Goal: Task Accomplishment & Management: Manage account settings

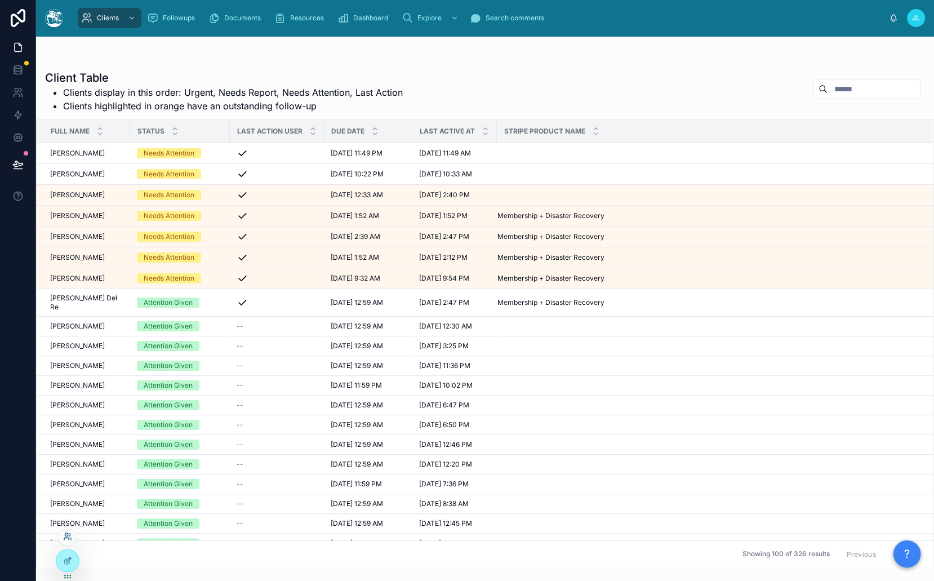
click at [67, 538] on icon at bounding box center [66, 539] width 5 height 2
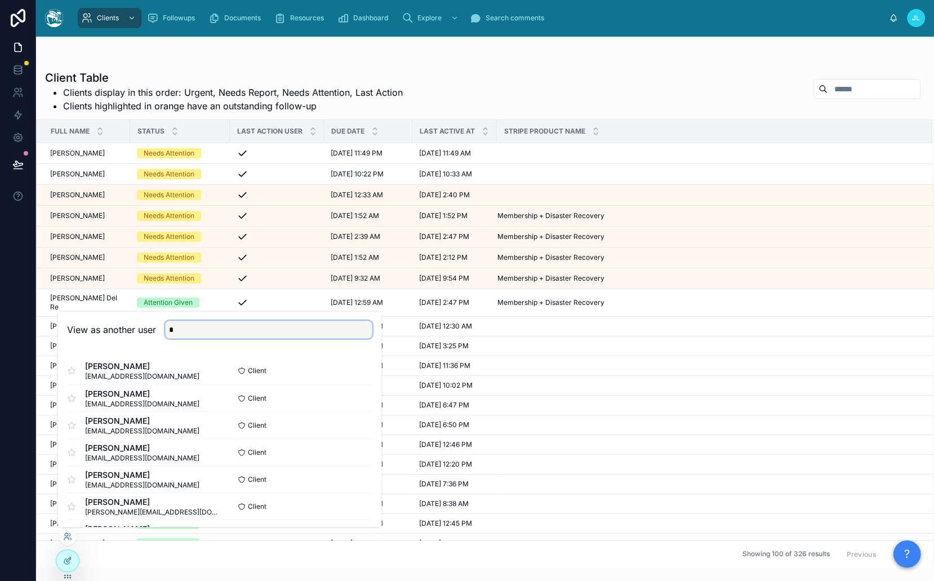
click at [301, 325] on input "*" at bounding box center [268, 329] width 207 height 18
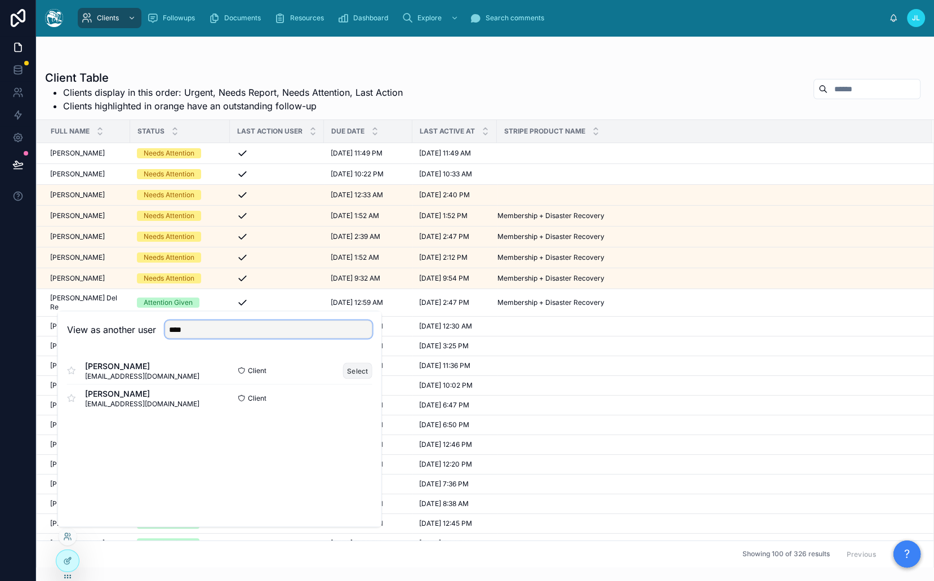
type input "****"
click at [349, 370] on button "Select" at bounding box center [357, 370] width 29 height 16
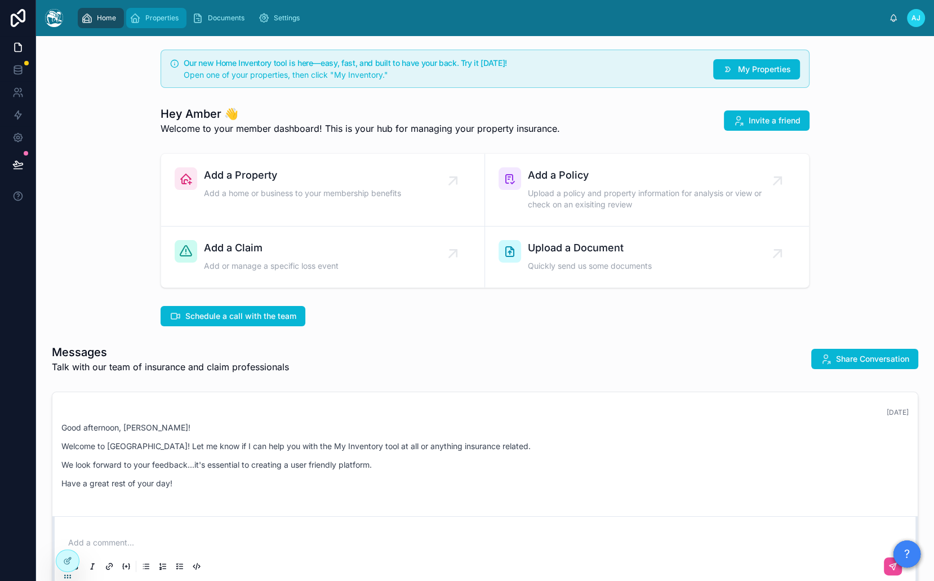
drag, startPoint x: 171, startPoint y: 24, endPoint x: 188, endPoint y: 37, distance: 21.3
click at [171, 24] on div "Properties" at bounding box center [157, 18] width 54 height 18
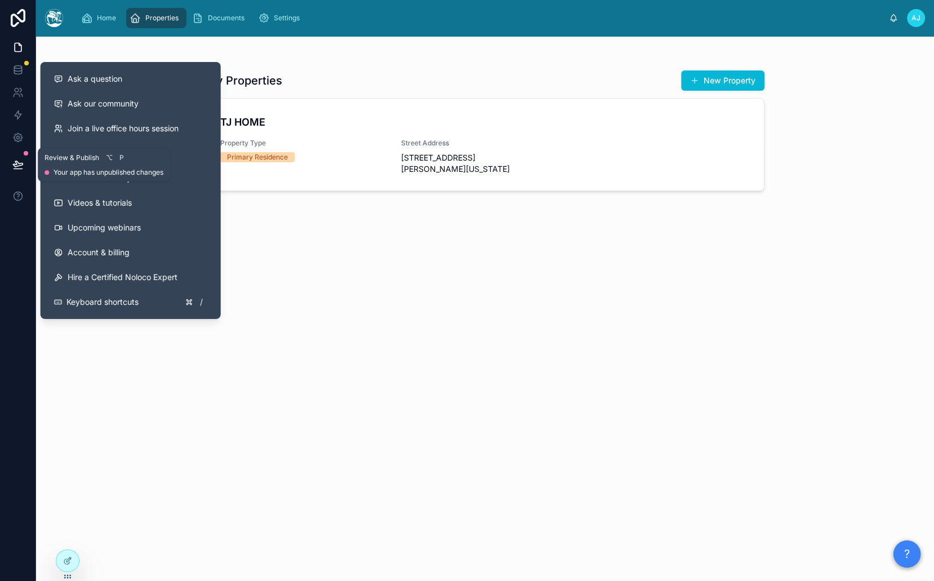
click at [11, 160] on button at bounding box center [18, 165] width 25 height 32
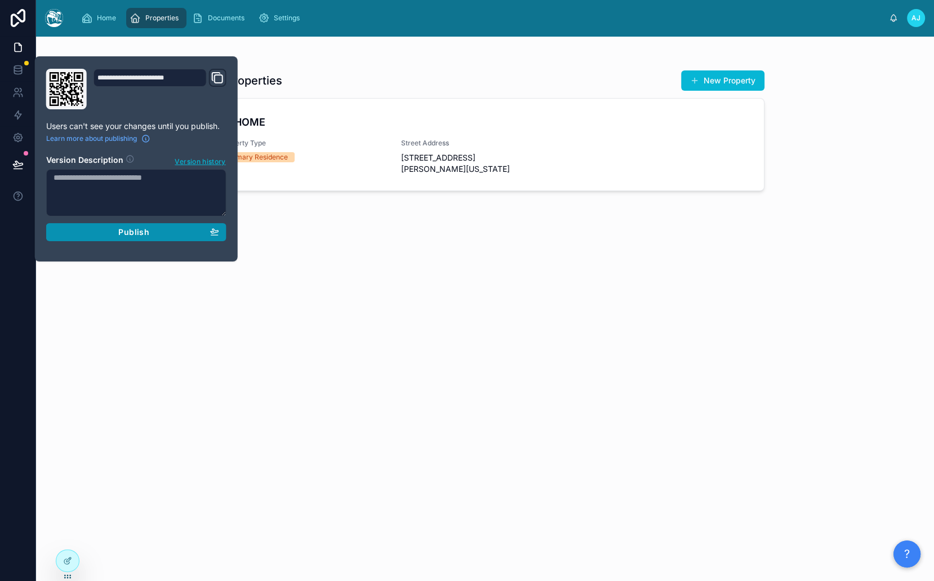
click at [134, 237] on button "Publish" at bounding box center [136, 232] width 180 height 18
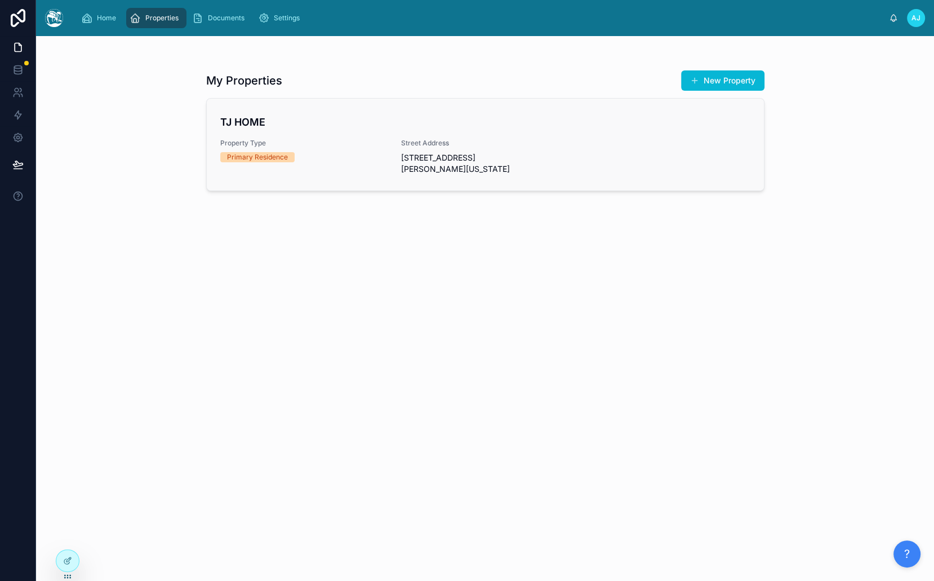
click at [366, 112] on link "TJ HOME Property Type Primary Residence Street Address [STREET_ADDRESS][PERSON_…" at bounding box center [485, 145] width 557 height 92
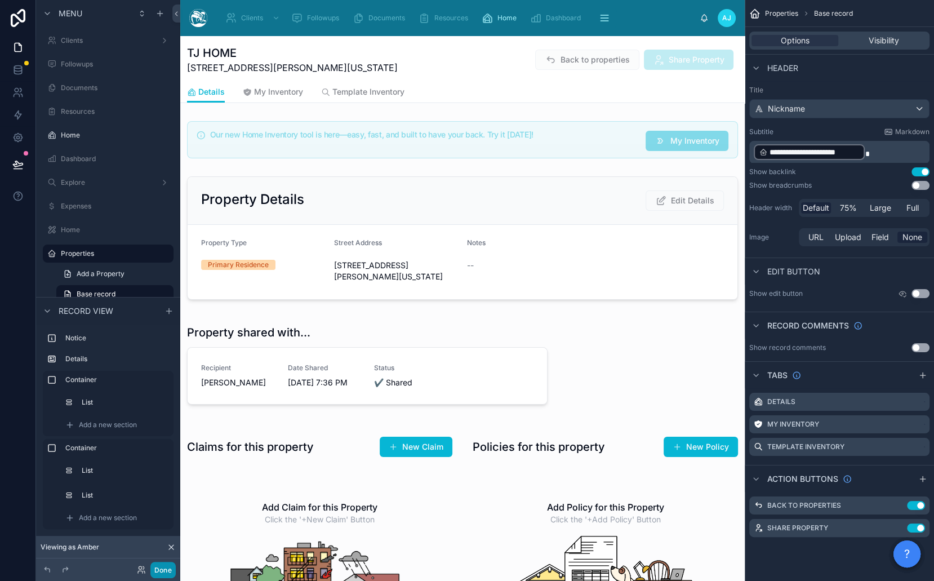
click at [161, 565] on button "Done" at bounding box center [162, 570] width 25 height 16
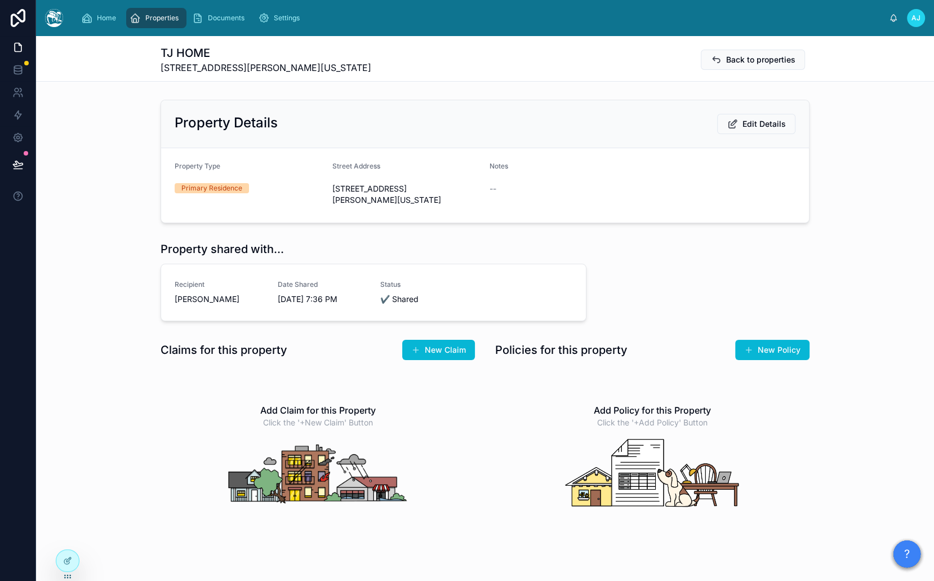
click at [163, 10] on div "Properties" at bounding box center [157, 18] width 54 height 18
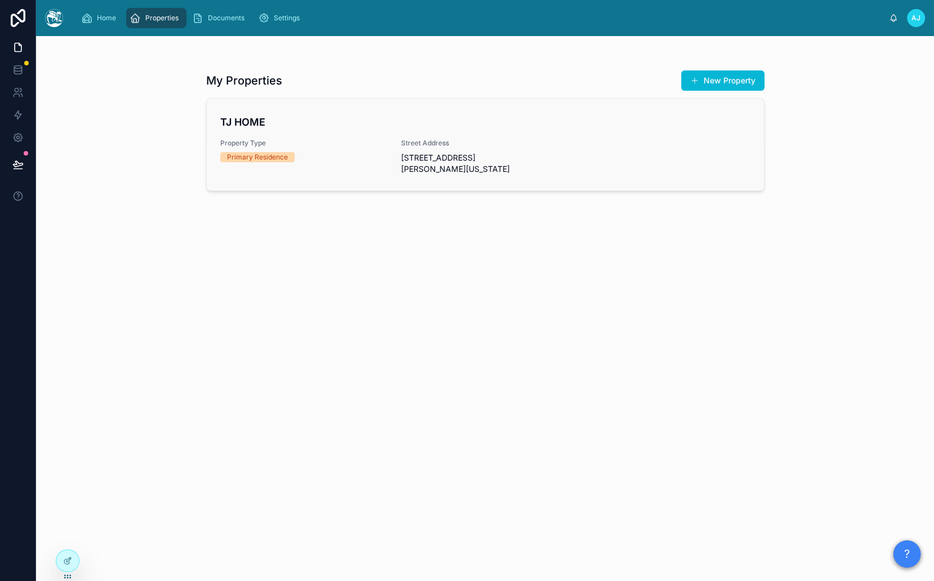
click at [286, 152] on div "Primary Residence" at bounding box center [257, 157] width 61 height 10
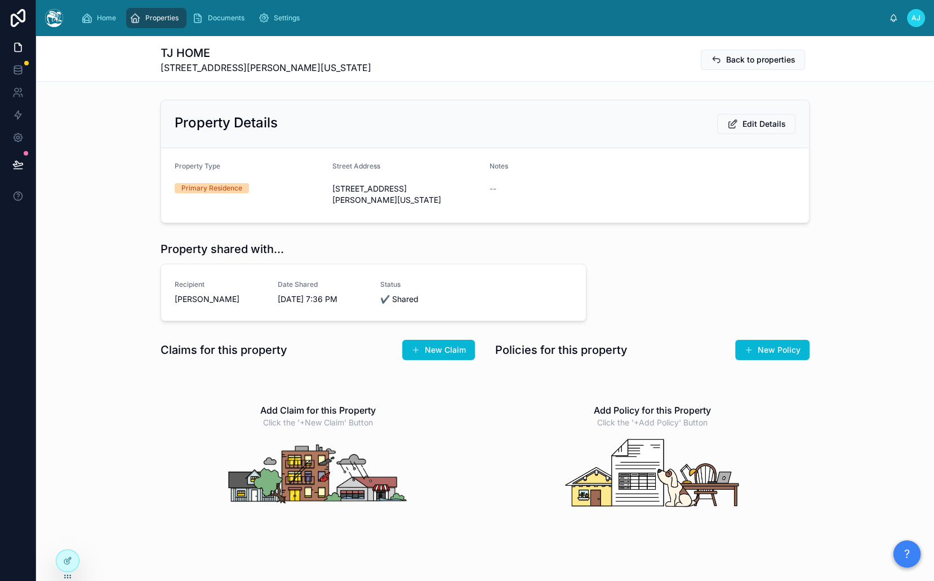
click at [920, 17] on span "AJ" at bounding box center [916, 18] width 9 height 9
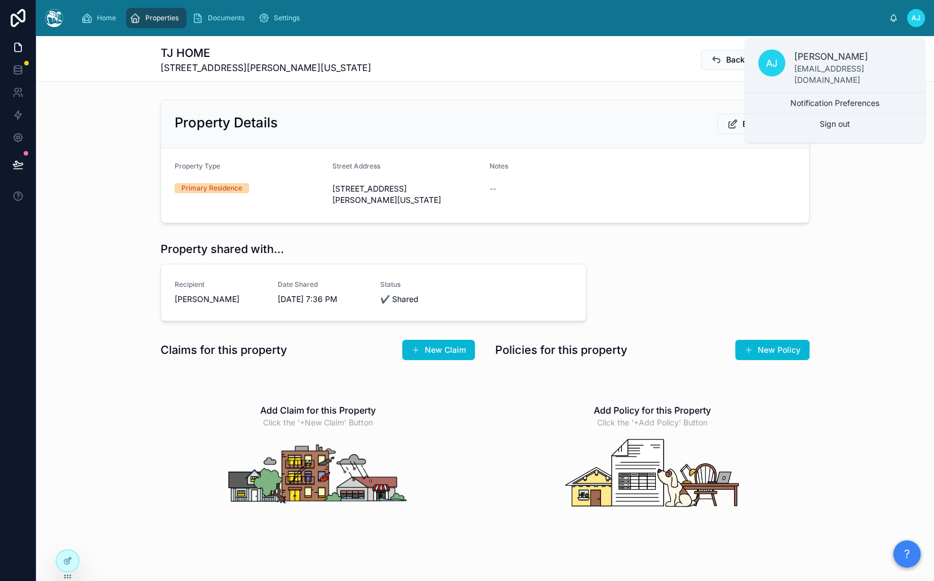
click at [920, 17] on span "AJ" at bounding box center [916, 18] width 9 height 9
click at [660, 42] on div "TJ HOME [STREET_ADDRESS][PERSON_NAME][US_STATE] Back to properties" at bounding box center [485, 58] width 649 height 45
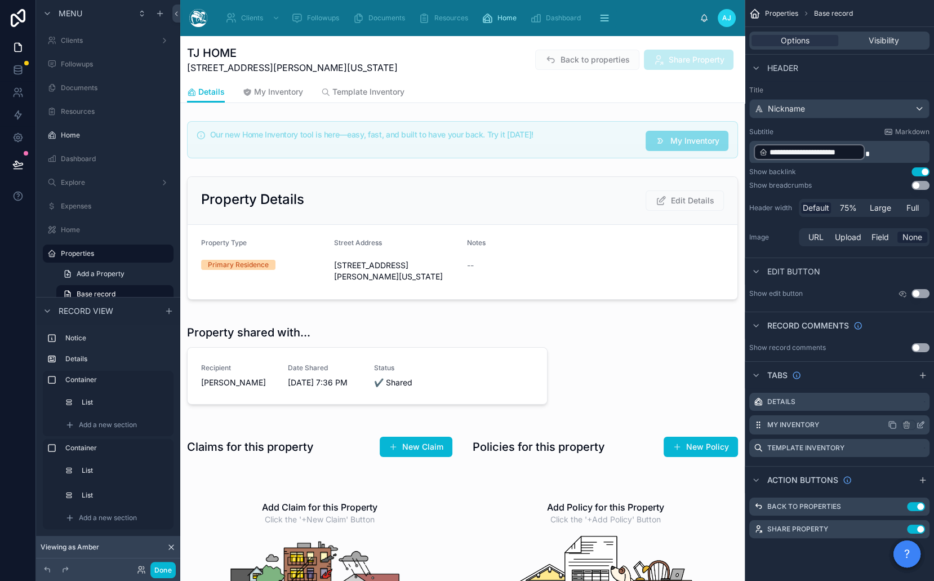
click at [919, 423] on icon "scrollable content" at bounding box center [920, 424] width 9 height 9
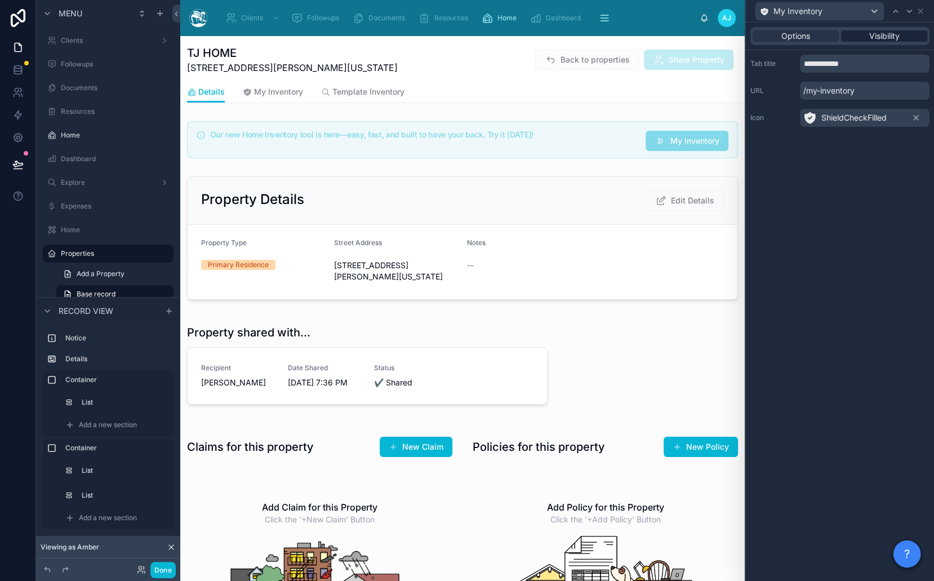
click at [877, 32] on span "Visibility" at bounding box center [885, 35] width 30 height 11
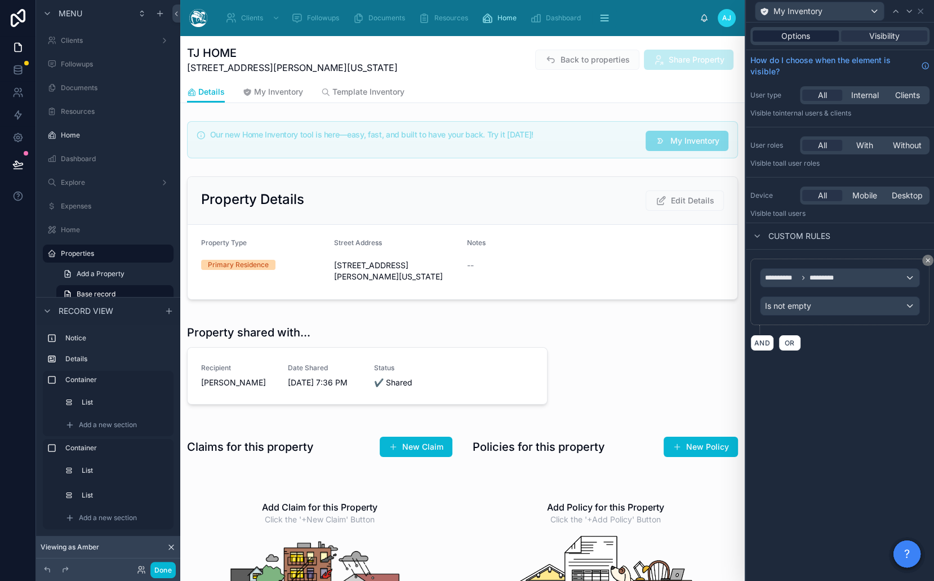
click at [815, 32] on div "Options" at bounding box center [796, 35] width 86 height 11
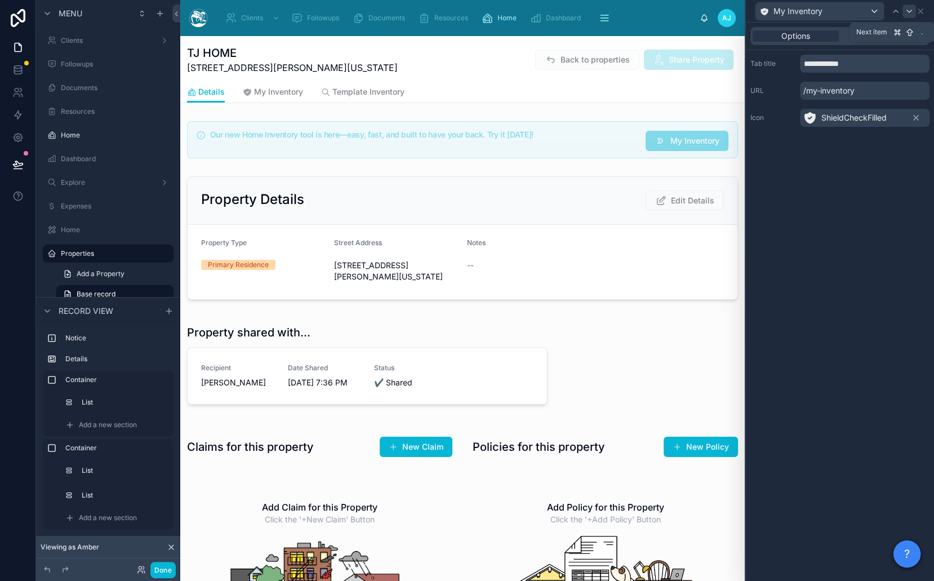
click at [908, 15] on icon at bounding box center [909, 11] width 9 height 9
click at [873, 39] on span "Visibility" at bounding box center [885, 35] width 30 height 11
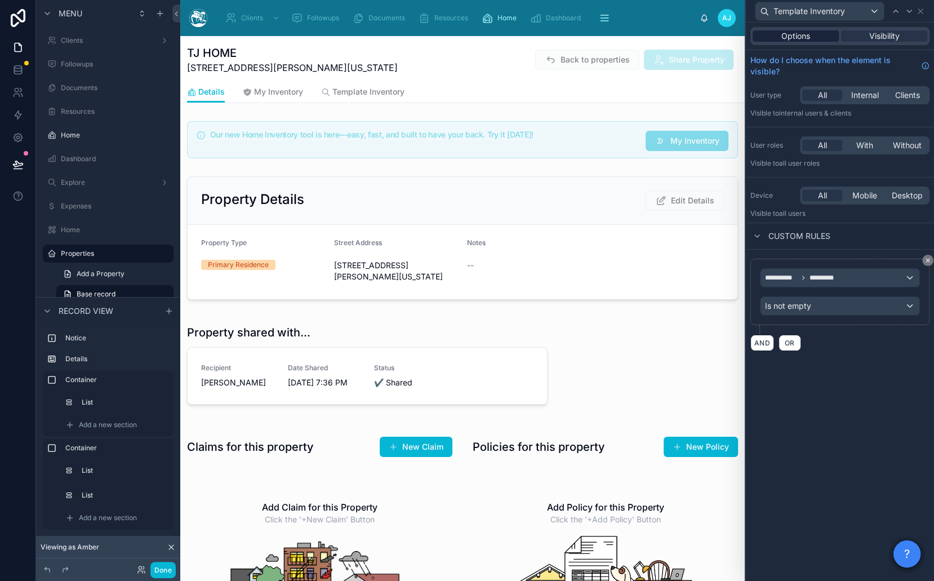
click at [818, 37] on div "Options" at bounding box center [796, 35] width 86 height 11
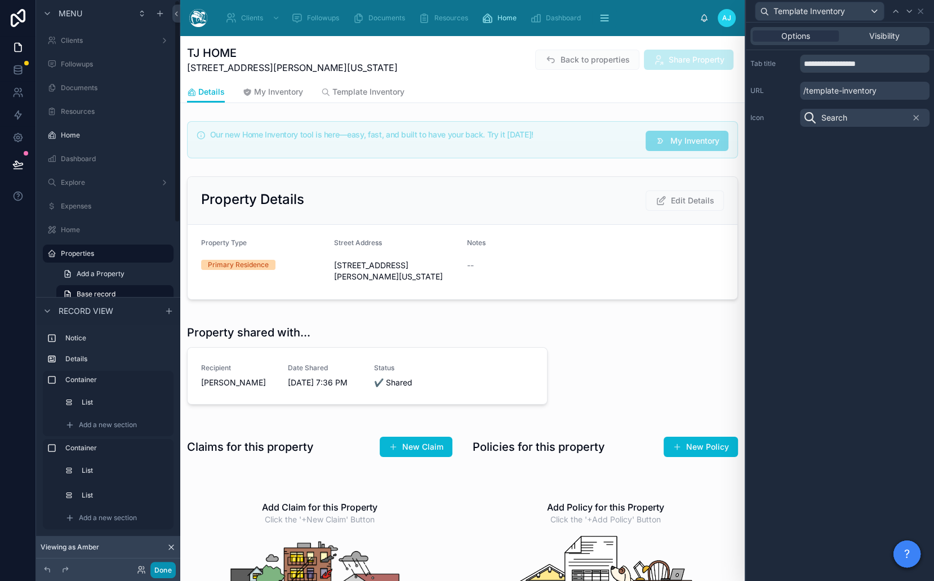
click at [158, 567] on button "Done" at bounding box center [162, 570] width 25 height 16
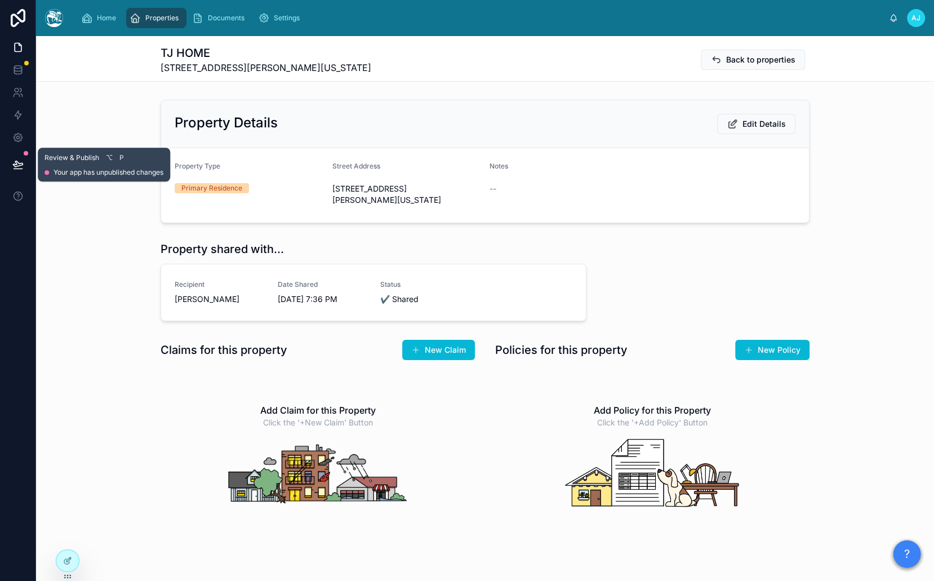
click at [29, 174] on button at bounding box center [18, 165] width 25 height 32
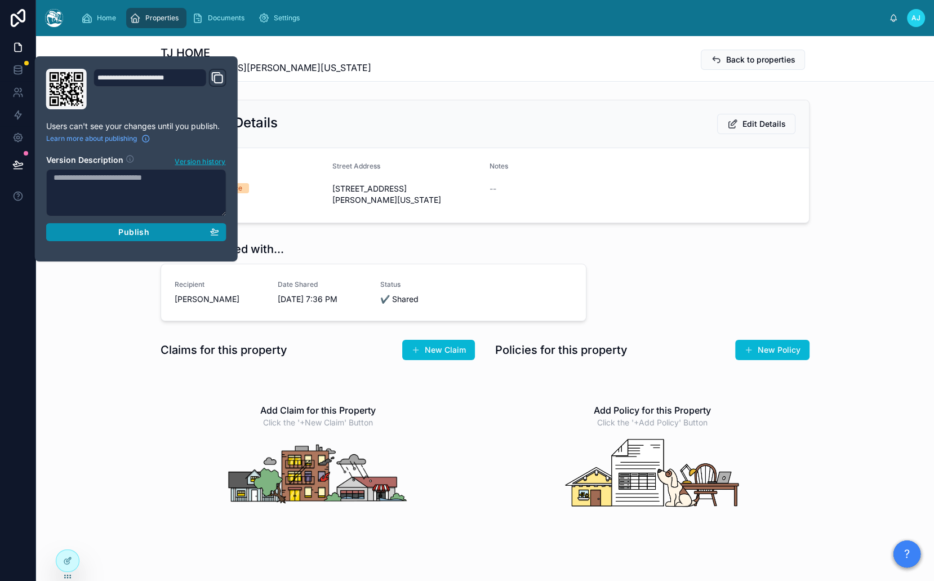
click at [221, 230] on button "Publish" at bounding box center [136, 232] width 180 height 18
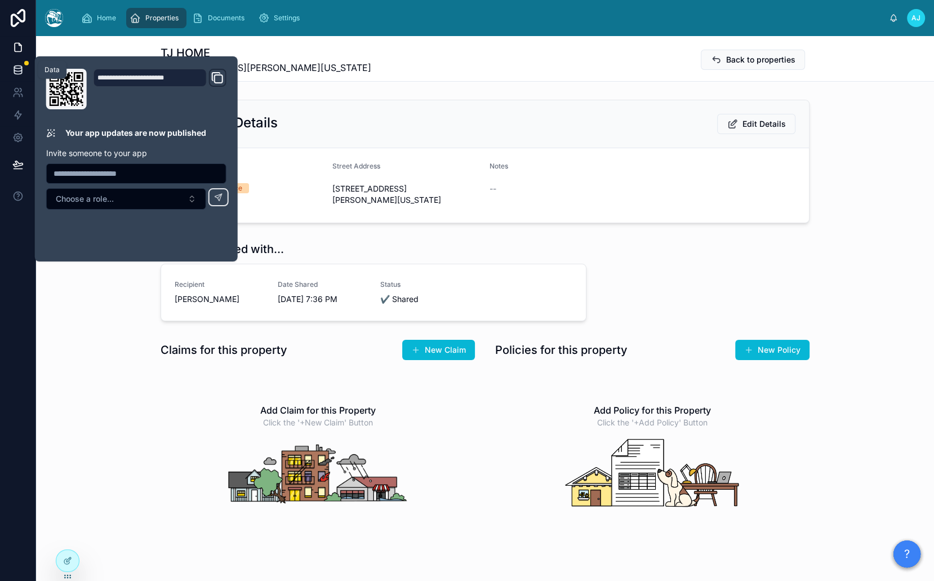
click at [21, 65] on icon at bounding box center [17, 69] width 11 height 11
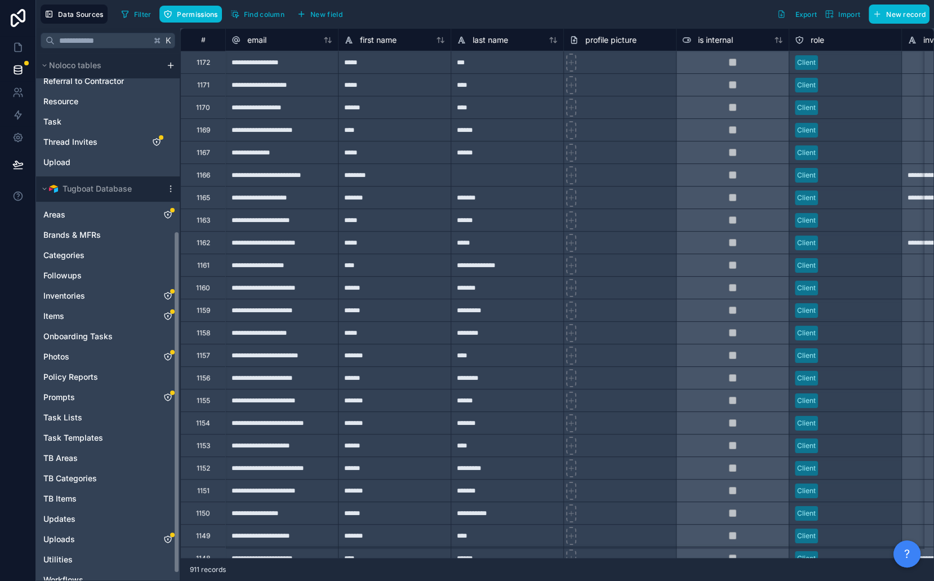
scroll to position [286, 0]
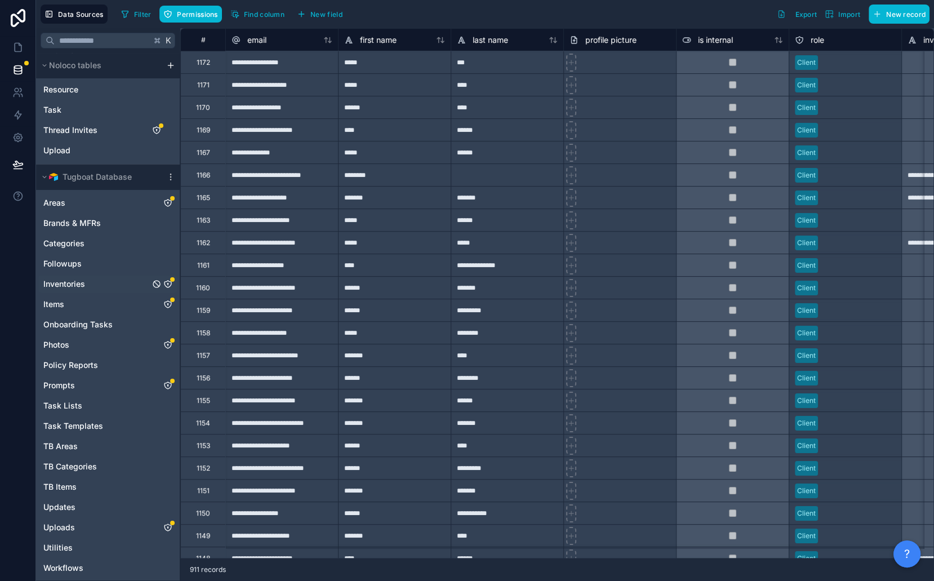
click at [169, 284] on icon "Inventories" at bounding box center [167, 284] width 9 height 9
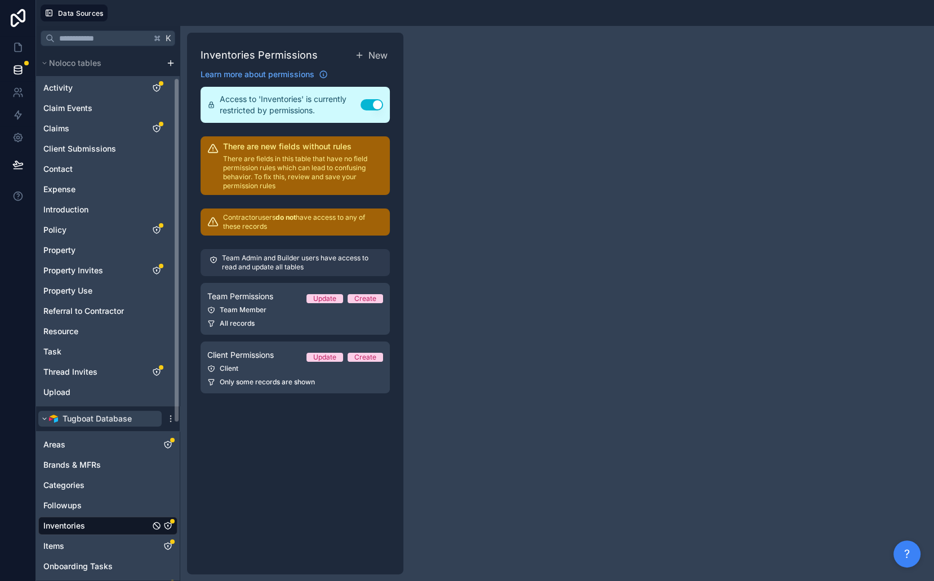
scroll to position [68, 0]
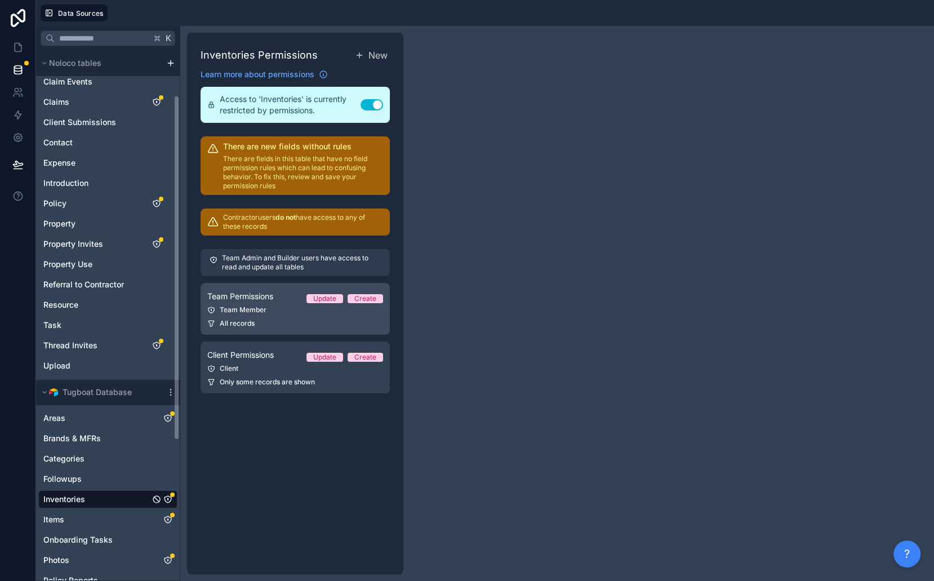
click at [289, 314] on link "Team Permissions Update Create Team Member All records" at bounding box center [295, 309] width 189 height 52
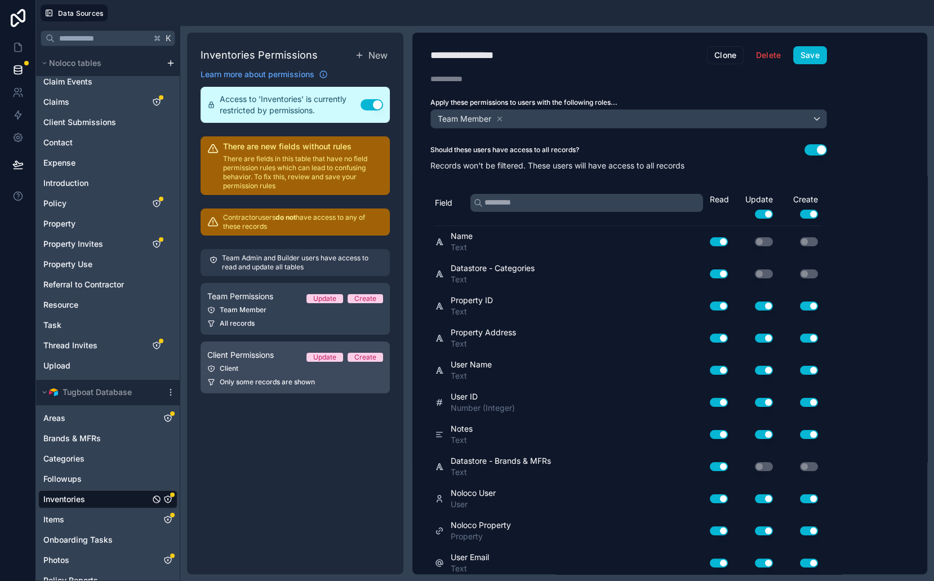
click at [274, 361] on link "Client Permissions Update Create Client Only some records are shown" at bounding box center [295, 367] width 189 height 52
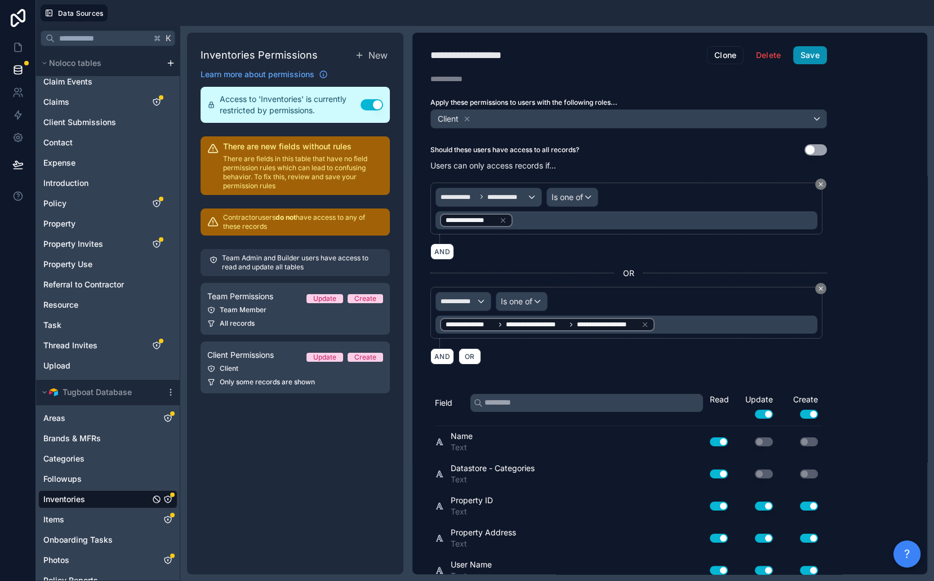
click at [807, 56] on button "Save" at bounding box center [810, 55] width 34 height 18
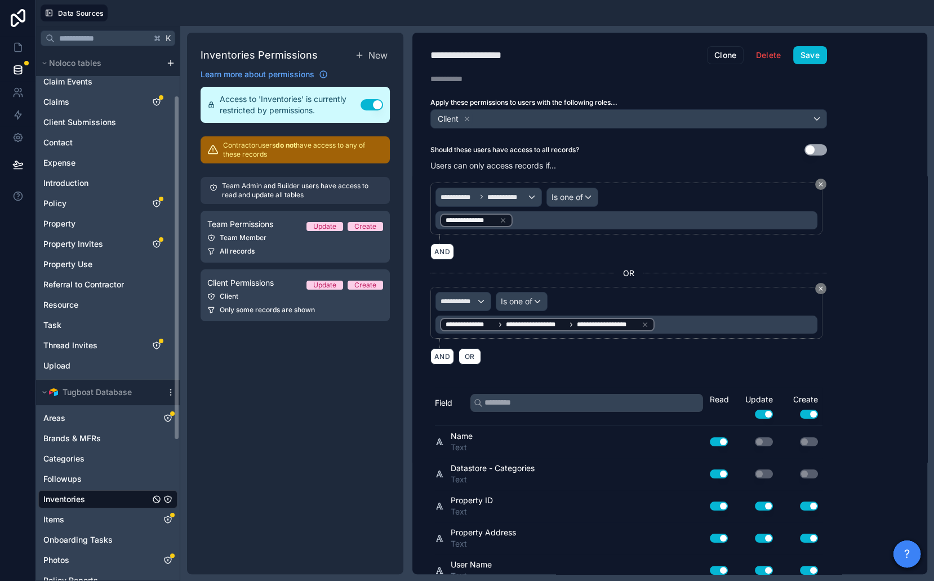
click at [73, 499] on span "Inventories" at bounding box center [64, 499] width 42 height 11
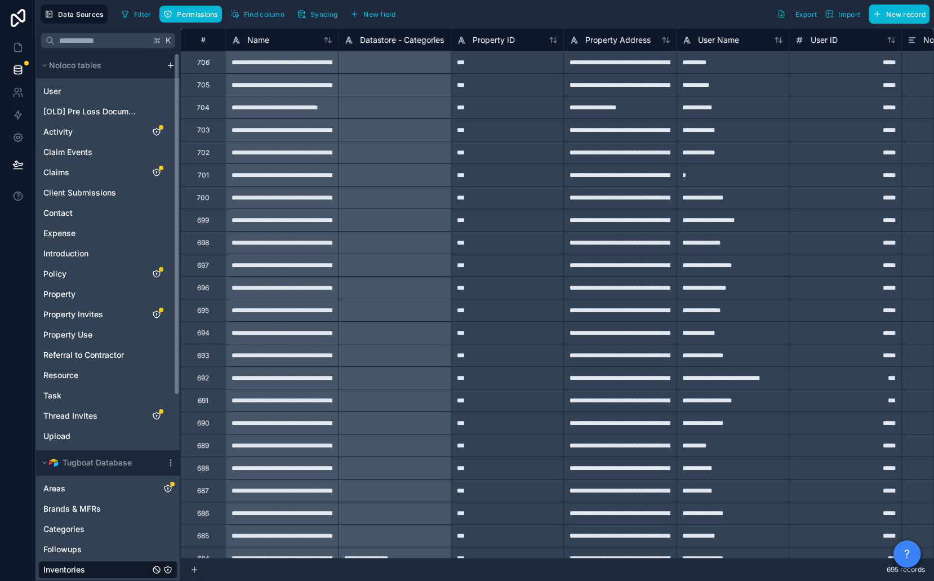
click at [83, 568] on span "Inventories" at bounding box center [64, 569] width 42 height 11
click at [265, 17] on span "Find column" at bounding box center [264, 14] width 41 height 8
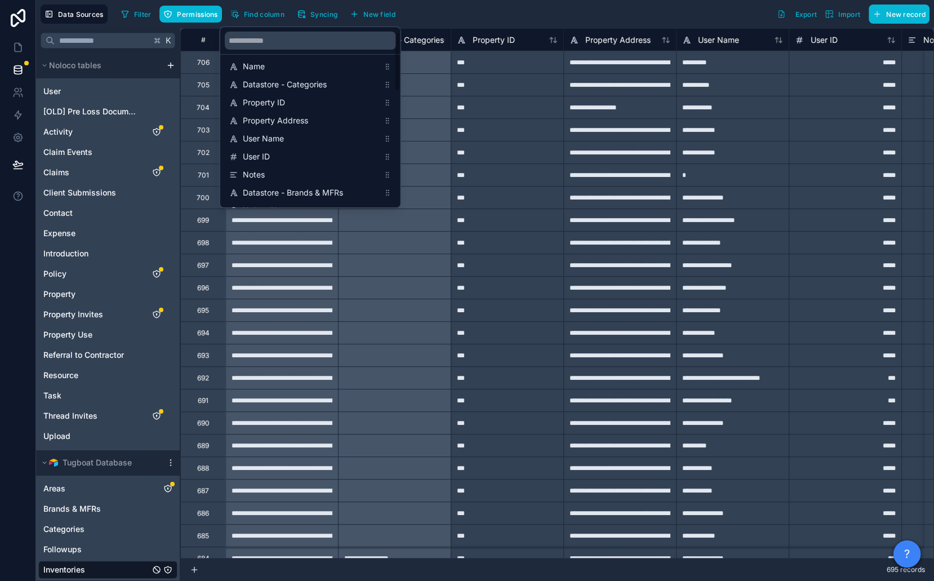
click at [544, 137] on div "***" at bounding box center [507, 129] width 113 height 23
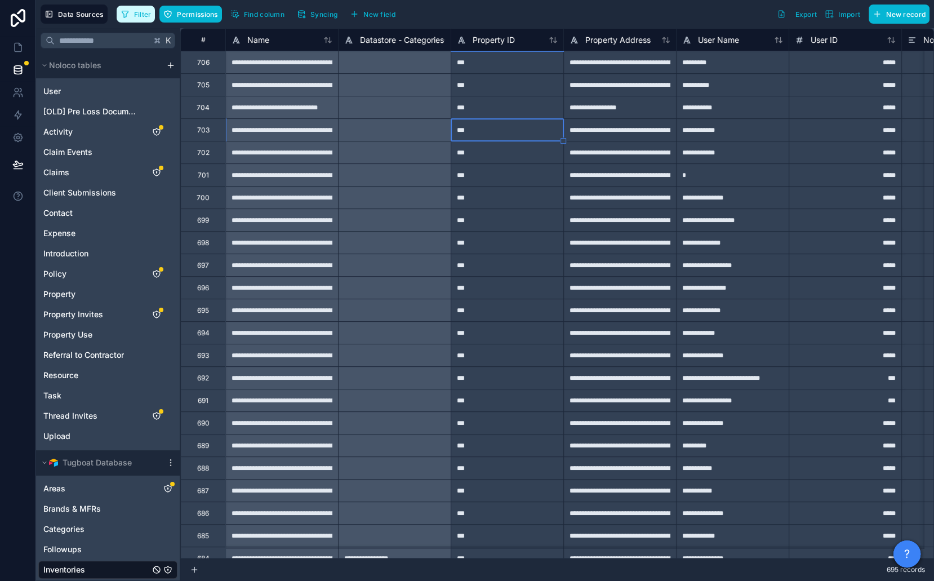
click at [139, 8] on button "Filter" at bounding box center [136, 14] width 39 height 17
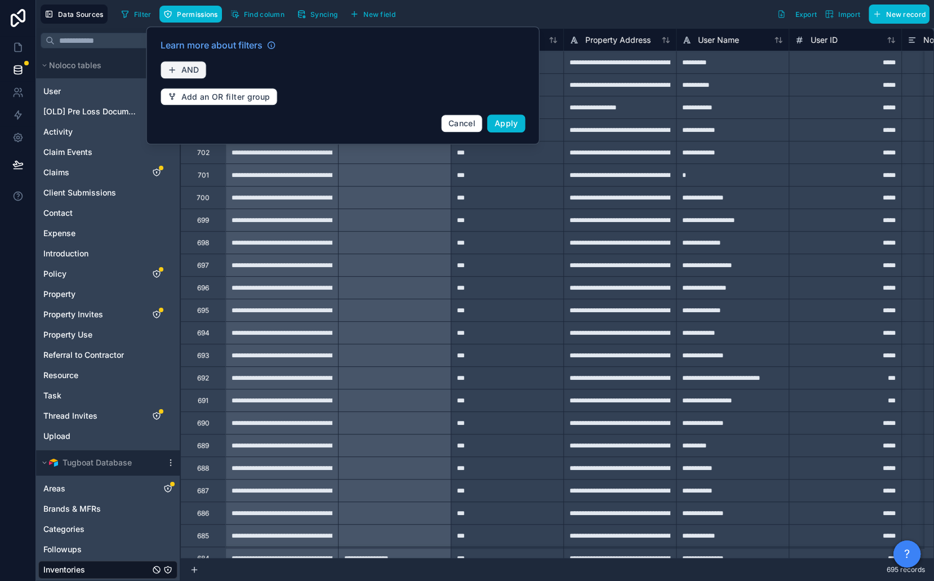
click at [174, 70] on icon "button" at bounding box center [172, 70] width 5 height 0
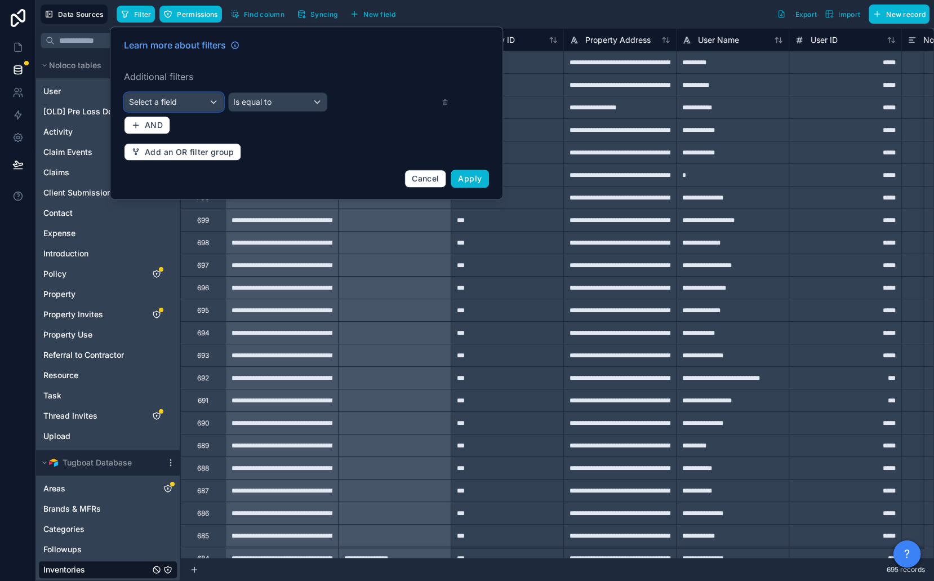
click at [186, 104] on div "Select a field" at bounding box center [174, 102] width 99 height 18
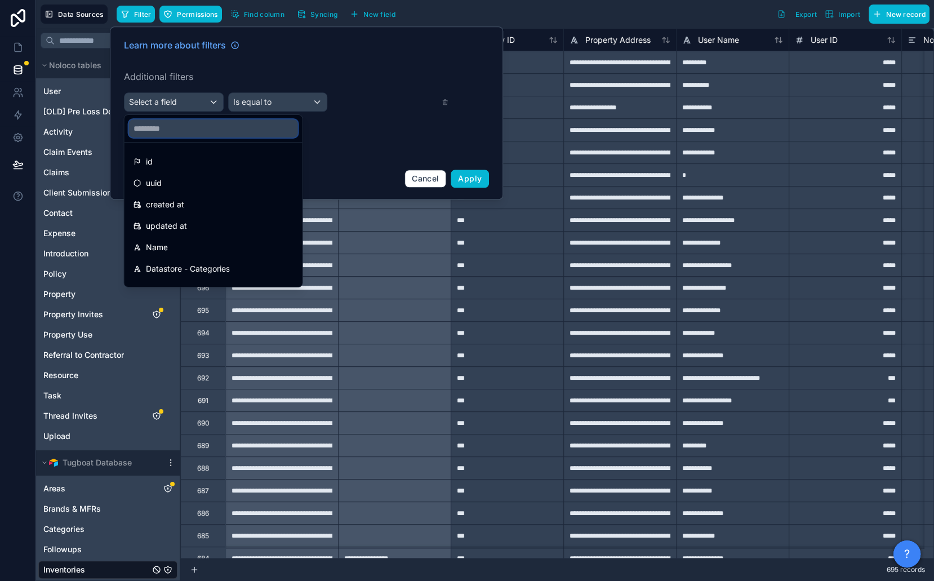
click at [178, 123] on input "text" at bounding box center [213, 128] width 169 height 18
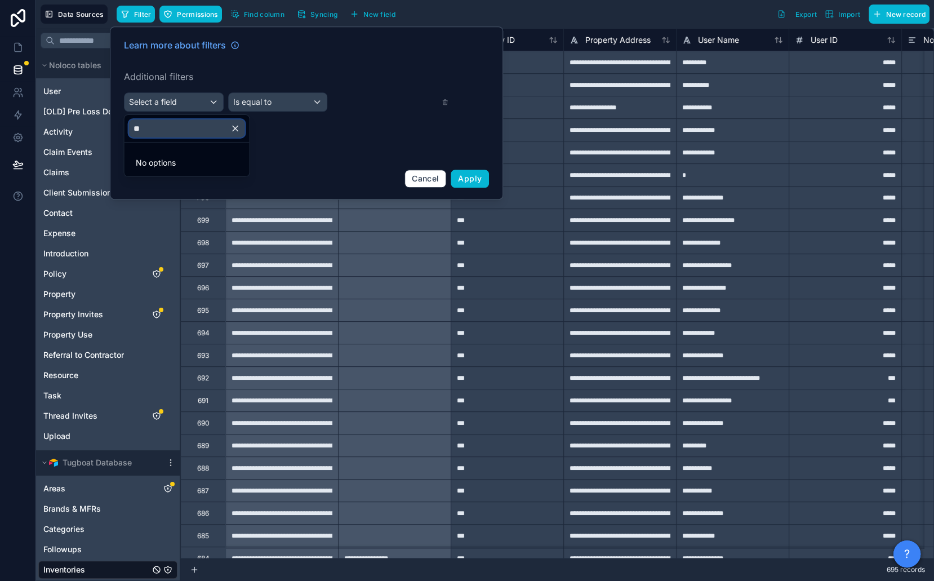
type input "***"
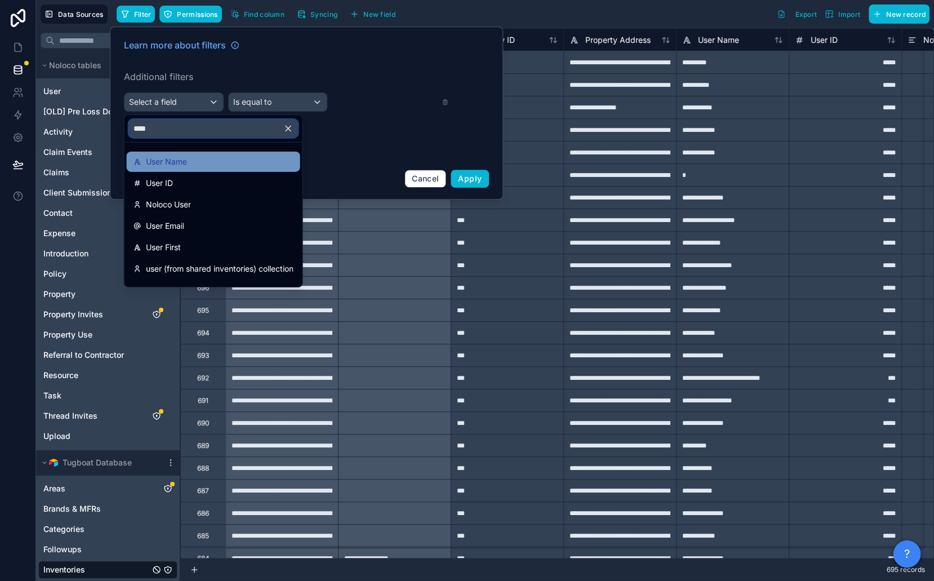
type input "****"
click at [196, 161] on div "User Name" at bounding box center [214, 162] width 160 height 14
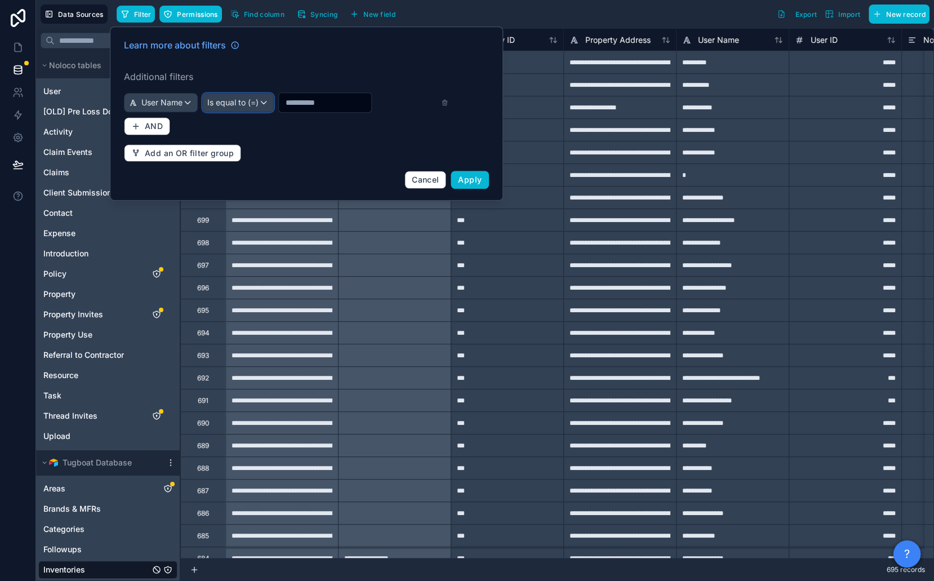
click at [225, 100] on span "Is equal to (=)" at bounding box center [232, 102] width 51 height 11
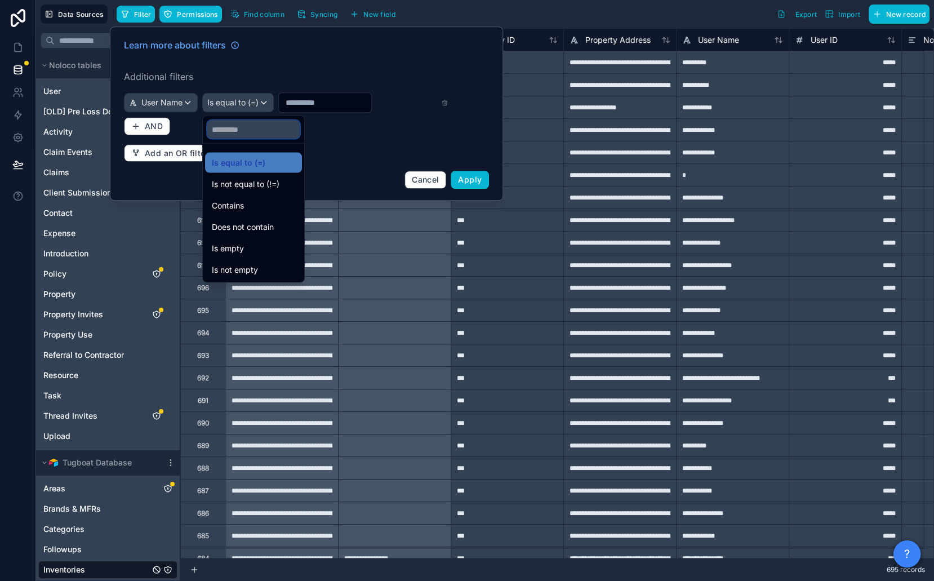
click at [234, 125] on input "text" at bounding box center [253, 130] width 92 height 18
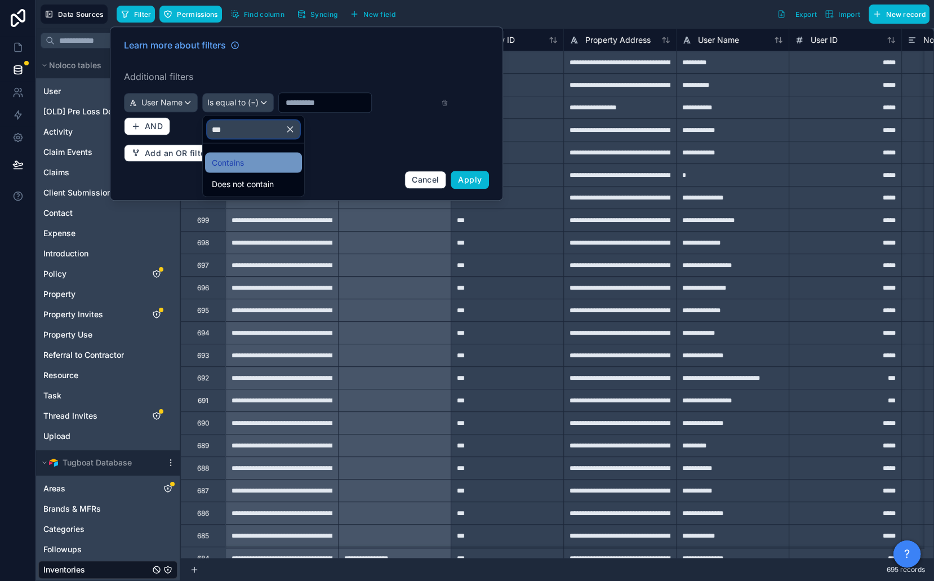
type input "***"
drag, startPoint x: 248, startPoint y: 158, endPoint x: 291, endPoint y: 126, distance: 54.0
click at [248, 158] on div "Contains" at bounding box center [253, 163] width 83 height 14
click at [296, 104] on input "text" at bounding box center [319, 103] width 92 height 16
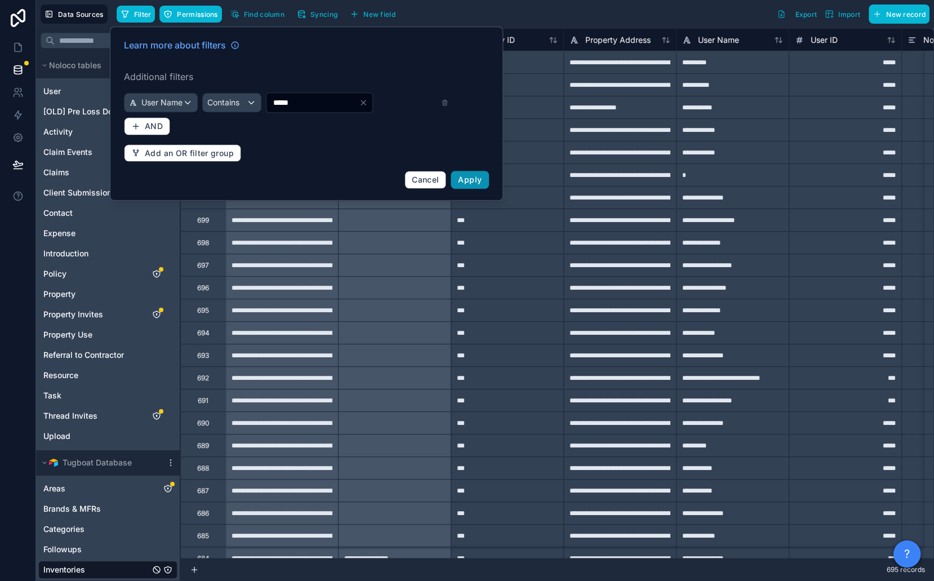
type input "*****"
click at [478, 182] on span "Apply" at bounding box center [470, 180] width 24 height 10
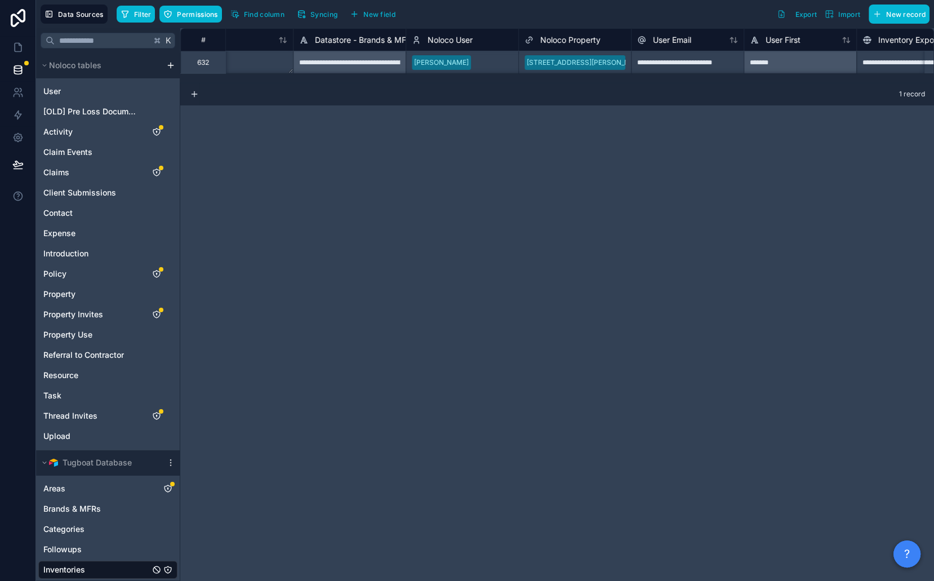
scroll to position [0, 855]
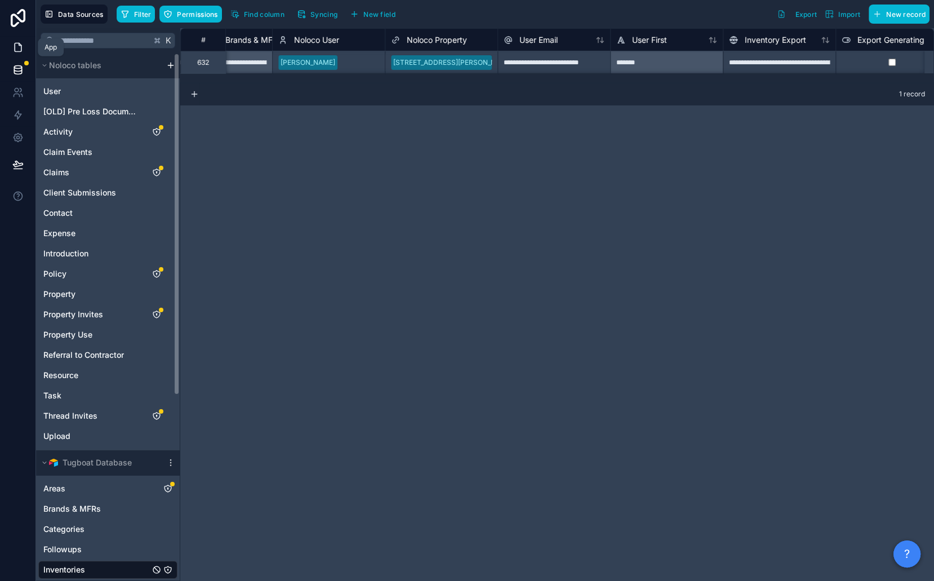
click at [28, 53] on link at bounding box center [18, 47] width 36 height 23
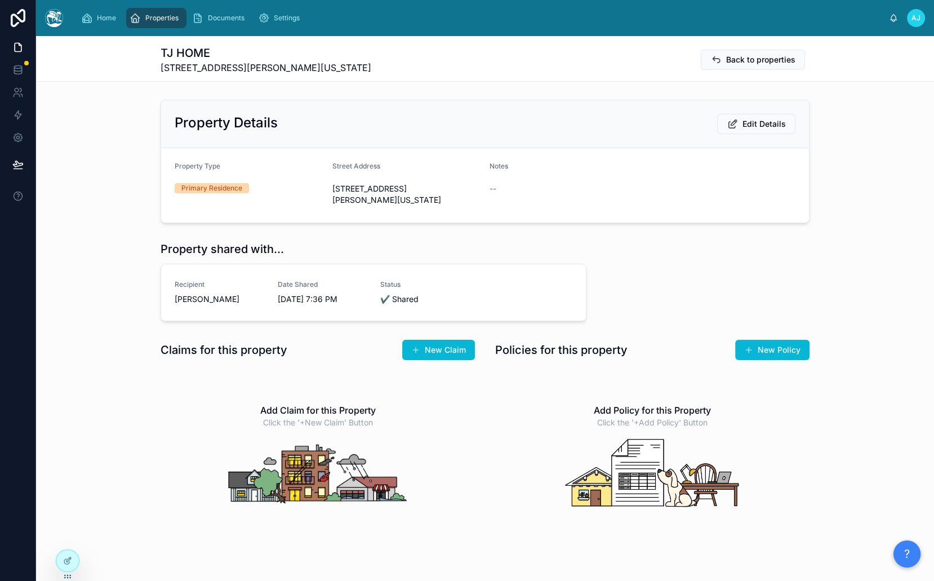
click at [190, 52] on h1 "TJ HOME" at bounding box center [266, 53] width 211 height 16
copy h1 "TJ HOME"
drag, startPoint x: 20, startPoint y: 76, endPoint x: 57, endPoint y: 77, distance: 37.8
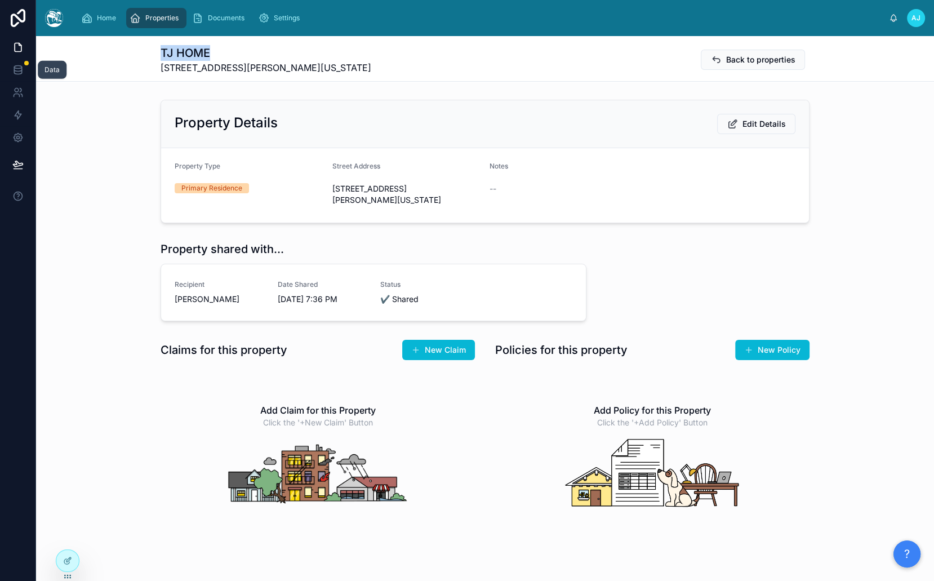
click at [20, 76] on link at bounding box center [18, 70] width 36 height 23
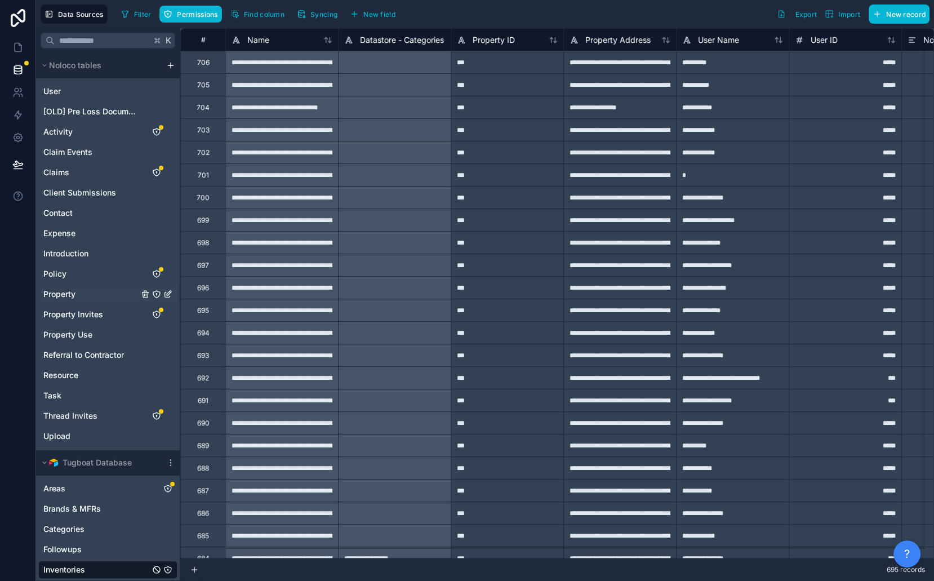
click at [92, 299] on div "Property" at bounding box center [107, 294] width 139 height 18
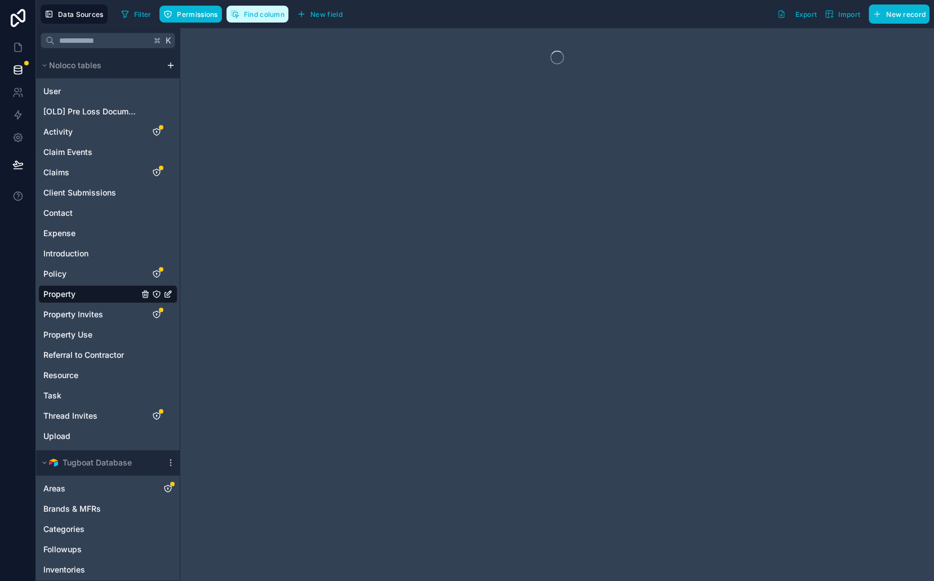
click at [263, 17] on span "Find column" at bounding box center [264, 14] width 41 height 8
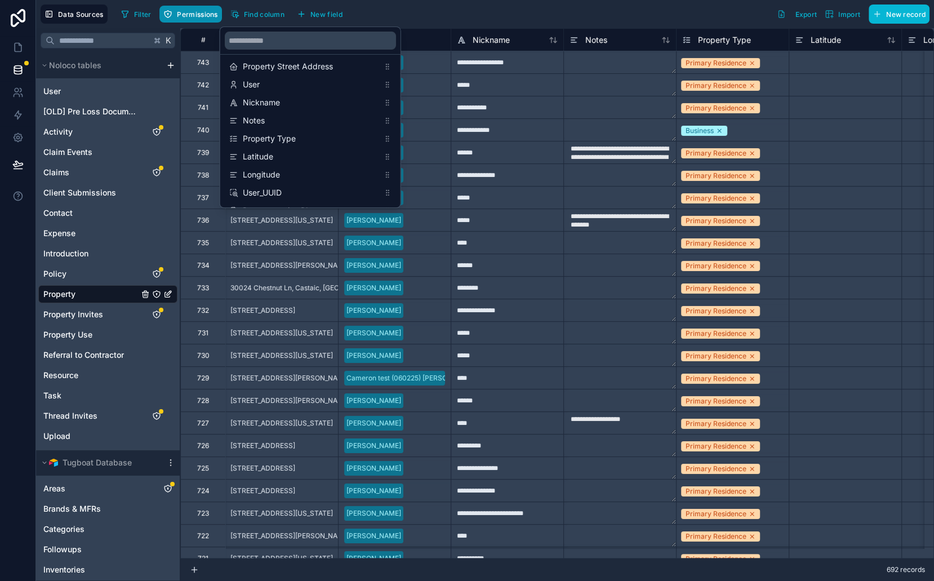
click at [201, 15] on span "Permissions" at bounding box center [197, 14] width 41 height 8
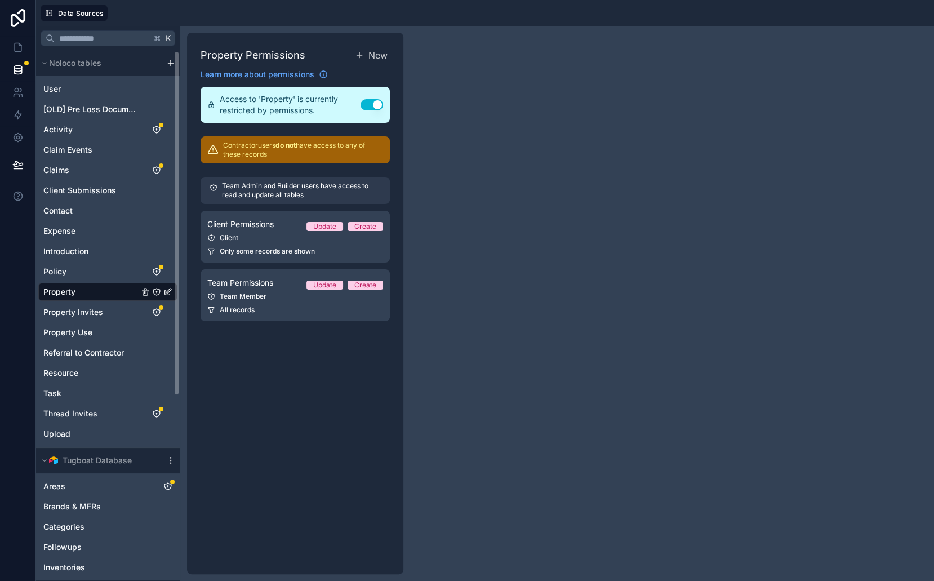
click at [73, 294] on span "Property" at bounding box center [59, 291] width 32 height 11
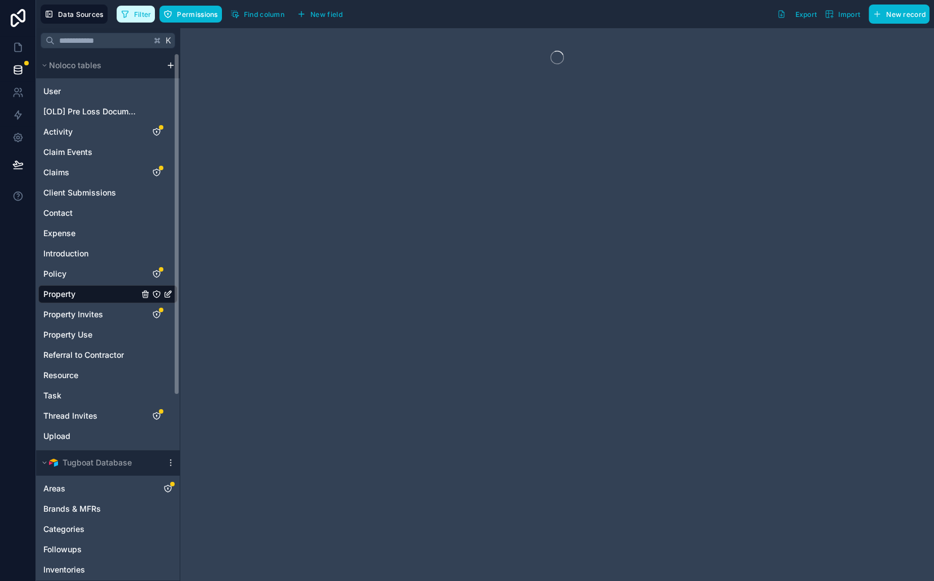
click at [141, 11] on span "Filter" at bounding box center [142, 14] width 17 height 8
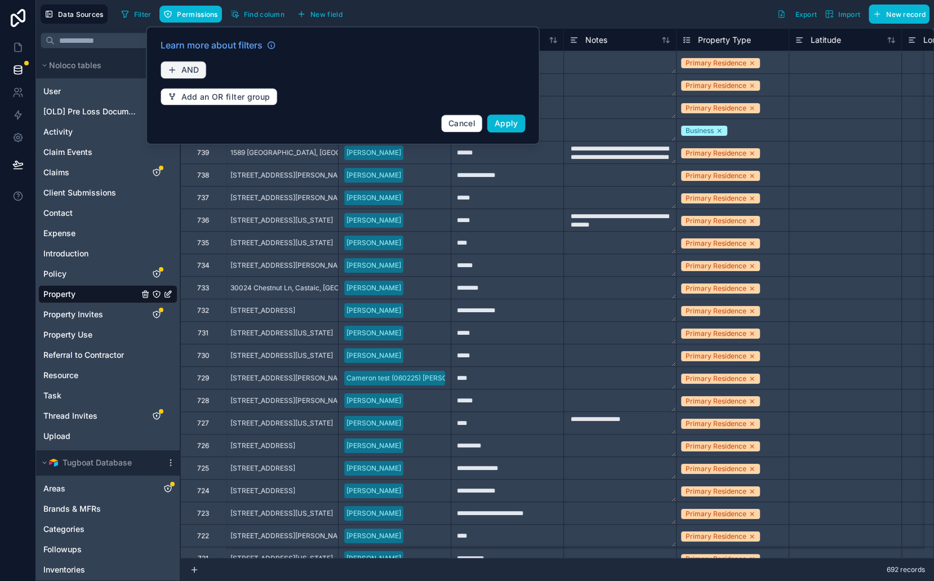
click at [187, 65] on span "AND" at bounding box center [190, 70] width 18 height 10
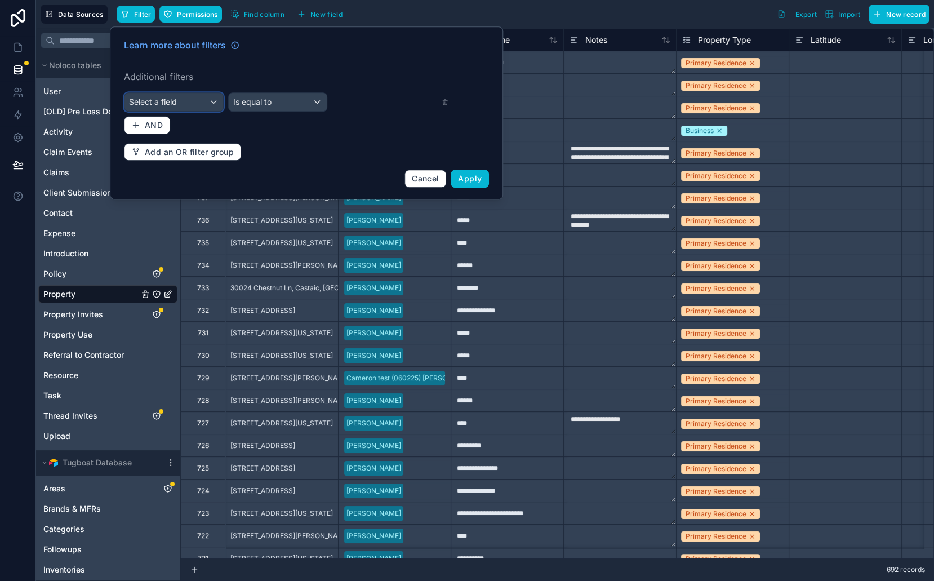
click at [189, 107] on div "Select a field" at bounding box center [174, 102] width 99 height 18
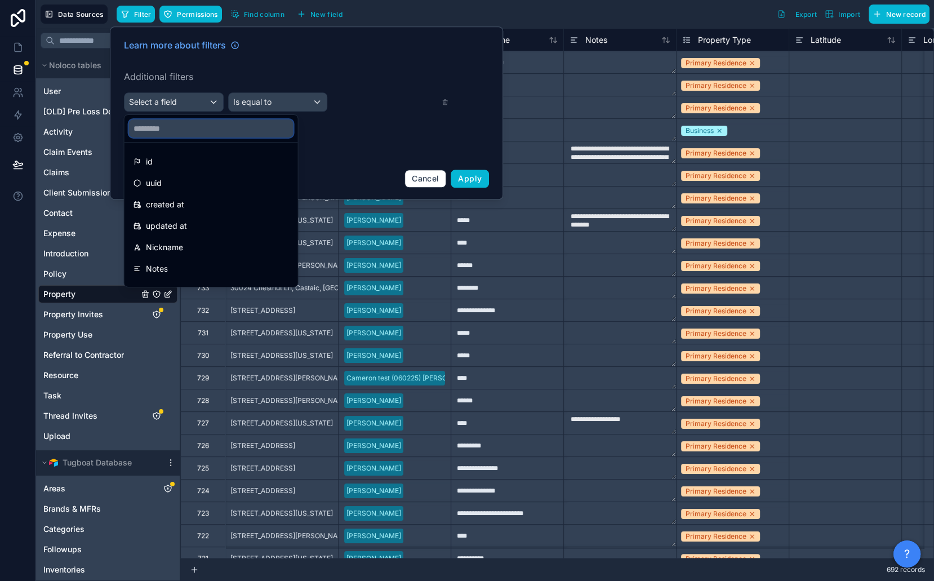
click at [181, 123] on input "text" at bounding box center [211, 128] width 165 height 18
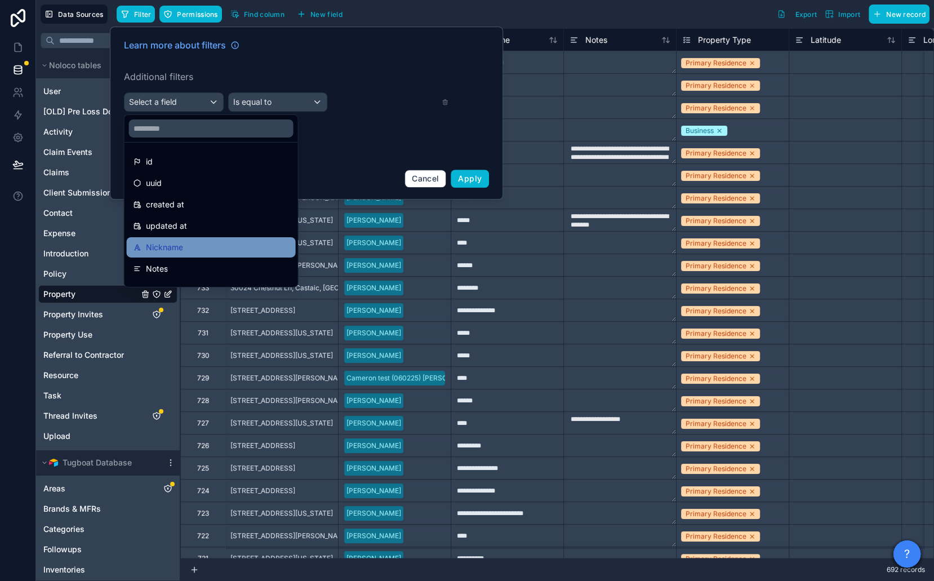
click at [168, 250] on span "Nickname" at bounding box center [164, 248] width 37 height 14
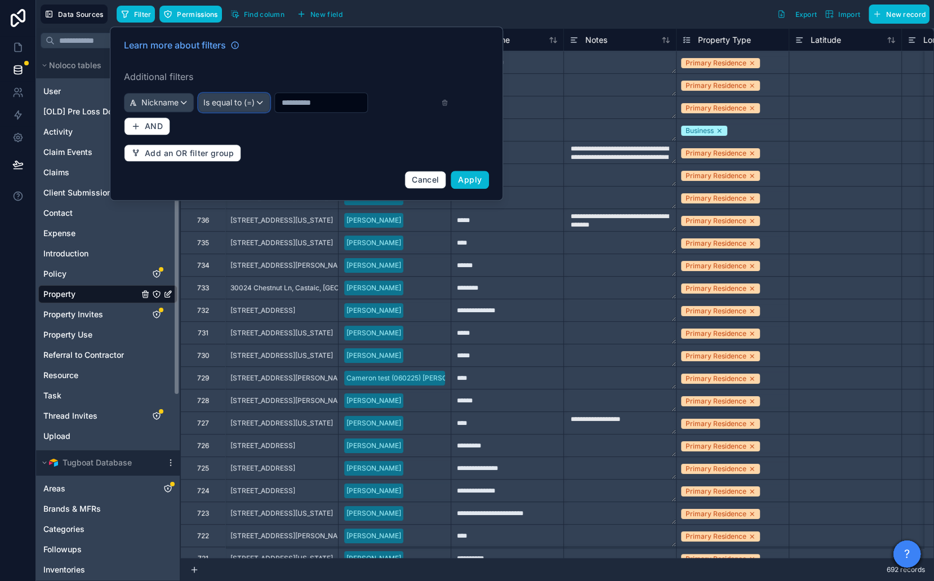
click at [254, 94] on div "Is equal to (=)" at bounding box center [234, 103] width 70 height 18
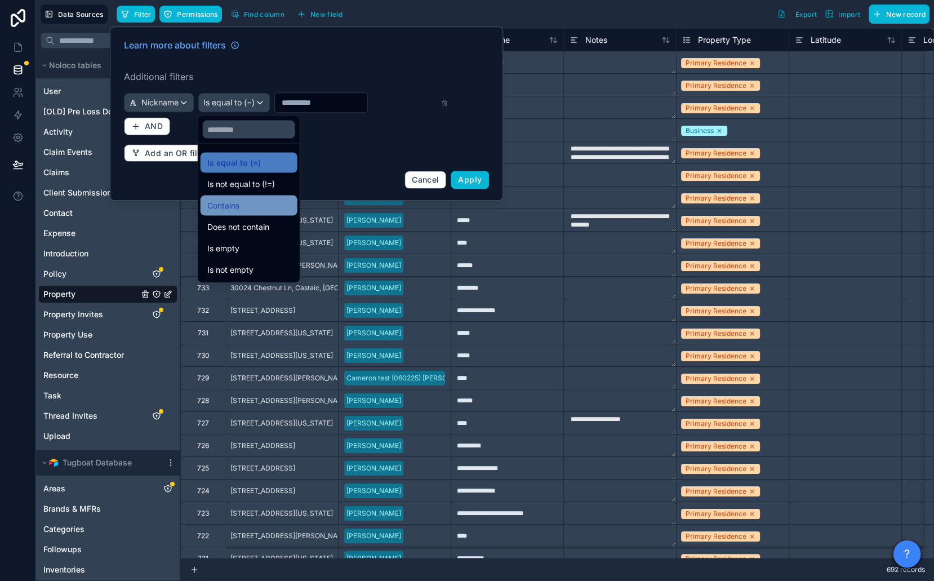
click at [237, 210] on span "Contains" at bounding box center [223, 206] width 32 height 14
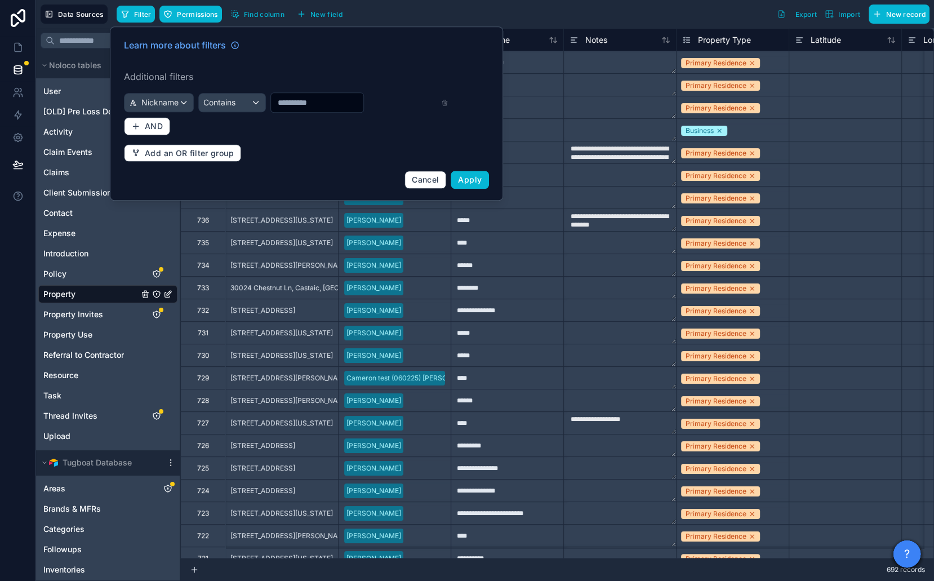
click at [293, 112] on div at bounding box center [317, 102] width 94 height 20
click at [298, 109] on input "text" at bounding box center [317, 103] width 92 height 16
paste input "*******"
type input "*******"
click at [464, 175] on span "Apply" at bounding box center [470, 180] width 24 height 10
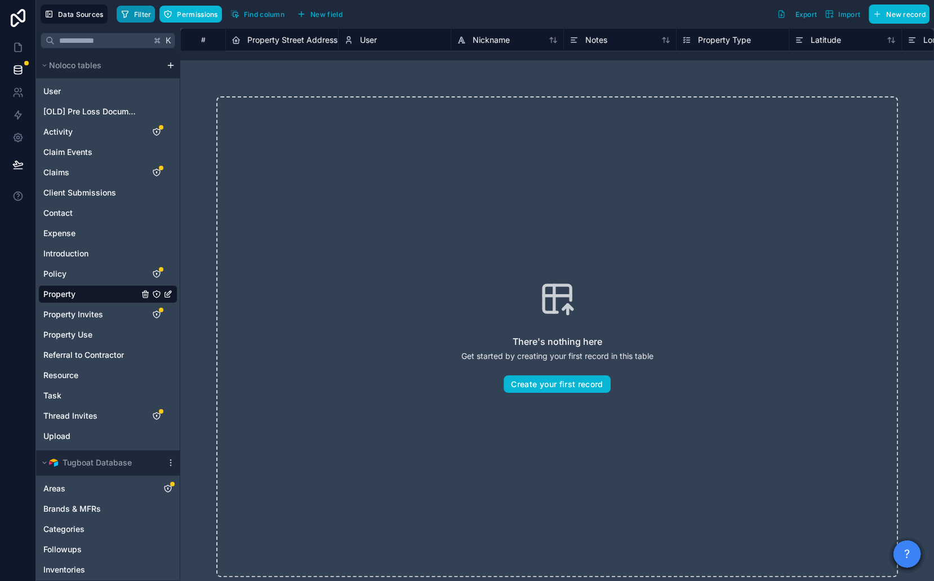
click at [142, 6] on button "Filter" at bounding box center [136, 14] width 39 height 17
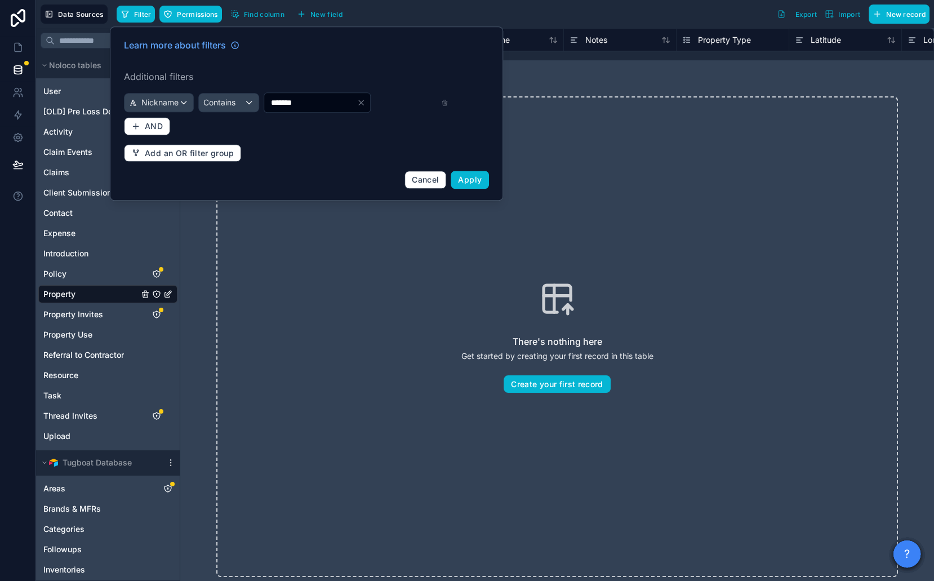
click at [469, 192] on div "Learn more about filters Additional filters Nickname Contains ******* AND Add a…" at bounding box center [306, 114] width 379 height 164
click at [467, 179] on span "Apply" at bounding box center [470, 180] width 24 height 10
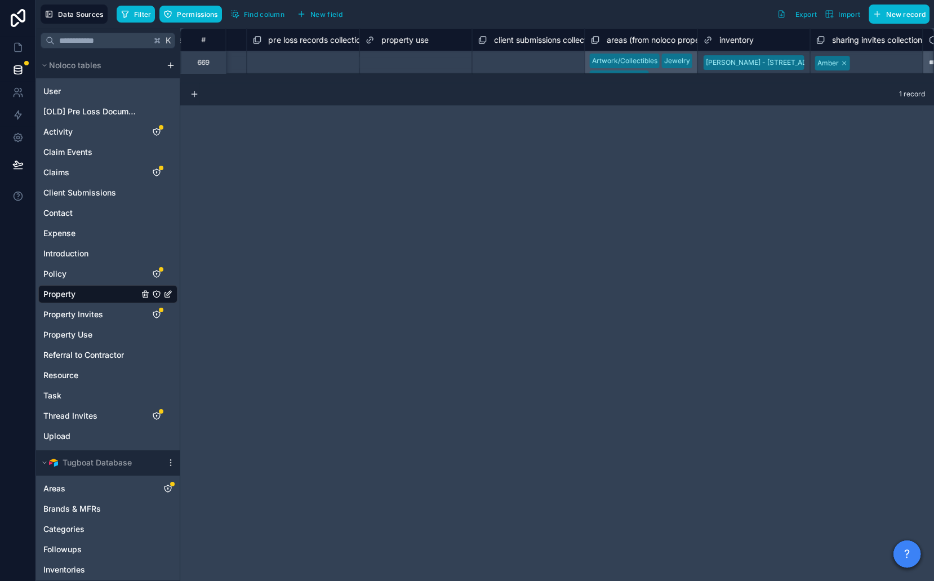
scroll to position [0, 2109]
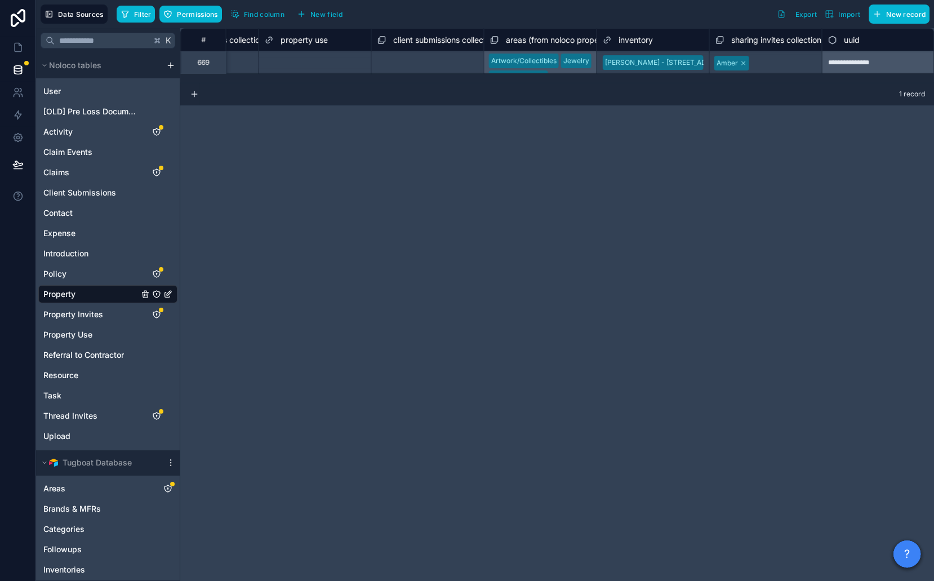
click at [655, 58] on div "Anthony Jaffe - 9910 Tower Lane, Beverly Hills, California, 90210, United States" at bounding box center [714, 62] width 219 height 10
click at [19, 47] on icon at bounding box center [17, 47] width 11 height 11
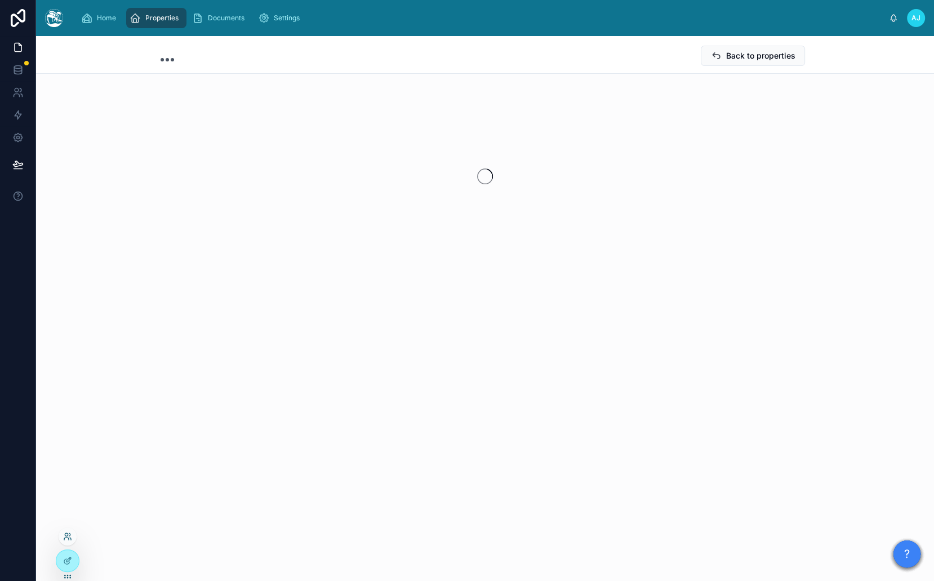
click at [69, 533] on icon at bounding box center [67, 536] width 9 height 9
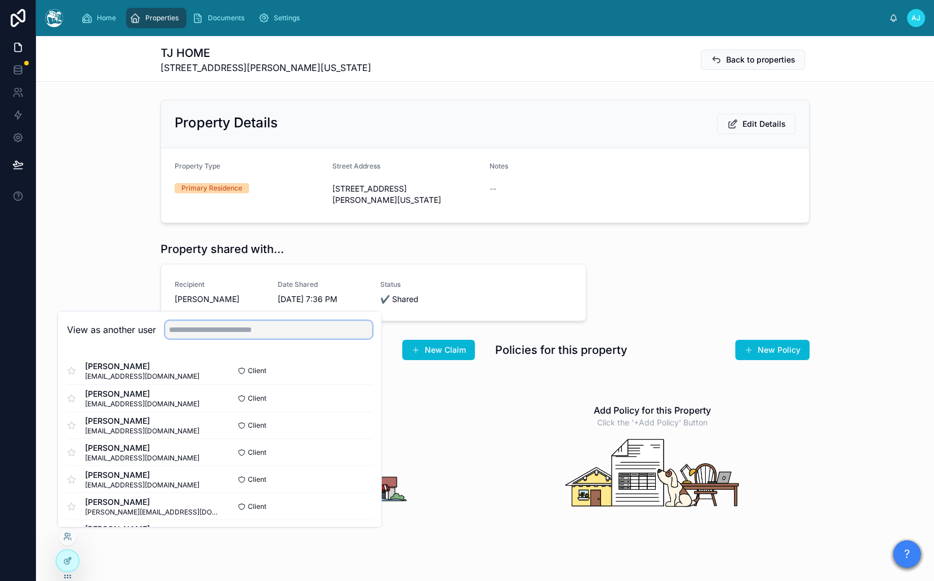
click at [269, 329] on input "text" at bounding box center [268, 329] width 207 height 18
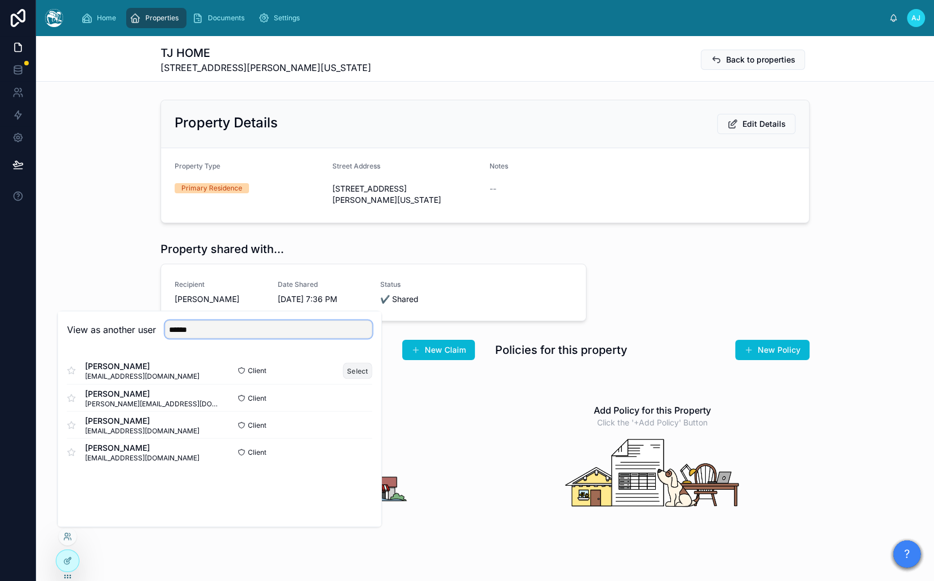
type input "******"
click at [360, 367] on button "Select" at bounding box center [357, 370] width 29 height 16
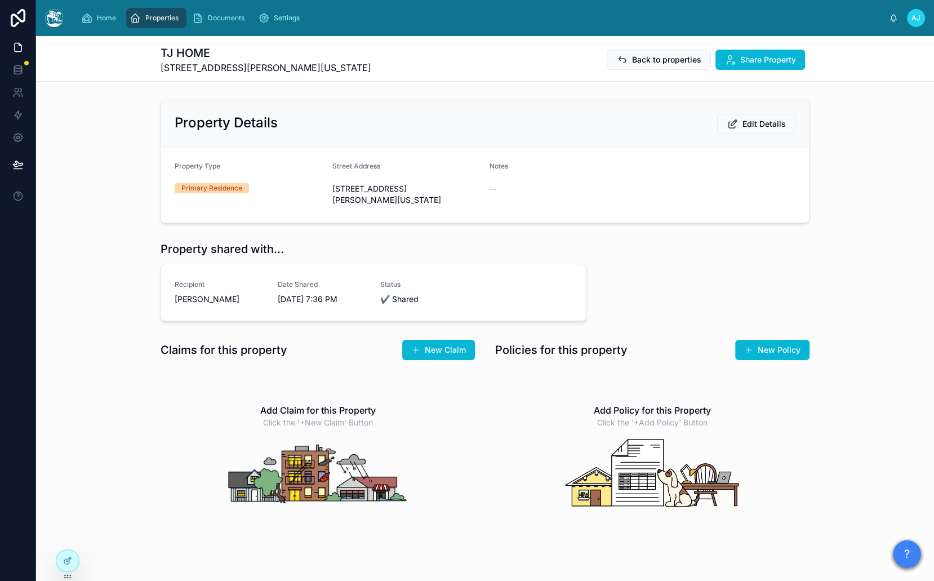
click at [183, 22] on link "Properties" at bounding box center [156, 18] width 60 height 20
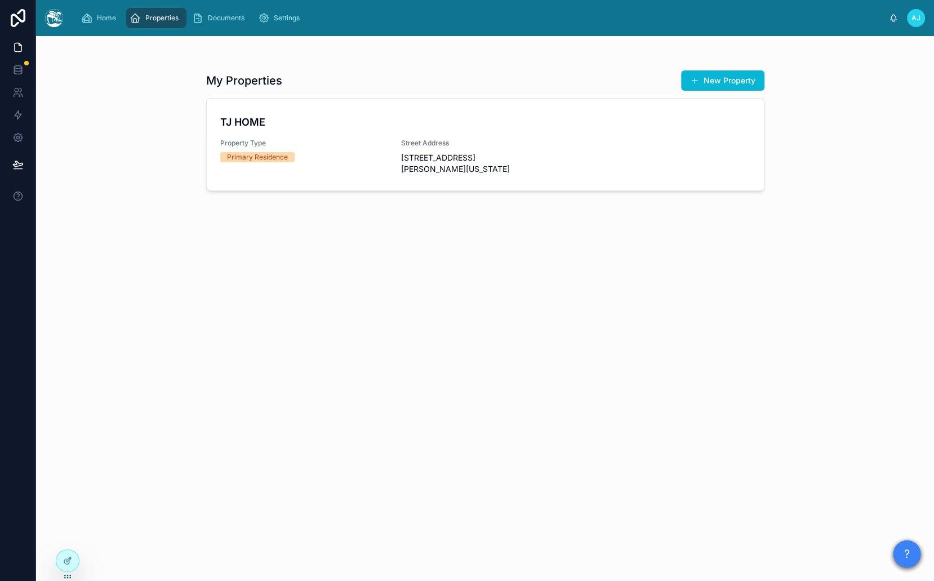
click at [146, 15] on span "Properties" at bounding box center [161, 18] width 33 height 9
click at [286, 136] on div "TJ HOME Property Type Primary Residence Street Address [STREET_ADDRESS][PERSON_…" at bounding box center [485, 144] width 530 height 60
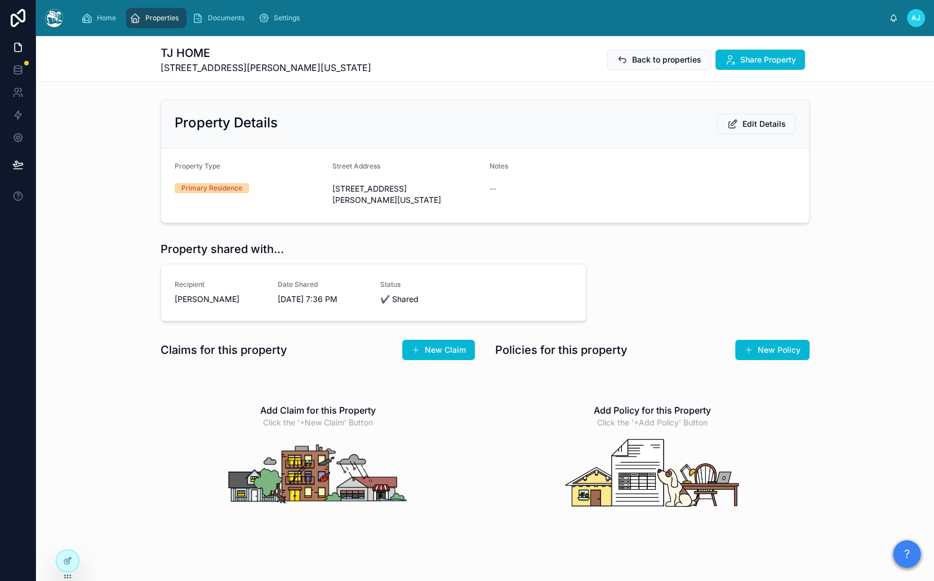
click at [242, 88] on div "TJ HOME [STREET_ADDRESS][PERSON_NAME][US_STATE] Back to properties Share Proper…" at bounding box center [485, 333] width 898 height 595
click at [916, 14] on span "AJ" at bounding box center [916, 18] width 9 height 9
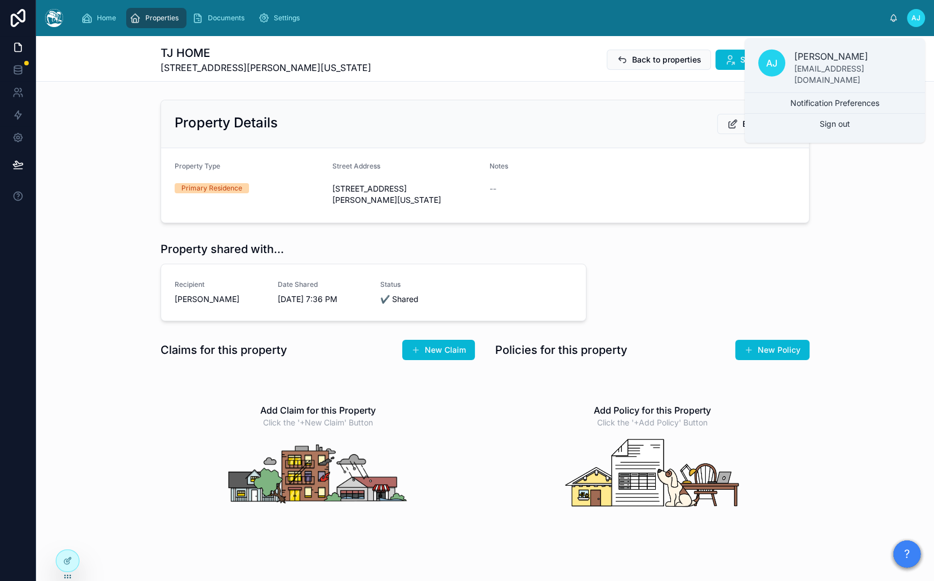
click at [916, 14] on span "AJ" at bounding box center [916, 18] width 9 height 9
click at [921, 14] on div "AJ" at bounding box center [916, 18] width 18 height 18
click at [401, 83] on div "TJ HOME [STREET_ADDRESS][PERSON_NAME][US_STATE] Back to properties Share Proper…" at bounding box center [485, 333] width 898 height 595
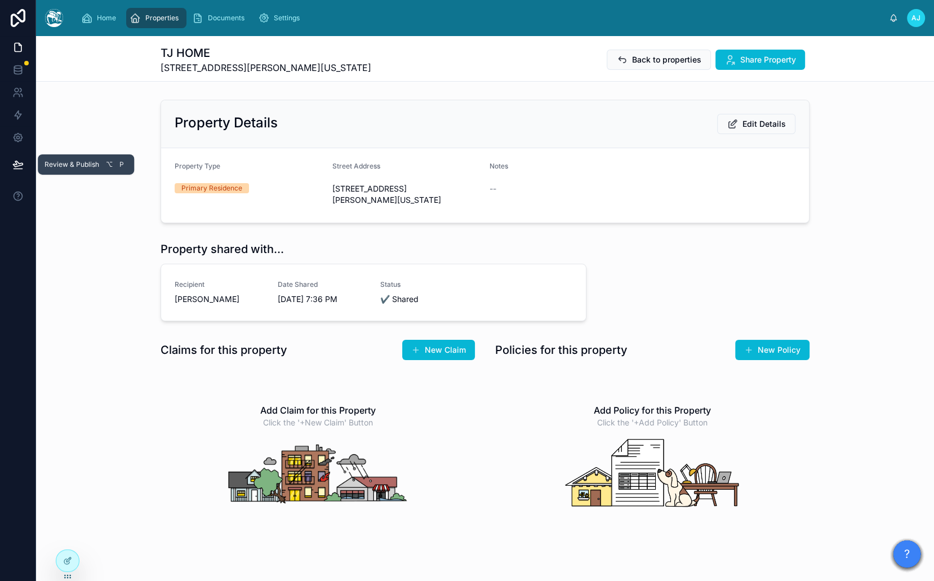
click at [23, 167] on icon at bounding box center [17, 164] width 11 height 11
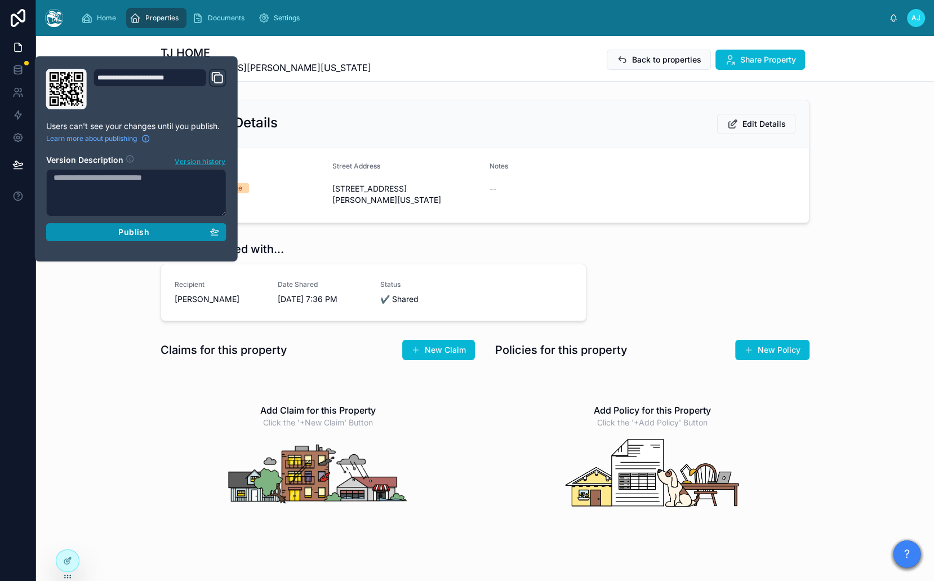
click at [194, 233] on div "Publish" at bounding box center [137, 232] width 166 height 10
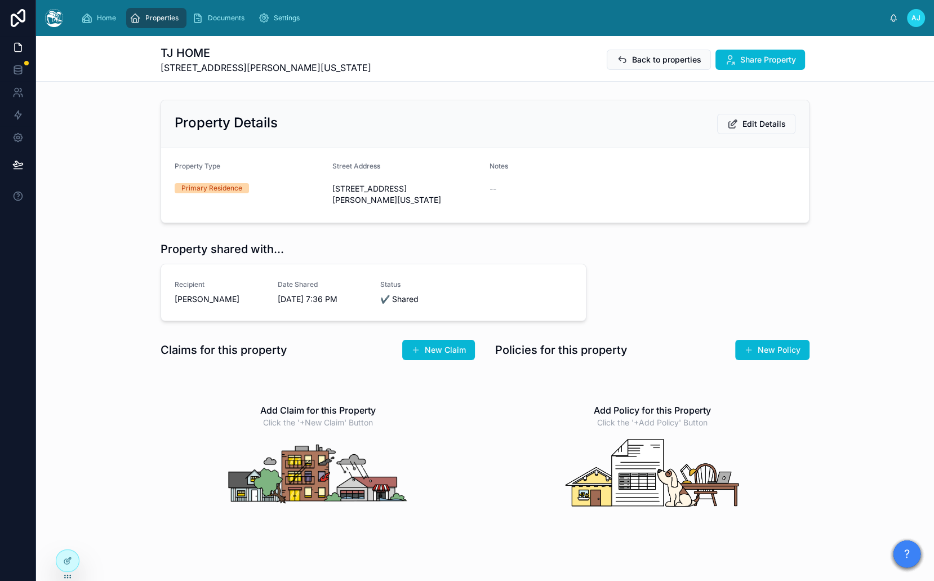
click at [458, 121] on div "Property Details Edit Details" at bounding box center [485, 124] width 621 height 20
click at [212, 101] on div "Property Details Edit Details" at bounding box center [485, 124] width 648 height 48
click at [650, 64] on span "Back to properties" at bounding box center [666, 59] width 69 height 11
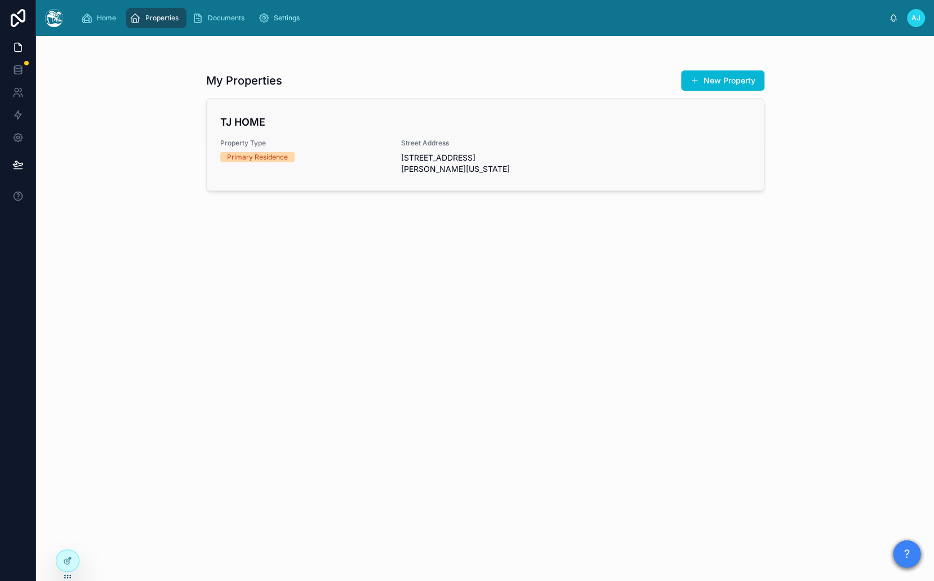
click at [393, 147] on div "TJ HOME Property Type Primary Residence Street Address [STREET_ADDRESS][PERSON_…" at bounding box center [485, 144] width 530 height 60
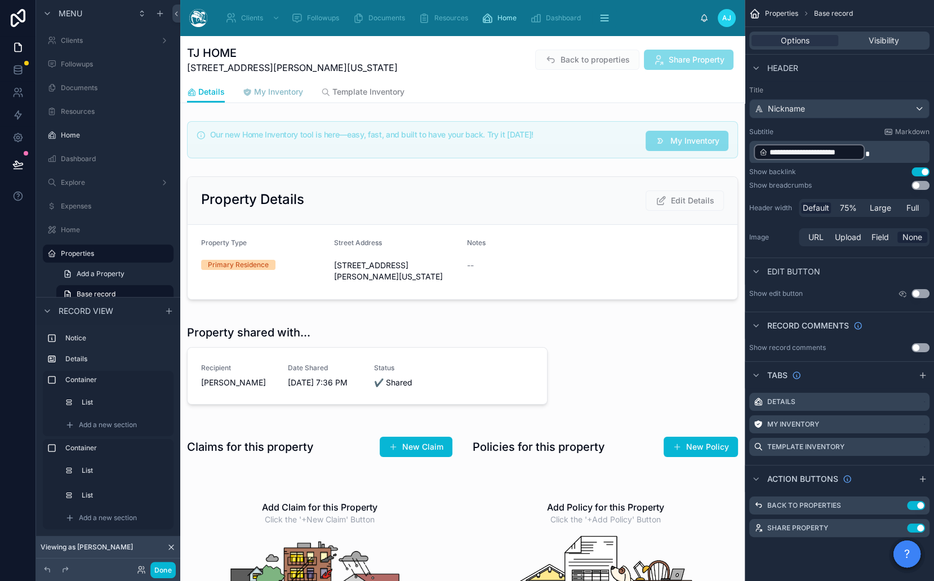
click at [290, 93] on span "My Inventory" at bounding box center [278, 91] width 49 height 11
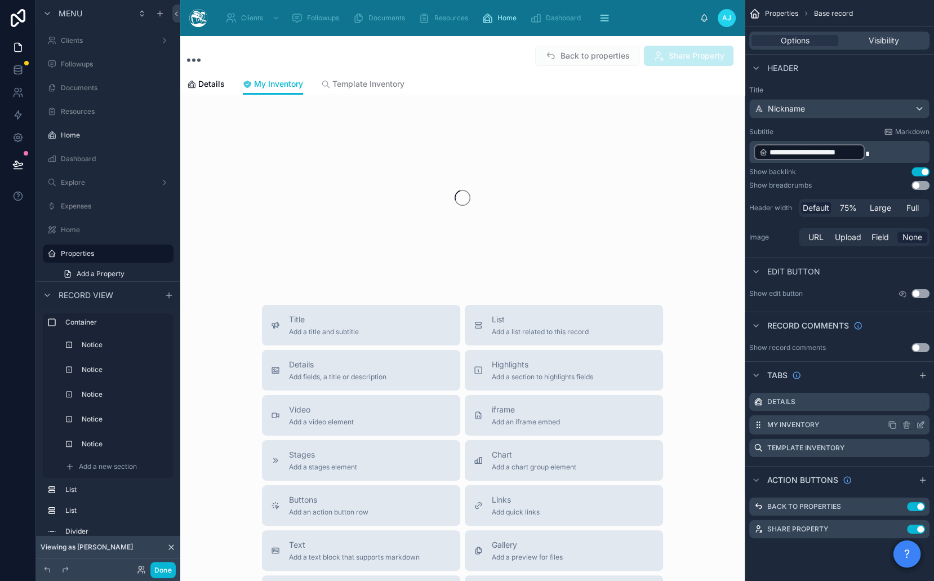
click at [924, 422] on icon "scrollable content" at bounding box center [922, 424] width 5 height 5
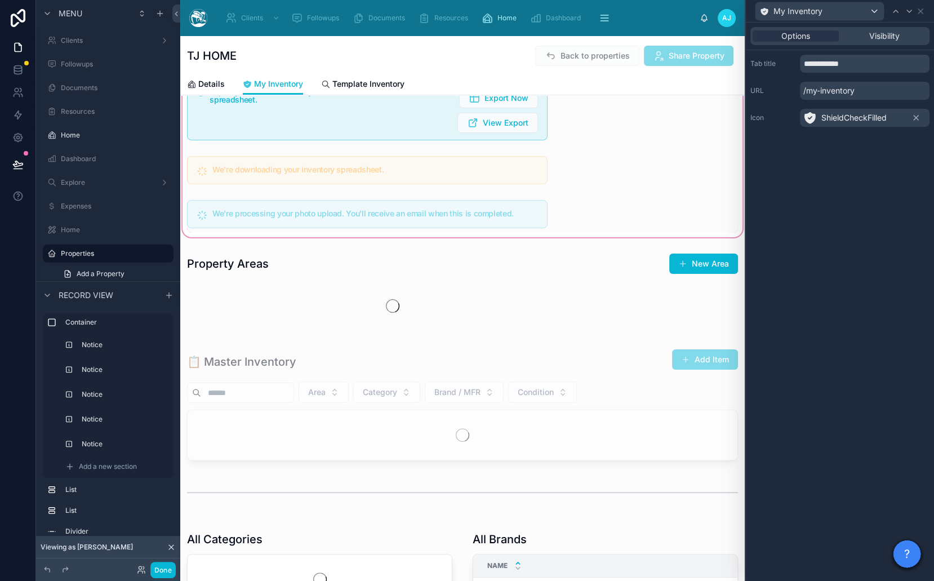
scroll to position [143, 0]
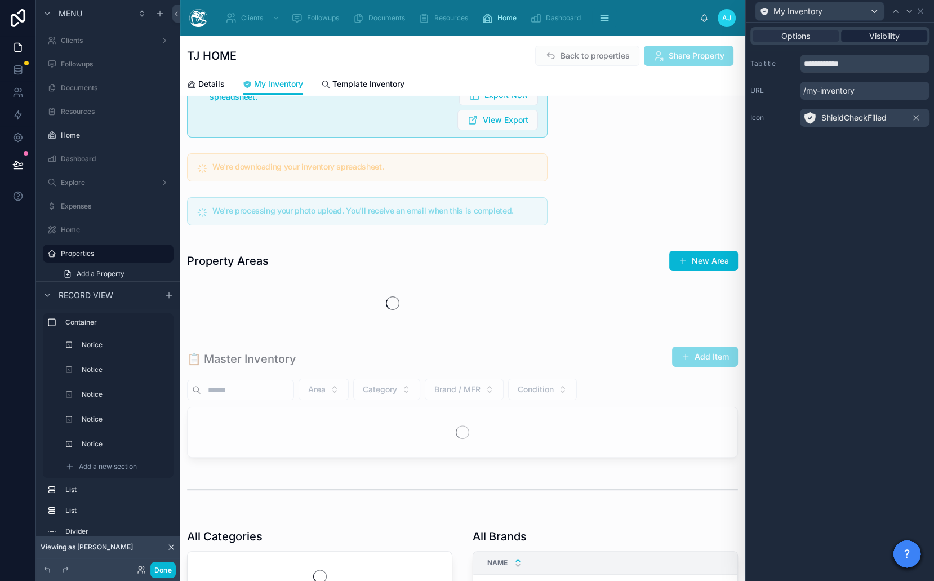
click at [872, 37] on span "Visibility" at bounding box center [885, 35] width 30 height 11
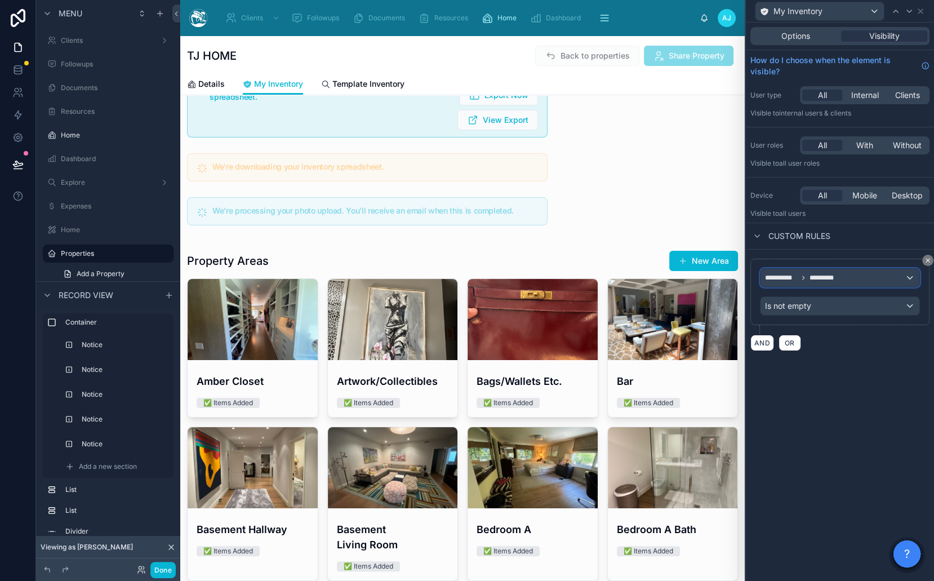
click at [871, 275] on div "**********" at bounding box center [840, 278] width 159 height 18
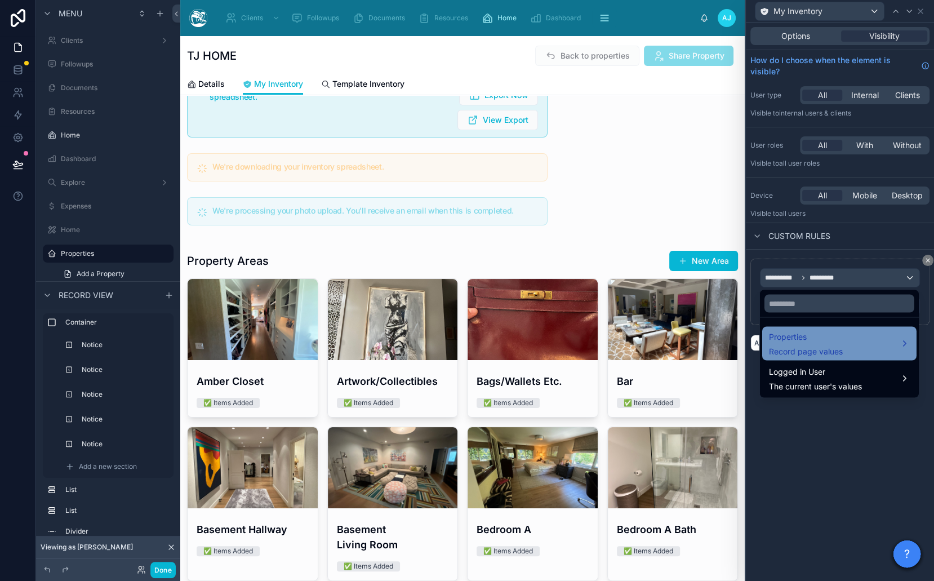
click at [812, 343] on div "Properties Record page values" at bounding box center [806, 343] width 74 height 27
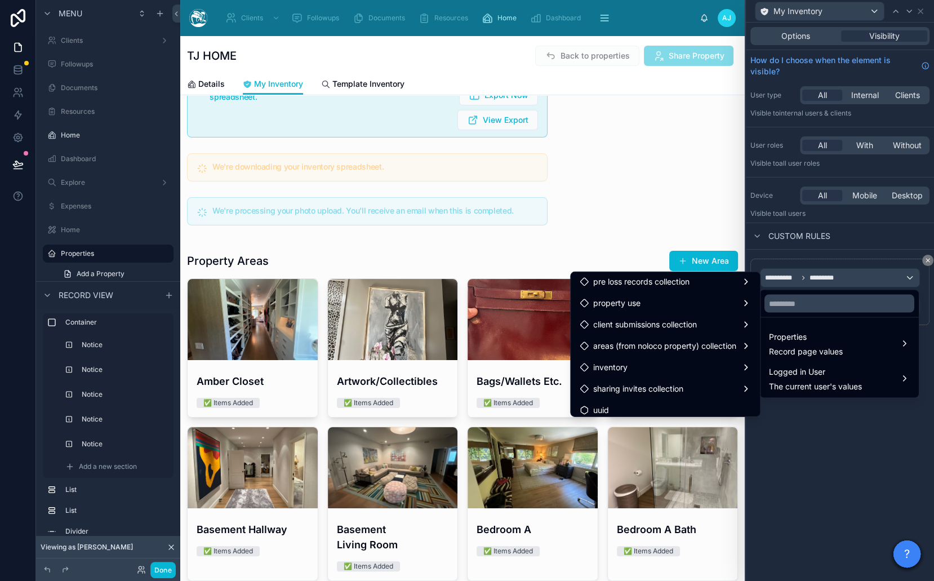
scroll to position [415, 0]
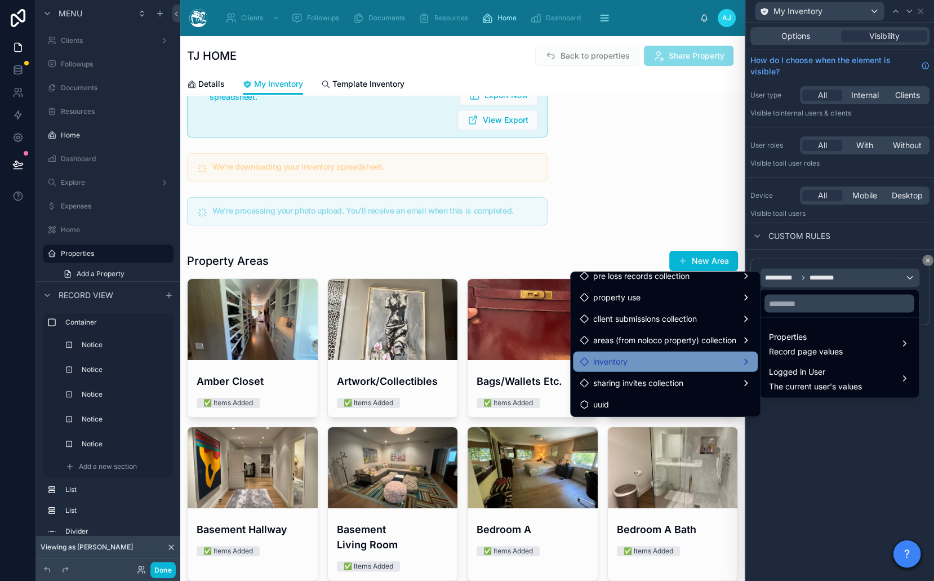
click at [634, 353] on div "inventory" at bounding box center [665, 362] width 185 height 20
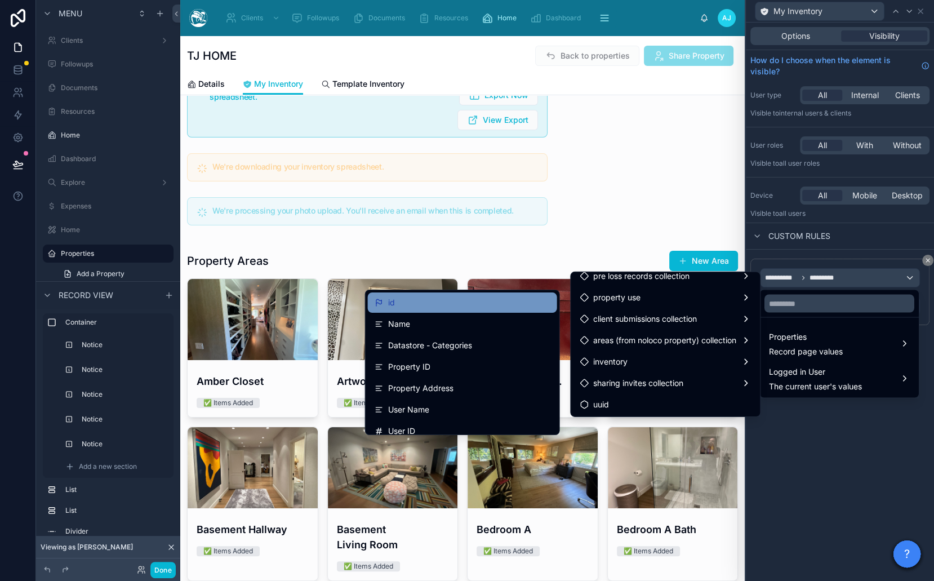
click at [452, 299] on div "id" at bounding box center [463, 303] width 176 height 14
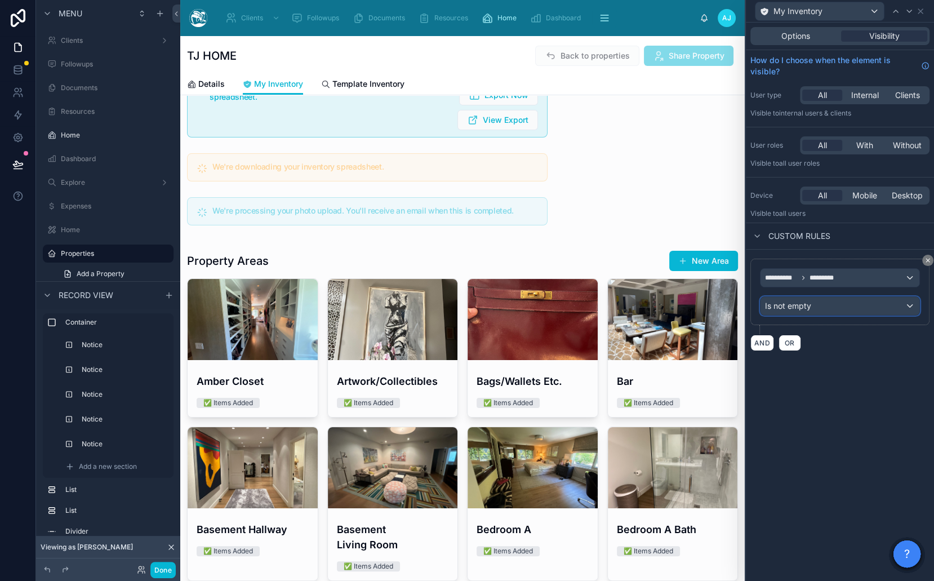
click at [792, 305] on span "Is not empty" at bounding box center [788, 305] width 46 height 11
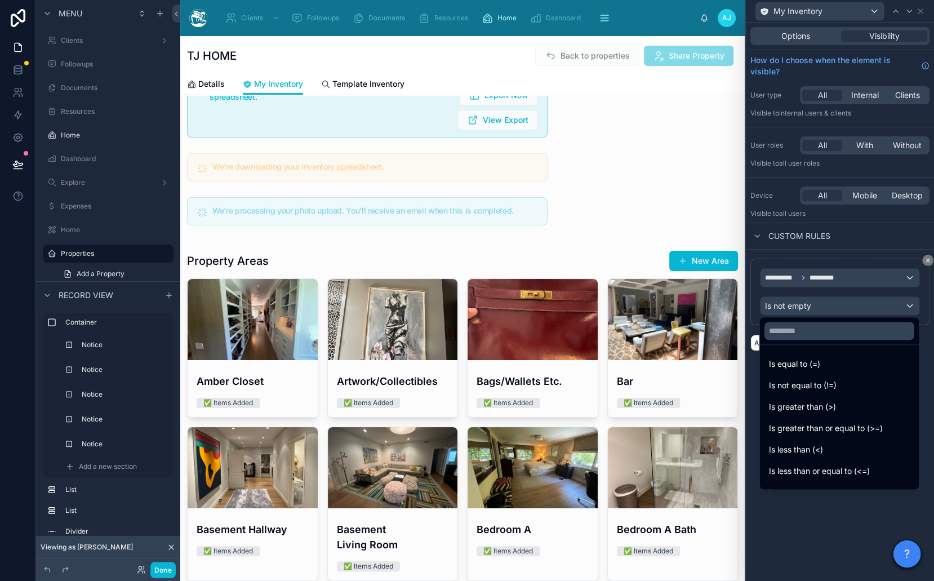
click at [792, 310] on div at bounding box center [840, 290] width 188 height 581
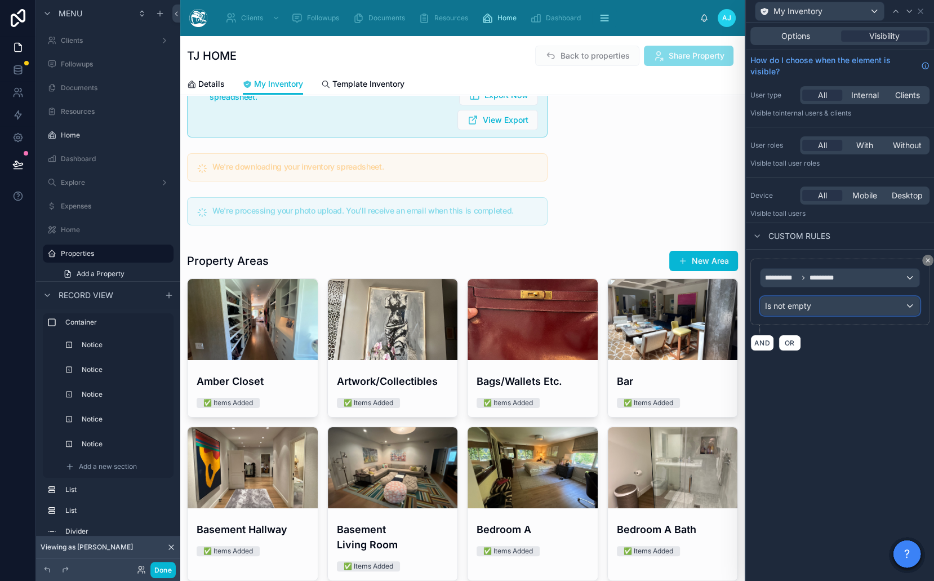
click at [792, 310] on div "Is not empty" at bounding box center [840, 306] width 159 height 18
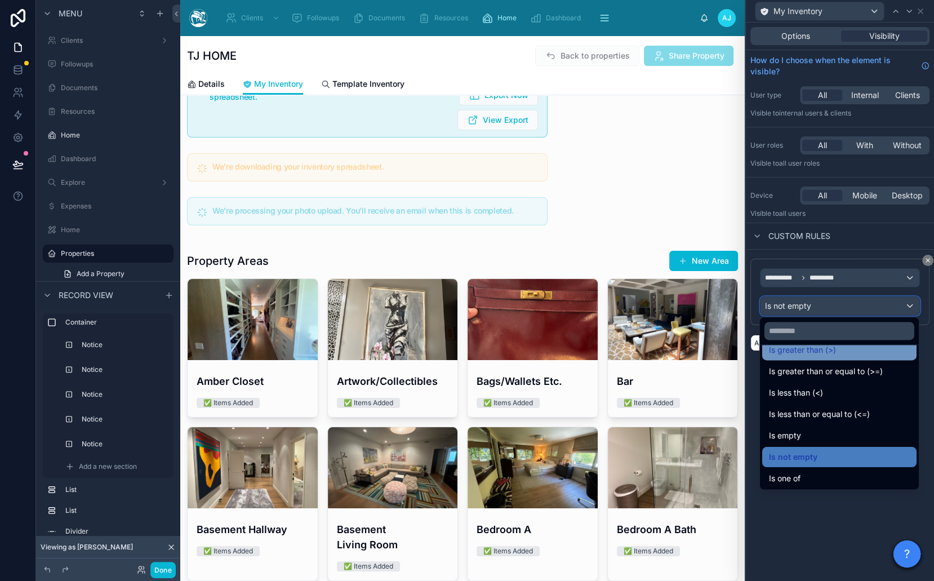
scroll to position [79, 0]
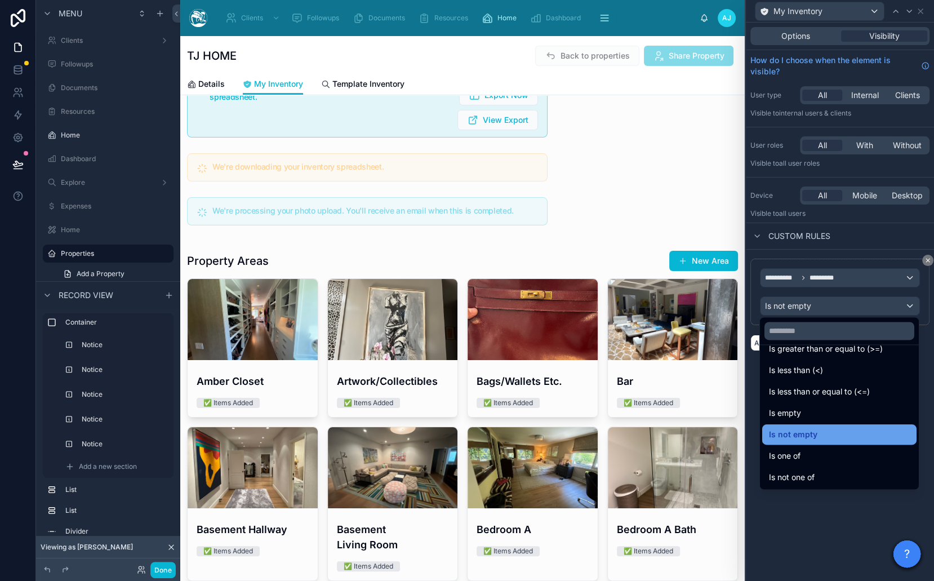
click at [803, 432] on span "Is not empty" at bounding box center [793, 435] width 48 height 14
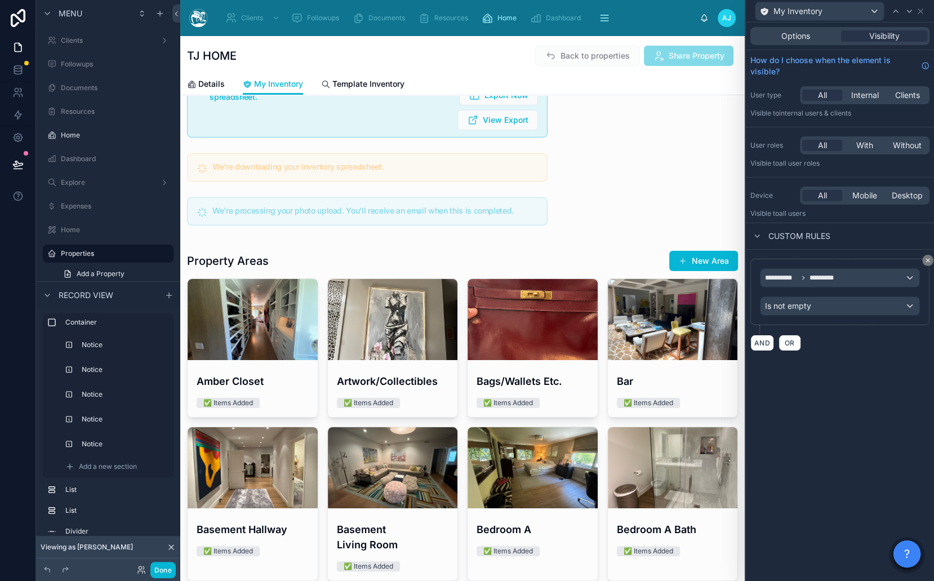
click at [803, 432] on div "**********" at bounding box center [840, 302] width 188 height 558
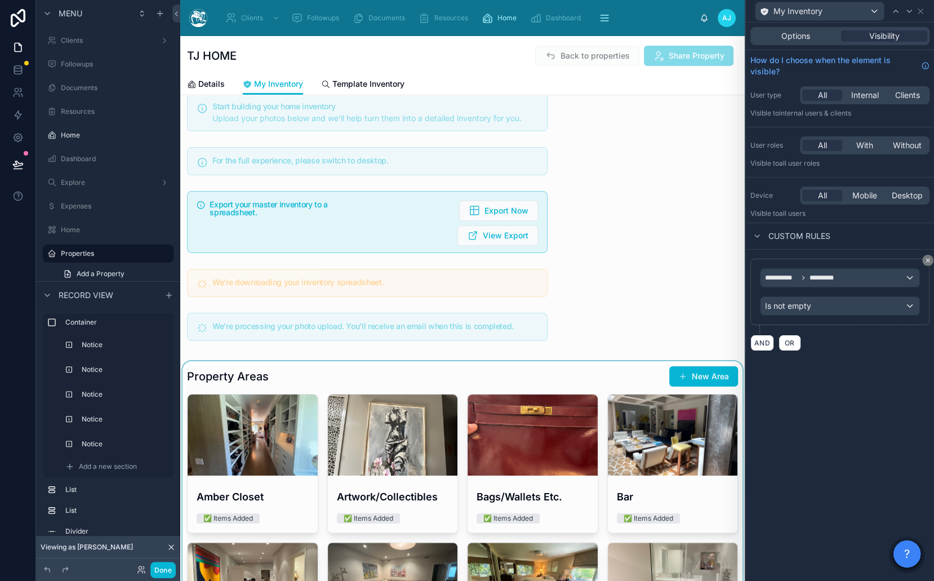
scroll to position [0, 0]
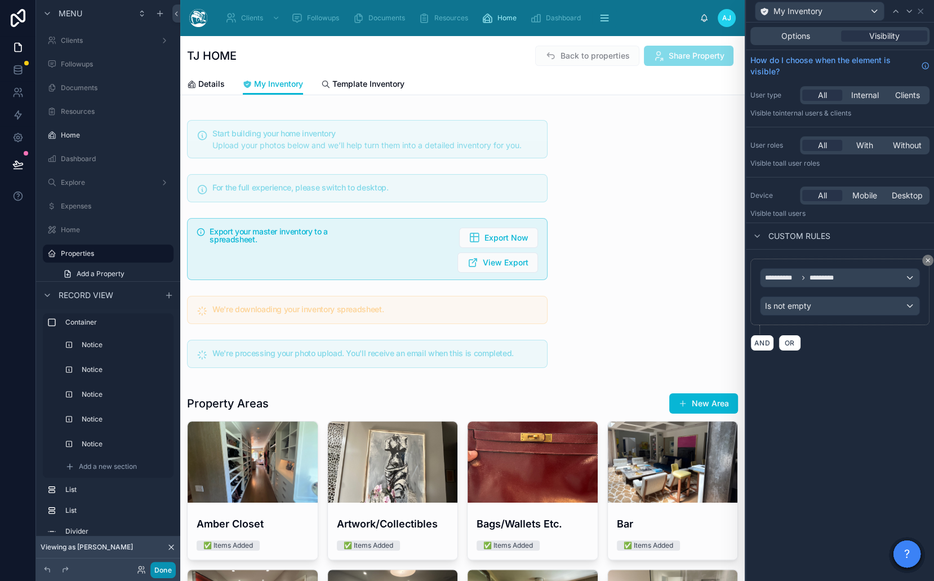
click at [163, 566] on button "Done" at bounding box center [162, 570] width 25 height 16
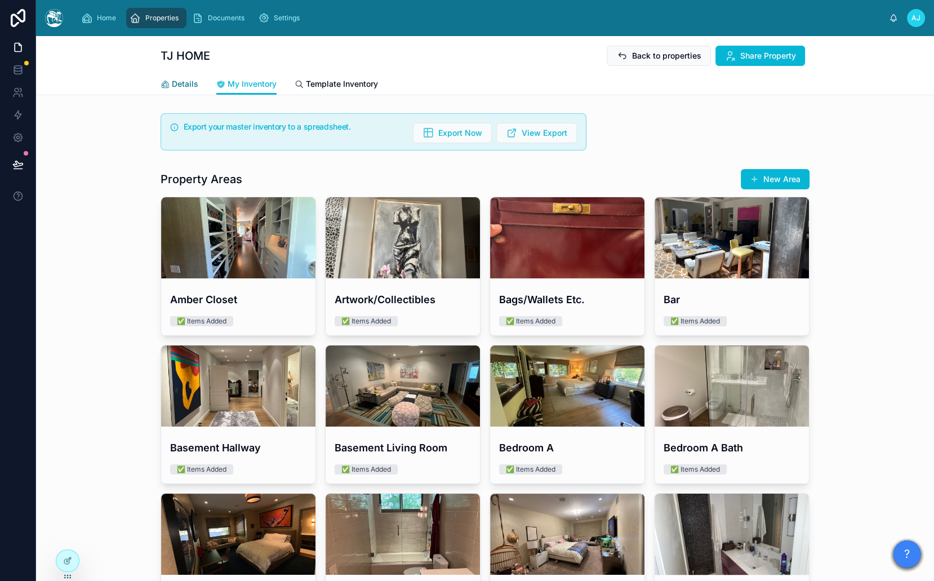
click at [188, 88] on span "Details" at bounding box center [185, 83] width 26 height 11
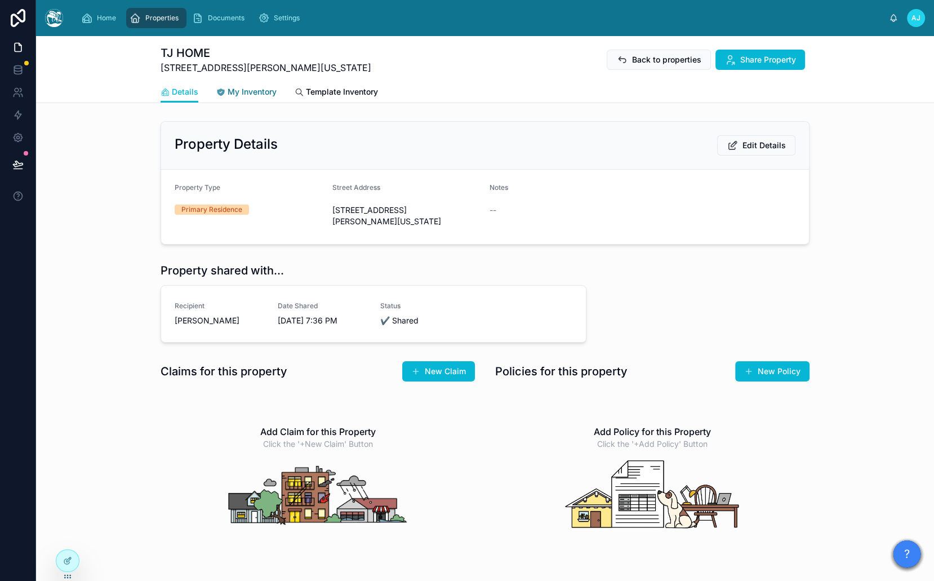
click at [245, 87] on span "My Inventory" at bounding box center [252, 91] width 49 height 11
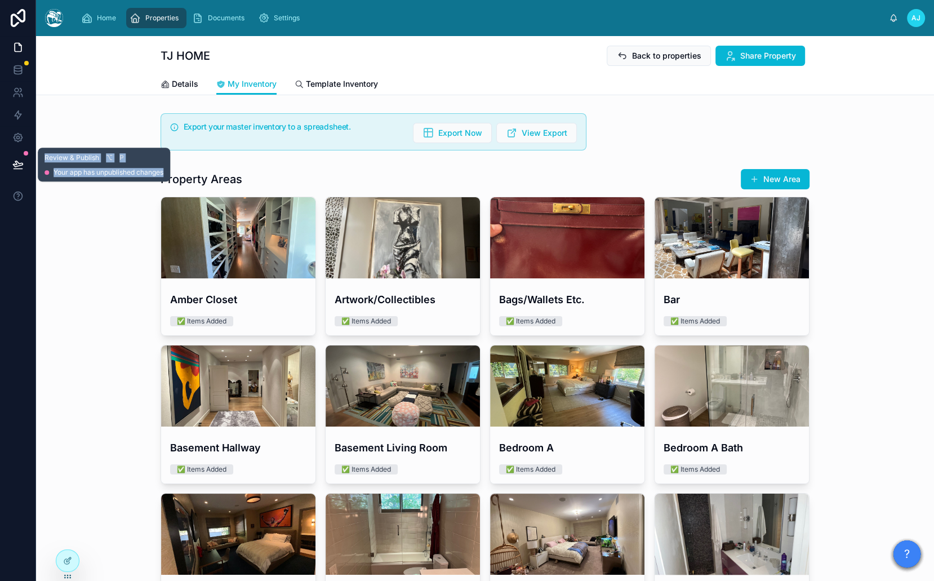
drag, startPoint x: 14, startPoint y: 170, endPoint x: 138, endPoint y: 201, distance: 128.2
click at [13, 170] on button at bounding box center [18, 165] width 25 height 32
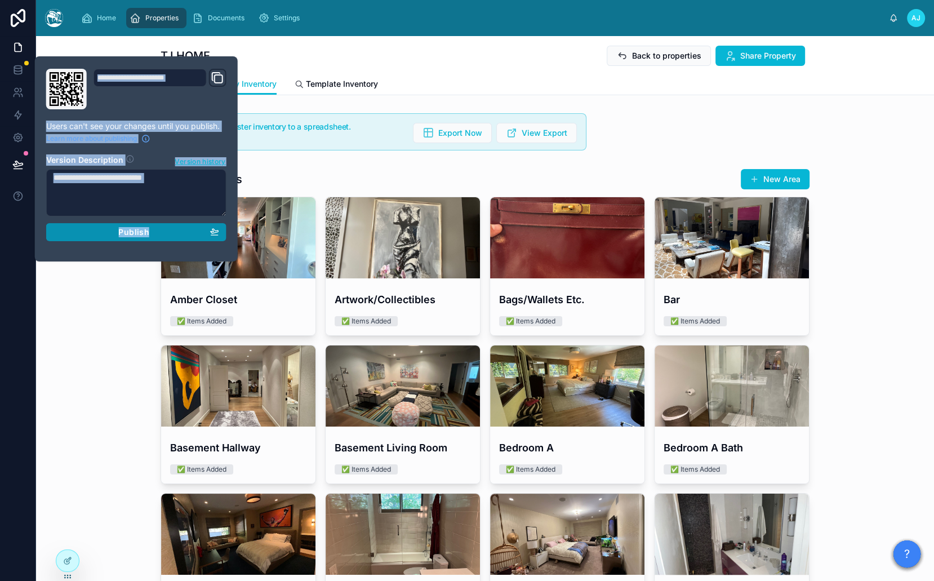
click at [118, 230] on div "Publish" at bounding box center [137, 232] width 166 height 10
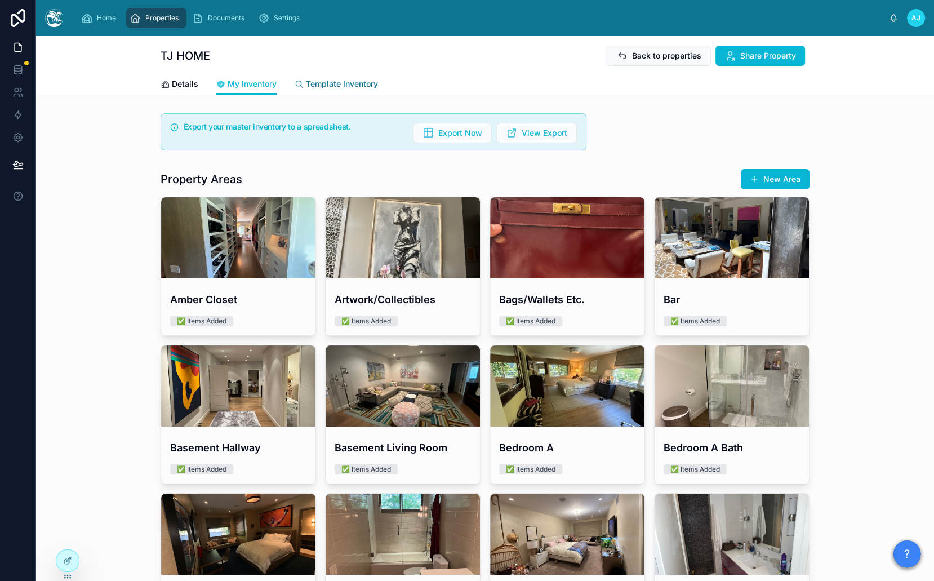
click at [308, 79] on span "Template Inventory" at bounding box center [342, 83] width 72 height 11
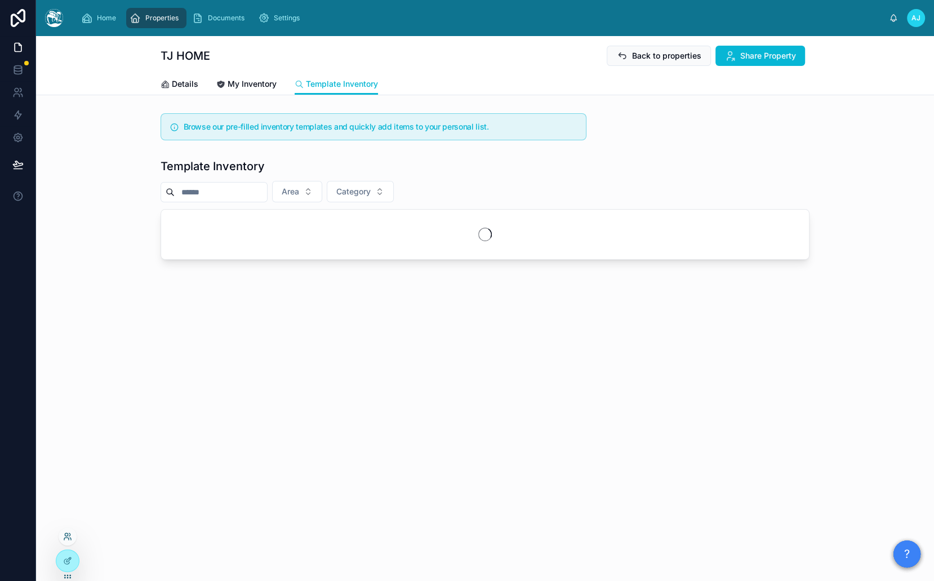
click at [67, 538] on icon at bounding box center [67, 536] width 9 height 9
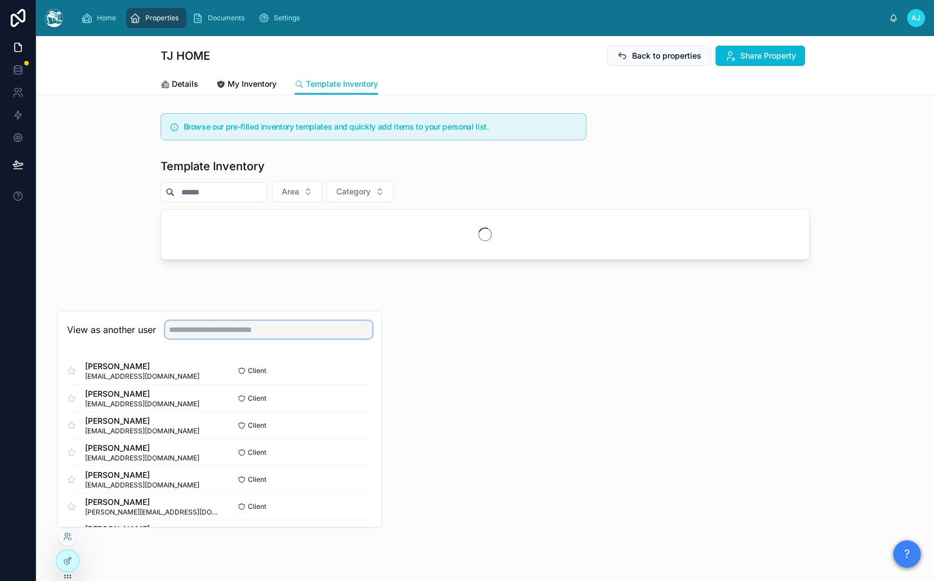
click at [247, 327] on input "text" at bounding box center [268, 329] width 207 height 18
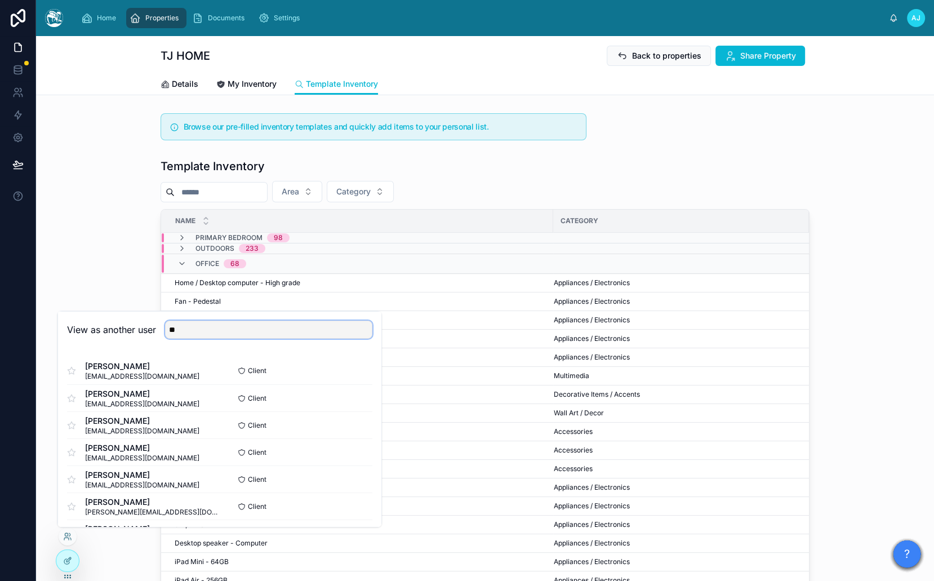
type input "*"
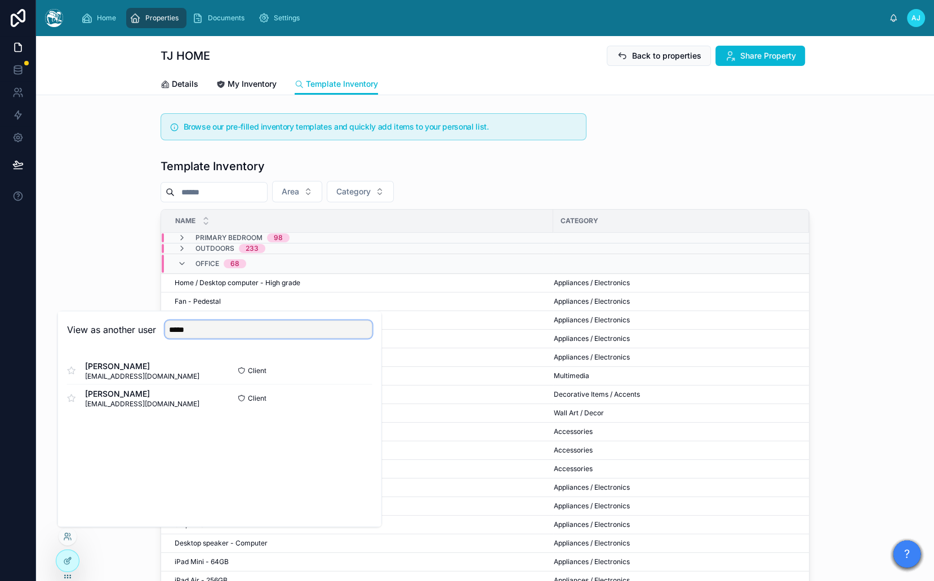
type input "*****"
click at [0, 0] on button "Select" at bounding box center [0, 0] width 0 height 0
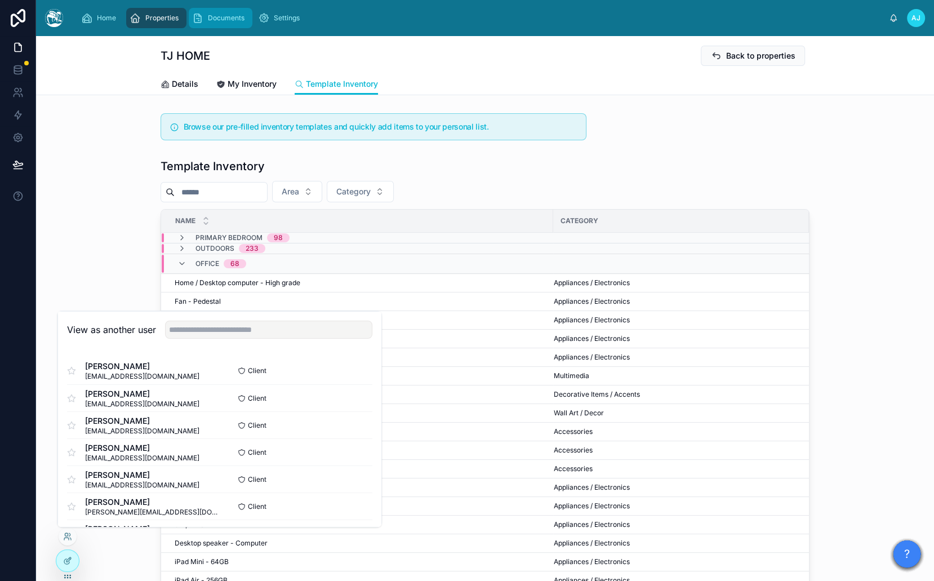
click at [202, 25] on div "Documents" at bounding box center [220, 18] width 57 height 18
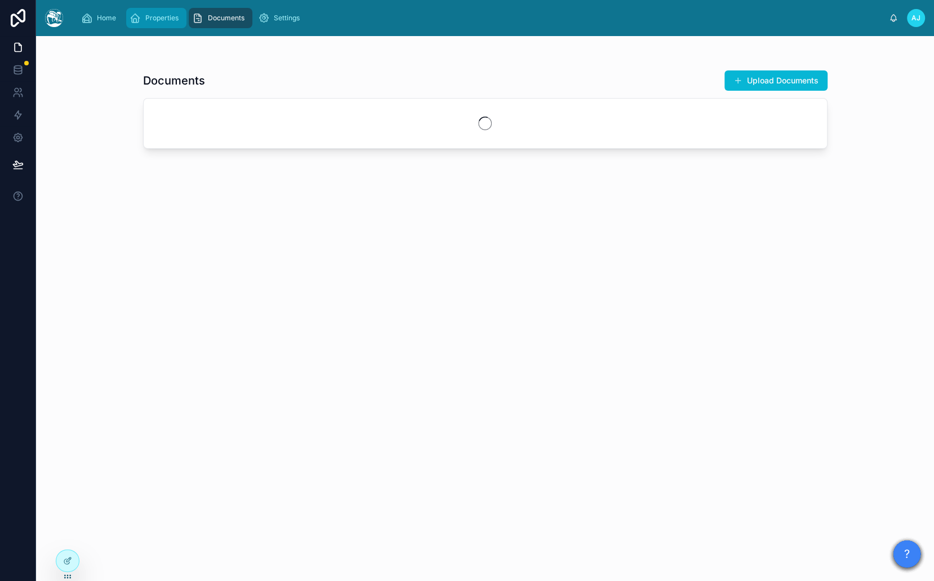
click at [154, 23] on div "Properties" at bounding box center [157, 18] width 54 height 18
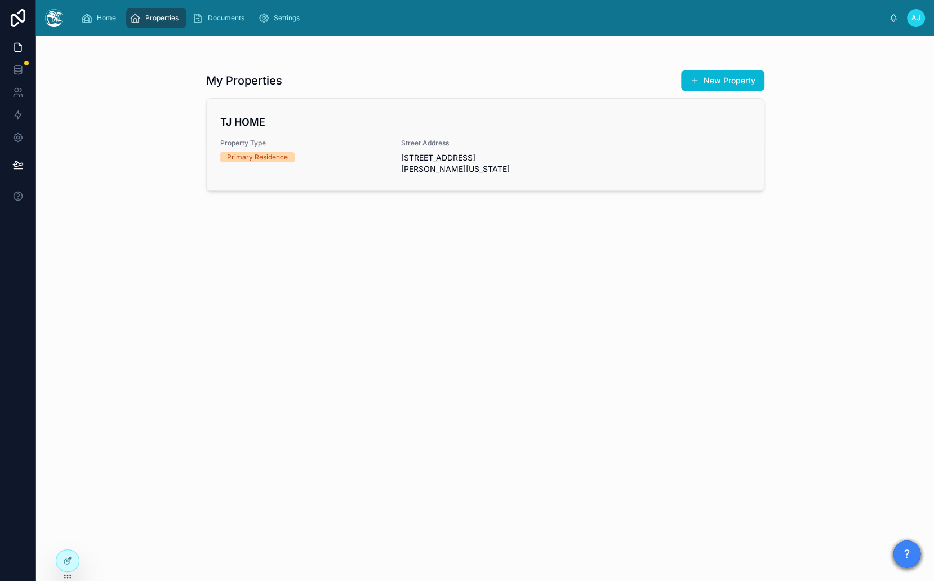
click at [250, 143] on span "Property Type" at bounding box center [304, 143] width 168 height 9
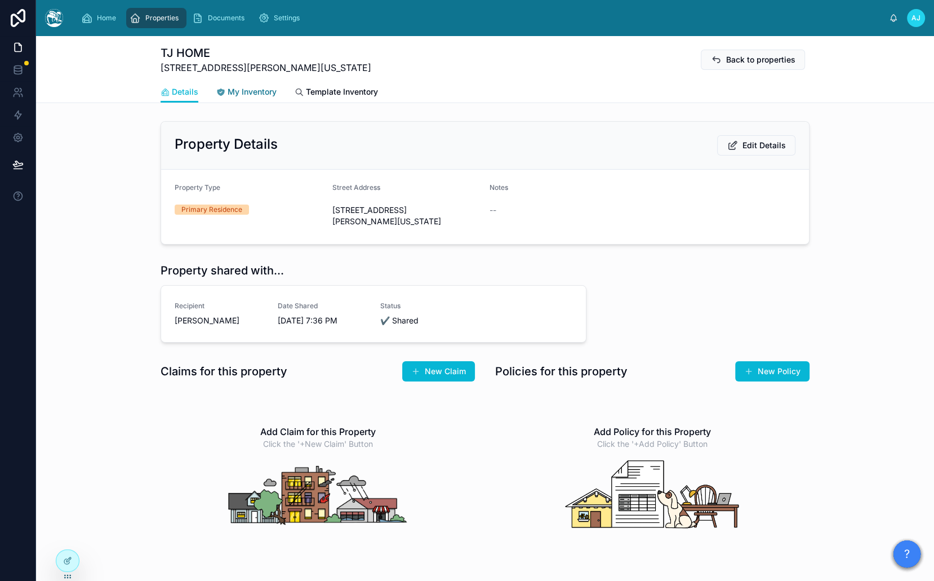
click at [245, 85] on link "My Inventory" at bounding box center [246, 93] width 60 height 23
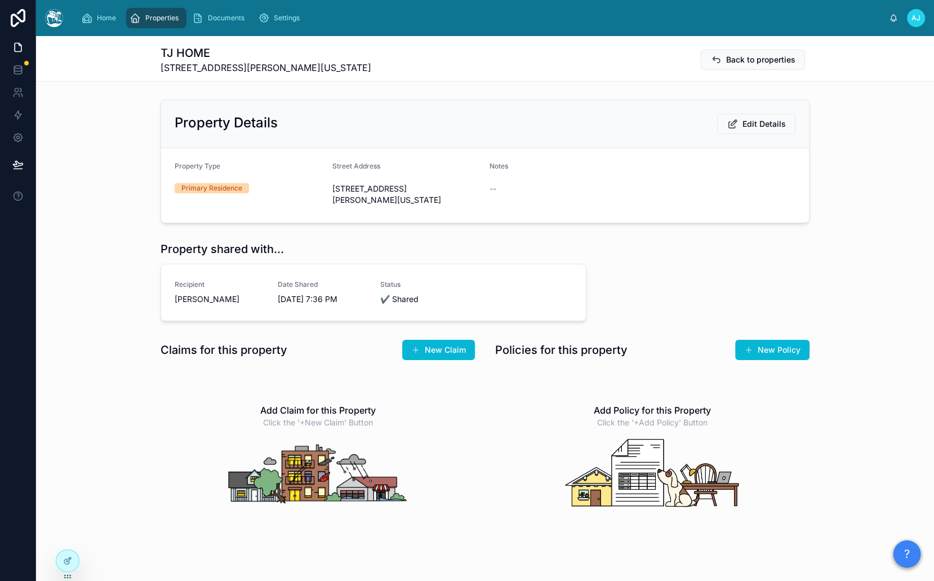
click at [255, 87] on div "TJ HOME 9910 Tower Lane, Beverly Hills, California, 90210, United States Back t…" at bounding box center [485, 333] width 898 height 595
click at [219, 22] on span "Documents" at bounding box center [226, 18] width 37 height 9
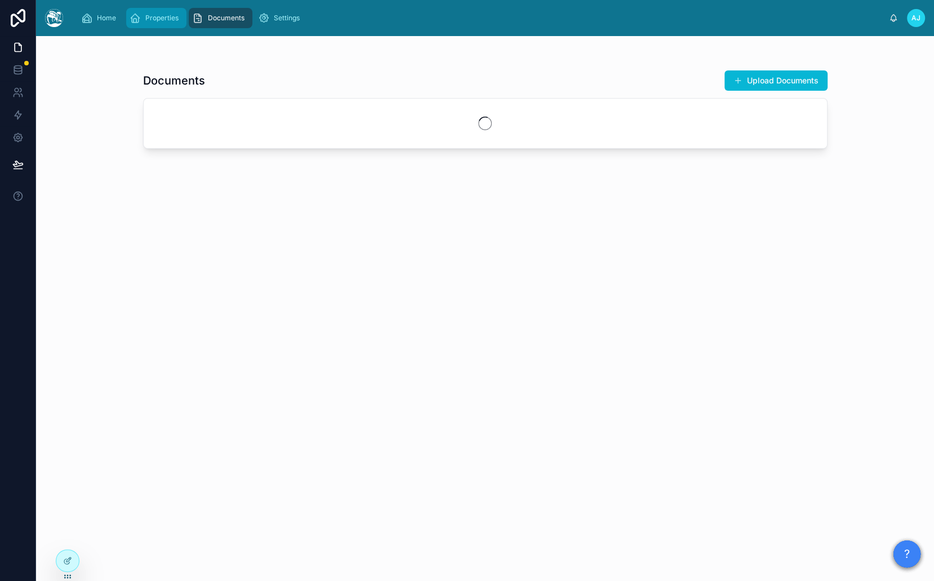
click at [153, 21] on span "Properties" at bounding box center [161, 18] width 33 height 9
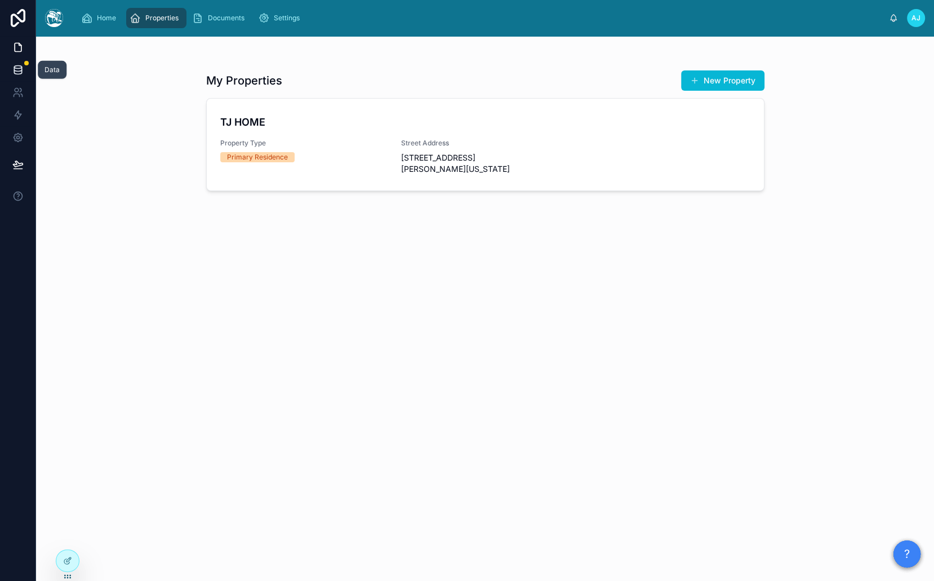
click at [16, 68] on icon at bounding box center [17, 67] width 7 height 3
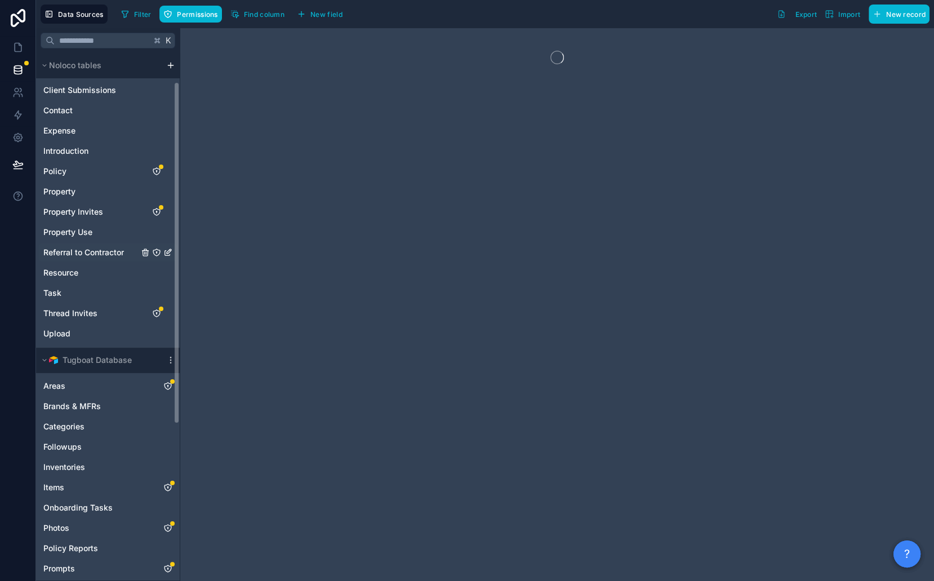
scroll to position [286, 0]
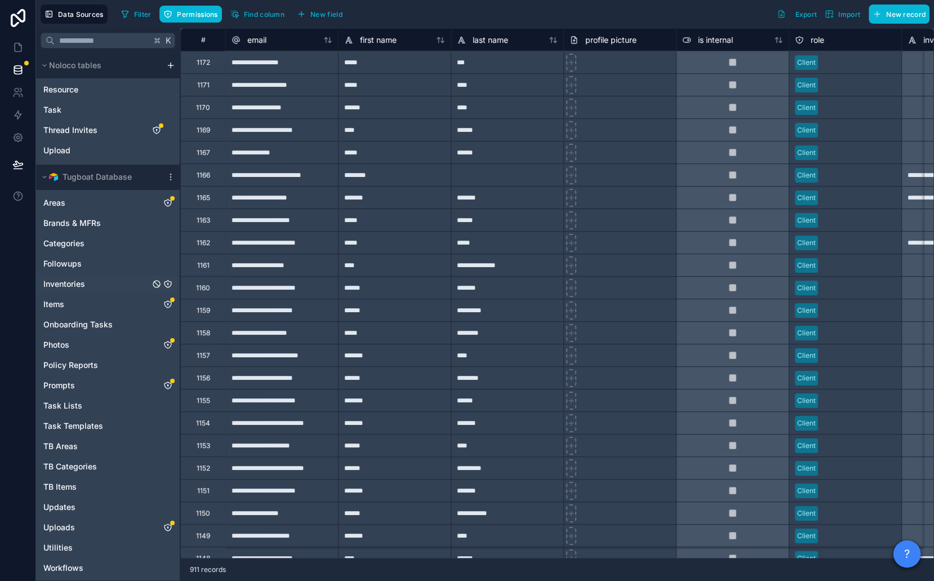
click at [168, 281] on icon "Inventories" at bounding box center [167, 284] width 9 height 9
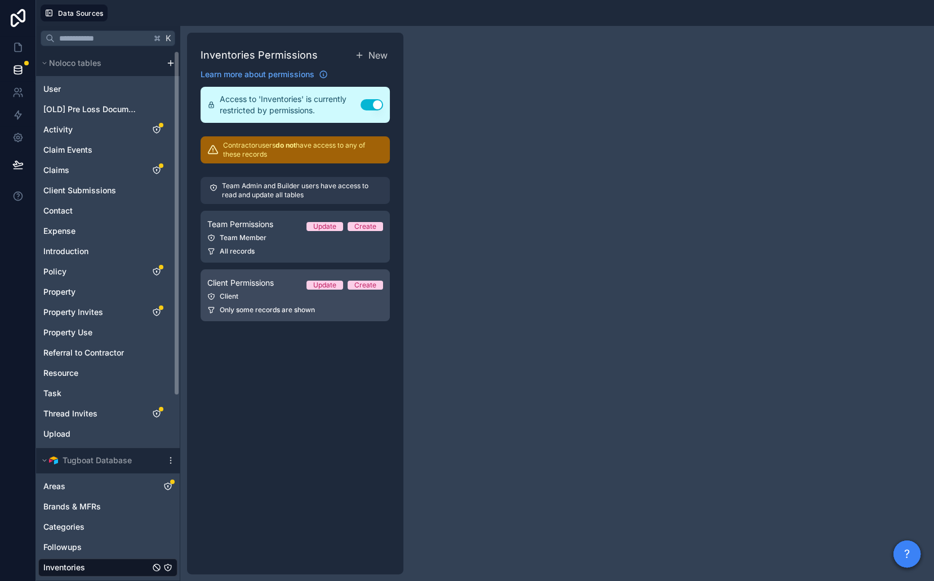
click at [256, 283] on span "Client Permissions" at bounding box center [240, 282] width 66 height 11
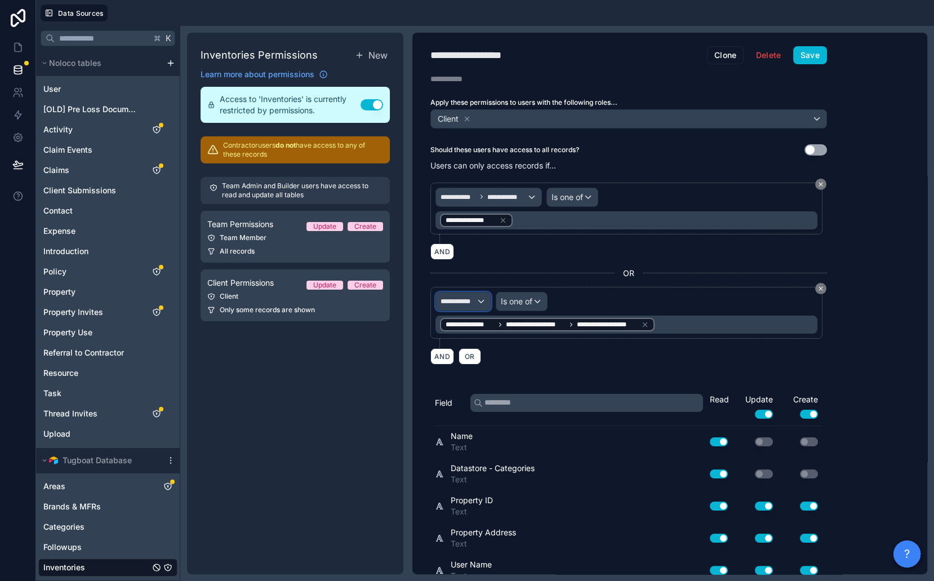
click at [473, 300] on span "**********" at bounding box center [459, 301] width 36 height 9
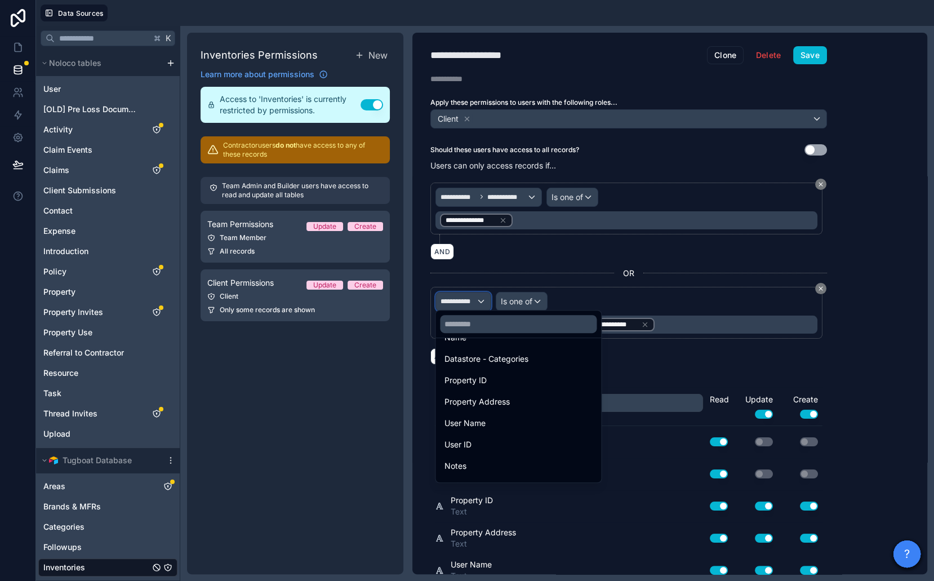
scroll to position [25, 0]
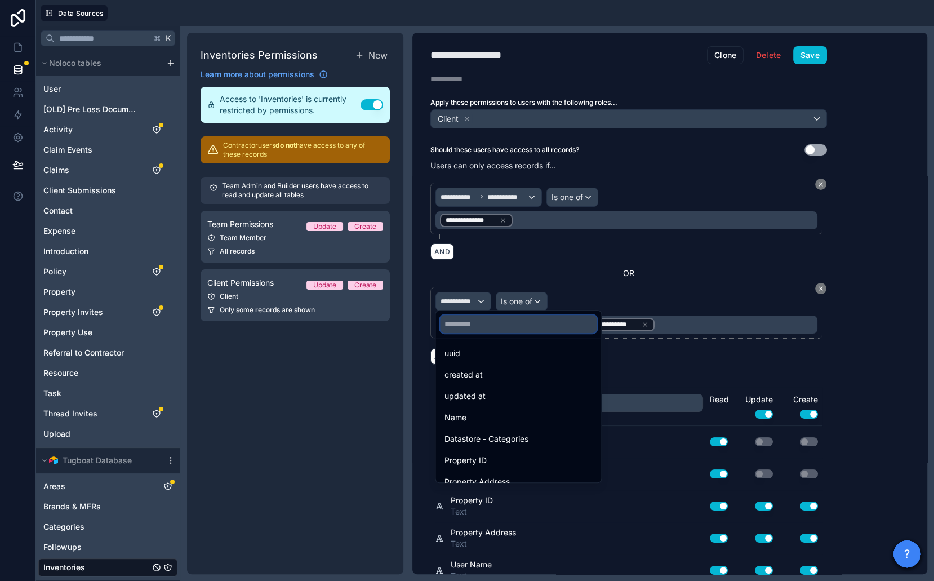
click at [477, 331] on input "text" at bounding box center [518, 324] width 157 height 18
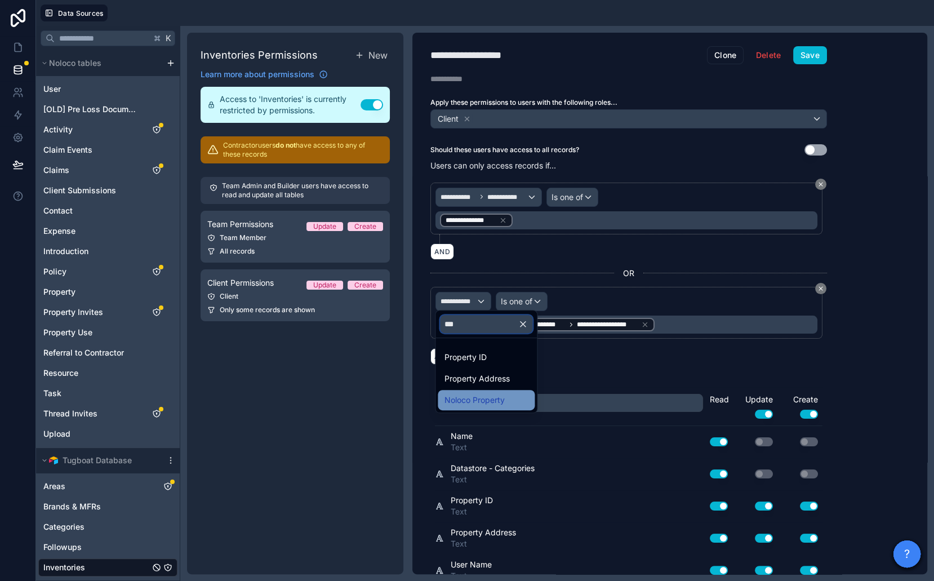
type input "***"
click at [487, 403] on span "Noloco Property" at bounding box center [475, 400] width 60 height 14
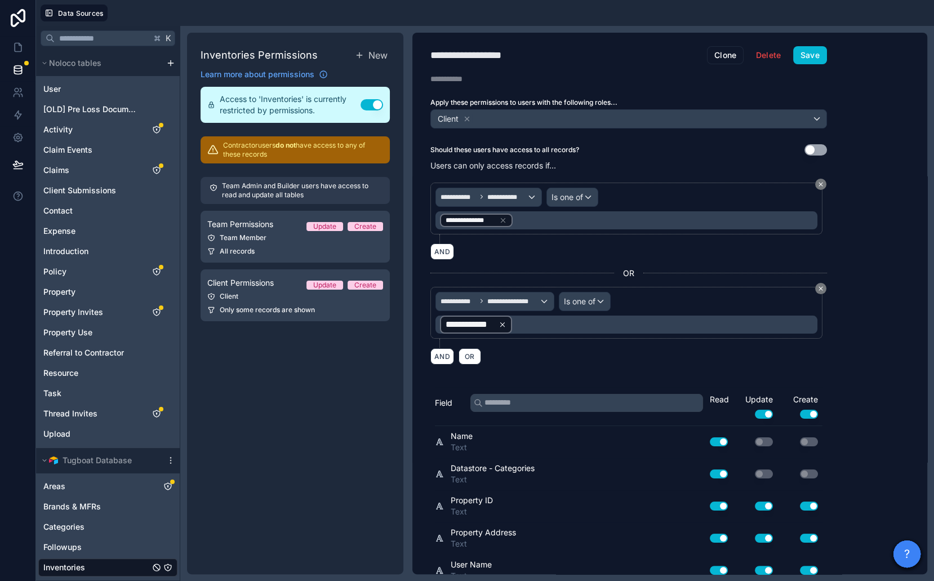
click at [503, 321] on icon at bounding box center [503, 325] width 8 height 8
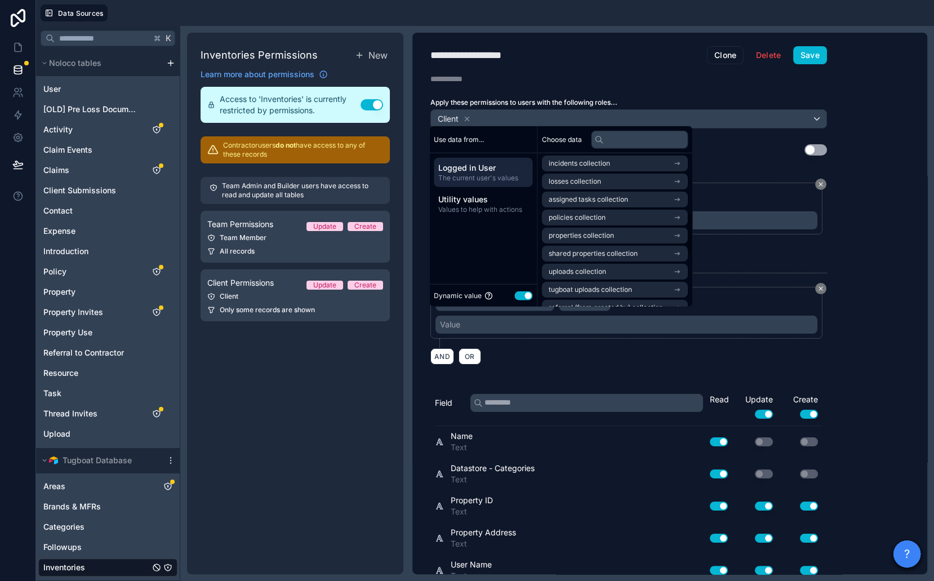
scroll to position [228, 0]
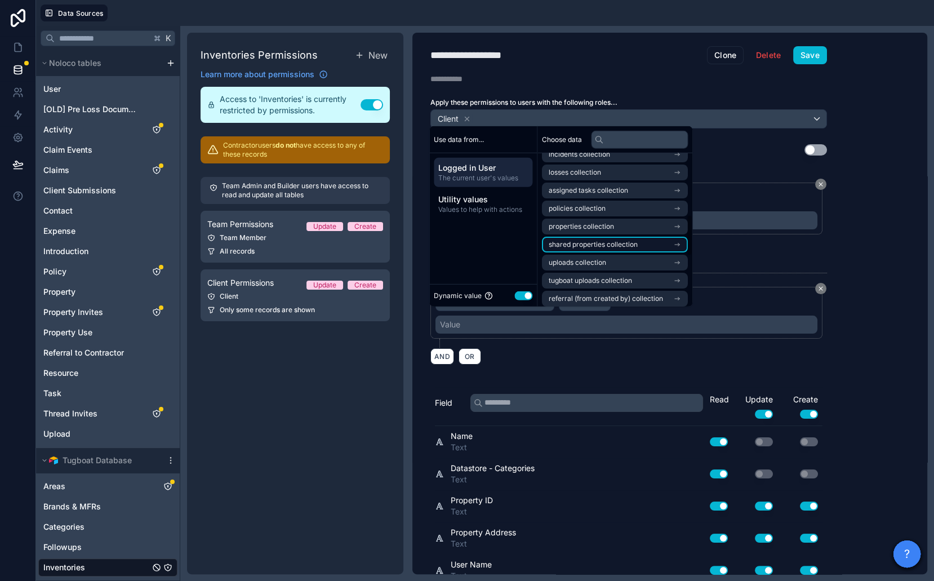
click at [615, 243] on span "shared properties collection" at bounding box center [593, 244] width 89 height 9
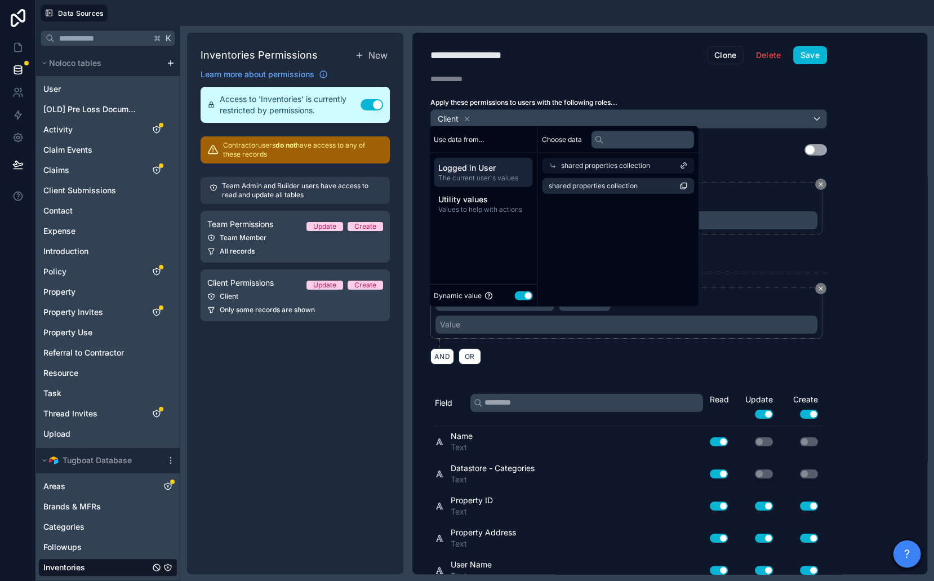
scroll to position [0, 0]
click at [580, 188] on span "shared properties collection" at bounding box center [593, 185] width 89 height 9
click at [325, 418] on div "Inventories Permissions New Learn more about permissions Access to 'Inventories…" at bounding box center [295, 304] width 216 height 542
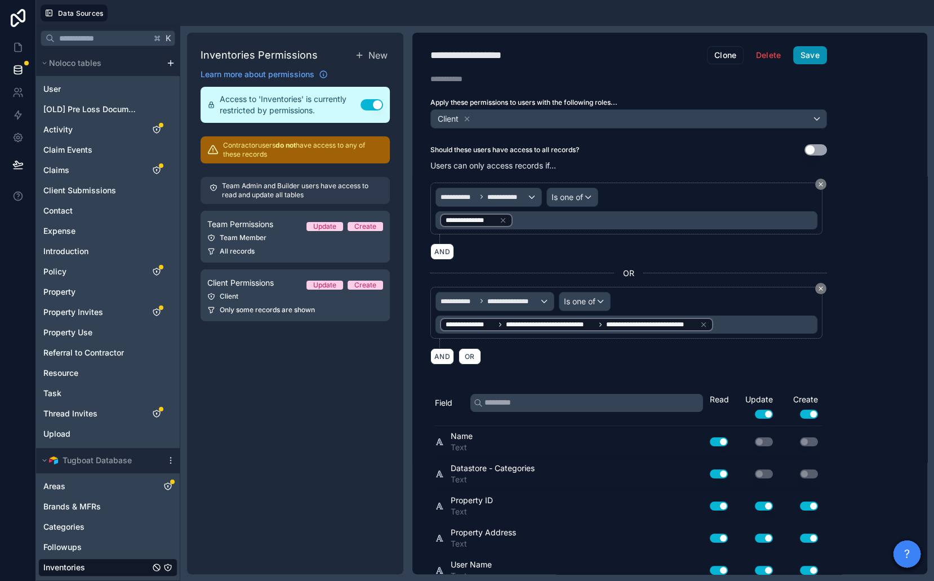
click at [808, 57] on button "Save" at bounding box center [810, 55] width 34 height 18
click at [18, 51] on icon at bounding box center [18, 47] width 7 height 8
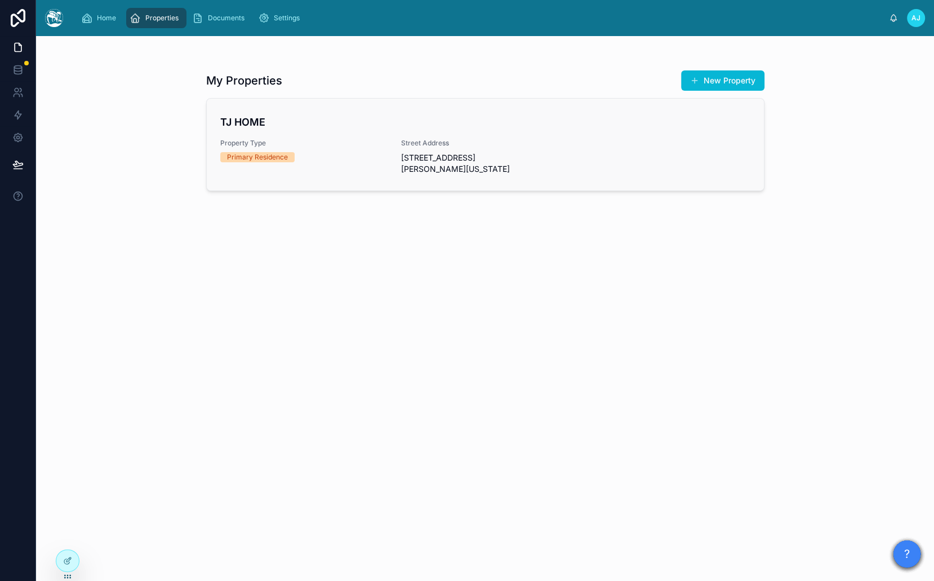
click at [246, 116] on h4 "TJ HOME" at bounding box center [485, 121] width 530 height 15
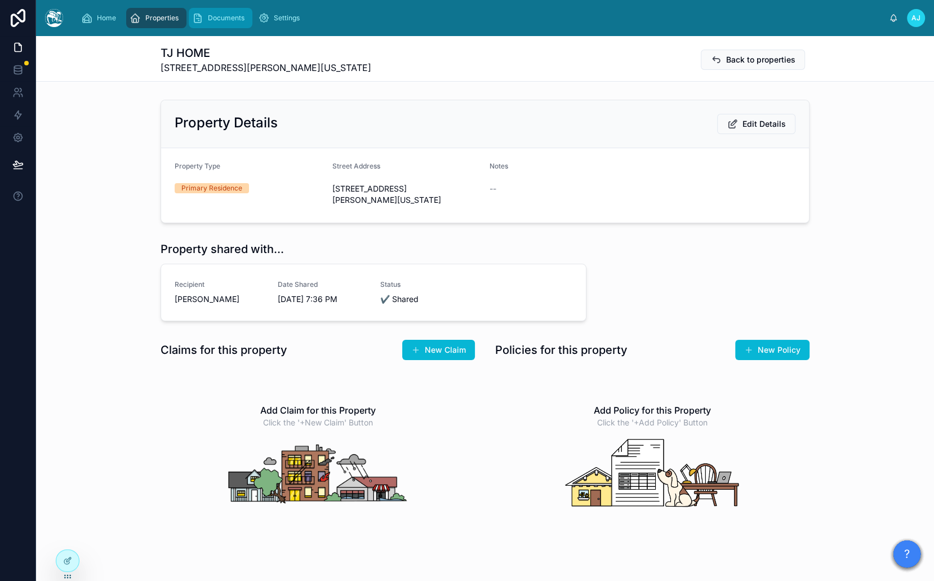
click at [231, 23] on div "Documents" at bounding box center [220, 18] width 57 height 18
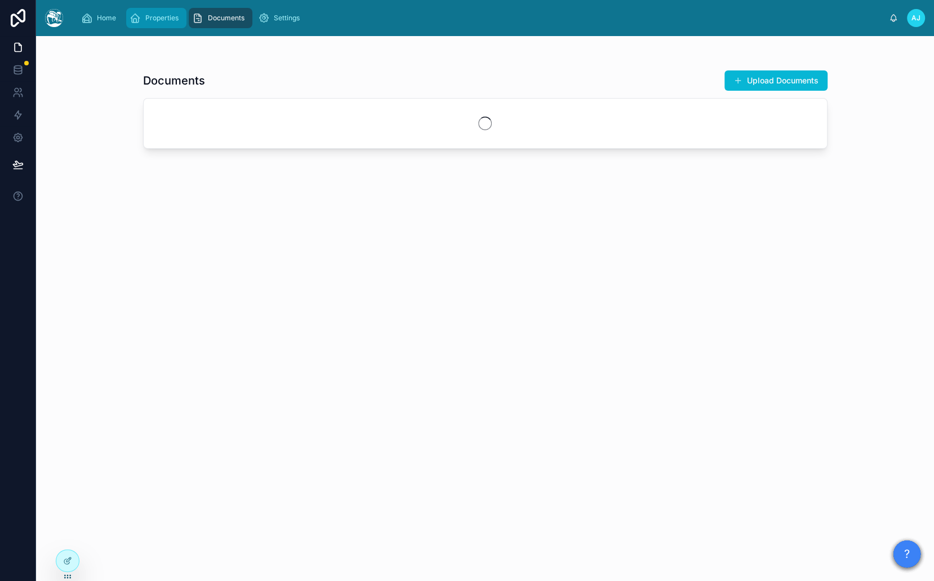
click at [148, 23] on div "Properties" at bounding box center [157, 18] width 54 height 18
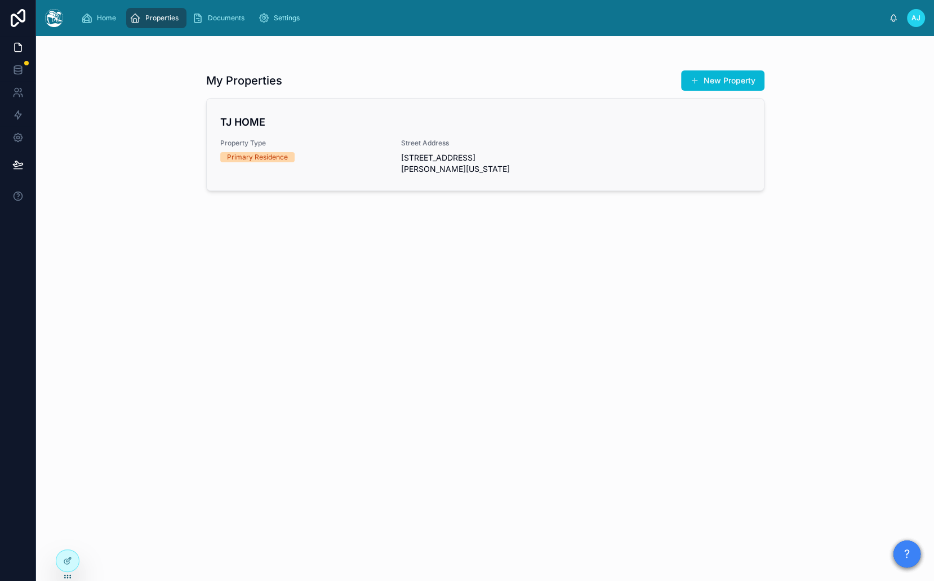
click at [295, 118] on h4 "TJ HOME" at bounding box center [485, 121] width 530 height 15
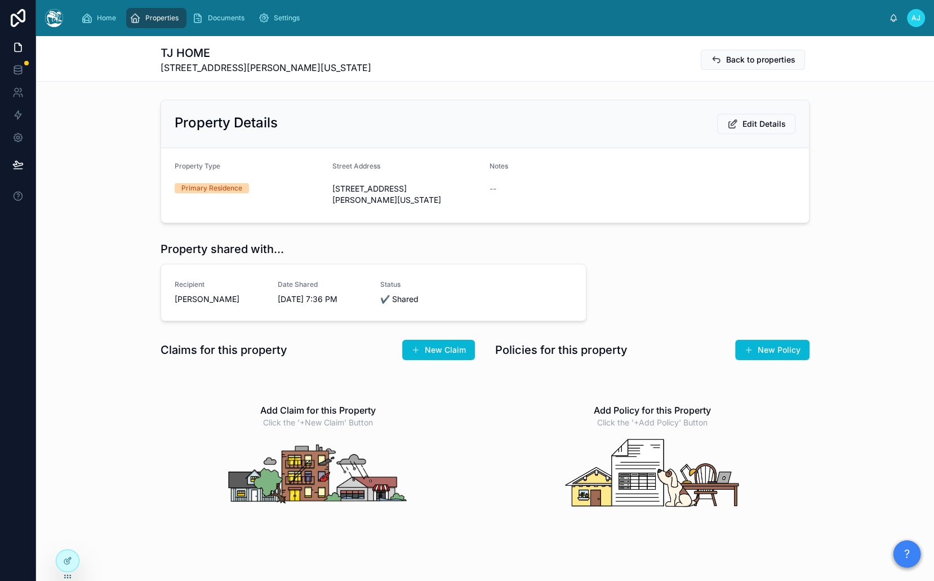
click at [247, 74] on div "TJ HOME [STREET_ADDRESS][PERSON_NAME][US_STATE] Back to properties" at bounding box center [485, 58] width 649 height 45
click at [743, 59] on span "Back to properties" at bounding box center [760, 59] width 69 height 11
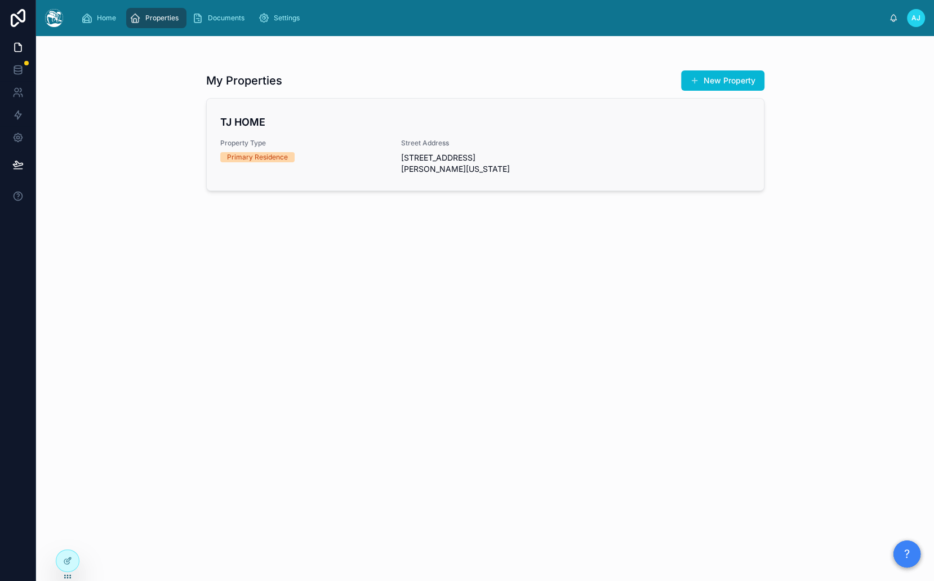
click at [290, 147] on span "Property Type" at bounding box center [304, 143] width 168 height 9
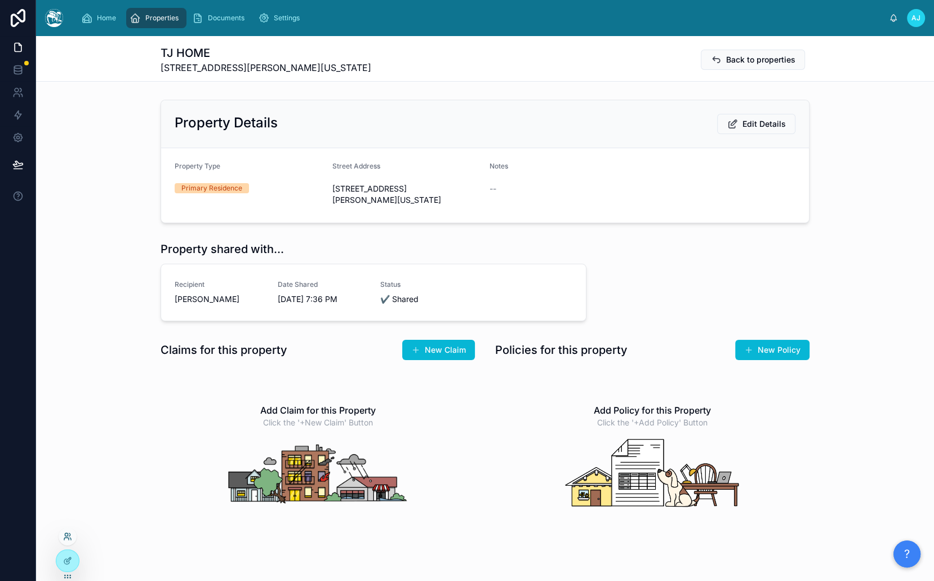
click at [66, 536] on icon at bounding box center [67, 536] width 9 height 9
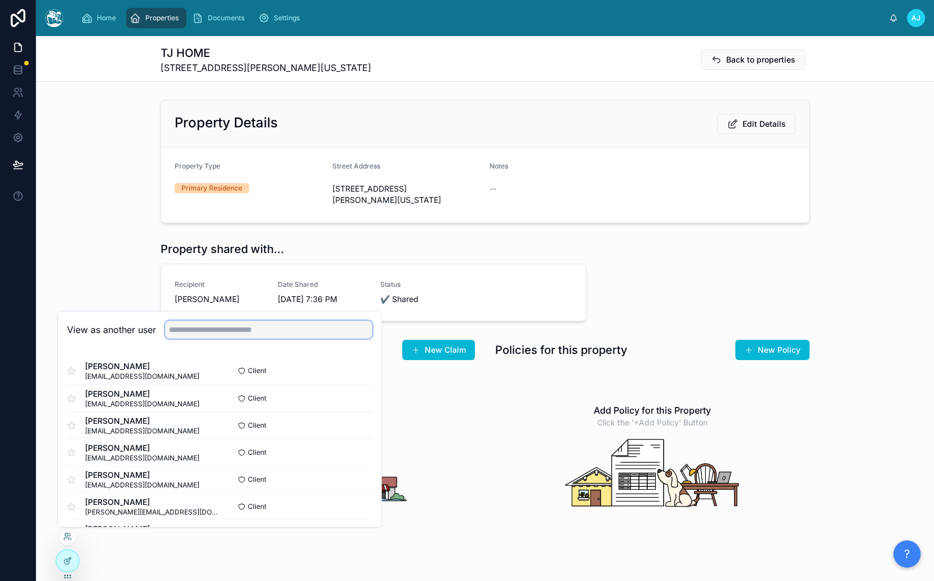
click at [296, 328] on input "text" at bounding box center [268, 329] width 207 height 18
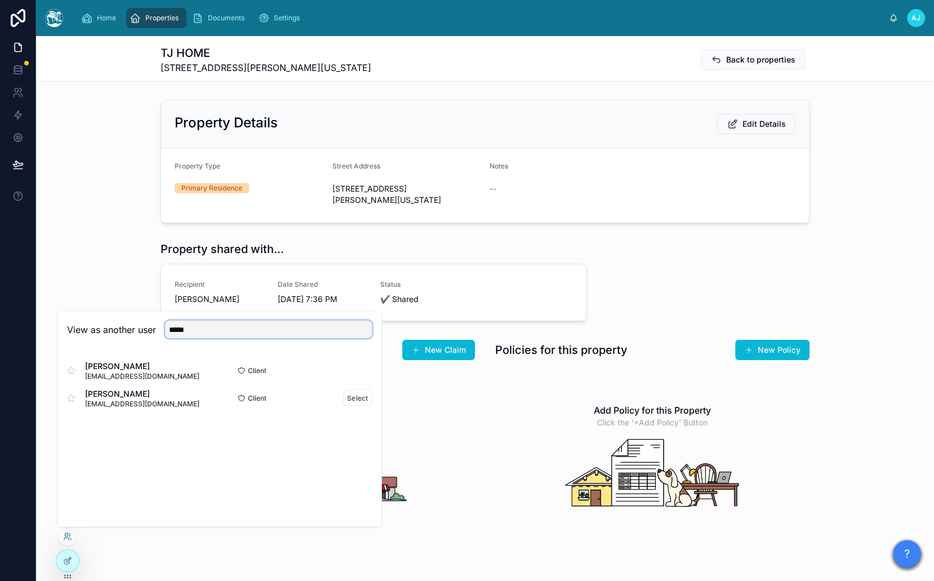
type input "*****"
click at [341, 397] on div "Client Select" at bounding box center [296, 397] width 153 height 16
click at [346, 397] on button "Select" at bounding box center [357, 397] width 29 height 16
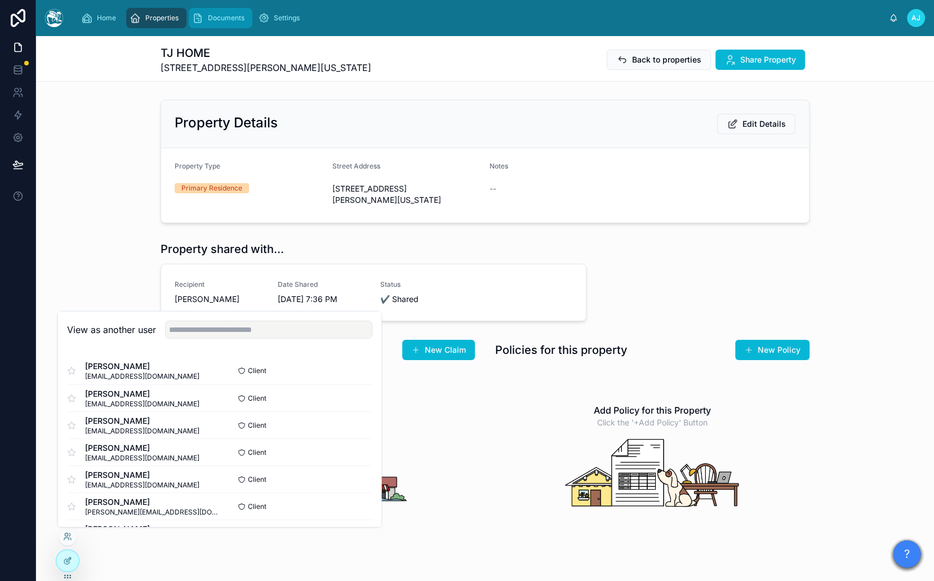
click at [213, 15] on span "Documents" at bounding box center [226, 18] width 37 height 9
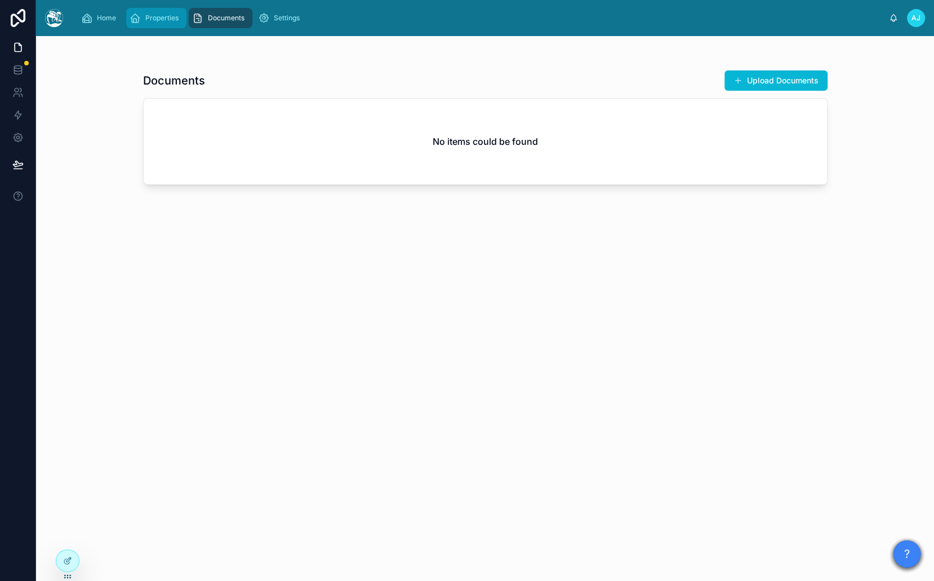
click at [175, 19] on span "Properties" at bounding box center [161, 18] width 33 height 9
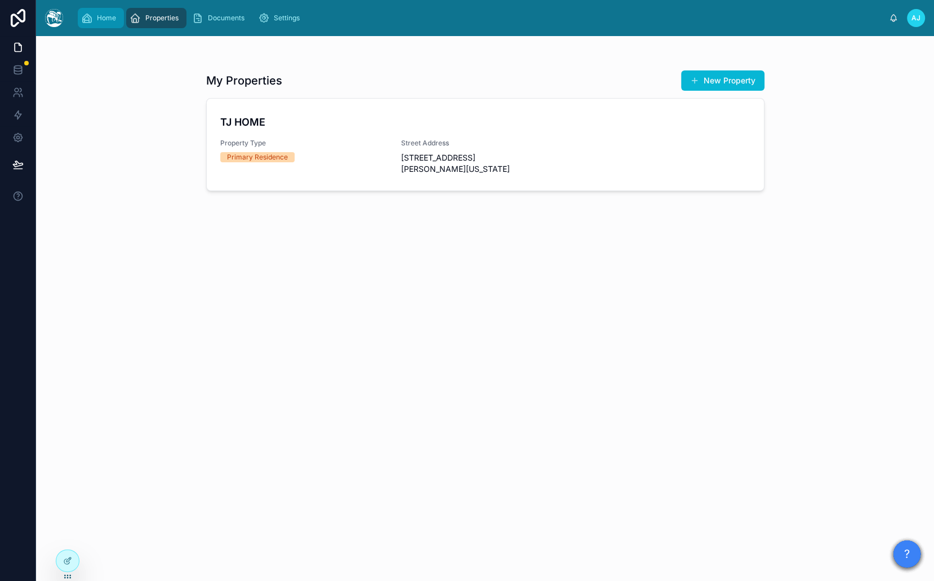
click at [114, 16] on span "Home" at bounding box center [106, 18] width 19 height 9
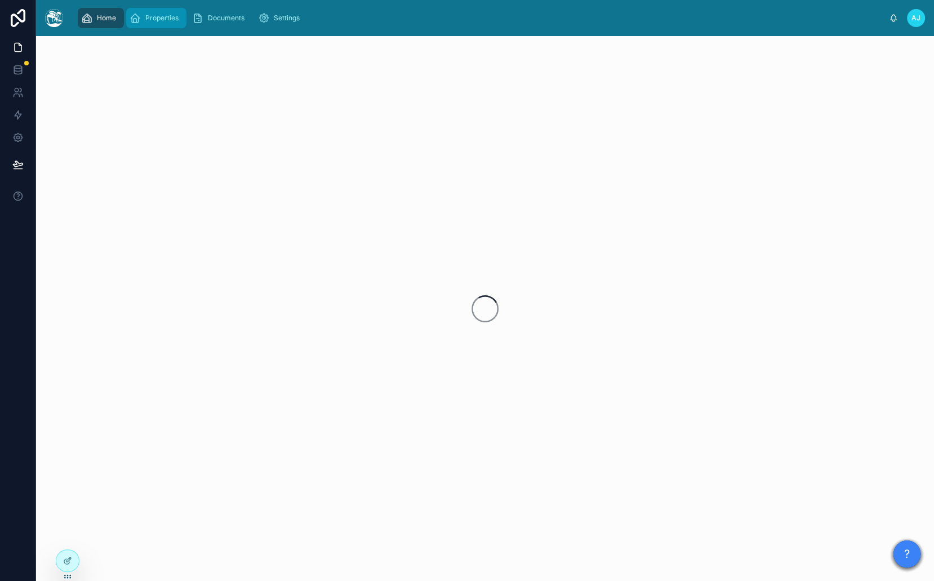
click at [149, 21] on span "Properties" at bounding box center [161, 18] width 33 height 9
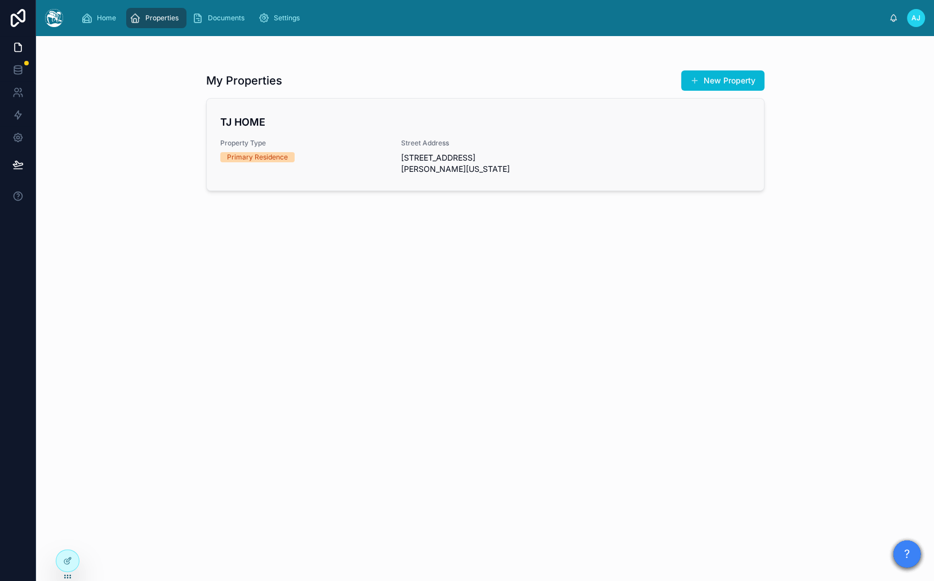
click at [208, 103] on link "TJ HOME Property Type Primary Residence Street Address [STREET_ADDRESS][PERSON_…" at bounding box center [485, 145] width 557 height 92
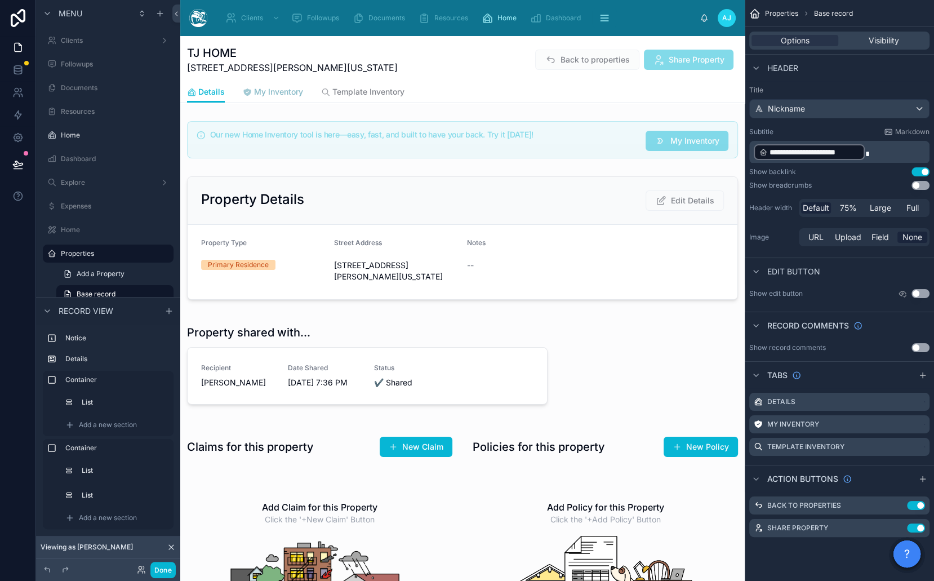
click at [295, 96] on span "My Inventory" at bounding box center [278, 91] width 49 height 11
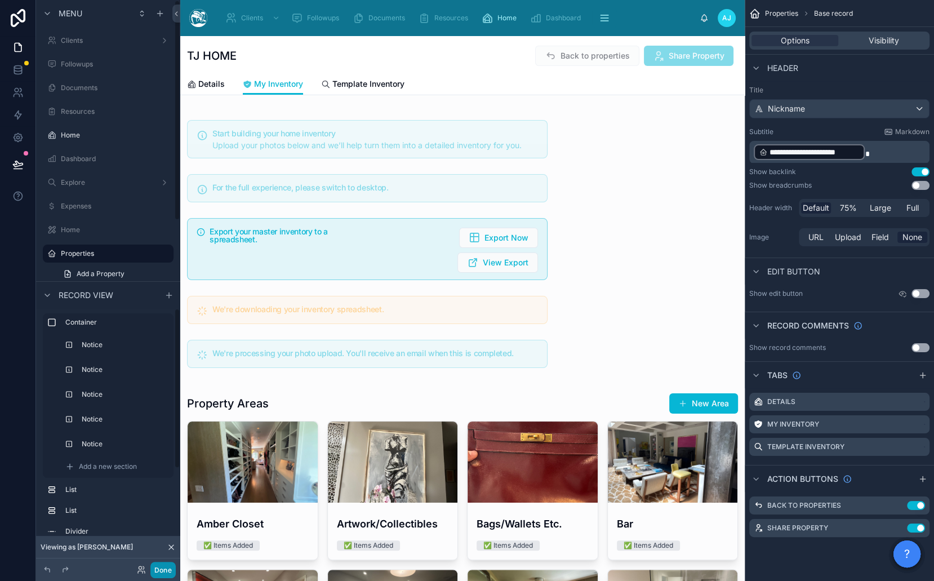
click at [157, 574] on button "Done" at bounding box center [162, 570] width 25 height 16
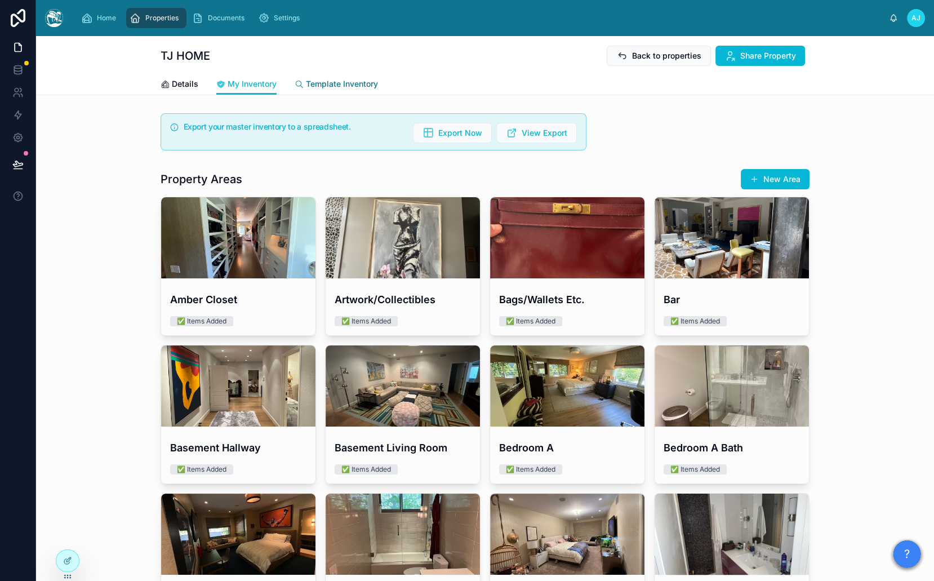
click at [306, 85] on span "Template Inventory" at bounding box center [342, 83] width 72 height 11
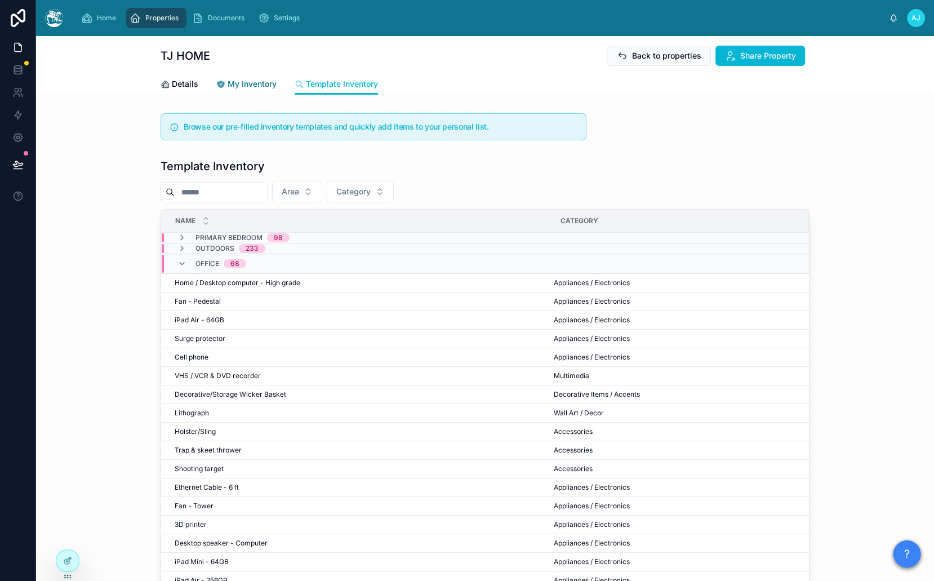
click at [250, 84] on span "My Inventory" at bounding box center [252, 83] width 49 height 11
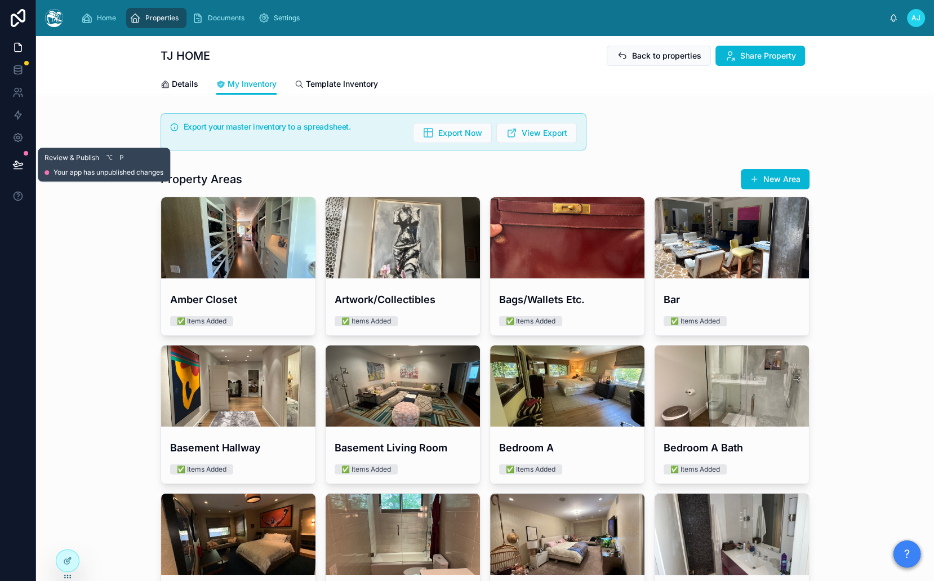
click at [28, 165] on button at bounding box center [18, 165] width 25 height 32
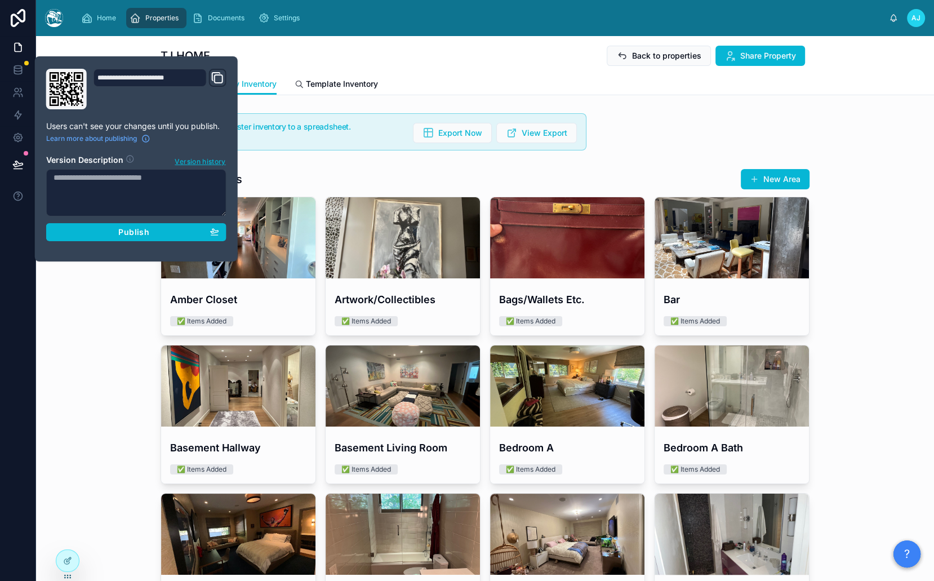
click at [119, 240] on div "**********" at bounding box center [136, 159] width 189 height 180
click at [127, 230] on span "Publish" at bounding box center [133, 232] width 30 height 10
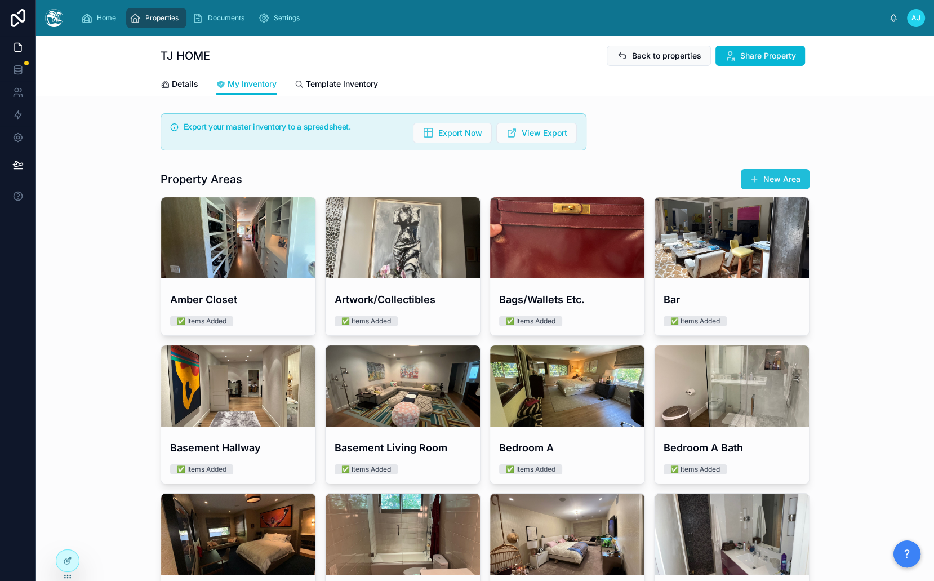
click at [774, 178] on button "New Area" at bounding box center [775, 179] width 69 height 20
click at [194, 87] on div "Details My Inventory Template Inventory" at bounding box center [485, 83] width 649 height 21
click at [180, 83] on span "Details" at bounding box center [185, 83] width 26 height 11
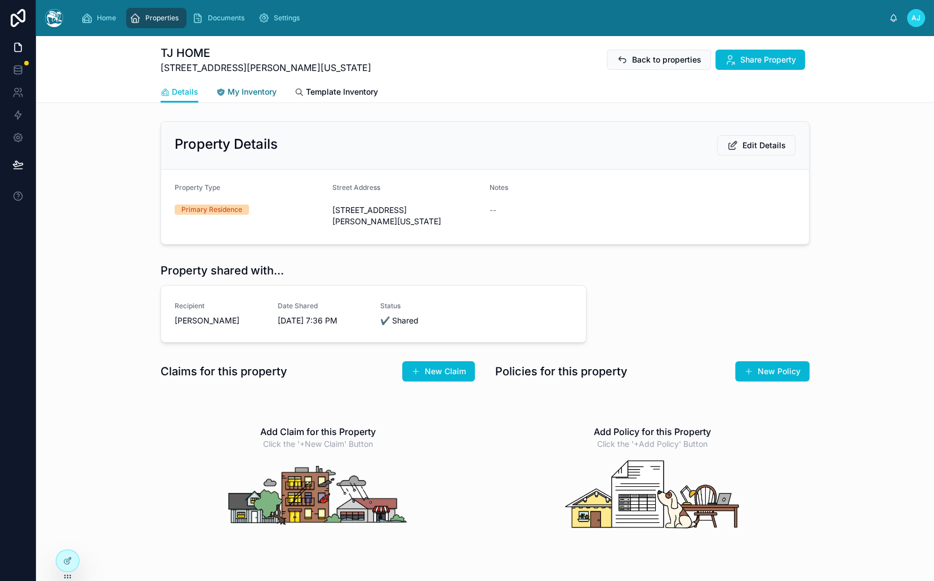
click at [230, 92] on span "My Inventory" at bounding box center [252, 91] width 49 height 11
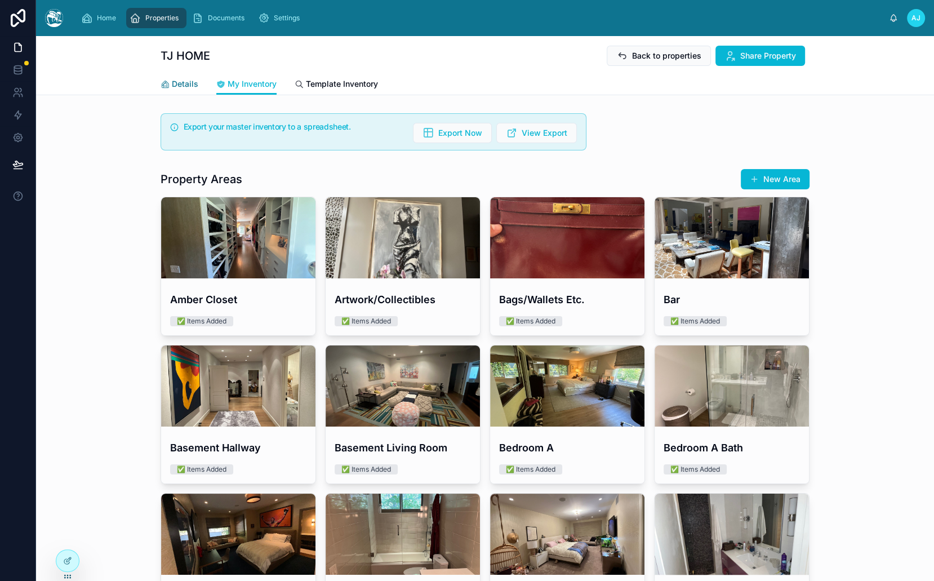
click at [165, 92] on link "Details" at bounding box center [180, 85] width 38 height 23
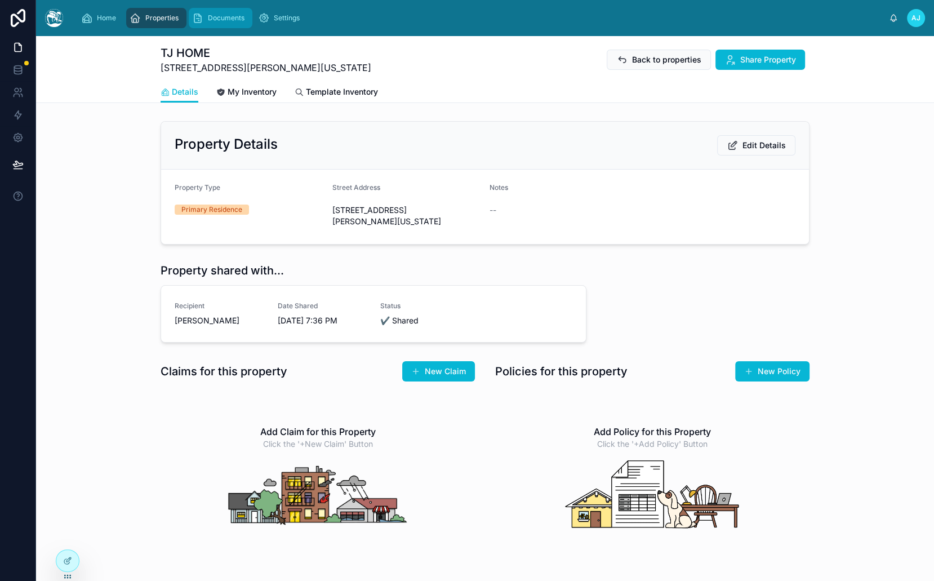
click at [228, 25] on div "Documents" at bounding box center [220, 18] width 57 height 18
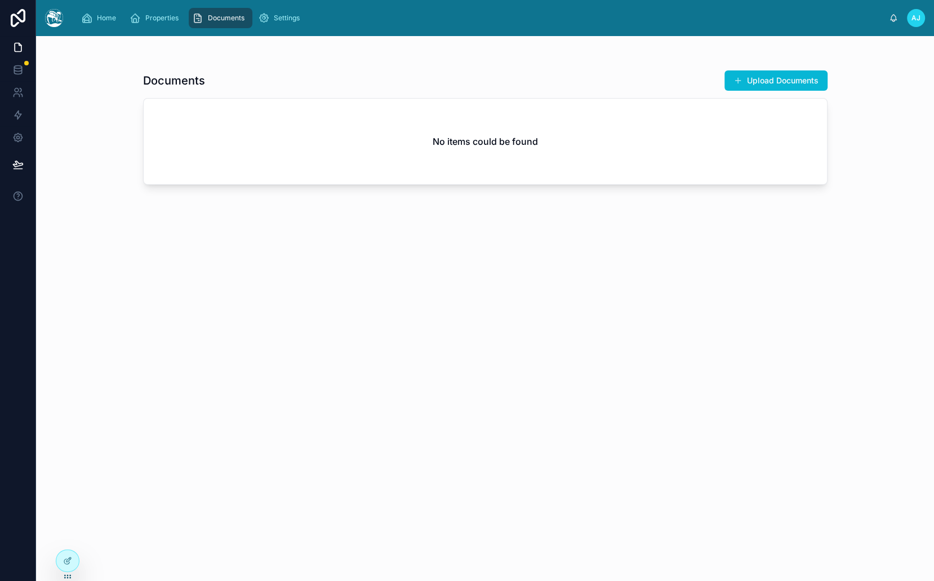
click at [134, 32] on div "Home Properties Documents Settings AJ Anthony Jaffe" at bounding box center [485, 18] width 898 height 36
click at [150, 20] on span "Properties" at bounding box center [161, 18] width 33 height 9
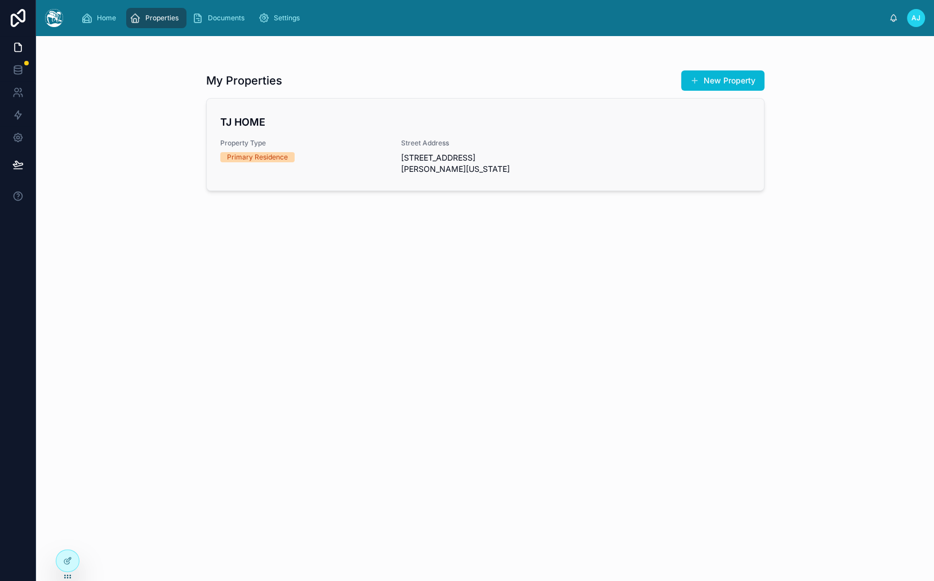
click at [267, 110] on link "TJ HOME Property Type Primary Residence Street Address 9910 Tower Lane, Beverly…" at bounding box center [485, 145] width 557 height 92
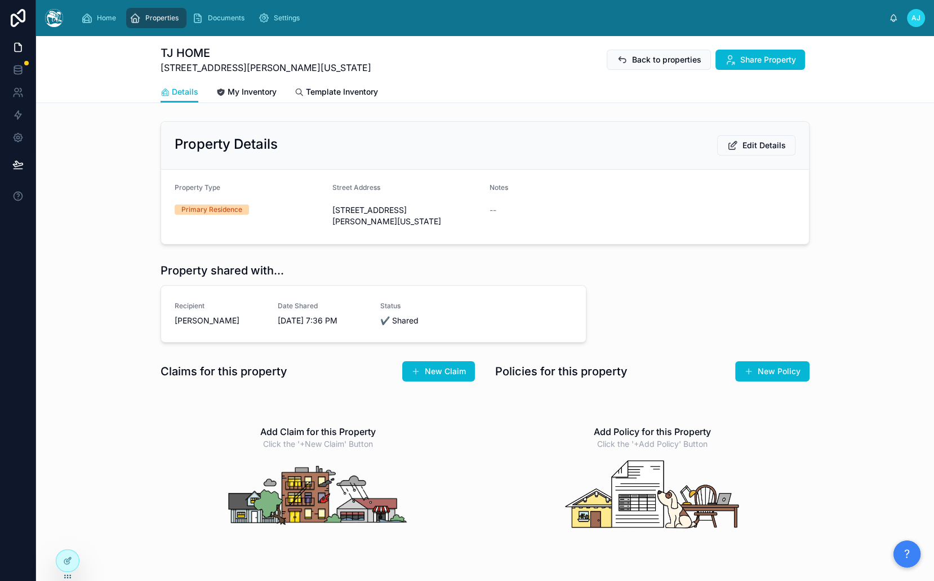
click at [909, 20] on div "AJ" at bounding box center [916, 18] width 18 height 18
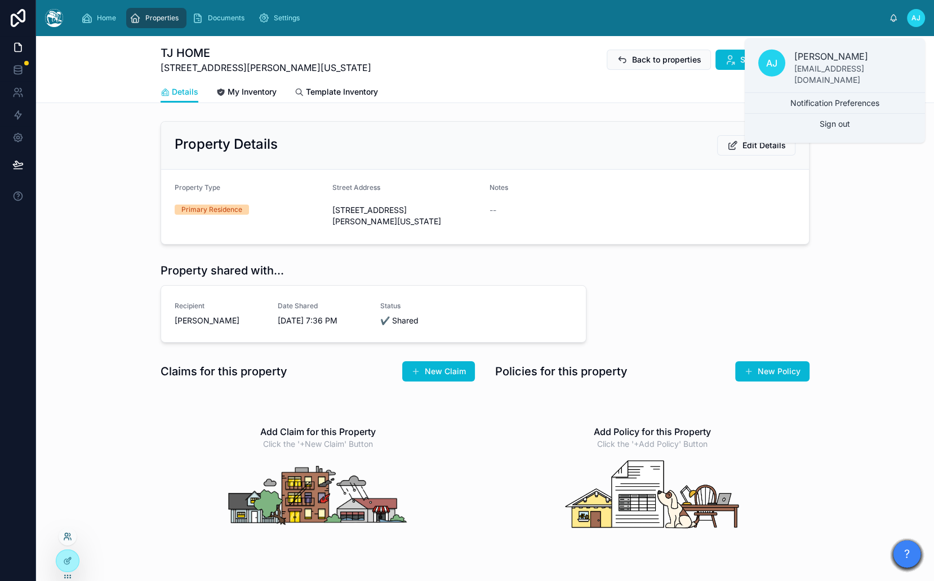
click at [69, 539] on icon at bounding box center [67, 536] width 9 height 9
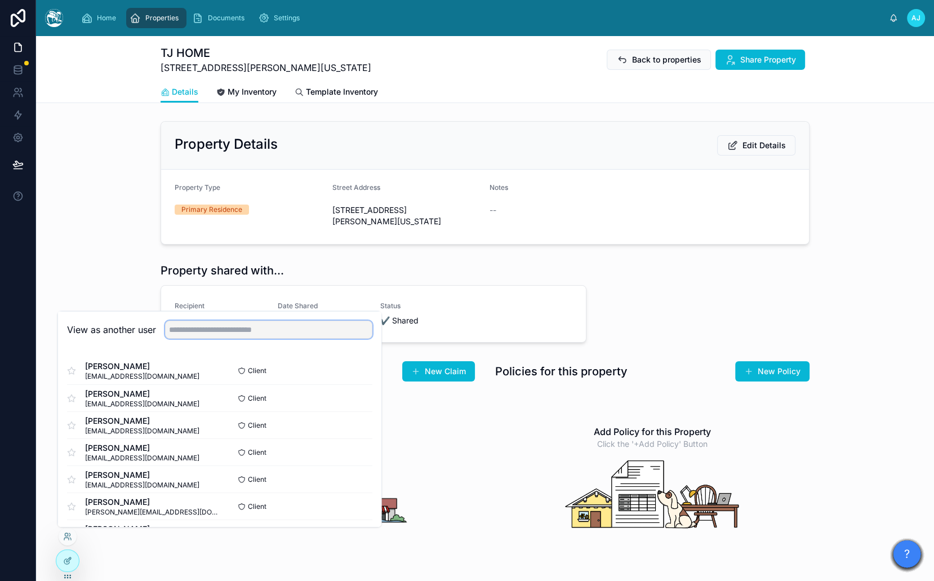
click at [265, 327] on input "text" at bounding box center [268, 329] width 207 height 18
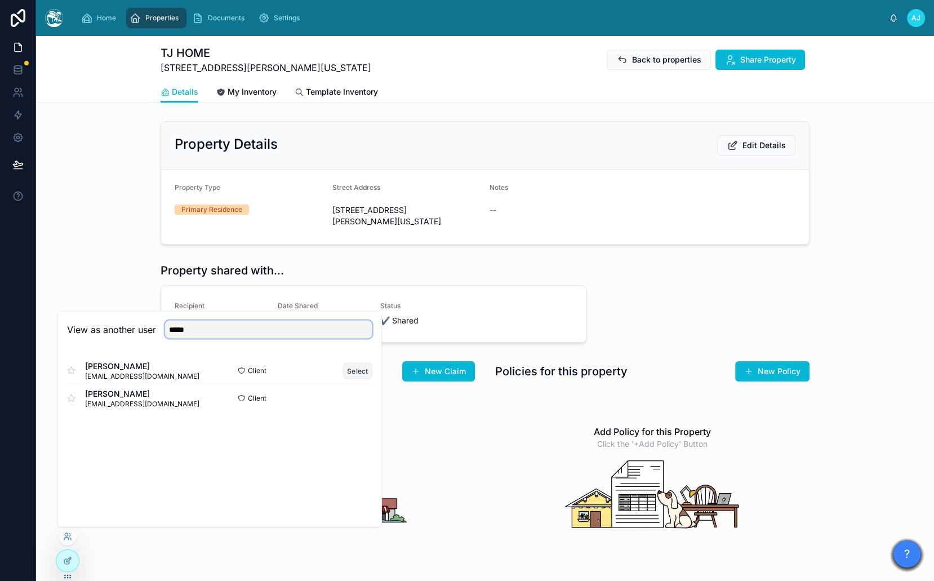
type input "*****"
click at [364, 373] on button "Select" at bounding box center [357, 370] width 29 height 16
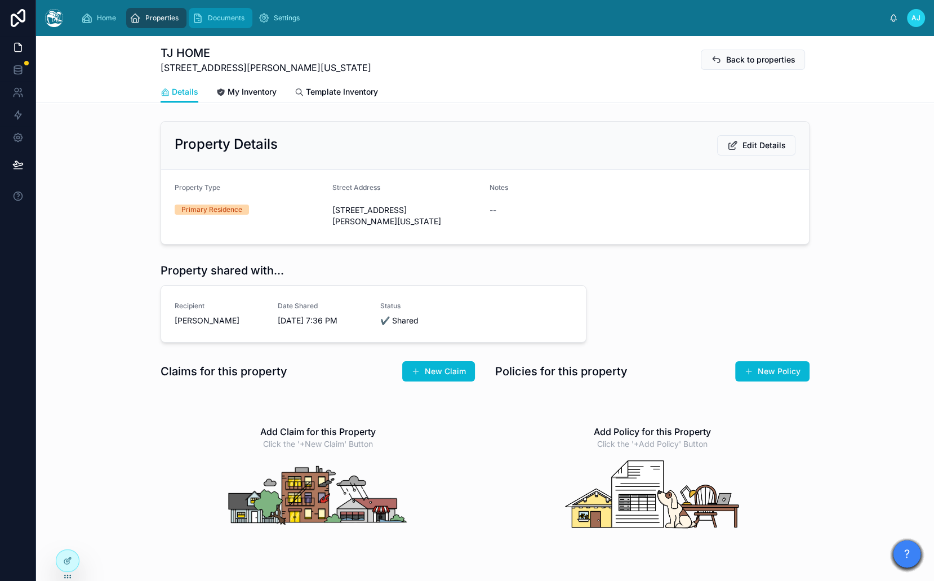
click at [228, 19] on span "Documents" at bounding box center [226, 18] width 37 height 9
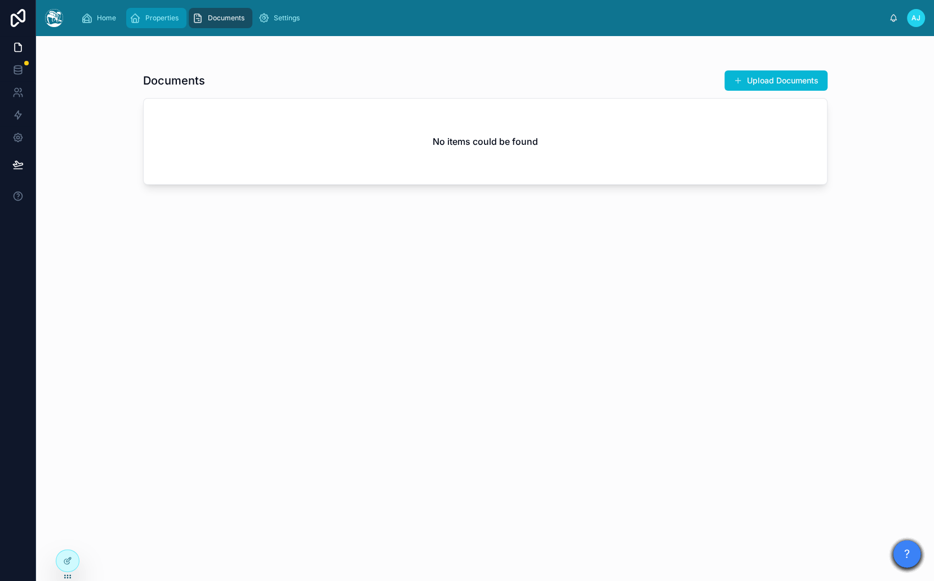
click at [176, 19] on span "Properties" at bounding box center [161, 18] width 33 height 9
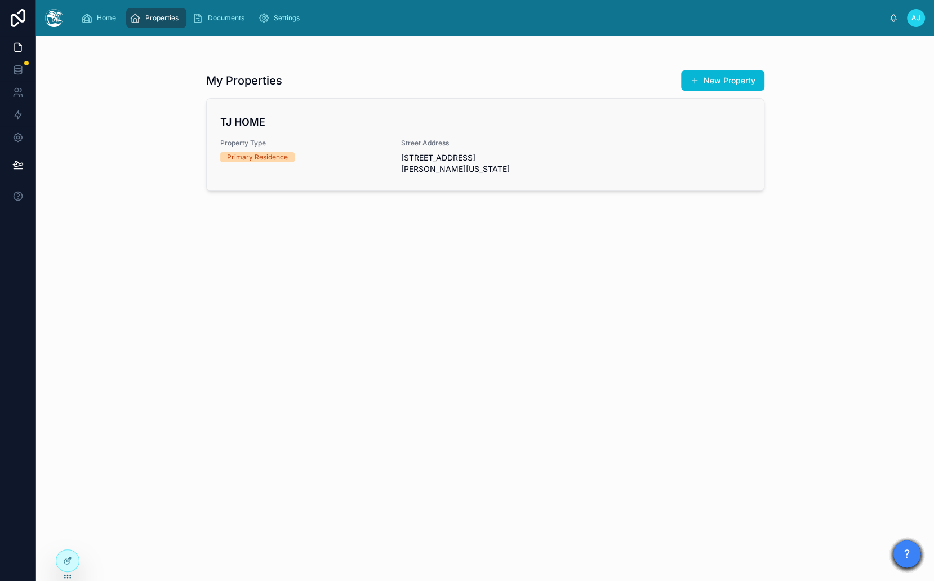
click at [291, 109] on link "TJ HOME Property Type Primary Residence Street Address [STREET_ADDRESS][PERSON_…" at bounding box center [485, 145] width 557 height 92
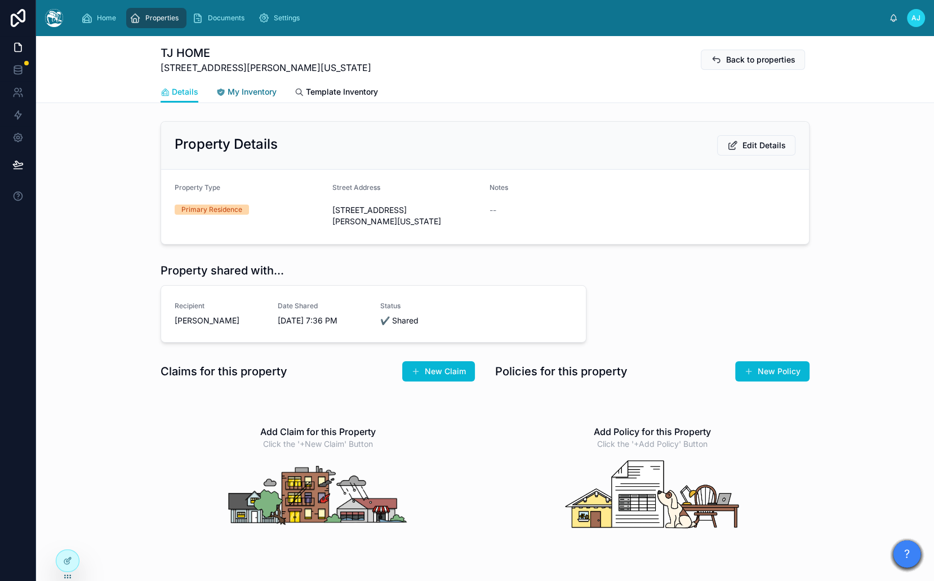
click at [259, 97] on link "My Inventory" at bounding box center [246, 93] width 60 height 23
click at [323, 97] on div "TJ HOME 9910 Tower Lane, Beverly Hills, California, 90210, United States Back t…" at bounding box center [485, 344] width 898 height 616
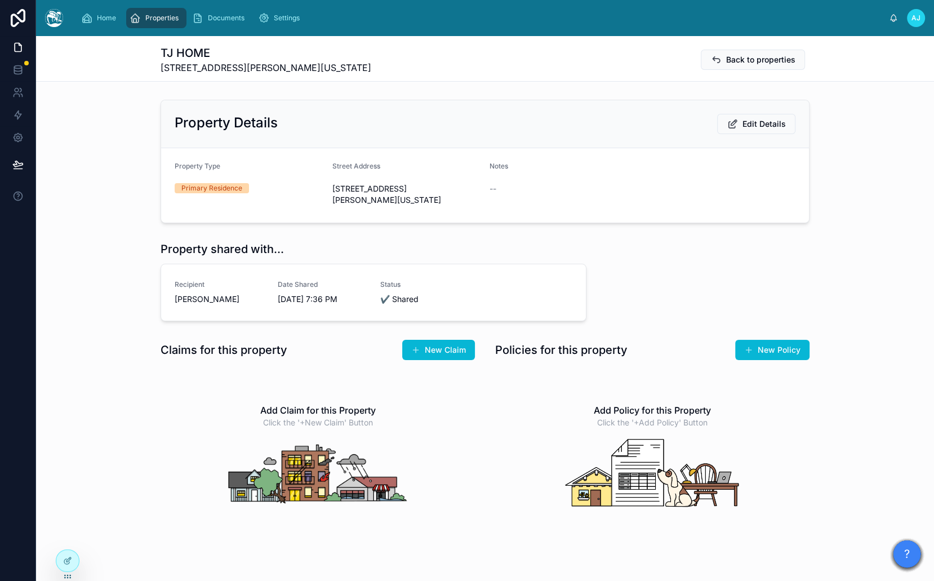
click at [316, 90] on div "TJ HOME 9910 Tower Lane, Beverly Hills, California, 90210, United States Back t…" at bounding box center [485, 333] width 898 height 595
click at [66, 542] on div at bounding box center [68, 536] width 18 height 18
drag, startPoint x: 66, startPoint y: 539, endPoint x: 83, endPoint y: 527, distance: 20.3
click at [0, 0] on icon at bounding box center [0, 0] width 0 height 0
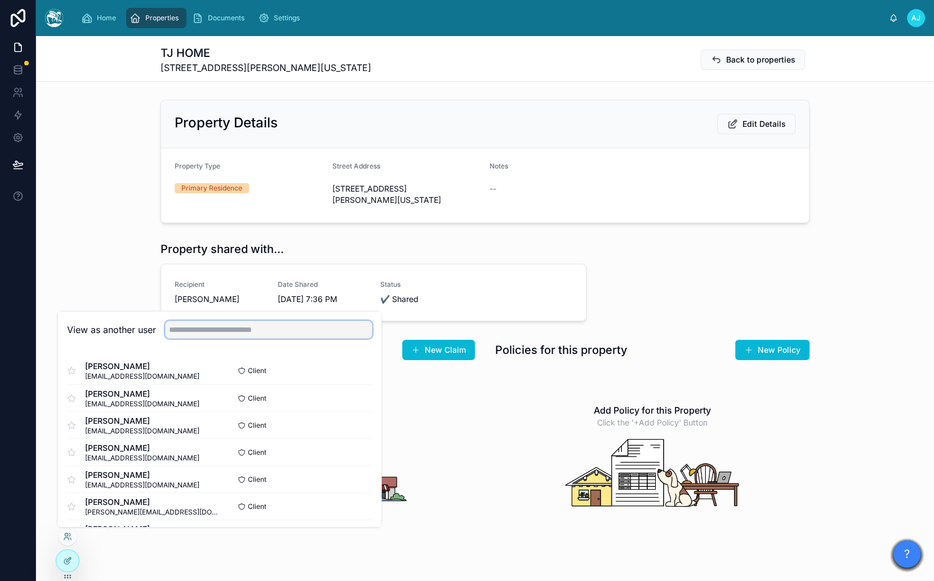
click at [188, 328] on input "text" at bounding box center [268, 329] width 207 height 18
paste input "*****"
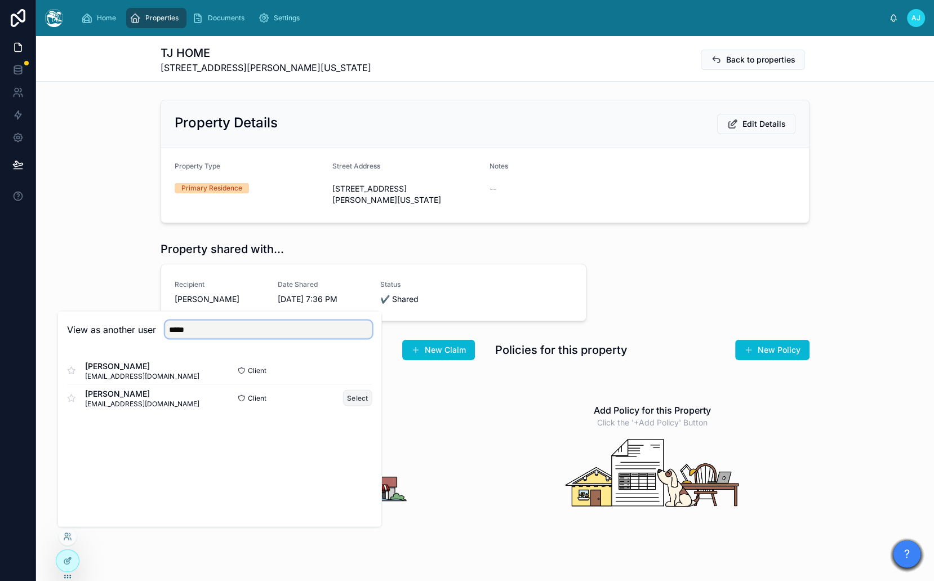
type input "*****"
click at [361, 393] on button "Select" at bounding box center [357, 397] width 29 height 16
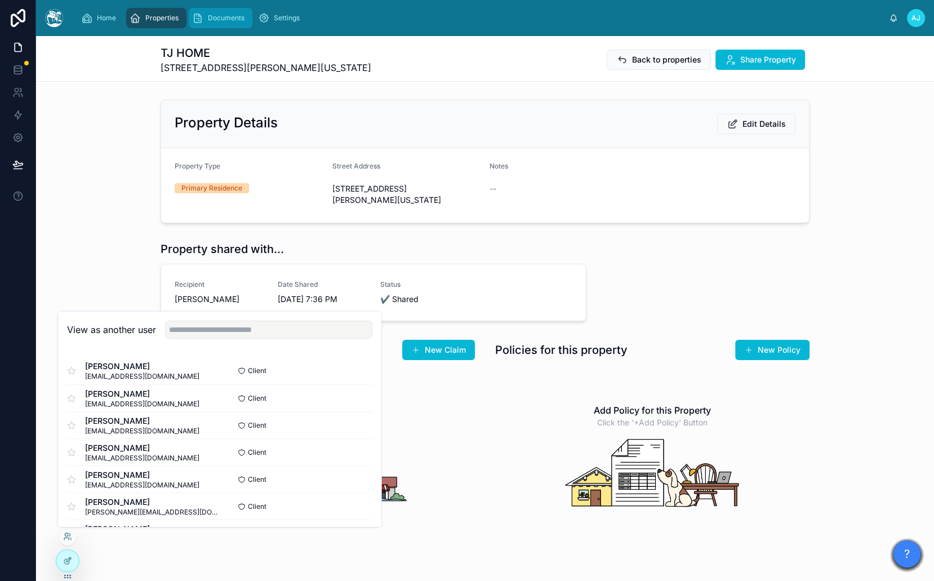
click at [214, 23] on div "Documents" at bounding box center [220, 18] width 57 height 18
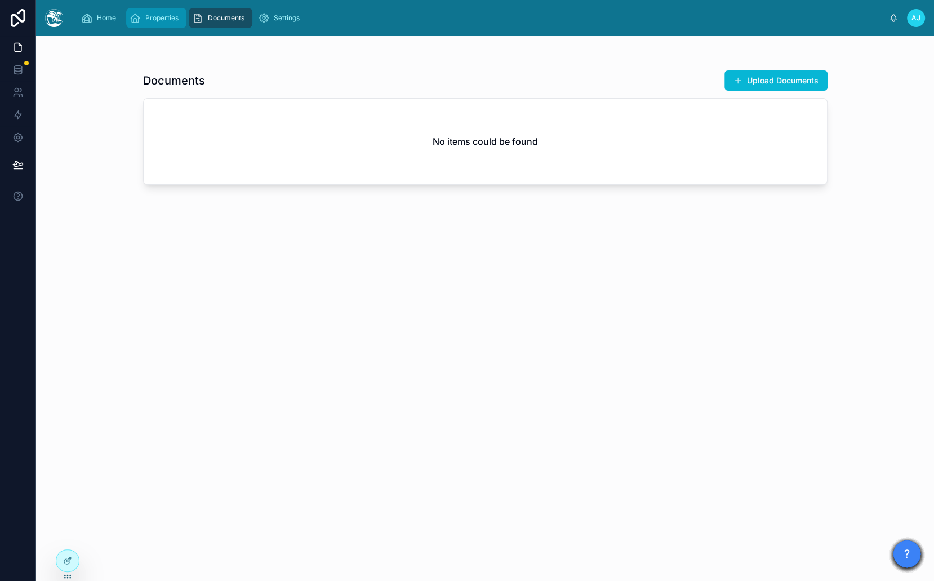
click at [170, 22] on span "Properties" at bounding box center [161, 18] width 33 height 9
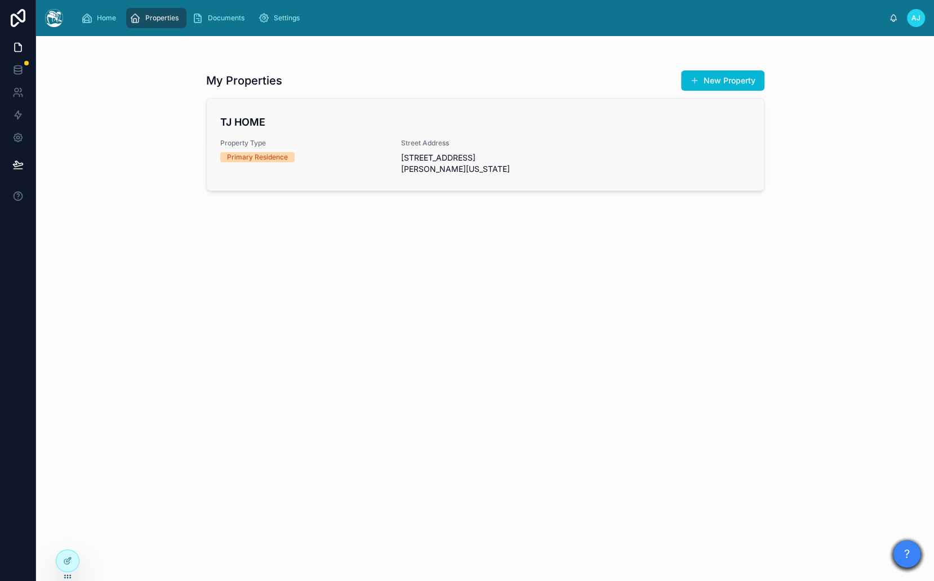
click at [364, 150] on div "Property Type Primary Residence" at bounding box center [304, 151] width 168 height 24
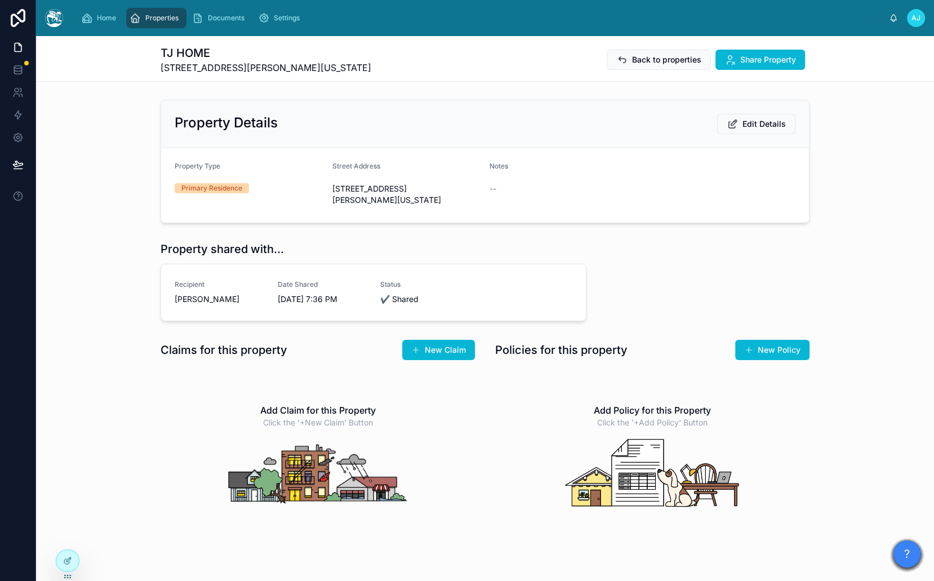
click at [914, 10] on div "AJ" at bounding box center [916, 18] width 18 height 18
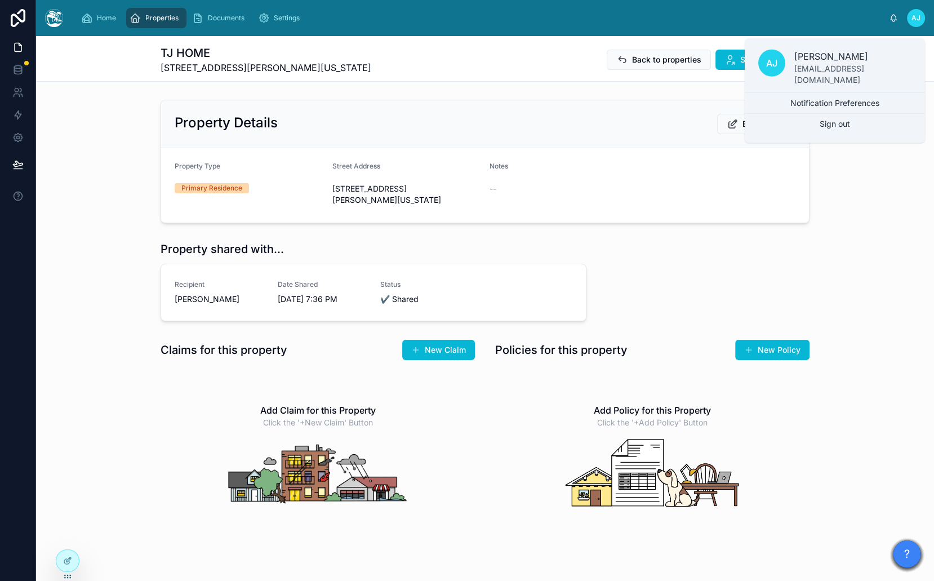
click at [599, 85] on div "TJ HOME 9910 Tower Lane, Beverly Hills, California, 90210, United States Back t…" at bounding box center [485, 333] width 898 height 595
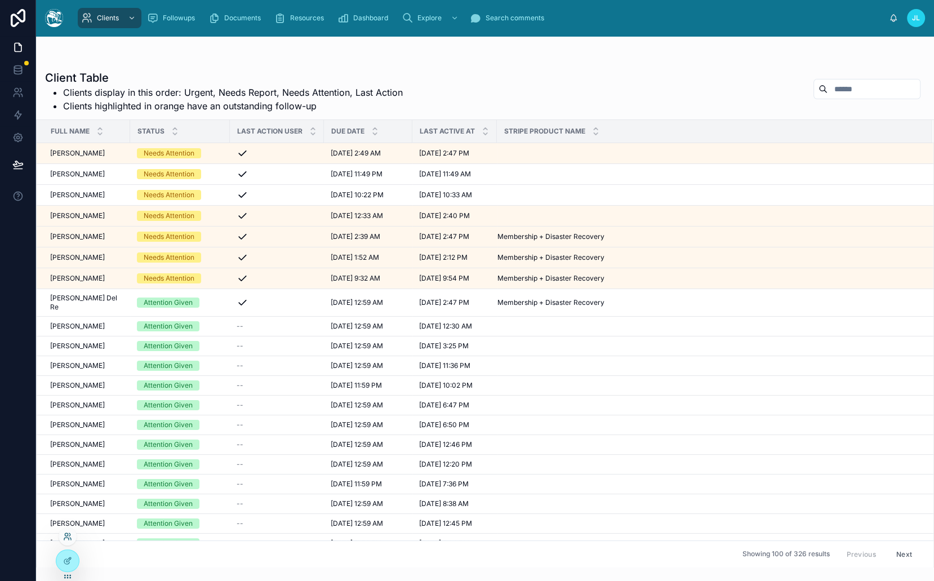
click at [67, 534] on icon at bounding box center [67, 536] width 9 height 9
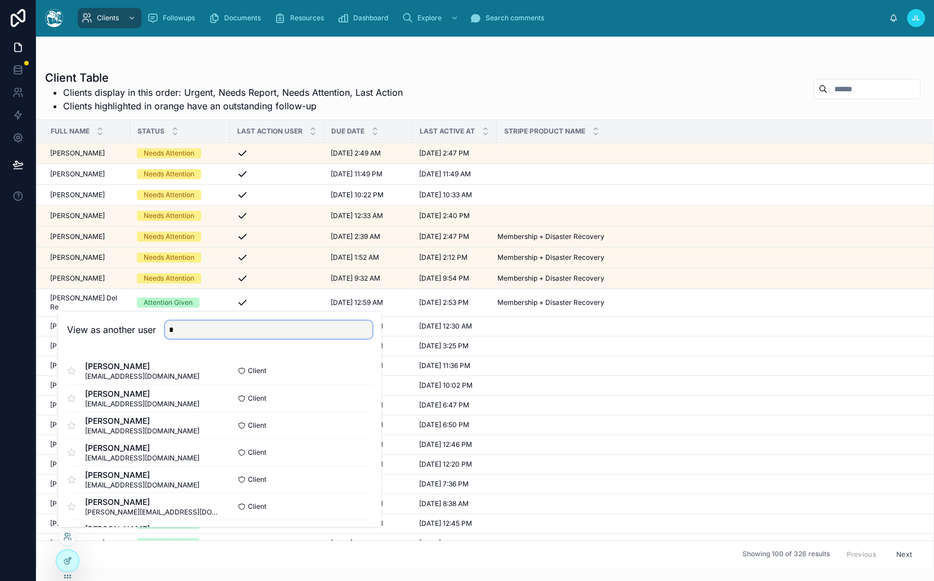
click at [219, 331] on input "*" at bounding box center [268, 329] width 207 height 18
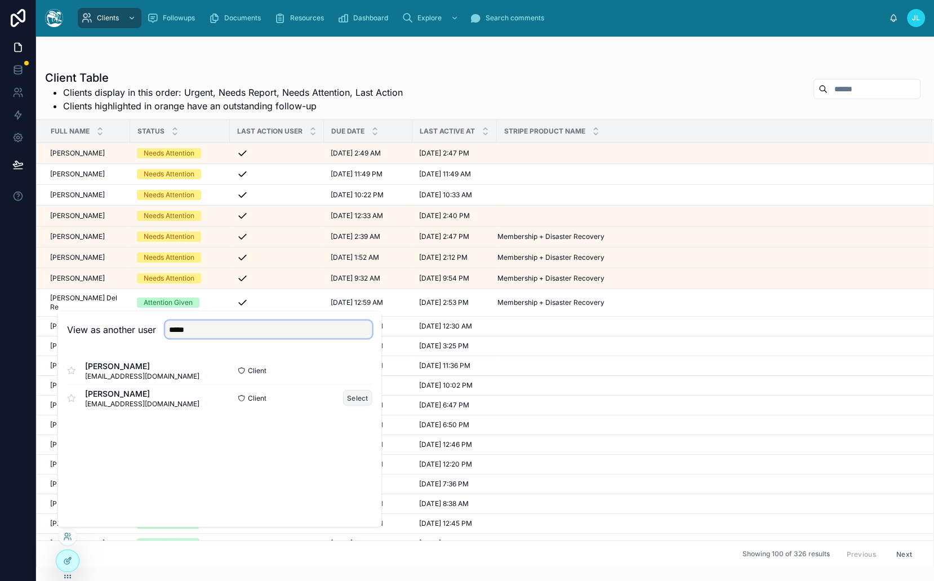
type input "*****"
click at [357, 396] on button "Select" at bounding box center [357, 397] width 29 height 16
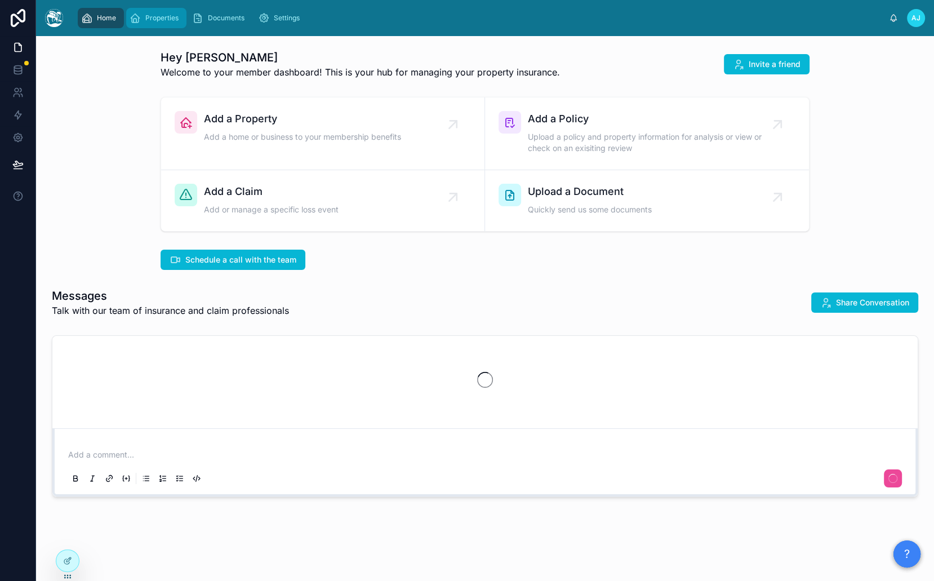
click at [159, 16] on span "Properties" at bounding box center [161, 18] width 33 height 9
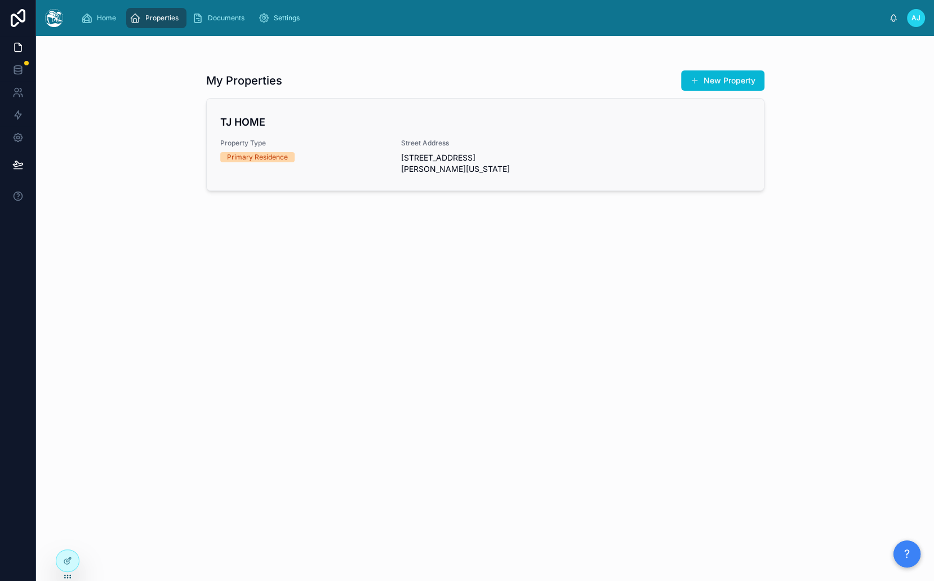
click at [268, 143] on span "Property Type" at bounding box center [304, 143] width 168 height 9
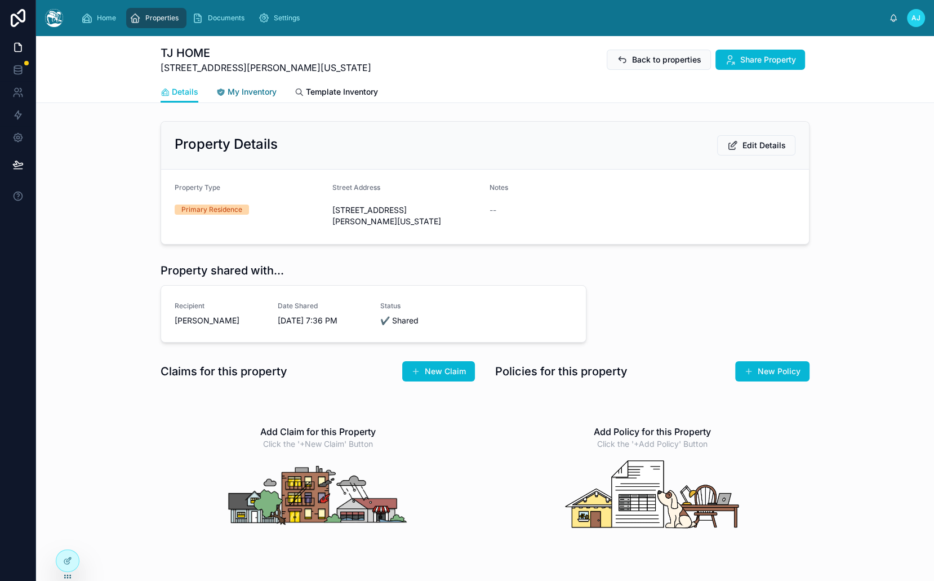
click at [246, 97] on link "My Inventory" at bounding box center [246, 93] width 60 height 23
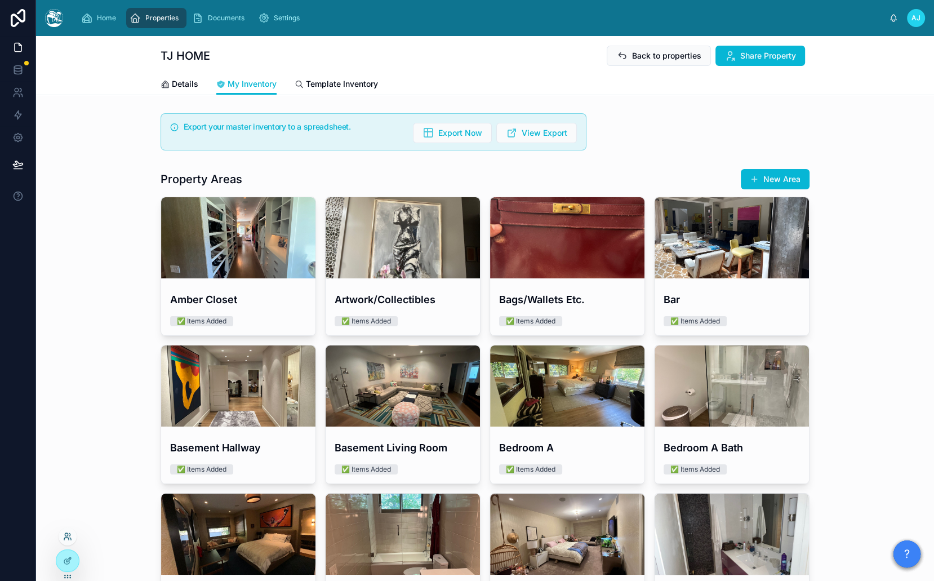
click at [65, 536] on icon at bounding box center [67, 536] width 9 height 9
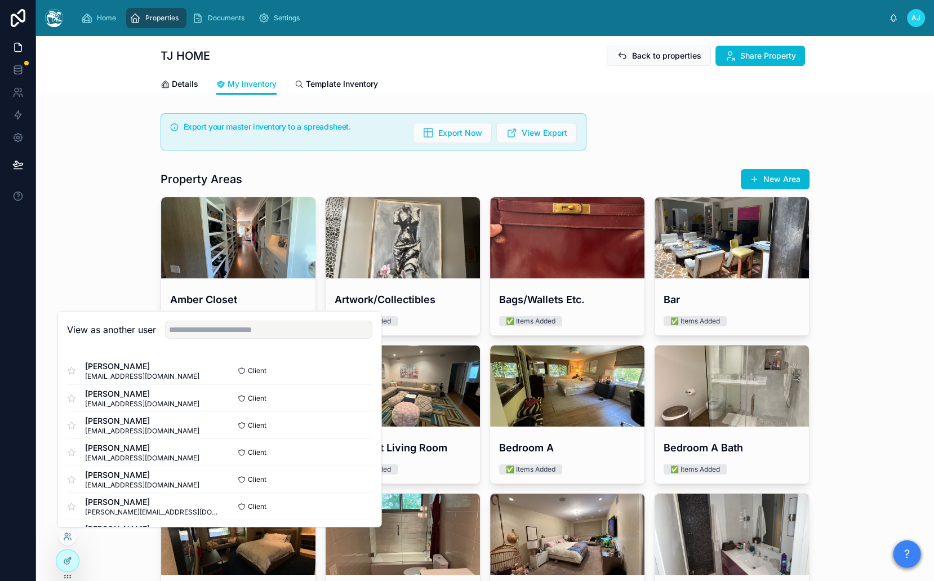
click at [264, 338] on div "View as another user" at bounding box center [219, 329] width 323 height 37
click at [263, 335] on input "text" at bounding box center [268, 329] width 207 height 18
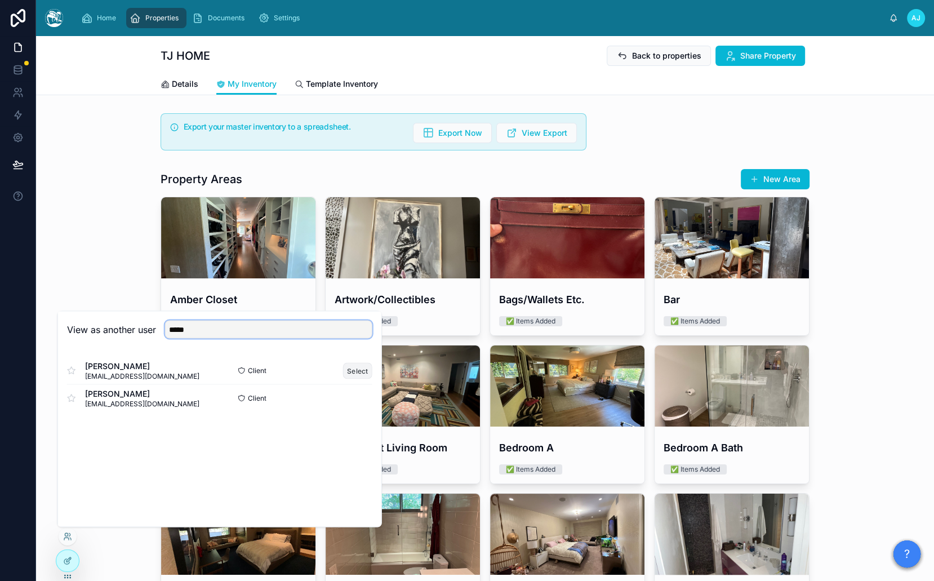
type input "*****"
click at [361, 366] on button "Select" at bounding box center [357, 370] width 29 height 16
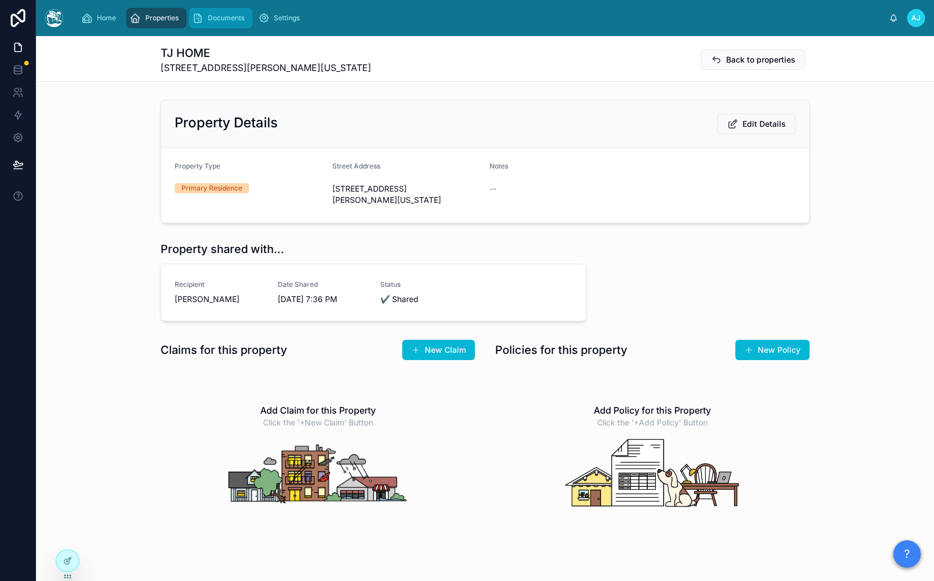
click at [229, 16] on span "Documents" at bounding box center [226, 18] width 37 height 9
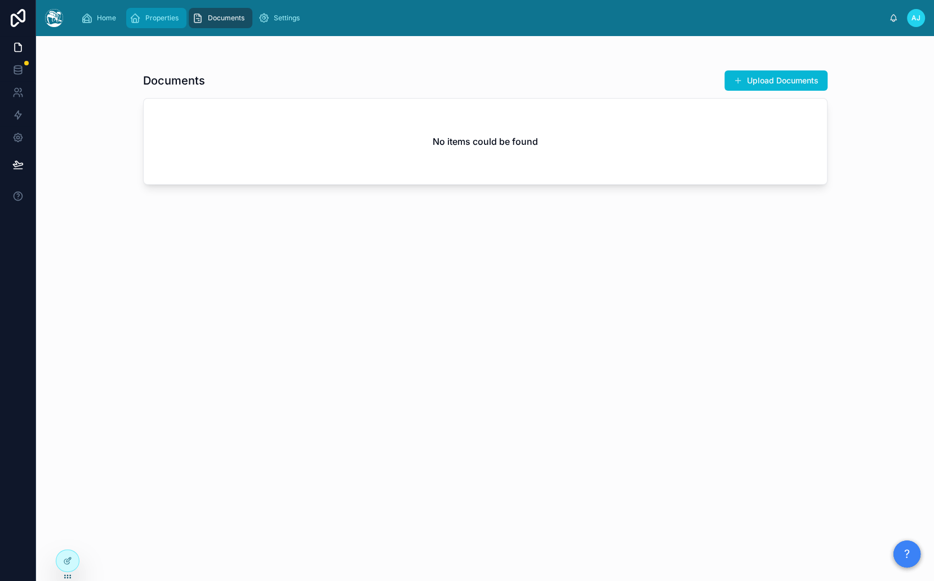
click at [157, 15] on span "Properties" at bounding box center [161, 18] width 33 height 9
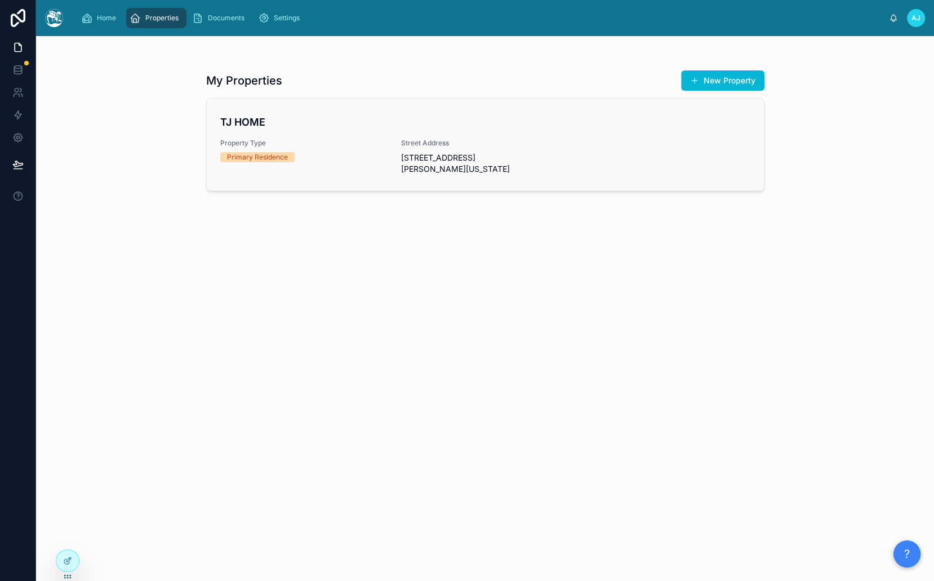
click at [233, 132] on div "TJ HOME Property Type Primary Residence Street Address [STREET_ADDRESS][PERSON_…" at bounding box center [485, 144] width 530 height 60
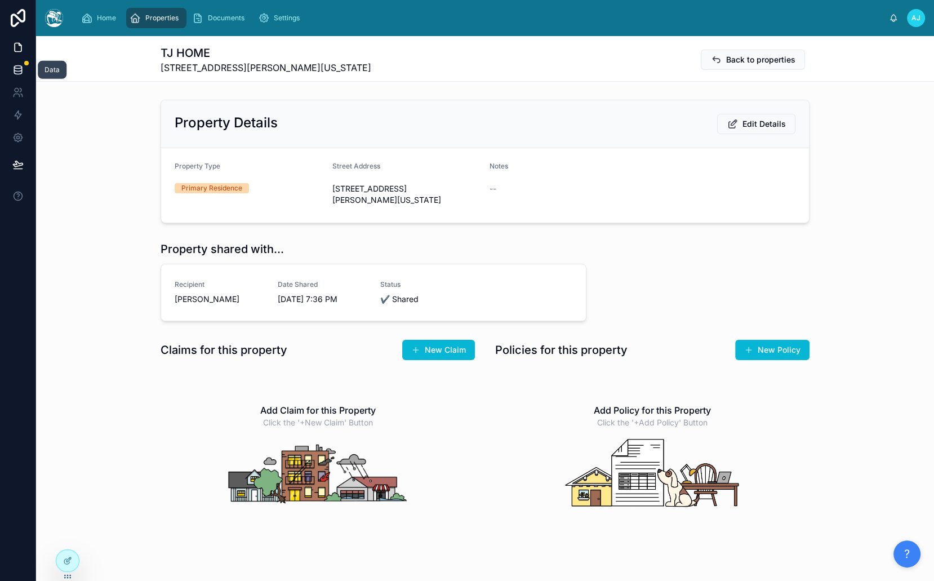
click at [16, 73] on icon at bounding box center [17, 69] width 11 height 11
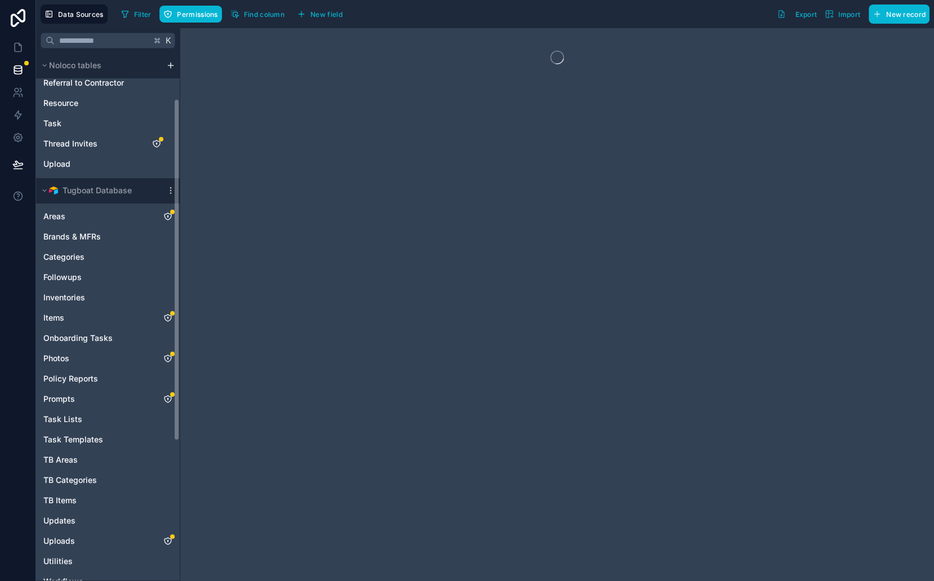
scroll to position [286, 0]
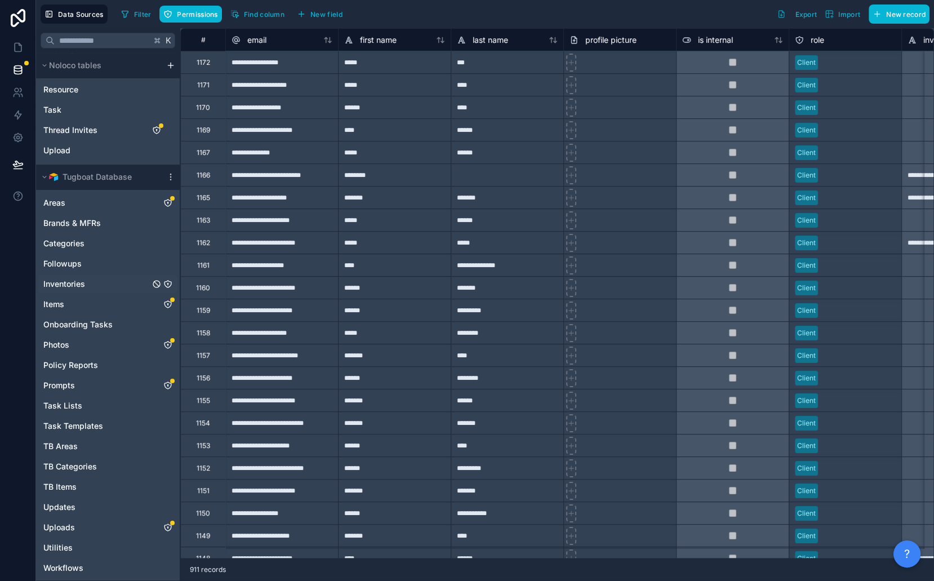
click at [168, 284] on icon "Inventories" at bounding box center [168, 284] width 0 height 1
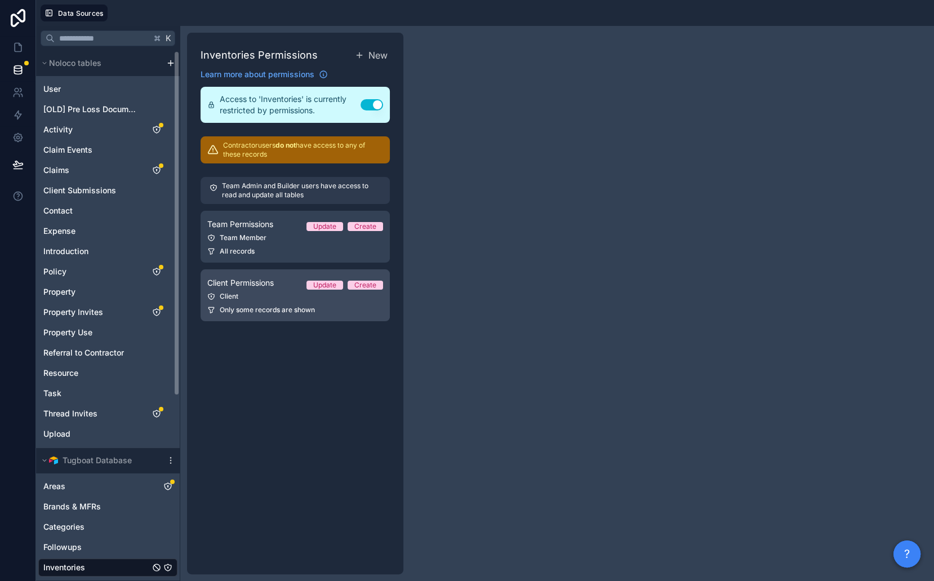
click at [242, 308] on span "Only some records are shown" at bounding box center [267, 309] width 95 height 9
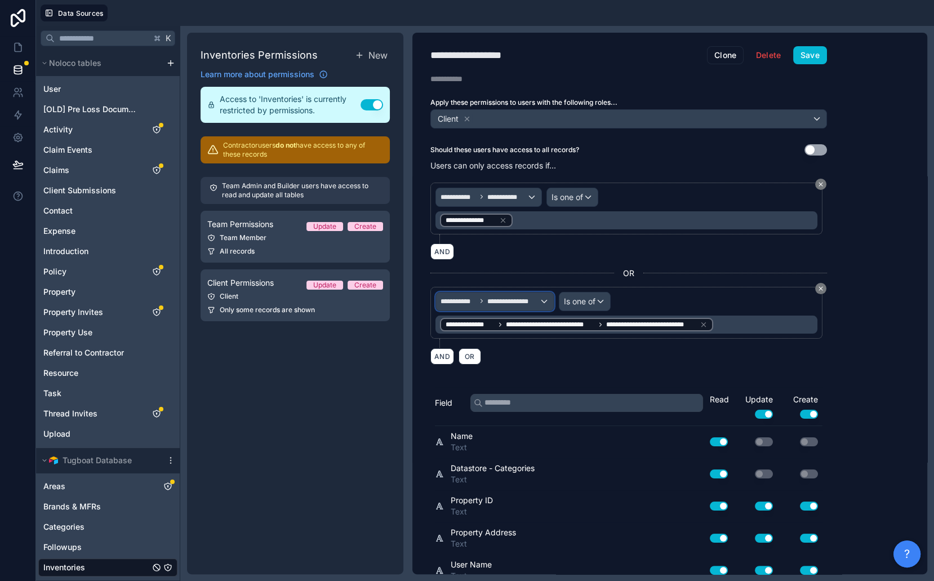
click at [508, 297] on span "**********" at bounding box center [513, 301] width 52 height 9
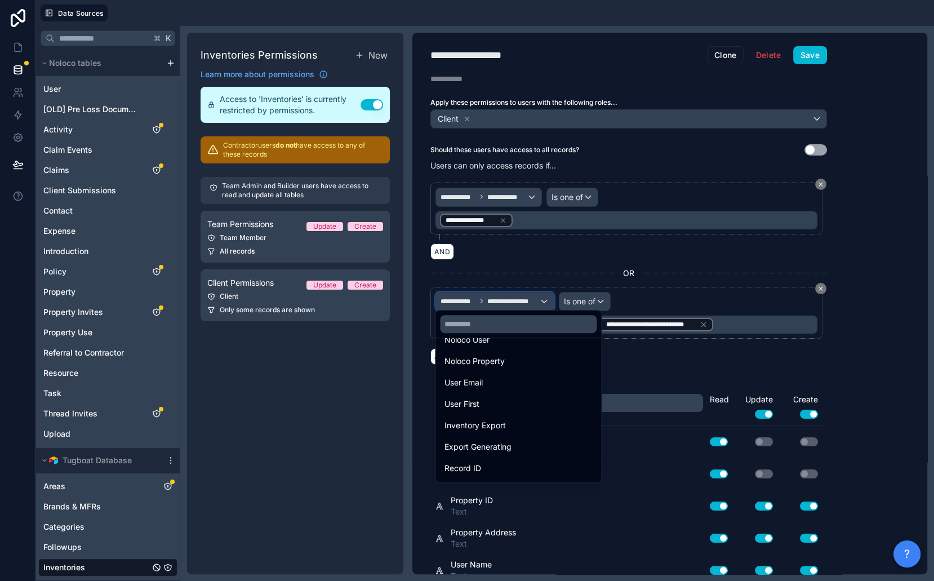
scroll to position [267, 0]
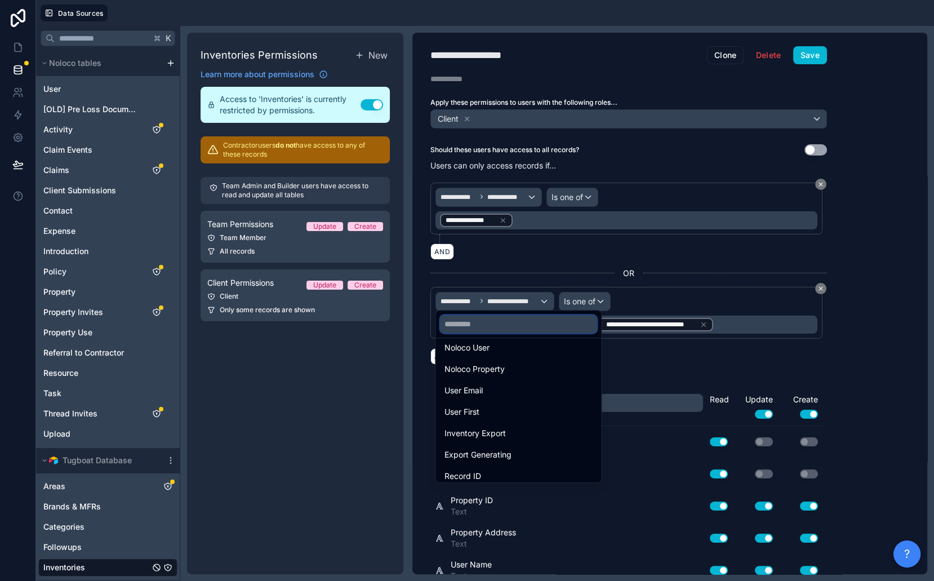
click at [479, 327] on input "text" at bounding box center [518, 324] width 157 height 18
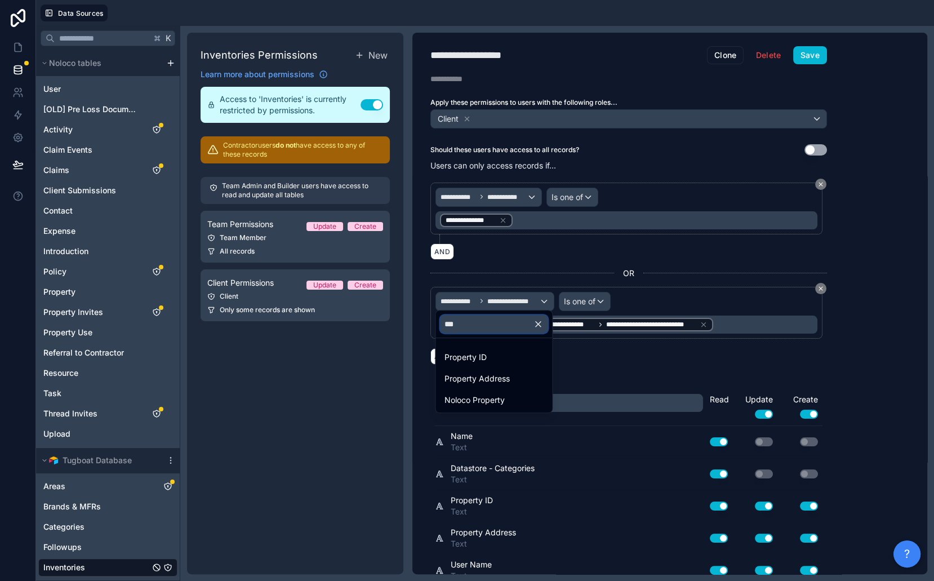
scroll to position [0, 0]
type input "****"
click at [500, 398] on span "Noloco Property" at bounding box center [475, 400] width 60 height 14
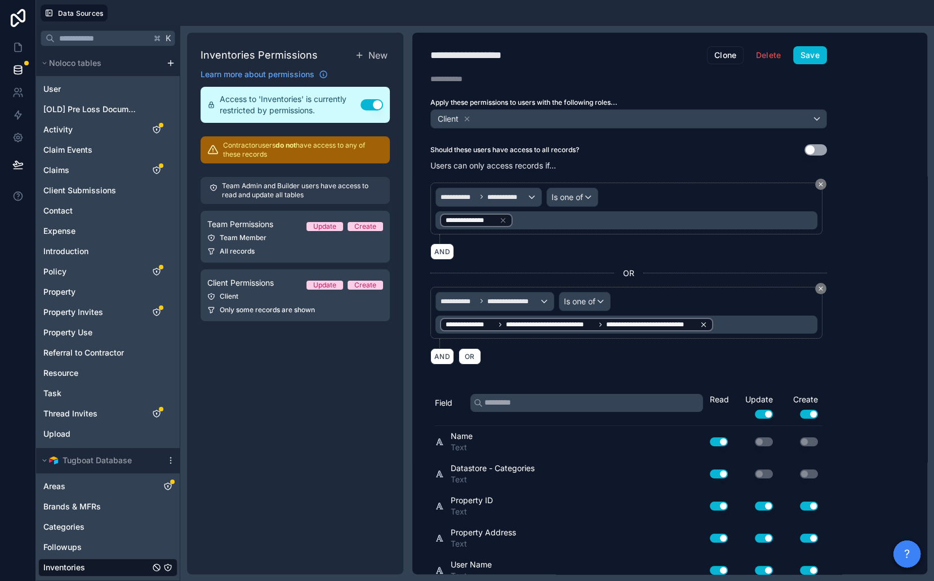
click at [703, 322] on icon at bounding box center [704, 324] width 4 height 4
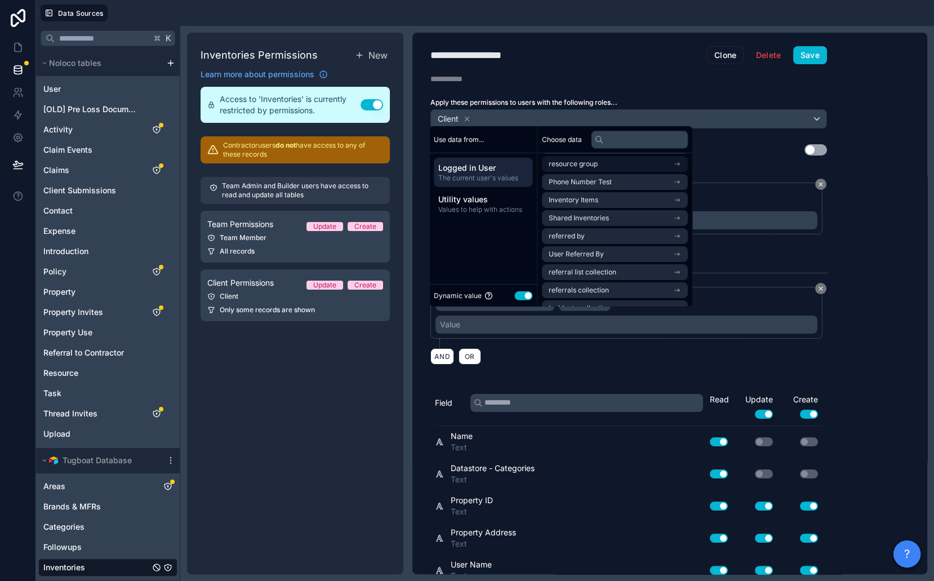
scroll to position [72, 0]
click at [621, 140] on input "text" at bounding box center [639, 139] width 97 height 18
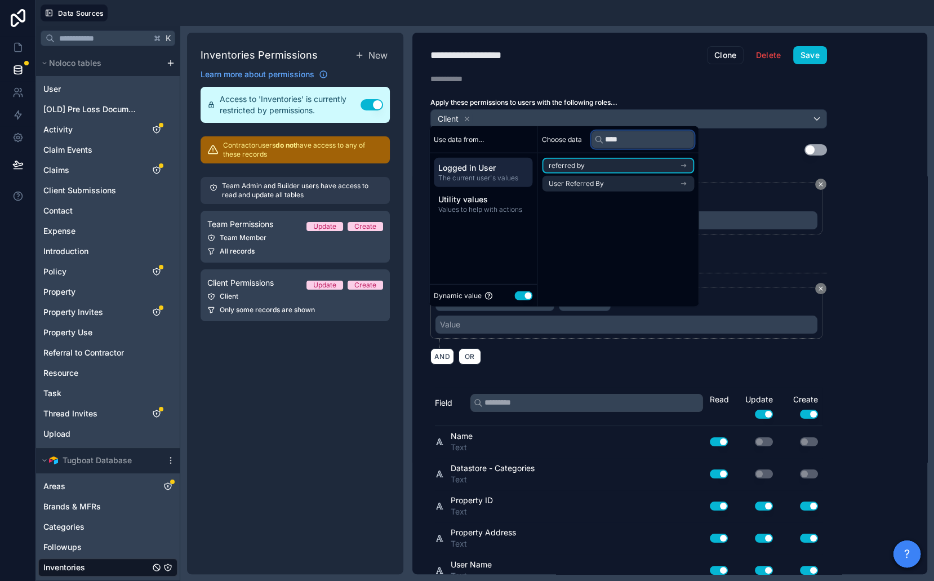
type input "*****"
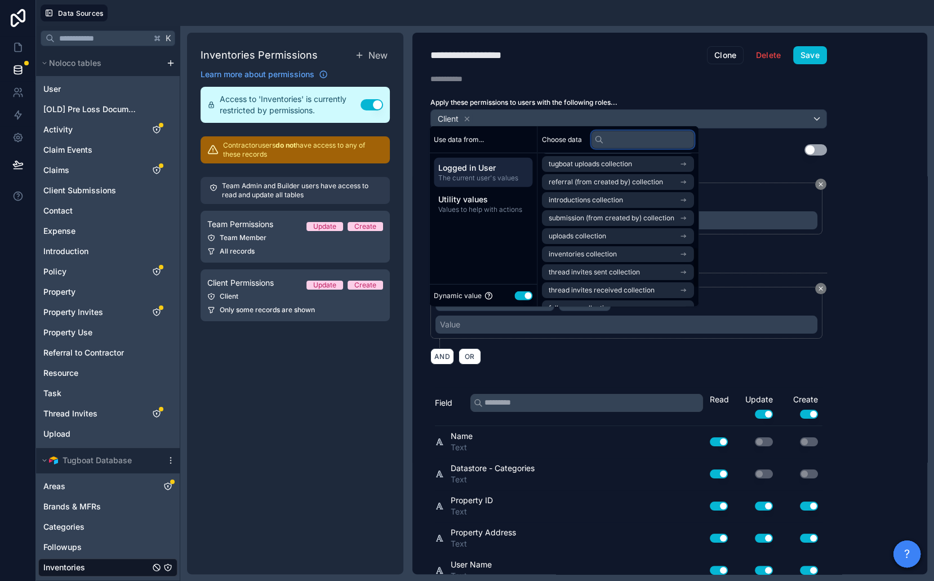
scroll to position [412, 0]
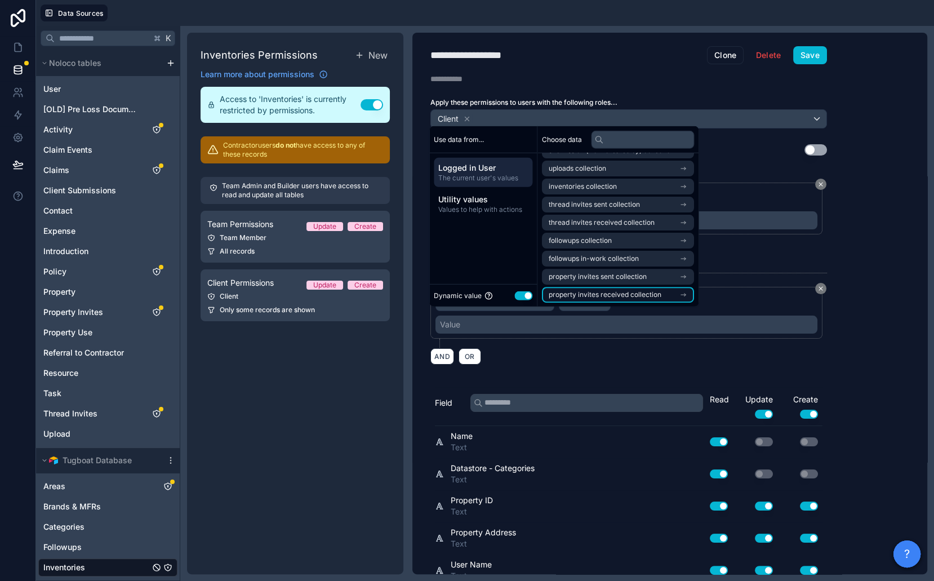
click at [628, 291] on span "property invites received collection" at bounding box center [605, 294] width 113 height 9
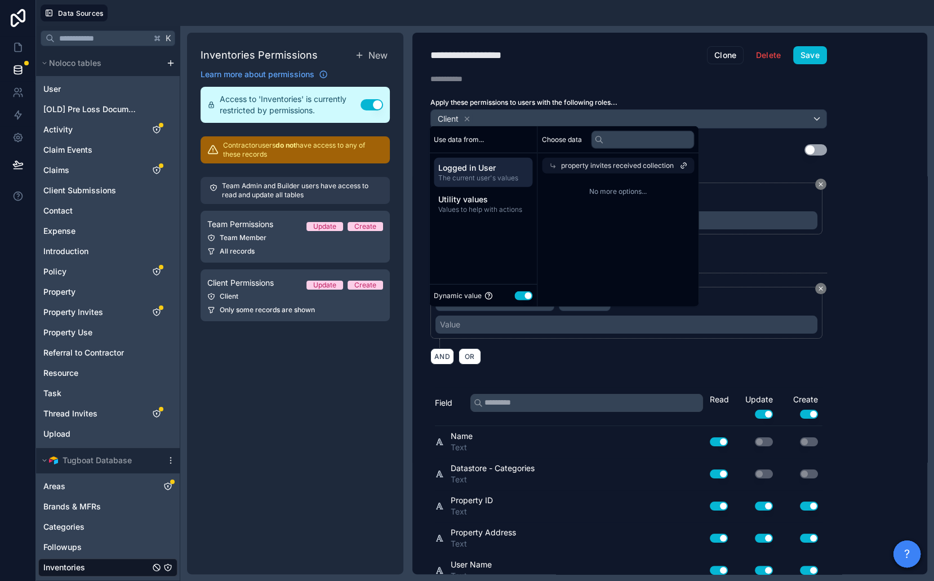
scroll to position [0, 0]
click at [613, 166] on span "property invites received collection" at bounding box center [617, 165] width 113 height 9
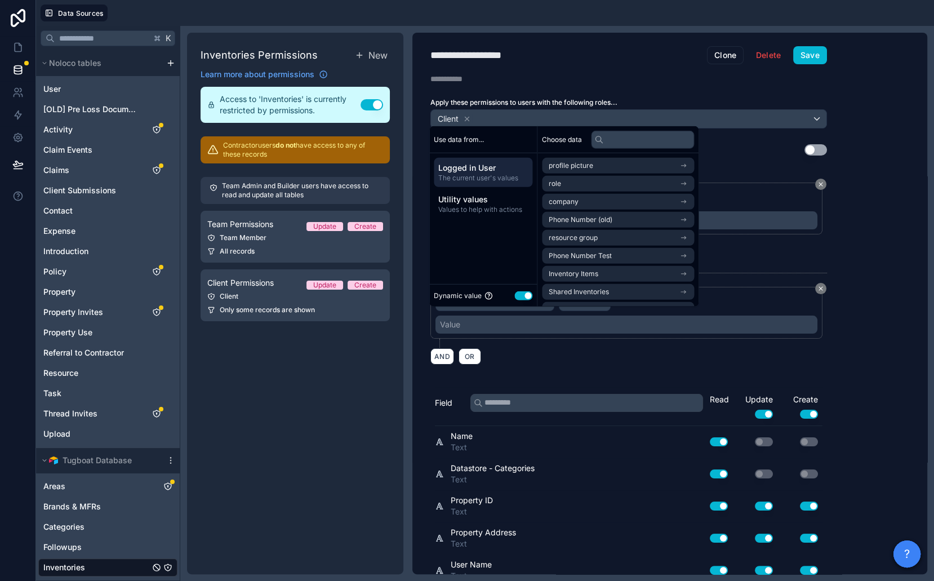
click at [585, 348] on div "AND OR" at bounding box center [629, 356] width 397 height 17
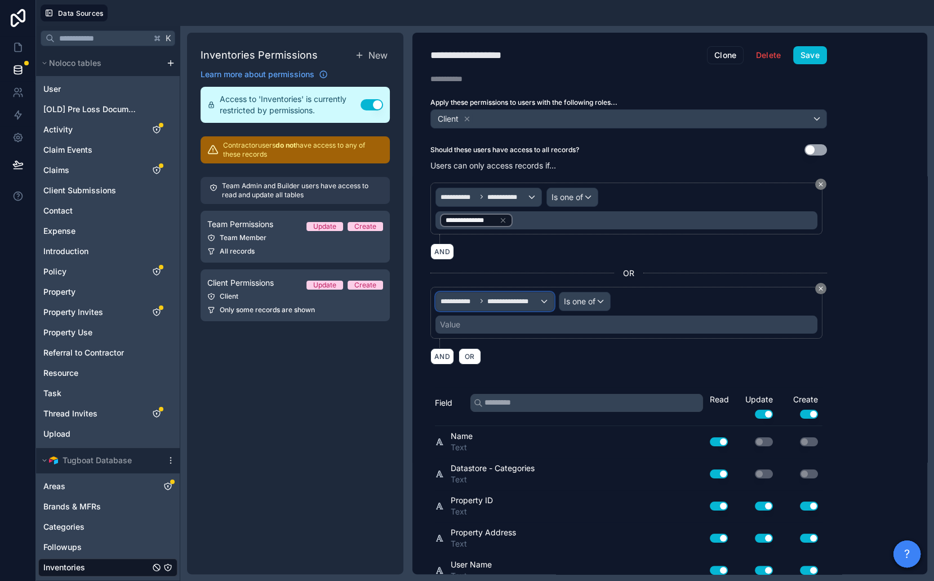
click at [507, 297] on span "**********" at bounding box center [513, 301] width 52 height 9
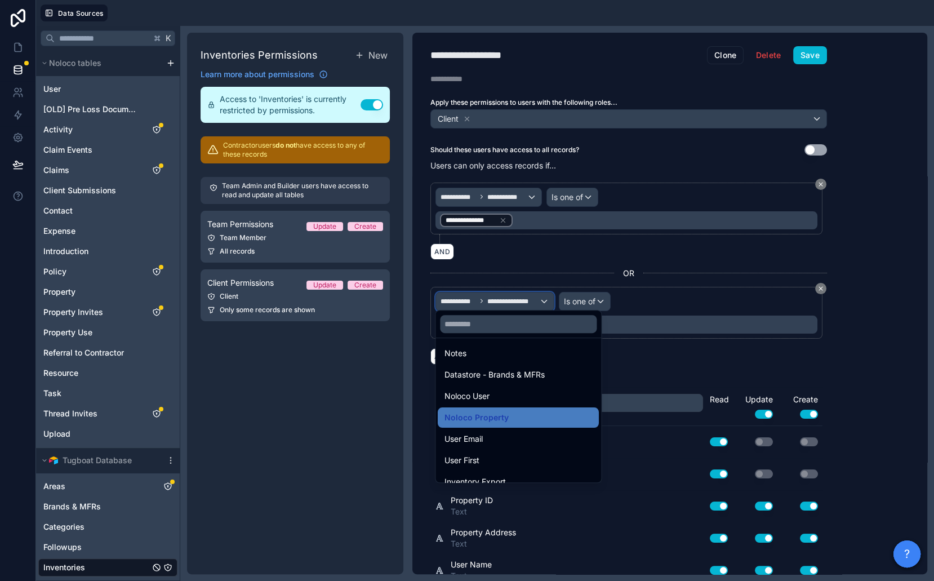
scroll to position [226, 0]
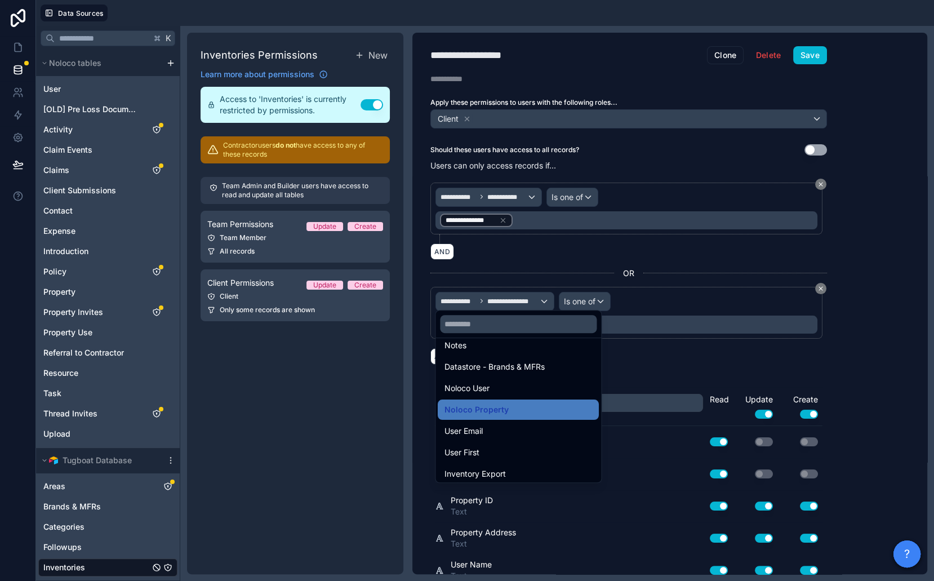
click at [573, 297] on div at bounding box center [467, 290] width 934 height 581
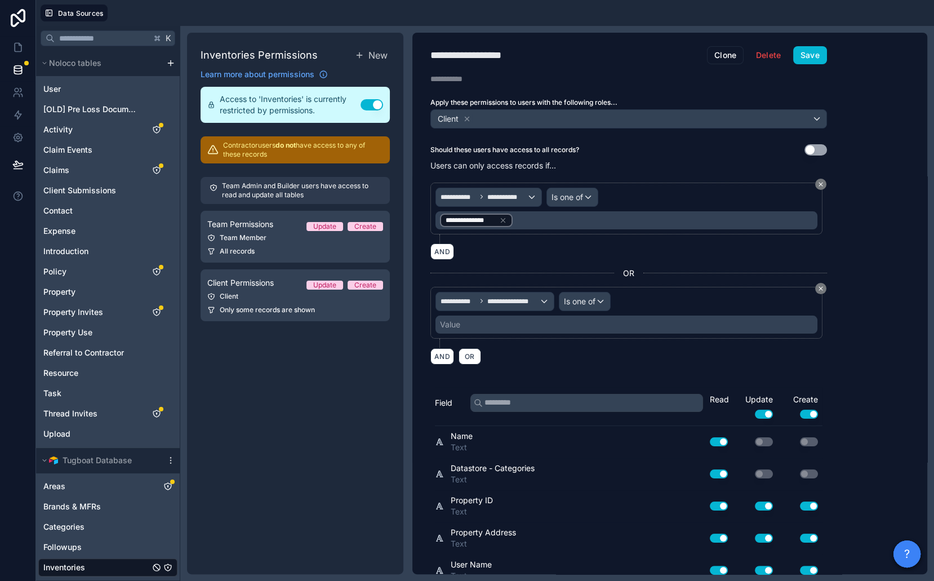
click at [543, 323] on div "Value" at bounding box center [627, 325] width 382 height 18
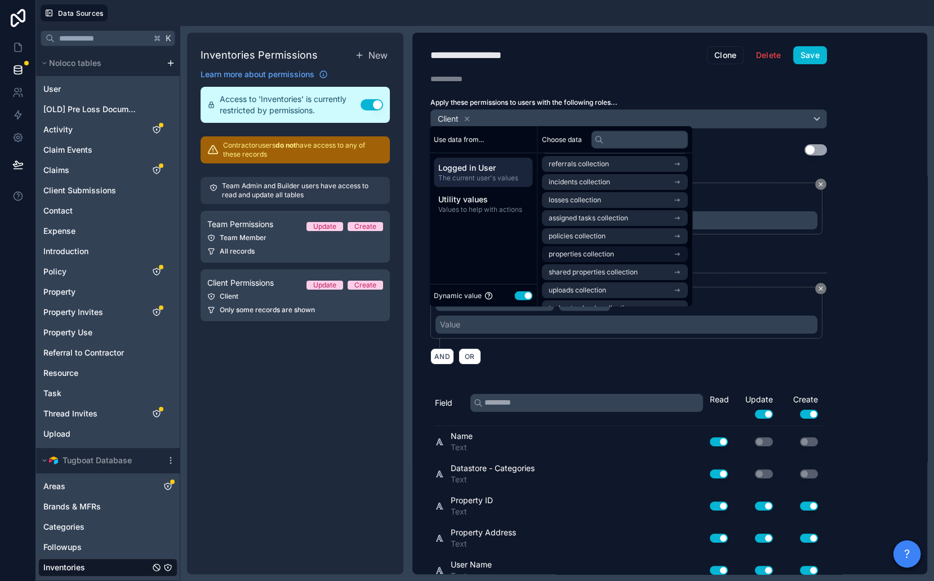
scroll to position [201, 0]
click at [597, 272] on span "shared properties collection" at bounding box center [593, 271] width 89 height 9
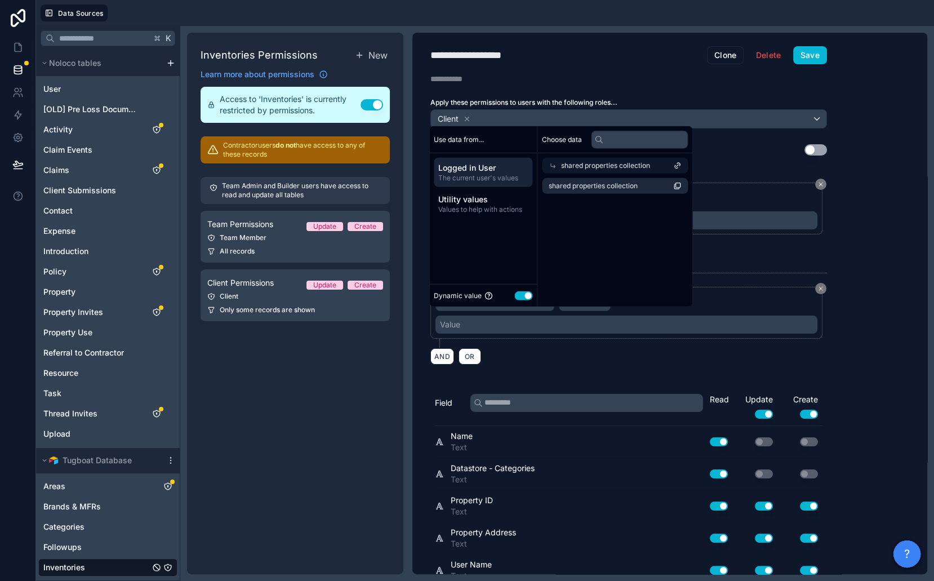
click at [569, 167] on span "shared properties collection" at bounding box center [605, 165] width 89 height 9
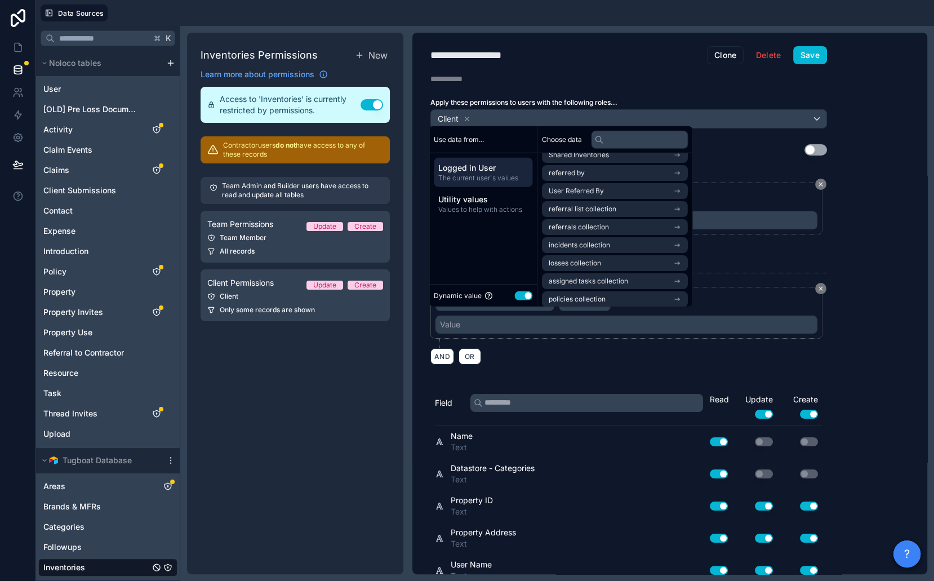
scroll to position [113, 0]
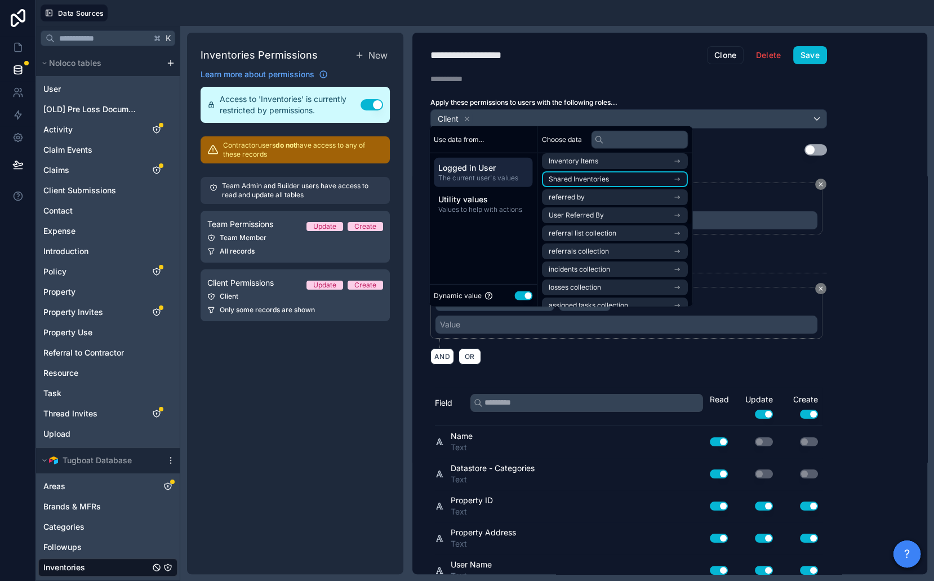
click at [584, 179] on span "Shared Inventories" at bounding box center [579, 179] width 60 height 9
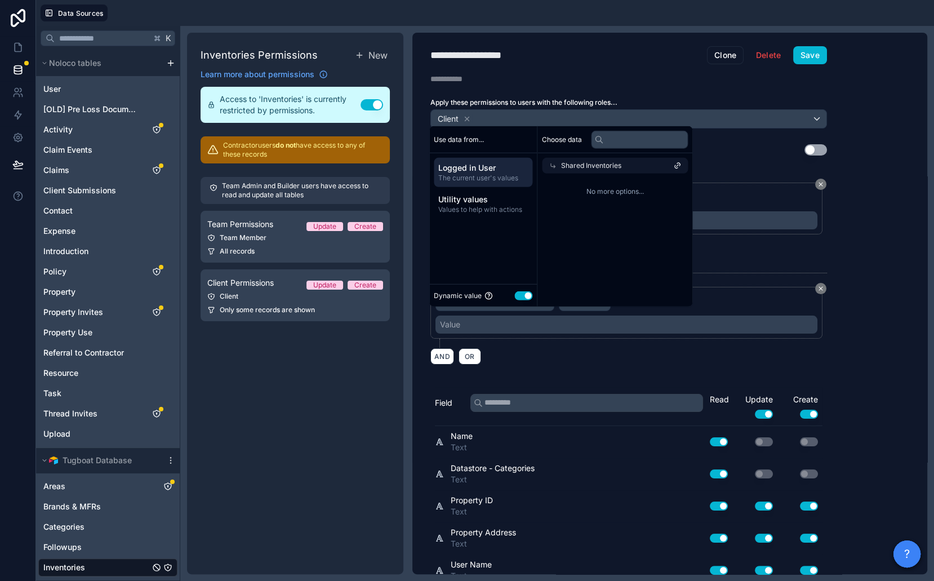
scroll to position [0, 0]
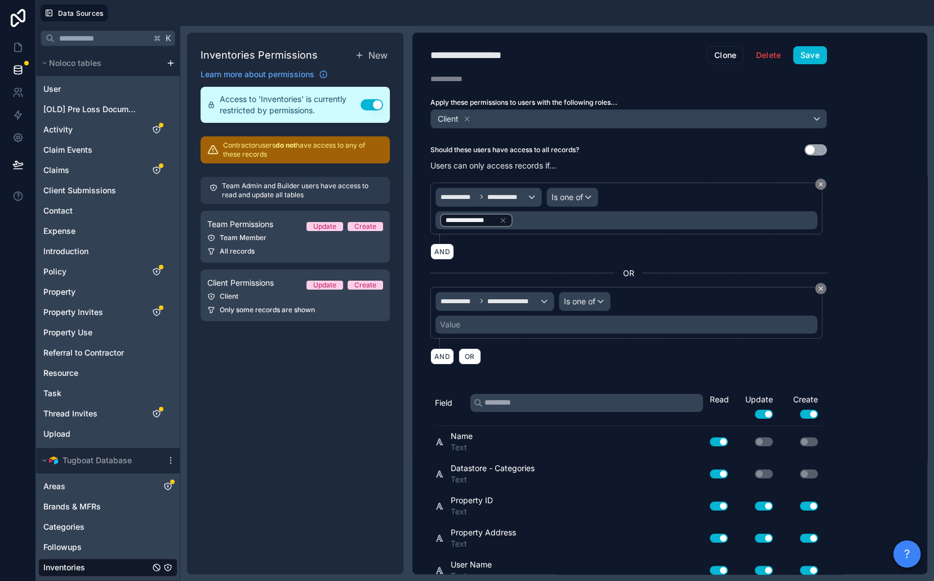
drag, startPoint x: 398, startPoint y: 366, endPoint x: 415, endPoint y: 356, distance: 20.0
click at [397, 366] on div "Inventories Permissions New Learn more about permissions Access to 'Inventories…" at bounding box center [295, 304] width 216 height 542
click at [507, 298] on span "**********" at bounding box center [513, 301] width 52 height 9
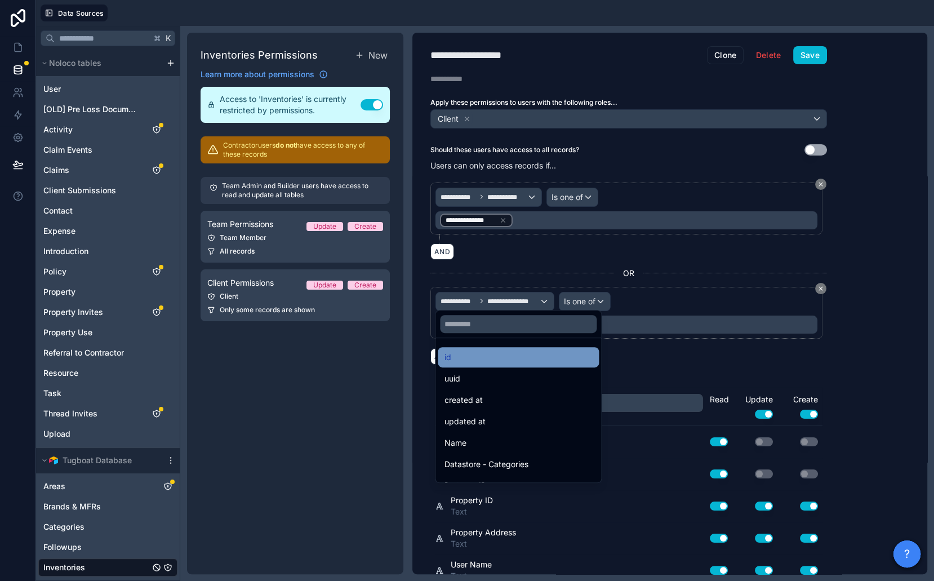
click at [496, 351] on div "id" at bounding box center [519, 358] width 148 height 14
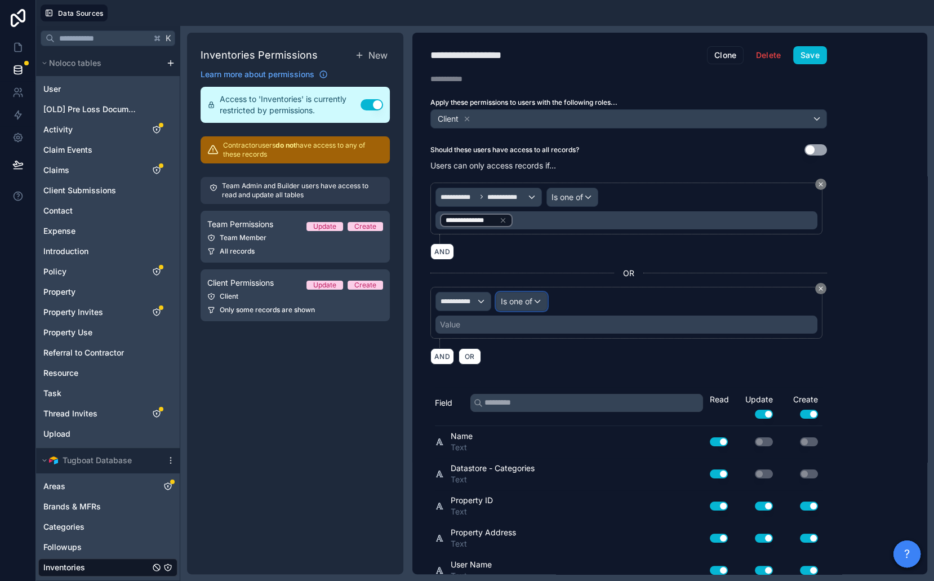
click at [520, 299] on span "Is one of" at bounding box center [517, 301] width 32 height 11
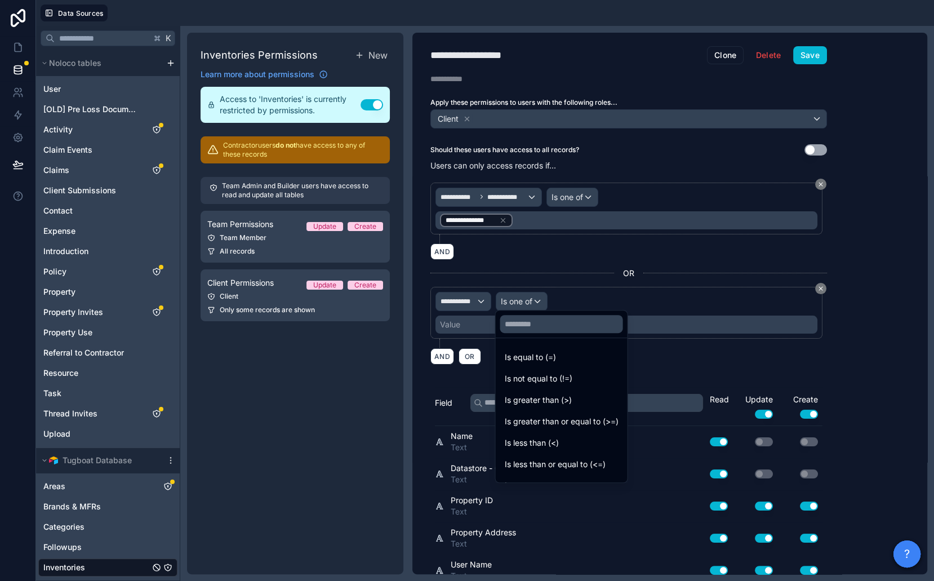
click at [462, 315] on div at bounding box center [467, 290] width 934 height 581
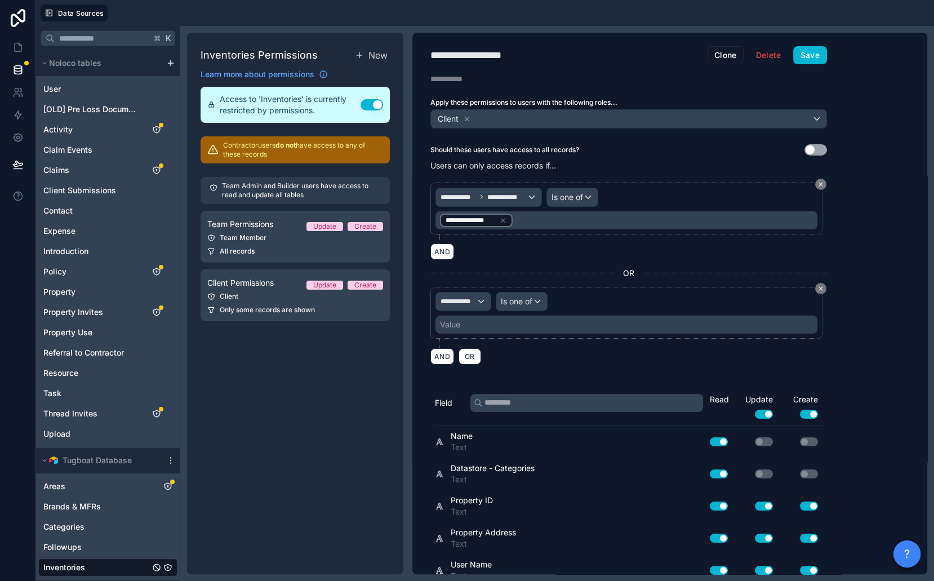
click at [462, 316] on div "Value" at bounding box center [627, 325] width 382 height 18
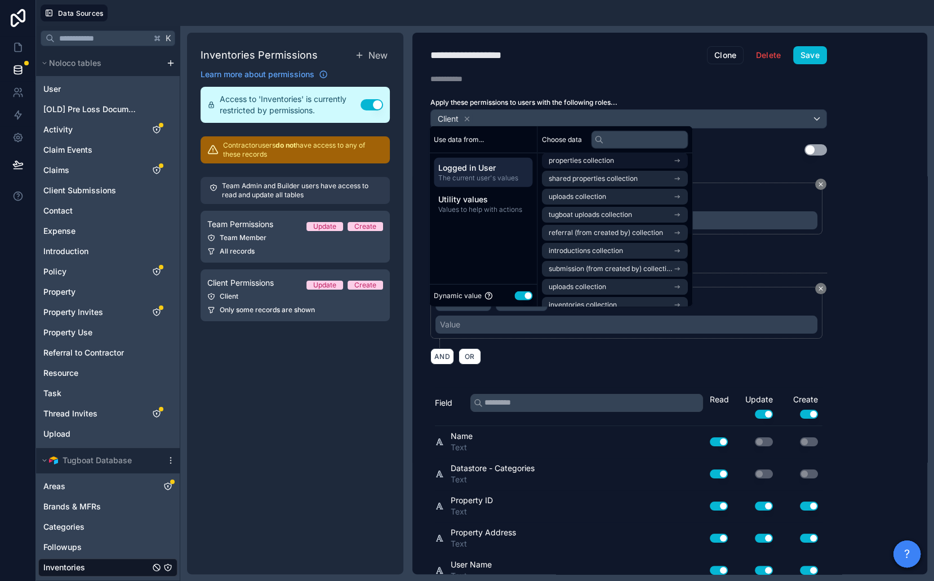
scroll to position [329, 0]
click at [602, 266] on span "inventories collection" at bounding box center [583, 269] width 68 height 9
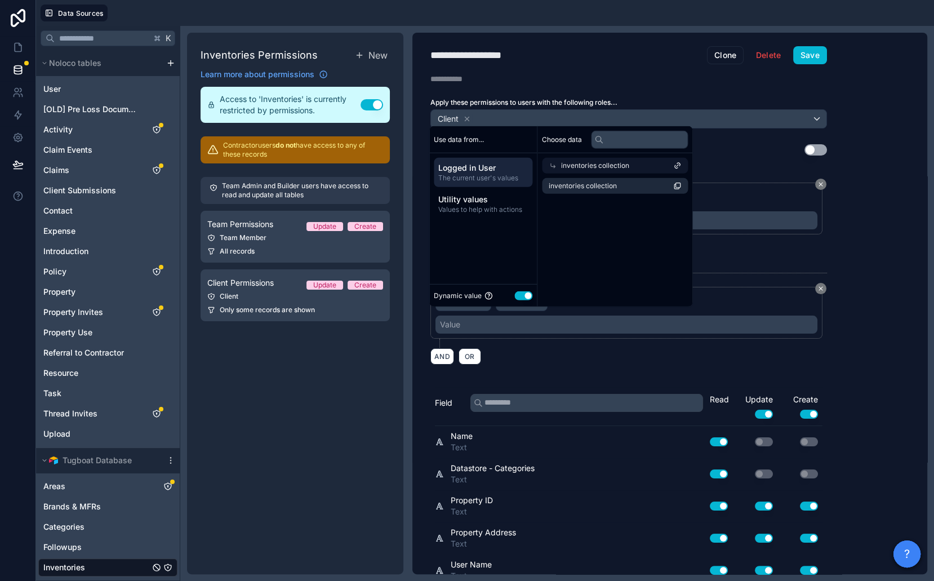
click at [595, 165] on span "inventories collection" at bounding box center [595, 165] width 68 height 9
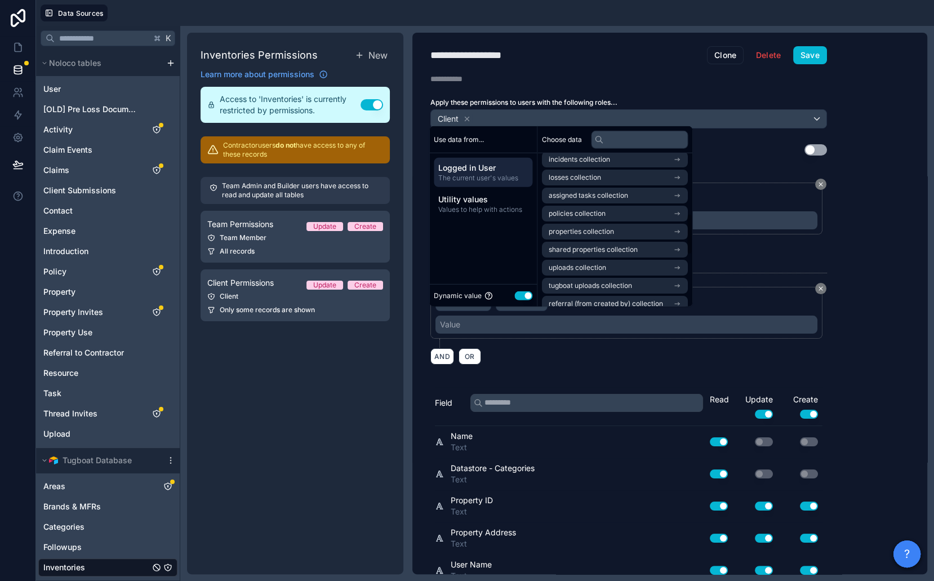
scroll to position [229, 0]
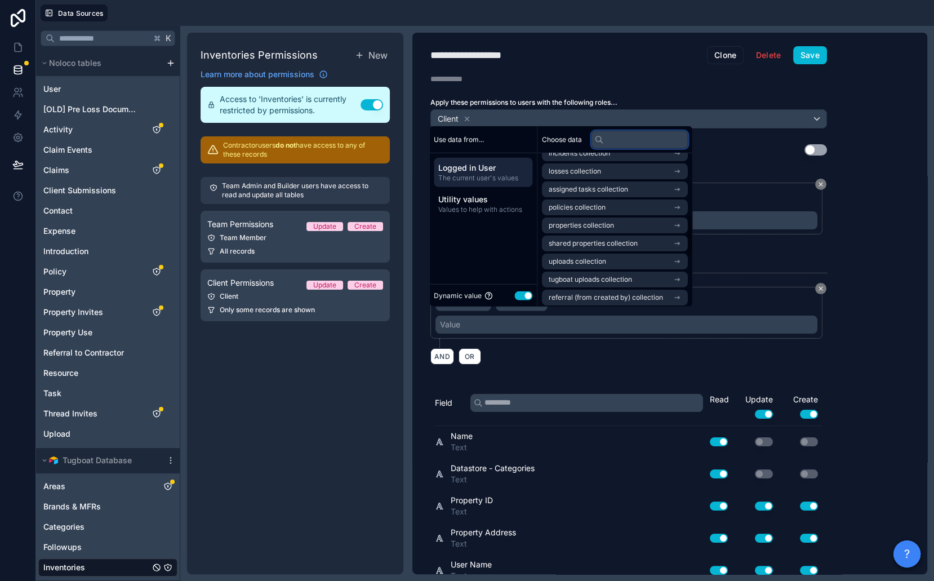
click at [651, 136] on input "text" at bounding box center [639, 139] width 97 height 18
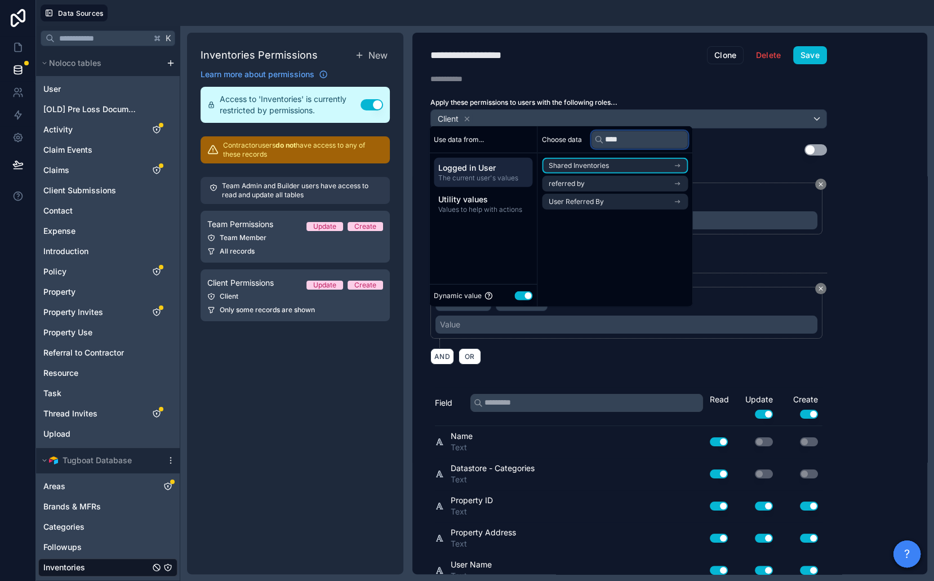
type input "****"
click at [633, 174] on ul "Shared Inventories referred by User Referred By" at bounding box center [615, 184] width 146 height 52
click at [632, 165] on li "Shared Inventories" at bounding box center [615, 166] width 146 height 16
click at [632, 140] on input "****" at bounding box center [639, 139] width 97 height 18
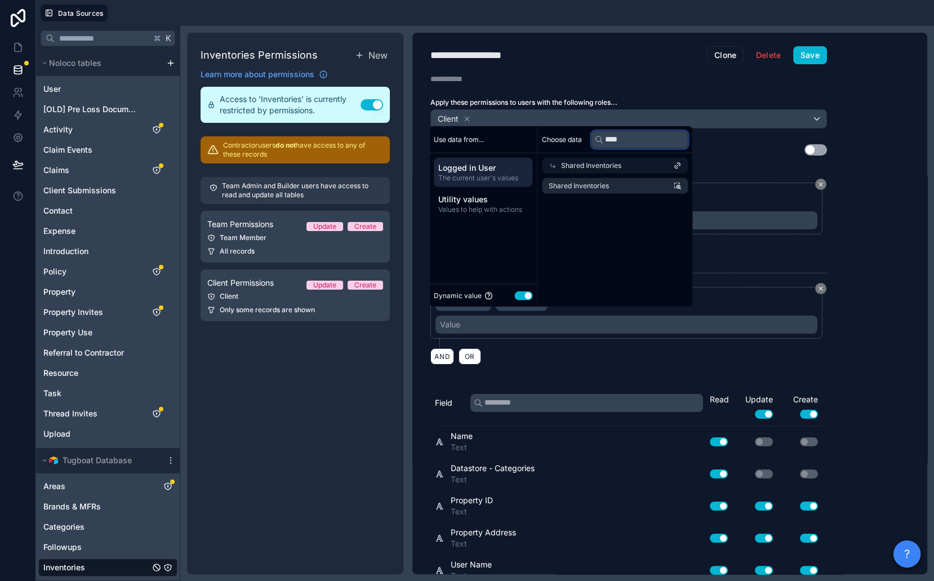
click at [632, 140] on input "****" at bounding box center [639, 139] width 97 height 18
click at [617, 186] on li "Shared Inventories" at bounding box center [615, 186] width 146 height 16
click at [877, 112] on div "**********" at bounding box center [669, 304] width 515 height 542
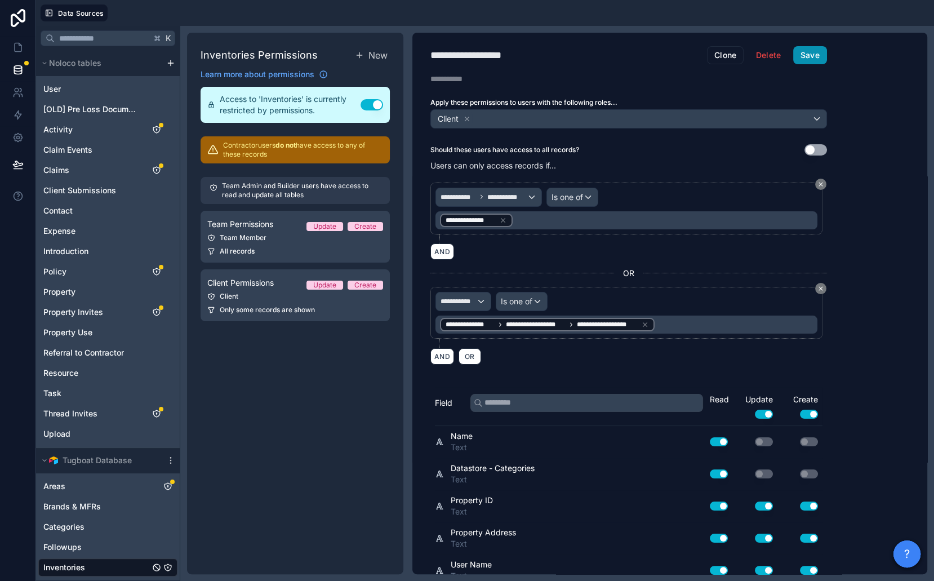
click at [808, 54] on button "Save" at bounding box center [810, 55] width 34 height 18
click at [799, 63] on div "**********" at bounding box center [628, 304] width 433 height 542
click at [799, 55] on button "Save" at bounding box center [810, 55] width 34 height 18
click at [64, 88] on div "User" at bounding box center [107, 89] width 139 height 18
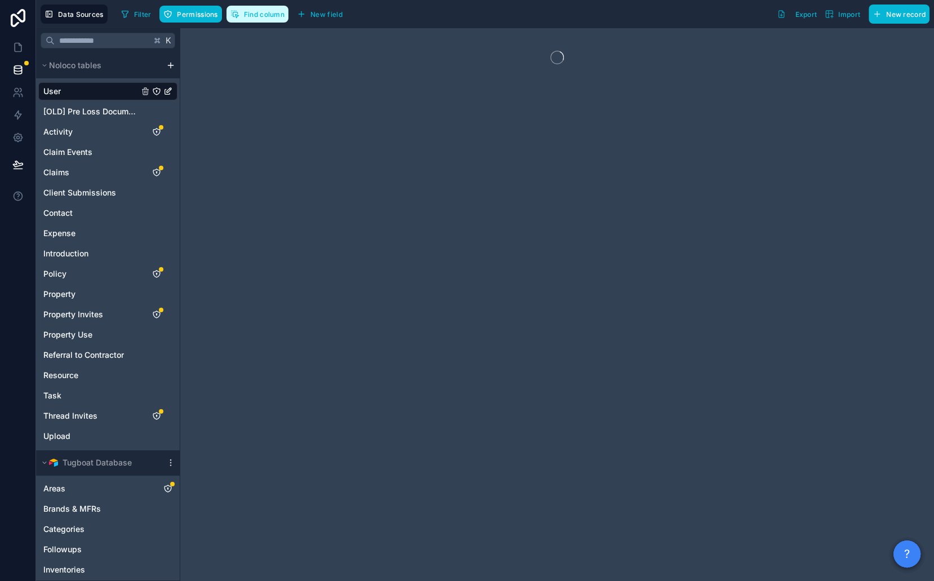
click at [270, 9] on button "Find column" at bounding box center [258, 14] width 62 height 17
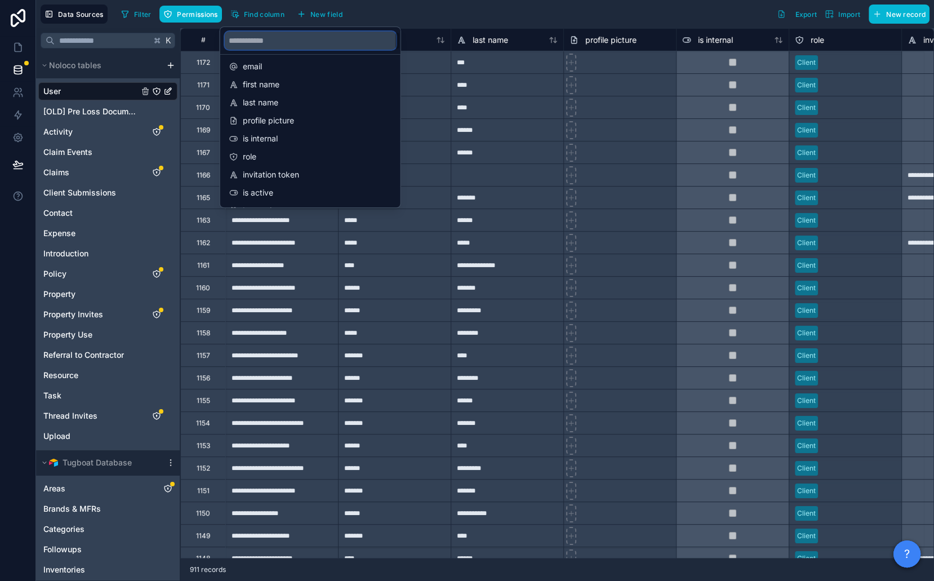
click at [280, 40] on input "scrollable content" at bounding box center [310, 41] width 171 height 18
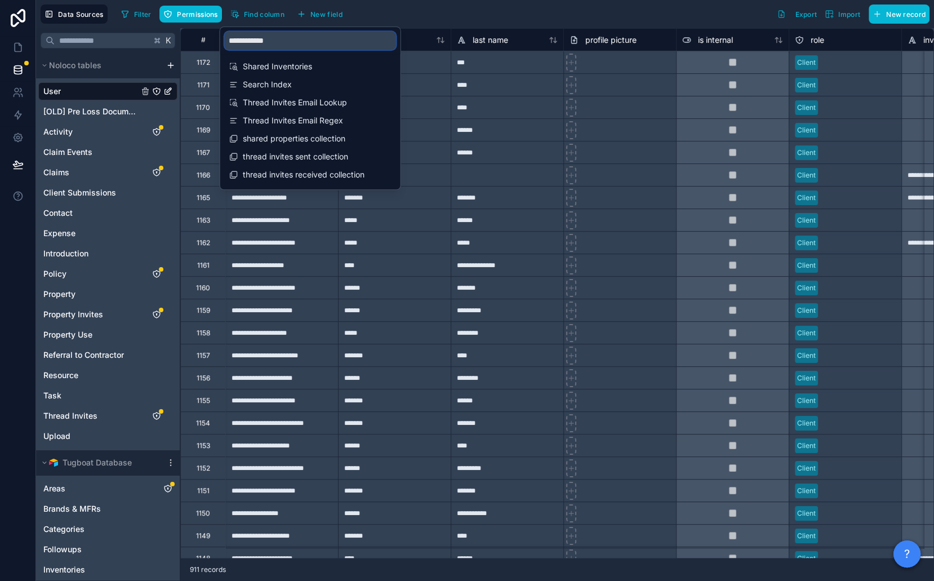
type input "**********"
click at [284, 64] on span "Shared Inventories" at bounding box center [311, 66] width 136 height 11
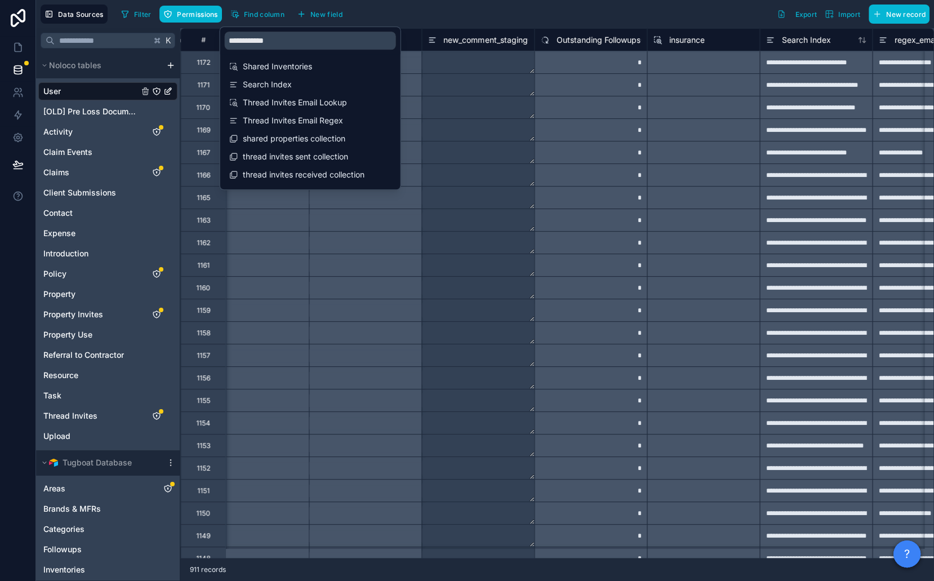
scroll to position [0, 6086]
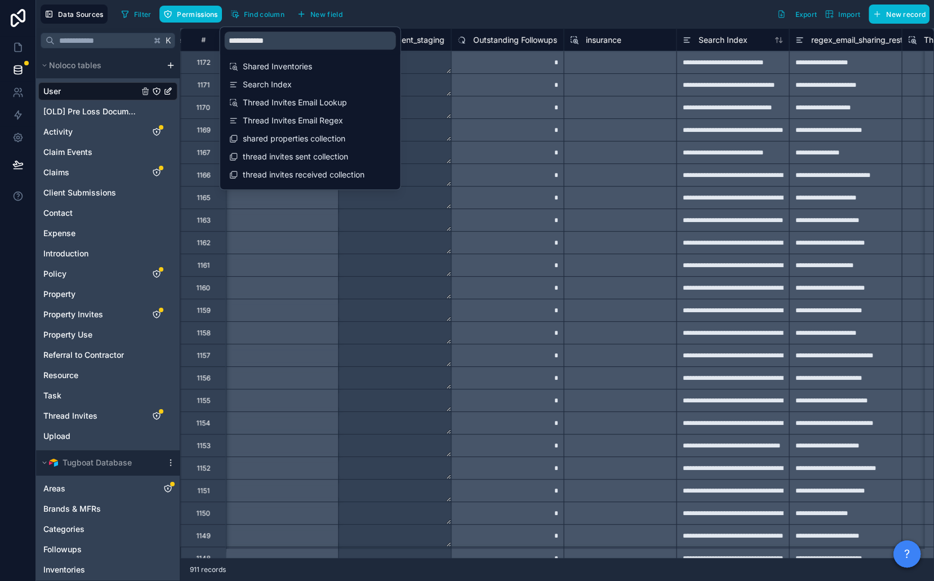
click at [593, 83] on div at bounding box center [620, 84] width 113 height 23
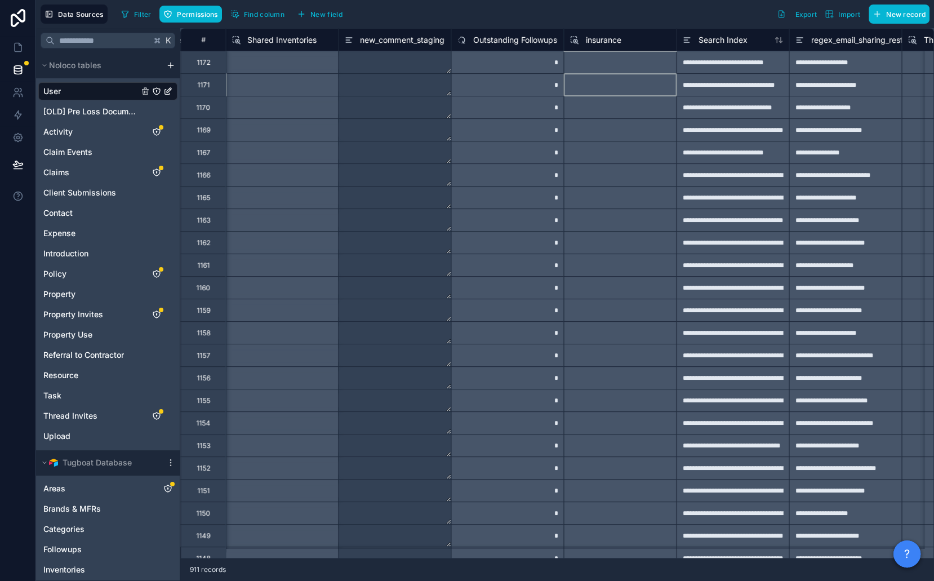
click at [269, 39] on span "Shared Inventories" at bounding box center [281, 39] width 69 height 11
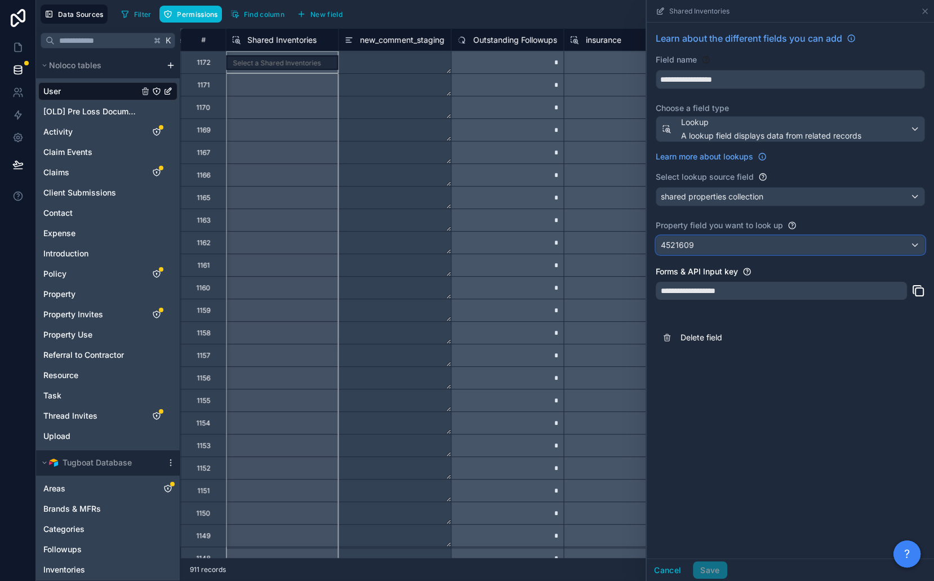
click at [717, 245] on div "4521609" at bounding box center [790, 245] width 268 height 18
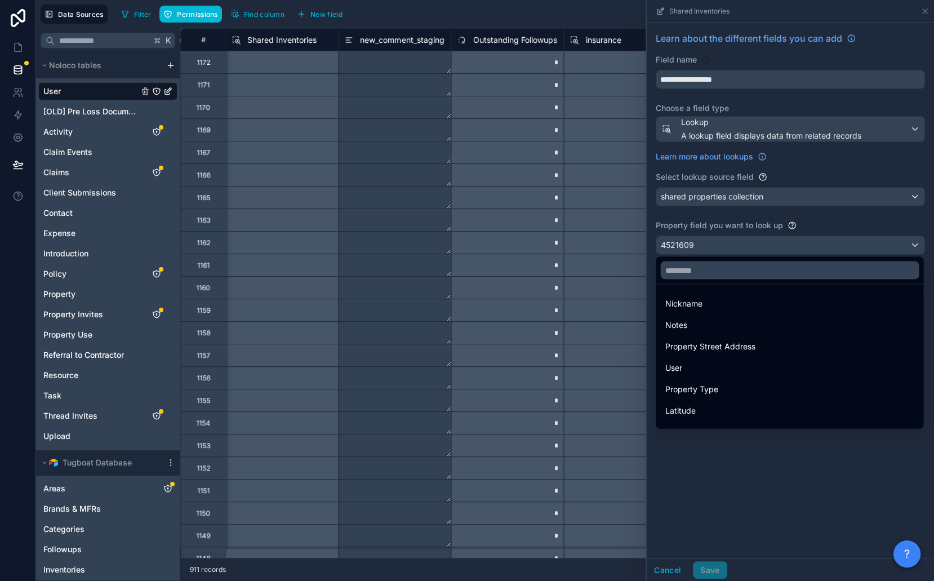
click at [712, 246] on div at bounding box center [790, 290] width 287 height 581
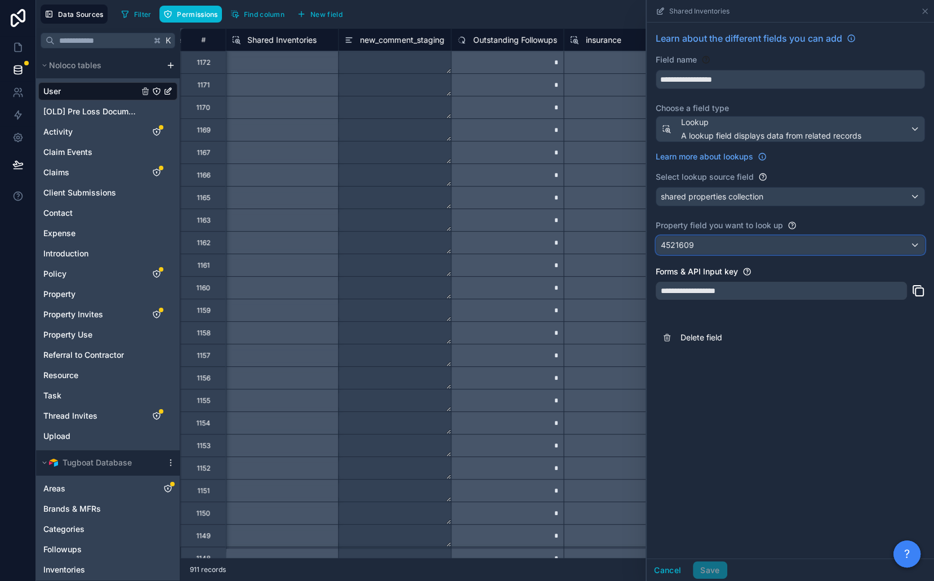
click at [711, 246] on div "4521609" at bounding box center [790, 245] width 268 height 18
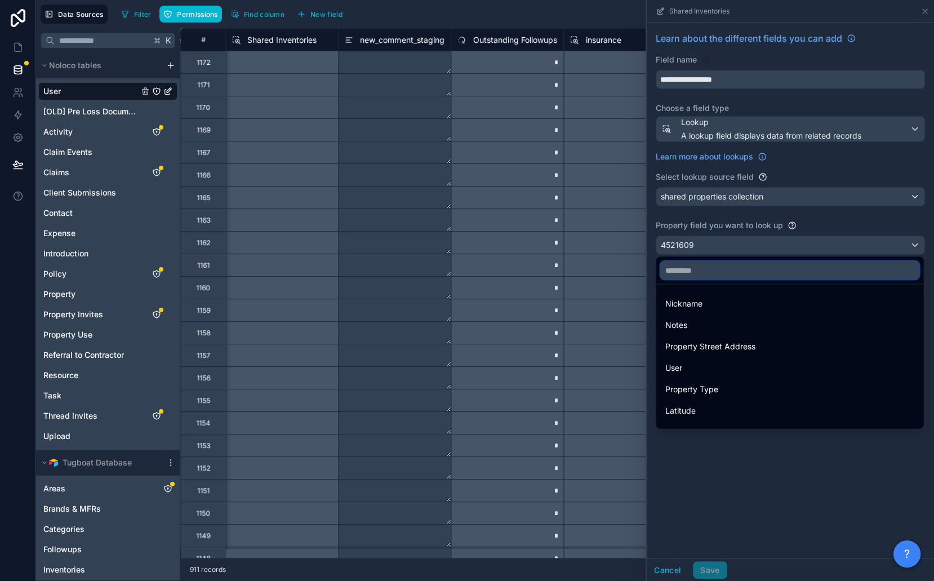
click at [712, 267] on input "text" at bounding box center [789, 270] width 259 height 18
type input "****"
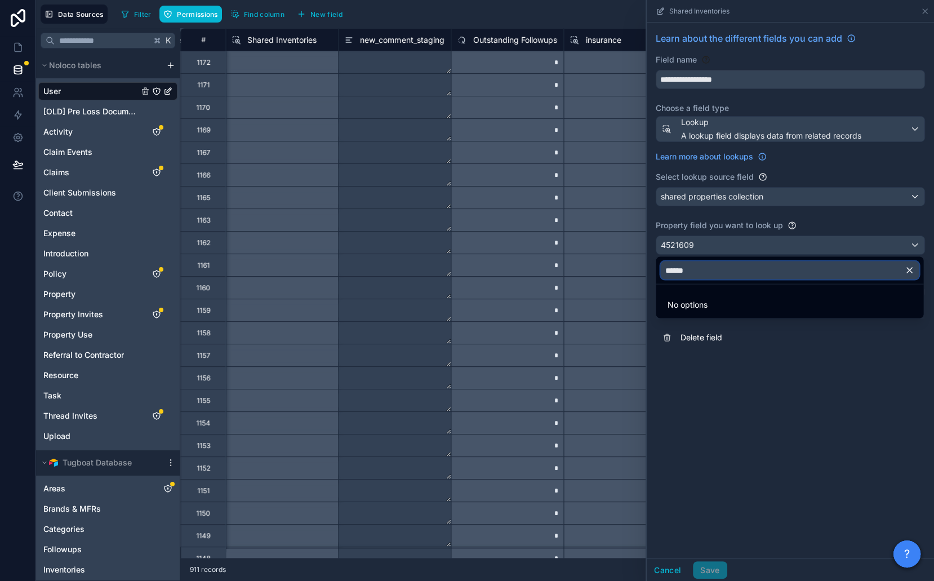
type input "*******"
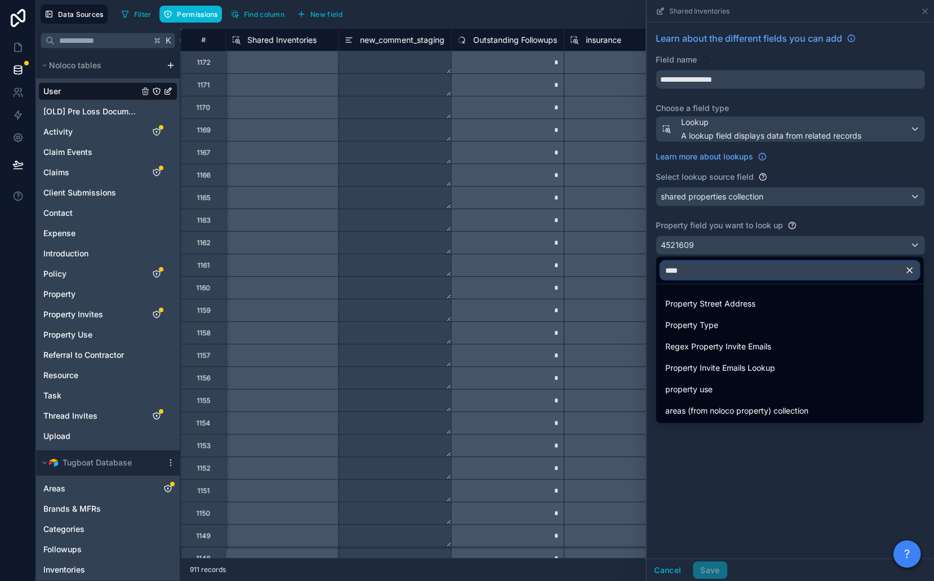
type input "****"
click at [730, 260] on div "****" at bounding box center [790, 270] width 268 height 27
click at [724, 265] on input "****" at bounding box center [789, 270] width 259 height 18
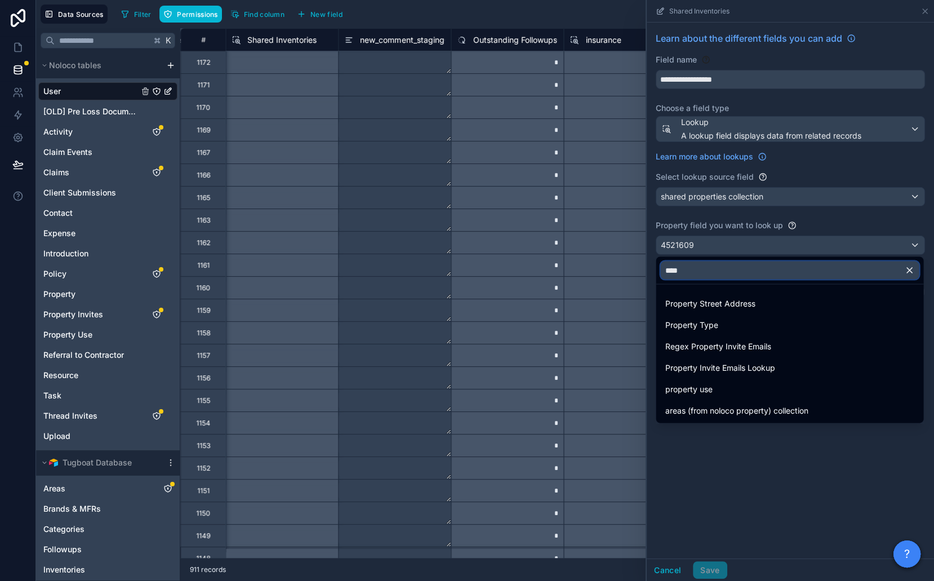
click at [724, 265] on input "****" at bounding box center [789, 270] width 259 height 18
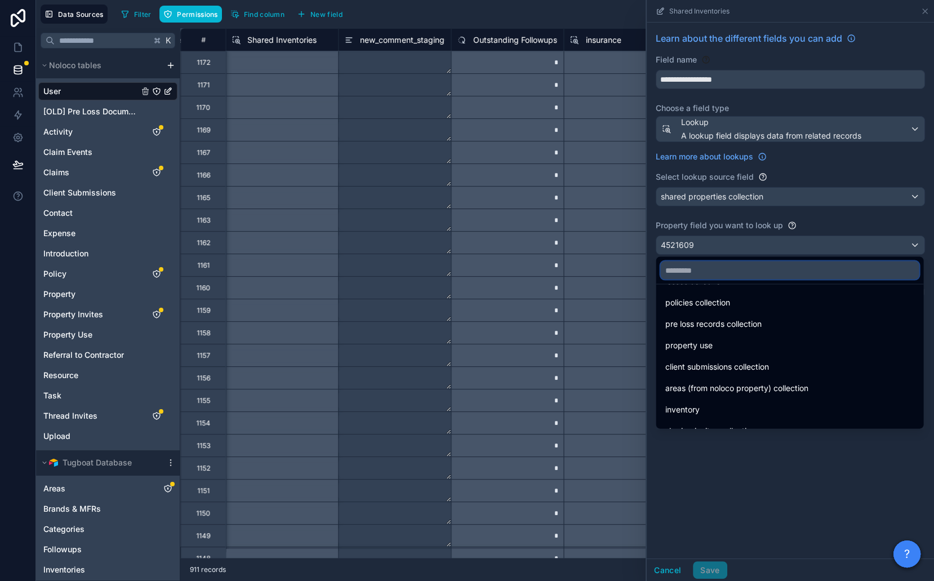
scroll to position [294, 0]
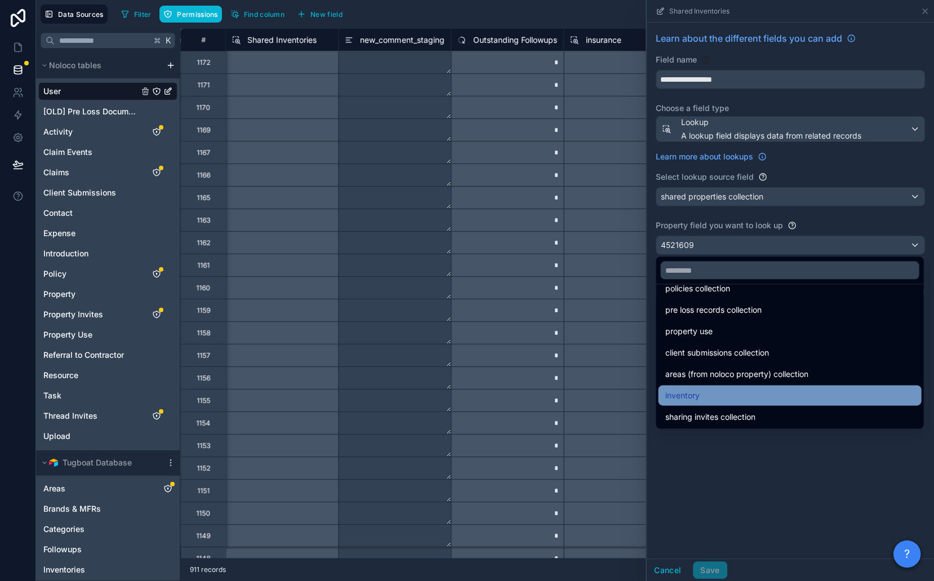
click at [757, 394] on div "inventory" at bounding box center [790, 396] width 250 height 14
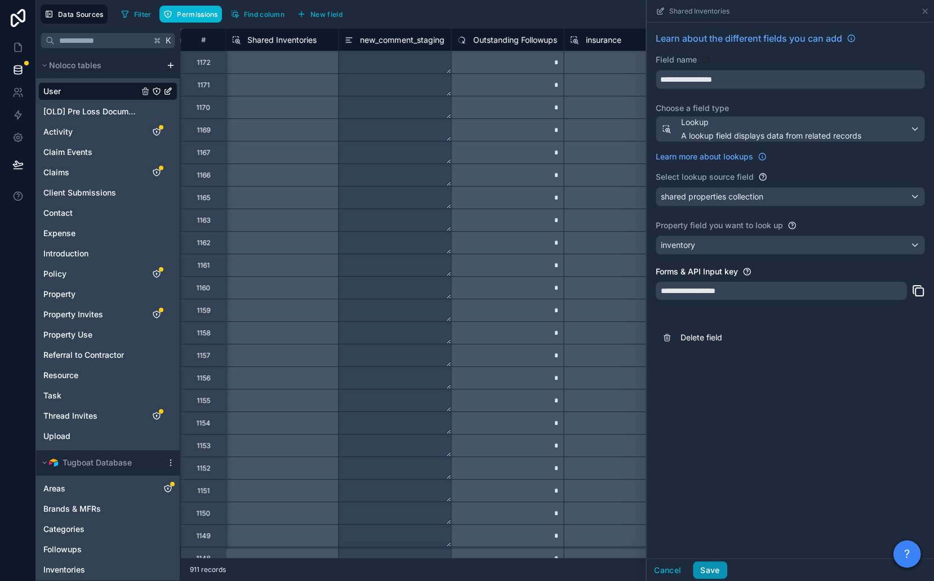
click at [704, 571] on button "Save" at bounding box center [710, 570] width 34 height 18
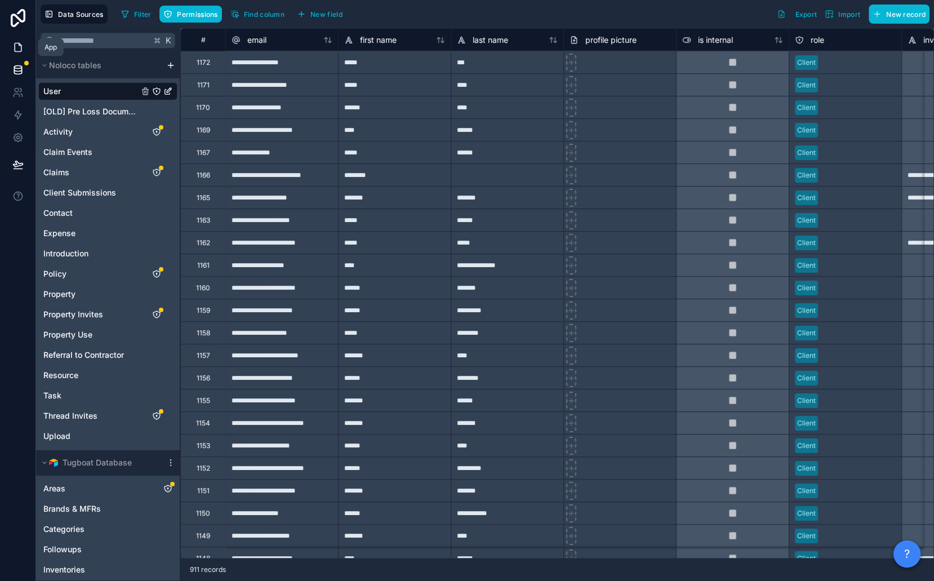
click at [12, 45] on icon at bounding box center [17, 47] width 11 height 11
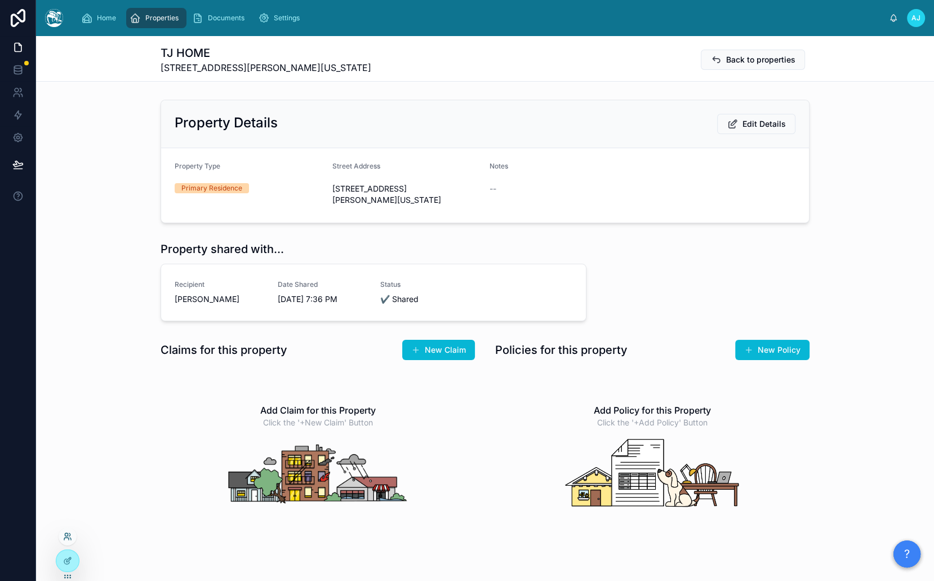
click at [66, 532] on icon at bounding box center [67, 536] width 9 height 9
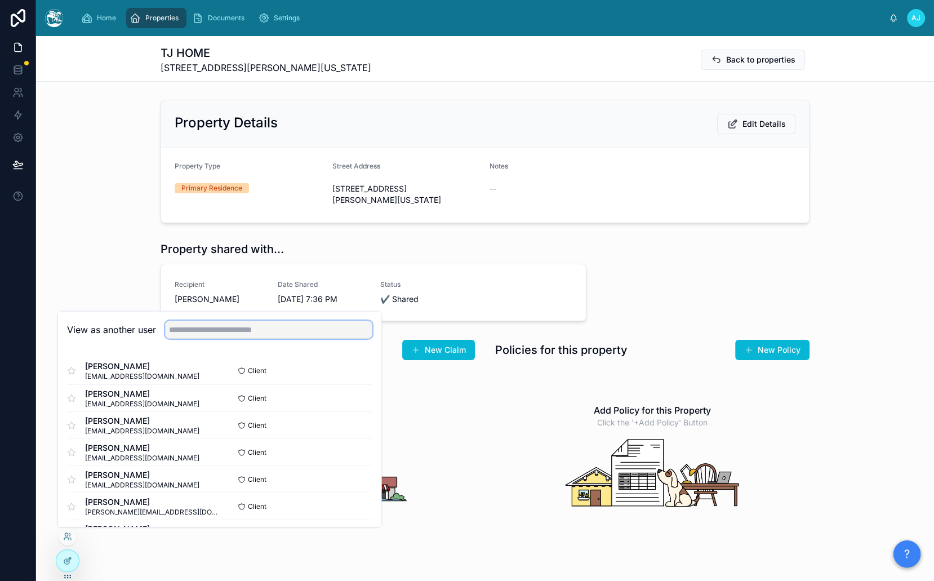
click at [278, 330] on input "text" at bounding box center [268, 329] width 207 height 18
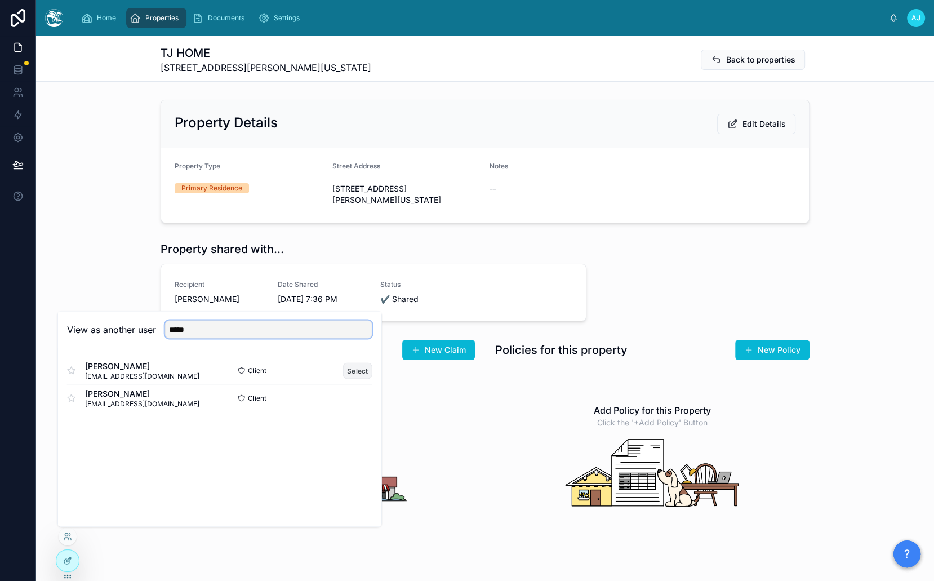
type input "*****"
click at [353, 370] on button "Select" at bounding box center [357, 370] width 29 height 16
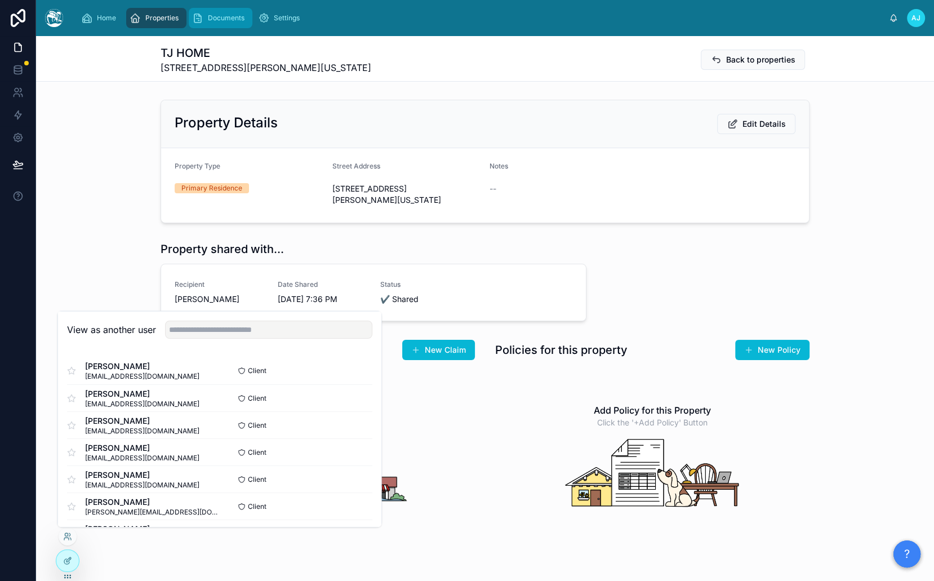
click at [209, 21] on span "Documents" at bounding box center [226, 18] width 37 height 9
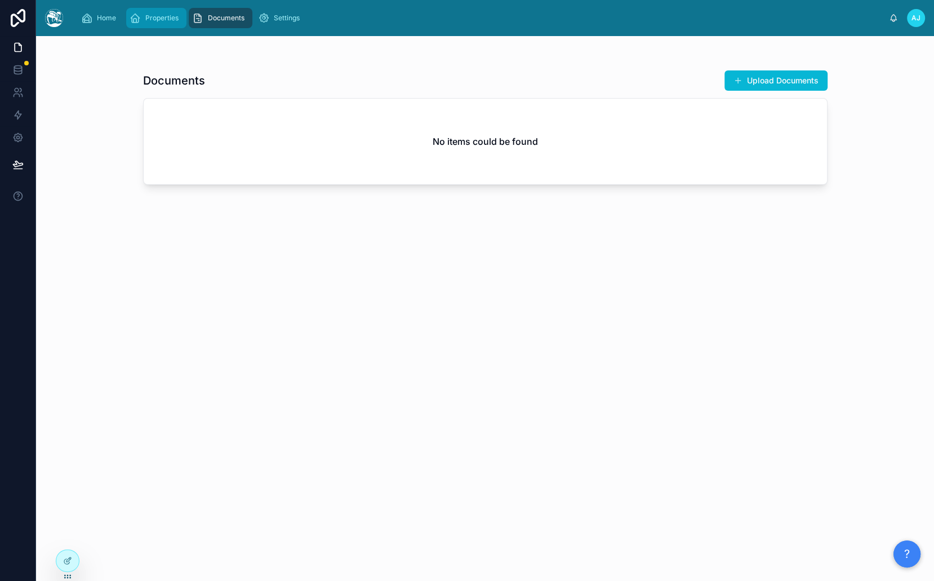
click at [167, 23] on div "Properties" at bounding box center [157, 18] width 54 height 18
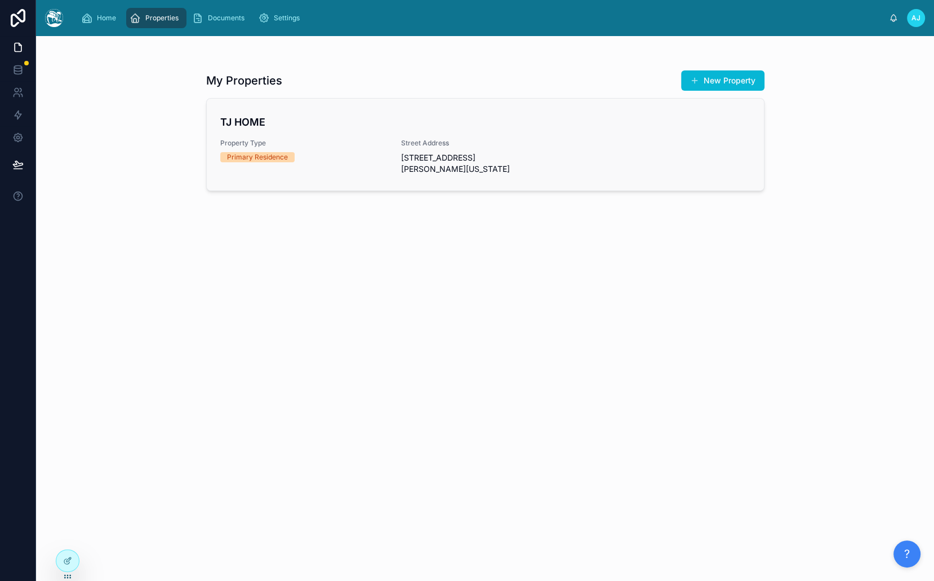
click at [298, 121] on h4 "TJ HOME" at bounding box center [485, 121] width 530 height 15
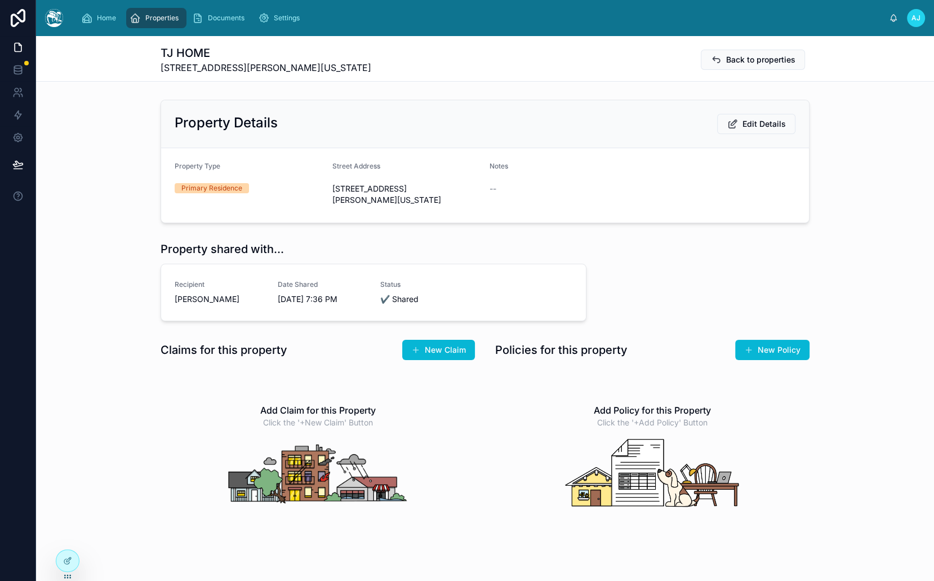
click at [913, 16] on span "AJ" at bounding box center [916, 18] width 9 height 9
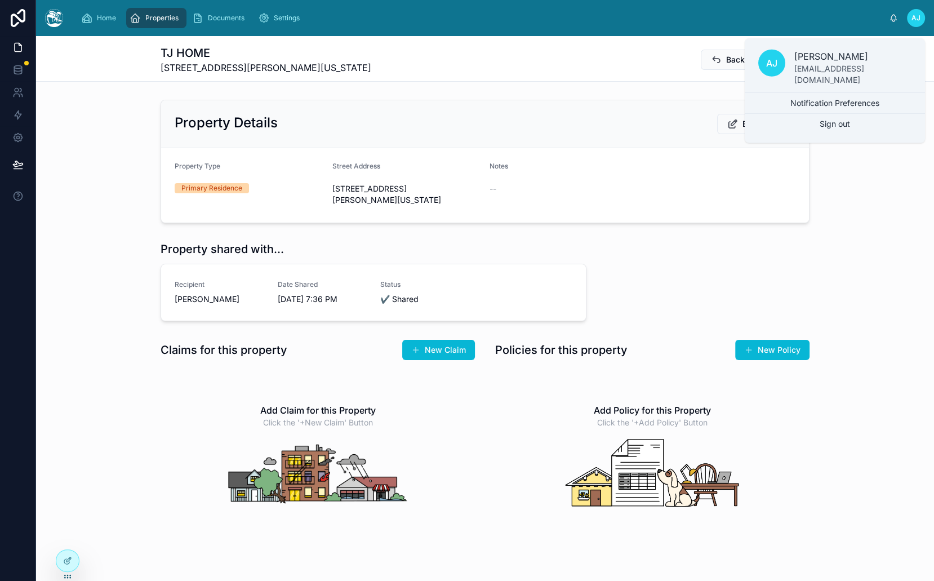
click at [607, 52] on div "TJ HOME [STREET_ADDRESS][PERSON_NAME][US_STATE] Back to properties" at bounding box center [485, 59] width 649 height 29
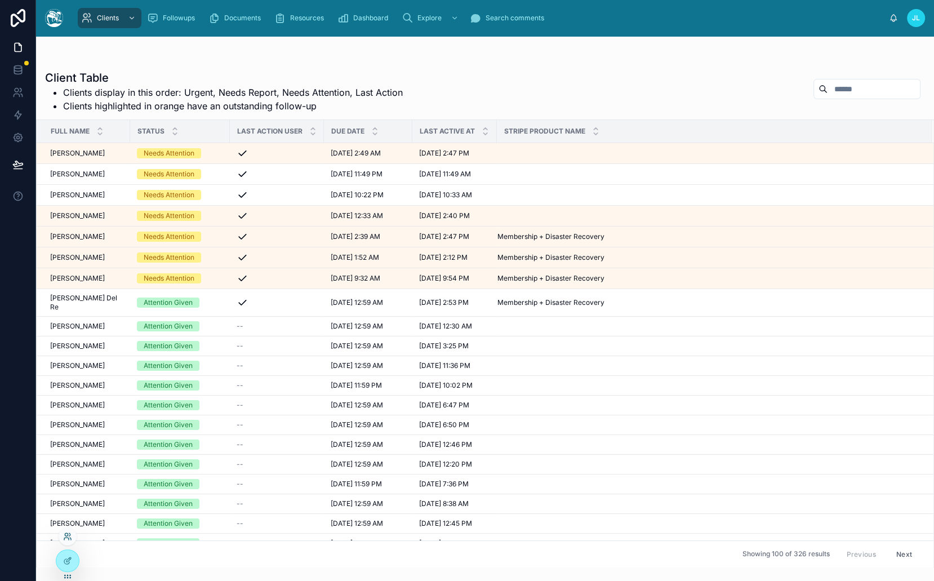
click at [68, 534] on icon at bounding box center [67, 536] width 9 height 9
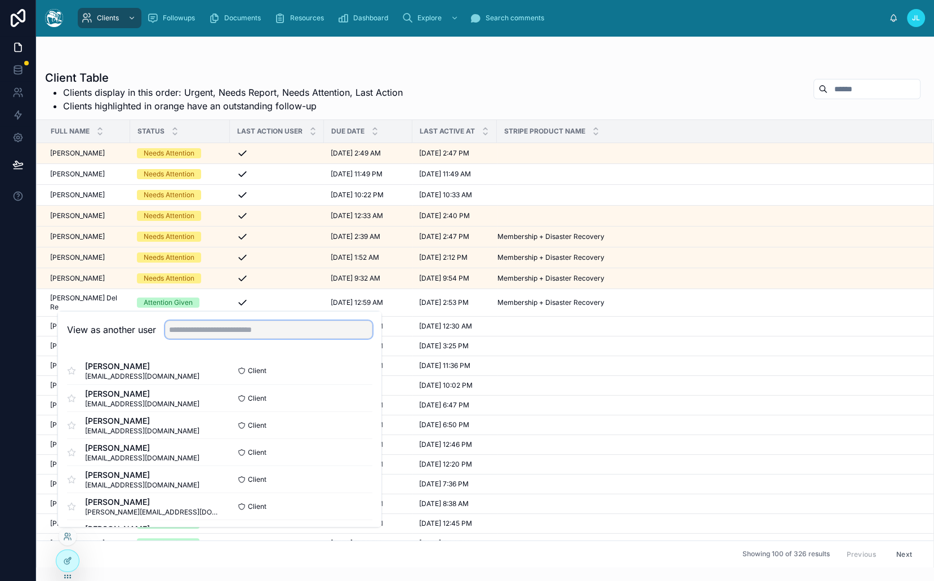
click at [263, 323] on input "text" at bounding box center [268, 329] width 207 height 18
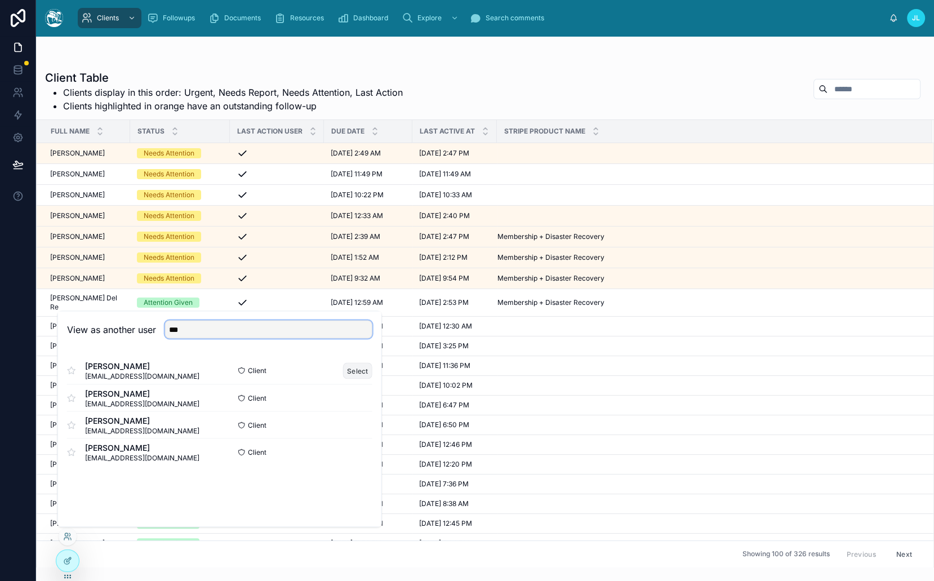
type input "***"
click at [367, 367] on button "Select" at bounding box center [357, 370] width 29 height 16
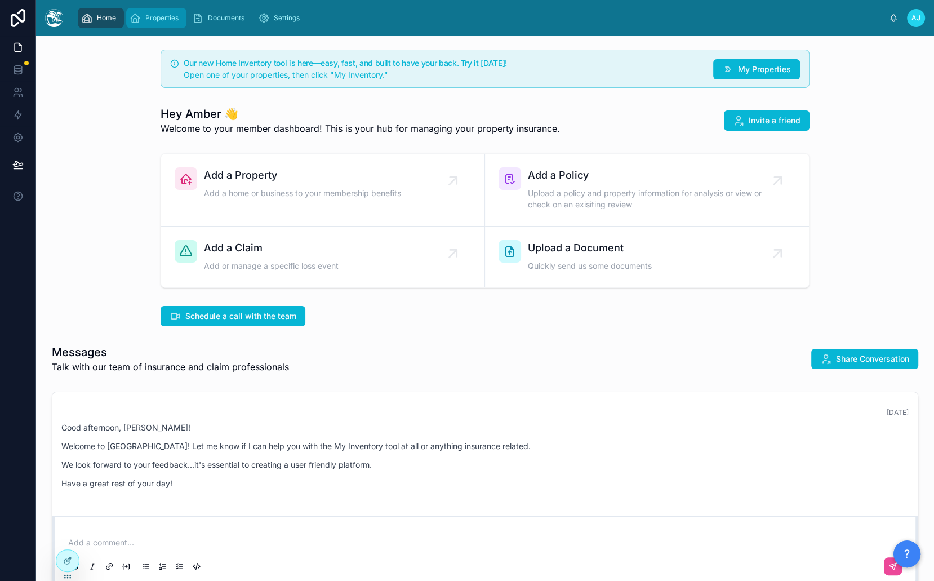
click at [171, 24] on div "Properties" at bounding box center [157, 18] width 54 height 18
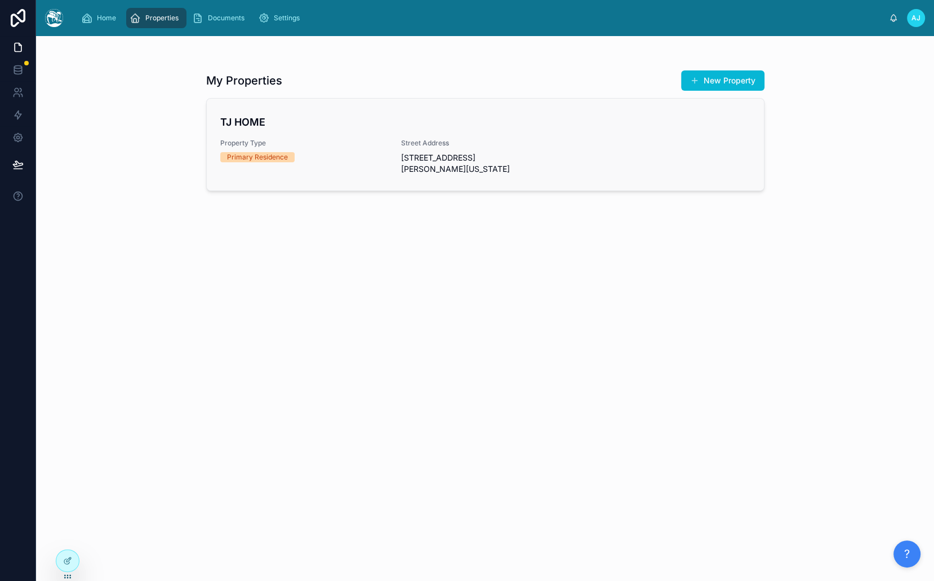
click at [323, 140] on span "Property Type" at bounding box center [304, 143] width 168 height 9
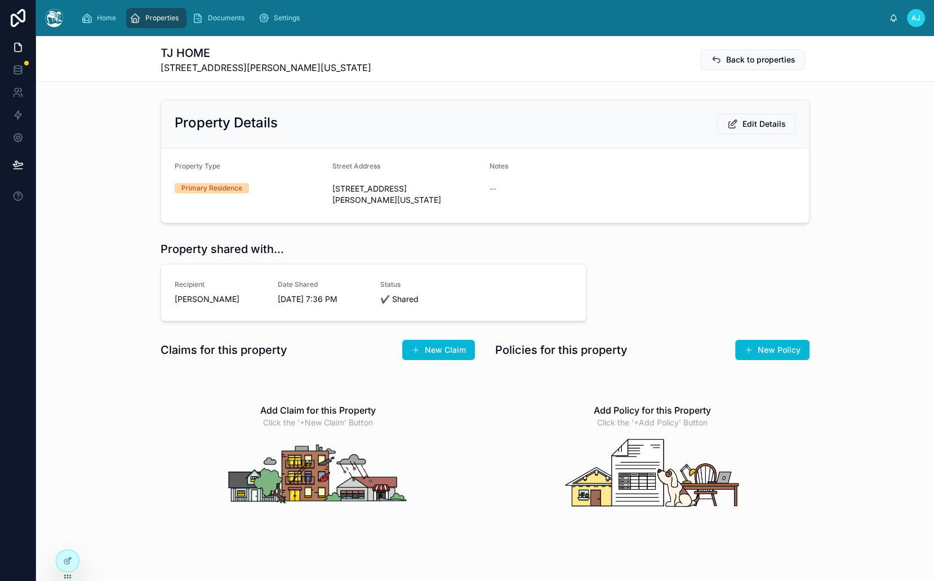
click at [251, 70] on span "[STREET_ADDRESS][PERSON_NAME][US_STATE]" at bounding box center [266, 68] width 211 height 14
click at [246, 306] on div "Recipient [PERSON_NAME] Date Shared [DATE] 7:36 PM Status ✔️ Shared Stop Sharin…" at bounding box center [373, 292] width 425 height 56
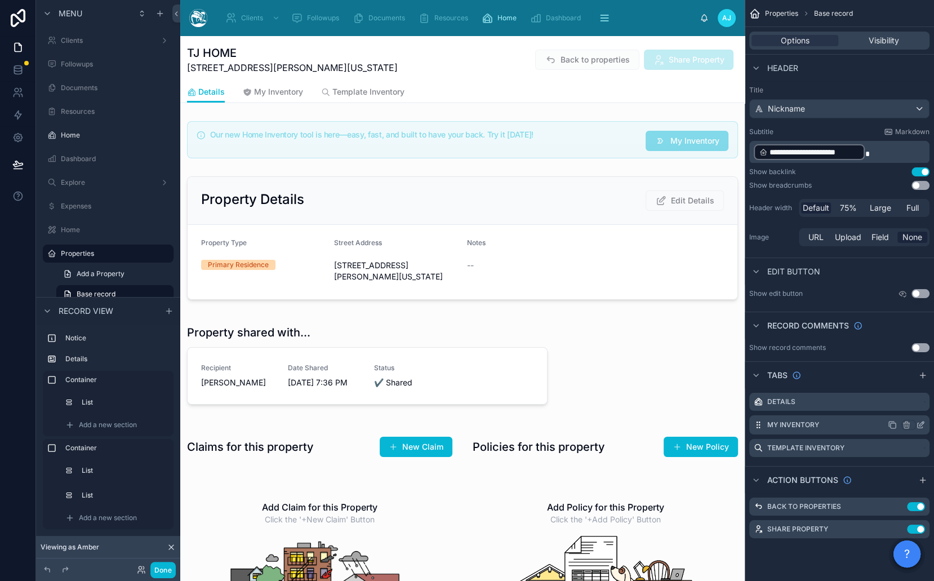
click at [922, 424] on icon "scrollable content" at bounding box center [922, 424] width 5 height 5
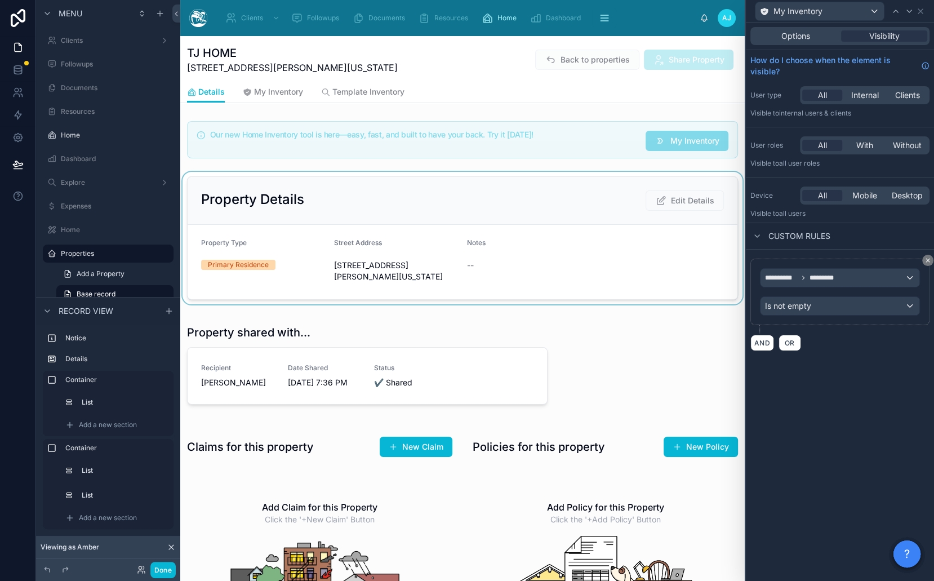
click at [343, 207] on div at bounding box center [462, 238] width 565 height 132
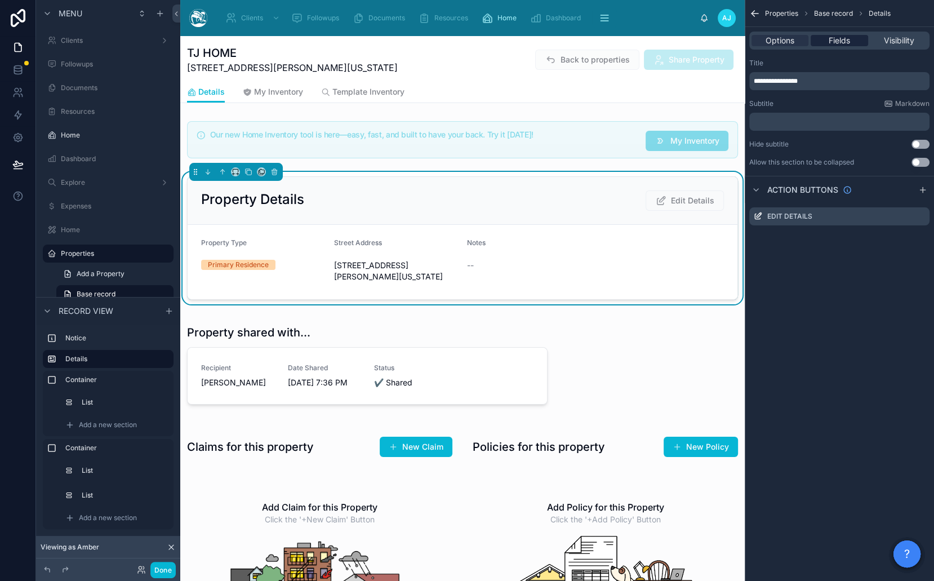
click at [839, 43] on span "Fields" at bounding box center [839, 40] width 21 height 11
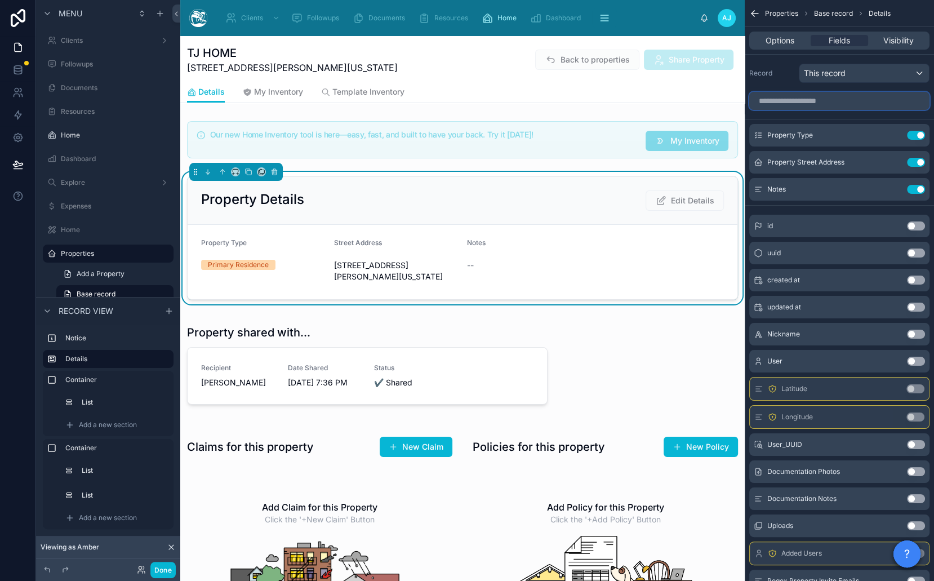
click at [806, 106] on input "scrollable content" at bounding box center [839, 101] width 180 height 18
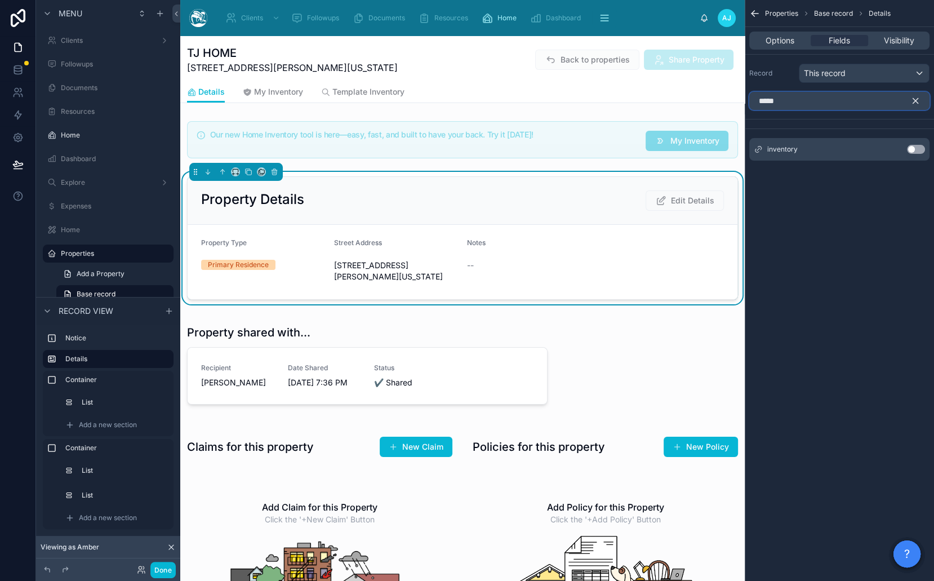
type input "*****"
click at [915, 149] on button "Use setting" at bounding box center [916, 149] width 18 height 9
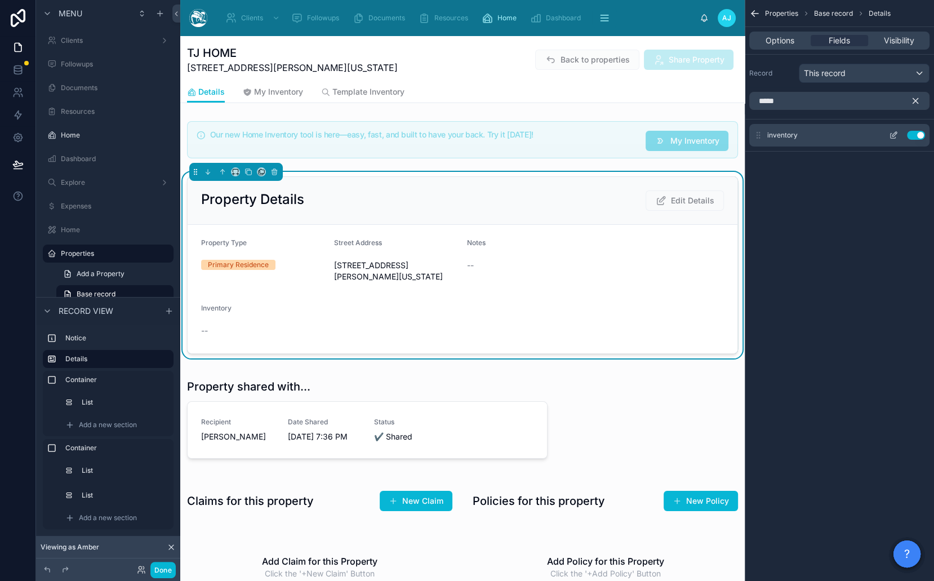
click at [915, 134] on button "Use setting" at bounding box center [916, 135] width 18 height 9
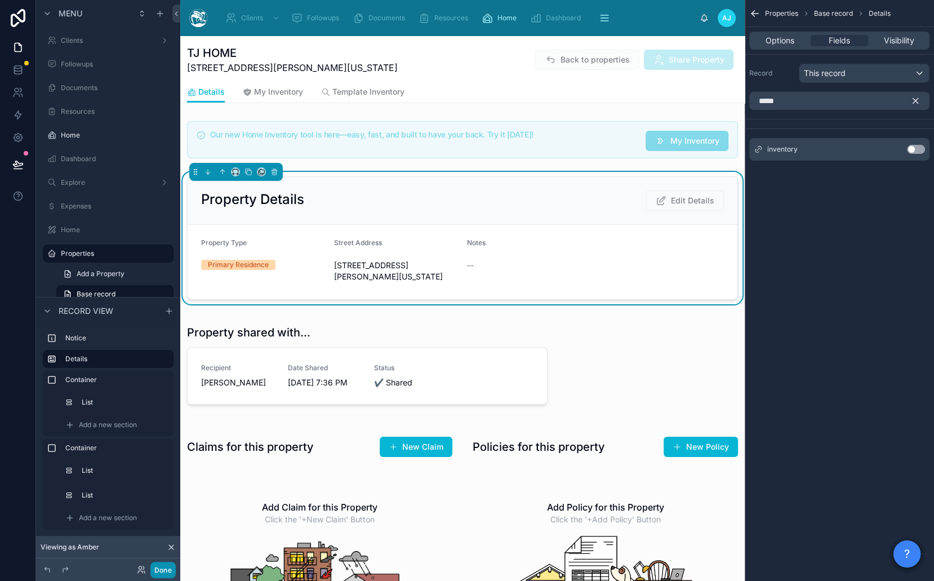
click at [163, 570] on button "Done" at bounding box center [162, 570] width 25 height 16
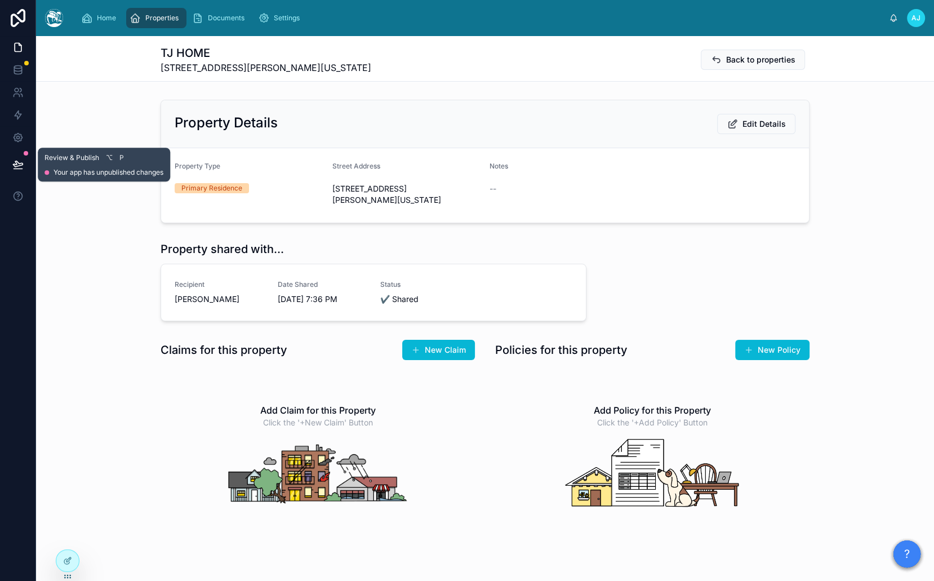
click at [24, 156] on button at bounding box center [18, 165] width 25 height 32
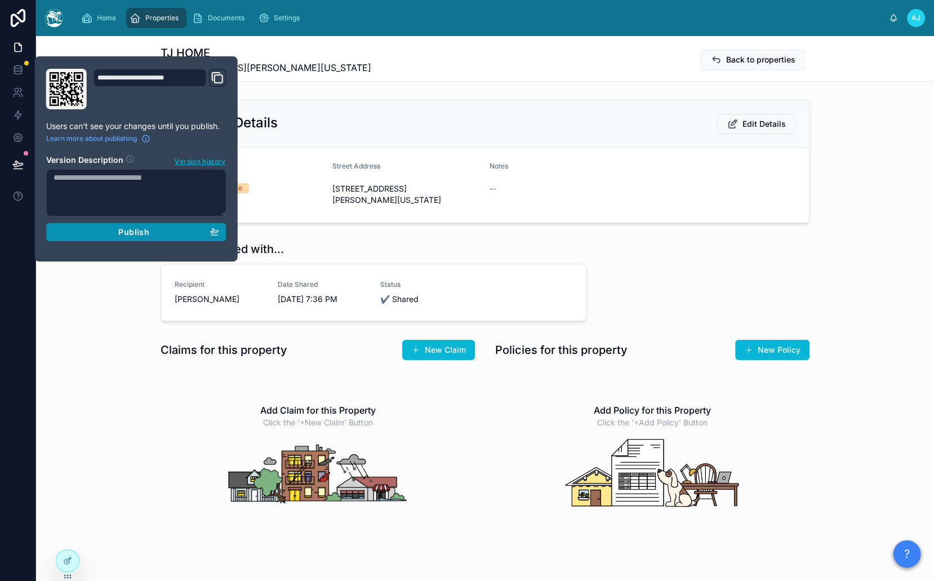
click at [97, 232] on div "Publish" at bounding box center [137, 232] width 166 height 10
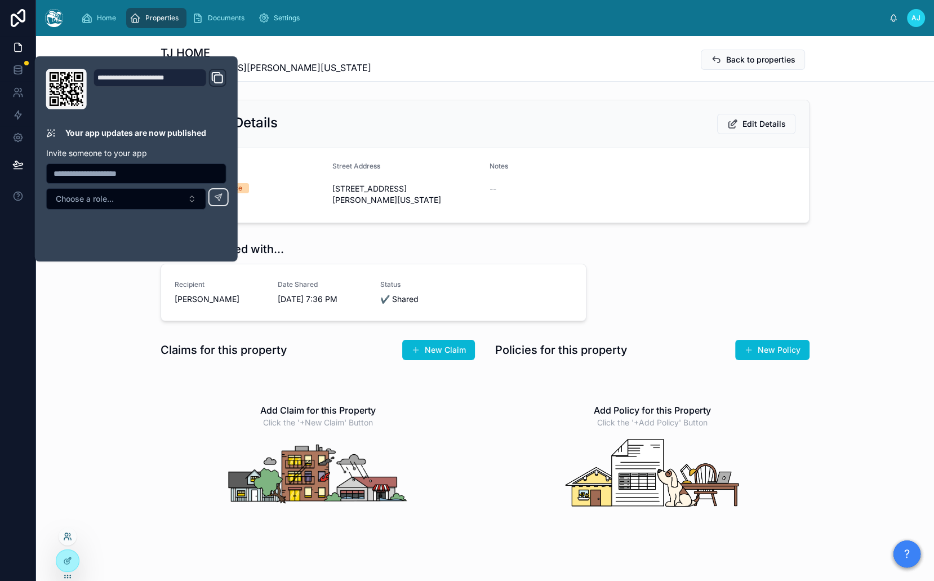
click at [66, 538] on icon at bounding box center [67, 536] width 9 height 9
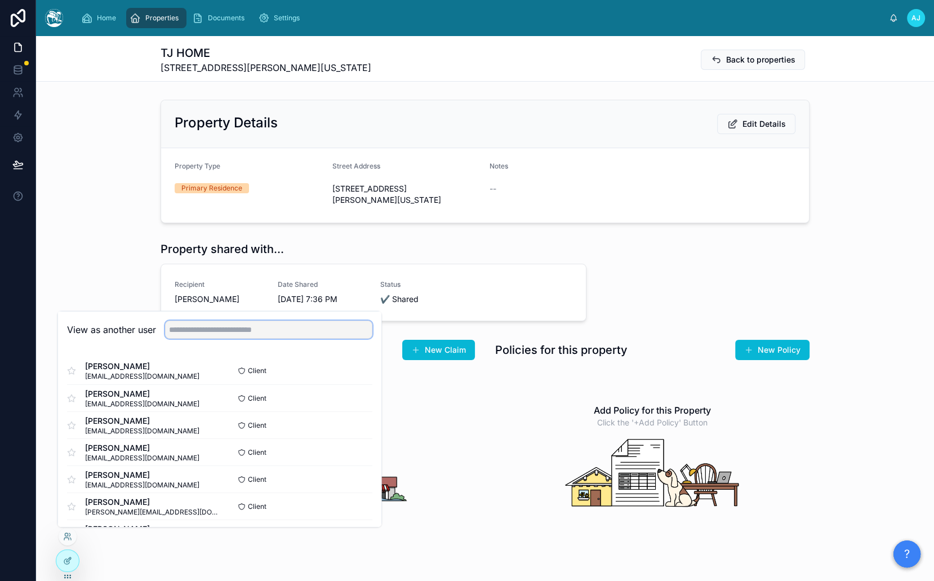
click at [270, 323] on input "text" at bounding box center [268, 329] width 207 height 18
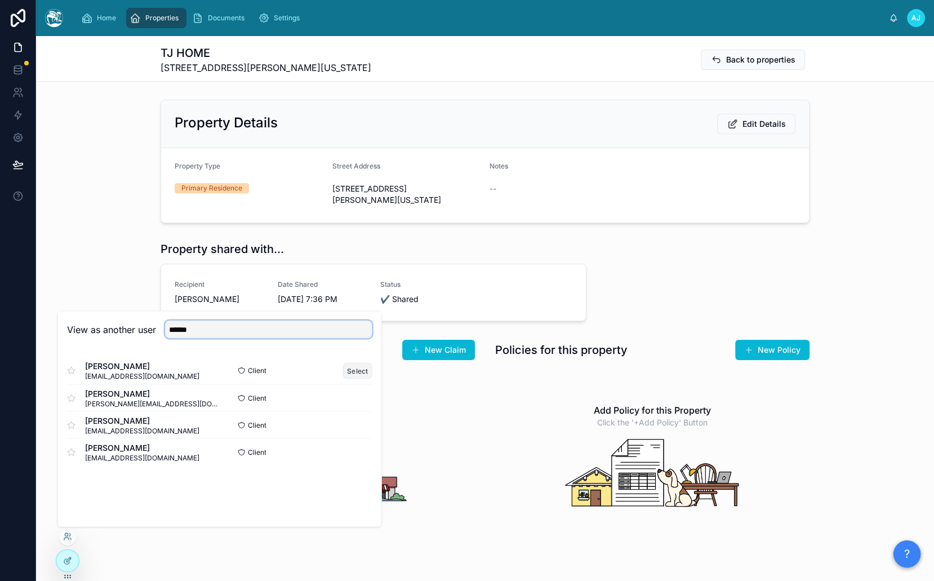
type input "******"
click at [366, 366] on button "Select" at bounding box center [357, 370] width 29 height 16
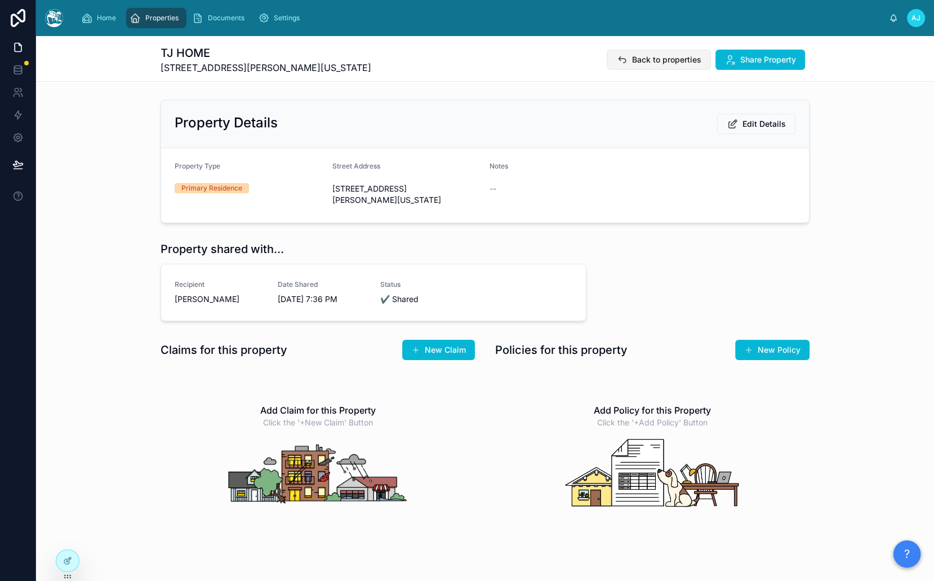
click at [681, 61] on span "Back to properties" at bounding box center [666, 59] width 69 height 11
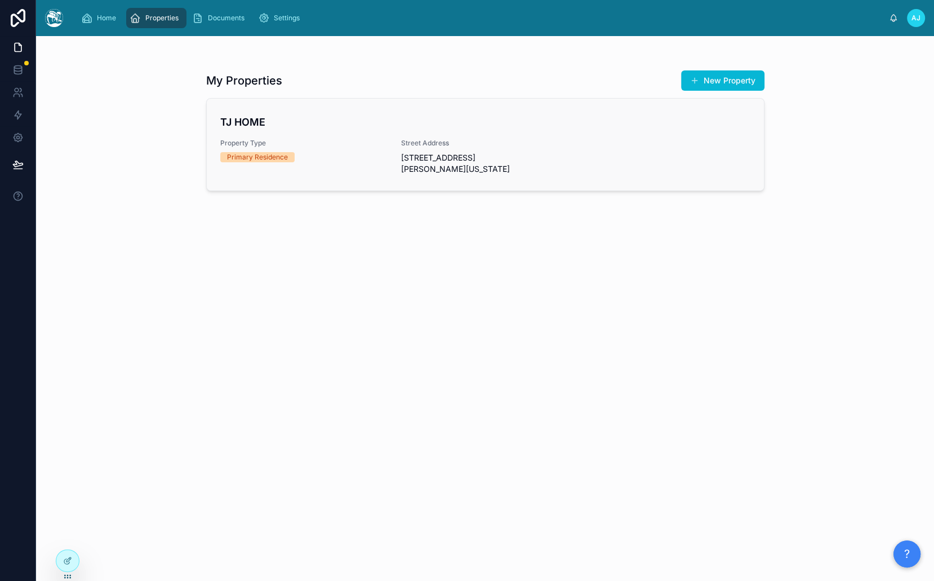
click at [505, 135] on div "TJ HOME Property Type Primary Residence Street Address [STREET_ADDRESS][PERSON_…" at bounding box center [485, 144] width 530 height 60
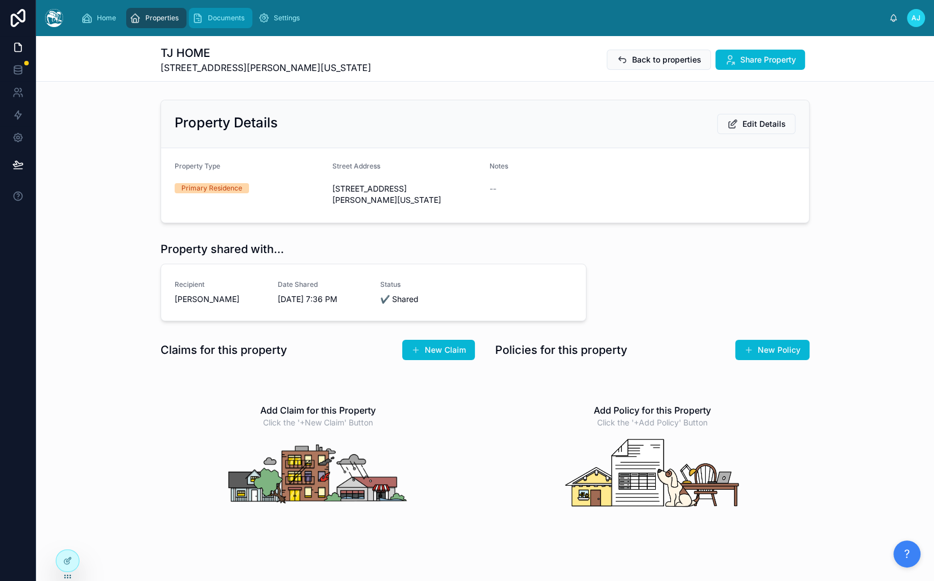
click at [227, 25] on div "Documents" at bounding box center [220, 18] width 57 height 18
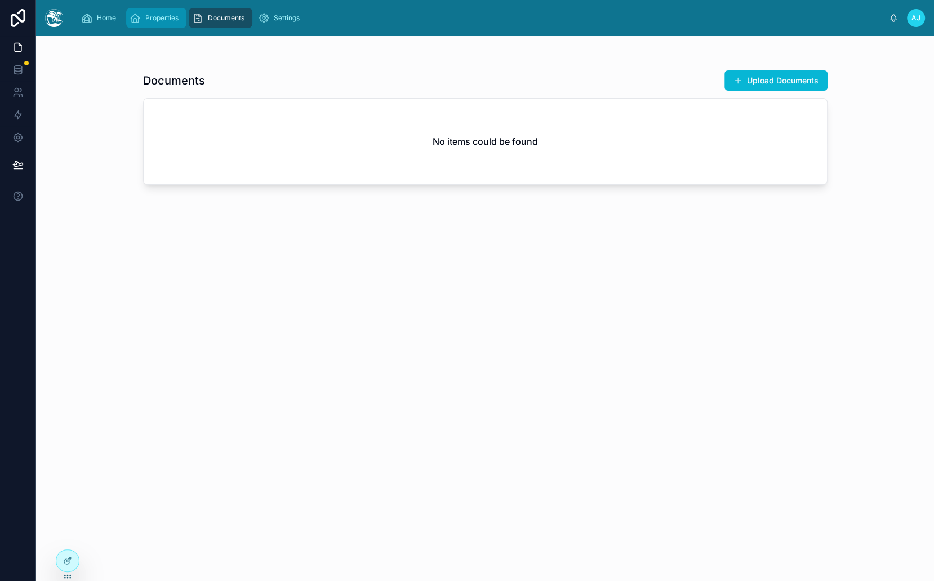
click at [148, 16] on span "Properties" at bounding box center [161, 18] width 33 height 9
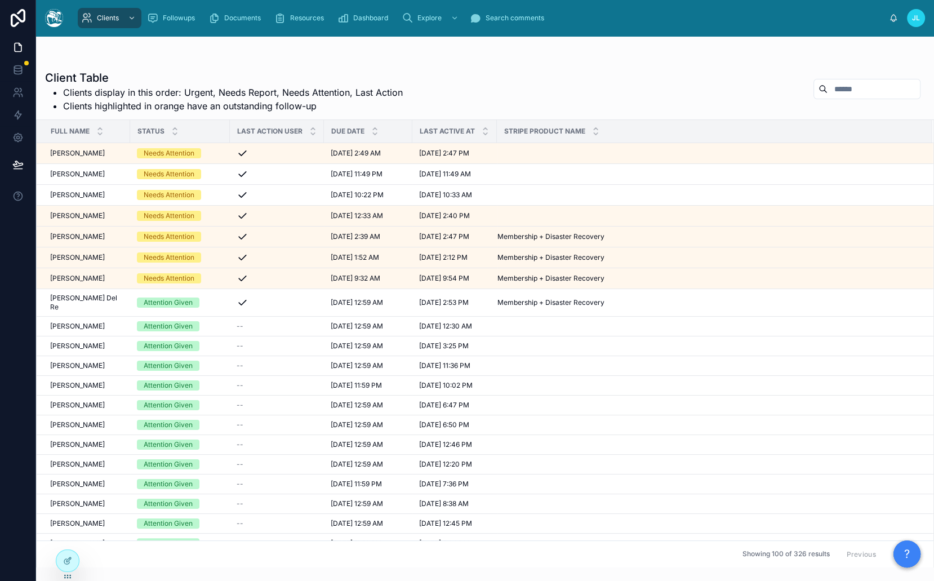
click at [915, 19] on span "JL" at bounding box center [916, 18] width 8 height 9
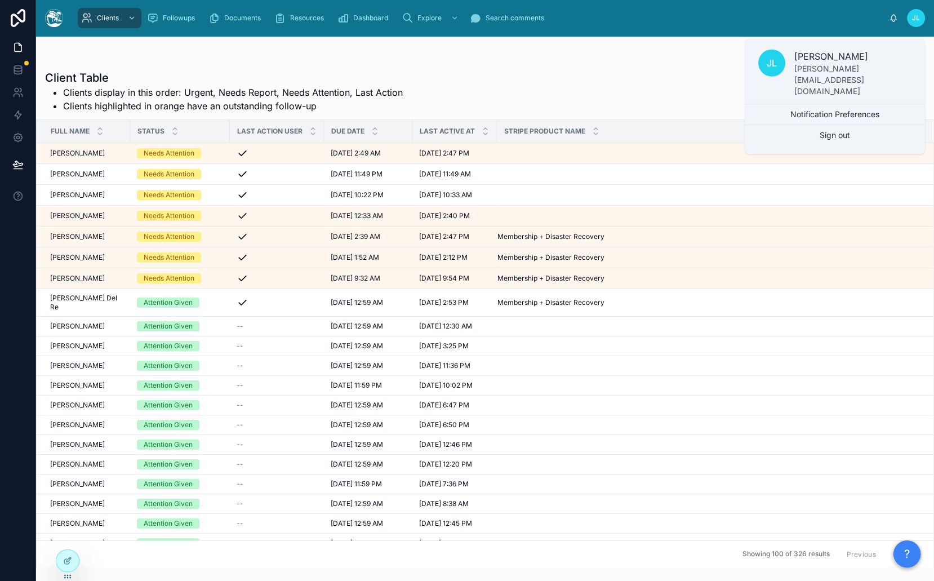
click at [507, 61] on div at bounding box center [485, 58] width 880 height 9
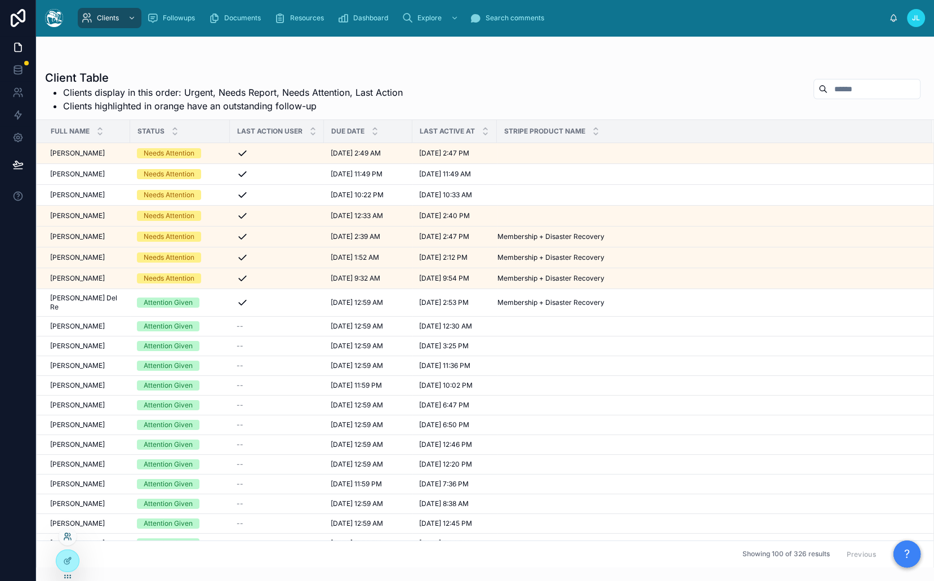
click at [68, 536] on icon at bounding box center [67, 536] width 9 height 9
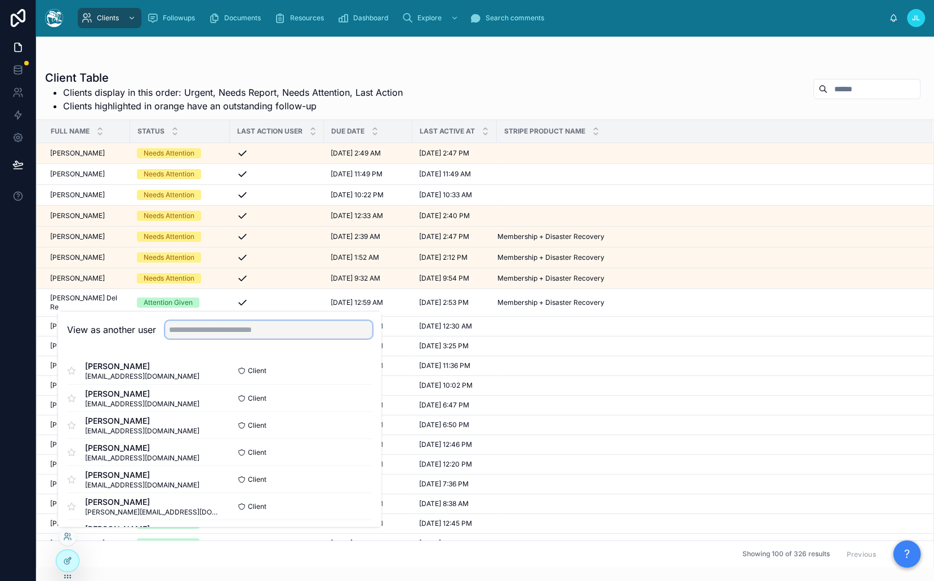
click at [277, 328] on input "text" at bounding box center [268, 329] width 207 height 18
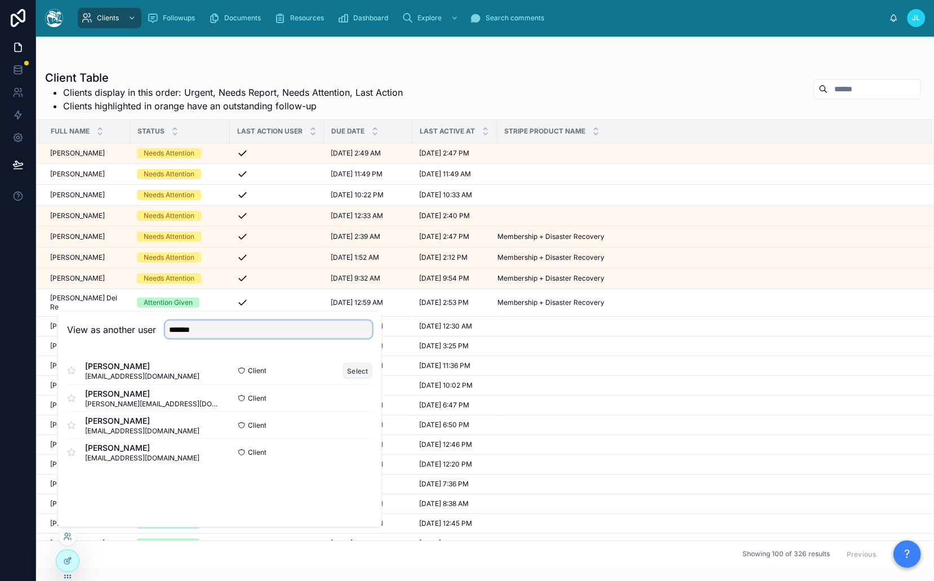
type input "*******"
click at [352, 371] on button "Select" at bounding box center [357, 370] width 29 height 16
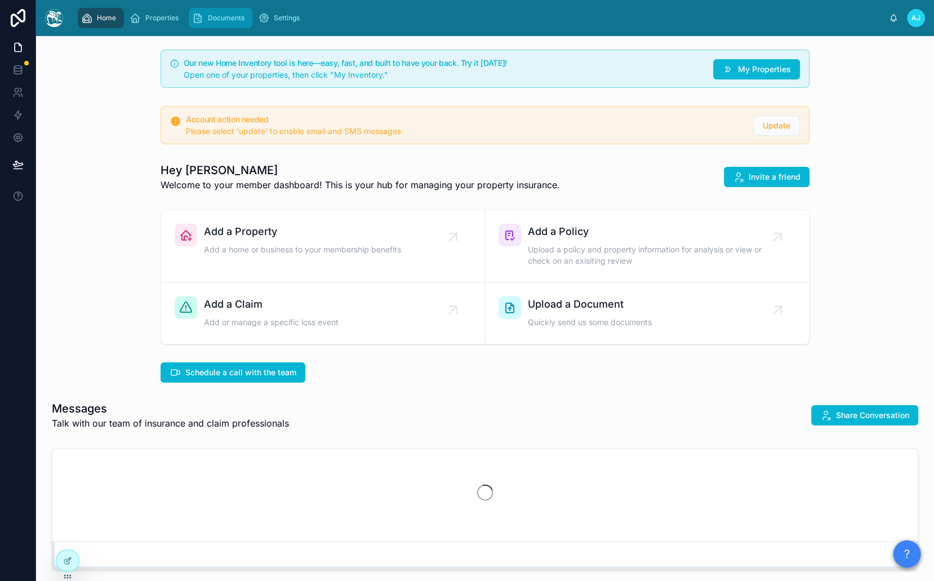
click at [201, 18] on icon "scrollable content" at bounding box center [197, 17] width 11 height 11
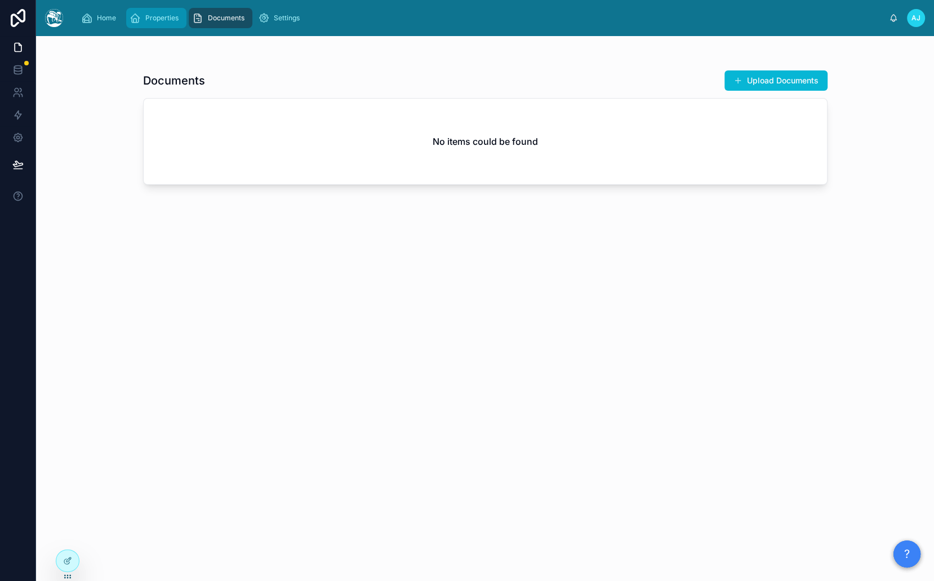
click at [158, 24] on div "Properties" at bounding box center [157, 18] width 54 height 18
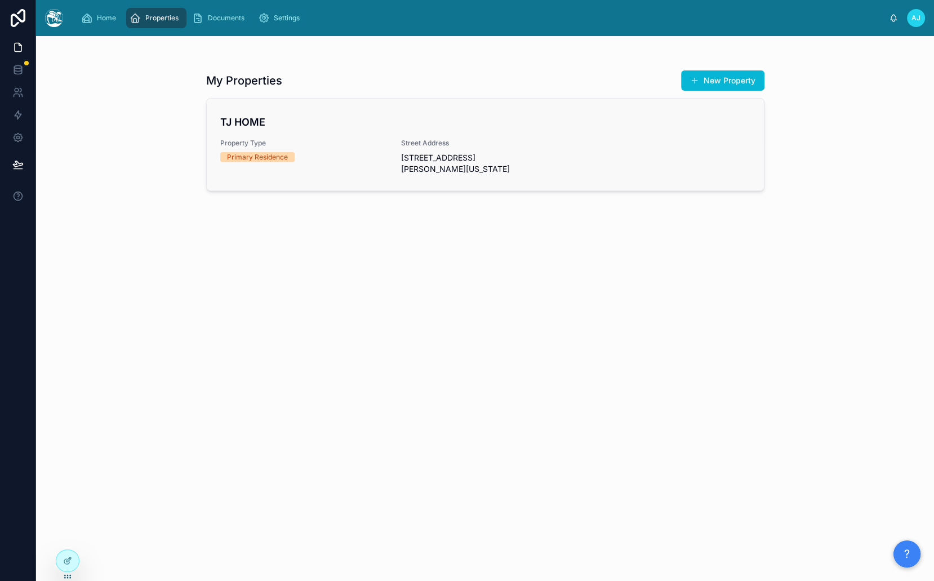
click at [318, 122] on h4 "TJ HOME" at bounding box center [485, 121] width 530 height 15
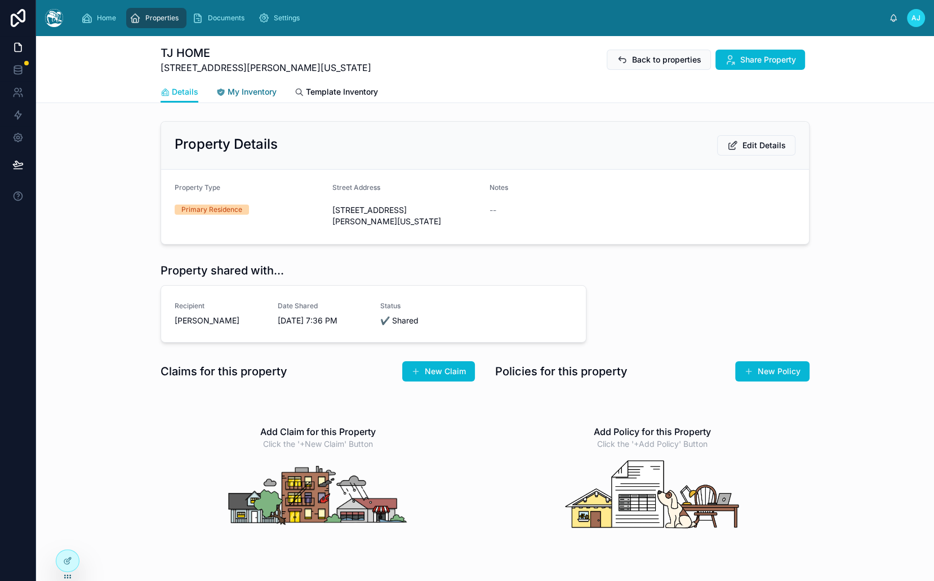
click at [259, 90] on span "My Inventory" at bounding box center [252, 91] width 49 height 11
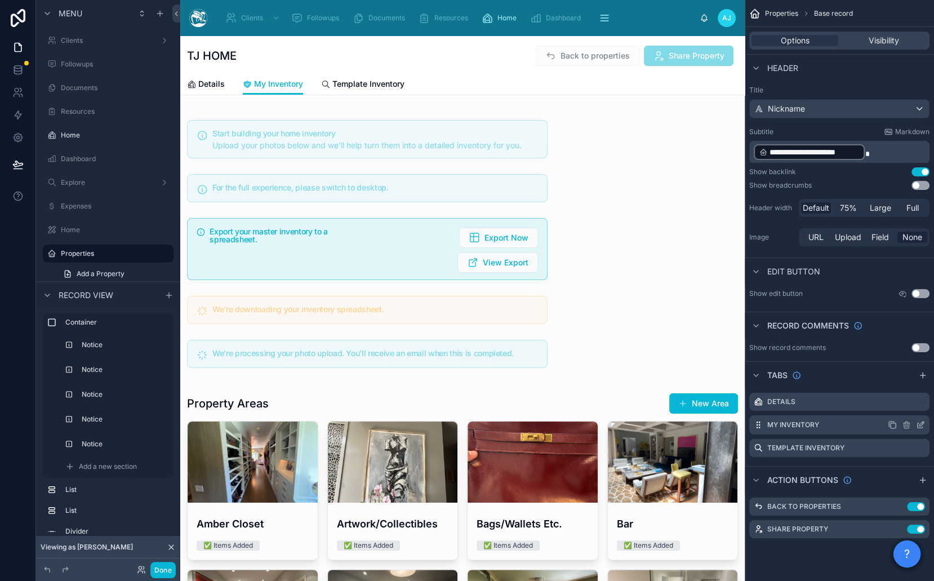
click at [920, 422] on icon "scrollable content" at bounding box center [922, 424] width 5 height 5
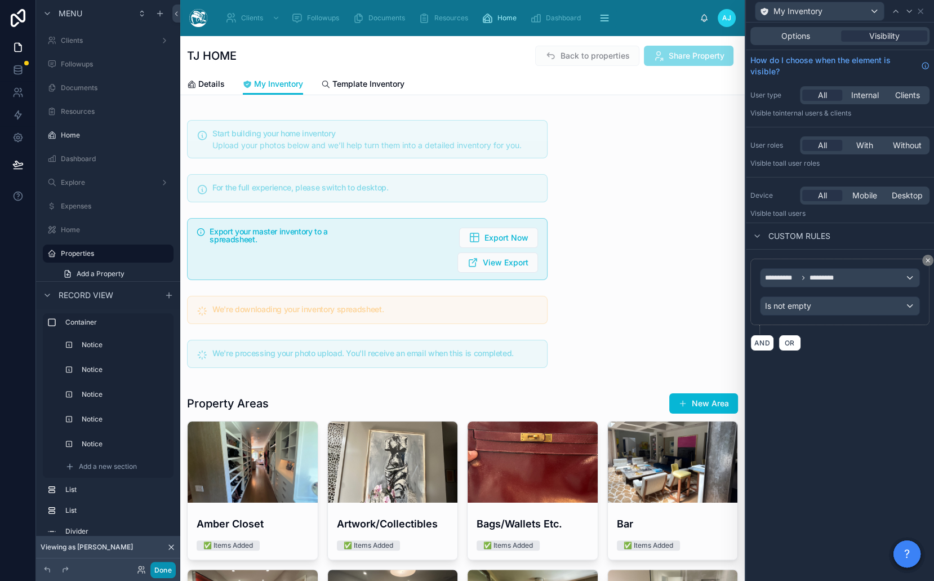
click at [162, 567] on button "Done" at bounding box center [162, 570] width 25 height 16
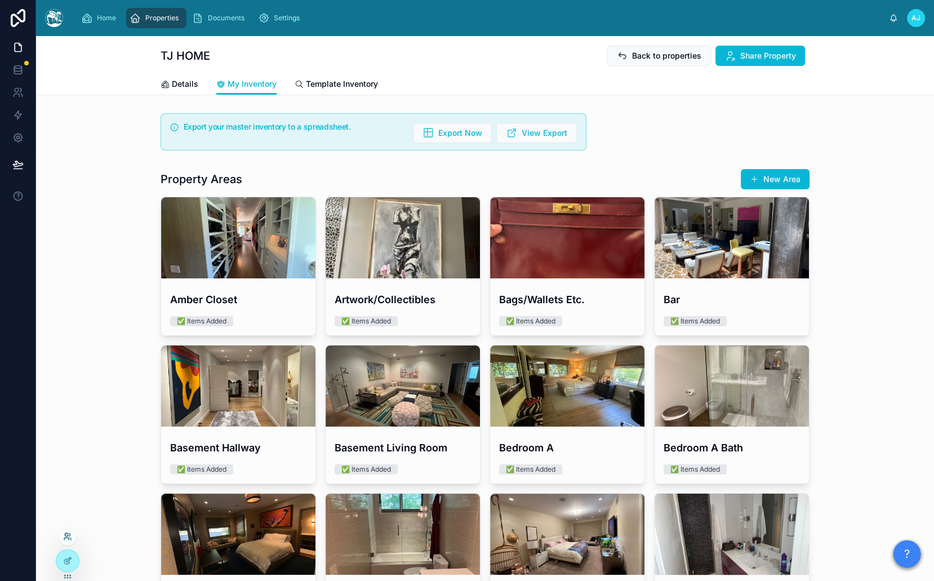
click at [66, 535] on icon at bounding box center [66, 534] width 3 height 3
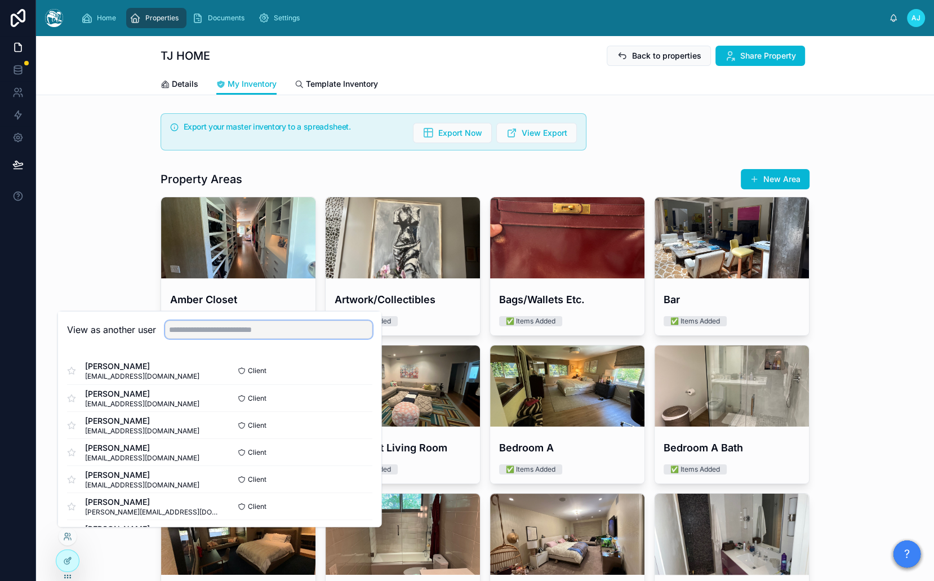
click at [185, 323] on input "text" at bounding box center [268, 329] width 207 height 18
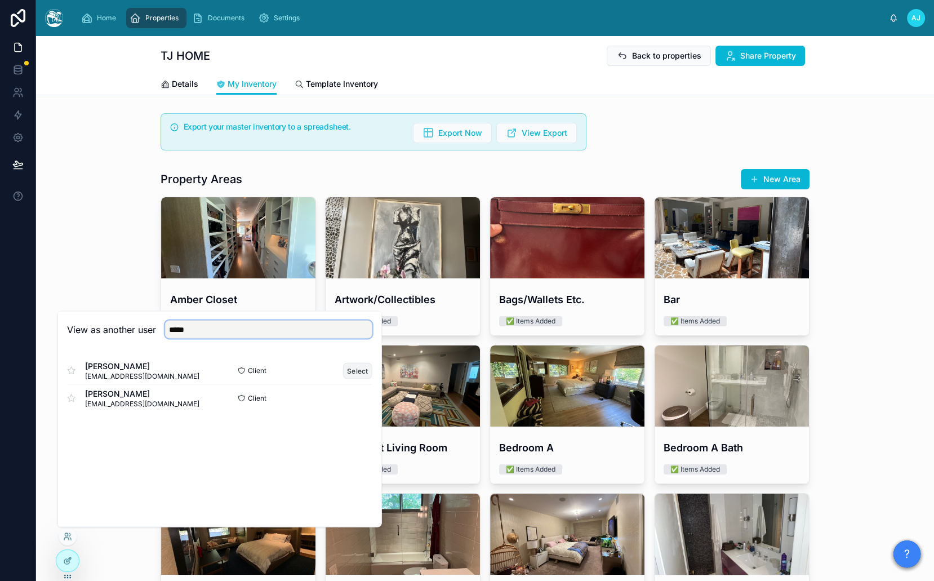
type input "*****"
click at [360, 367] on button "Select" at bounding box center [357, 370] width 29 height 16
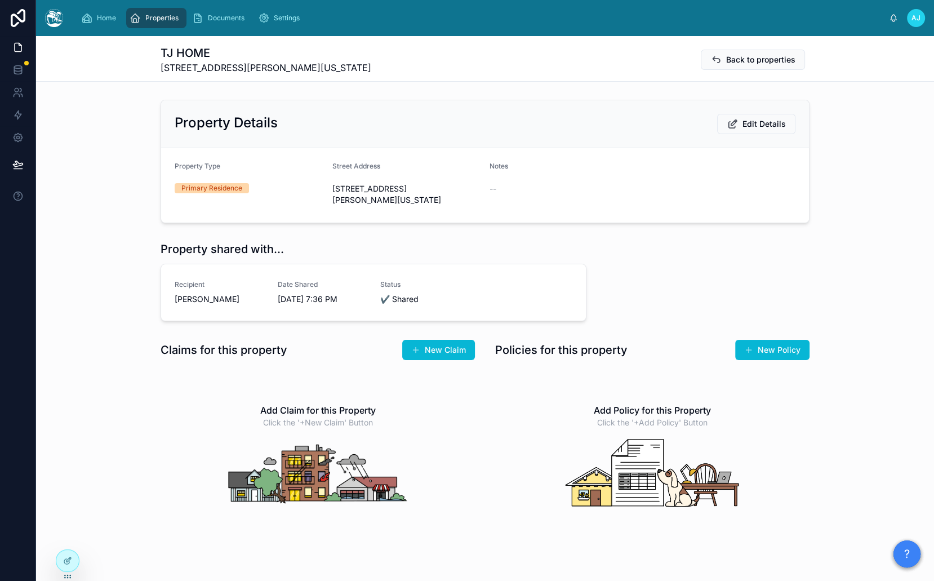
click at [162, 19] on span "Properties" at bounding box center [161, 18] width 33 height 9
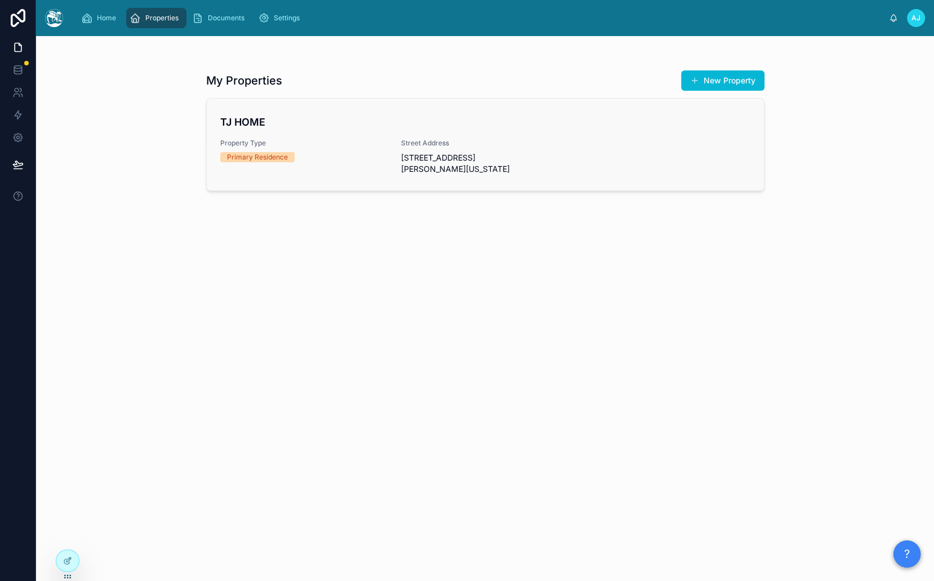
click at [277, 115] on h4 "TJ HOME" at bounding box center [485, 121] width 530 height 15
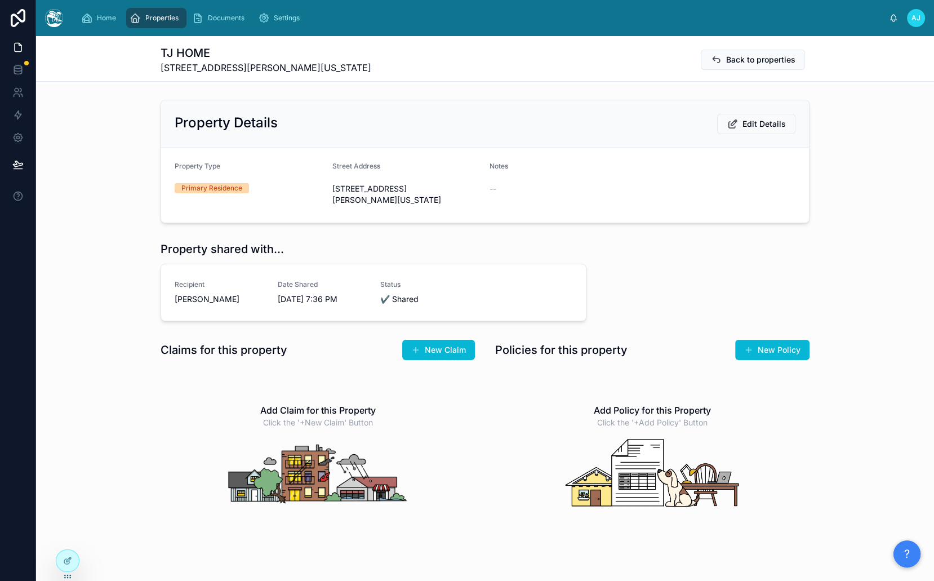
click at [165, 20] on span "Properties" at bounding box center [161, 18] width 33 height 9
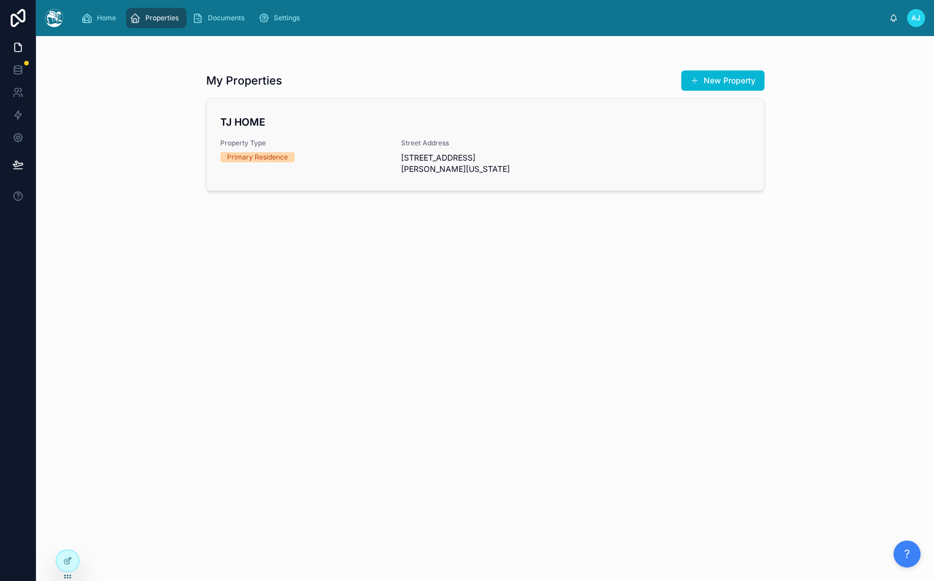
click at [292, 119] on h4 "TJ HOME" at bounding box center [485, 121] width 530 height 15
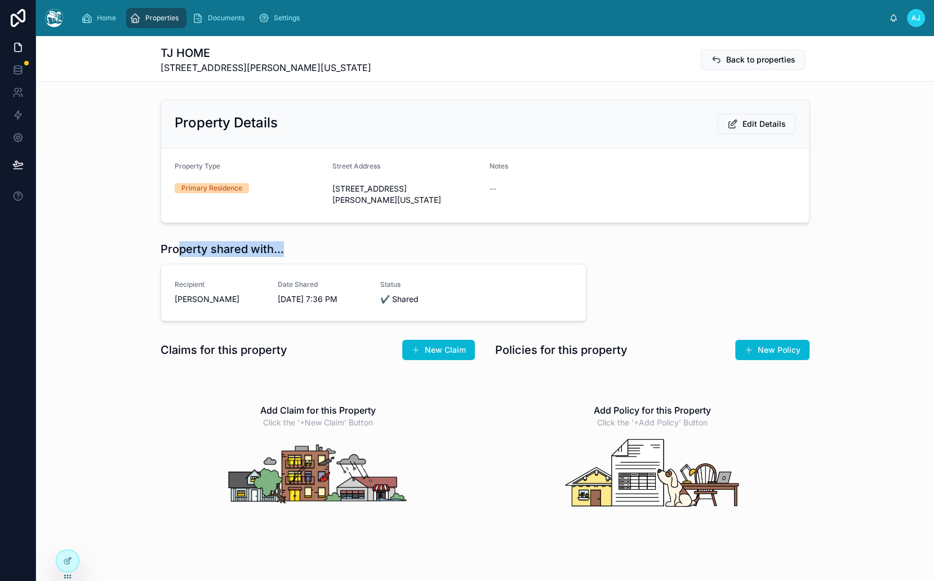
drag, startPoint x: 174, startPoint y: 252, endPoint x: 335, endPoint y: 252, distance: 161.7
click at [335, 252] on div "Property shared with..." at bounding box center [374, 249] width 426 height 16
click at [261, 104] on div "Property Details Edit Details" at bounding box center [485, 124] width 648 height 48
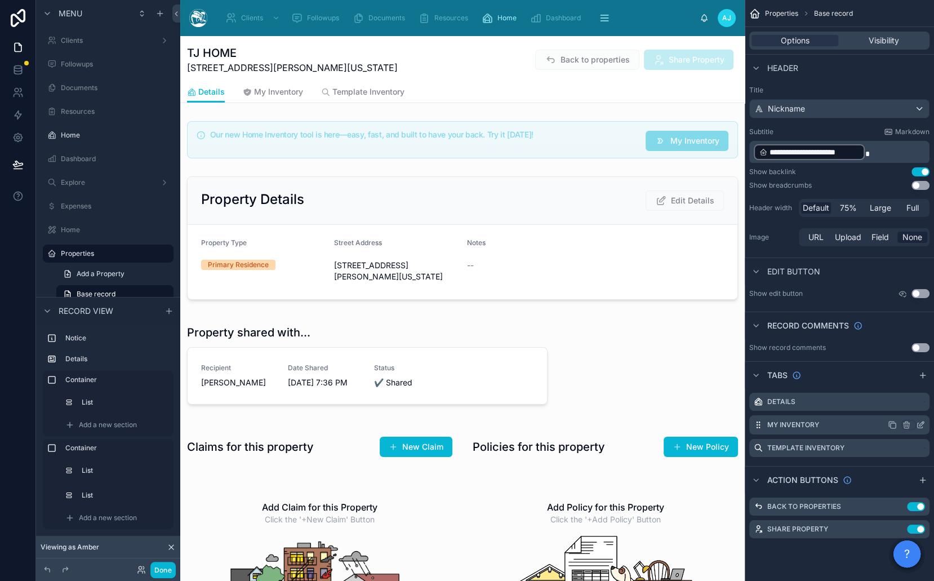
click at [924, 423] on icon "scrollable content" at bounding box center [920, 424] width 9 height 9
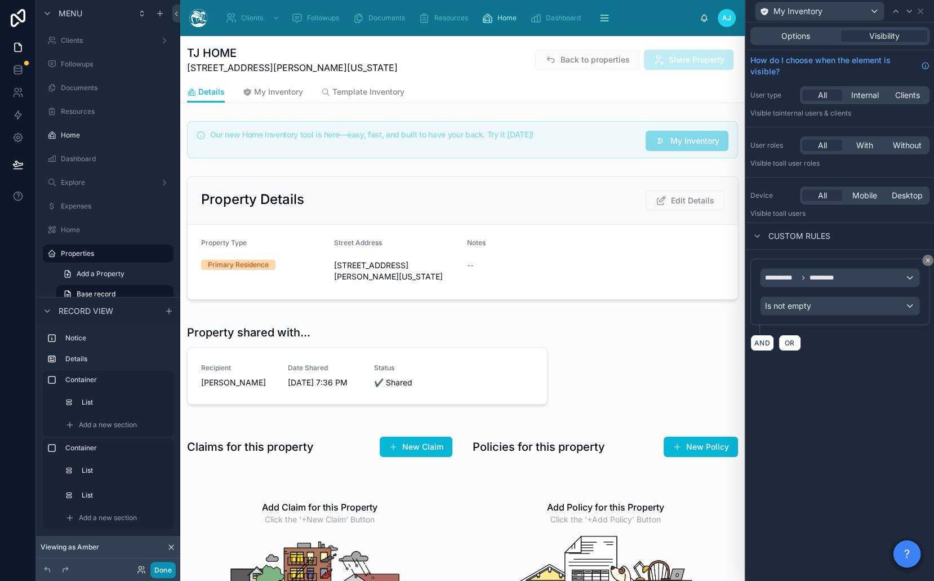
click at [163, 570] on button "Done" at bounding box center [162, 570] width 25 height 16
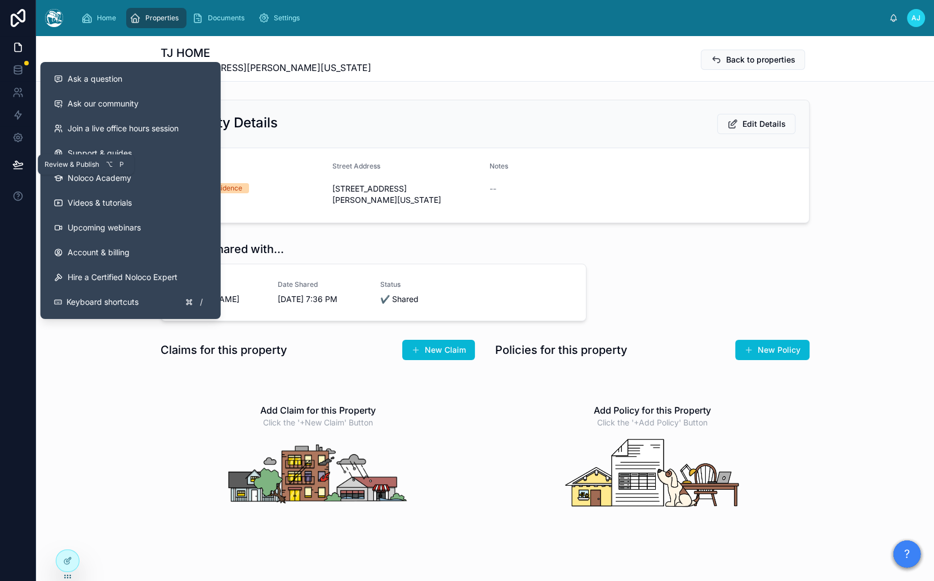
click at [11, 168] on button at bounding box center [18, 165] width 25 height 32
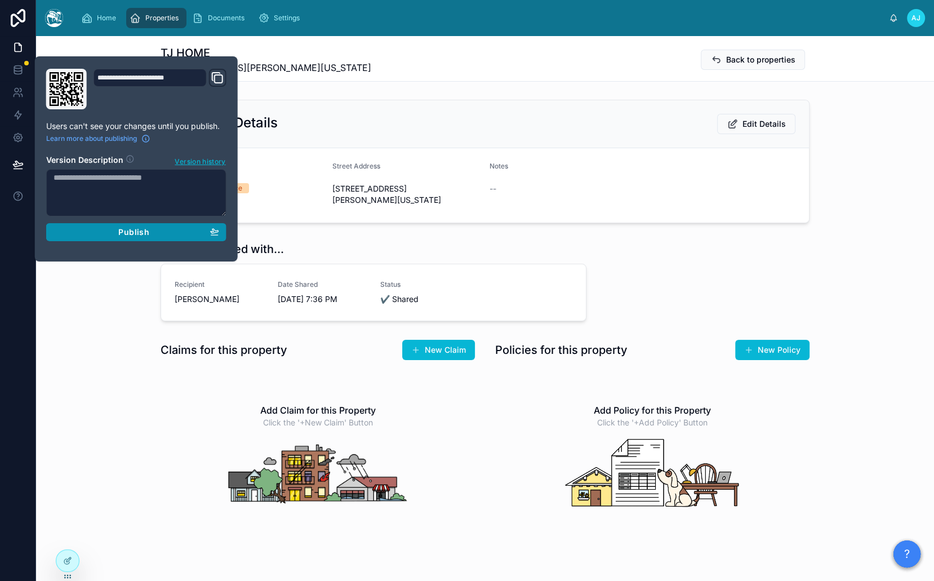
click at [139, 228] on span "Publish" at bounding box center [133, 232] width 30 height 10
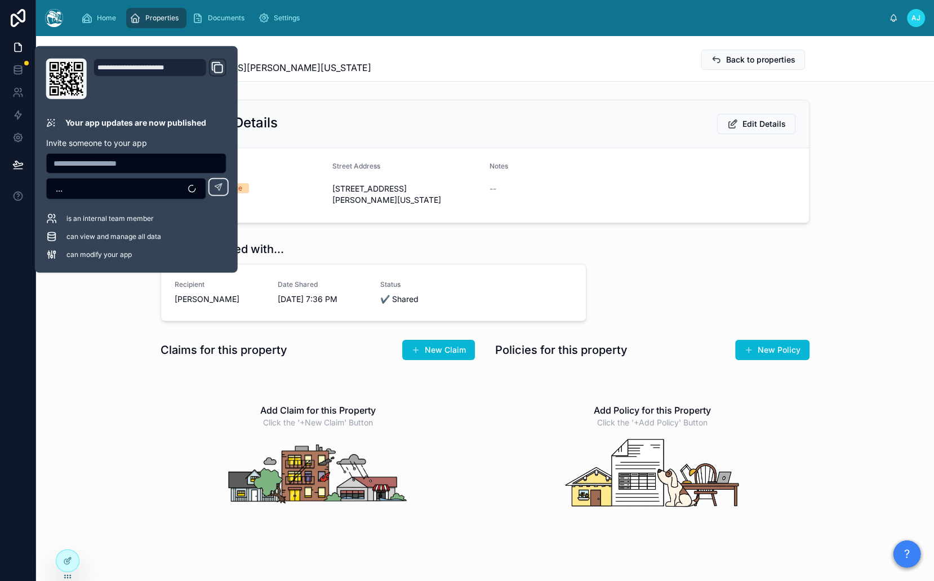
click at [442, 76] on div "TJ HOME [STREET_ADDRESS][PERSON_NAME][US_STATE] Back to properties" at bounding box center [485, 58] width 649 height 45
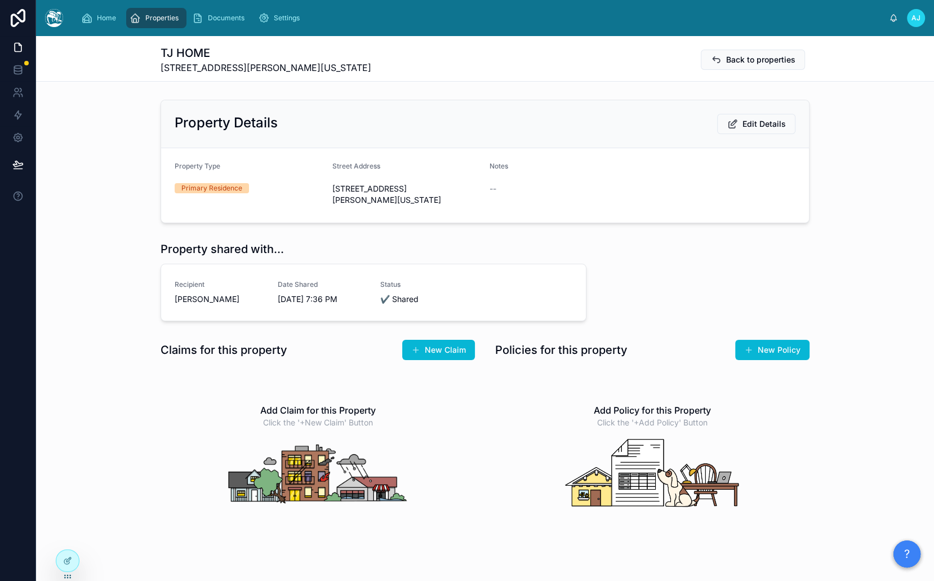
click at [167, 12] on div "Properties" at bounding box center [157, 18] width 54 height 18
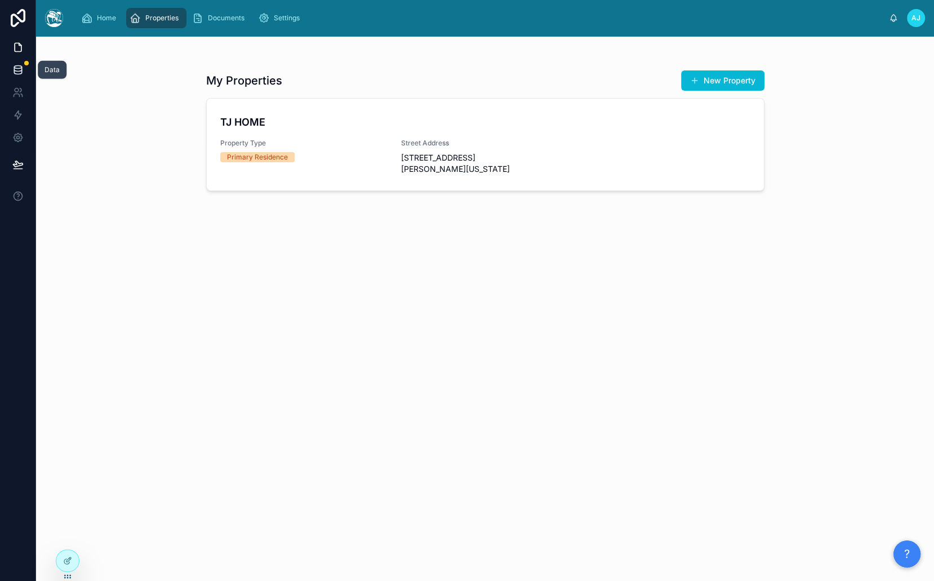
click at [17, 69] on icon at bounding box center [17, 69] width 11 height 11
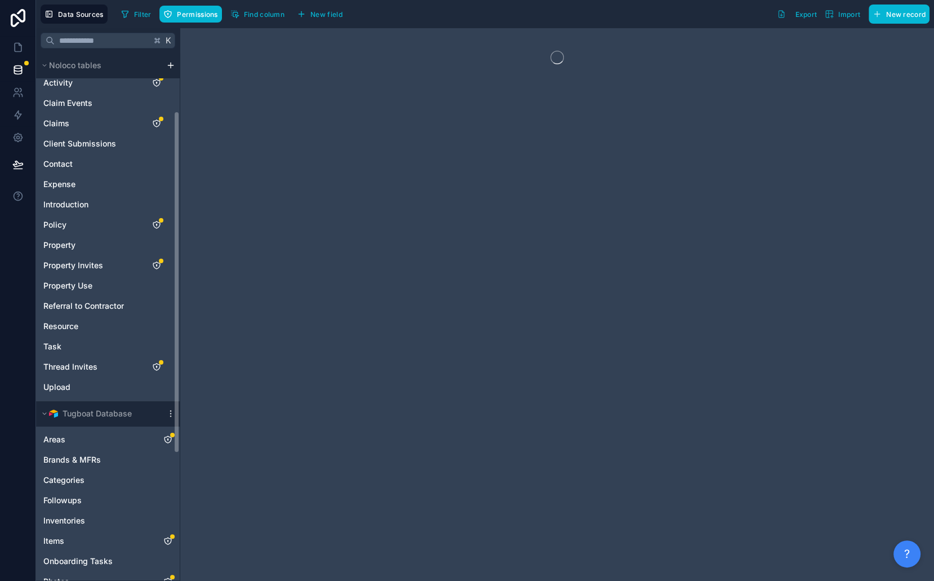
scroll to position [286, 0]
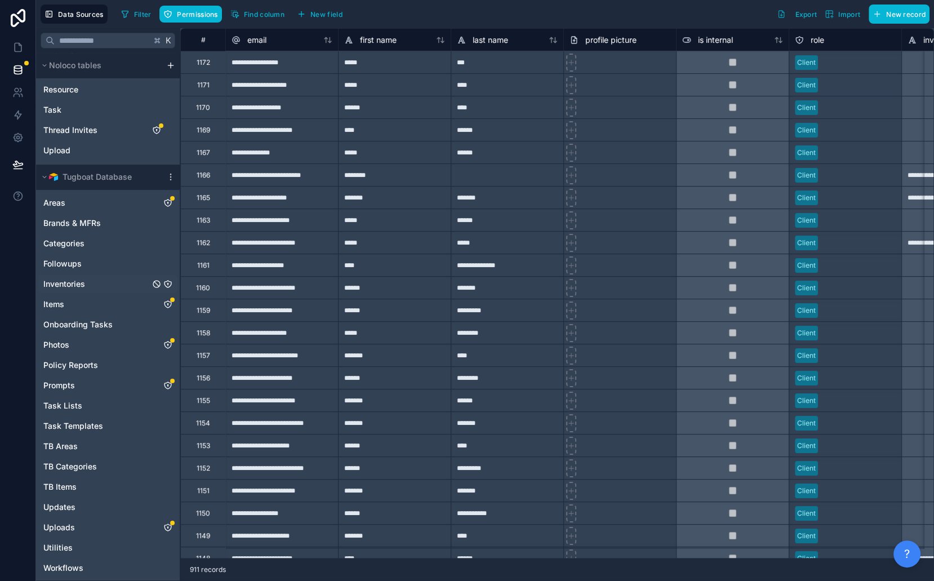
click at [110, 288] on div "Inventories" at bounding box center [107, 284] width 139 height 18
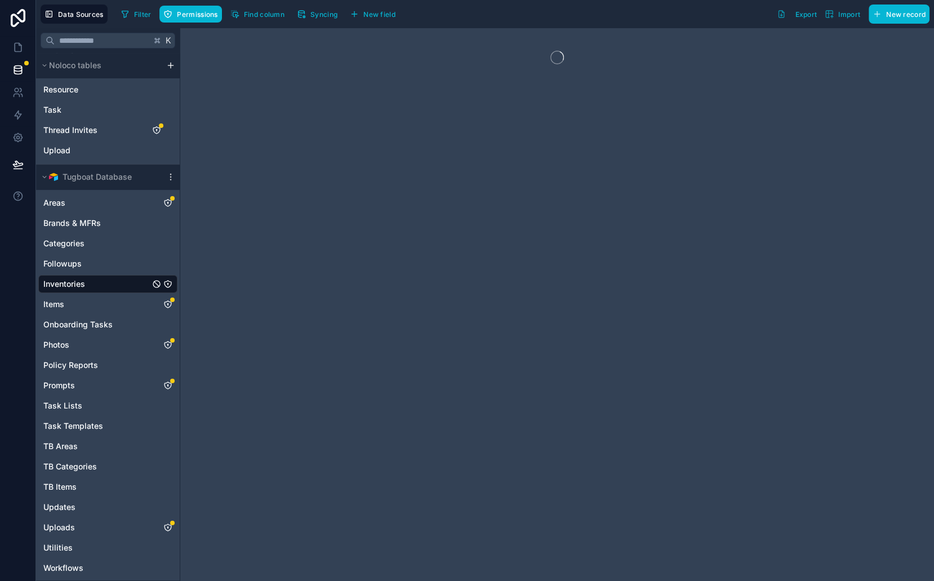
click at [170, 283] on icon "Inventories" at bounding box center [167, 284] width 9 height 9
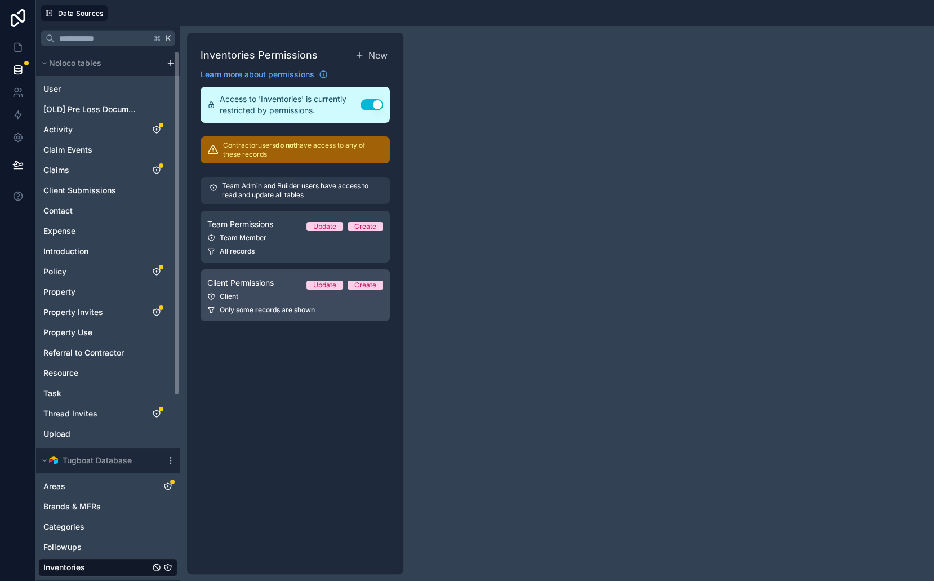
click at [295, 299] on div "Client" at bounding box center [295, 296] width 176 height 9
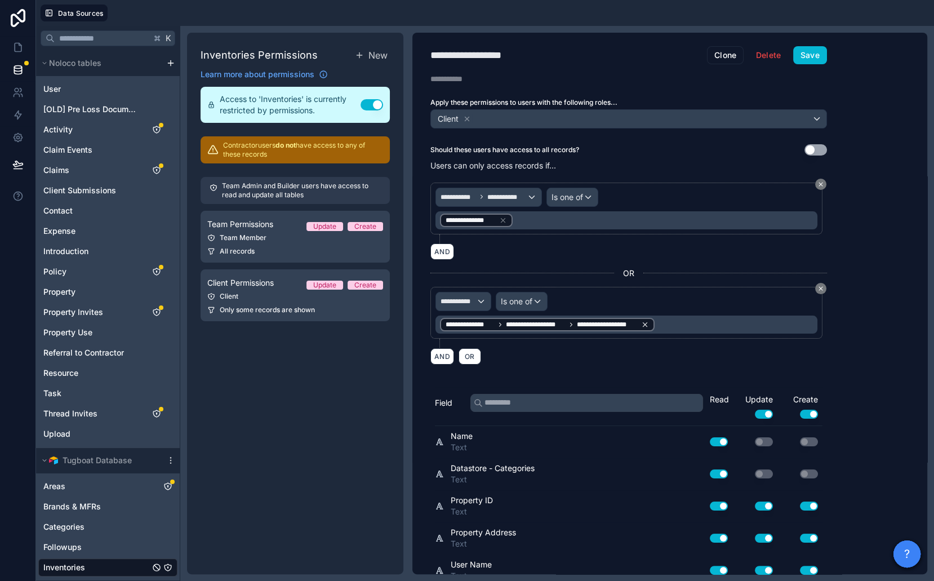
click at [645, 322] on icon at bounding box center [645, 324] width 4 height 4
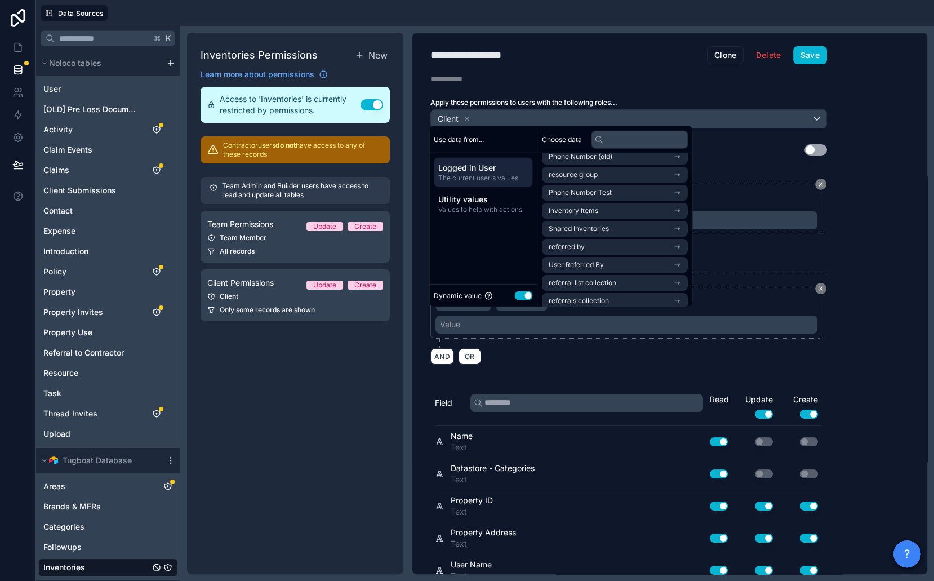
scroll to position [64, 0]
click at [608, 226] on span "Shared Inventories" at bounding box center [579, 228] width 60 height 9
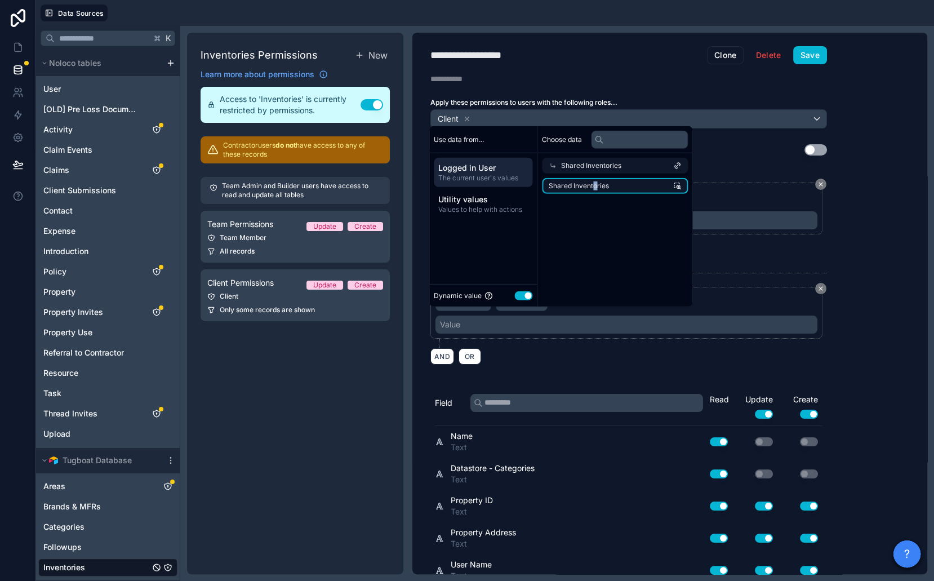
click at [595, 186] on span "Shared Inventories" at bounding box center [579, 185] width 60 height 9
click at [810, 55] on button "Save" at bounding box center [810, 55] width 34 height 18
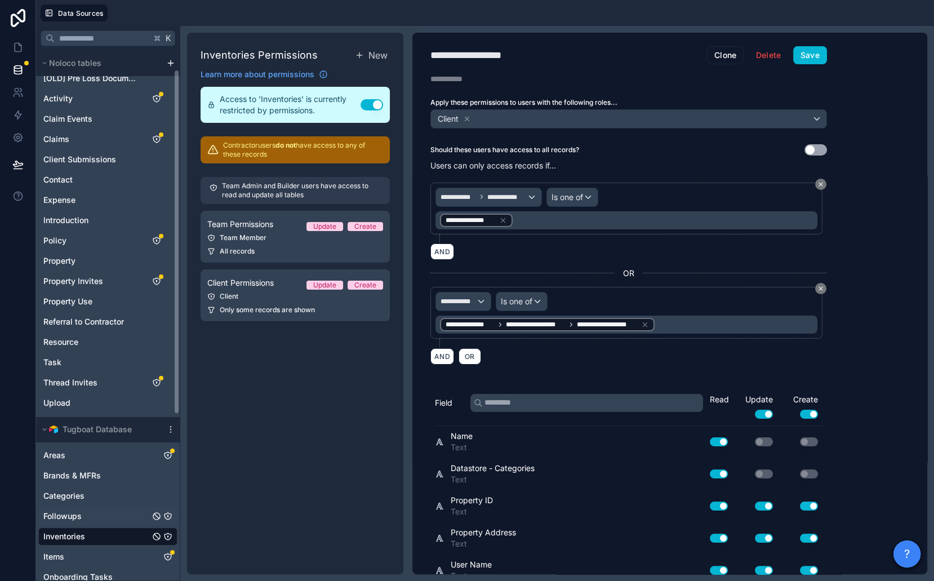
scroll to position [30, 0]
click at [69, 537] on span "Inventories" at bounding box center [64, 537] width 42 height 11
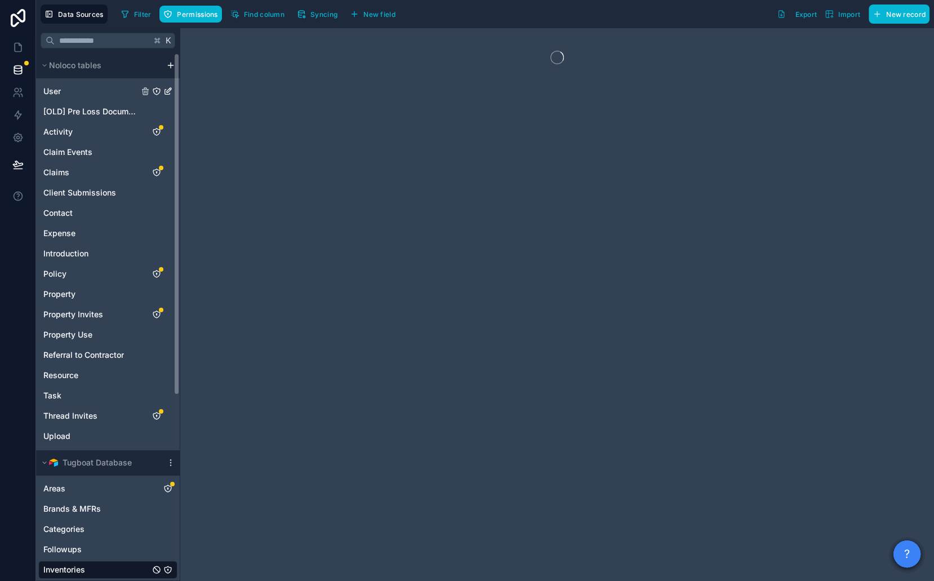
drag, startPoint x: 105, startPoint y: 90, endPoint x: 314, endPoint y: 44, distance: 214.0
click at [105, 90] on div "User" at bounding box center [107, 91] width 139 height 18
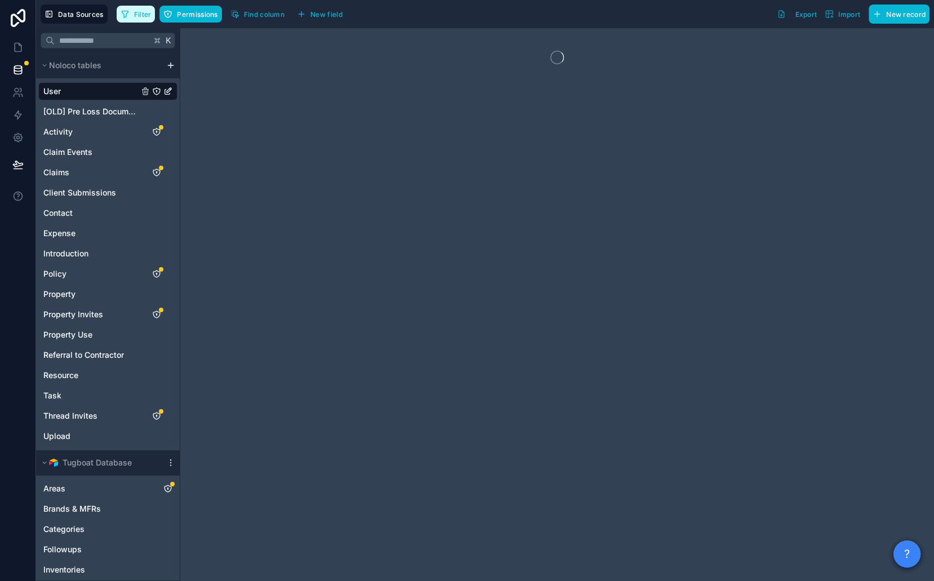
drag, startPoint x: 140, startPoint y: 12, endPoint x: 159, endPoint y: 23, distance: 21.9
click at [140, 12] on span "Filter" at bounding box center [142, 14] width 17 height 8
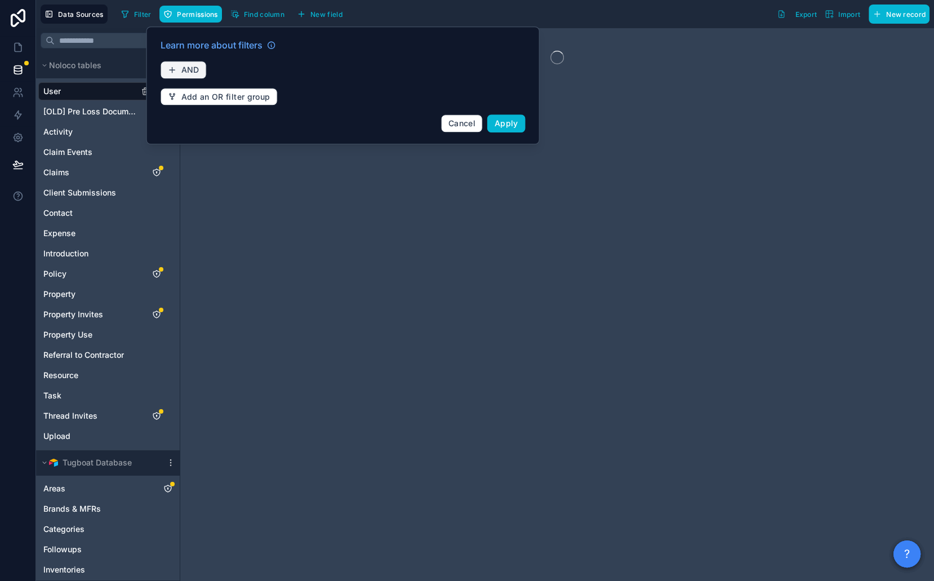
click at [182, 68] on span "AND" at bounding box center [190, 70] width 18 height 10
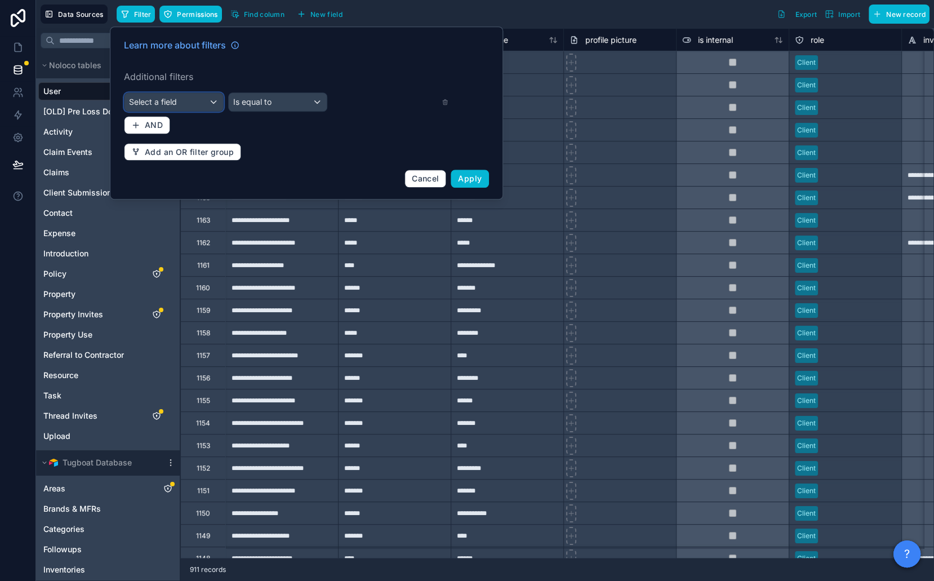
click at [209, 105] on div "Select a field" at bounding box center [174, 102] width 99 height 18
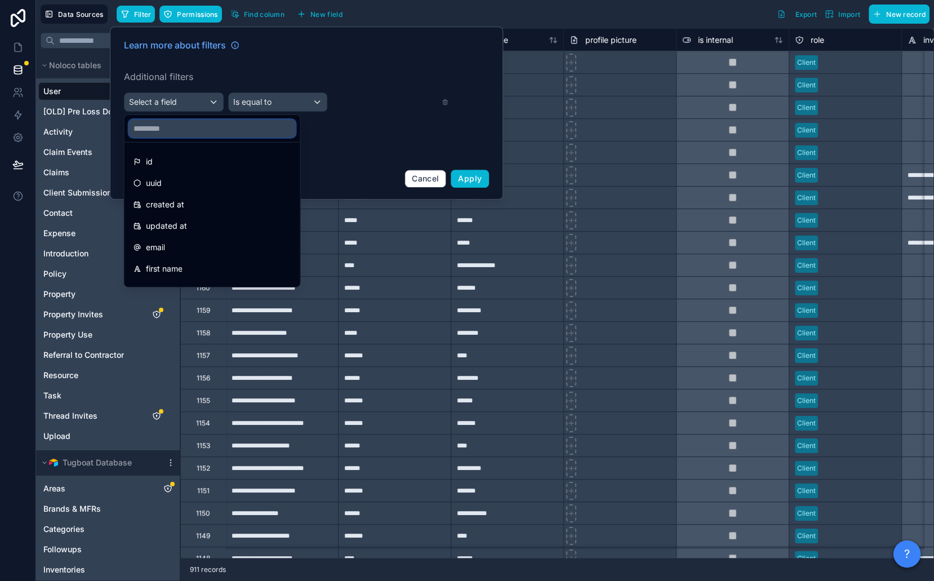
click at [214, 127] on input "text" at bounding box center [212, 128] width 167 height 18
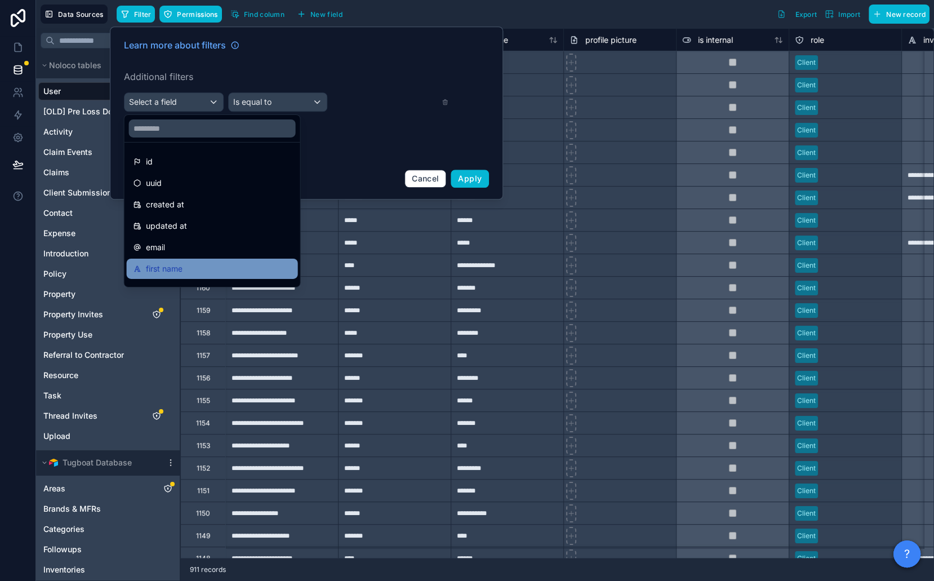
click at [201, 263] on div "first name" at bounding box center [213, 269] width 158 height 14
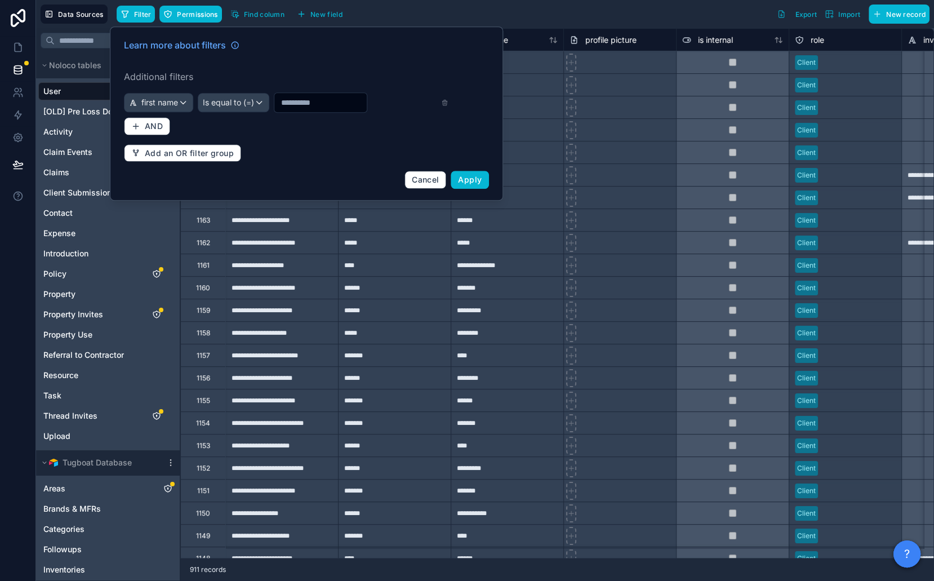
click at [300, 97] on input "text" at bounding box center [320, 103] width 92 height 16
type input "*****"
click at [469, 177] on span "Apply" at bounding box center [470, 180] width 24 height 10
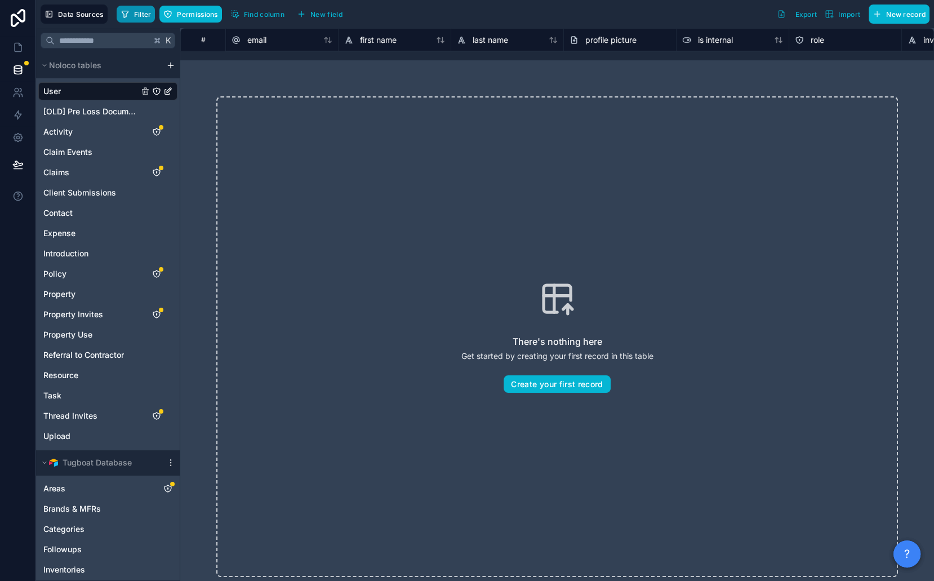
click at [140, 16] on span "Filter" at bounding box center [142, 14] width 17 height 8
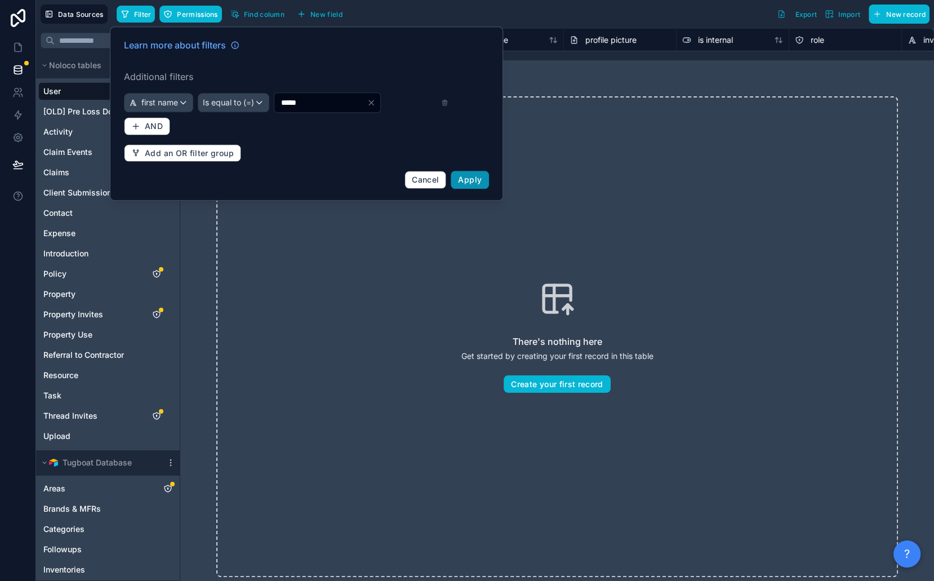
click at [466, 181] on span "Apply" at bounding box center [470, 180] width 24 height 10
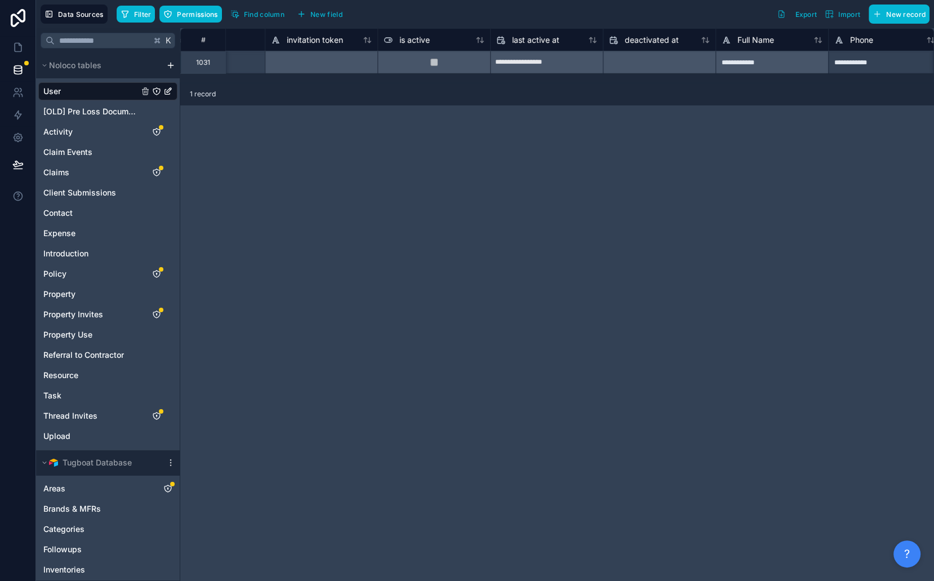
scroll to position [0, 1106]
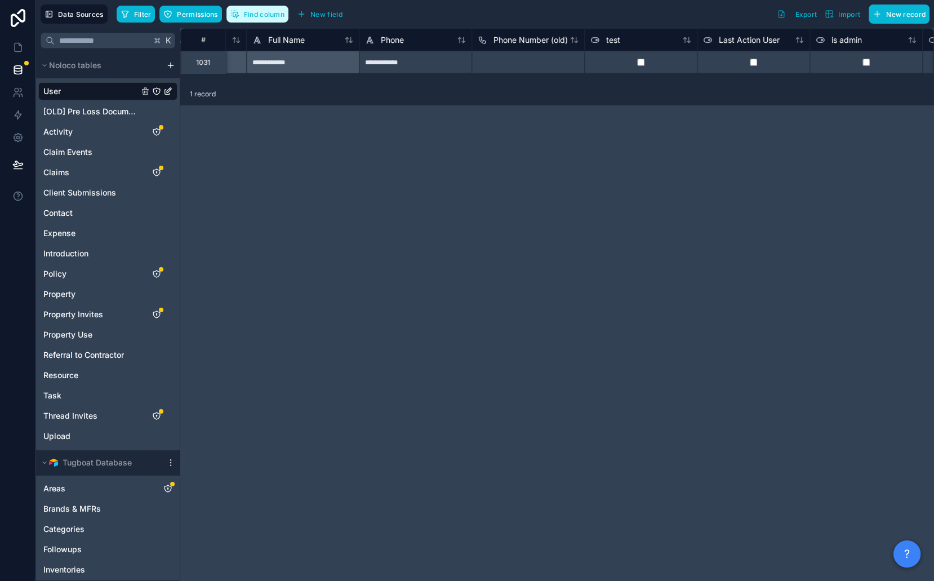
click at [263, 16] on span "Find column" at bounding box center [264, 14] width 41 height 8
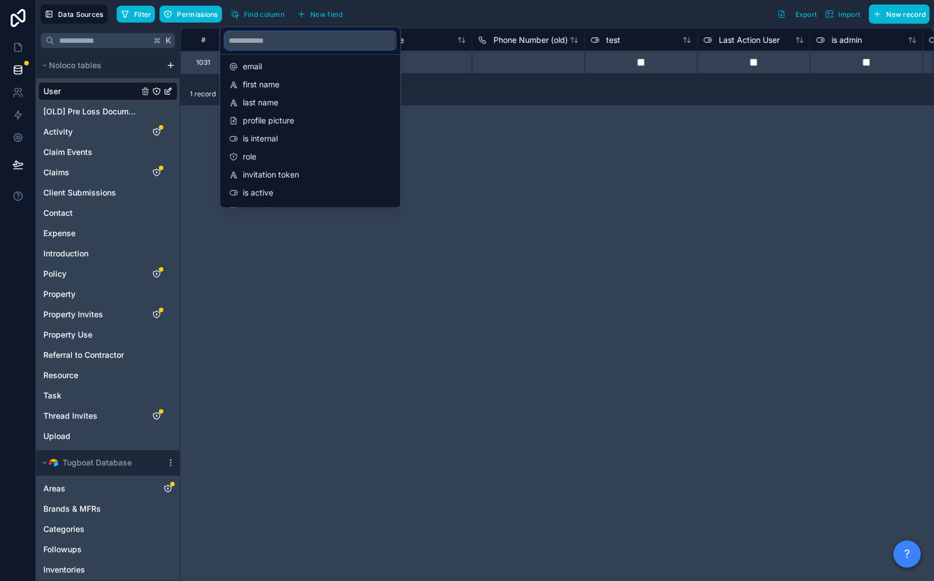
click at [286, 39] on input "scrollable content" at bounding box center [310, 41] width 171 height 18
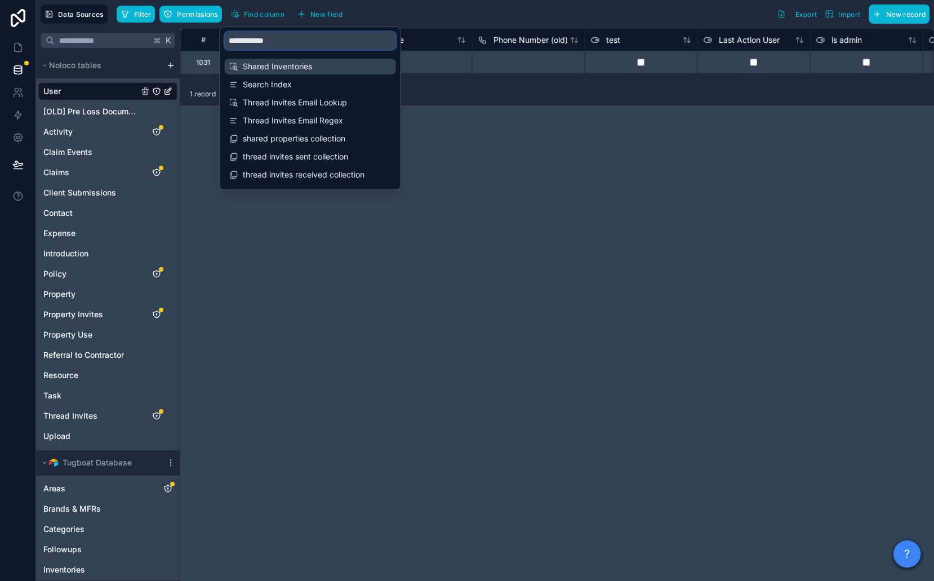
type input "**********"
click at [290, 69] on span "Shared Inventories" at bounding box center [311, 66] width 136 height 11
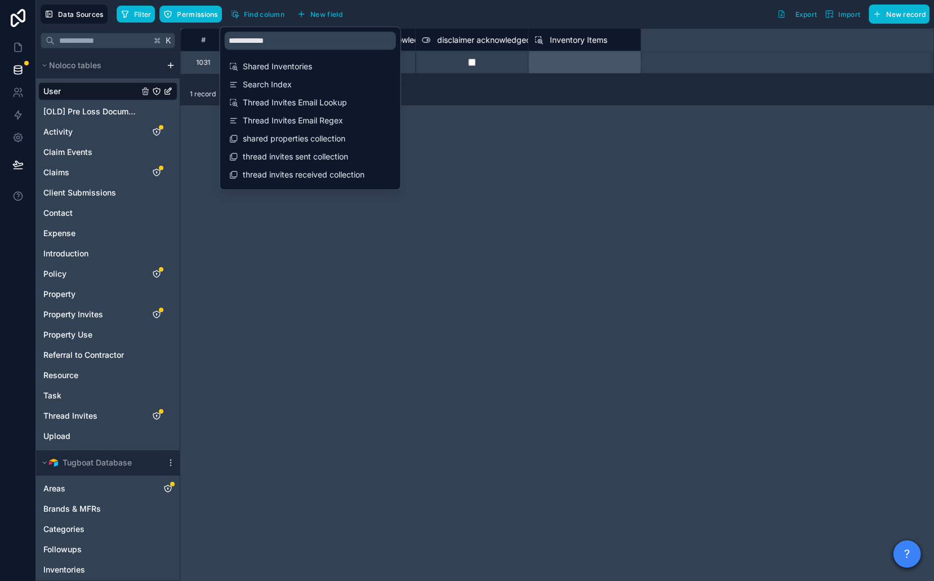
scroll to position [0, 6086]
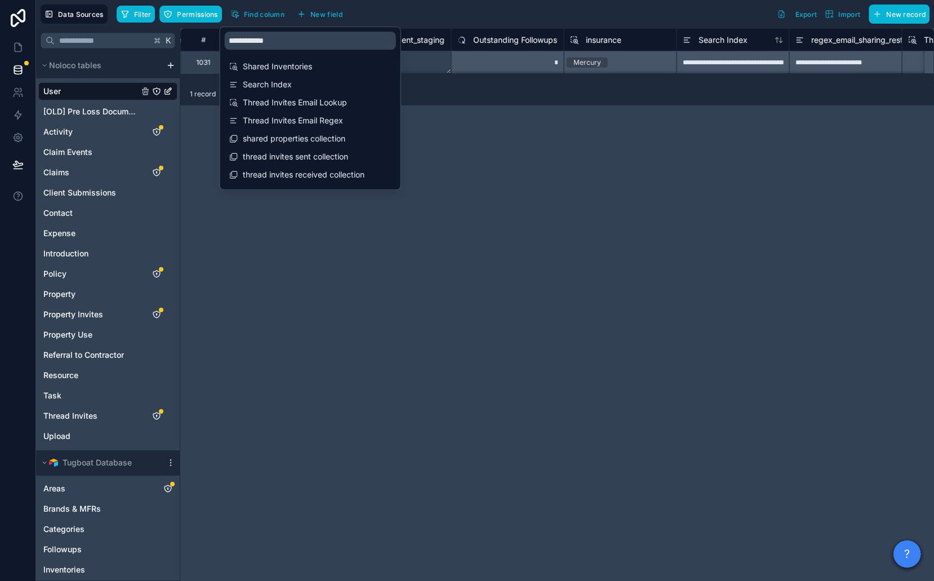
click at [471, 132] on div "**********" at bounding box center [557, 304] width 754 height 553
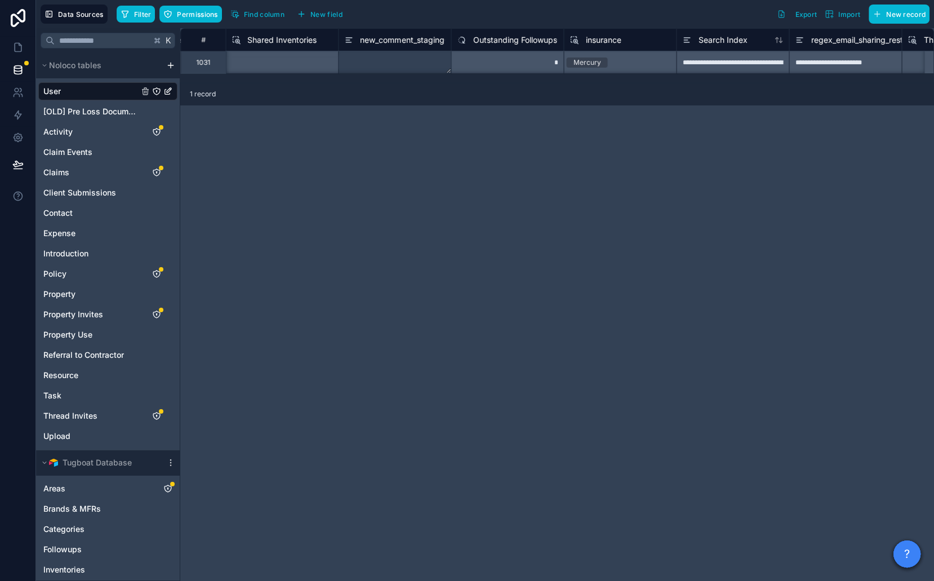
click at [286, 57] on div "Select a Shared Inventories" at bounding box center [281, 62] width 113 height 23
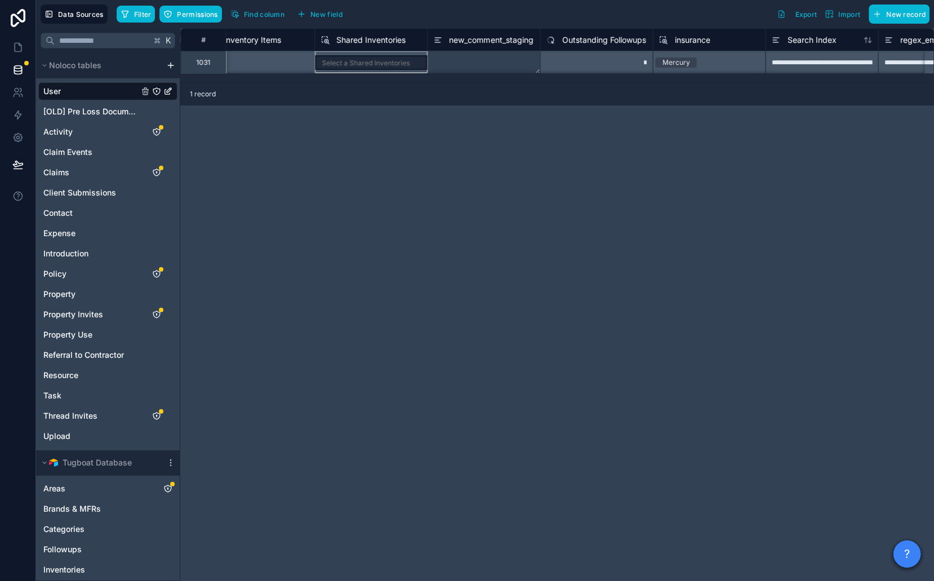
scroll to position [0, 5998]
click at [346, 63] on div "Select a Shared Inventories" at bounding box center [369, 62] width 113 height 23
click at [349, 41] on span "Shared Inventories" at bounding box center [369, 39] width 69 height 11
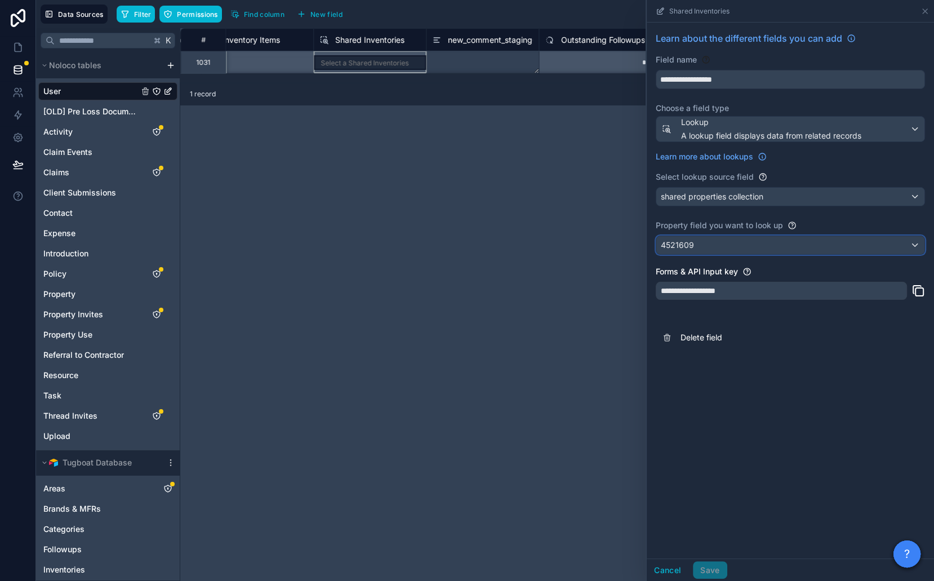
click at [687, 247] on span "4521609" at bounding box center [677, 244] width 33 height 11
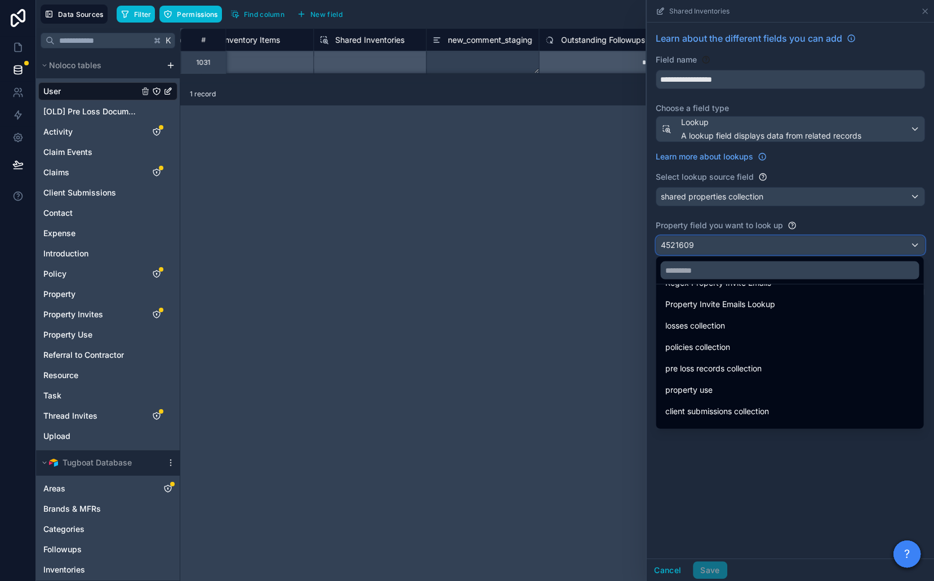
scroll to position [245, 0]
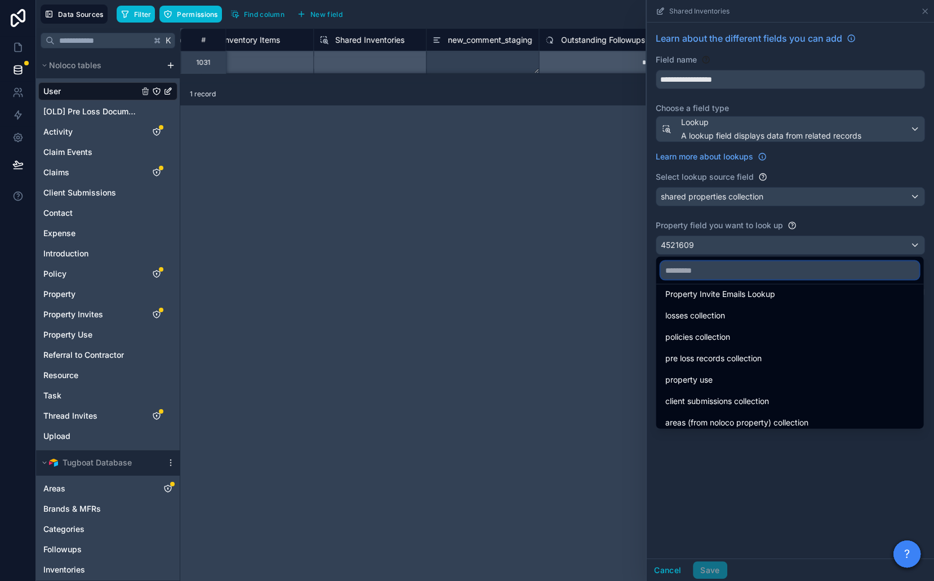
click at [707, 272] on input "text" at bounding box center [789, 270] width 259 height 18
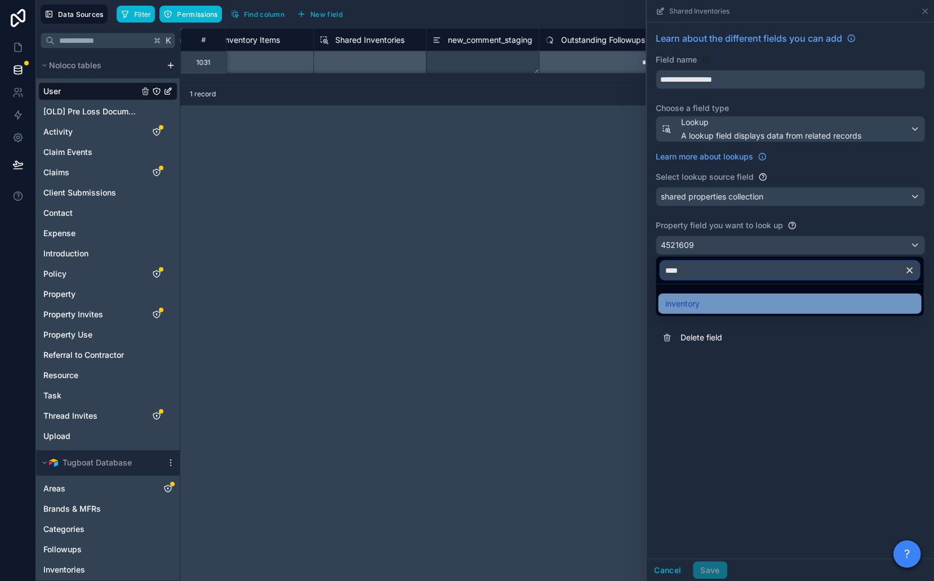
type input "****"
click at [699, 304] on span "inventory" at bounding box center [682, 304] width 34 height 14
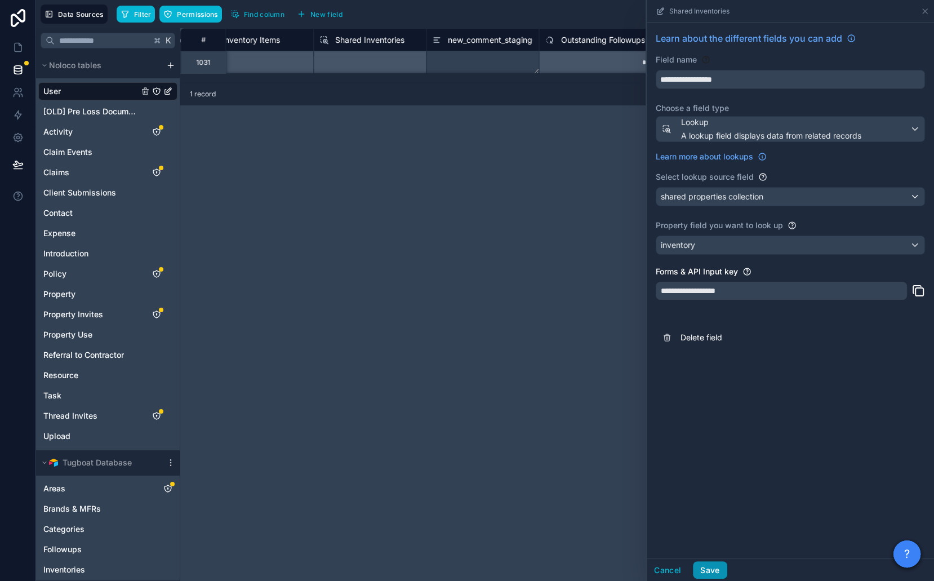
click at [716, 570] on button "Save" at bounding box center [710, 570] width 34 height 18
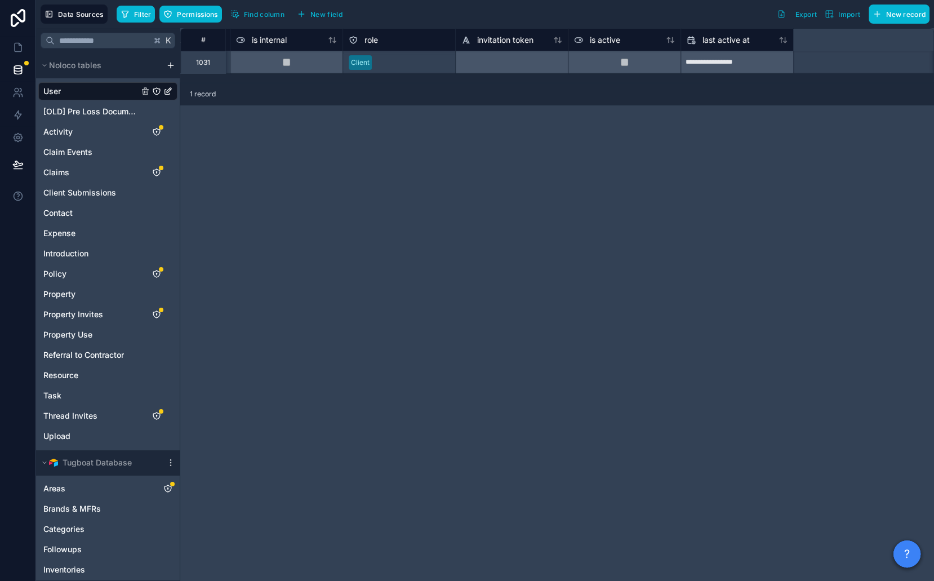
scroll to position [0, 611]
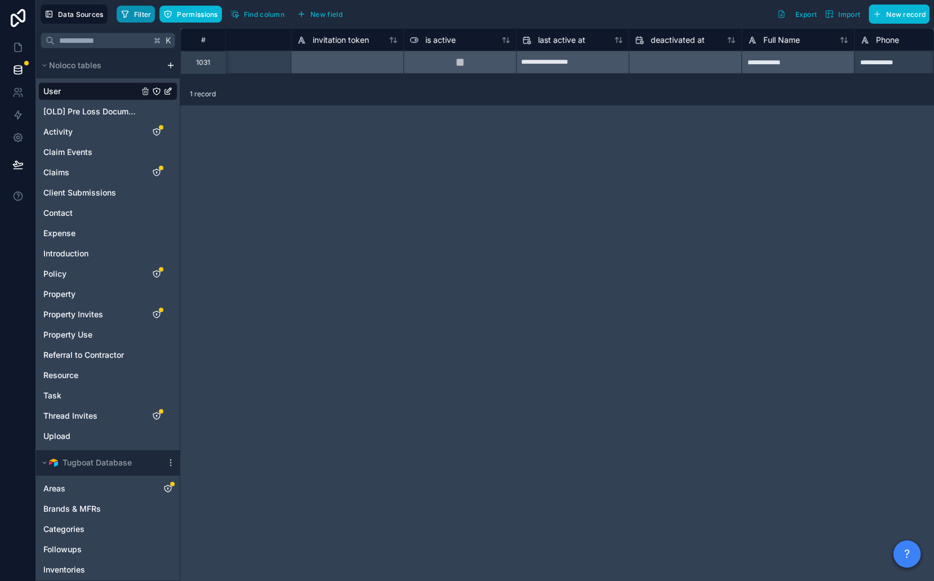
click at [134, 12] on span "Filter" at bounding box center [142, 14] width 17 height 8
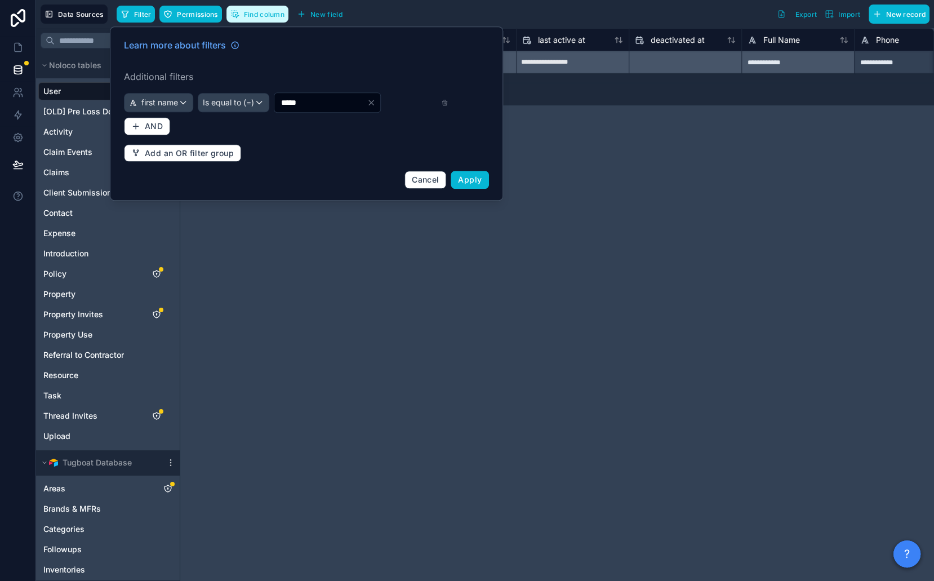
click at [255, 6] on button "Find column" at bounding box center [258, 14] width 62 height 17
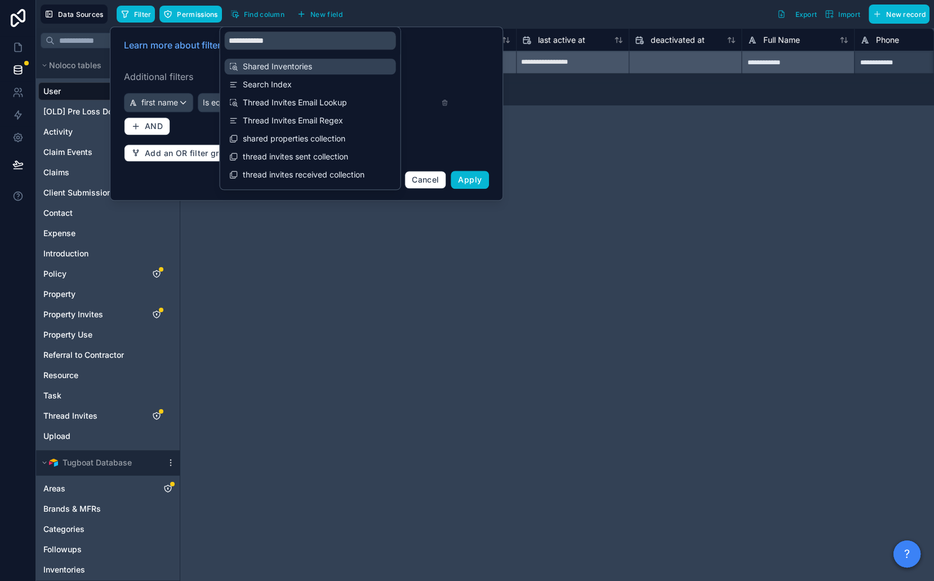
click at [289, 65] on span "Shared Inventories" at bounding box center [311, 66] width 136 height 11
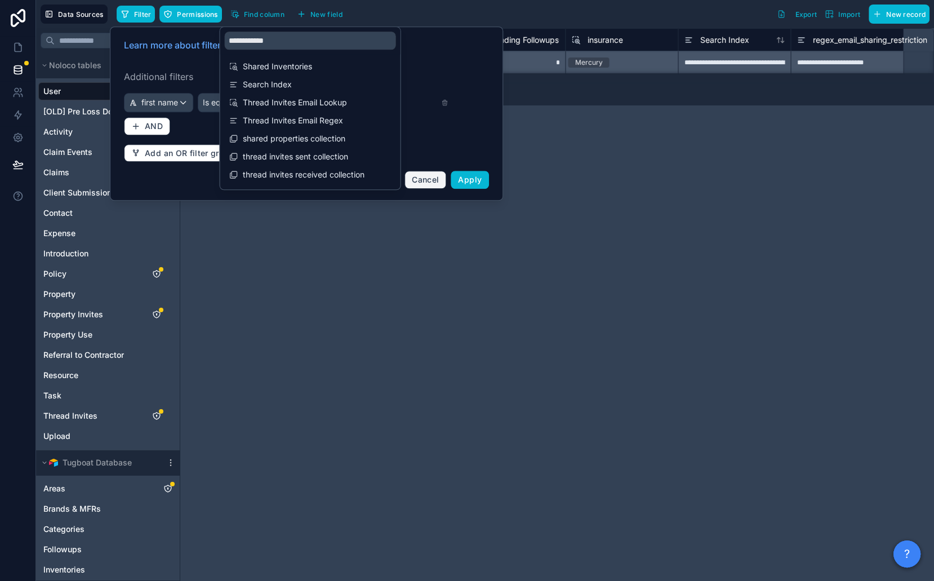
click at [432, 179] on span "Cancel" at bounding box center [425, 180] width 27 height 10
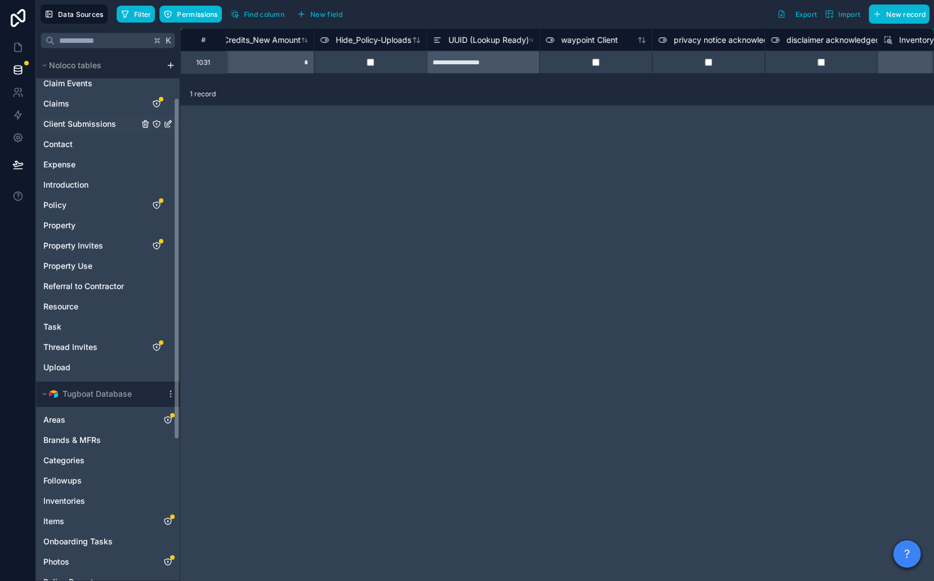
scroll to position [286, 0]
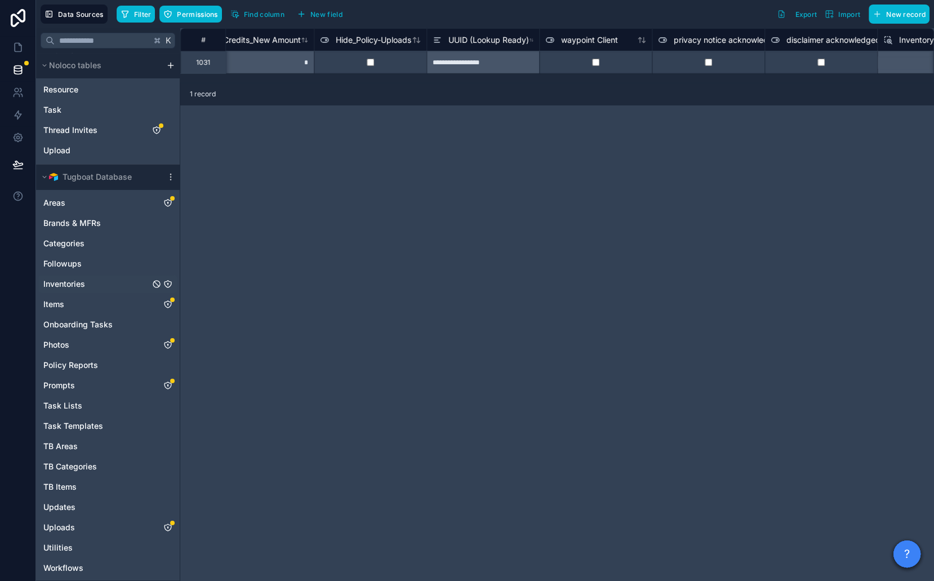
click at [168, 281] on icon "Inventories" at bounding box center [167, 284] width 9 height 9
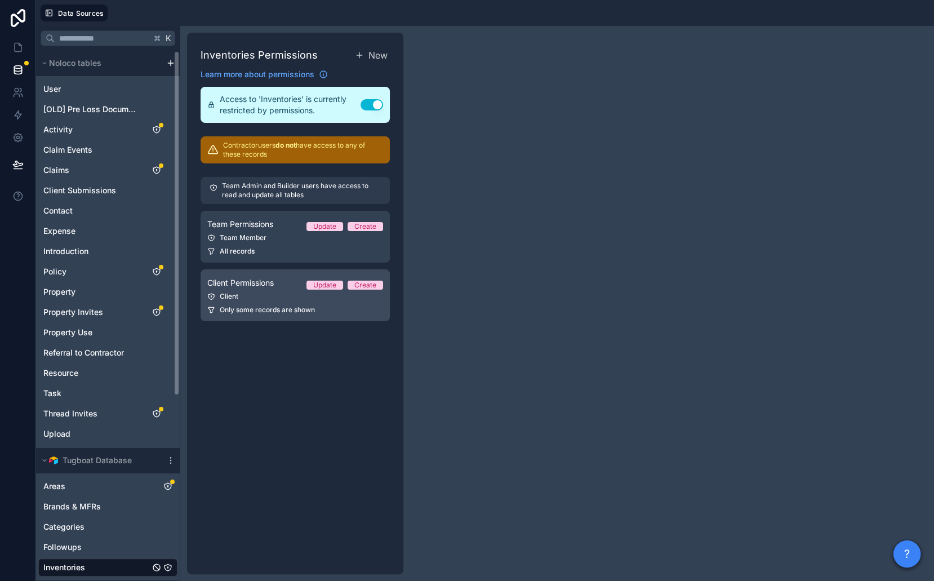
click at [280, 304] on link "Client Permissions Update Create Client Only some records are shown" at bounding box center [295, 295] width 189 height 52
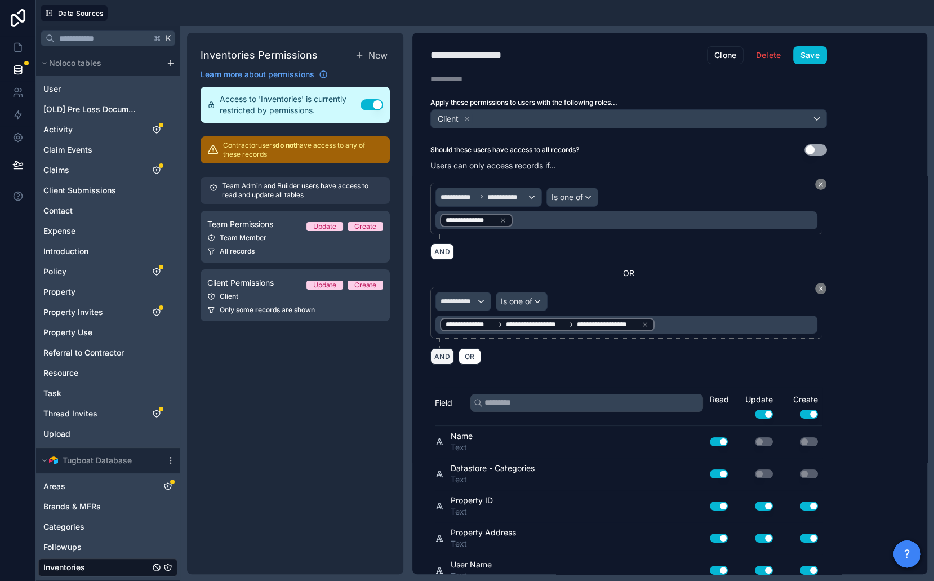
click at [443, 350] on button "AND" at bounding box center [443, 356] width 24 height 16
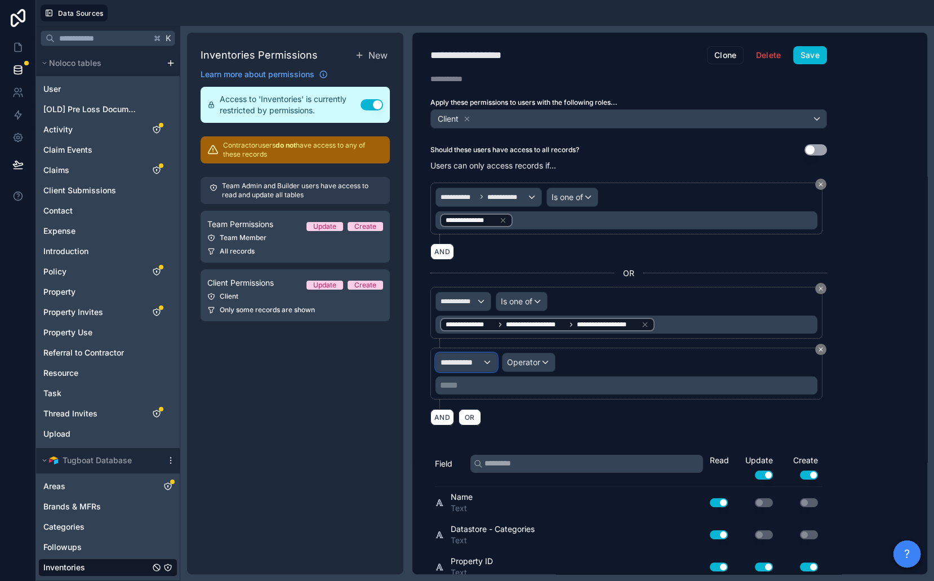
click at [468, 360] on span "**********" at bounding box center [462, 362] width 42 height 11
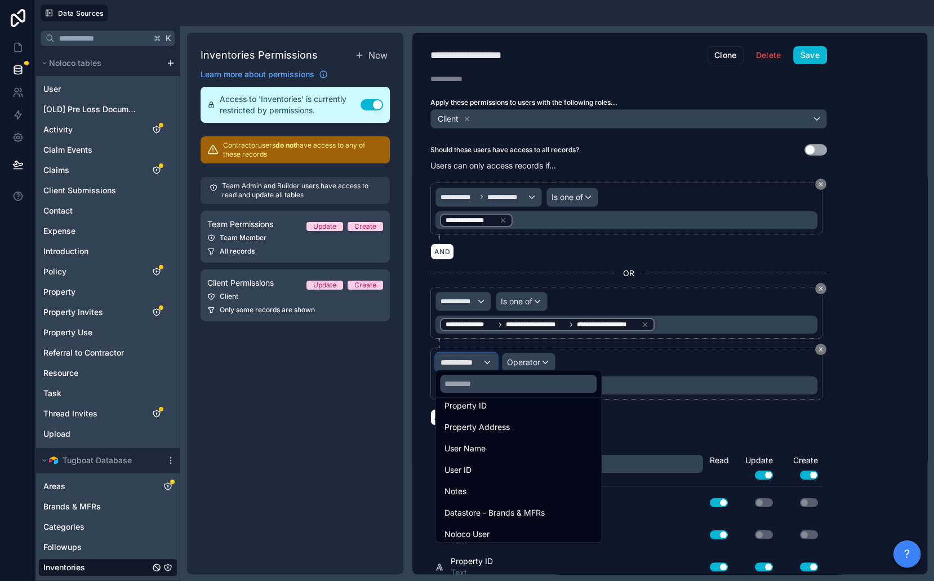
scroll to position [142, 0]
click at [486, 387] on input "text" at bounding box center [518, 384] width 157 height 18
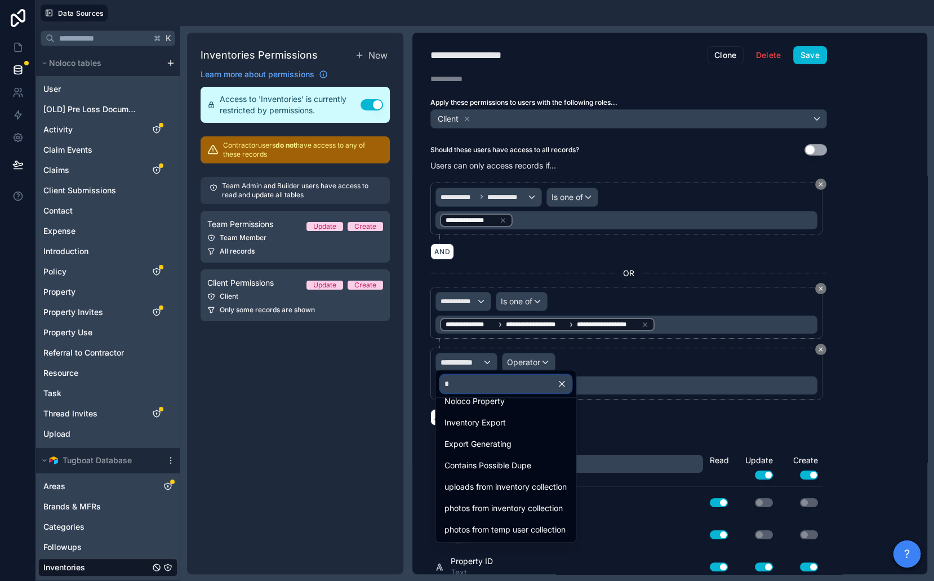
scroll to position [0, 0]
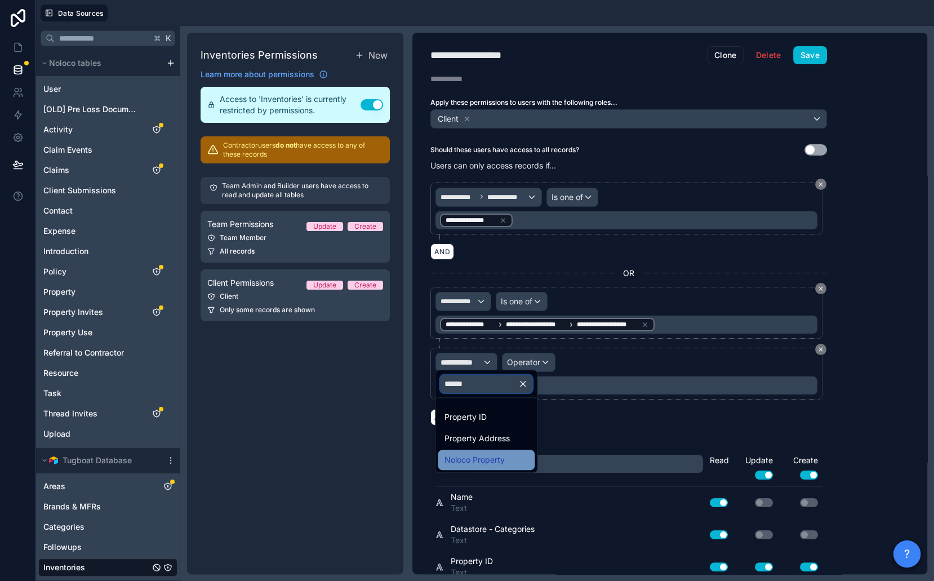
type input "******"
click at [500, 455] on span "Noloco Property" at bounding box center [475, 460] width 60 height 14
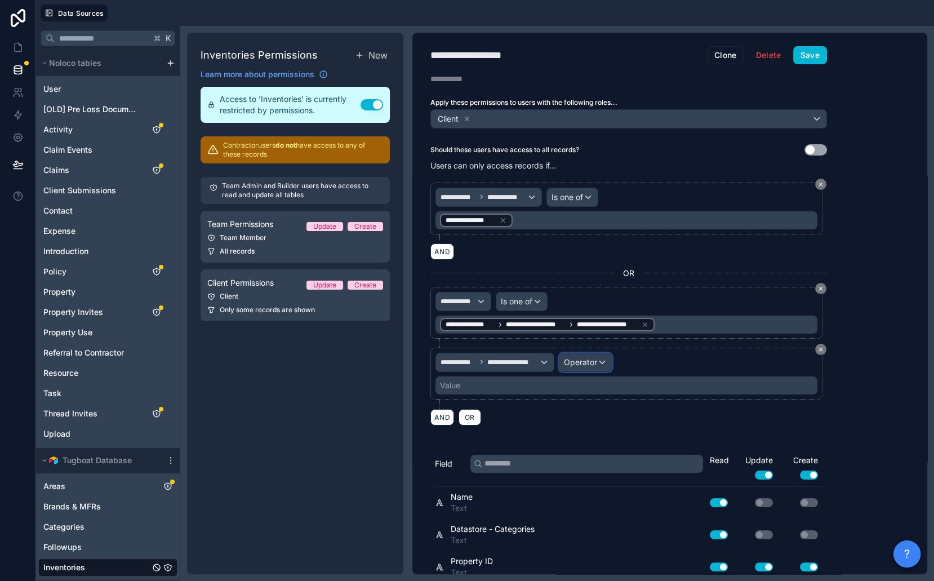
click at [583, 364] on div "Operator" at bounding box center [586, 362] width 52 height 18
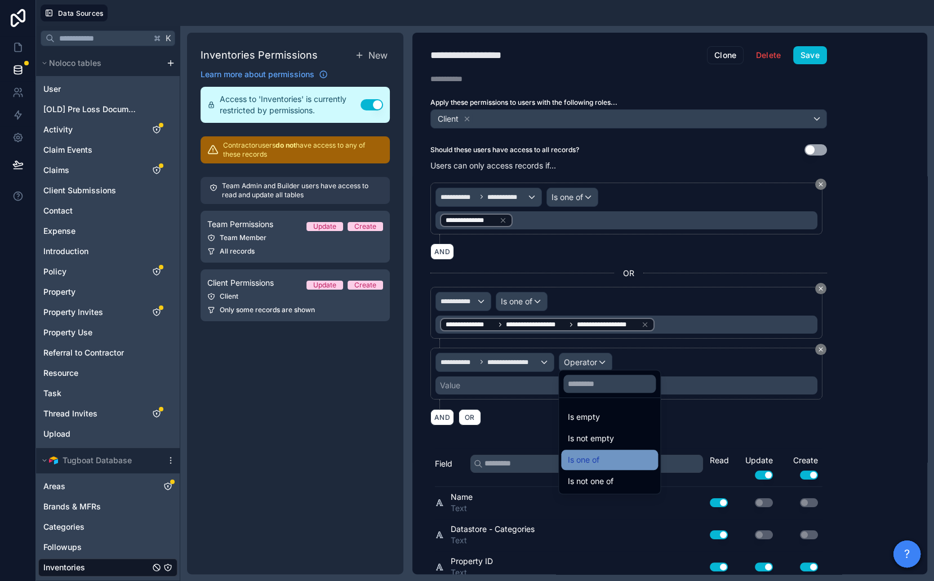
click at [593, 469] on div "Is one of" at bounding box center [609, 460] width 97 height 20
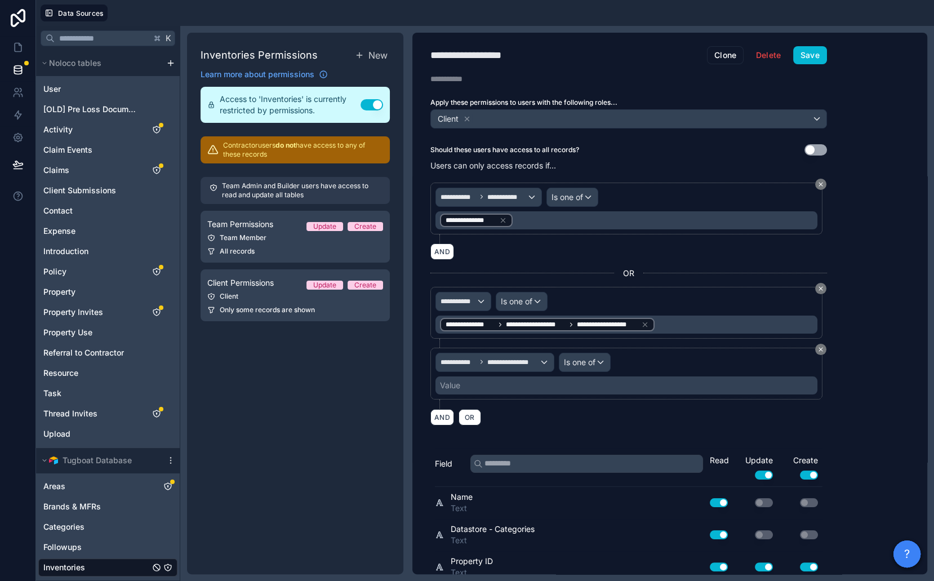
click at [545, 379] on div "Value" at bounding box center [627, 385] width 382 height 18
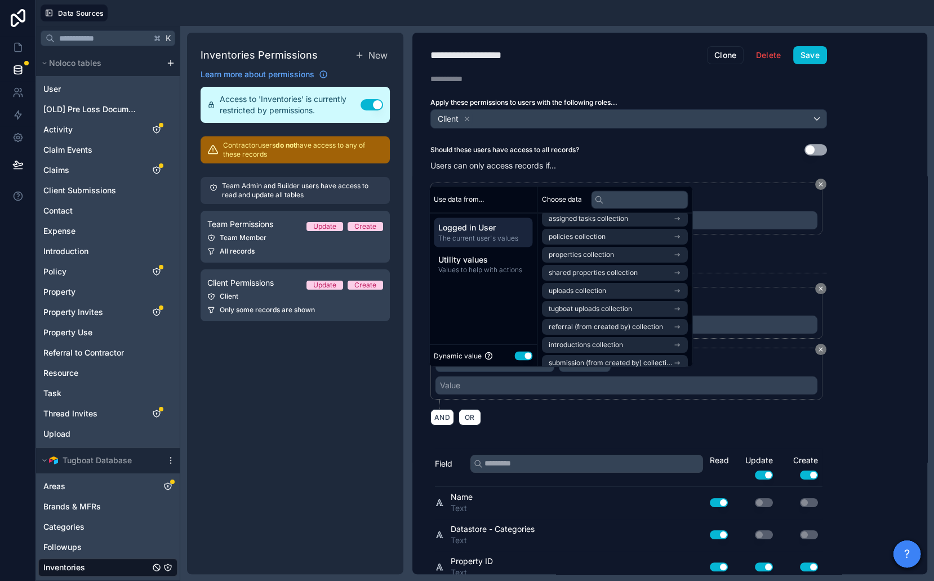
scroll to position [272, 0]
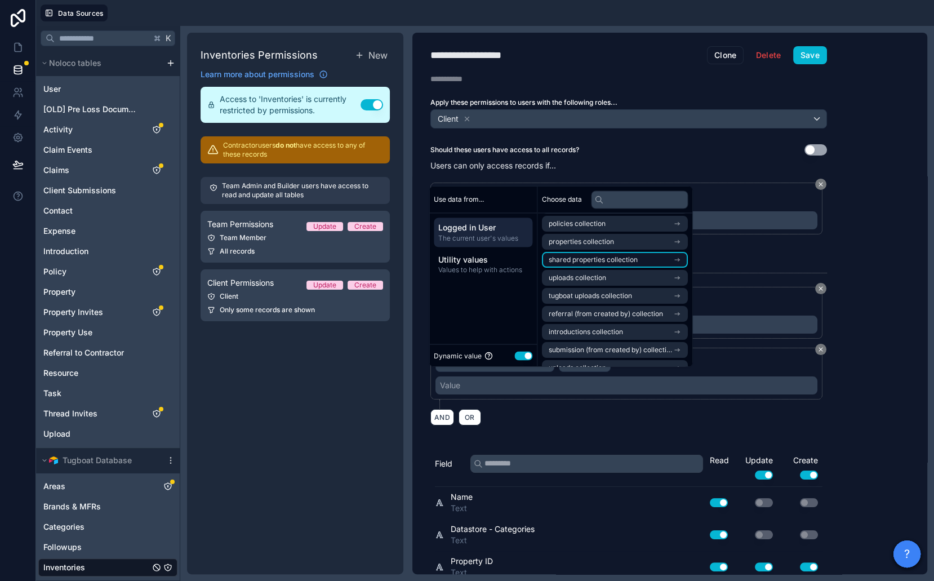
click at [622, 258] on span "shared properties collection" at bounding box center [593, 259] width 89 height 9
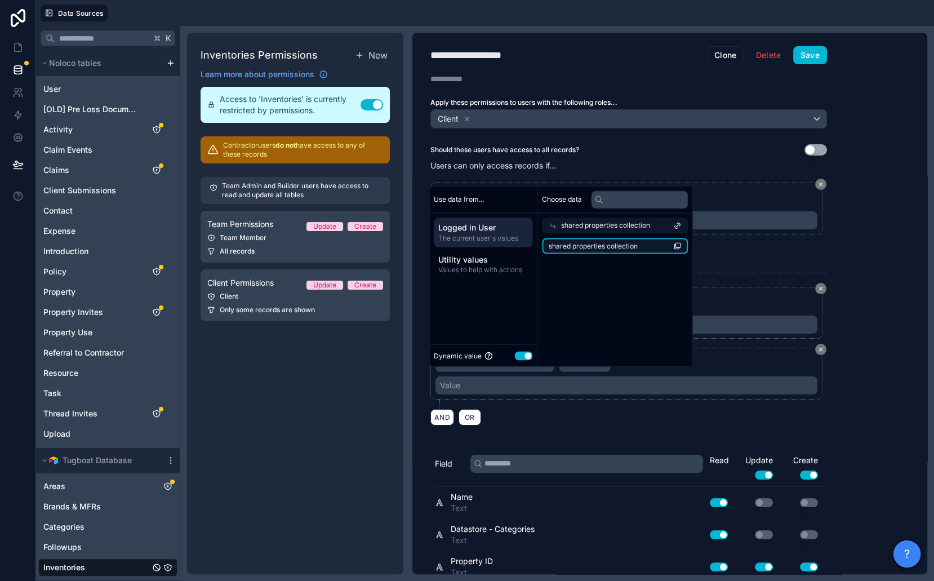
click at [597, 247] on span "shared properties collection" at bounding box center [593, 245] width 89 height 9
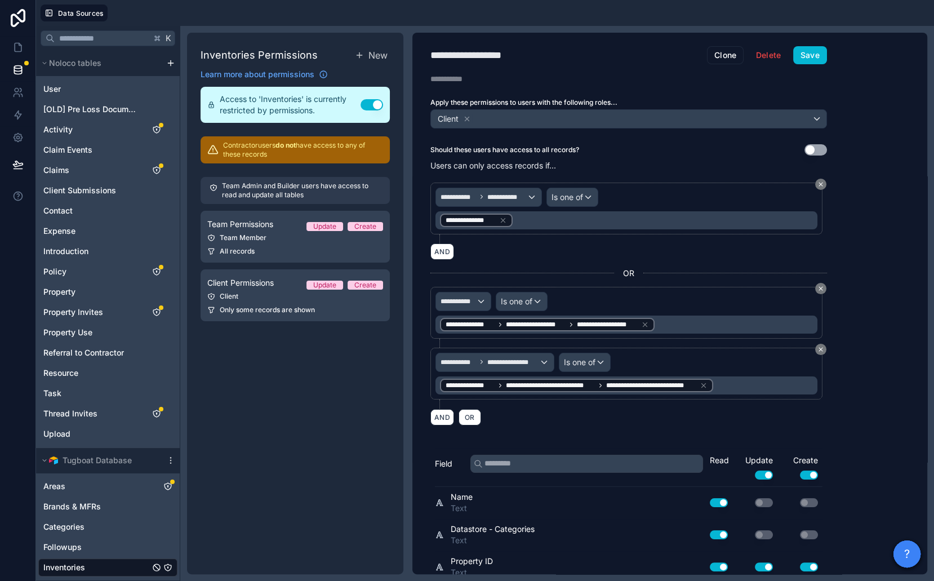
click at [338, 421] on div "Inventories Permissions New Learn more about permissions Access to 'Inventories…" at bounding box center [295, 304] width 216 height 542
click at [819, 285] on icon at bounding box center [821, 288] width 7 height 7
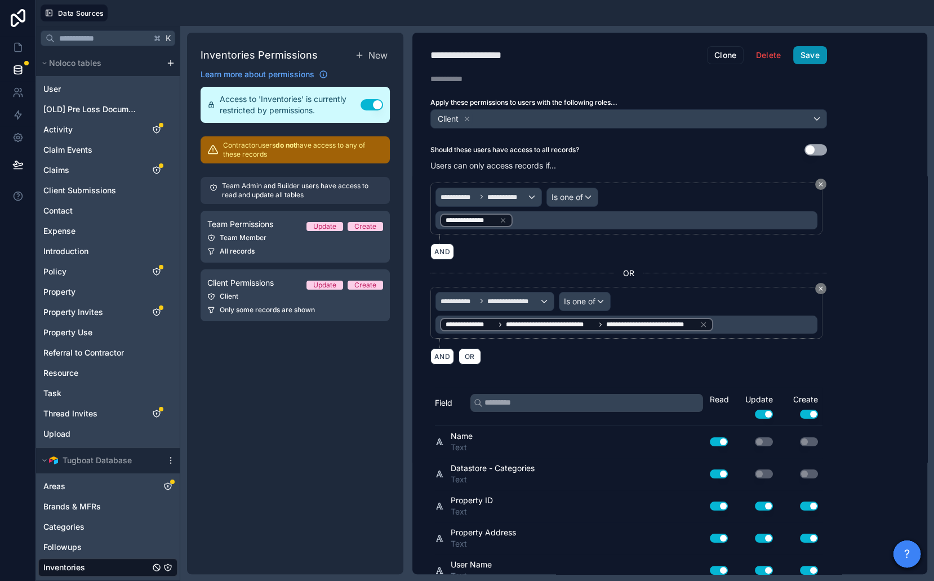
click at [810, 52] on button "Save" at bounding box center [810, 55] width 34 height 18
click at [817, 50] on button "Save" at bounding box center [810, 55] width 34 height 18
click at [97, 88] on div "User" at bounding box center [107, 89] width 139 height 18
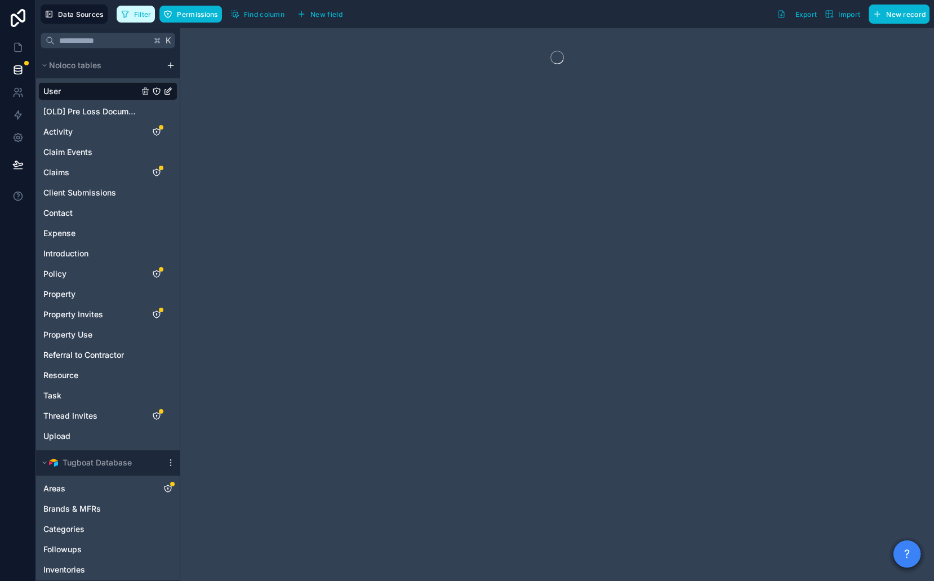
drag, startPoint x: 141, startPoint y: 10, endPoint x: 178, endPoint y: 40, distance: 48.1
click at [141, 10] on span "Filter" at bounding box center [142, 14] width 17 height 8
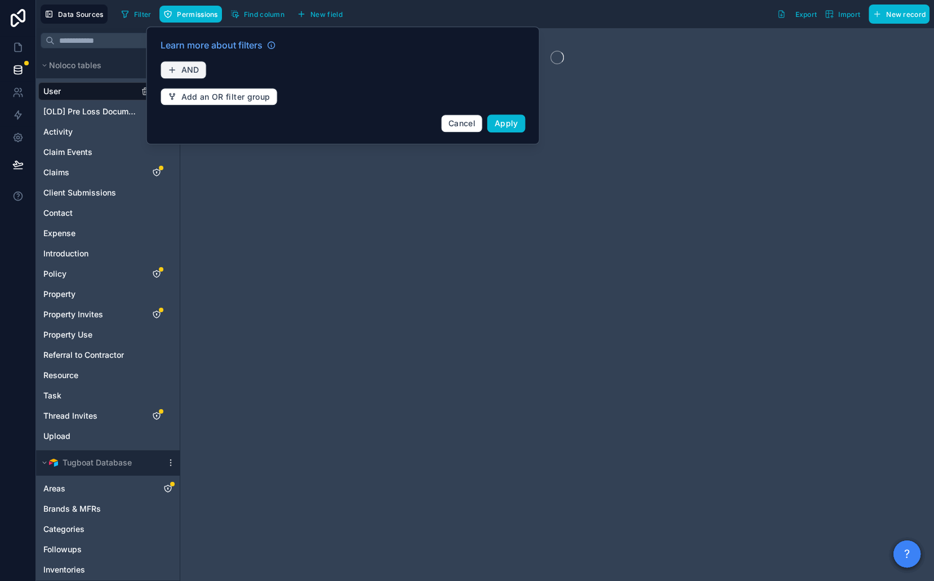
click at [165, 76] on button "AND" at bounding box center [184, 70] width 46 height 18
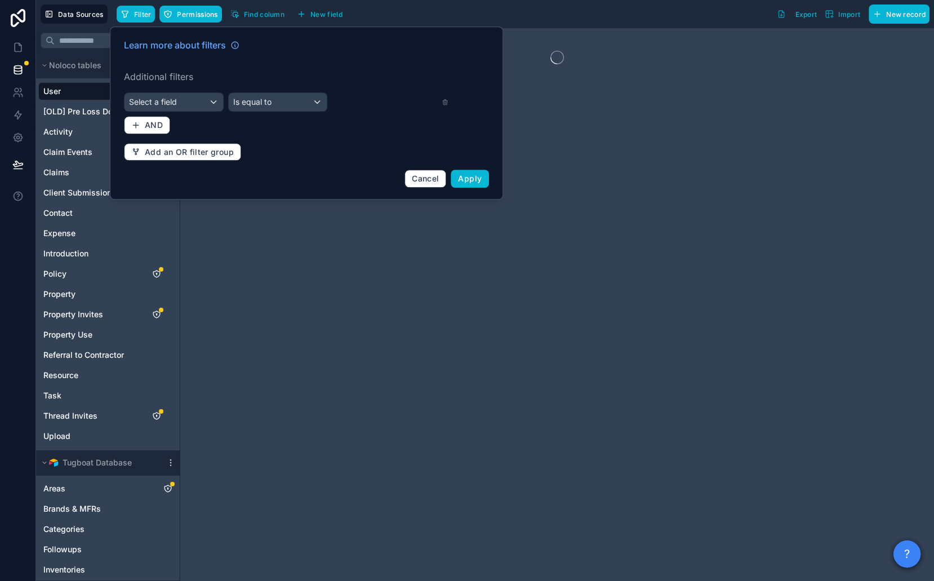
click at [189, 90] on div "Learn more about filters Additional filters Select a field Is equal to AND Add …" at bounding box center [306, 113] width 379 height 163
click at [181, 97] on div "Select a field" at bounding box center [174, 102] width 99 height 18
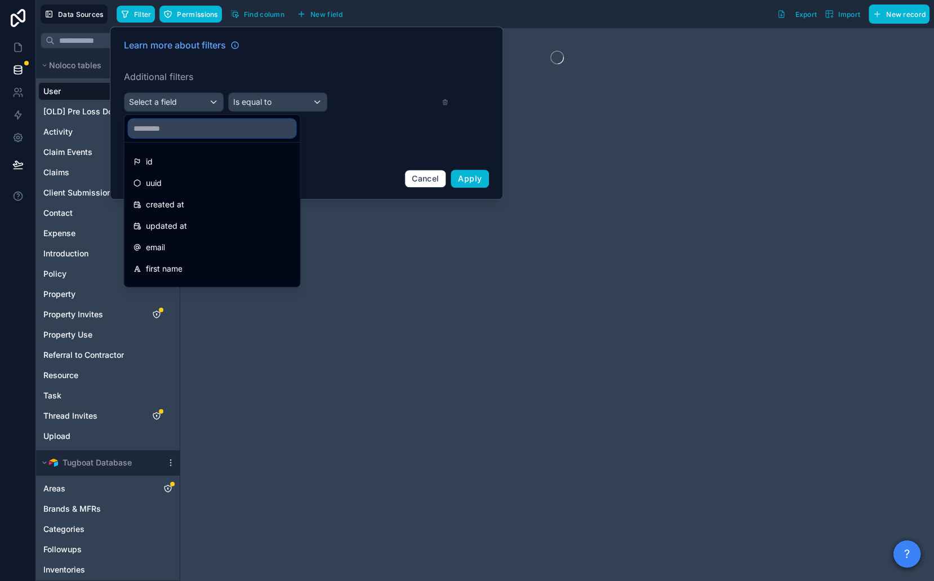
click at [161, 130] on input "text" at bounding box center [212, 128] width 167 height 18
type input "***"
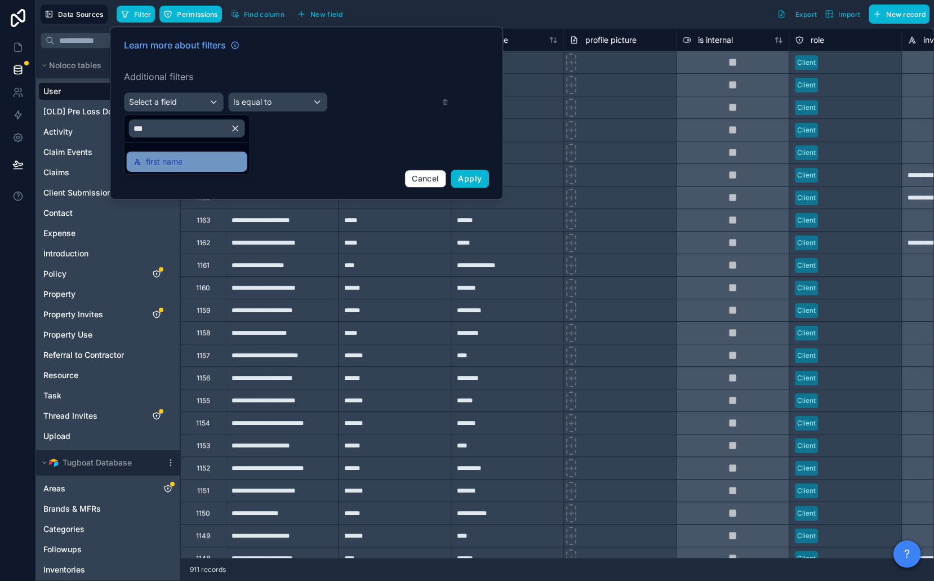
click at [190, 152] on div "first name" at bounding box center [187, 162] width 121 height 20
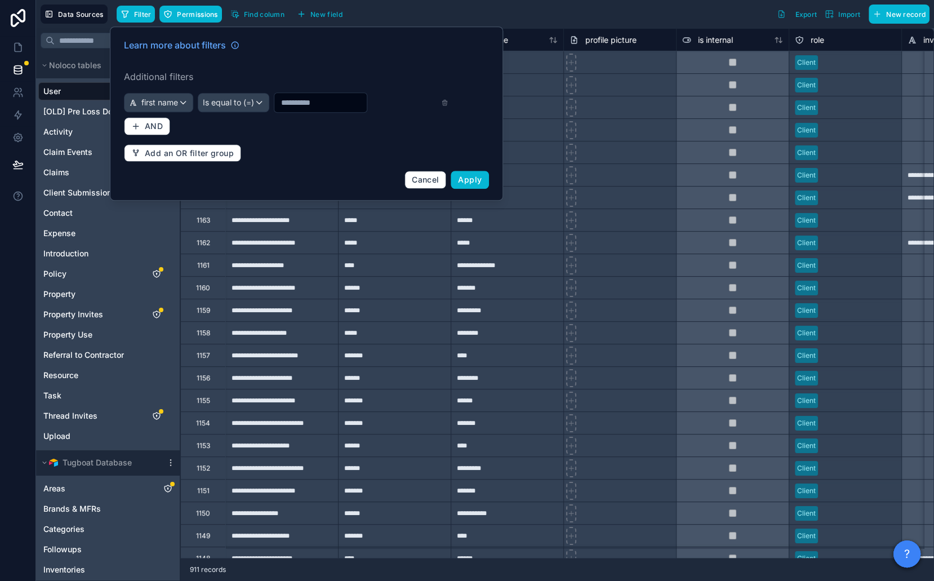
click at [316, 103] on input "text" at bounding box center [320, 103] width 92 height 16
type input "*****"
drag, startPoint x: 480, startPoint y: 182, endPoint x: 232, endPoint y: 81, distance: 267.9
click at [480, 182] on span "Apply" at bounding box center [470, 180] width 24 height 10
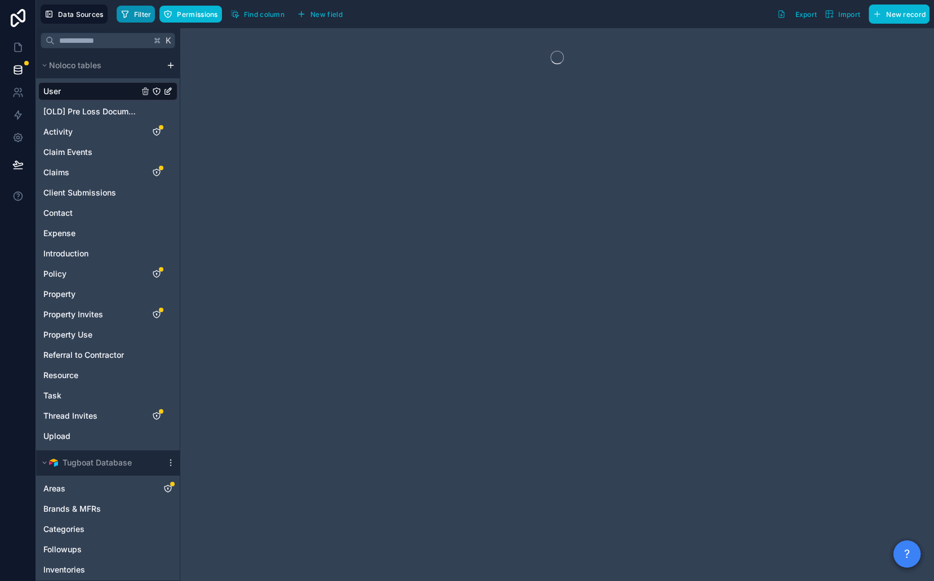
click at [135, 16] on span "Filter" at bounding box center [142, 14] width 17 height 8
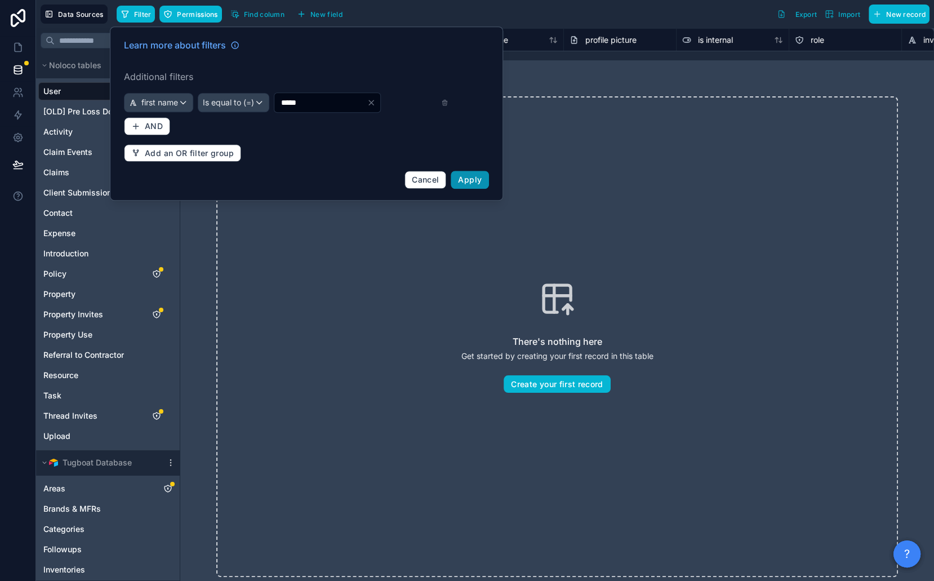
click at [472, 172] on button "Apply" at bounding box center [470, 180] width 38 height 18
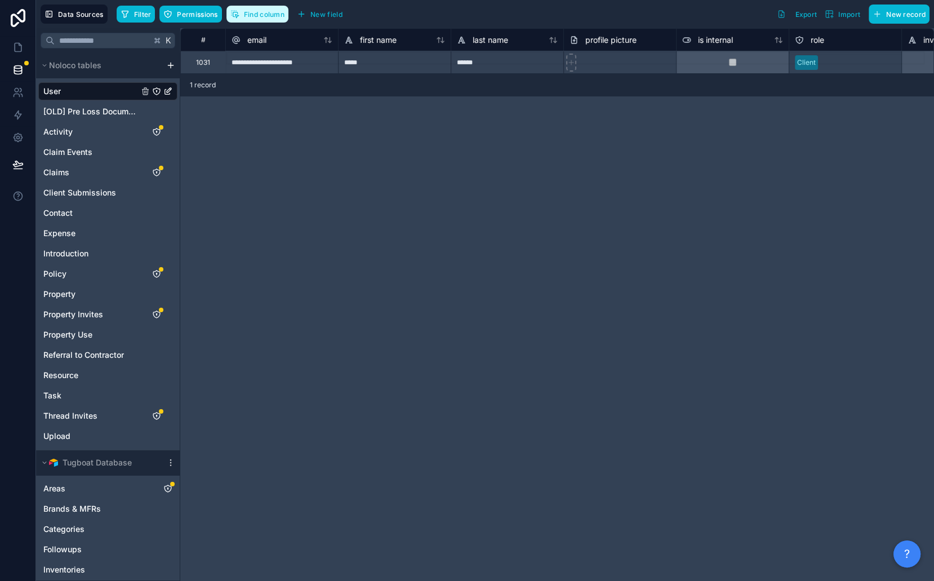
click at [267, 11] on span "Find column" at bounding box center [264, 14] width 41 height 8
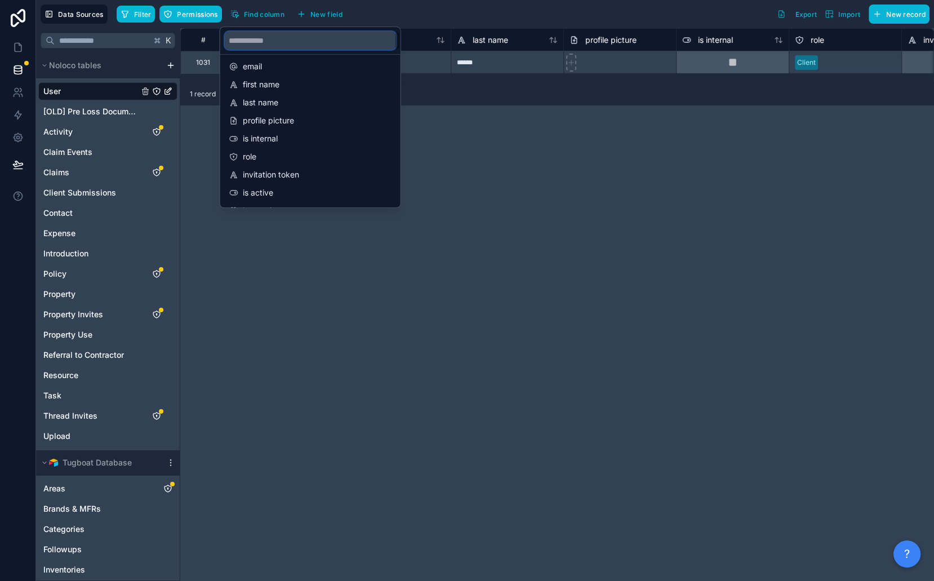
click at [282, 46] on input "scrollable content" at bounding box center [310, 41] width 171 height 18
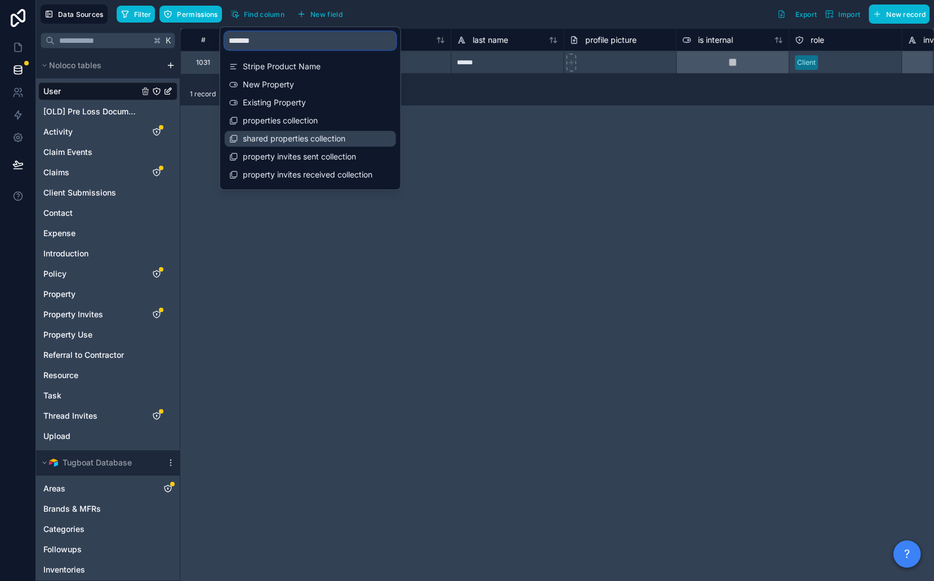
type input "*******"
click at [303, 135] on span "shared properties collection" at bounding box center [311, 138] width 136 height 11
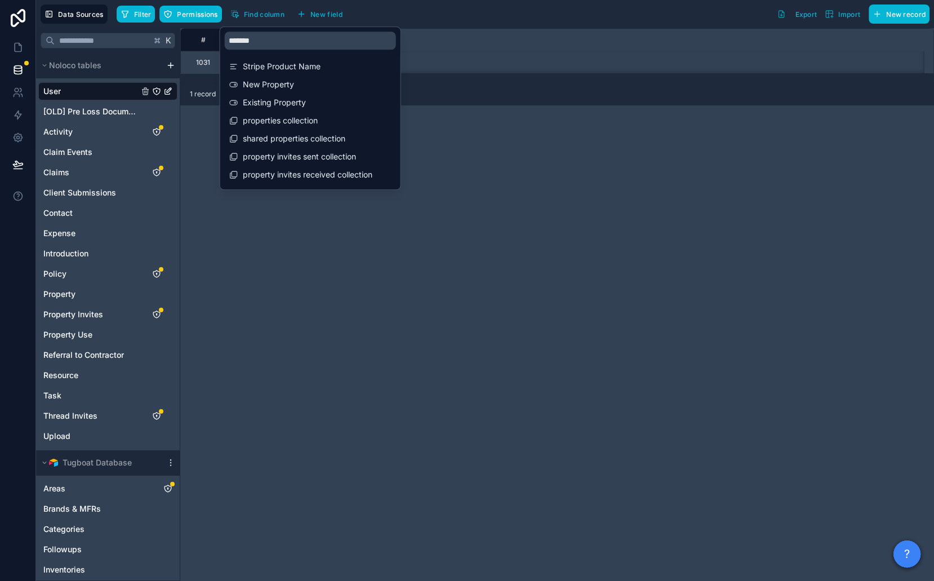
click at [588, 199] on div "**********" at bounding box center [557, 304] width 754 height 553
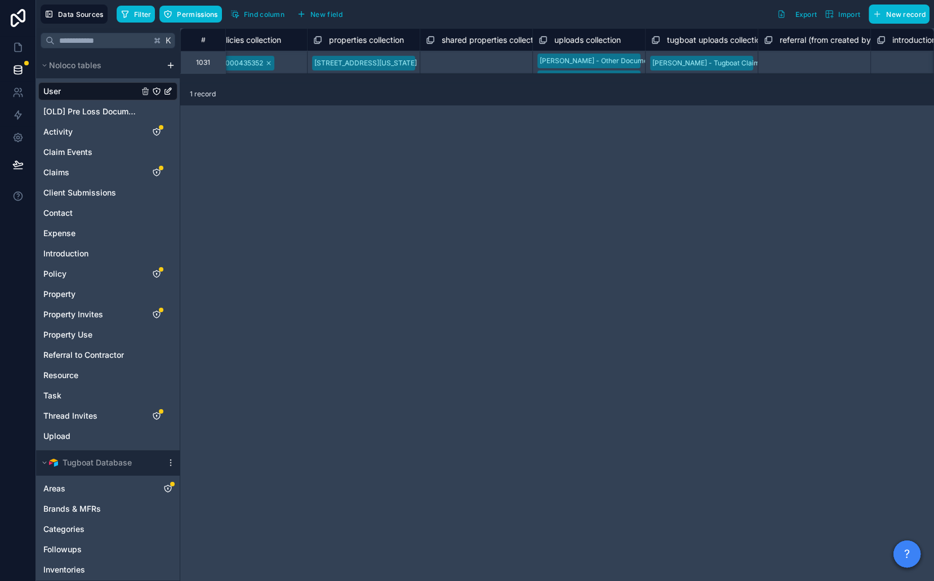
scroll to position [0, 8565]
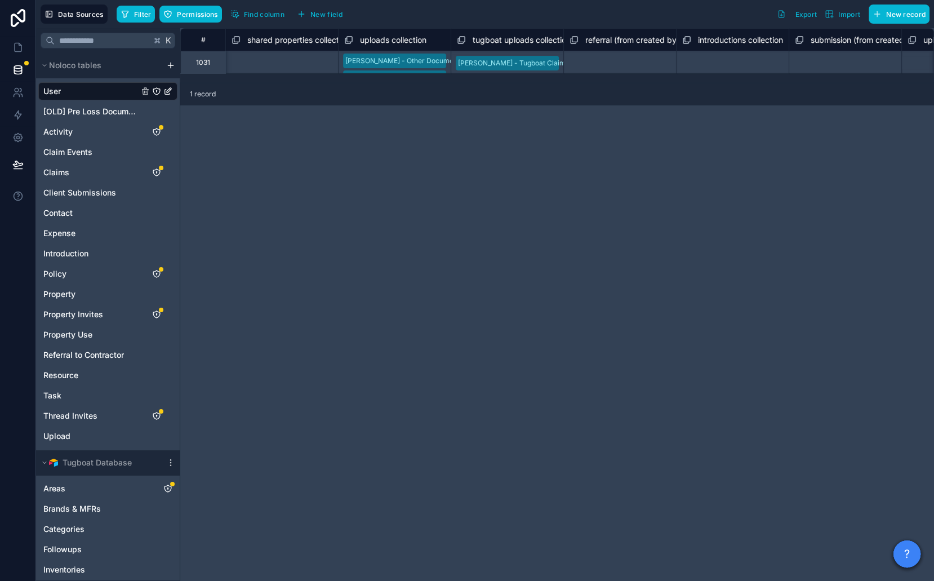
click at [319, 55] on div "Select a shared properties collection" at bounding box center [282, 63] width 101 height 18
click at [338, 39] on div "uploads collection" at bounding box center [394, 39] width 113 height 23
click at [285, 60] on div "Select a shared properties collection" at bounding box center [282, 64] width 99 height 18
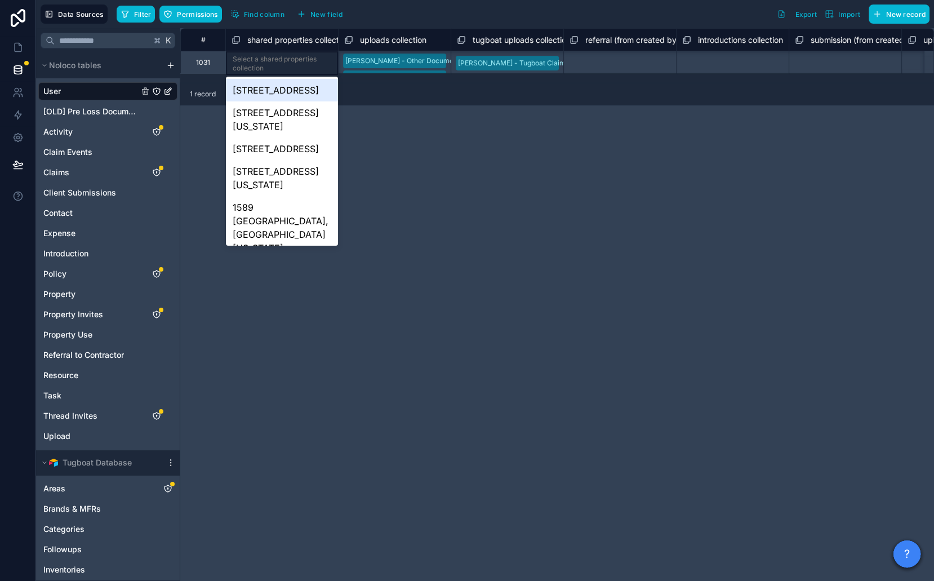
click at [271, 64] on div "Select a shared properties collection" at bounding box center [282, 64] width 99 height 18
click at [463, 210] on div "# policies collection properties collection shared properties collection upload…" at bounding box center [557, 304] width 754 height 553
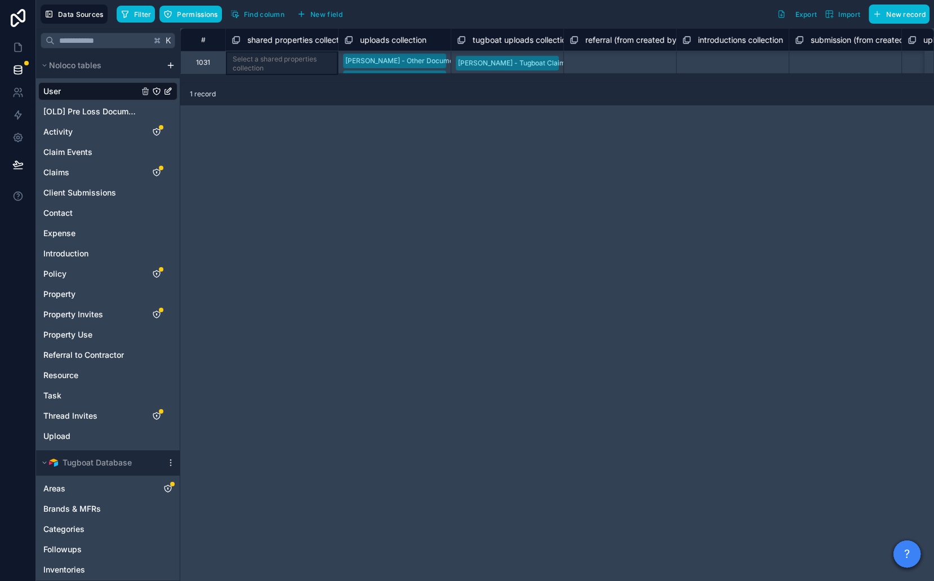
click at [305, 34] on span "shared properties collection" at bounding box center [298, 39] width 103 height 11
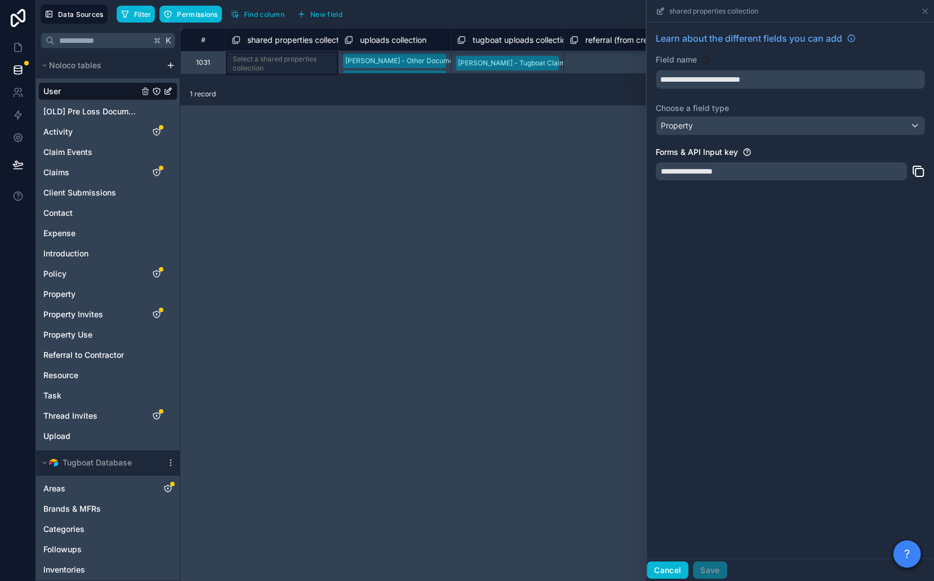
click at [677, 574] on button "Cancel" at bounding box center [668, 570] width 42 height 18
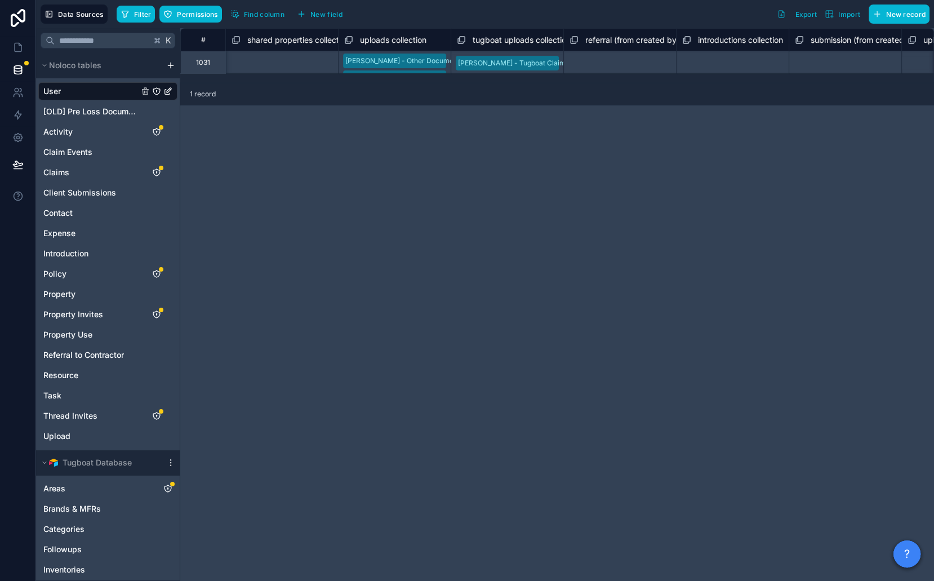
scroll to position [0, 8565]
click at [402, 242] on div "# policies collection properties collection shared properties collection upload…" at bounding box center [557, 304] width 754 height 553
click at [23, 113] on link at bounding box center [18, 115] width 36 height 23
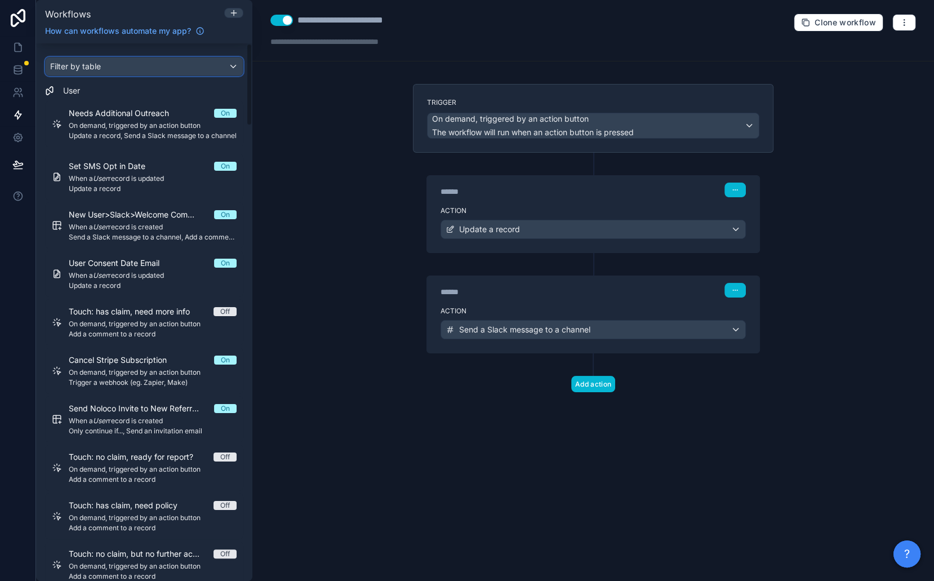
click at [120, 69] on div "Filter by table" at bounding box center [144, 66] width 197 height 18
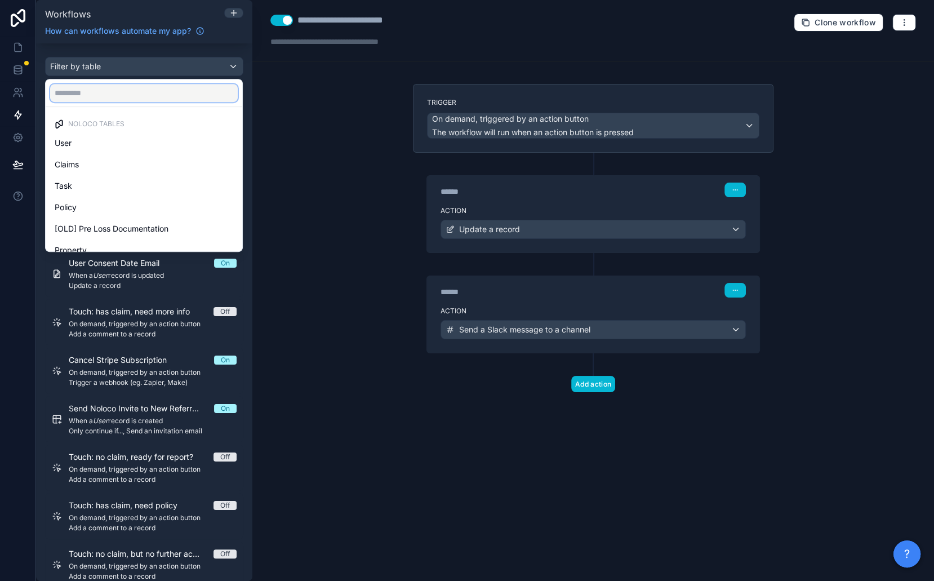
click at [120, 93] on input "text" at bounding box center [144, 93] width 188 height 18
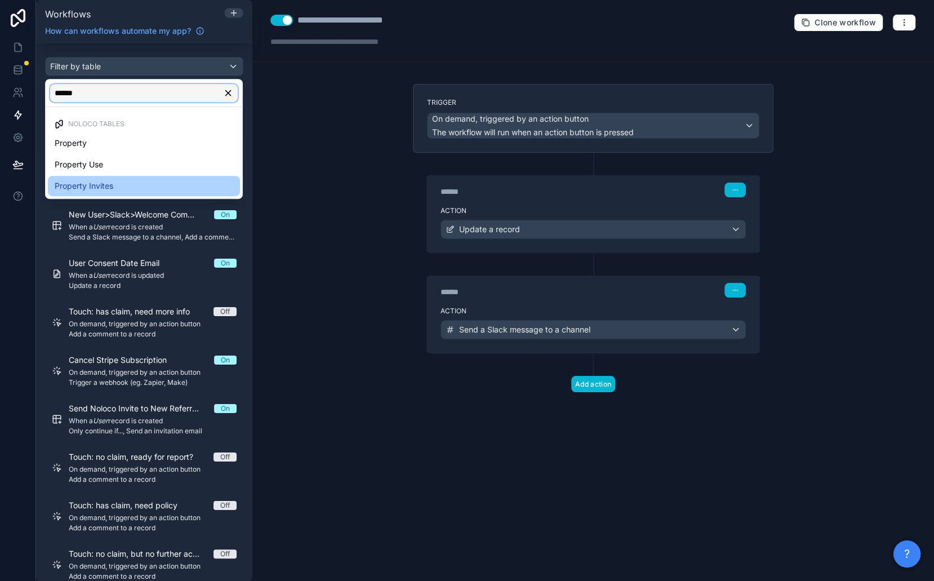
type input "******"
click at [121, 188] on div "Property Invites" at bounding box center [144, 186] width 179 height 14
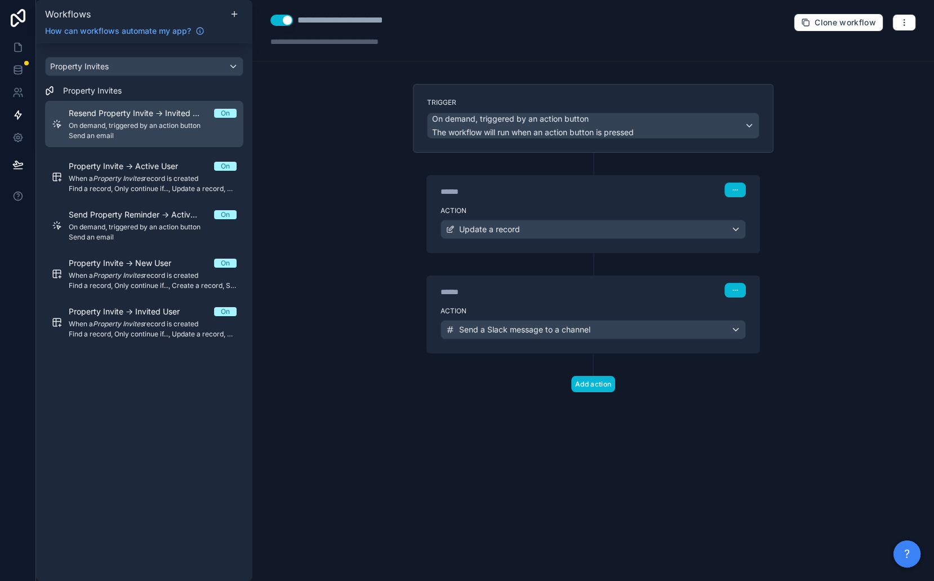
click at [132, 118] on div "Resend Property Invite -> Invited / New On On demand, triggered by an action bu…" at bounding box center [153, 124] width 168 height 33
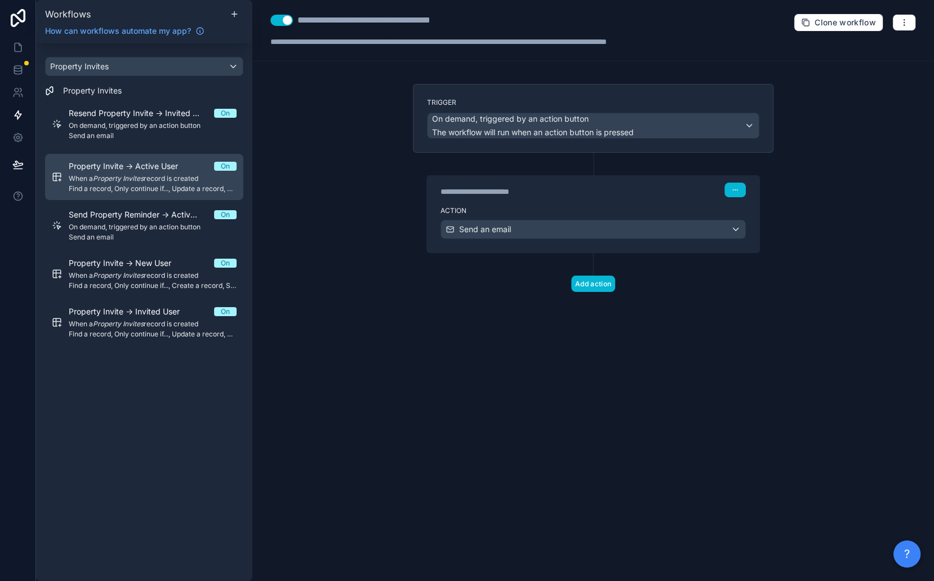
click at [142, 186] on span "Find a record, Only continue if..., Update a record, Send an email, Update a re…" at bounding box center [153, 188] width 168 height 9
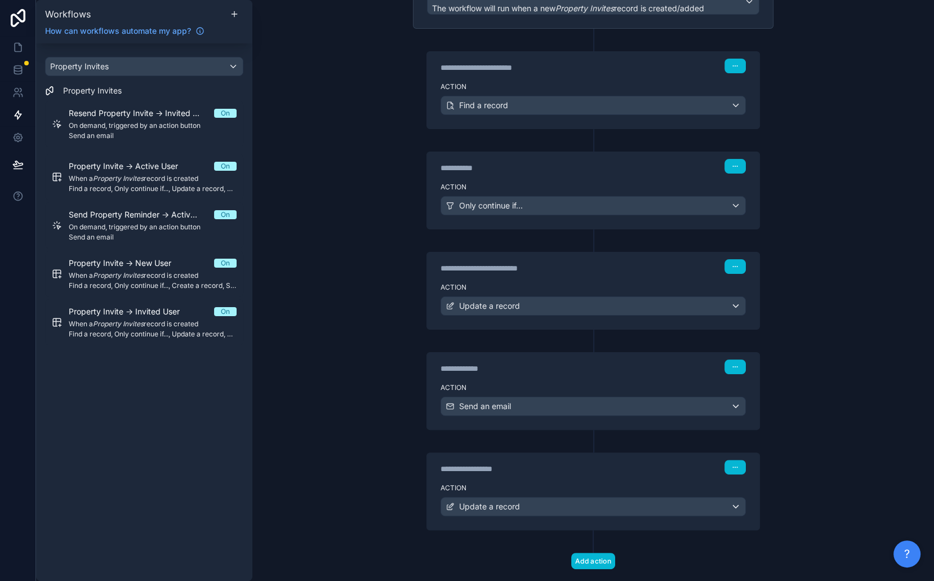
scroll to position [139, 0]
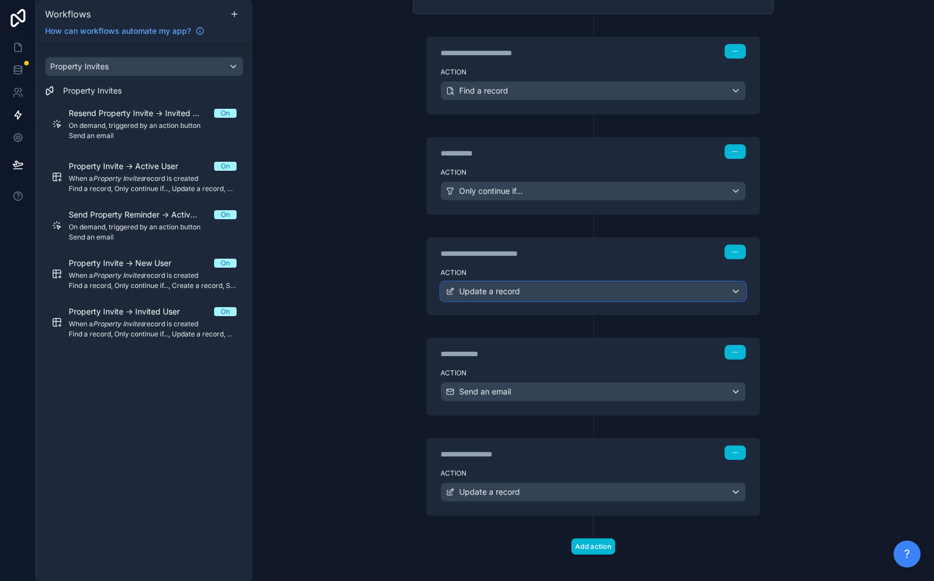
click at [501, 286] on span "Update a record" at bounding box center [489, 291] width 61 height 11
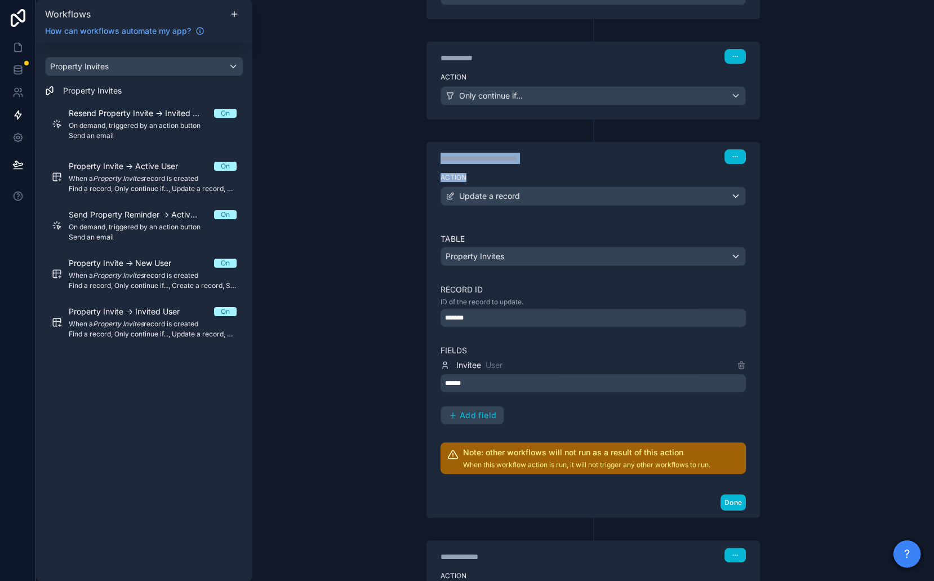
scroll to position [244, 0]
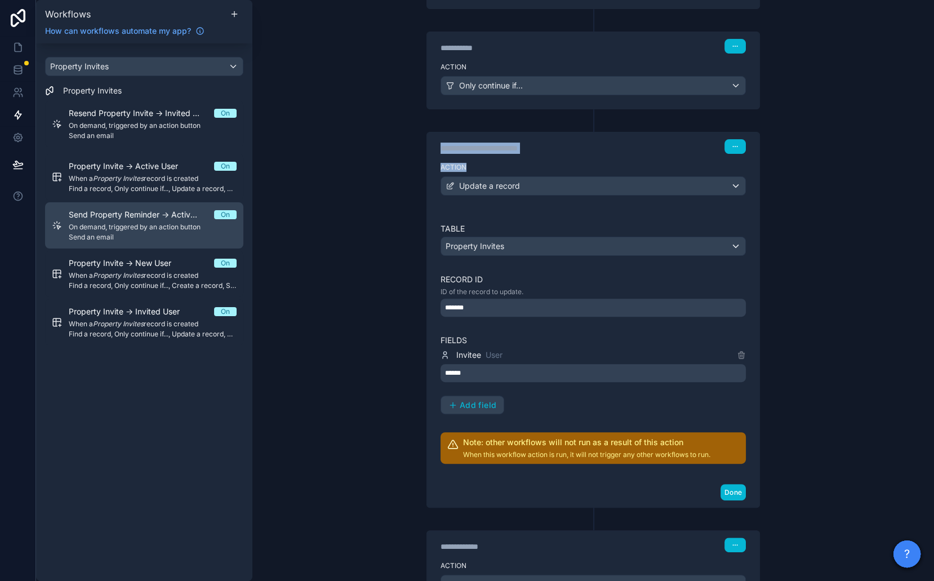
click at [155, 228] on span "On demand, triggered by an action button" at bounding box center [153, 227] width 168 height 9
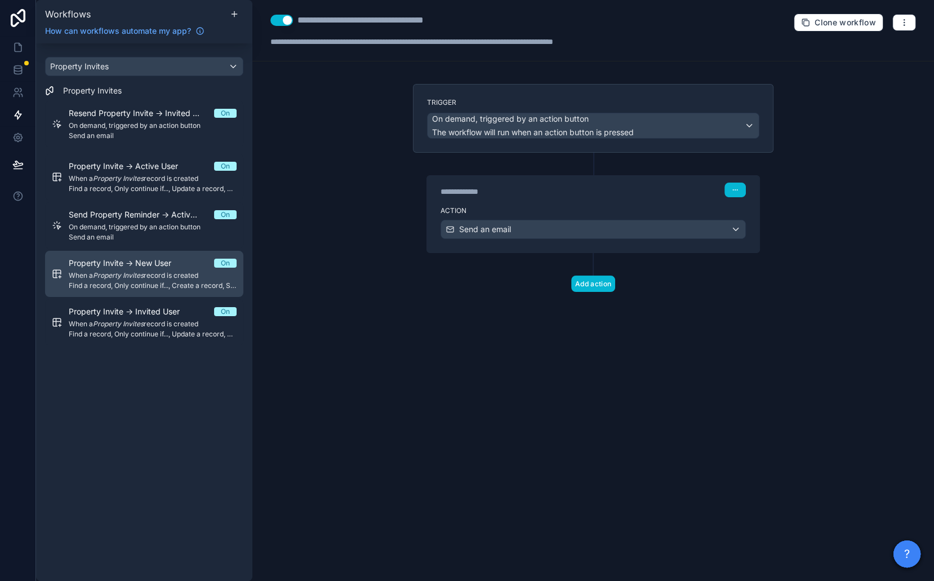
click at [140, 268] on div "Property Invite -> New User On When a Property Invites record is created Find a…" at bounding box center [153, 274] width 168 height 33
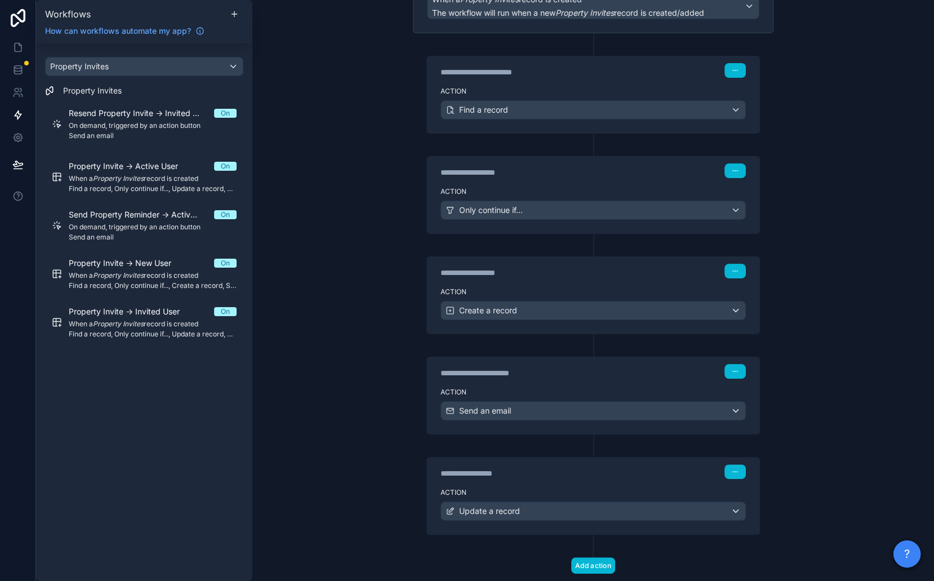
scroll to position [105, 0]
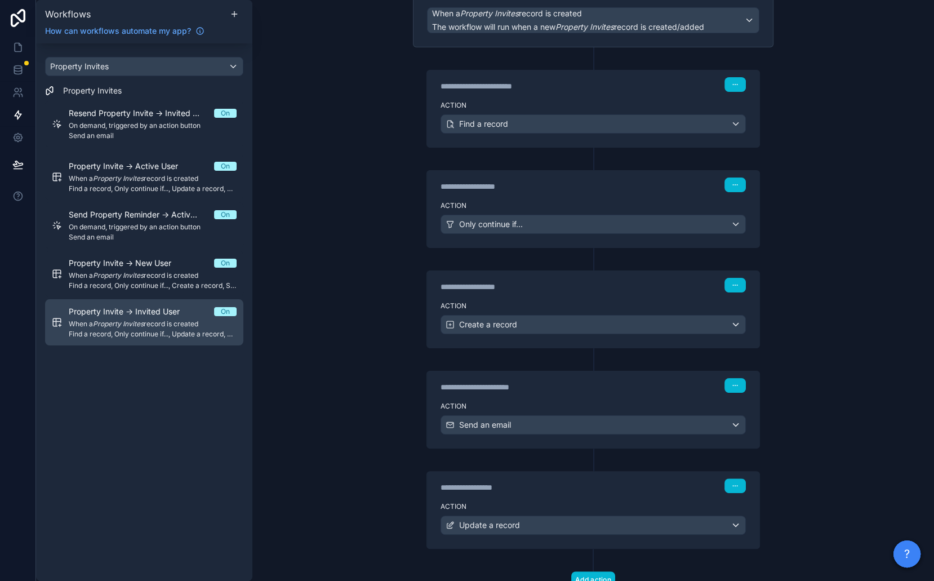
click at [127, 312] on span "Property Invite -> Invited User" at bounding box center [131, 311] width 125 height 11
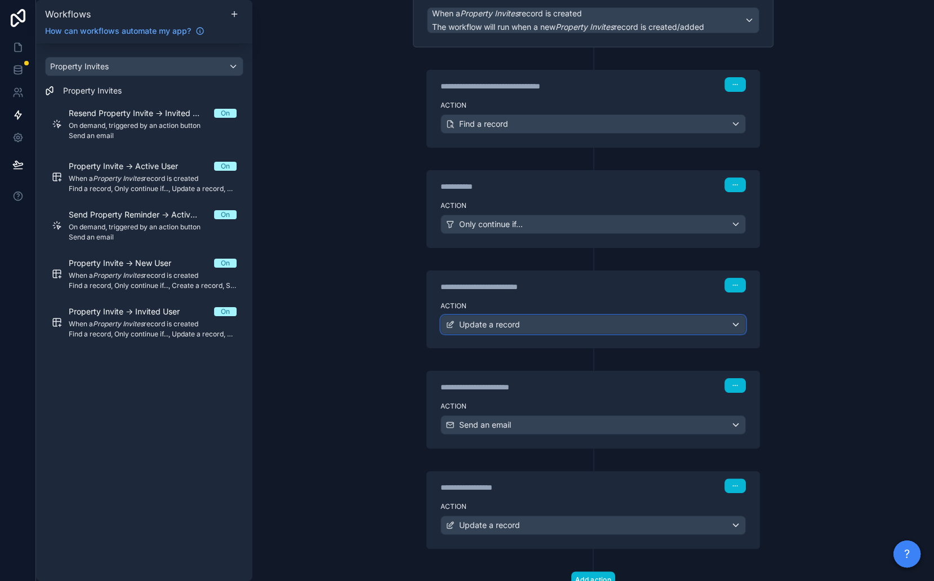
click at [487, 320] on span "Update a record" at bounding box center [489, 324] width 61 height 11
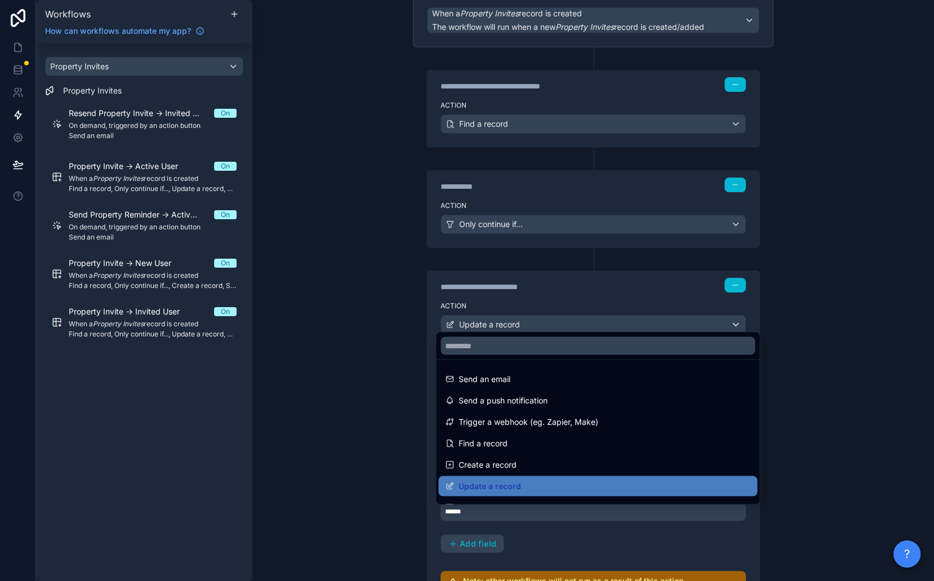
click at [487, 320] on div at bounding box center [467, 290] width 934 height 581
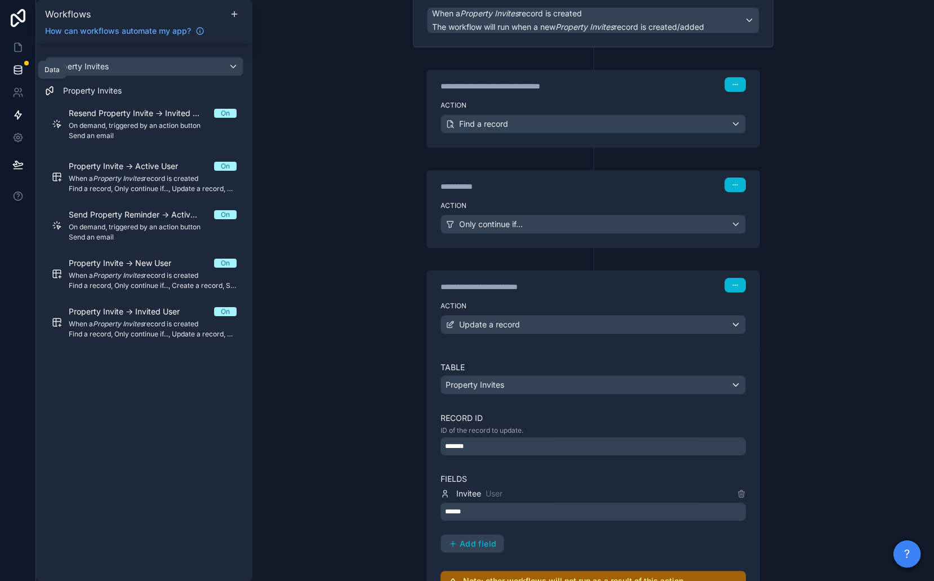
click at [12, 74] on icon at bounding box center [17, 69] width 11 height 11
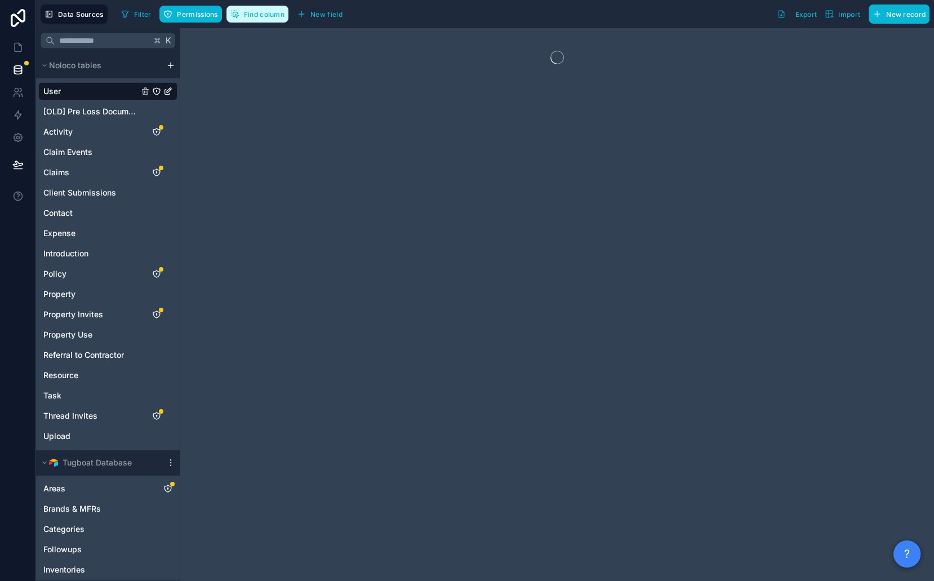
click at [258, 20] on button "Find column" at bounding box center [258, 14] width 62 height 17
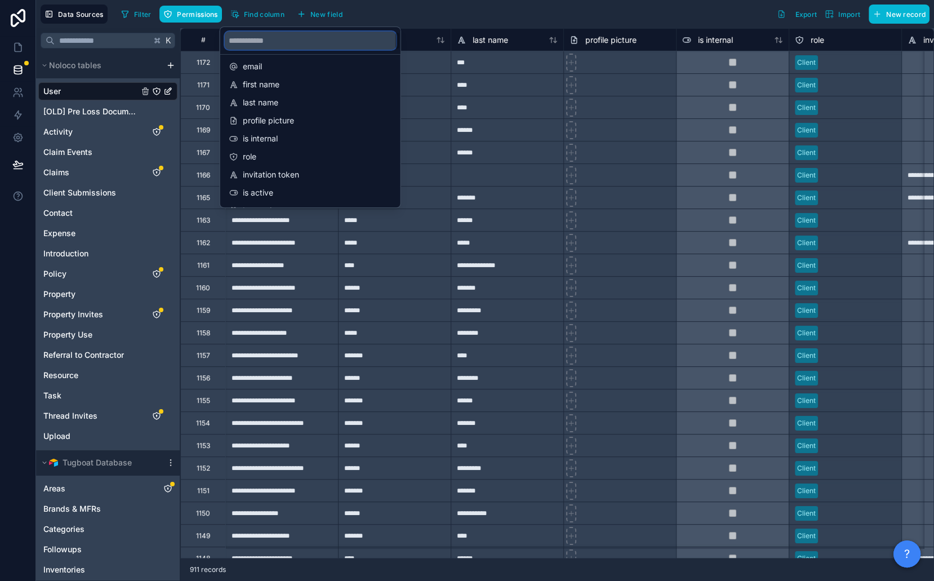
click at [259, 46] on input "scrollable content" at bounding box center [310, 41] width 171 height 18
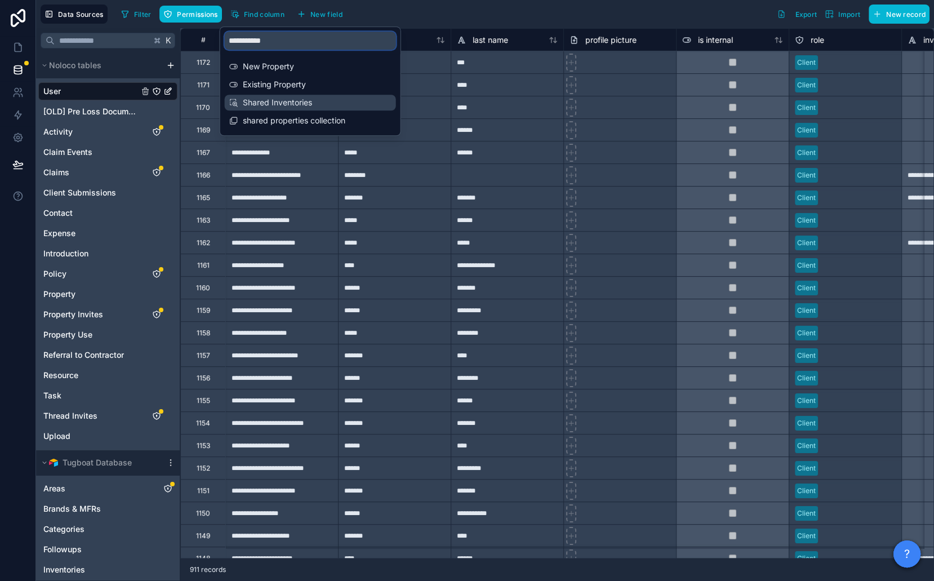
type input "**********"
click at [296, 101] on span "Shared Inventories" at bounding box center [311, 102] width 136 height 11
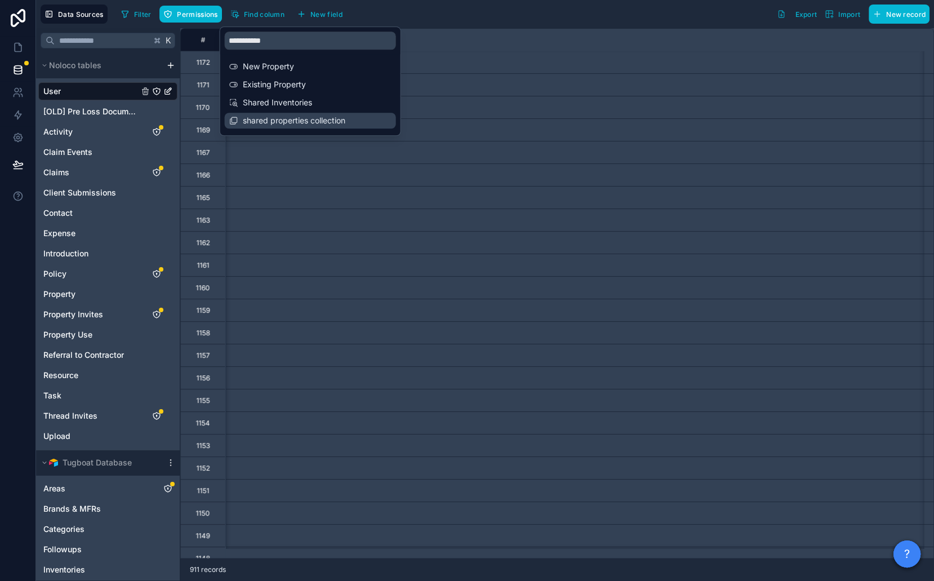
click at [299, 123] on span "shared properties collection" at bounding box center [311, 120] width 136 height 11
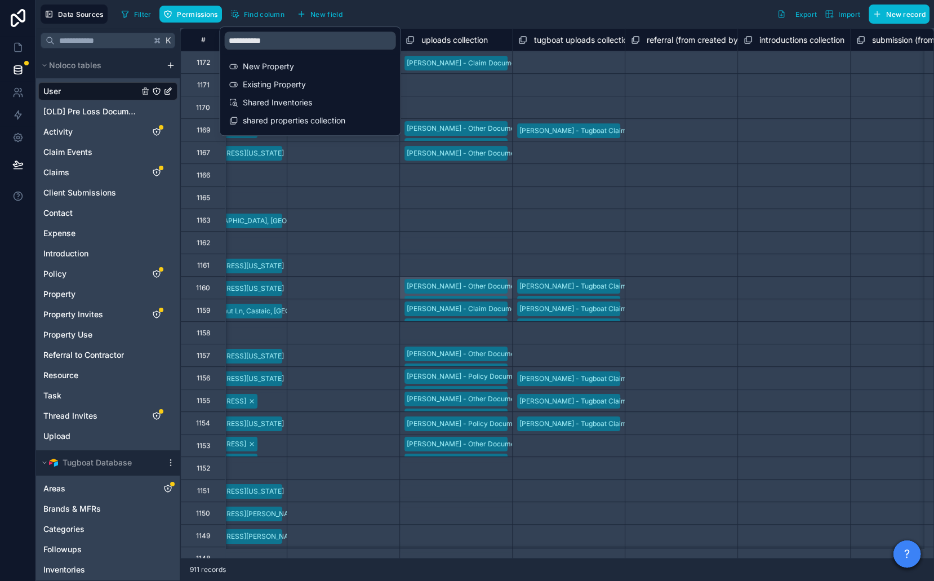
scroll to position [0, 8565]
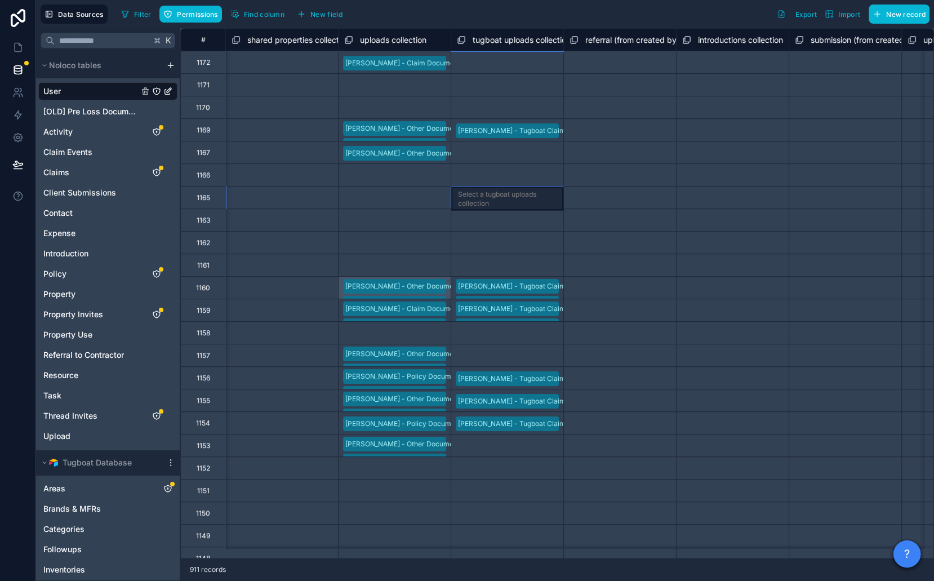
click at [502, 192] on div "Select a tugboat uploads collection" at bounding box center [507, 199] width 99 height 18
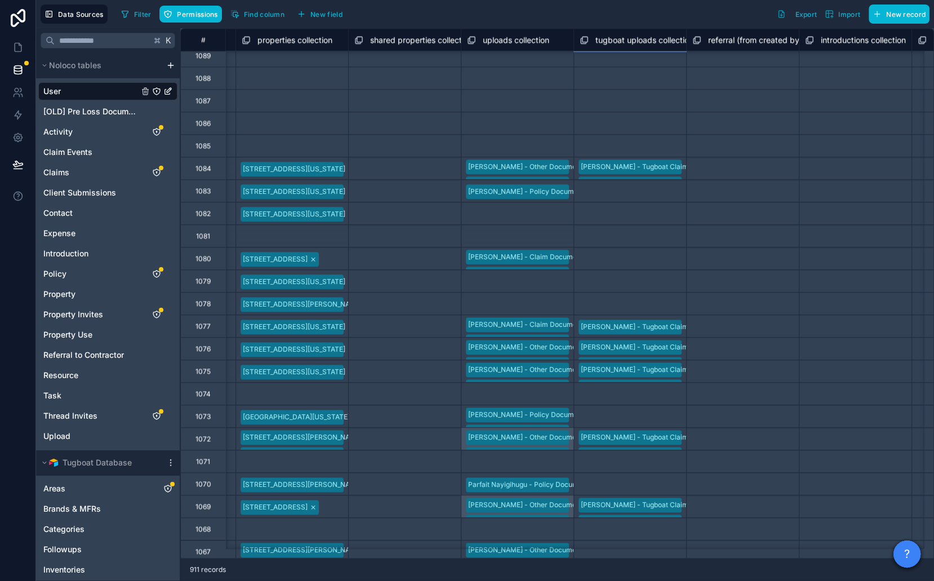
scroll to position [1315, 8443]
click at [401, 37] on span "shared properties collection" at bounding box center [421, 39] width 103 height 11
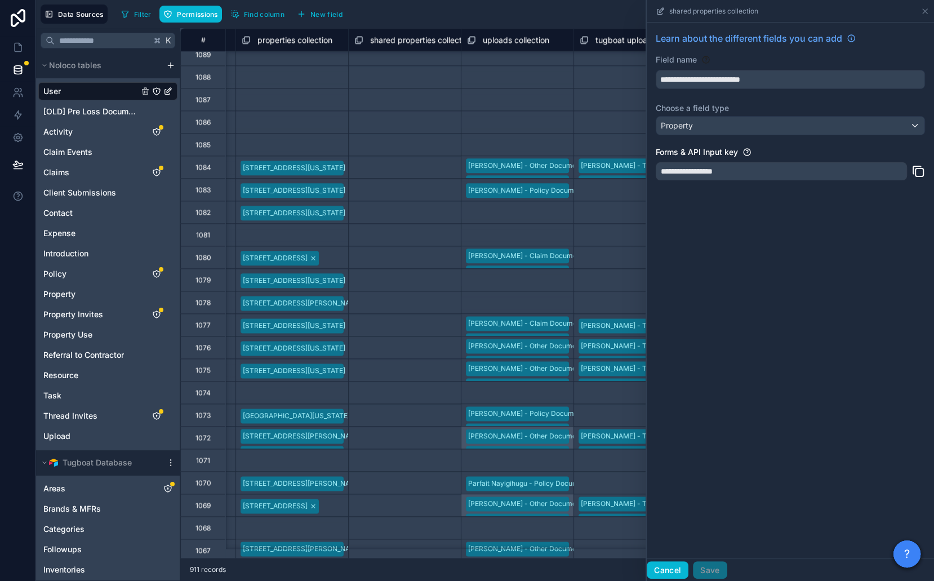
click at [668, 569] on button "Cancel" at bounding box center [668, 570] width 42 height 18
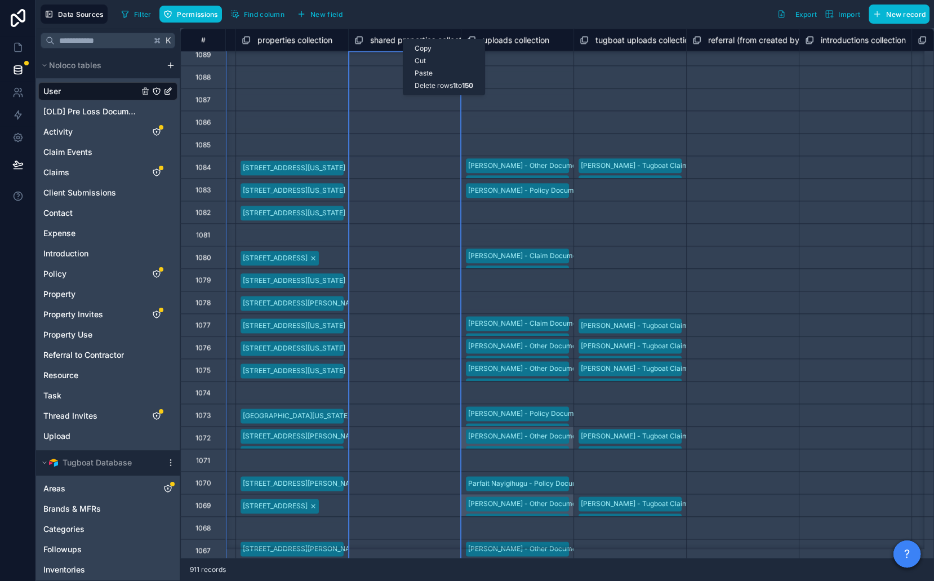
click at [372, 89] on div "Select a shared properties collection" at bounding box center [405, 99] width 112 height 21
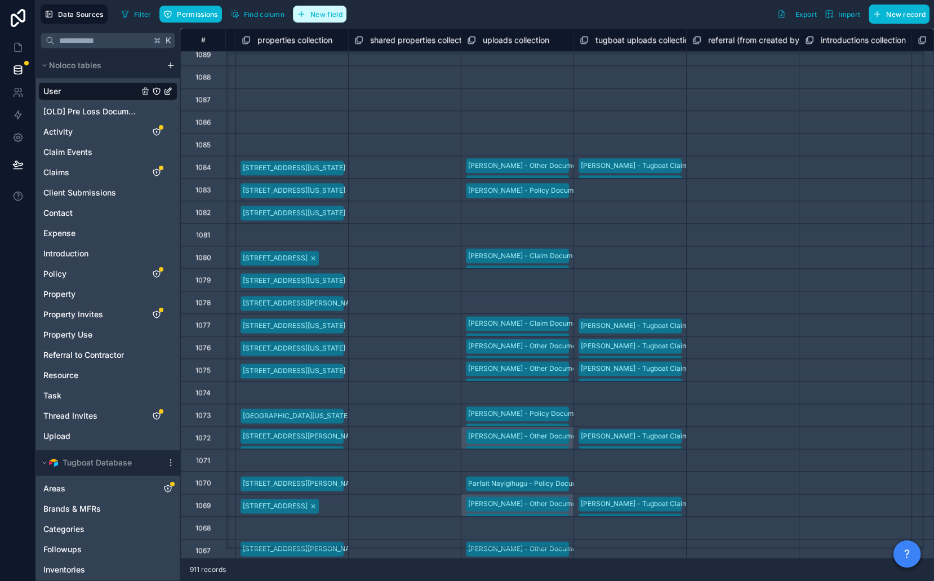
click at [330, 11] on span "New field" at bounding box center [326, 14] width 32 height 8
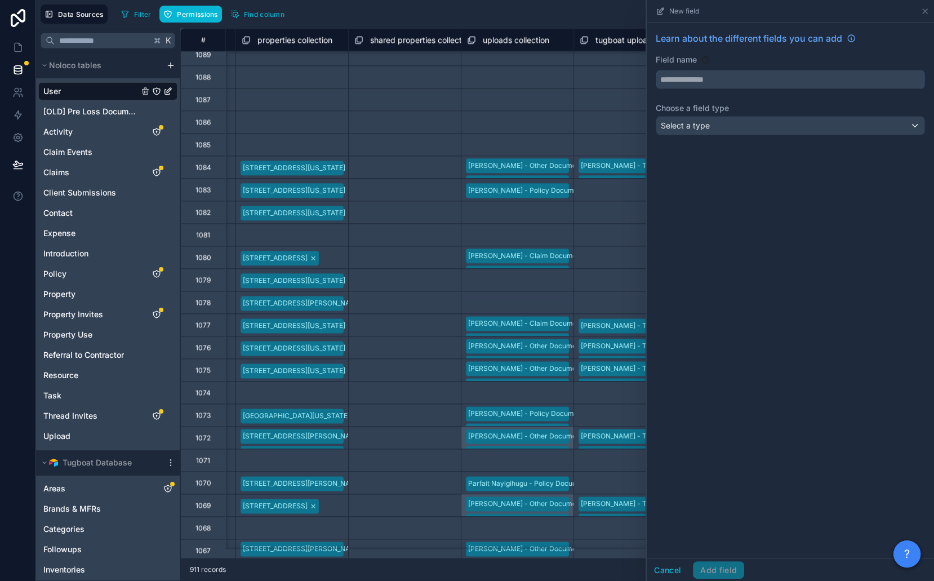
drag, startPoint x: 724, startPoint y: 74, endPoint x: 712, endPoint y: 74, distance: 11.3
click at [724, 74] on input "text" at bounding box center [790, 79] width 268 height 18
click at [656, 70] on button "******" at bounding box center [790, 79] width 269 height 19
type input "**********"
click at [712, 133] on div "Select a type" at bounding box center [790, 126] width 268 height 18
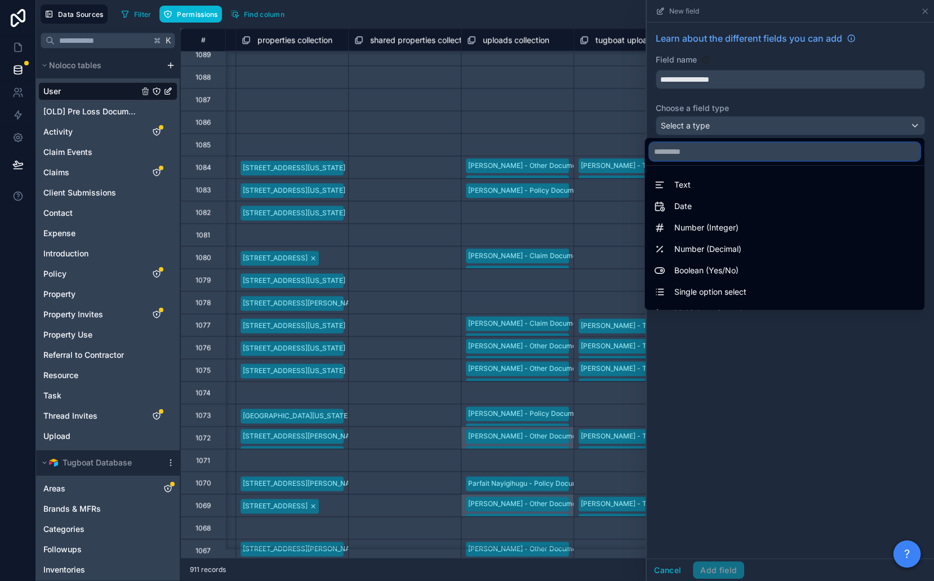
click at [713, 156] on input "text" at bounding box center [785, 152] width 270 height 18
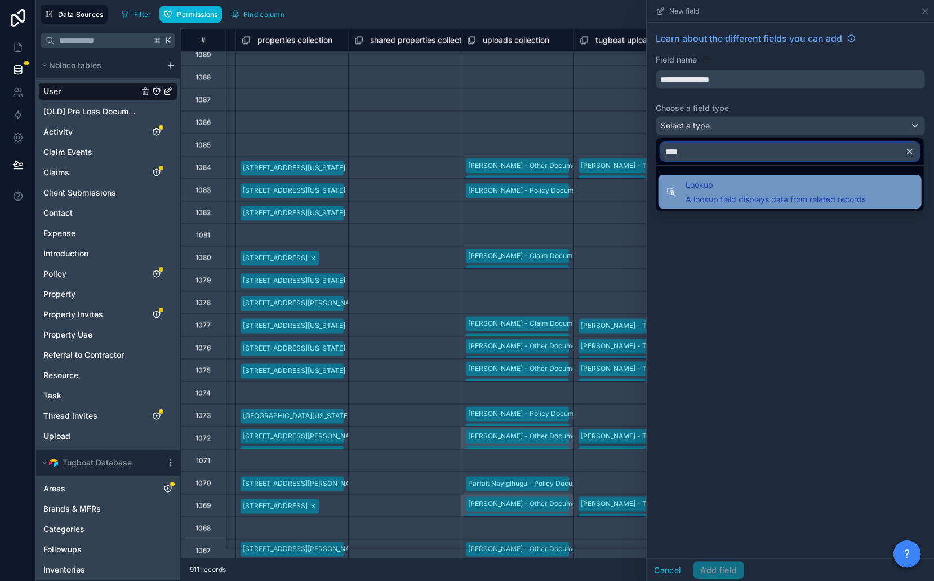
type input "****"
click at [720, 181] on span "Lookup" at bounding box center [775, 185] width 180 height 14
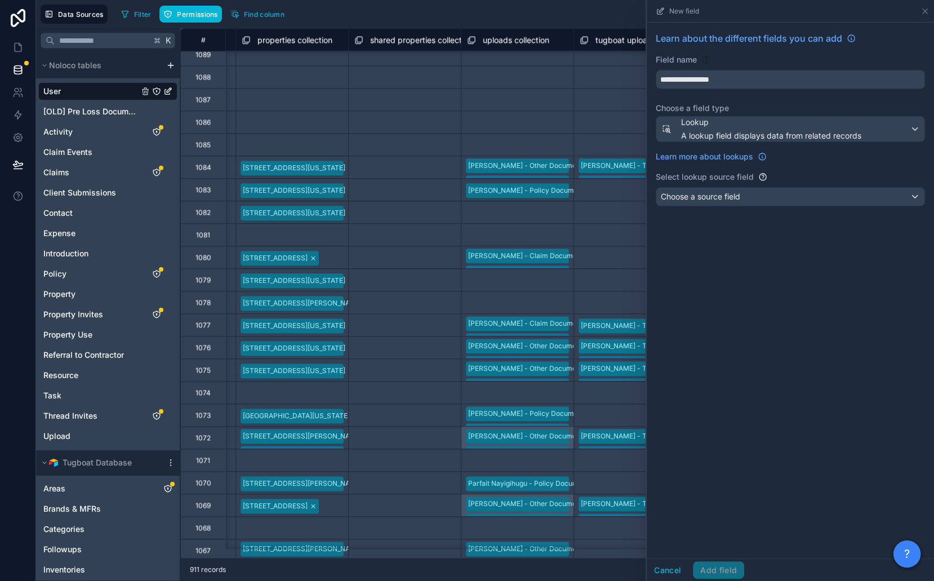
click at [714, 185] on div "**********" at bounding box center [790, 121] width 287 height 197
click at [713, 197] on span "Choose a source field" at bounding box center [700, 197] width 79 height 10
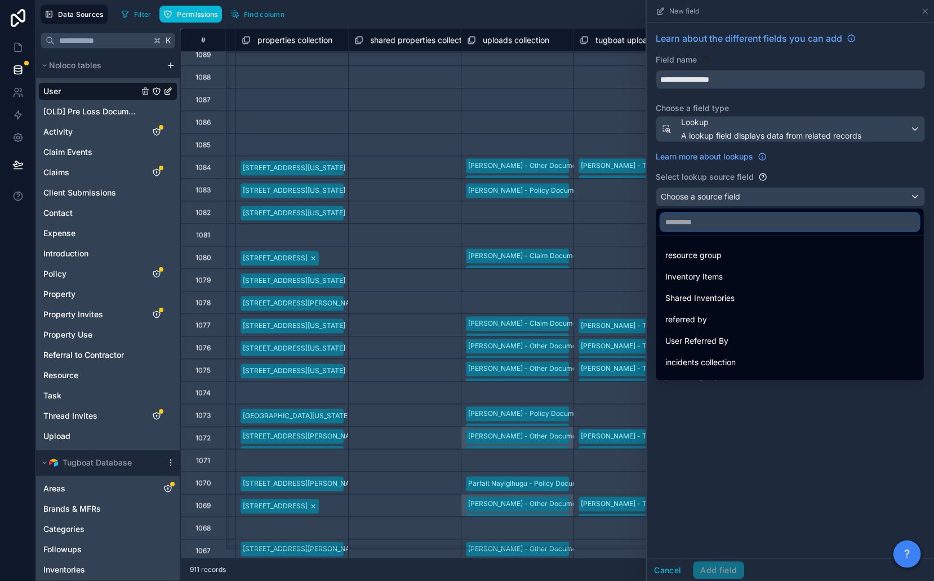
click at [717, 220] on input "text" at bounding box center [789, 222] width 259 height 18
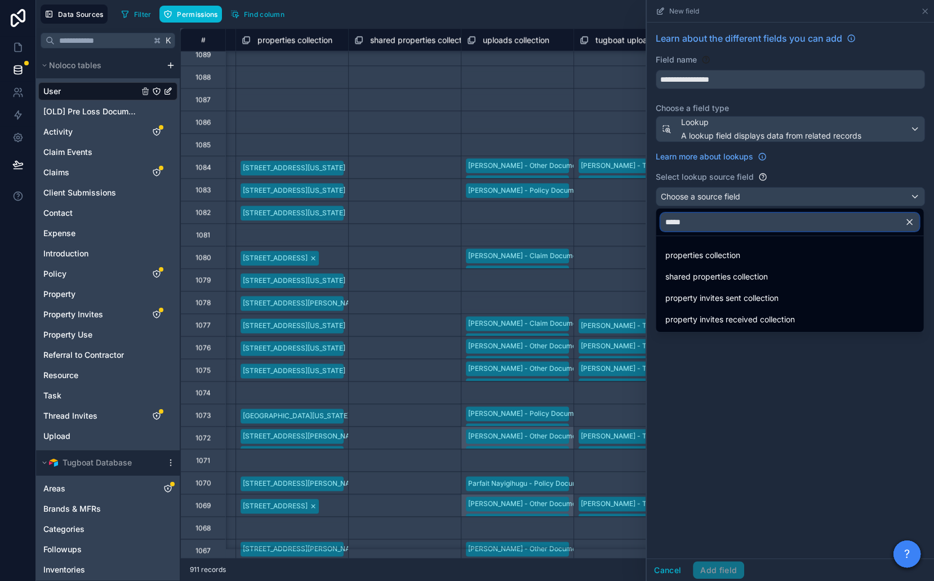
type input "******"
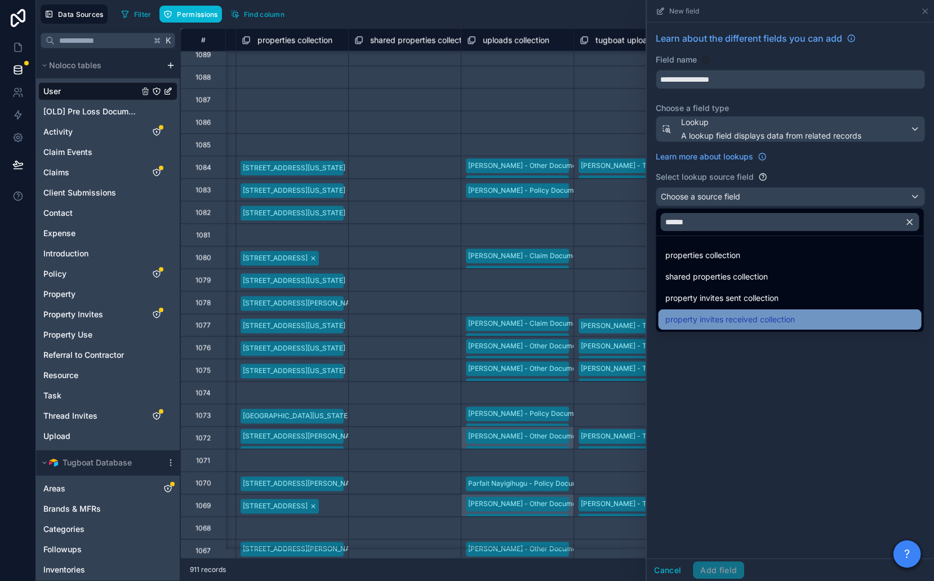
click at [762, 316] on span "property invites received collection" at bounding box center [730, 320] width 130 height 14
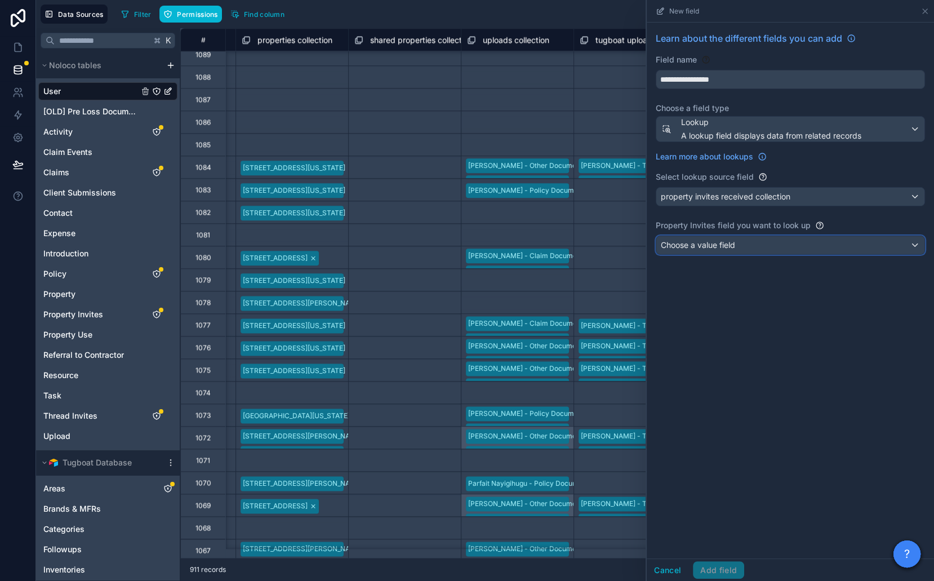
click at [740, 242] on div "Choose a value field" at bounding box center [790, 245] width 268 height 18
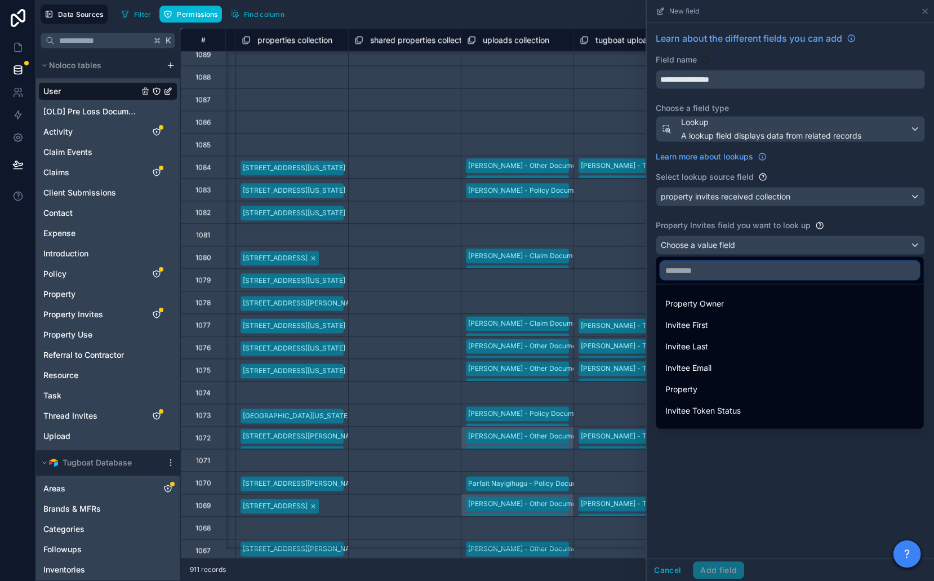
click at [729, 271] on input "text" at bounding box center [789, 270] width 259 height 18
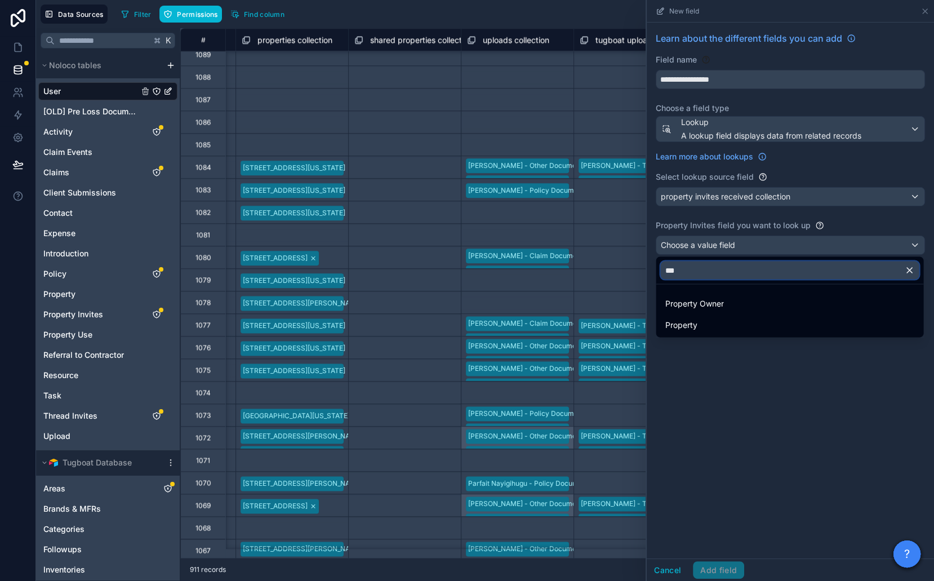
type input "****"
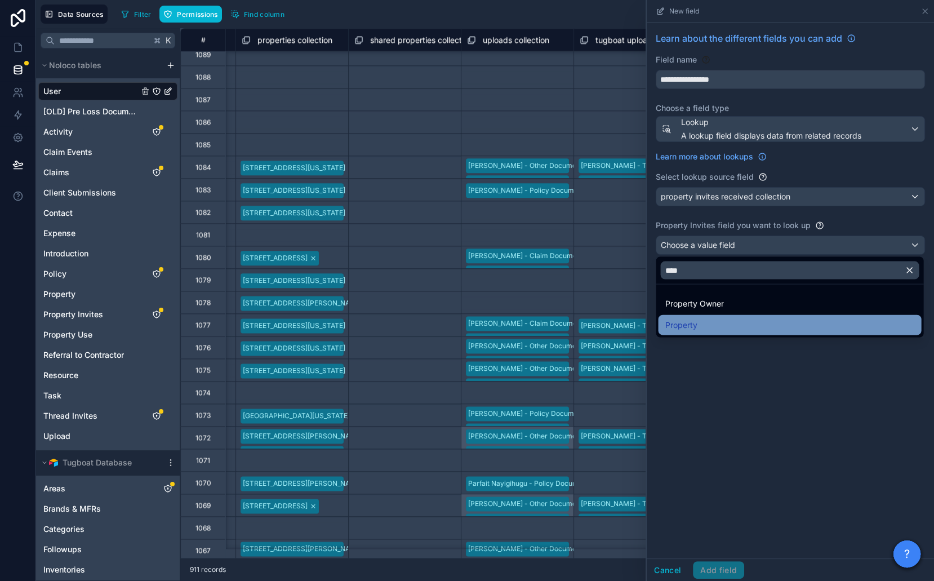
click at [716, 318] on div "Property" at bounding box center [790, 325] width 250 height 14
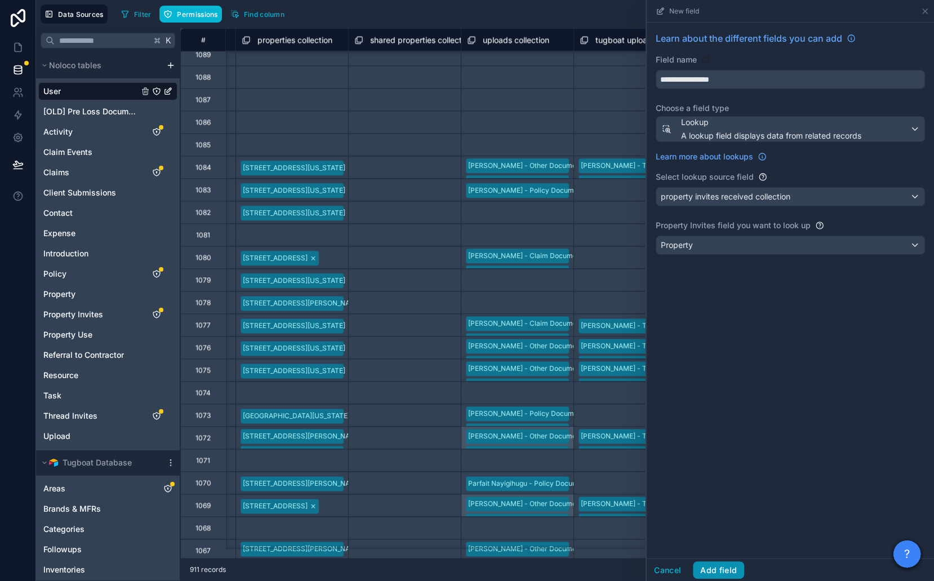
click at [709, 575] on button "Add field" at bounding box center [718, 570] width 51 height 18
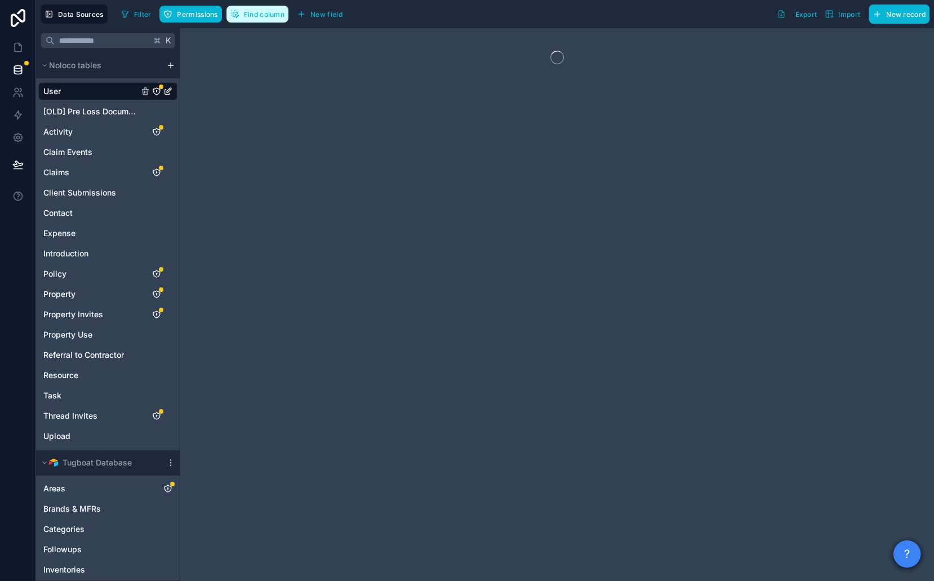
click at [263, 15] on span "Find column" at bounding box center [264, 14] width 41 height 8
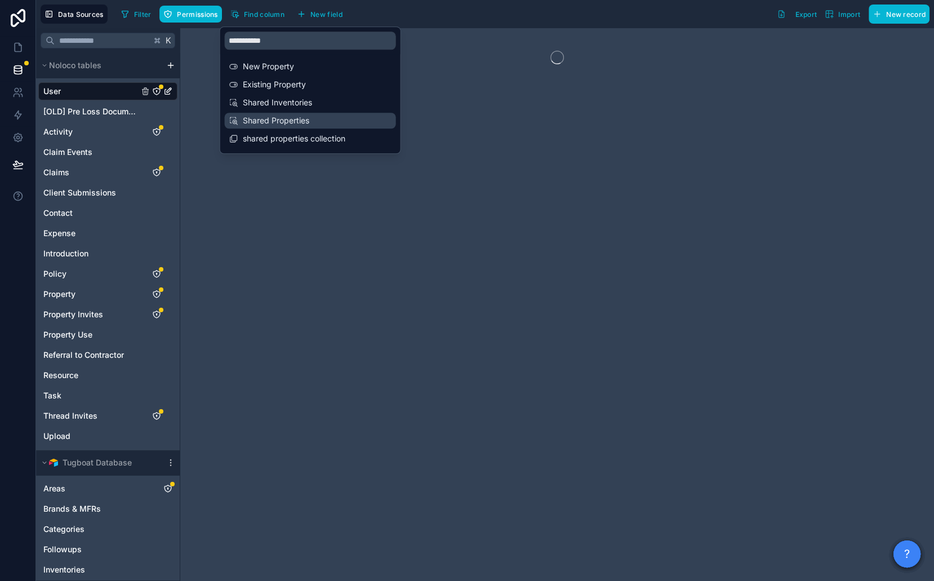
click at [286, 117] on span "Shared Properties" at bounding box center [311, 120] width 136 height 11
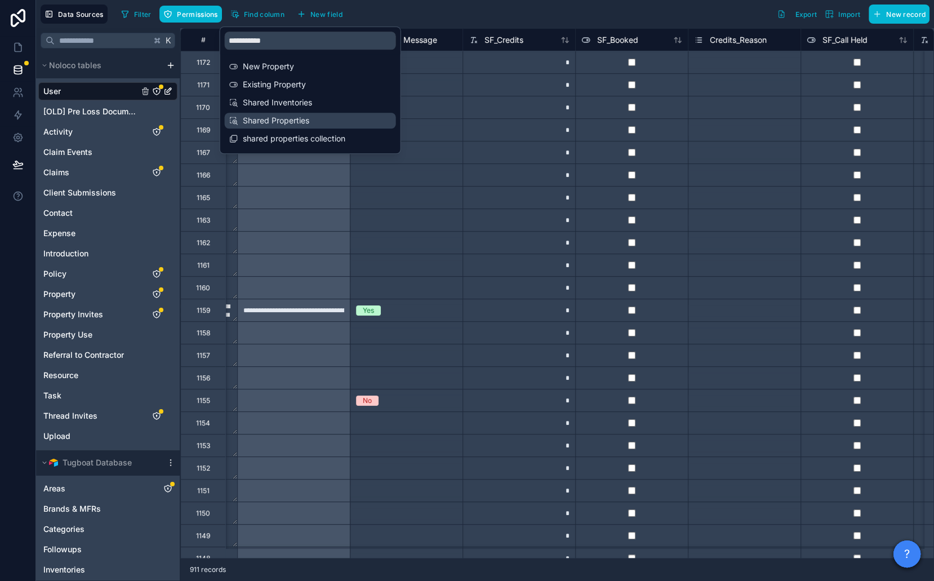
click at [318, 119] on span "Shared Properties" at bounding box center [311, 120] width 136 height 11
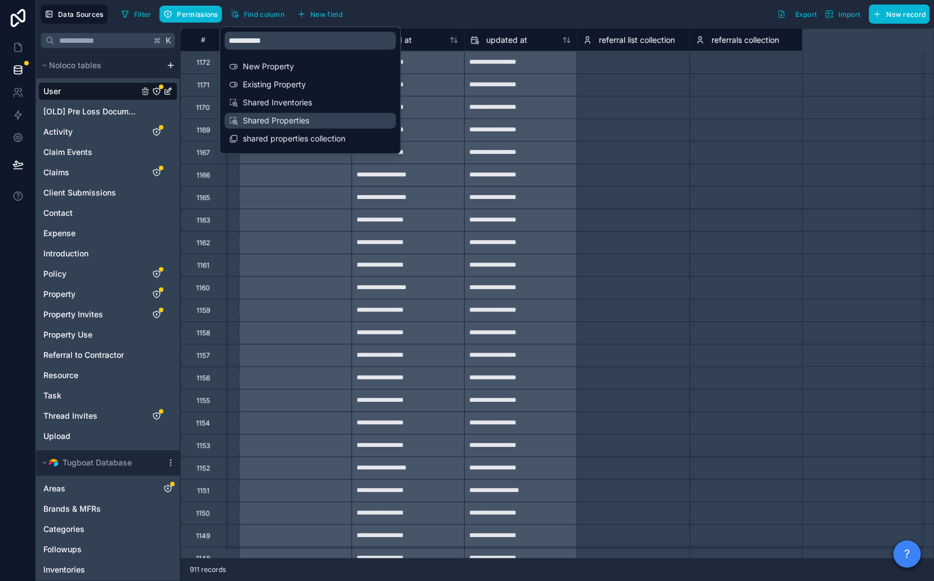
scroll to position [0, 7551]
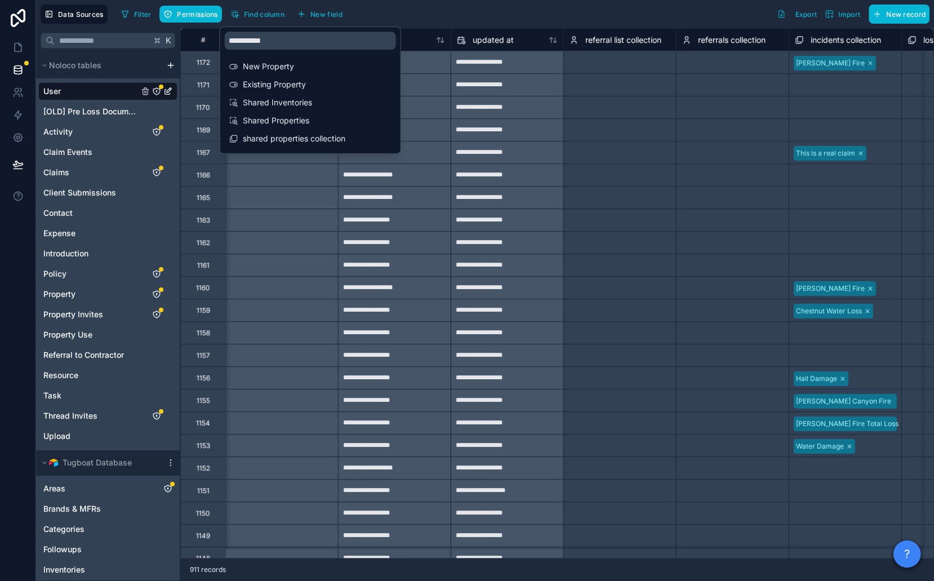
click at [633, 149] on div "Select a referral list collection" at bounding box center [617, 153] width 95 height 9
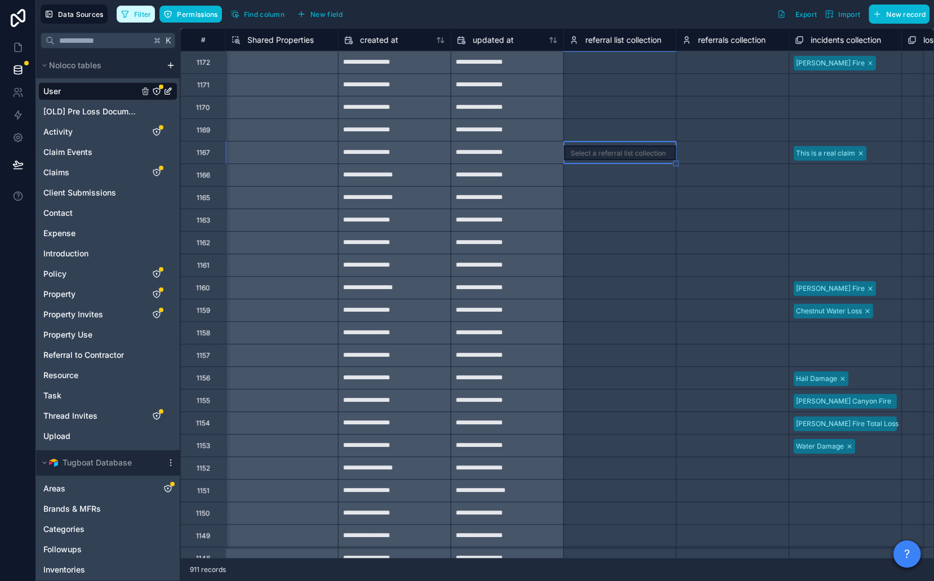
click at [134, 19] on button "Filter" at bounding box center [136, 14] width 39 height 17
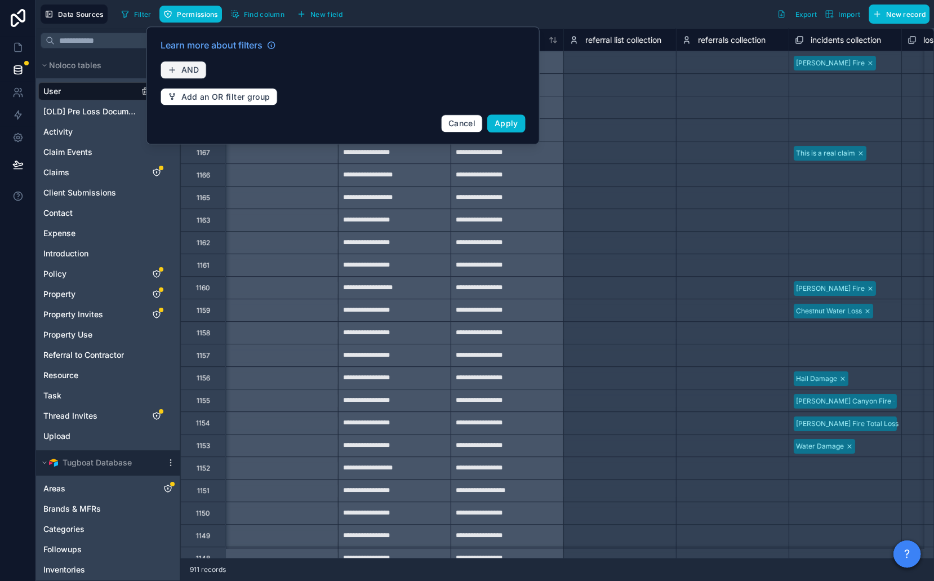
click at [203, 73] on button "AND" at bounding box center [184, 70] width 46 height 18
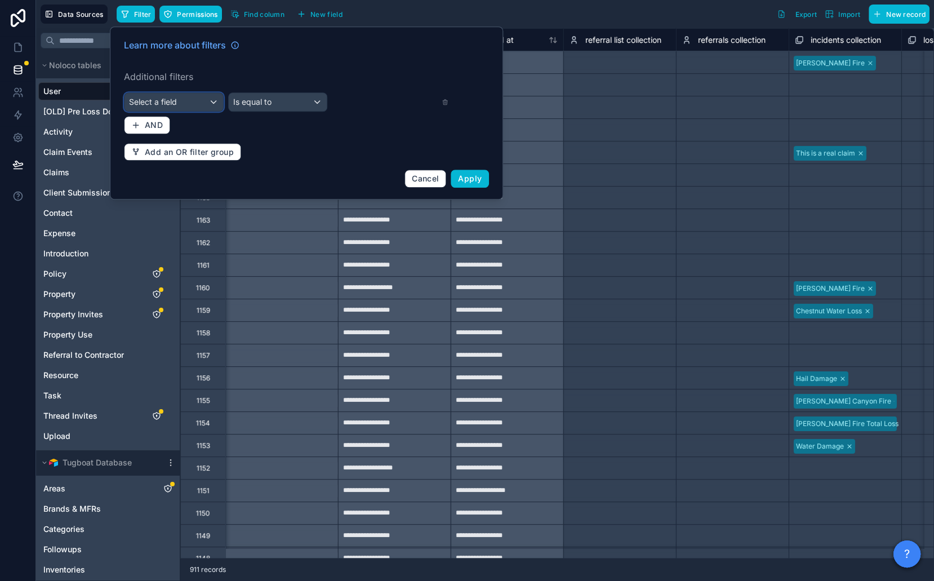
click at [175, 96] on span "Select a field" at bounding box center [153, 101] width 48 height 11
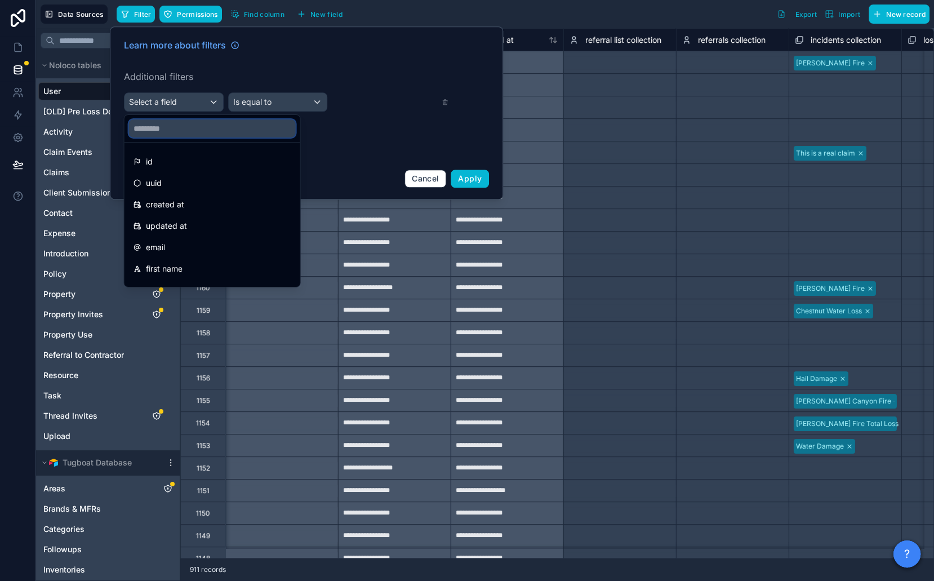
click at [169, 126] on input "text" at bounding box center [212, 128] width 167 height 18
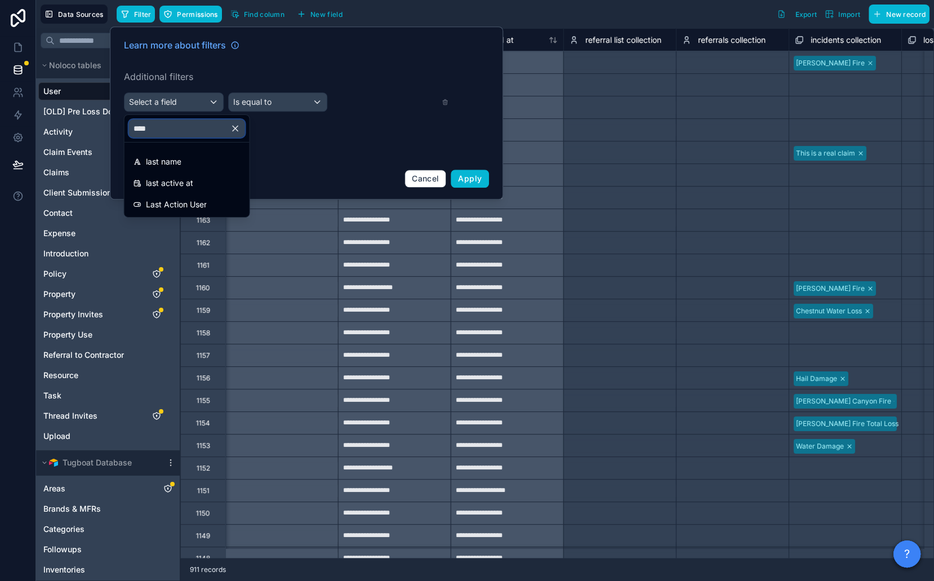
type input "****"
click at [201, 171] on ul "last name last active at Last Action User" at bounding box center [187, 180] width 125 height 74
click at [200, 167] on div "last name" at bounding box center [187, 162] width 107 height 14
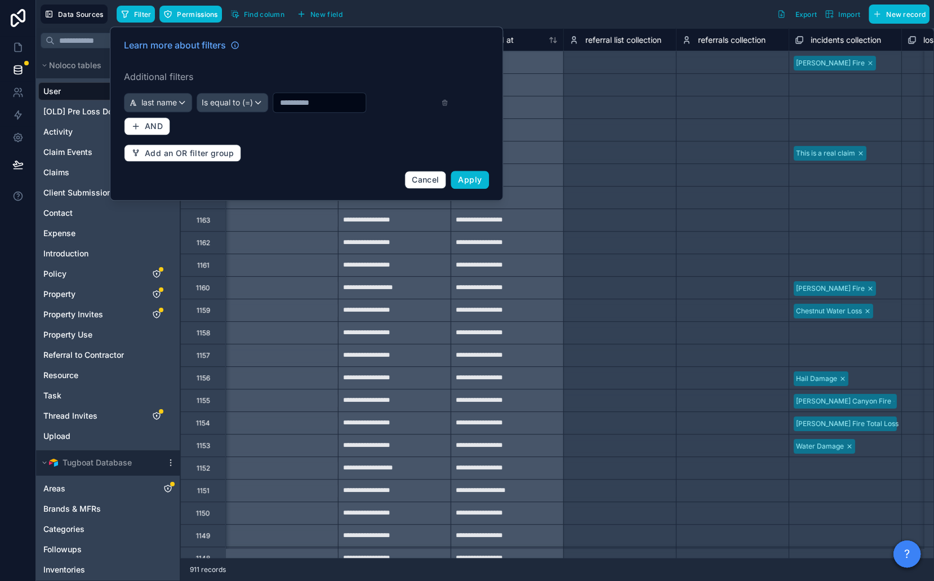
click at [299, 106] on input "text" at bounding box center [319, 103] width 92 height 16
type input "*****"
click at [464, 178] on span "Apply" at bounding box center [470, 180] width 24 height 10
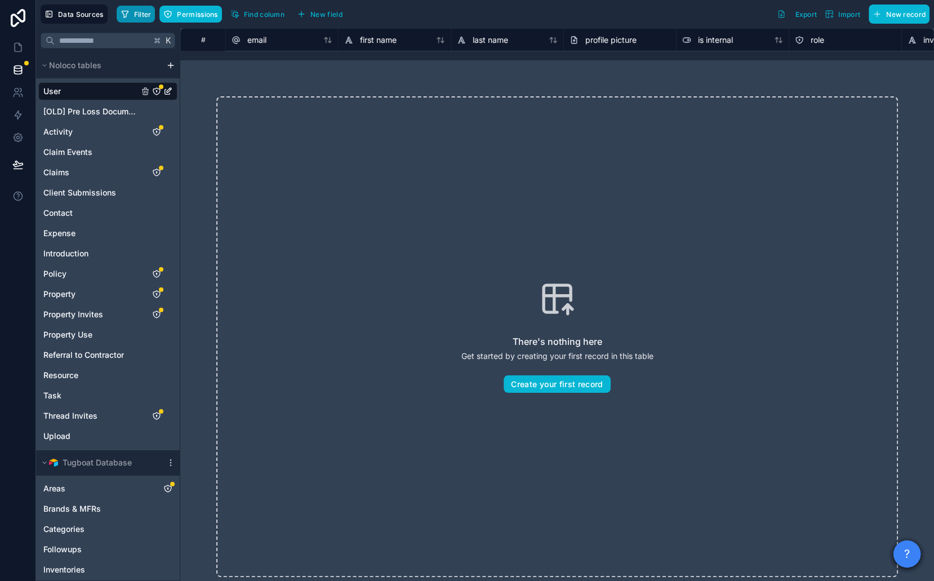
click at [134, 12] on span "Filter" at bounding box center [142, 14] width 17 height 8
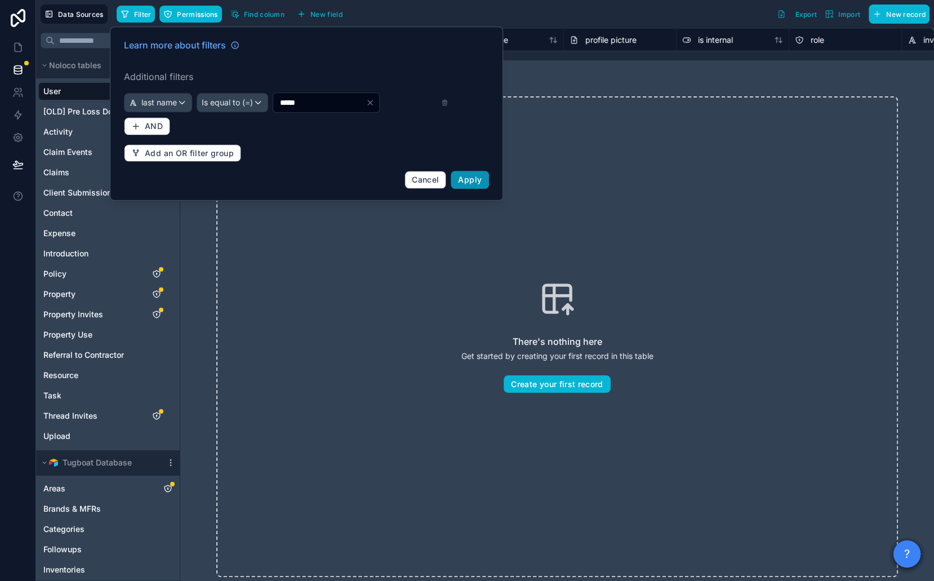
click at [481, 178] on span "Apply" at bounding box center [470, 180] width 24 height 10
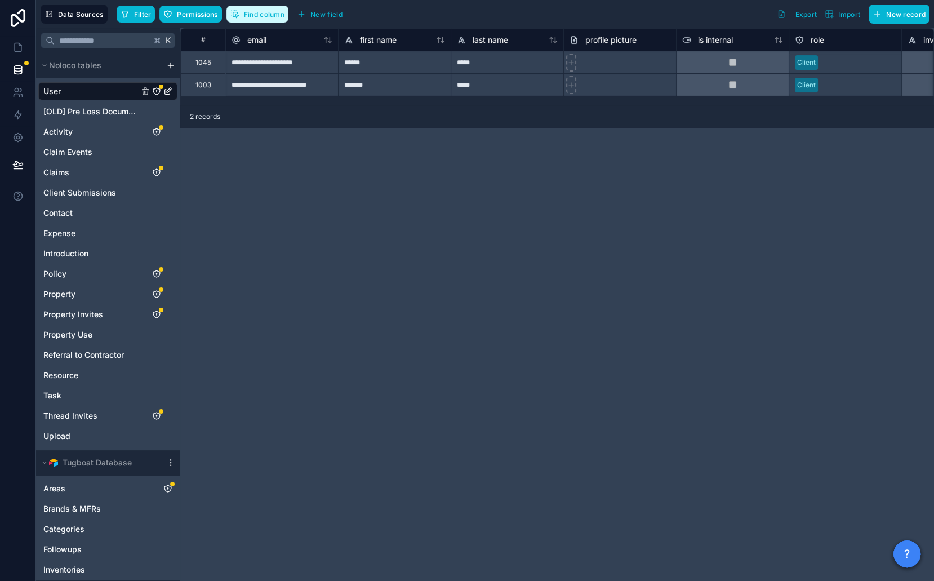
click at [274, 10] on span "Find column" at bounding box center [264, 14] width 41 height 8
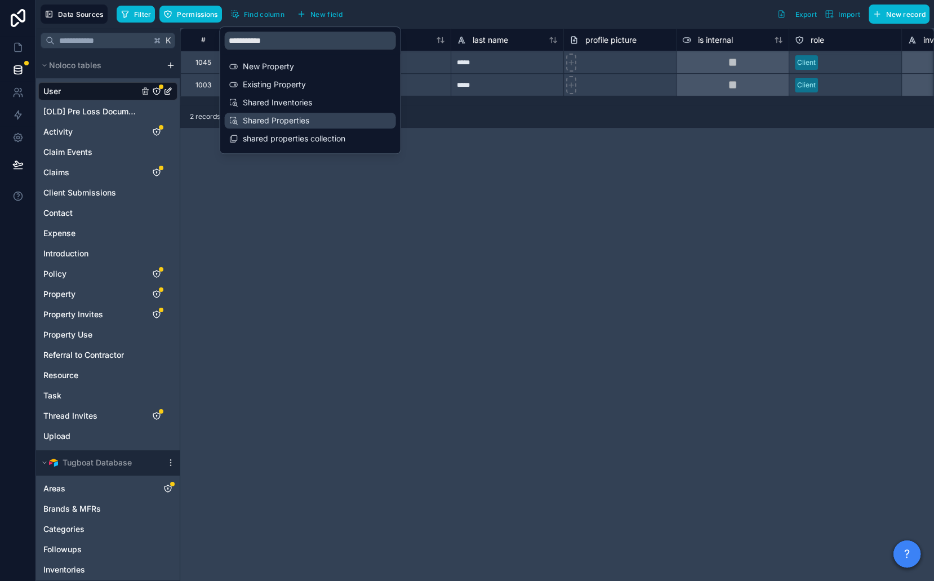
click at [300, 119] on span "Shared Properties" at bounding box center [311, 120] width 136 height 11
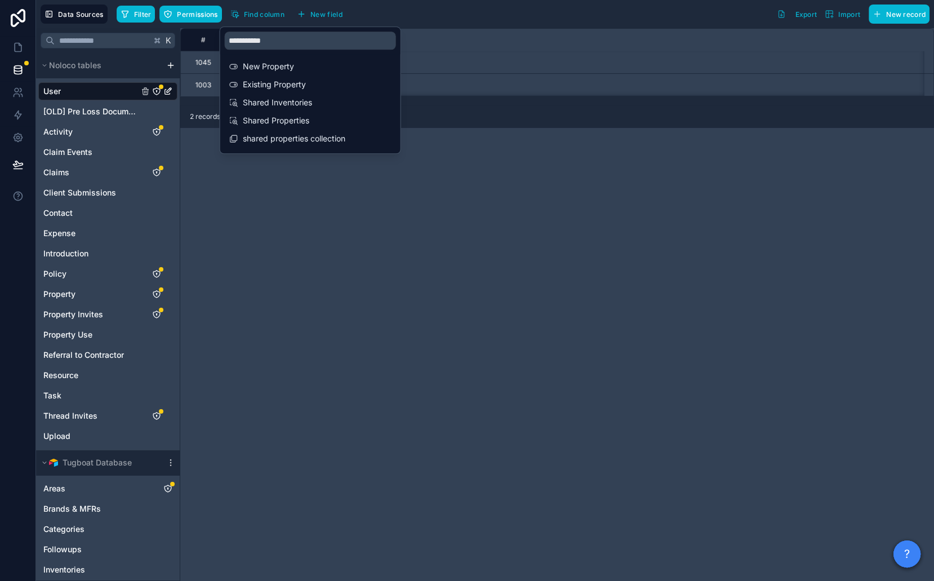
scroll to position [0, 7551]
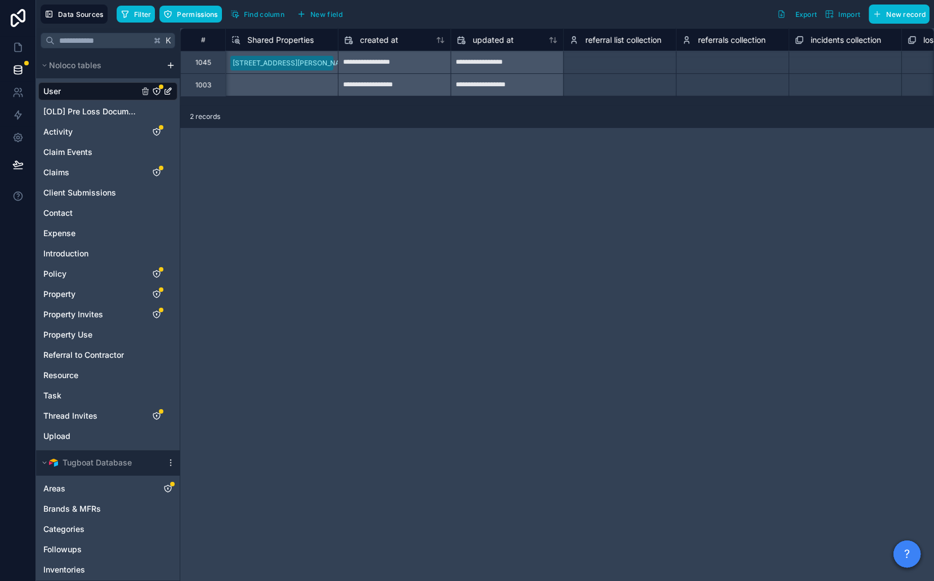
click at [466, 224] on div "**********" at bounding box center [557, 304] width 754 height 553
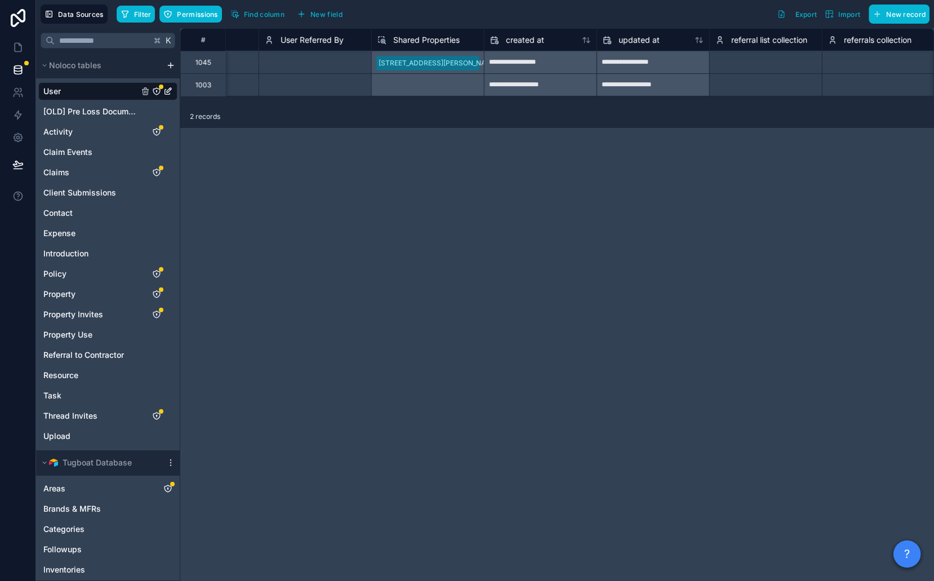
scroll to position [0, 7379]
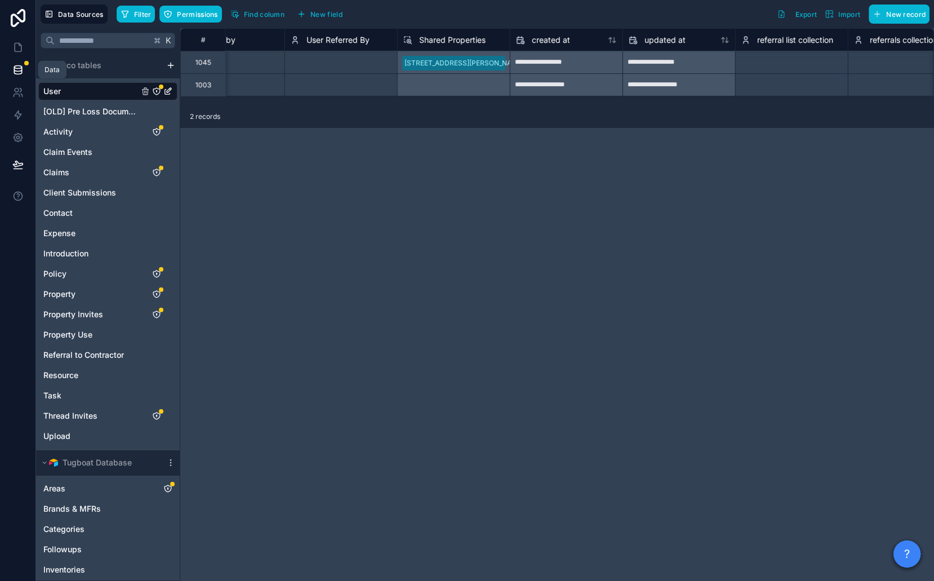
click at [17, 71] on icon at bounding box center [17, 69] width 7 height 5
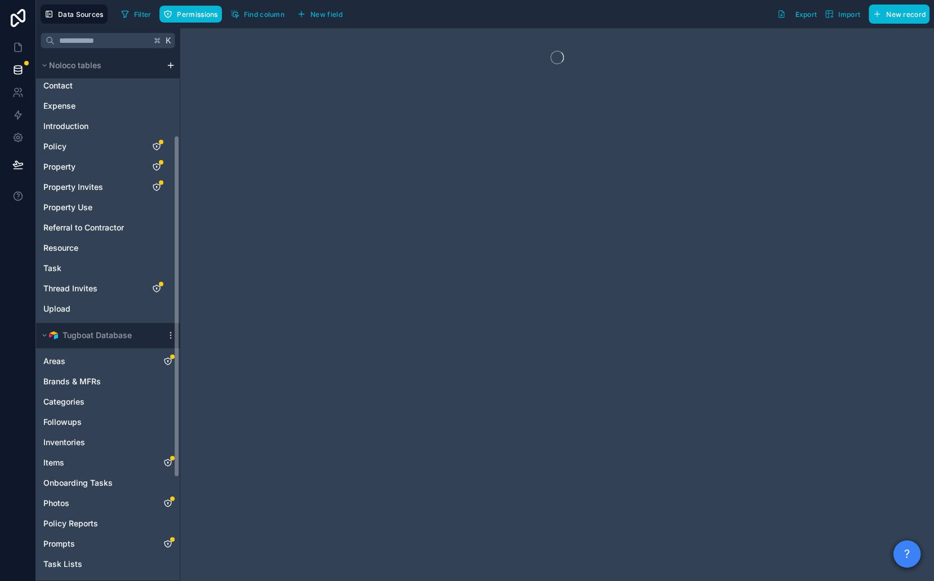
scroll to position [286, 0]
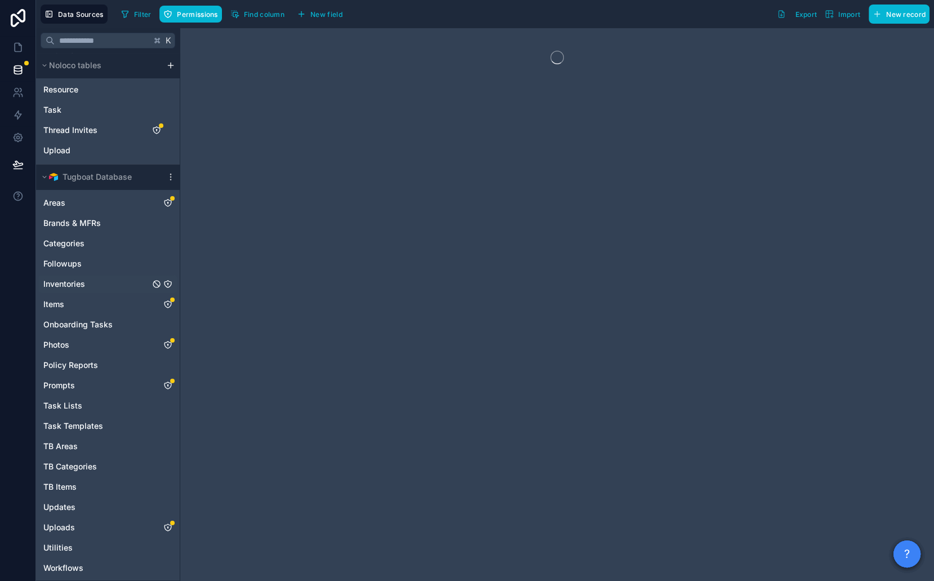
click at [168, 284] on icon "Inventories" at bounding box center [168, 284] width 0 height 1
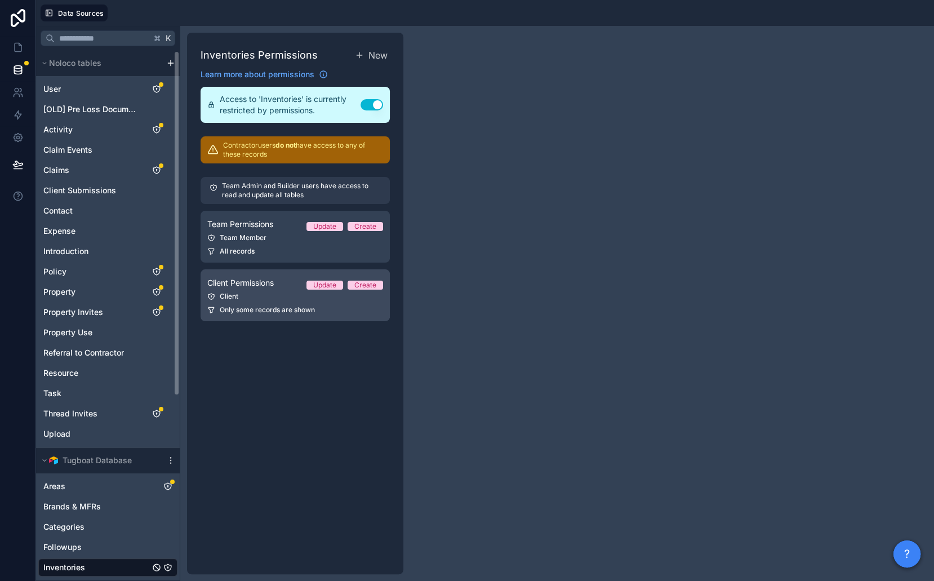
click at [272, 287] on span "Client Permissions" at bounding box center [240, 282] width 66 height 11
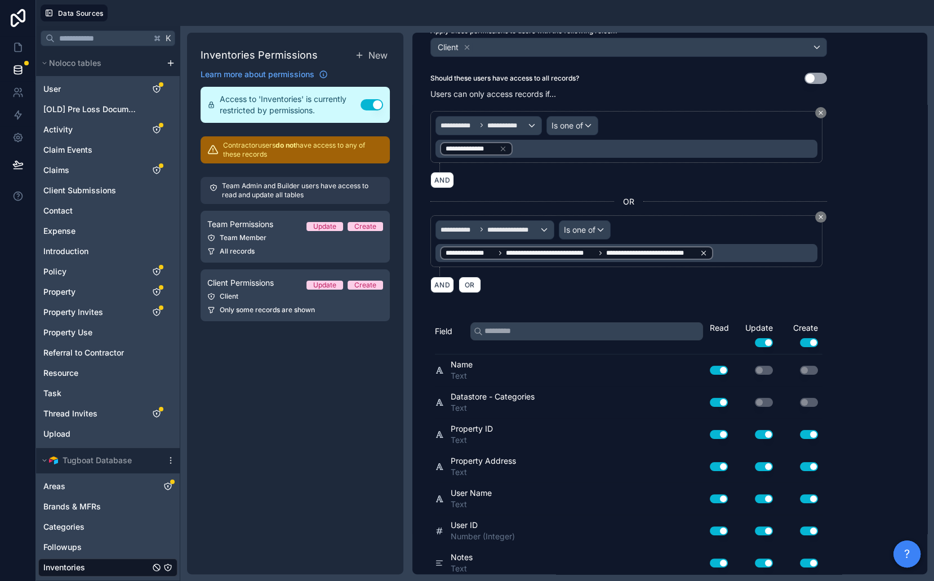
scroll to position [63, 0]
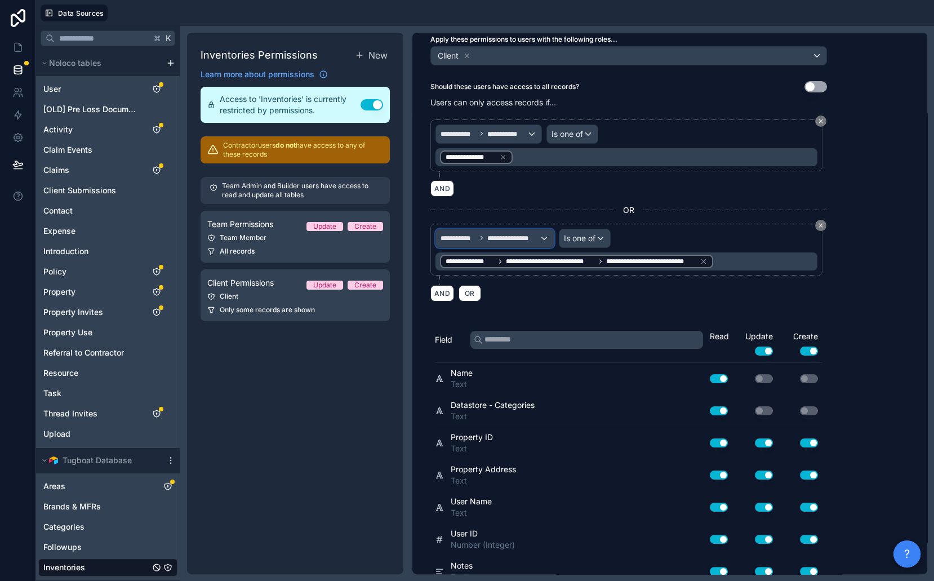
click at [526, 234] on span "**********" at bounding box center [513, 238] width 52 height 9
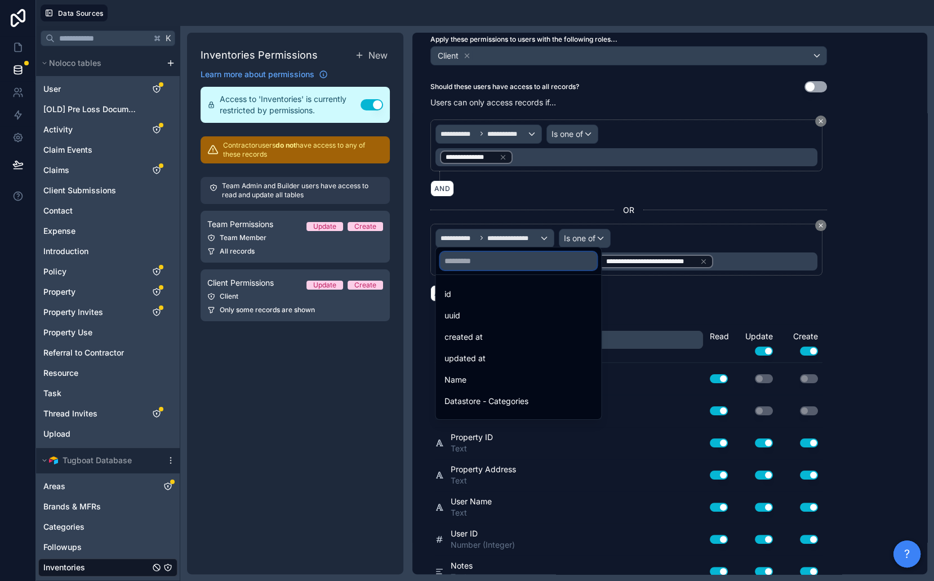
click at [502, 261] on input "text" at bounding box center [518, 261] width 157 height 18
click at [707, 259] on div at bounding box center [467, 290] width 934 height 581
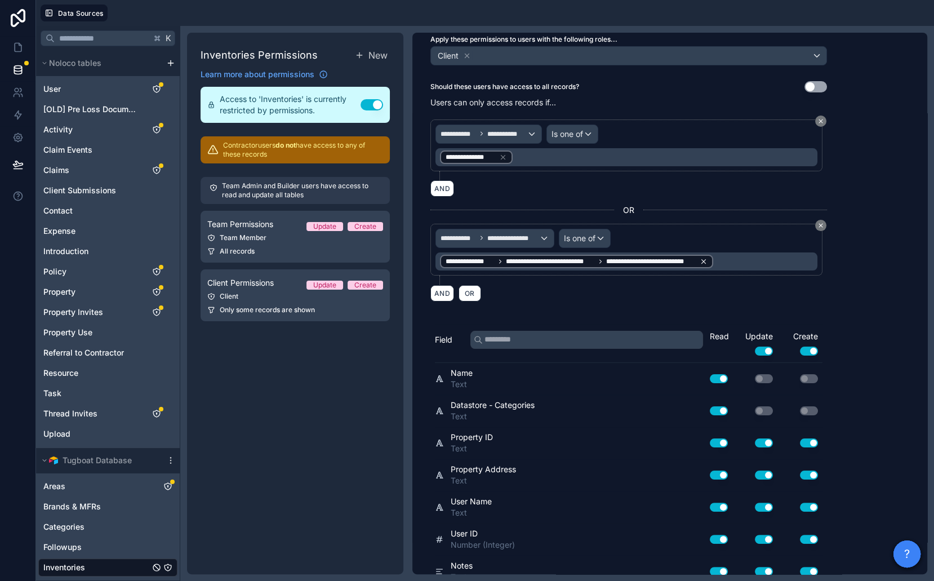
click at [707, 256] on div "**********" at bounding box center [576, 262] width 273 height 14
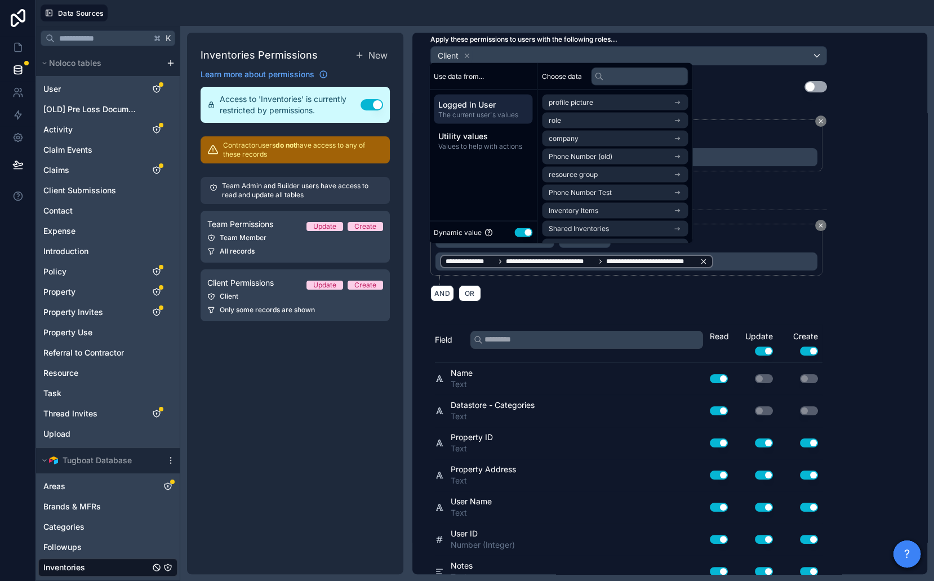
click at [700, 258] on icon at bounding box center [704, 262] width 8 height 8
click at [618, 78] on input "text" at bounding box center [639, 76] width 97 height 18
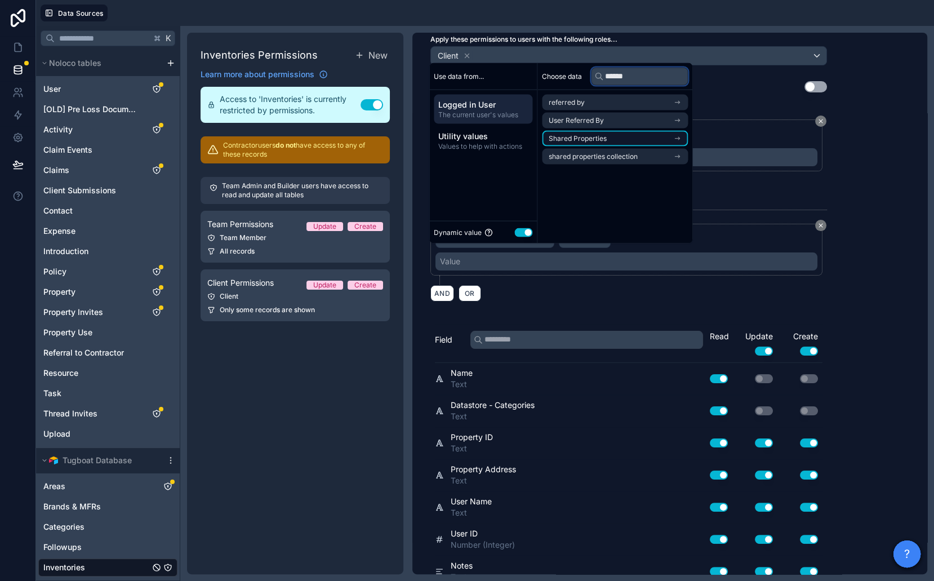
type input "******"
click at [605, 139] on span "Shared Properties" at bounding box center [578, 138] width 58 height 9
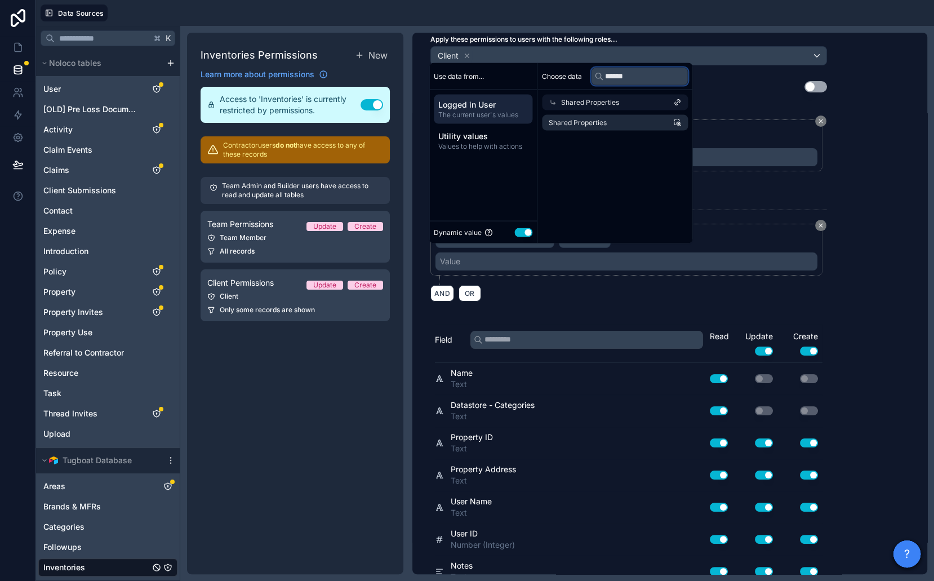
click at [611, 81] on input "******" at bounding box center [639, 76] width 97 height 18
click at [616, 122] on li "Shared Properties" at bounding box center [615, 123] width 146 height 16
click at [880, 242] on div "**********" at bounding box center [669, 304] width 515 height 542
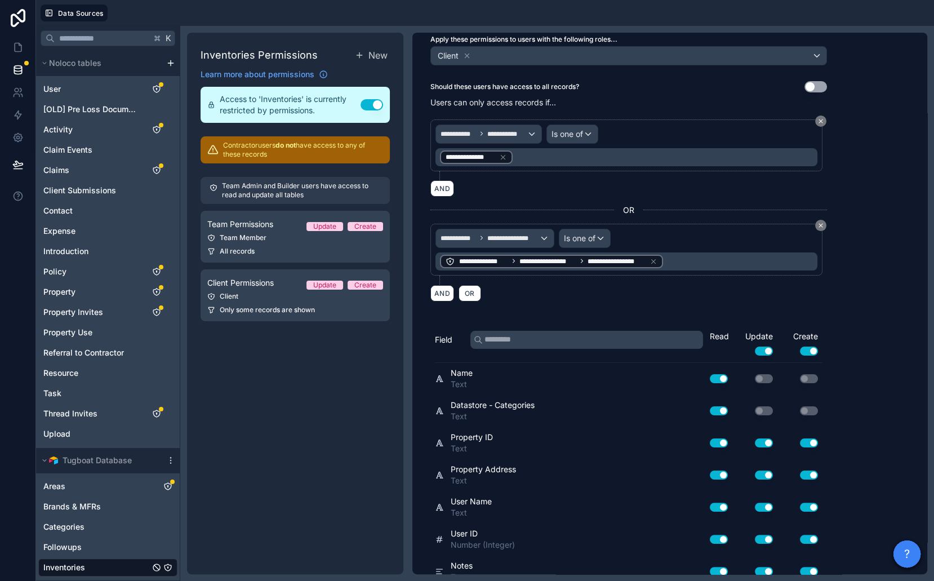
scroll to position [0, 0]
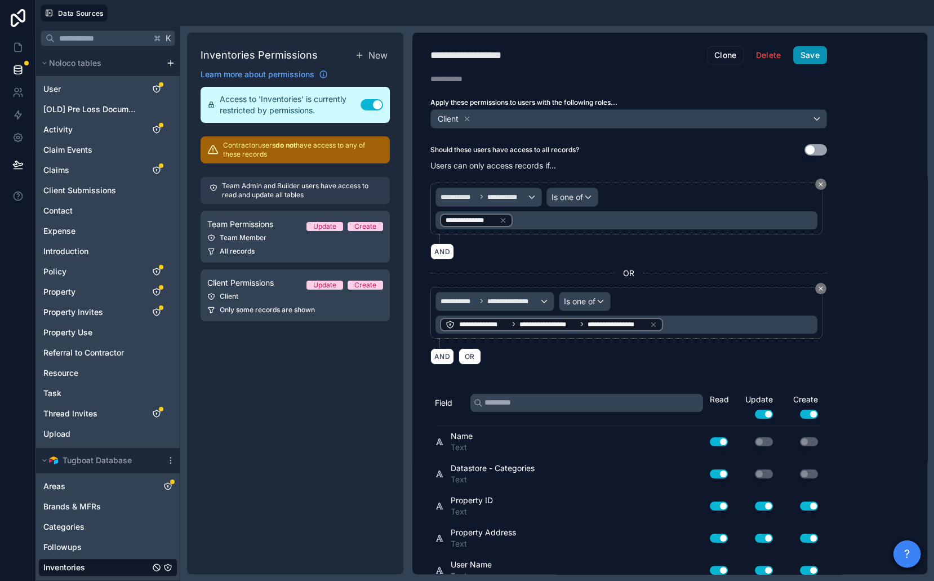
click at [818, 53] on button "Save" at bounding box center [810, 55] width 34 height 18
click at [15, 43] on icon at bounding box center [18, 47] width 7 height 8
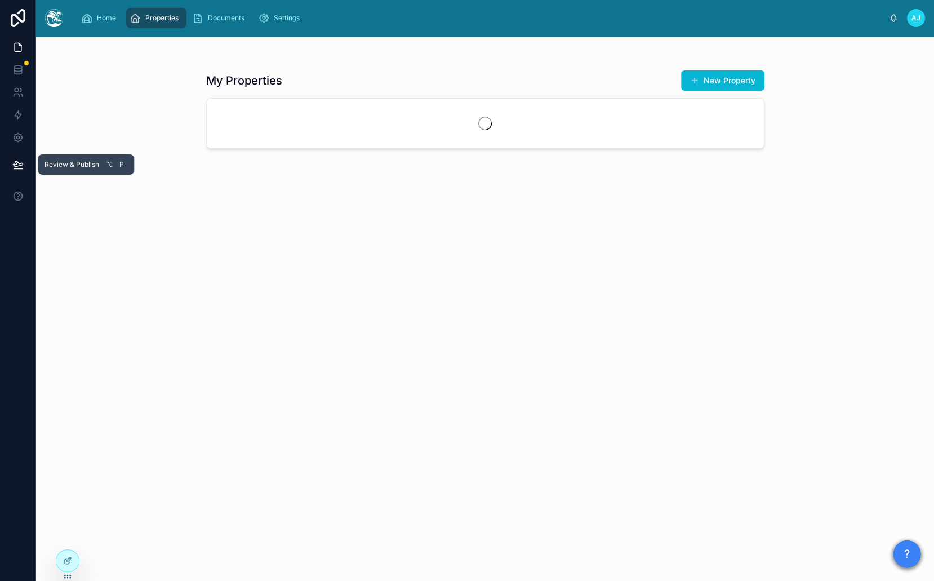
click at [15, 158] on button at bounding box center [18, 165] width 25 height 32
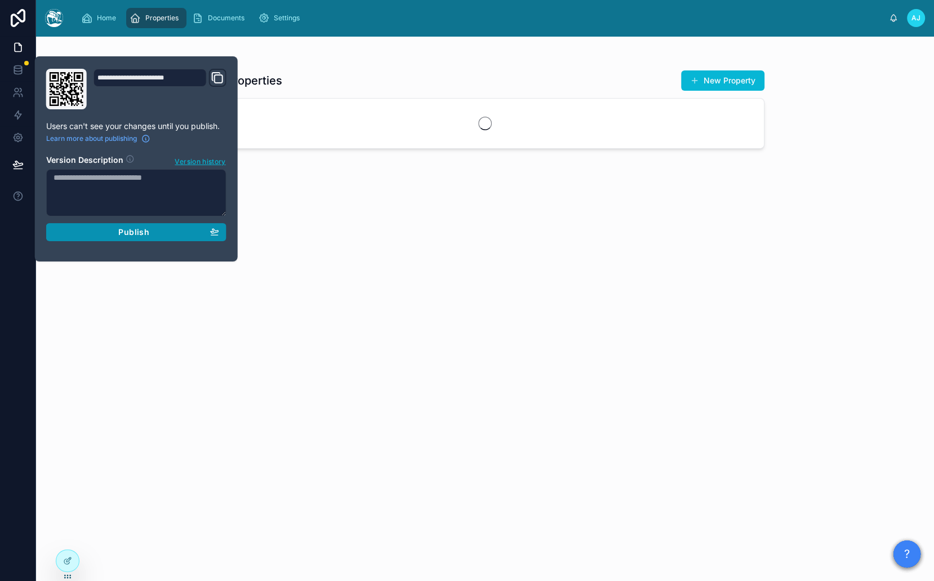
click at [105, 224] on button "Publish" at bounding box center [136, 232] width 180 height 18
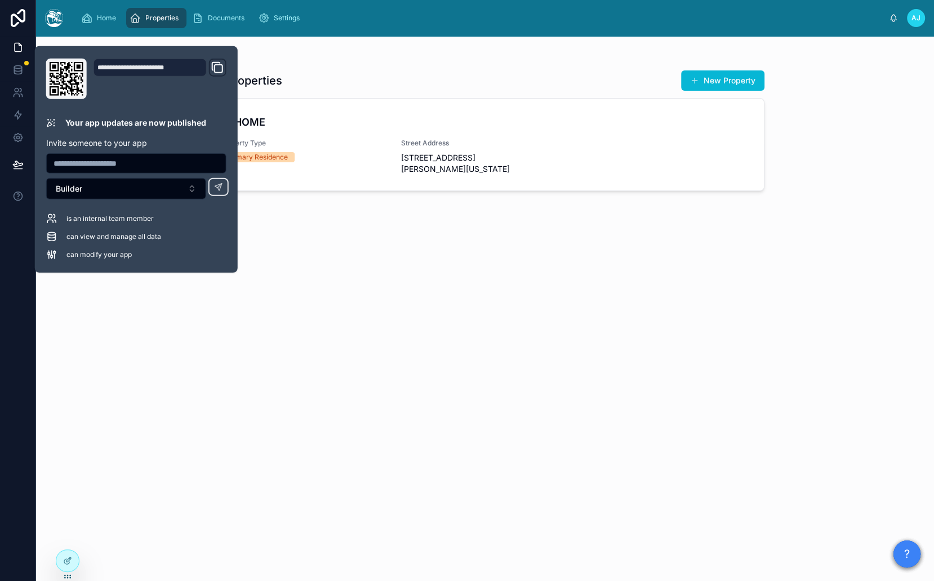
click at [371, 65] on div "My Properties New Property TJ HOME Property Type Primary Residence Street Addre…" at bounding box center [485, 315] width 558 height 504
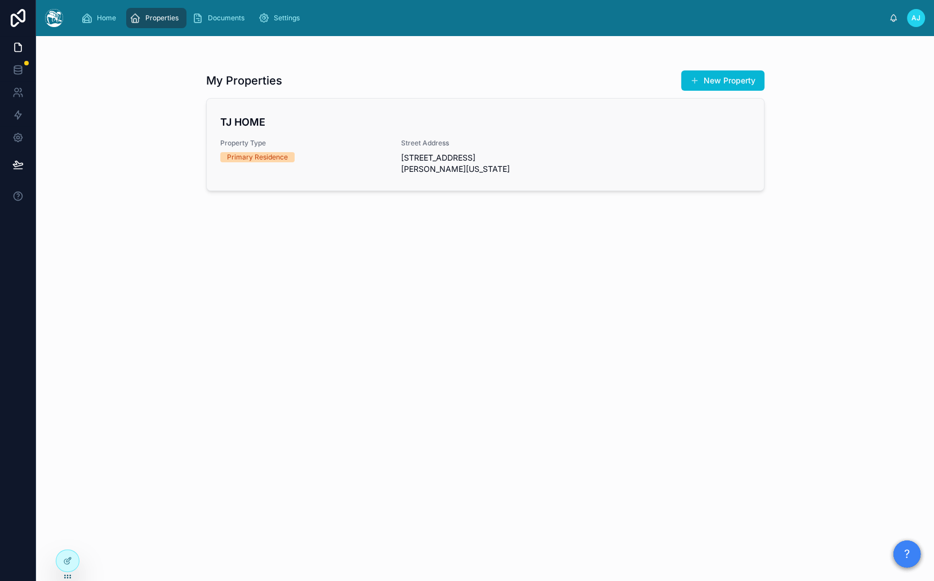
click at [254, 139] on span "Property Type" at bounding box center [304, 143] width 168 height 9
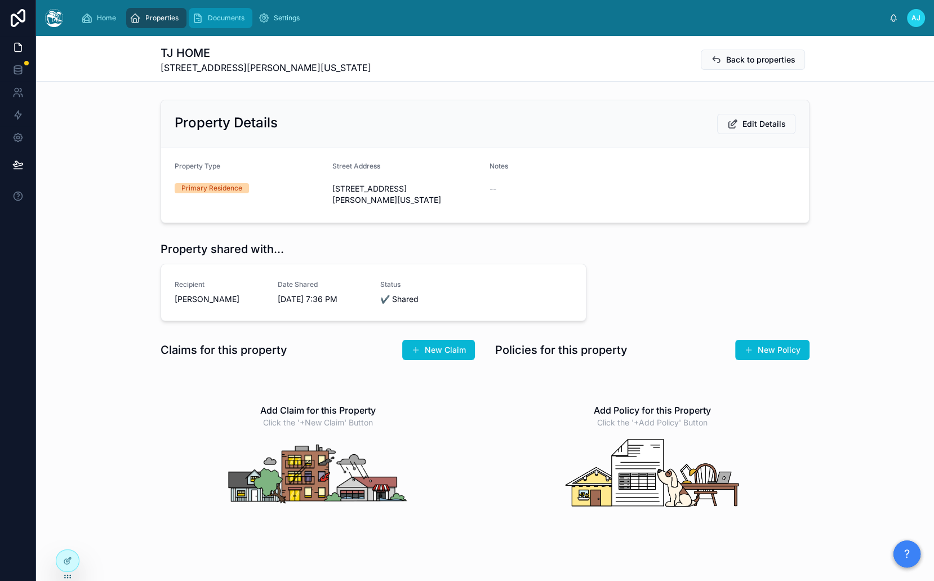
click at [229, 20] on span "Documents" at bounding box center [226, 18] width 37 height 9
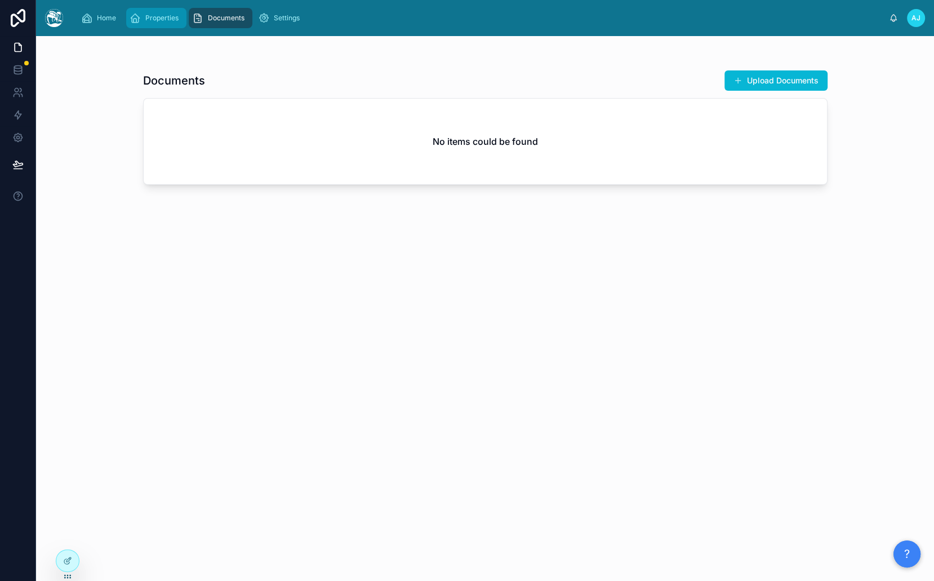
click at [152, 20] on span "Properties" at bounding box center [161, 18] width 33 height 9
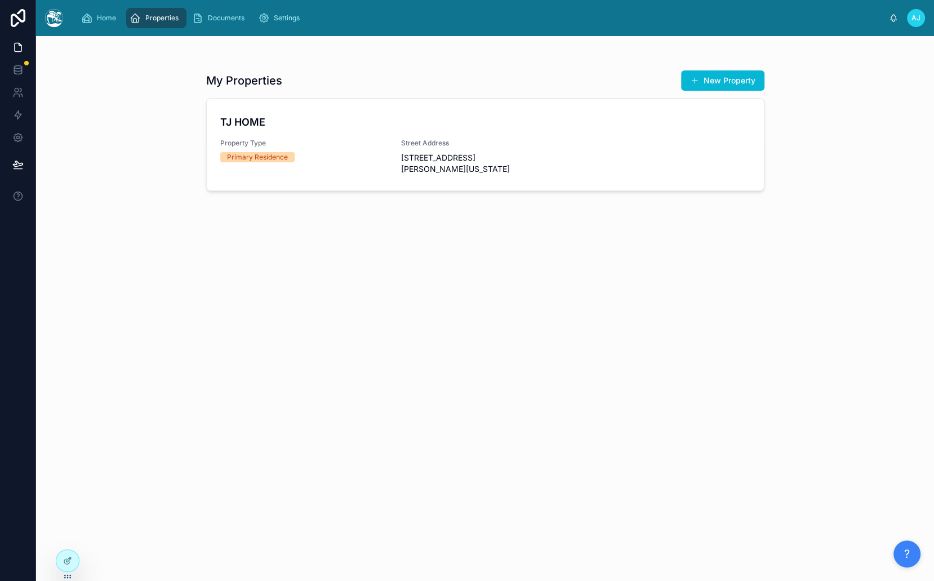
click at [916, 21] on span "AJ" at bounding box center [916, 18] width 9 height 9
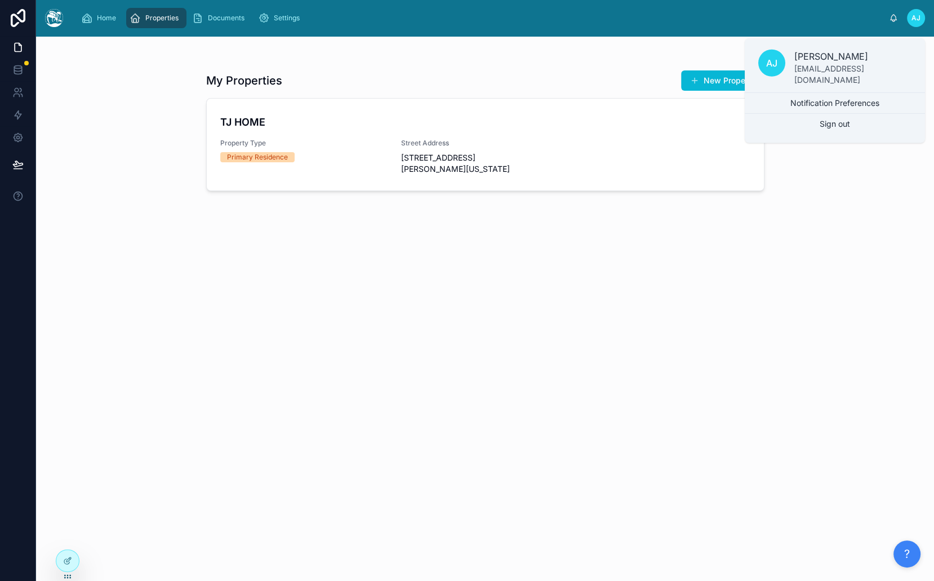
click at [842, 56] on p "[PERSON_NAME]" at bounding box center [853, 57] width 117 height 14
click at [842, 56] on div "My Properties New Property TJ HOME Property Type Primary Residence Street Addre…" at bounding box center [485, 308] width 898 height 545
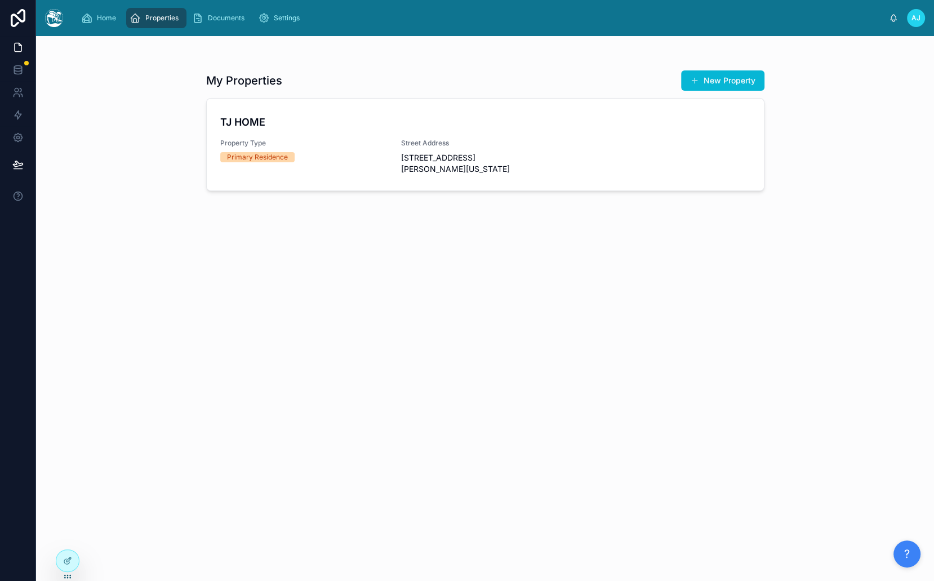
click at [842, 56] on div "My Properties New Property TJ HOME Property Type Primary Residence Street Addre…" at bounding box center [485, 308] width 898 height 545
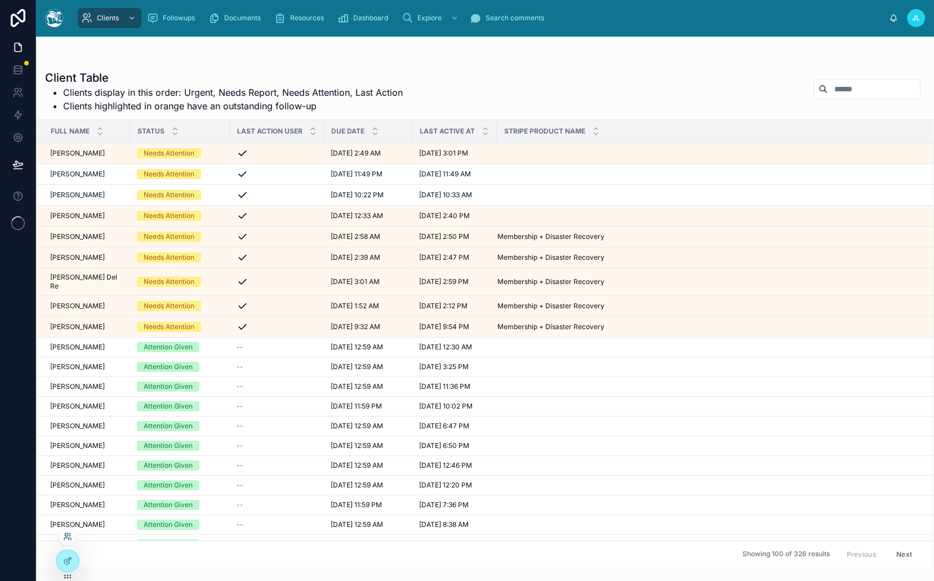
click at [64, 538] on icon at bounding box center [67, 536] width 9 height 9
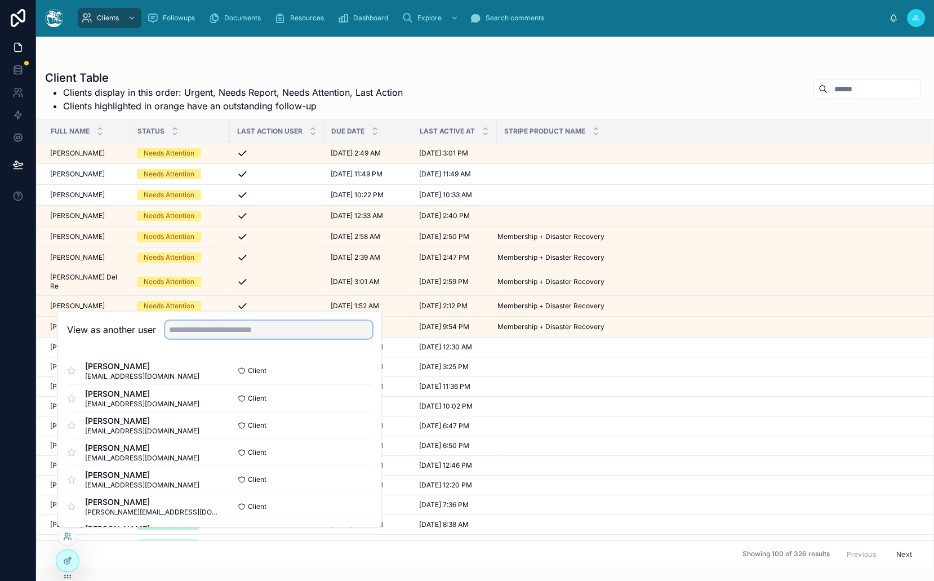
click at [204, 328] on input "text" at bounding box center [268, 329] width 207 height 18
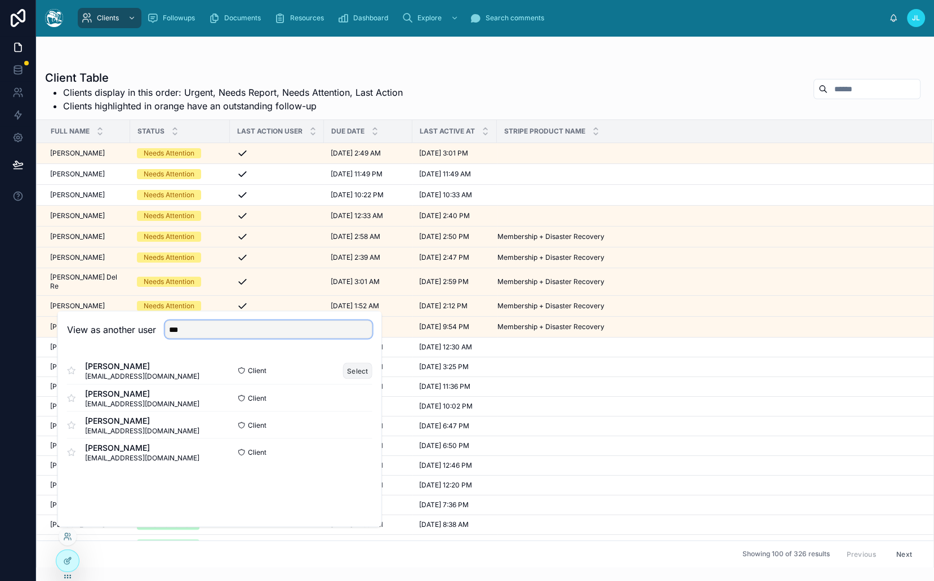
type input "***"
click at [362, 367] on button "Select" at bounding box center [357, 370] width 29 height 16
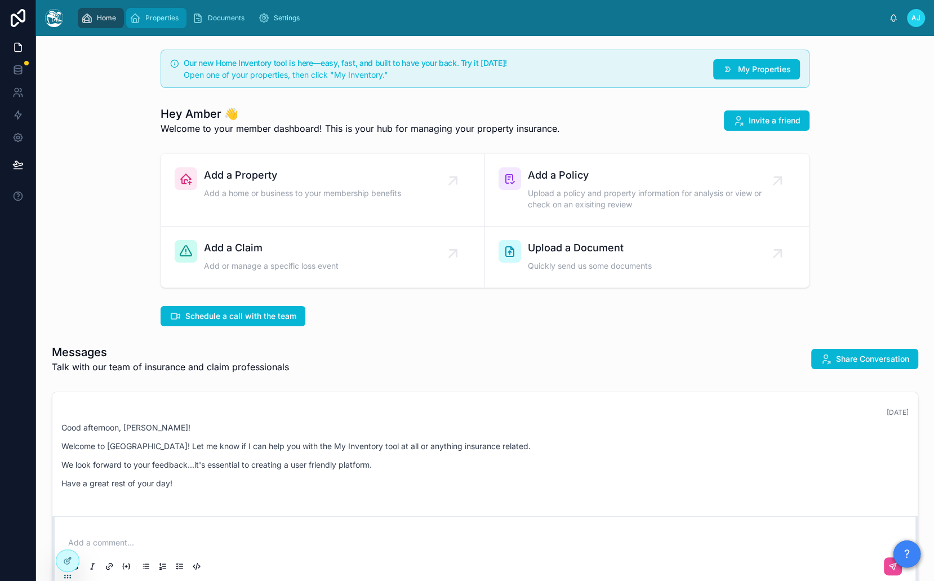
click at [154, 17] on span "Properties" at bounding box center [161, 18] width 33 height 9
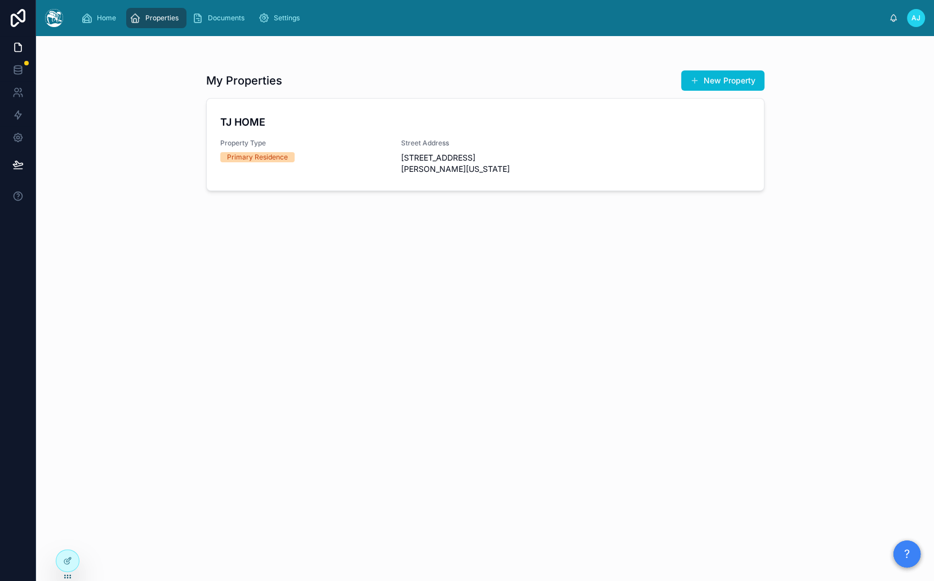
click at [265, 119] on h4 "TJ HOME" at bounding box center [485, 121] width 530 height 15
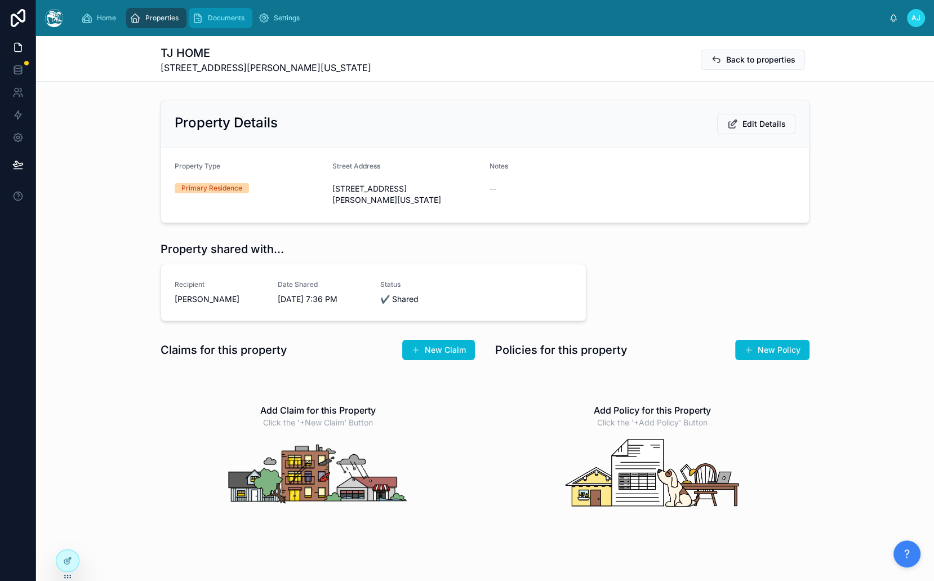
click at [227, 14] on span "Documents" at bounding box center [226, 18] width 37 height 9
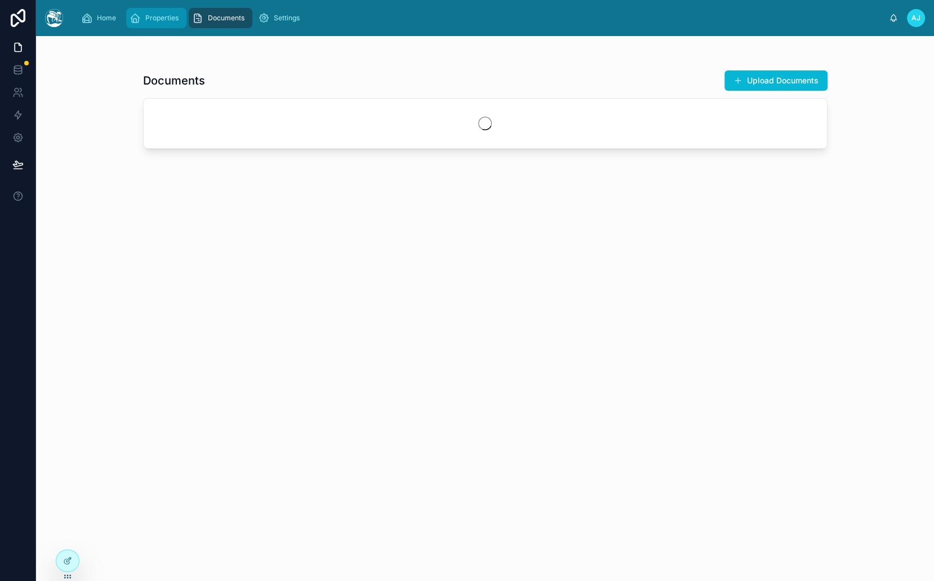
click at [175, 14] on span "Properties" at bounding box center [161, 18] width 33 height 9
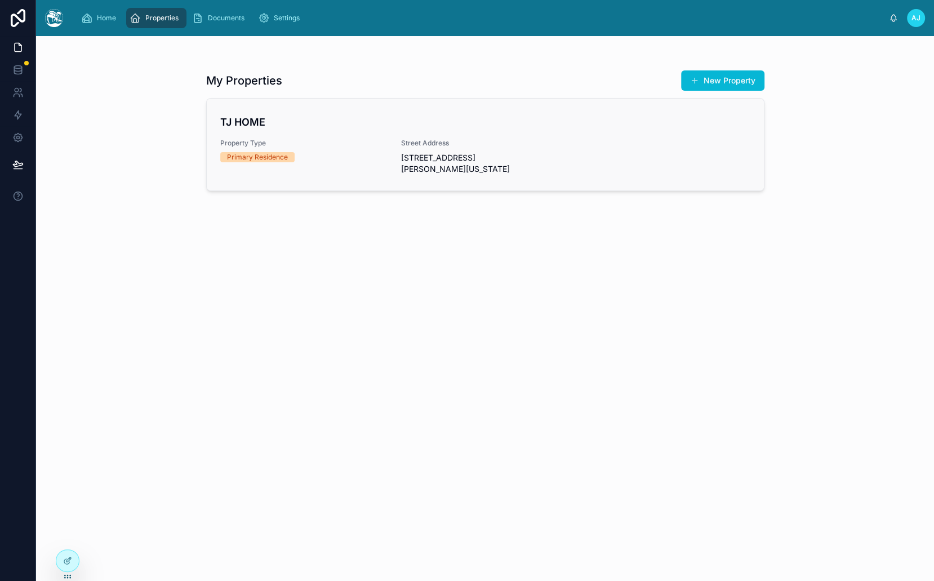
click at [295, 133] on div "TJ HOME Property Type Primary Residence Street Address [STREET_ADDRESS][PERSON_…" at bounding box center [485, 144] width 530 height 60
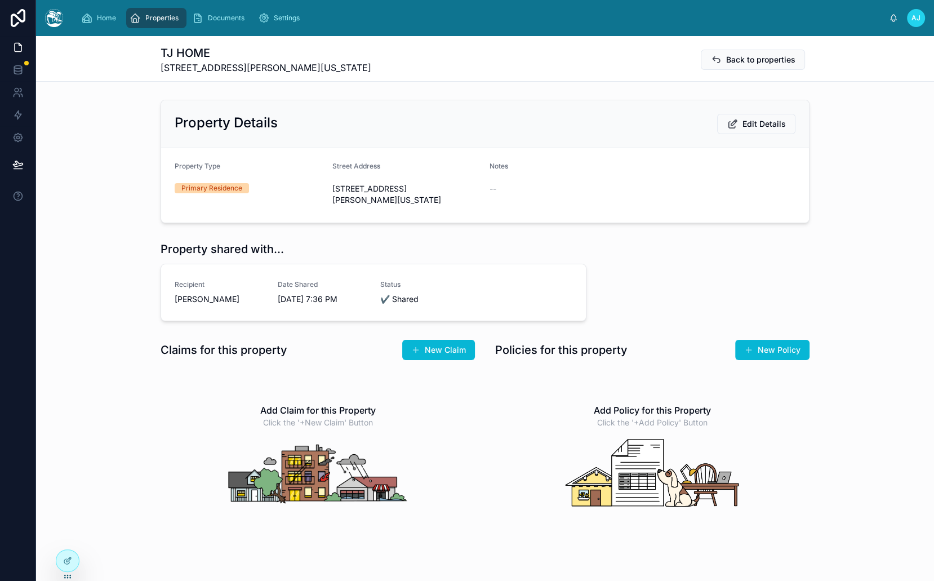
click at [260, 75] on div "TJ HOME [STREET_ADDRESS][PERSON_NAME][US_STATE] Back to properties" at bounding box center [485, 58] width 649 height 45
click at [208, 20] on span "Documents" at bounding box center [226, 18] width 37 height 9
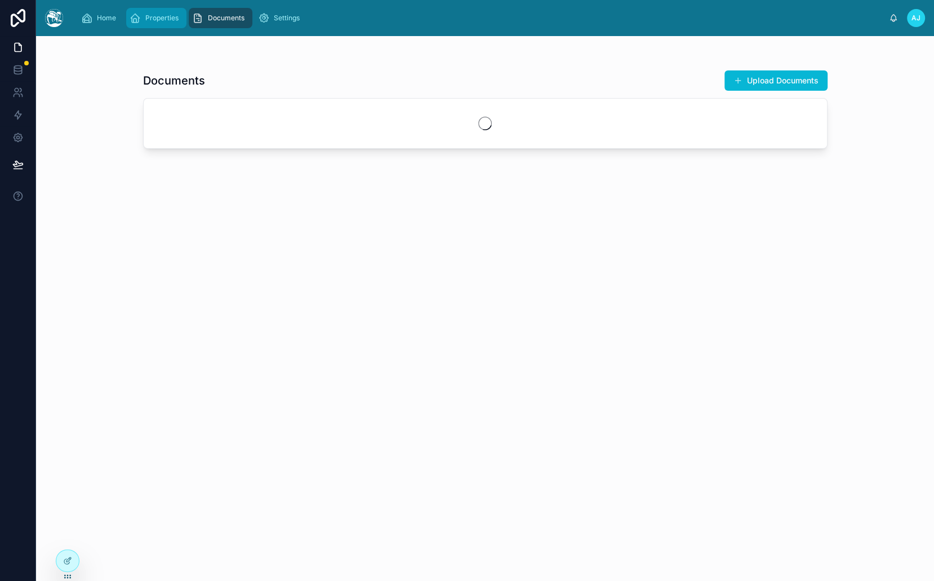
click at [180, 20] on div "Properties" at bounding box center [157, 18] width 54 height 18
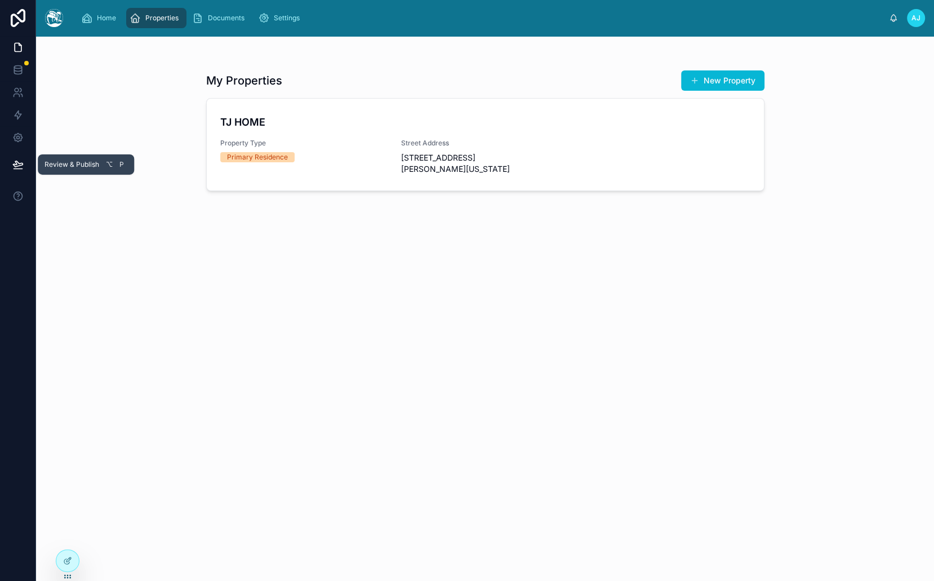
click at [23, 161] on icon at bounding box center [17, 164] width 11 height 11
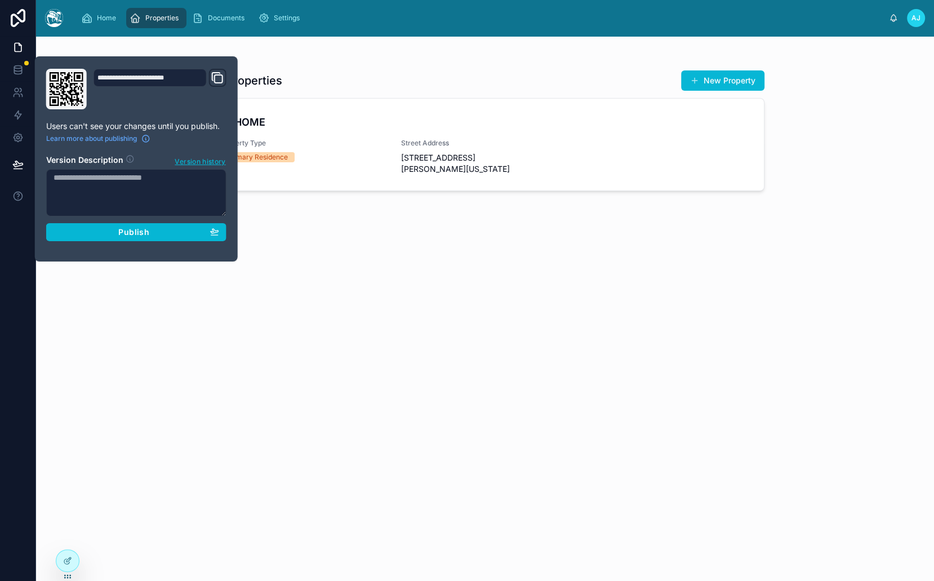
click at [162, 210] on textarea at bounding box center [136, 192] width 180 height 47
click at [162, 228] on div "Publish" at bounding box center [137, 232] width 166 height 10
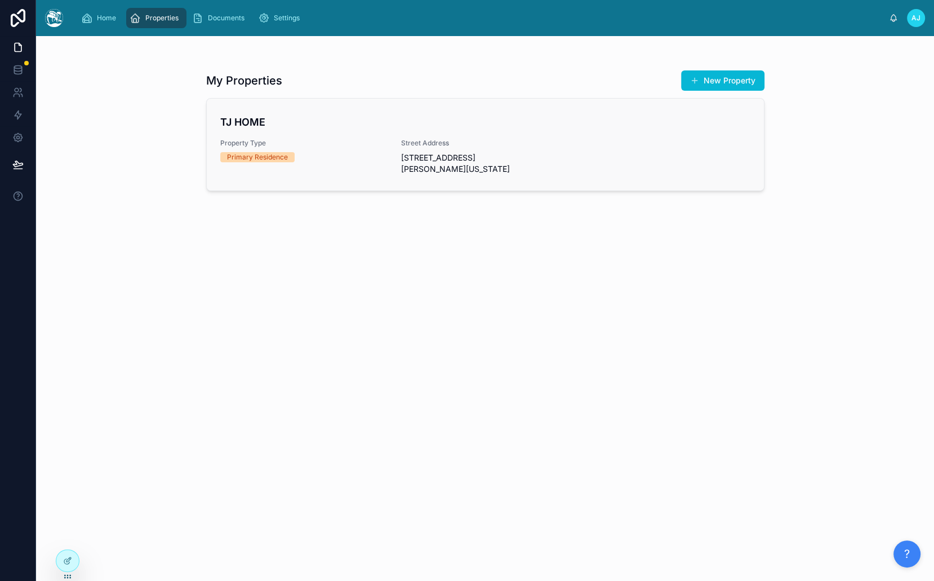
click at [278, 113] on link "TJ HOME Property Type Primary Residence Street Address [STREET_ADDRESS][PERSON_…" at bounding box center [485, 145] width 557 height 92
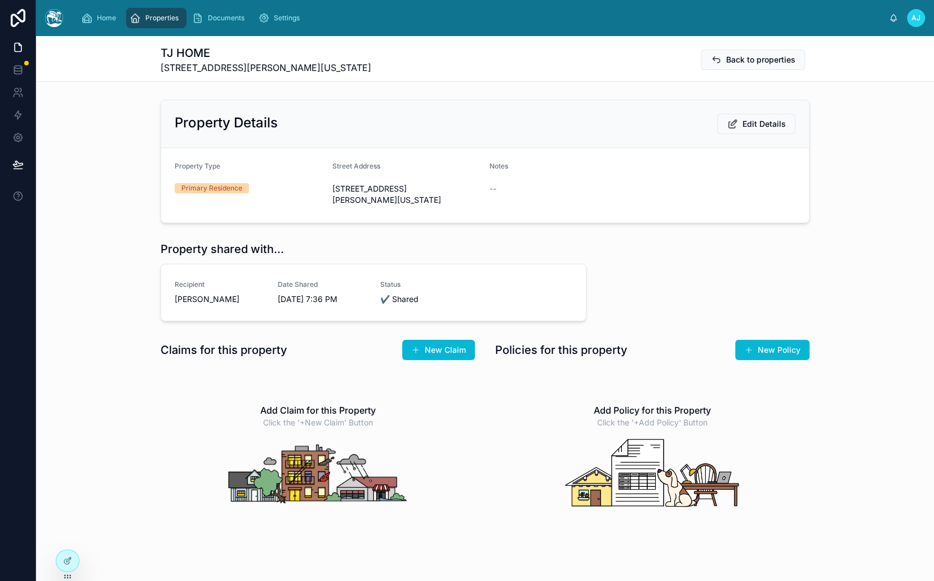
click at [234, 73] on span "[STREET_ADDRESS][PERSON_NAME][US_STATE]" at bounding box center [266, 68] width 211 height 14
click at [910, 21] on div "AJ" at bounding box center [916, 18] width 18 height 18
click at [656, 42] on div "TJ HOME [STREET_ADDRESS][PERSON_NAME][US_STATE] Back to properties" at bounding box center [485, 58] width 649 height 45
click at [63, 535] on icon at bounding box center [67, 536] width 9 height 9
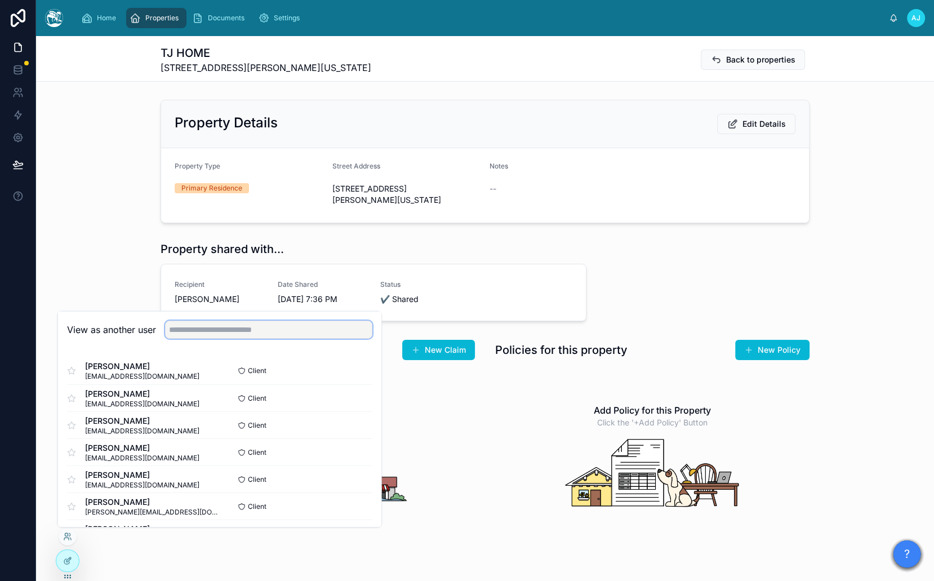
click at [272, 330] on input "text" at bounding box center [268, 329] width 207 height 18
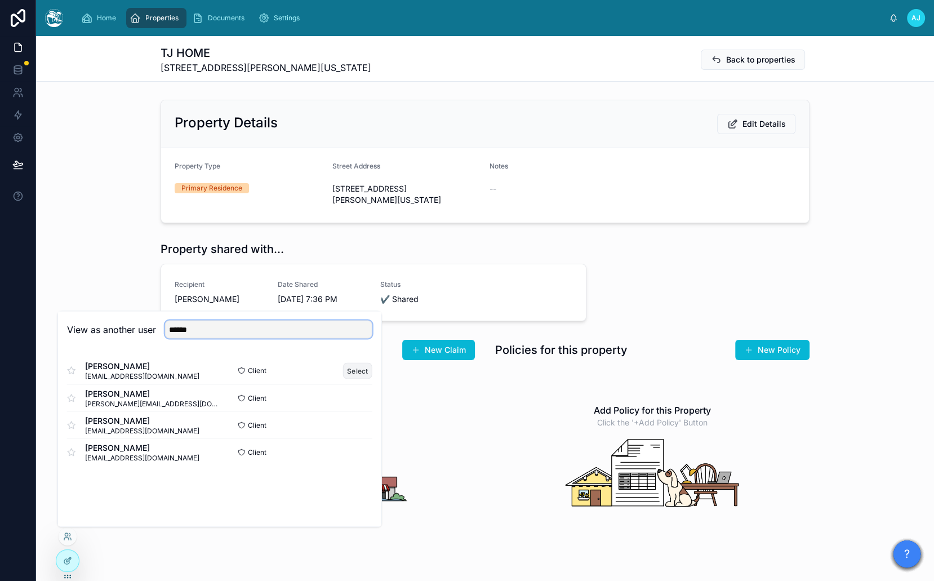
type input "******"
click at [351, 371] on button "Select" at bounding box center [357, 370] width 29 height 16
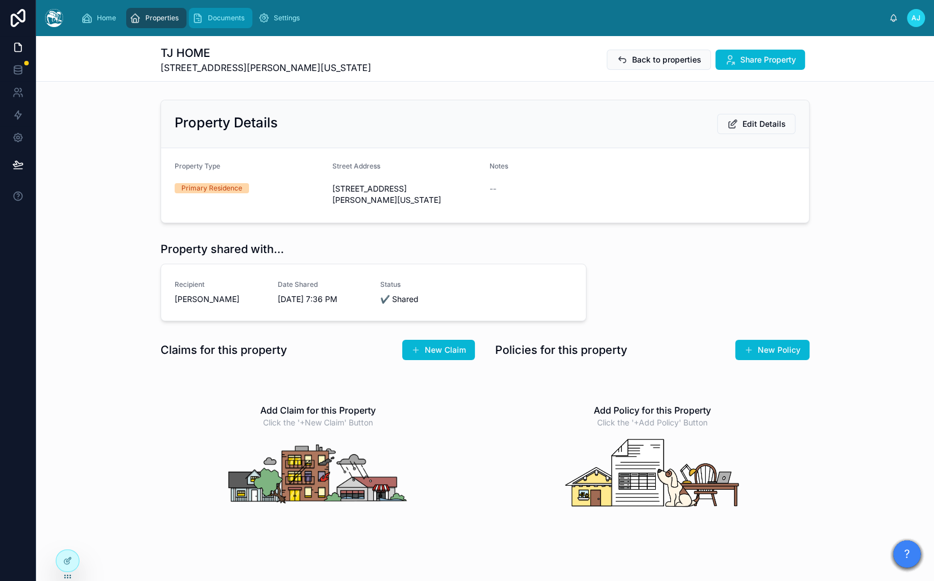
click at [218, 23] on div "Documents" at bounding box center [220, 18] width 57 height 18
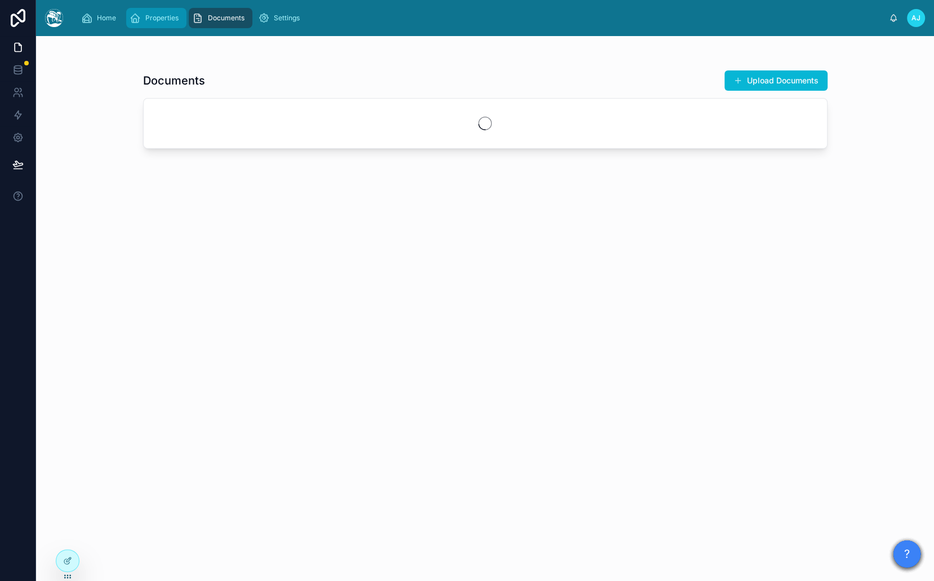
click at [156, 18] on span "Properties" at bounding box center [161, 18] width 33 height 9
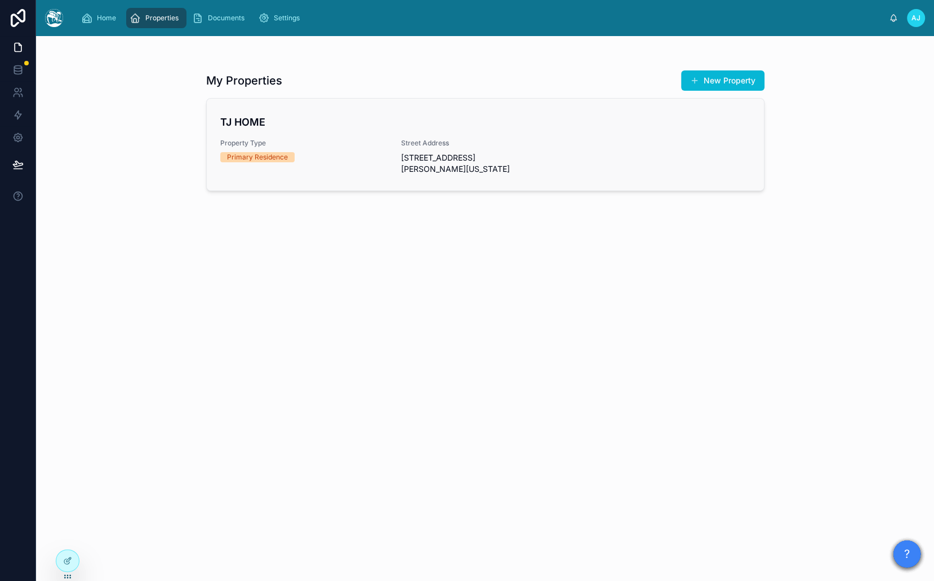
click at [302, 107] on link "TJ HOME Property Type Primary Residence Street Address 9910 Tower Lane, Beverly…" at bounding box center [485, 145] width 557 height 92
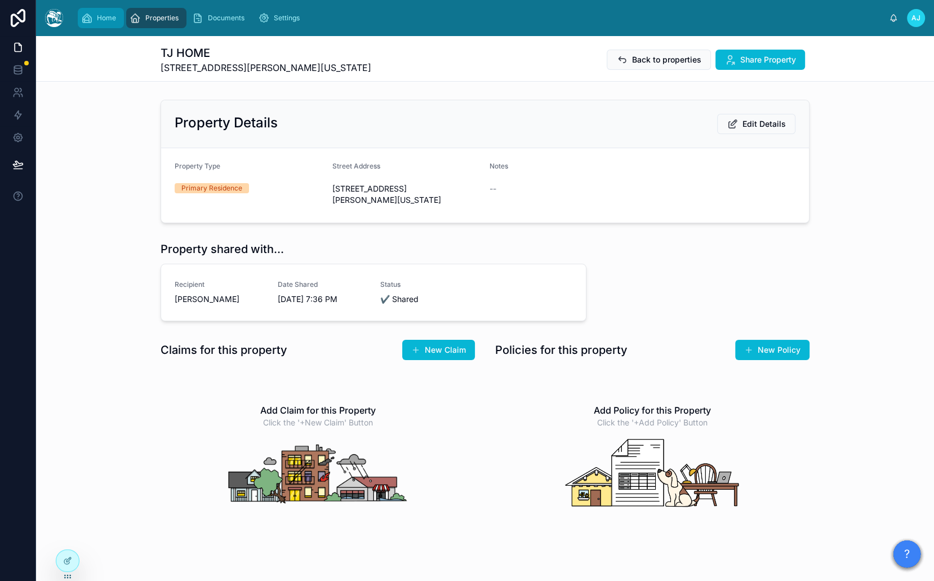
click at [99, 19] on span "Home" at bounding box center [106, 18] width 19 height 9
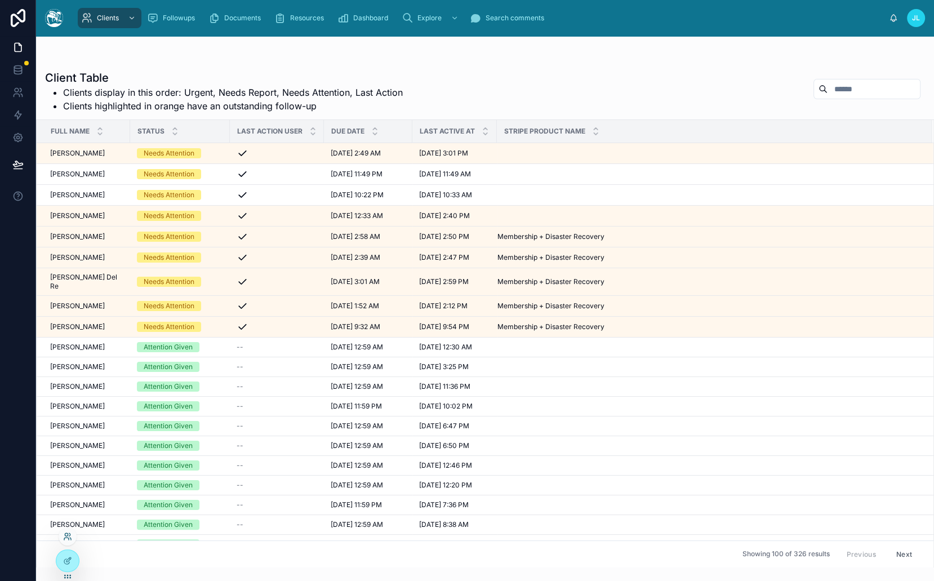
click at [65, 535] on icon at bounding box center [66, 534] width 3 height 3
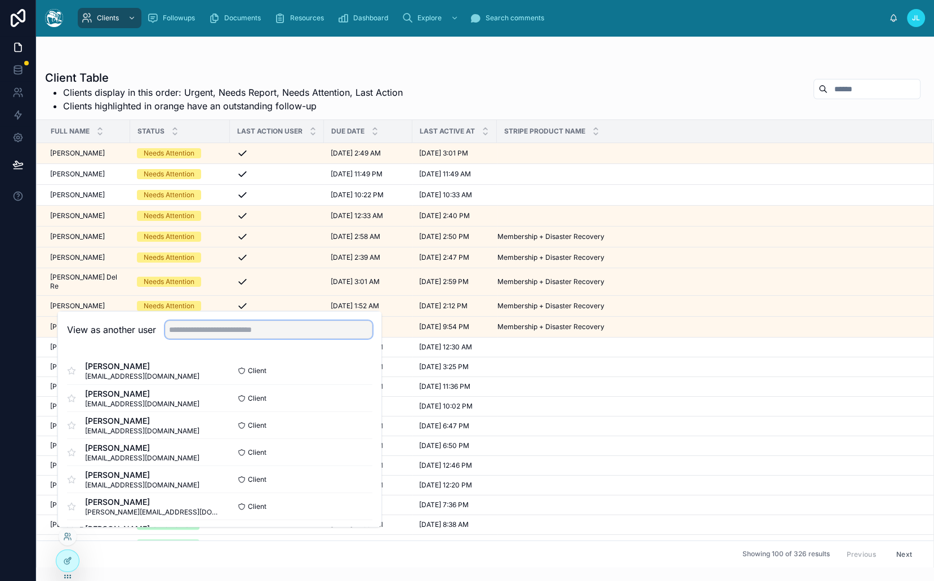
click at [212, 330] on input "text" at bounding box center [268, 329] width 207 height 18
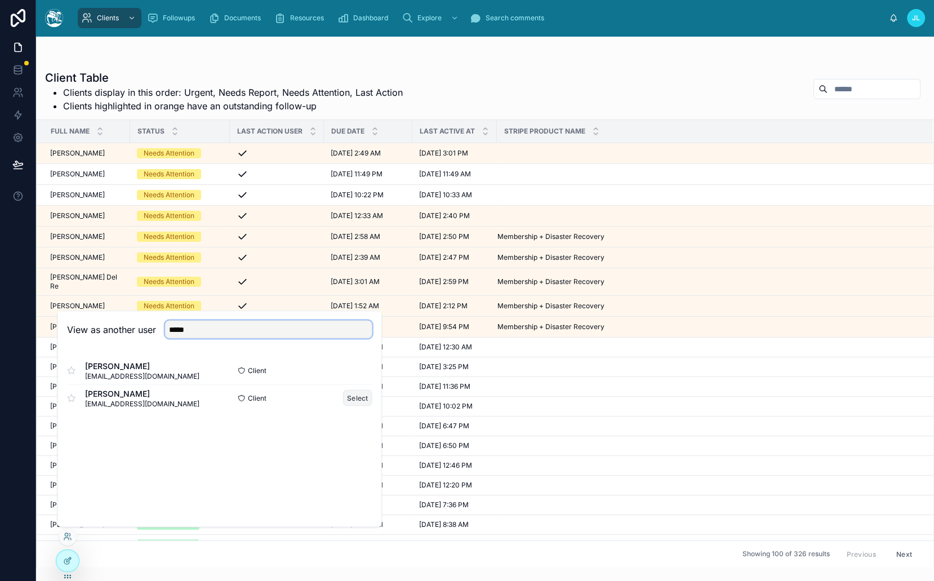
type input "*****"
click at [367, 398] on button "Select" at bounding box center [357, 397] width 29 height 16
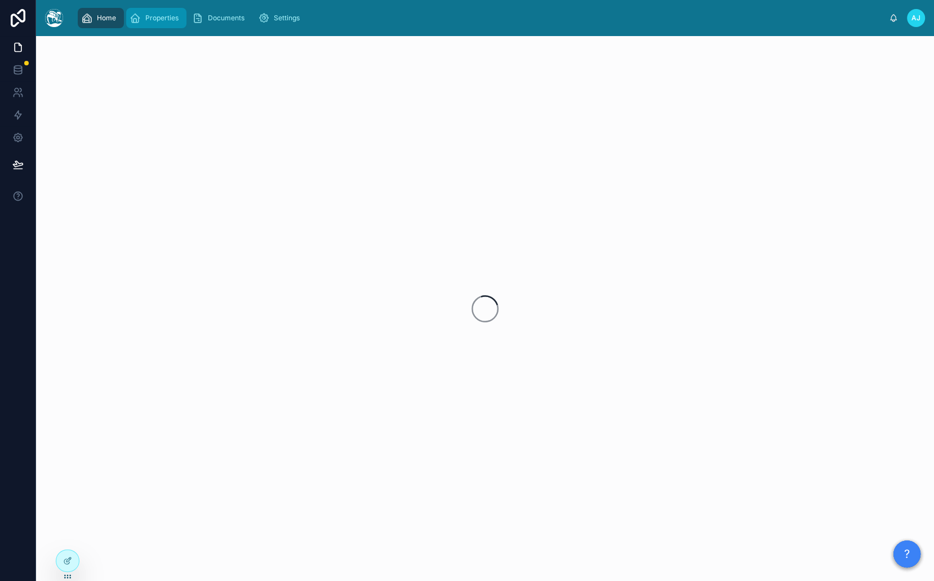
click at [181, 22] on div "Properties" at bounding box center [157, 18] width 54 height 18
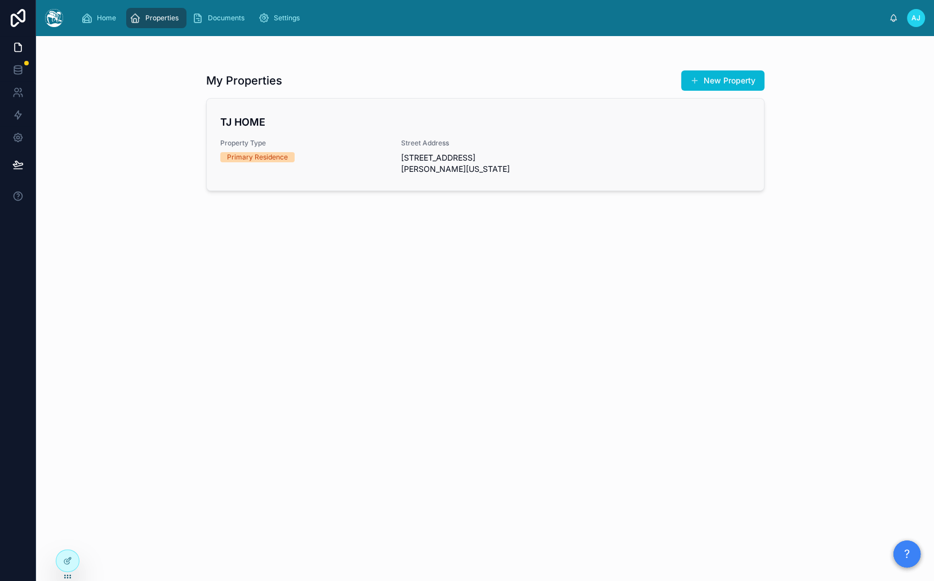
click at [349, 134] on div "TJ HOME Property Type Primary Residence Street Address [STREET_ADDRESS][PERSON_…" at bounding box center [485, 144] width 530 height 60
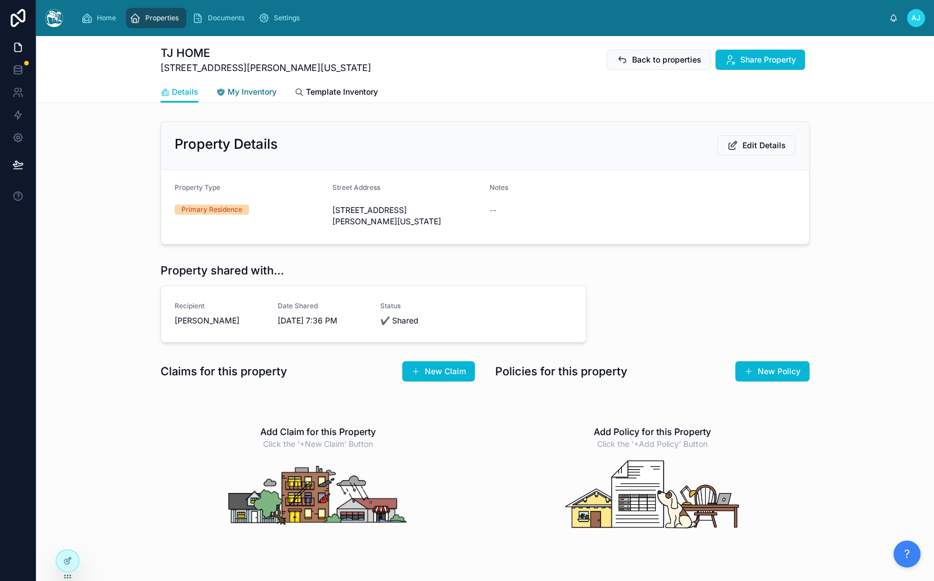
click at [243, 93] on span "My Inventory" at bounding box center [252, 91] width 49 height 11
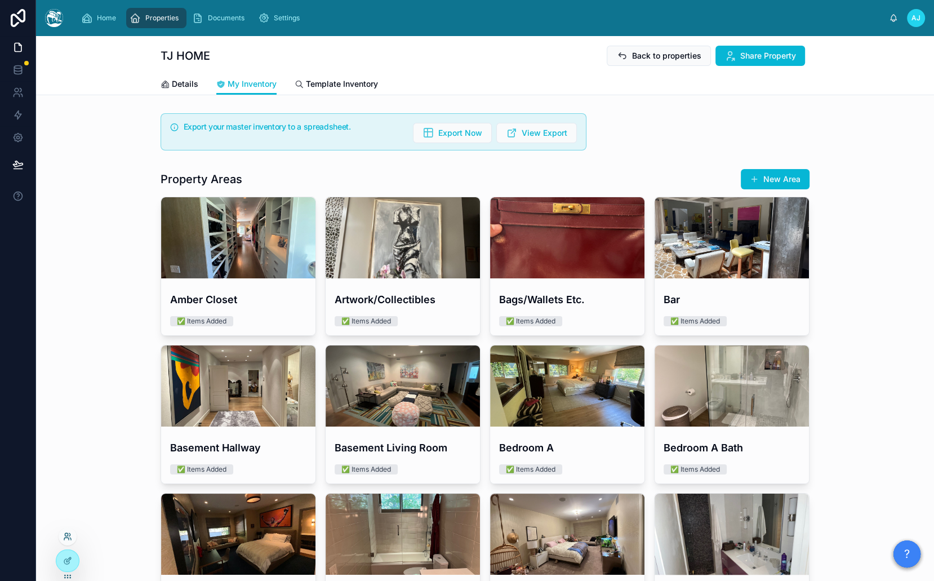
click at [65, 534] on icon at bounding box center [67, 536] width 9 height 9
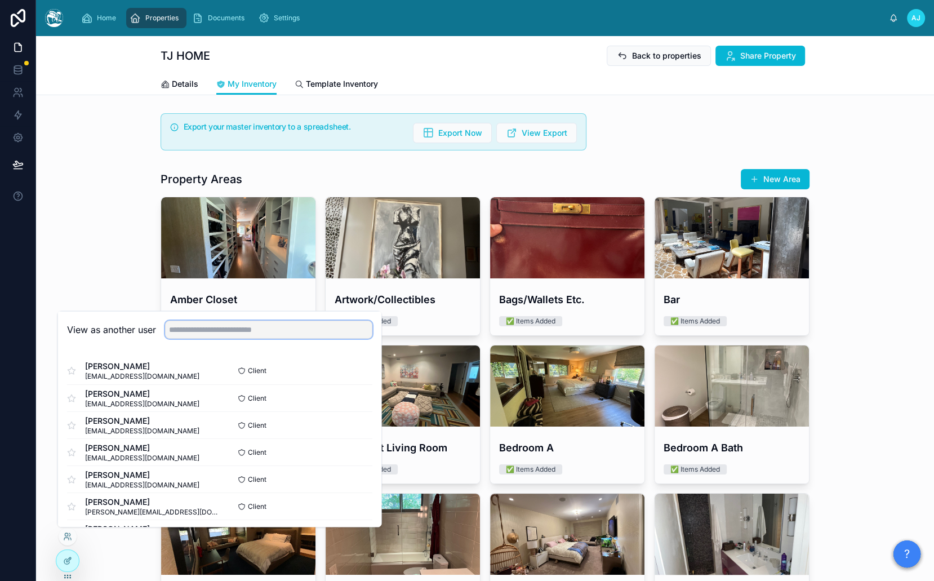
click at [221, 329] on input "text" at bounding box center [268, 329] width 207 height 18
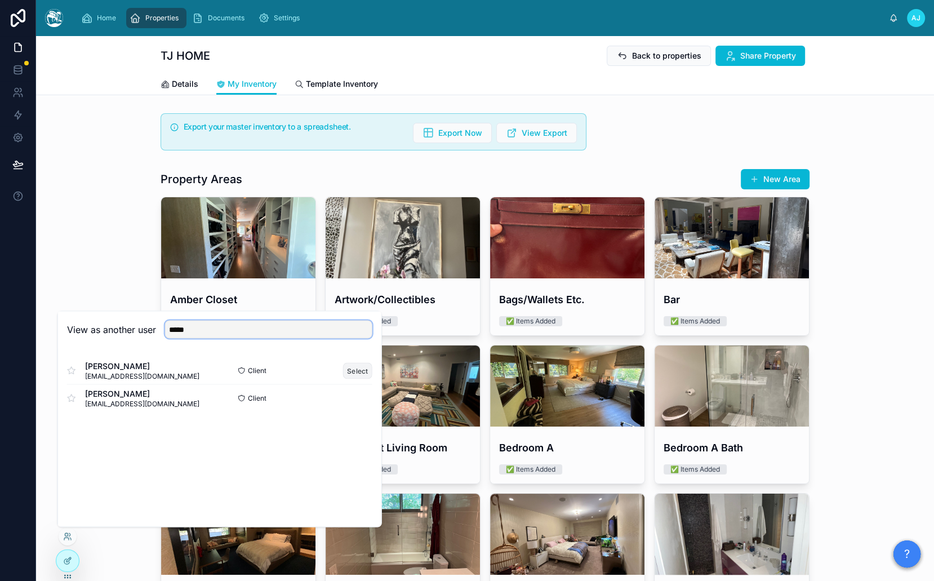
type input "*****"
click at [356, 373] on button "Select" at bounding box center [357, 370] width 29 height 16
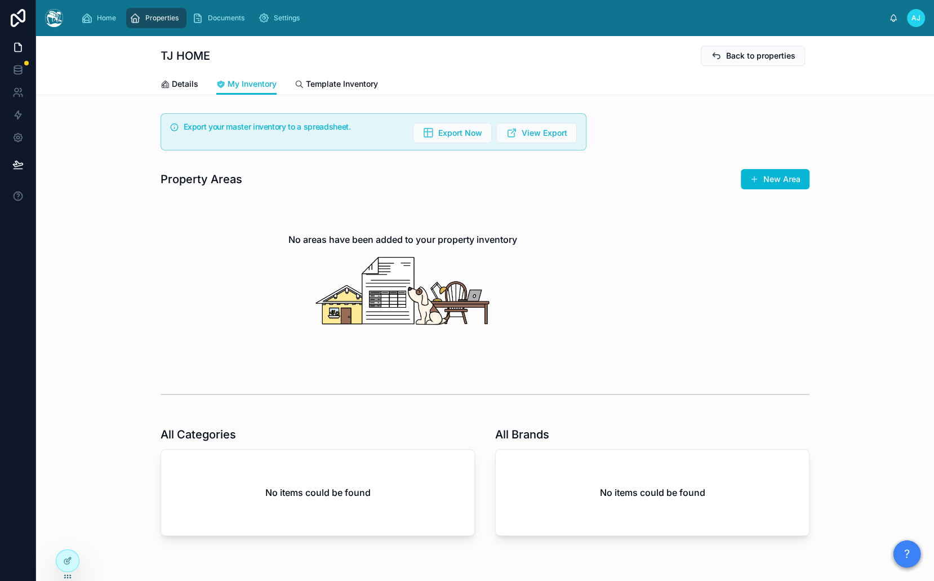
click at [167, 30] on div "Home Properties Documents Settings [PERSON_NAME] [PERSON_NAME]" at bounding box center [485, 18] width 898 height 36
click at [161, 25] on div "Properties" at bounding box center [157, 18] width 54 height 18
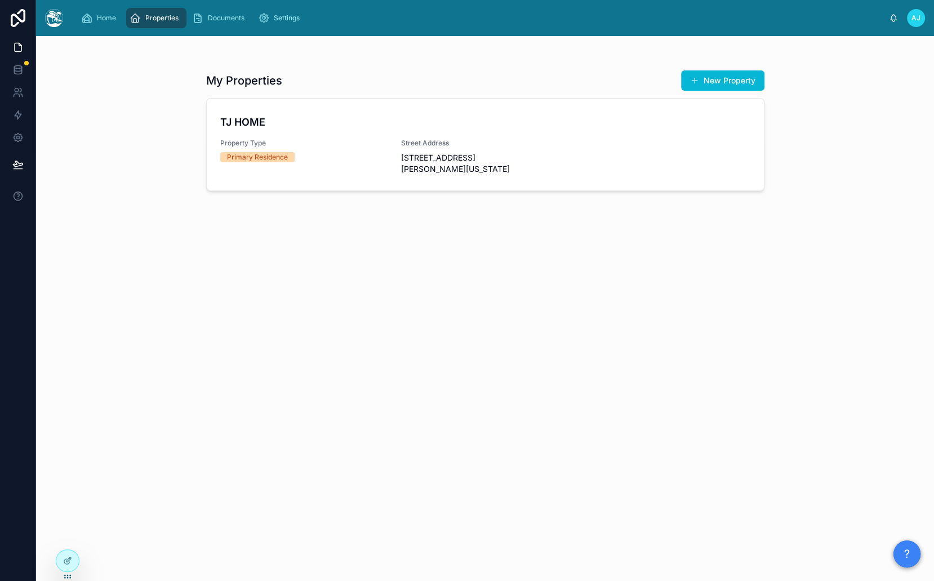
click at [161, 25] on div "Properties" at bounding box center [157, 18] width 54 height 18
click at [916, 14] on span "AJ" at bounding box center [916, 18] width 9 height 9
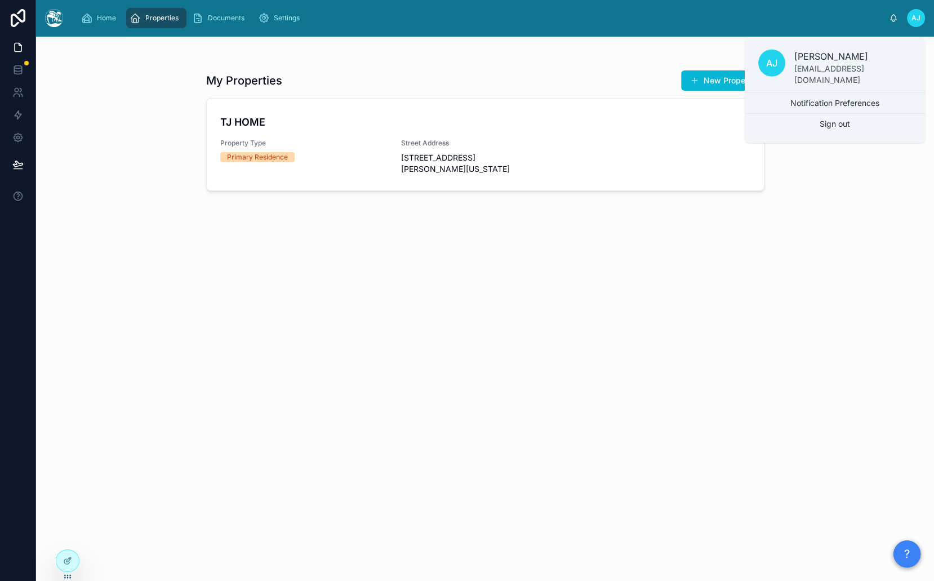
click at [532, 76] on div "My Properties New Property" at bounding box center [485, 80] width 558 height 21
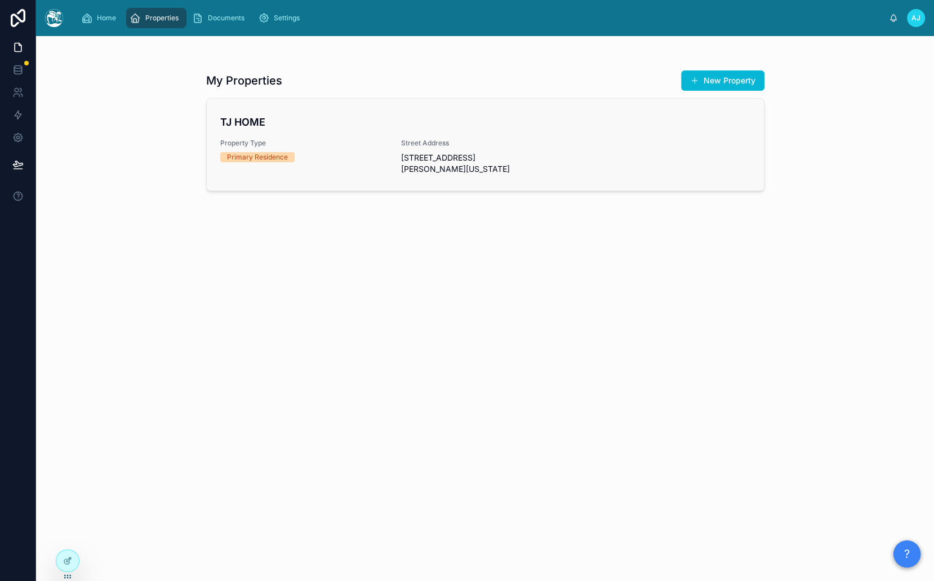
click at [434, 139] on span "Street Address" at bounding box center [485, 143] width 168 height 9
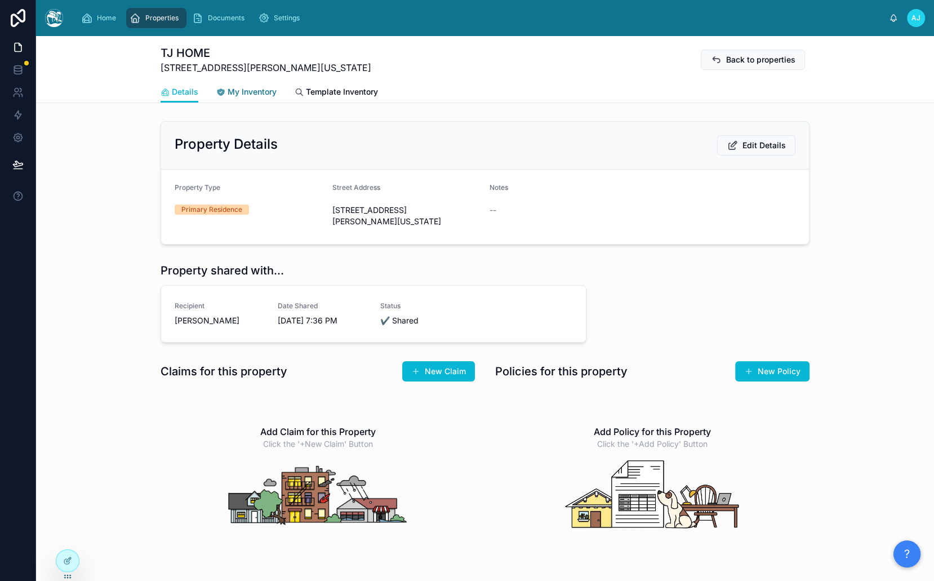
click at [255, 90] on span "My Inventory" at bounding box center [252, 91] width 49 height 11
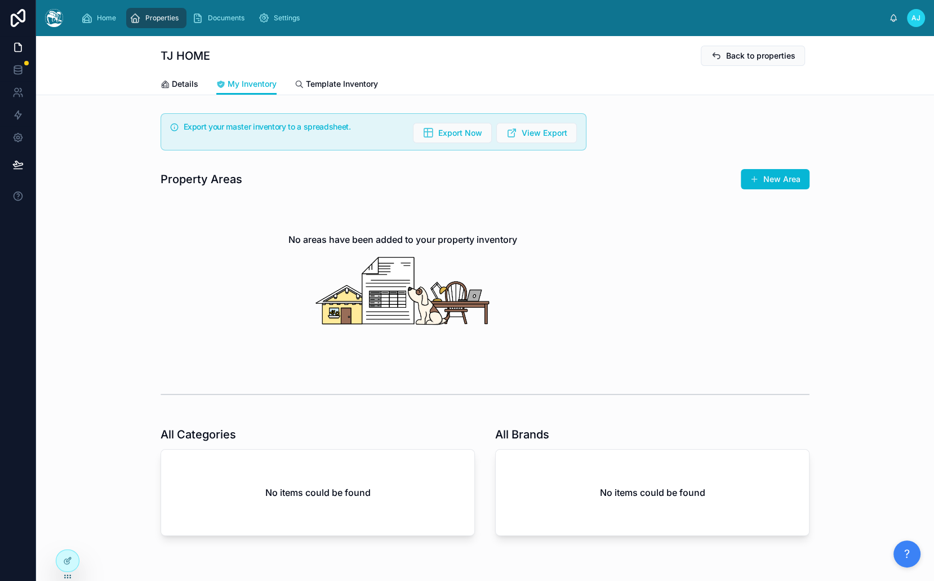
click at [920, 14] on span "AJ" at bounding box center [916, 18] width 9 height 9
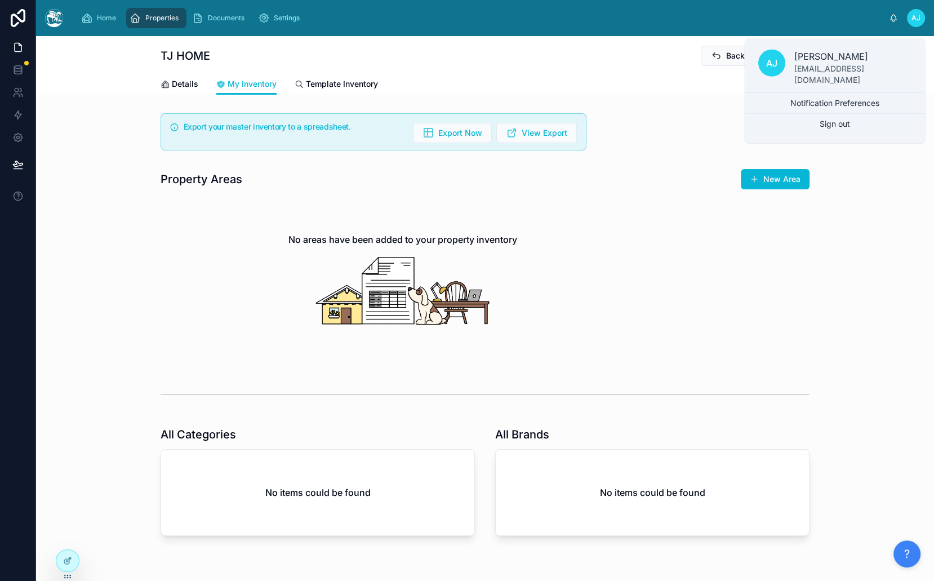
click at [832, 57] on p "[PERSON_NAME]" at bounding box center [853, 57] width 117 height 14
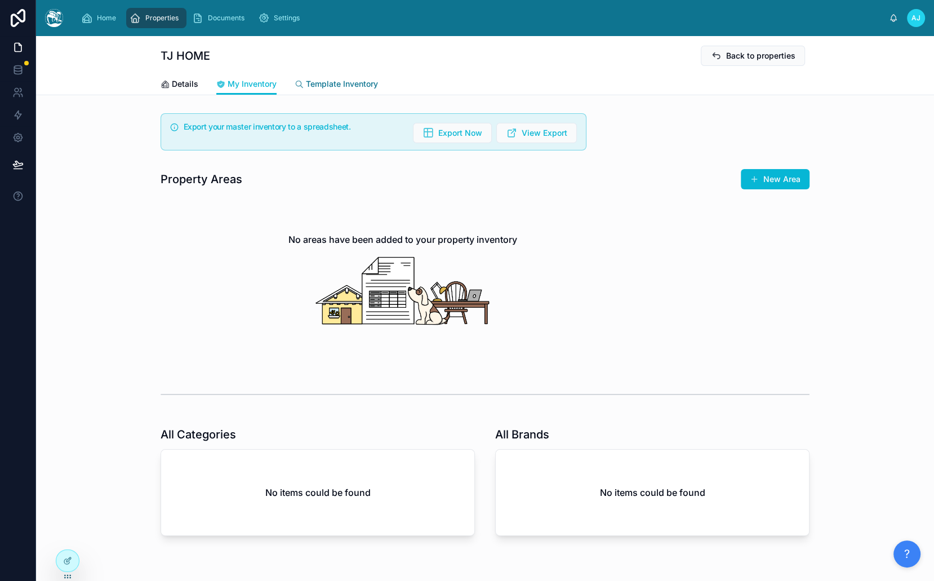
click at [299, 92] on link "Template Inventory" at bounding box center [336, 85] width 83 height 23
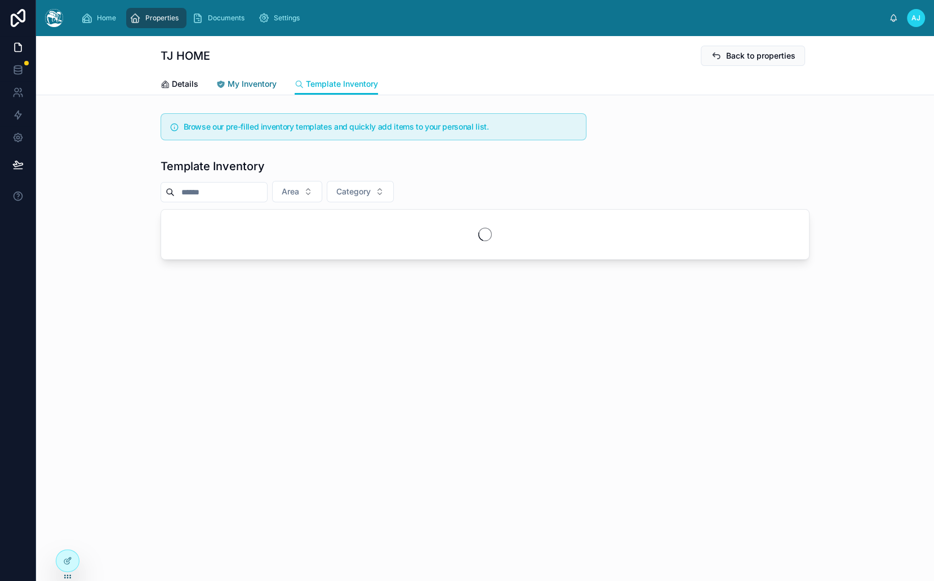
click at [237, 86] on span "My Inventory" at bounding box center [252, 83] width 49 height 11
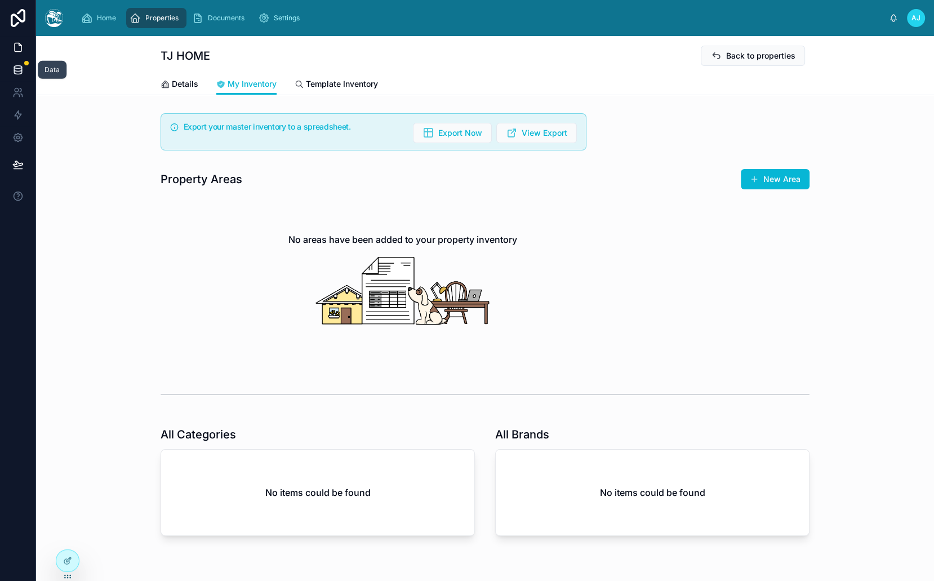
click at [23, 73] on link at bounding box center [18, 70] width 36 height 23
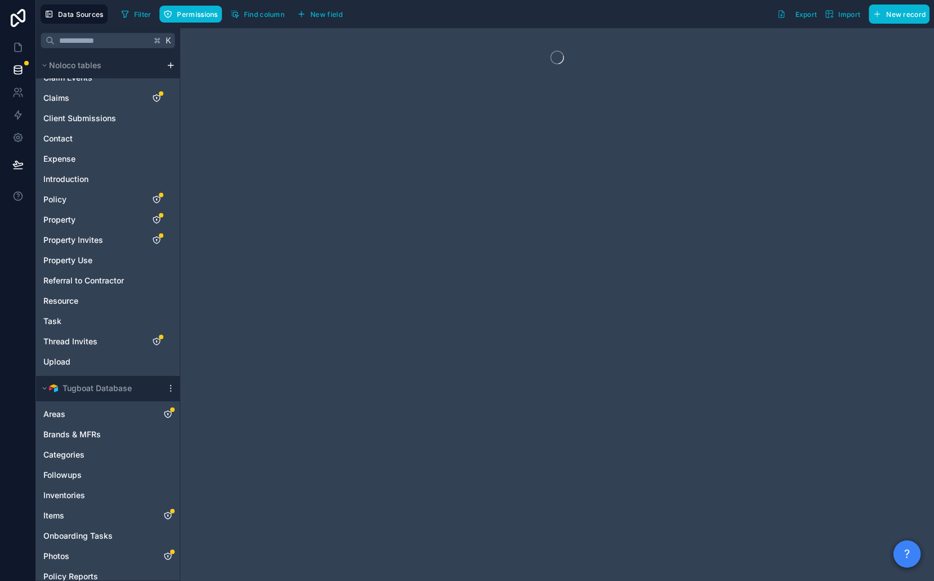
scroll to position [286, 0]
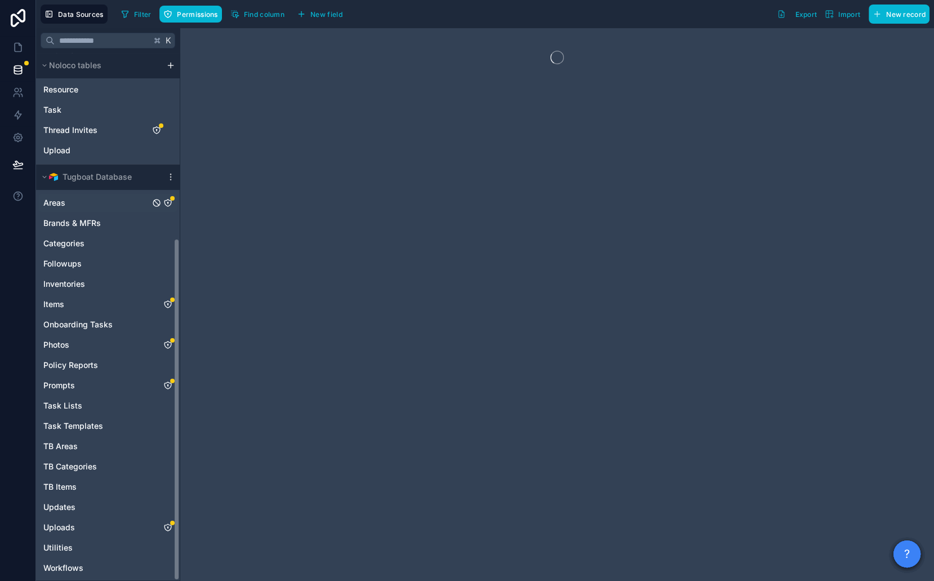
click at [169, 201] on icon "Areas" at bounding box center [167, 202] width 9 height 9
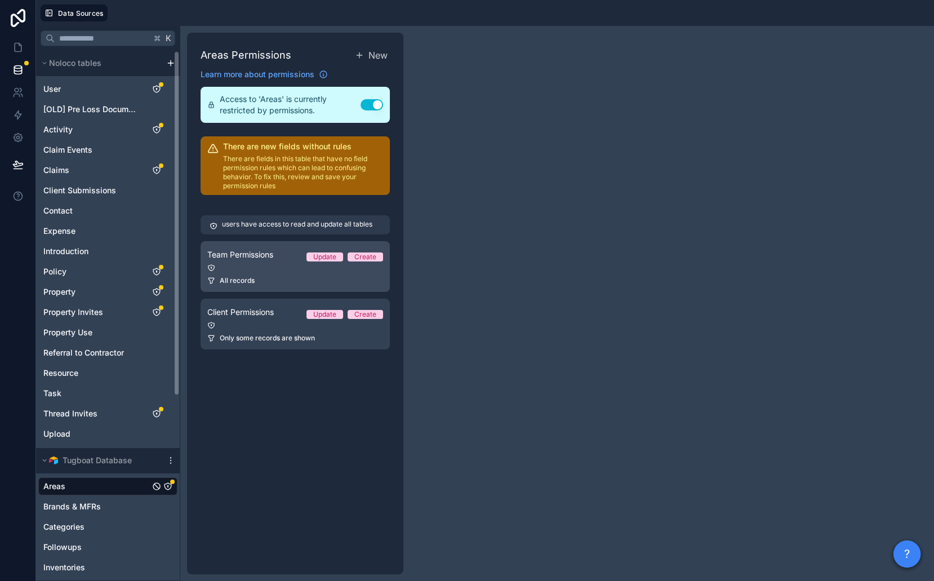
click at [257, 292] on link "Team Permissions Update Create All records" at bounding box center [295, 266] width 189 height 51
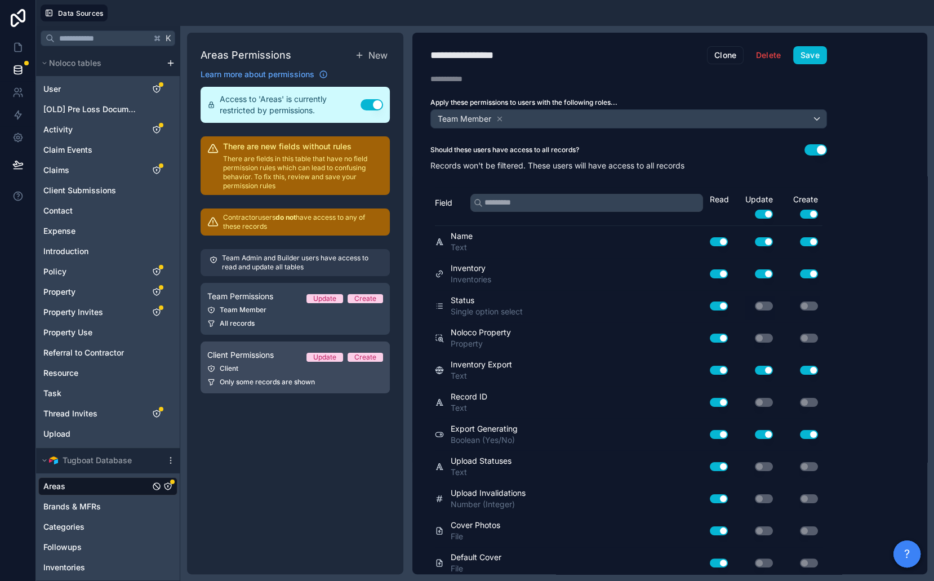
click at [248, 376] on link "Client Permissions Update Create Client Only some records are shown" at bounding box center [295, 367] width 189 height 52
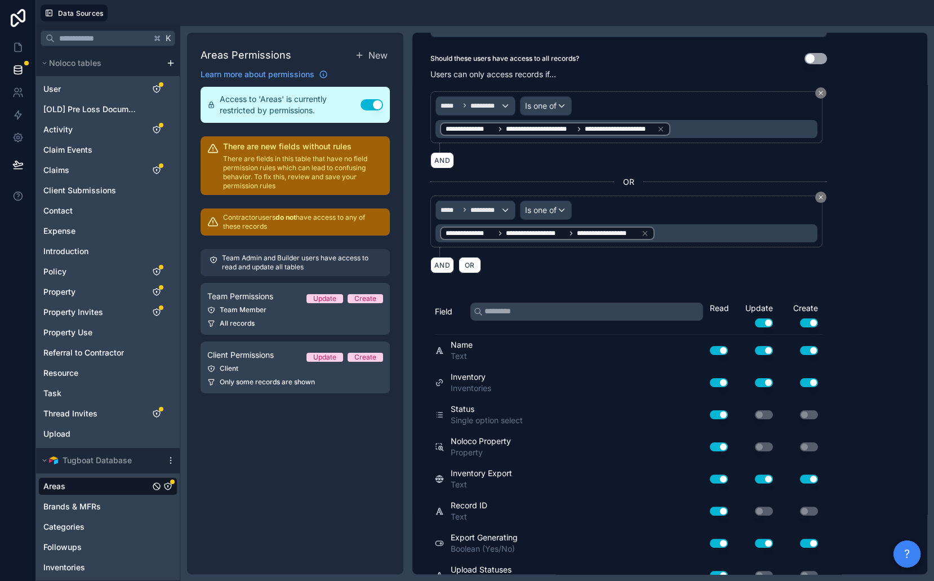
scroll to position [98, 0]
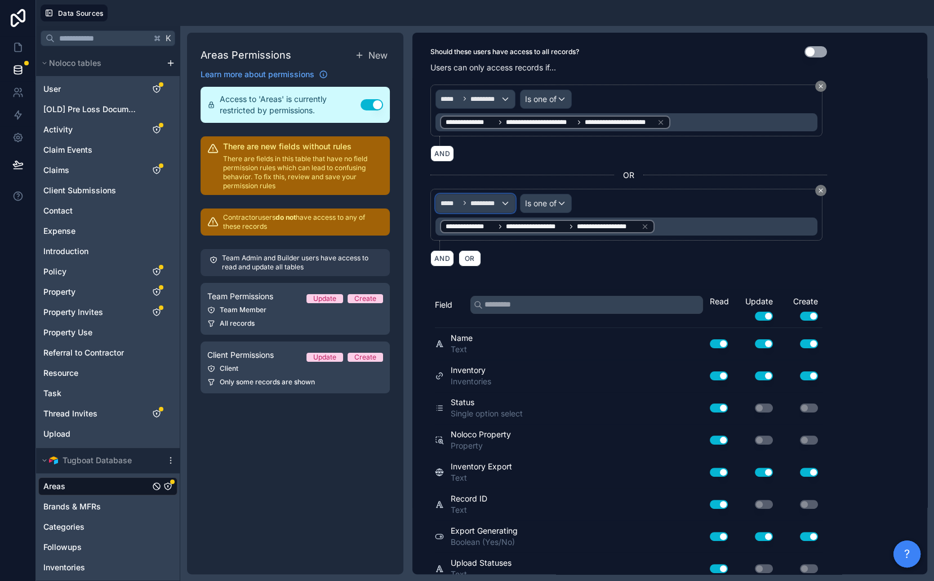
click at [488, 199] on span "*********" at bounding box center [486, 203] width 30 height 9
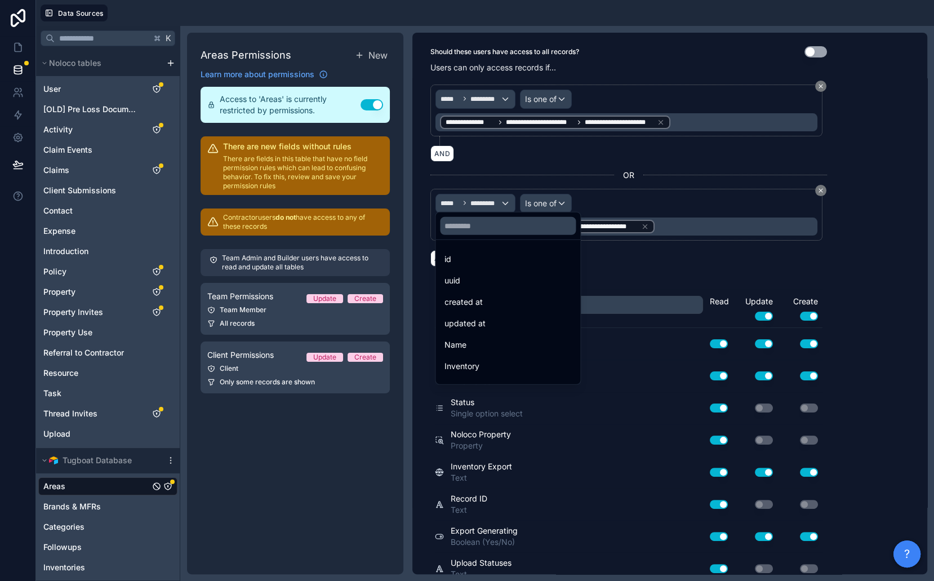
click at [488, 198] on div at bounding box center [467, 290] width 934 height 581
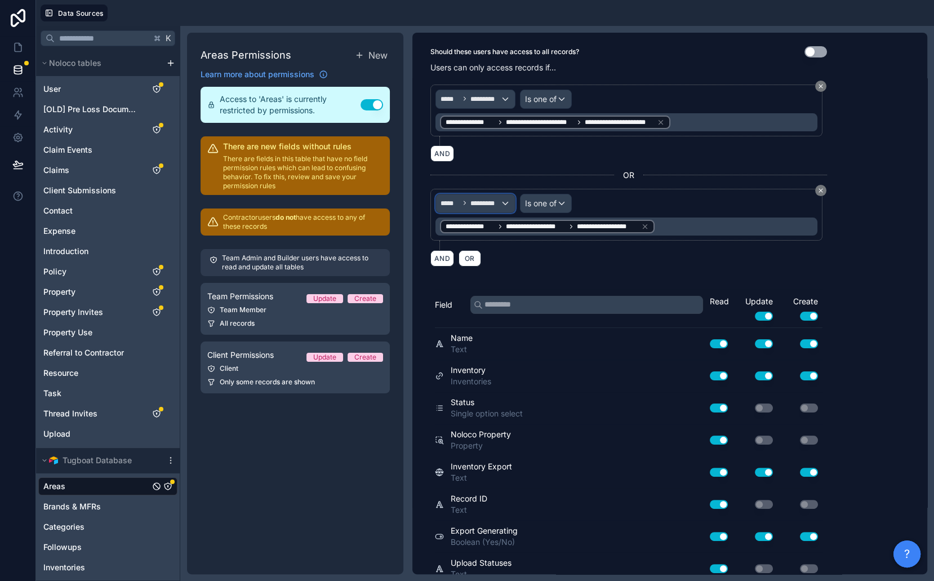
click at [488, 199] on span "*********" at bounding box center [486, 203] width 30 height 9
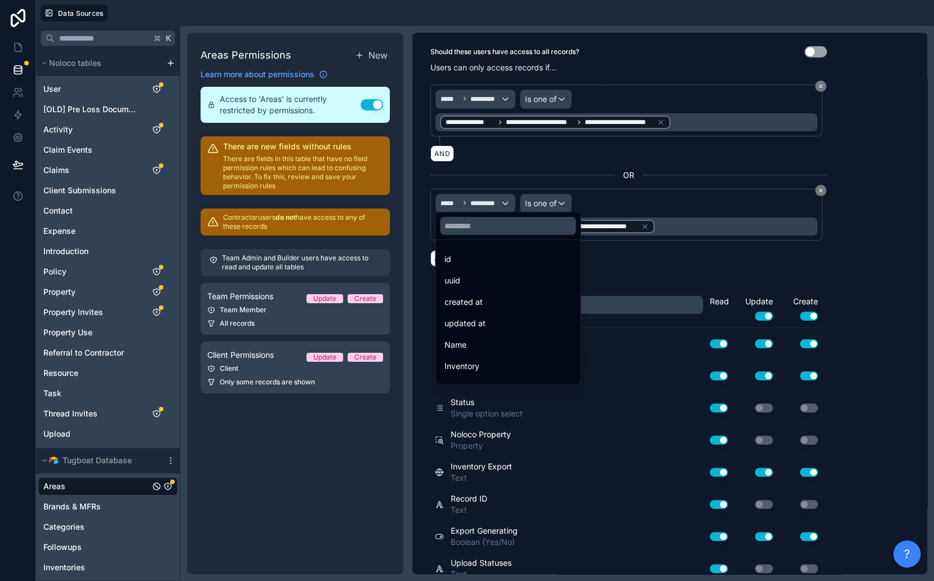
click at [488, 198] on div at bounding box center [467, 290] width 934 height 581
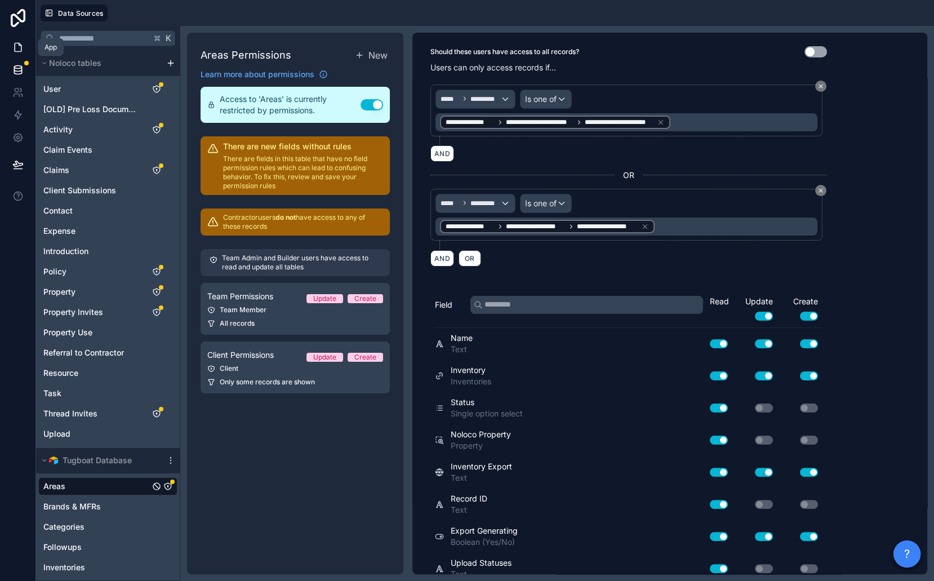
click at [23, 46] on icon at bounding box center [17, 47] width 11 height 11
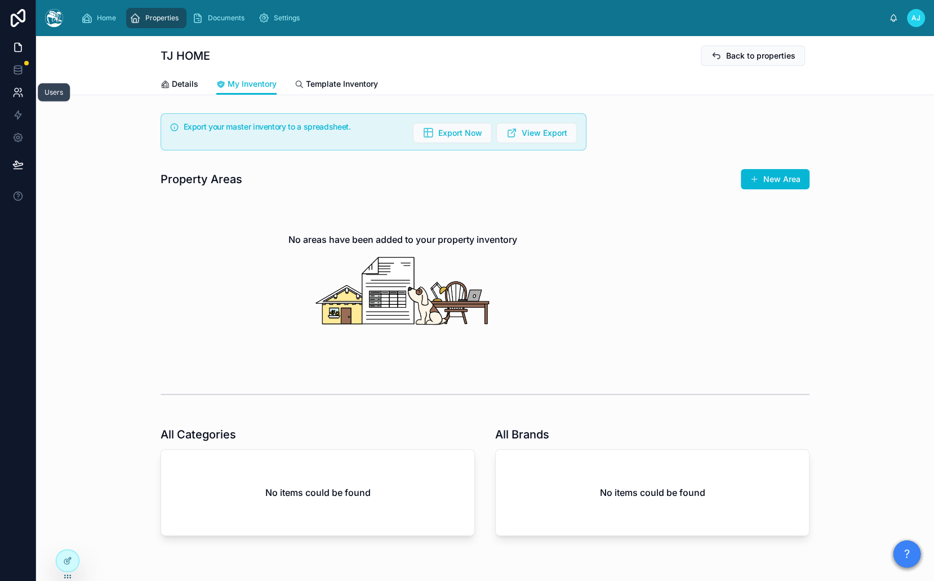
click at [20, 82] on link at bounding box center [18, 92] width 36 height 23
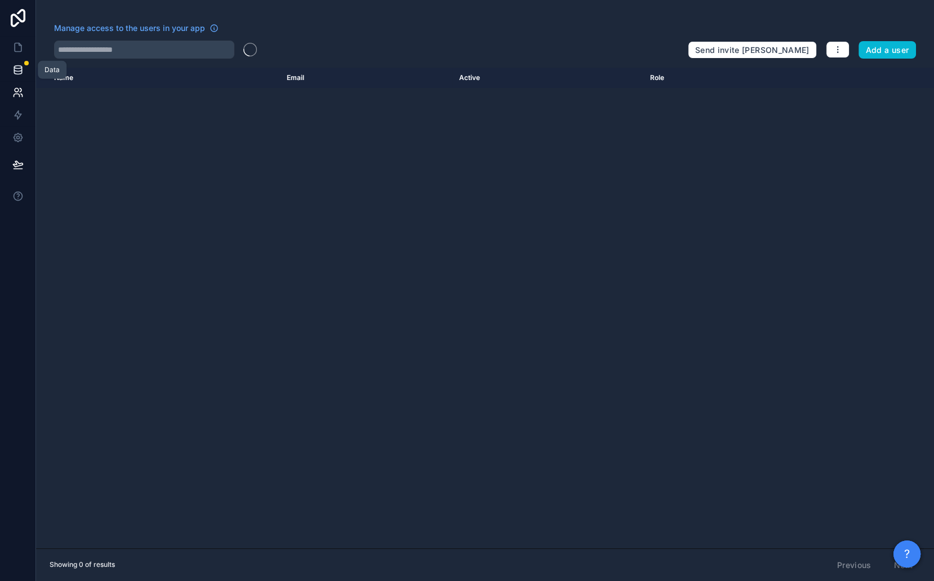
click at [20, 70] on icon at bounding box center [17, 69] width 7 height 5
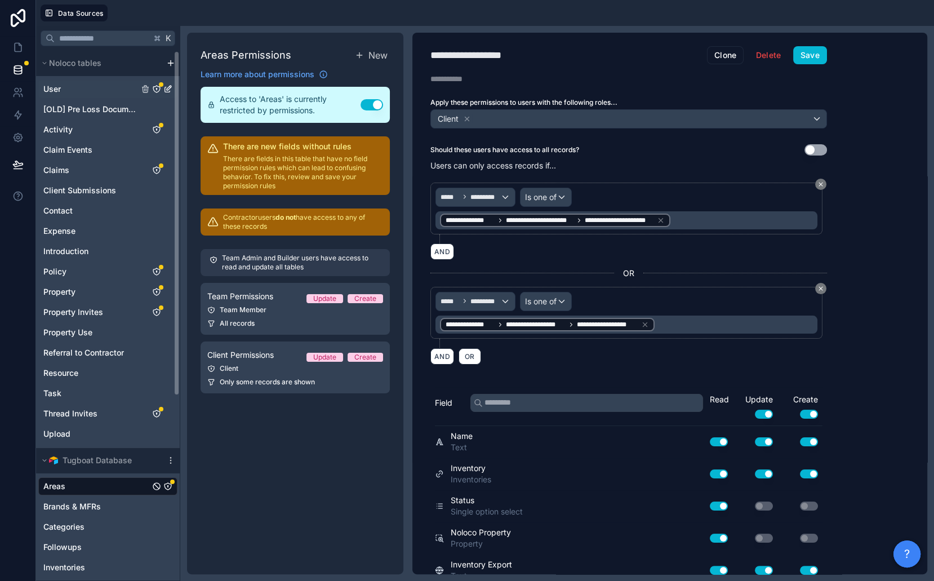
click at [90, 86] on div "User" at bounding box center [107, 89] width 139 height 18
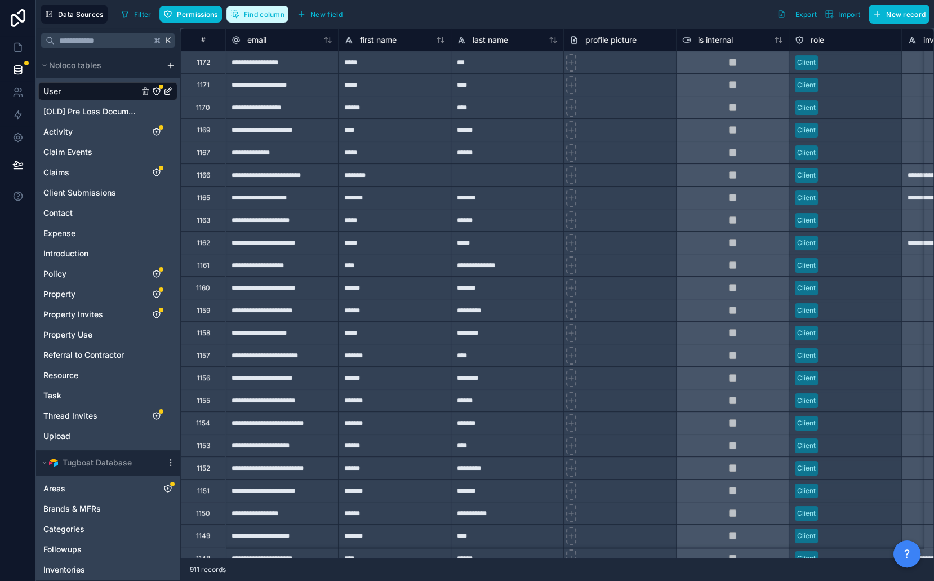
click at [245, 14] on span "Find column" at bounding box center [264, 14] width 41 height 8
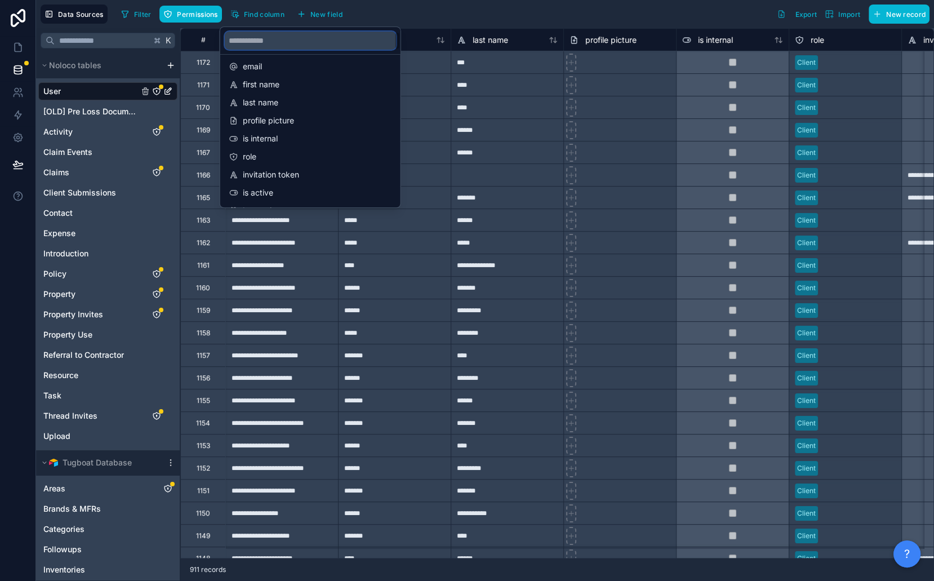
click at [268, 42] on input "scrollable content" at bounding box center [310, 41] width 171 height 18
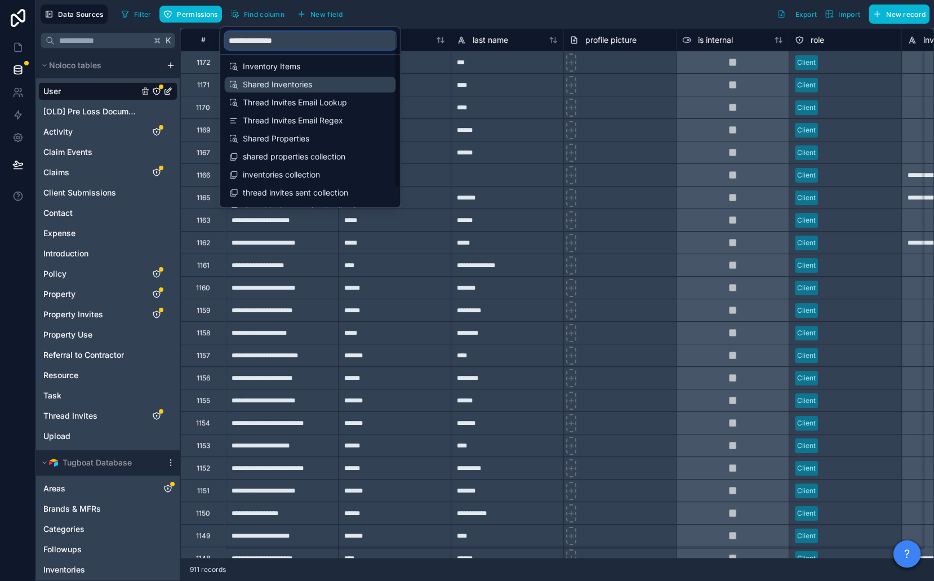
type input "**********"
click at [317, 86] on span "Shared Inventories" at bounding box center [311, 84] width 136 height 11
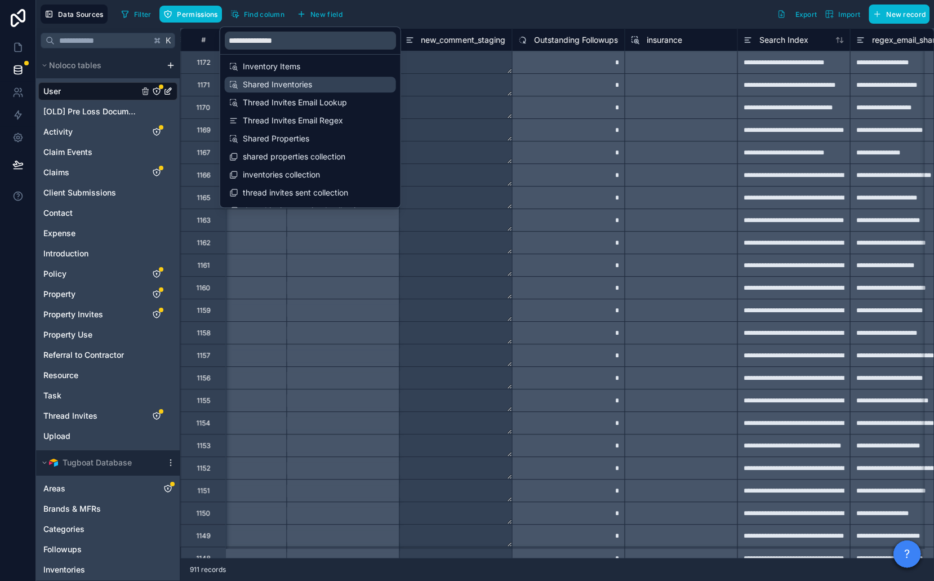
scroll to position [0, 6086]
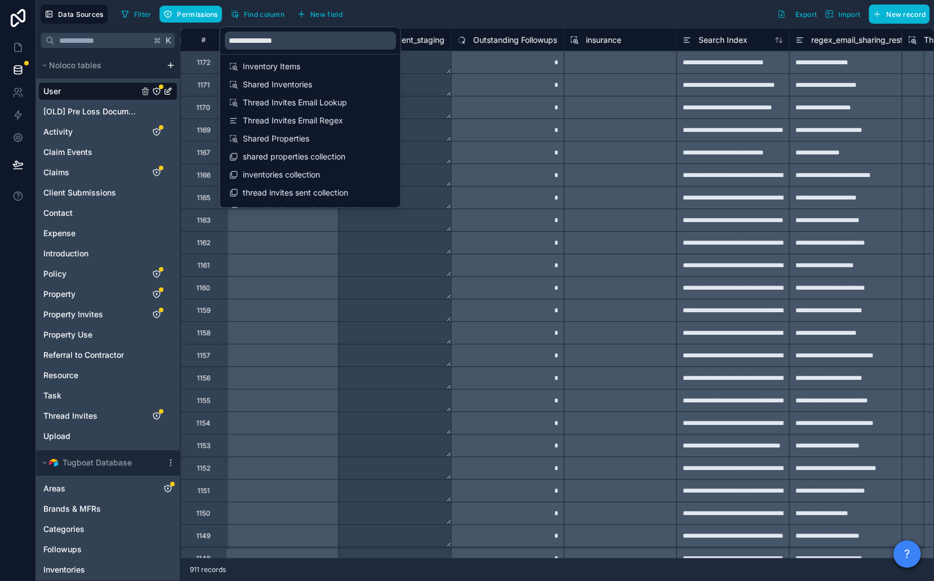
click at [454, 78] on div "*" at bounding box center [507, 84] width 113 height 23
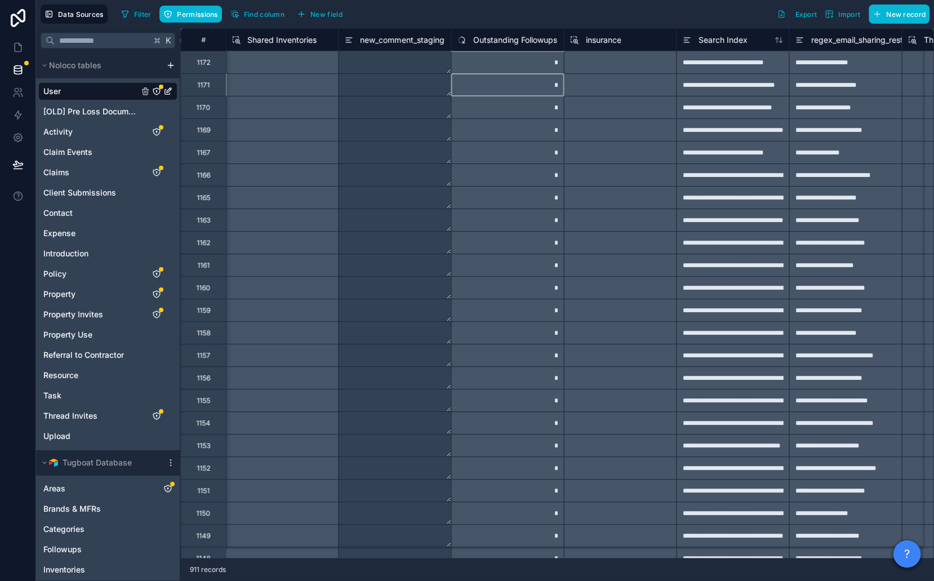
click at [278, 39] on span "Shared Inventories" at bounding box center [281, 39] width 69 height 11
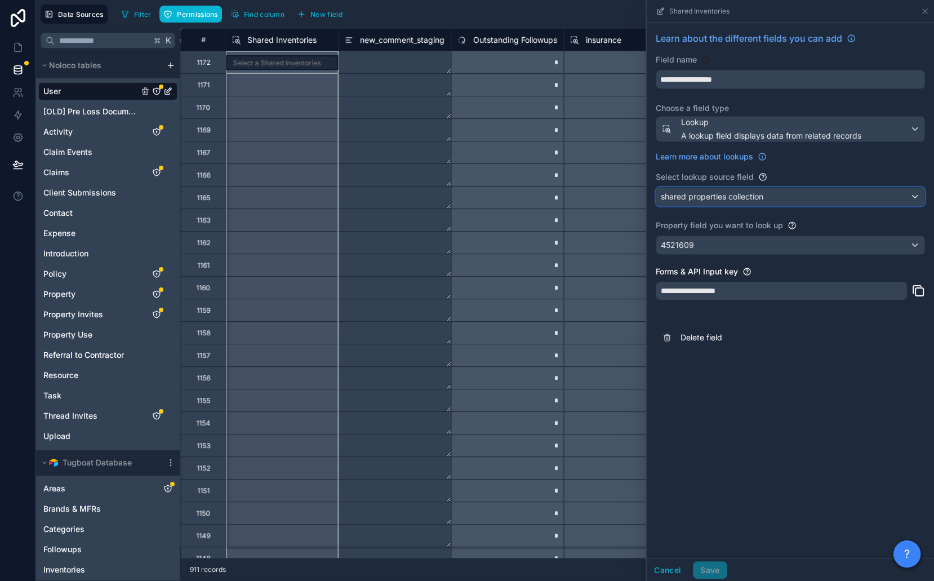
click at [697, 191] on span "shared properties collection" at bounding box center [712, 196] width 103 height 11
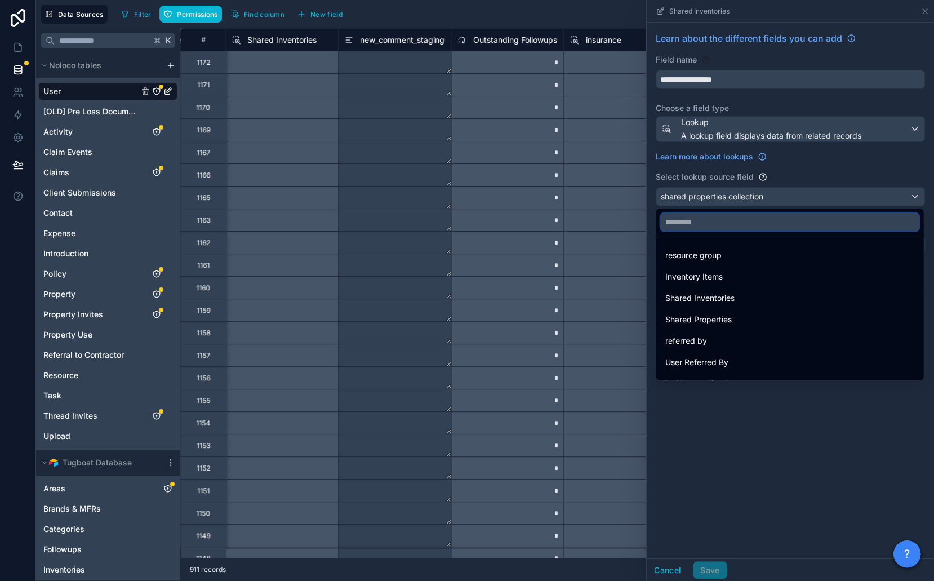
click at [702, 221] on input "text" at bounding box center [789, 222] width 259 height 18
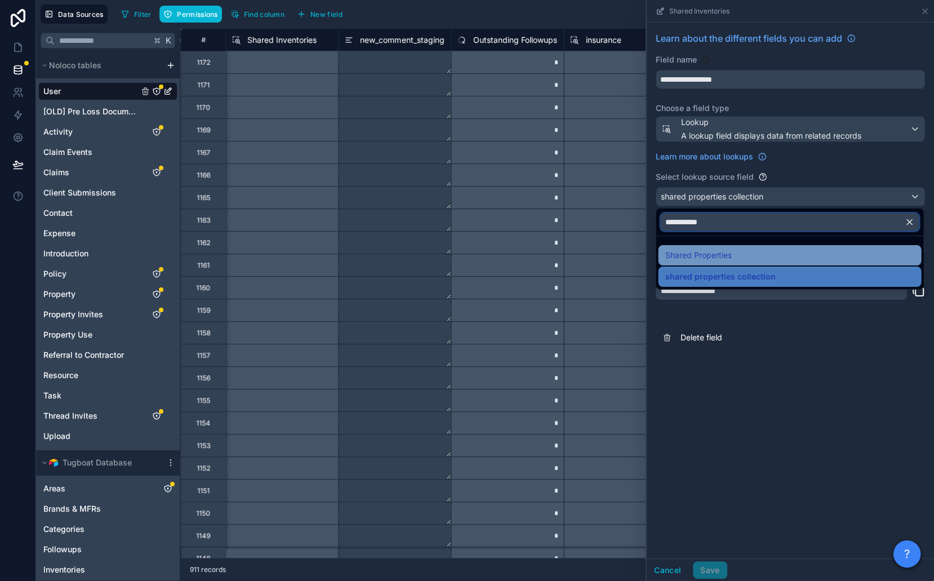
type input "**********"
click at [707, 255] on span "Shared Properties" at bounding box center [698, 256] width 66 height 14
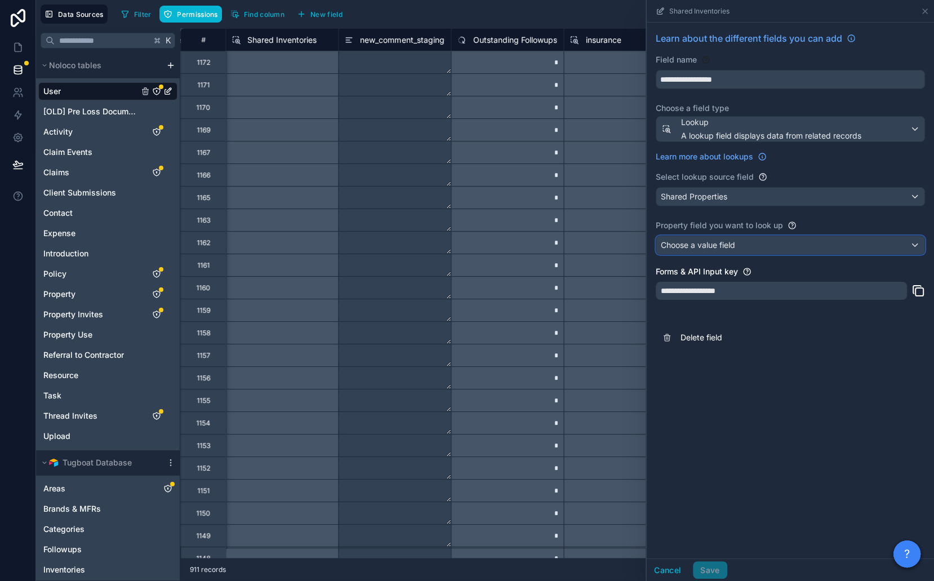
click at [706, 241] on span "Choose a value field" at bounding box center [698, 245] width 74 height 10
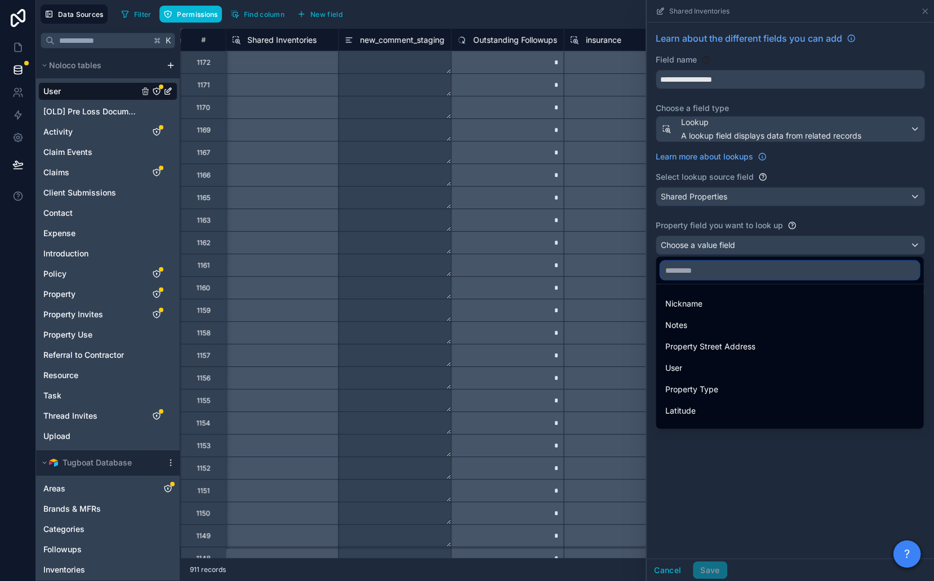
click at [709, 270] on input "text" at bounding box center [789, 270] width 259 height 18
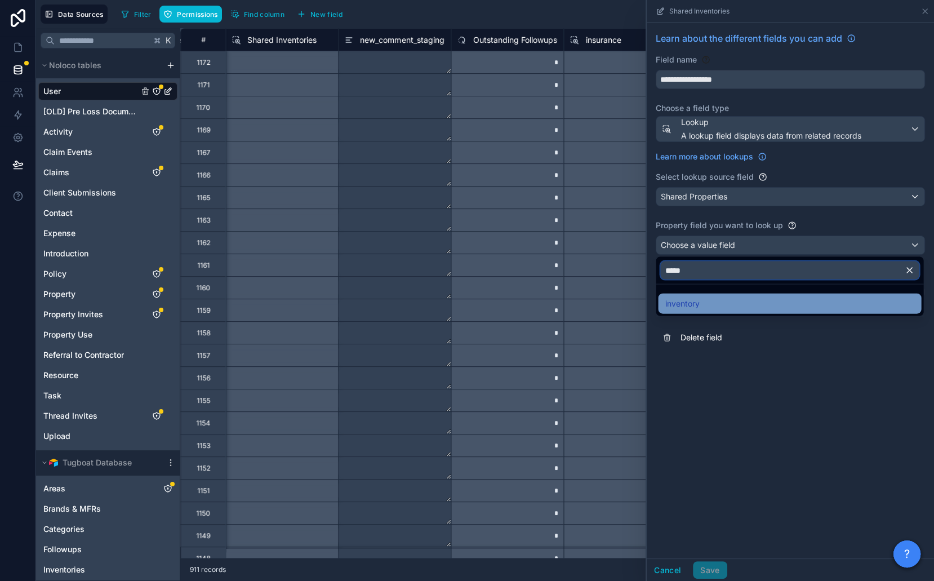
type input "*****"
click at [703, 309] on div "inventory" at bounding box center [790, 304] width 250 height 14
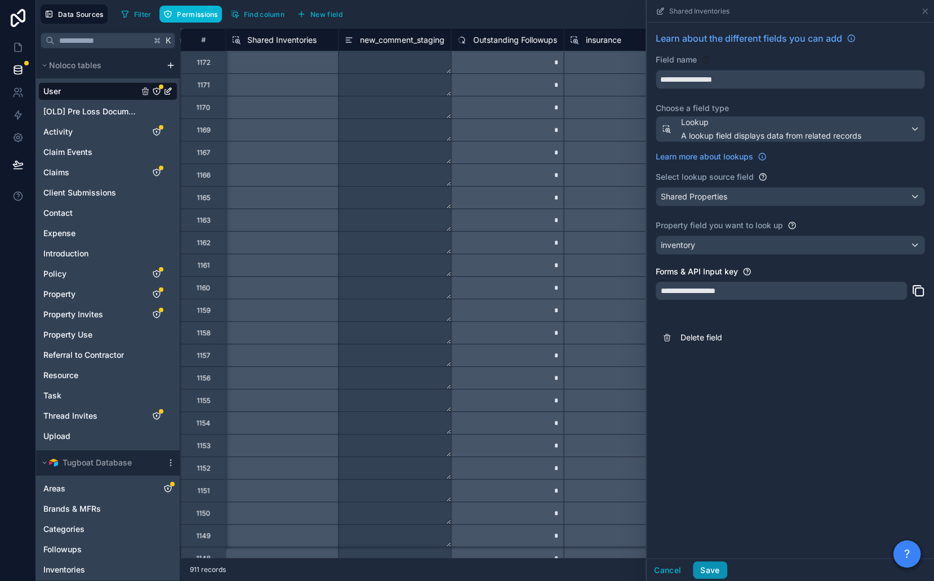
click at [713, 564] on button "Save" at bounding box center [710, 570] width 34 height 18
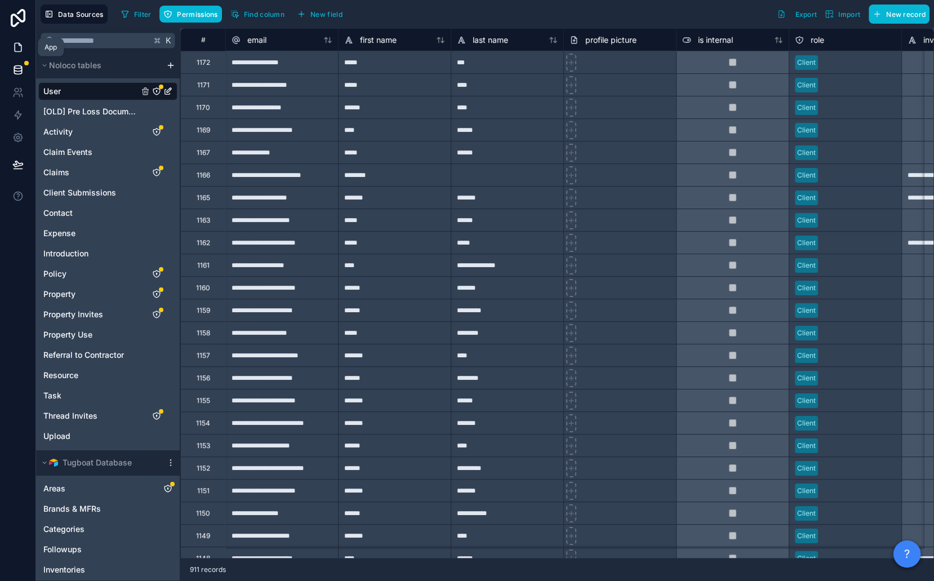
click at [19, 46] on icon at bounding box center [17, 47] width 11 height 11
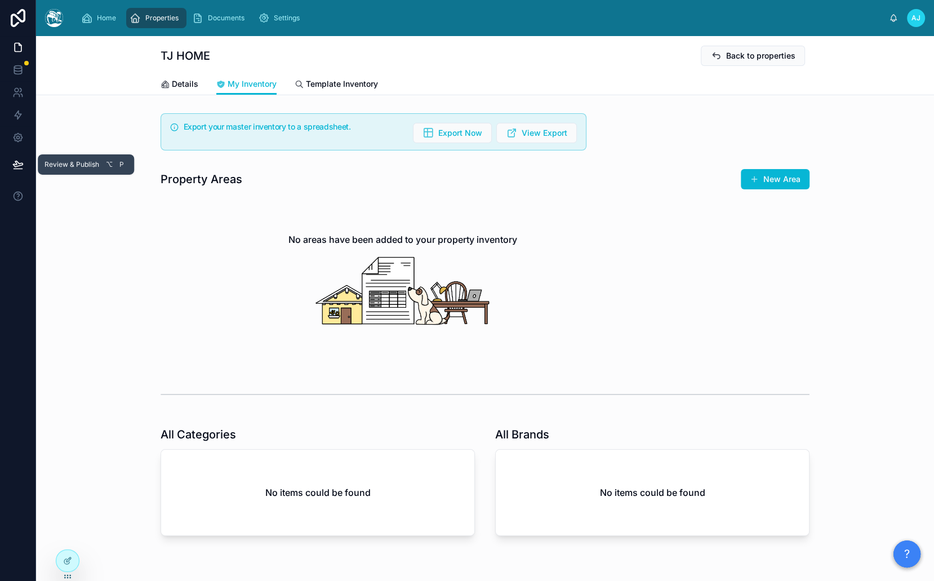
click at [28, 158] on button at bounding box center [18, 165] width 25 height 32
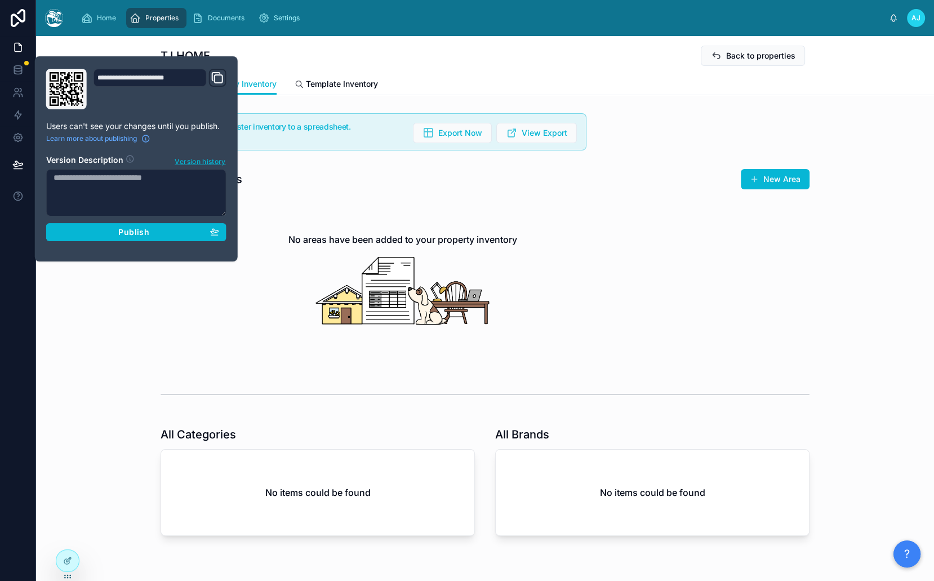
click at [97, 240] on div "**********" at bounding box center [136, 159] width 189 height 180
click at [101, 233] on div "Publish" at bounding box center [137, 232] width 166 height 10
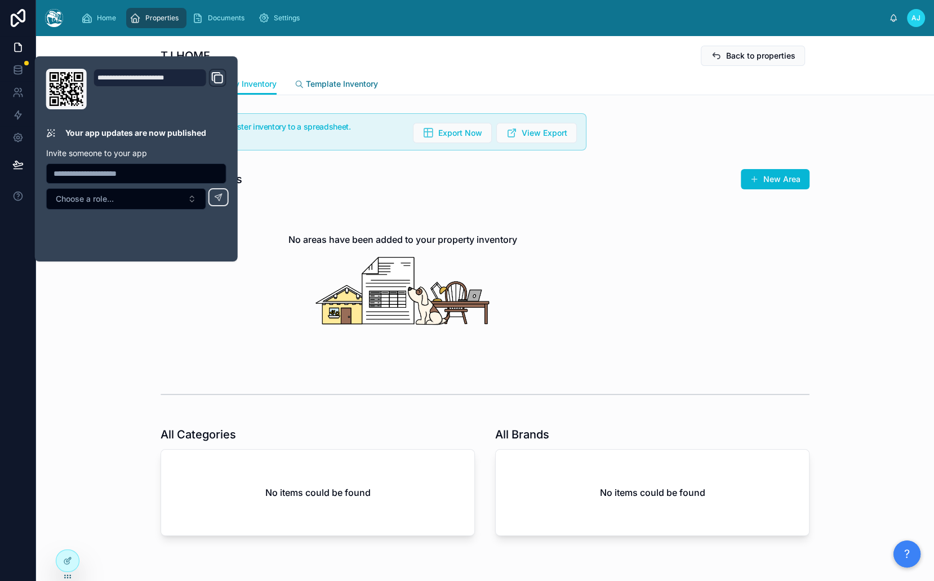
click at [320, 88] on span "Template Inventory" at bounding box center [342, 83] width 72 height 11
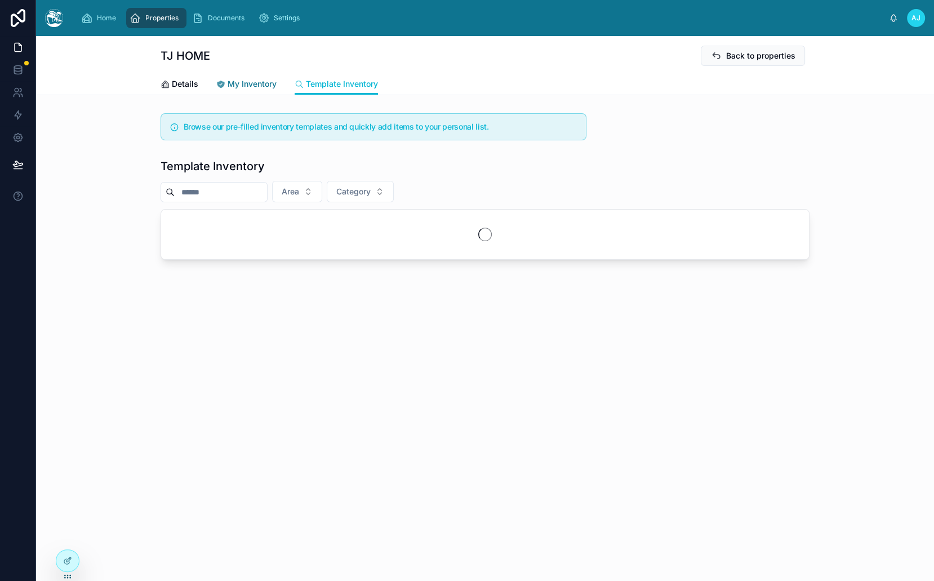
click at [247, 87] on span "My Inventory" at bounding box center [252, 83] width 49 height 11
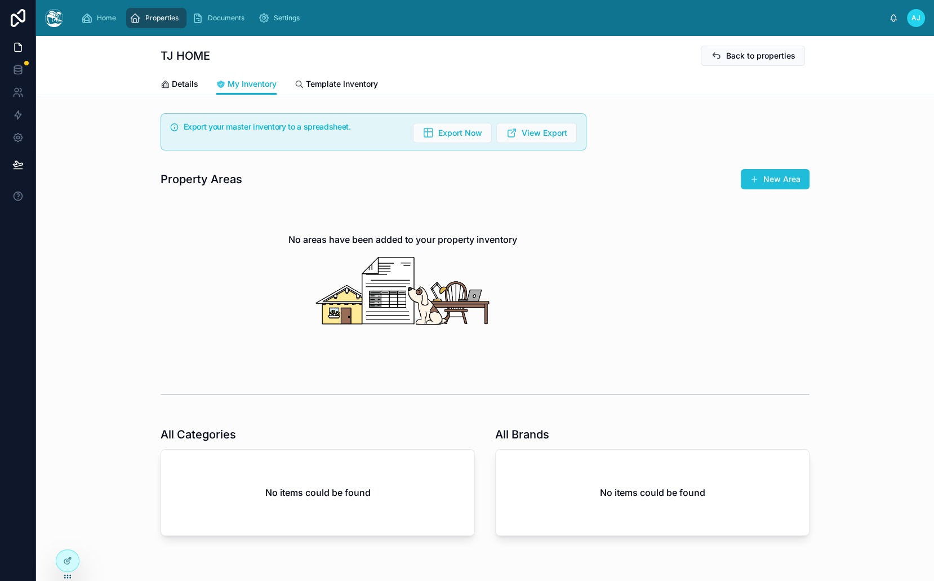
click at [795, 171] on button "New Area" at bounding box center [775, 179] width 69 height 20
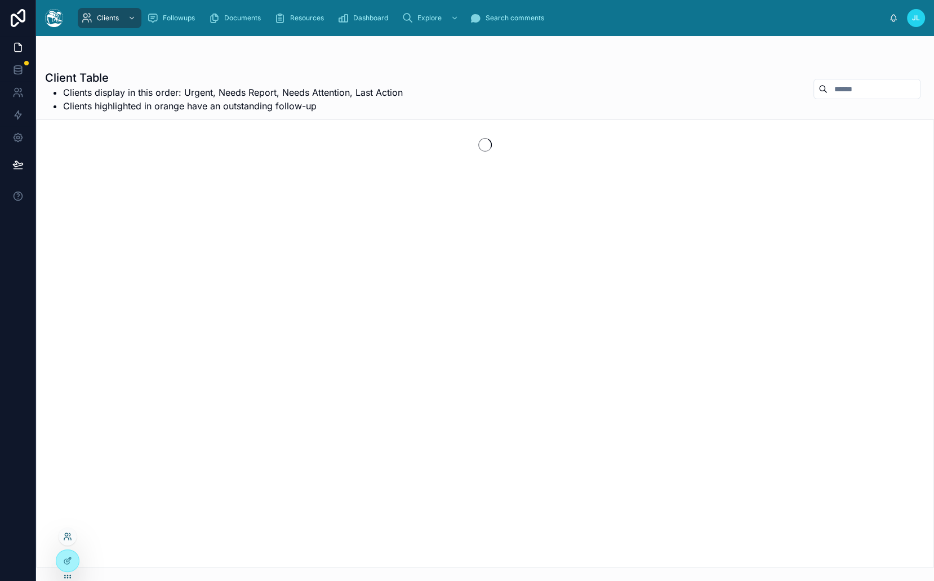
drag, startPoint x: 65, startPoint y: 538, endPoint x: 72, endPoint y: 534, distance: 7.3
click at [65, 538] on icon at bounding box center [66, 539] width 5 height 2
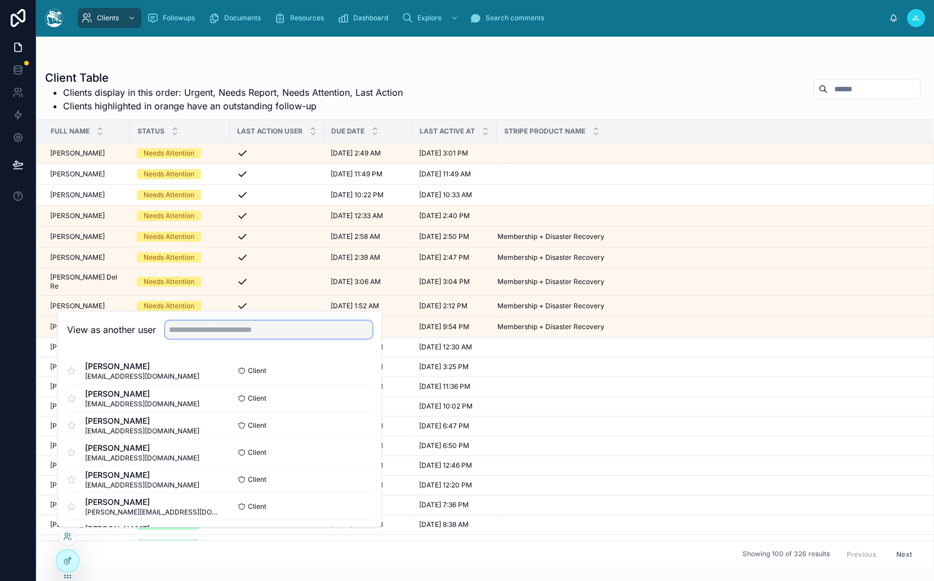
click at [231, 332] on input "text" at bounding box center [268, 329] width 207 height 18
type input "******"
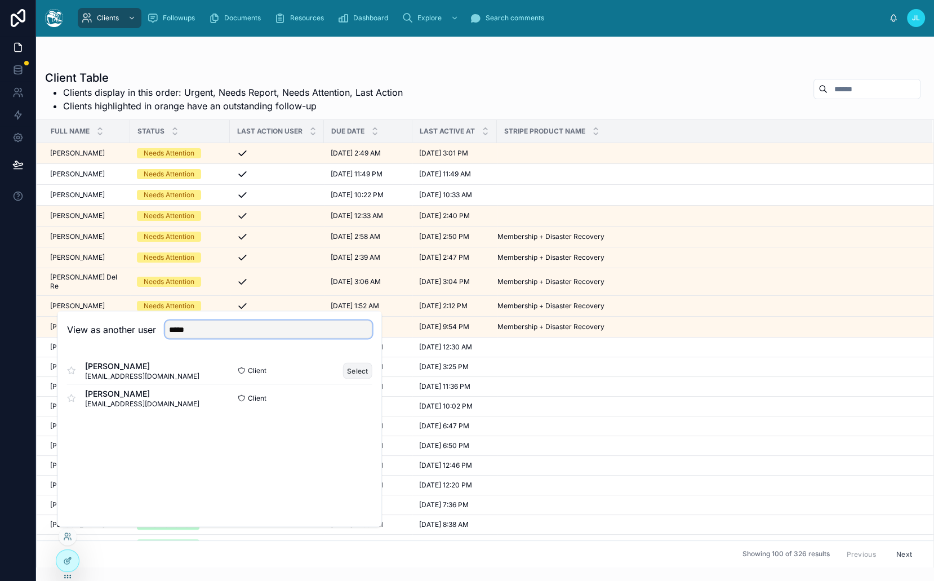
type input "*****"
click at [354, 371] on button "Select" at bounding box center [357, 370] width 29 height 16
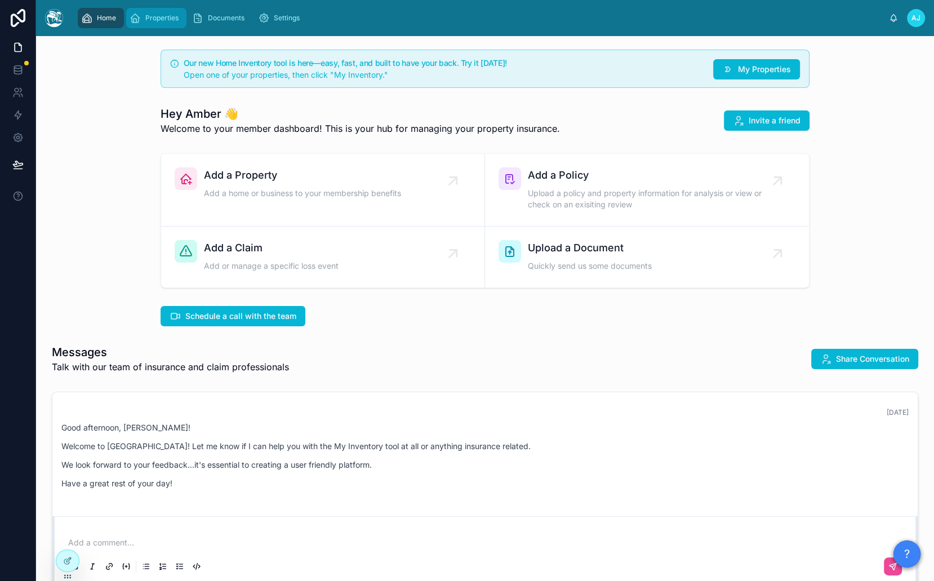
click at [167, 23] on div "Properties" at bounding box center [157, 18] width 54 height 18
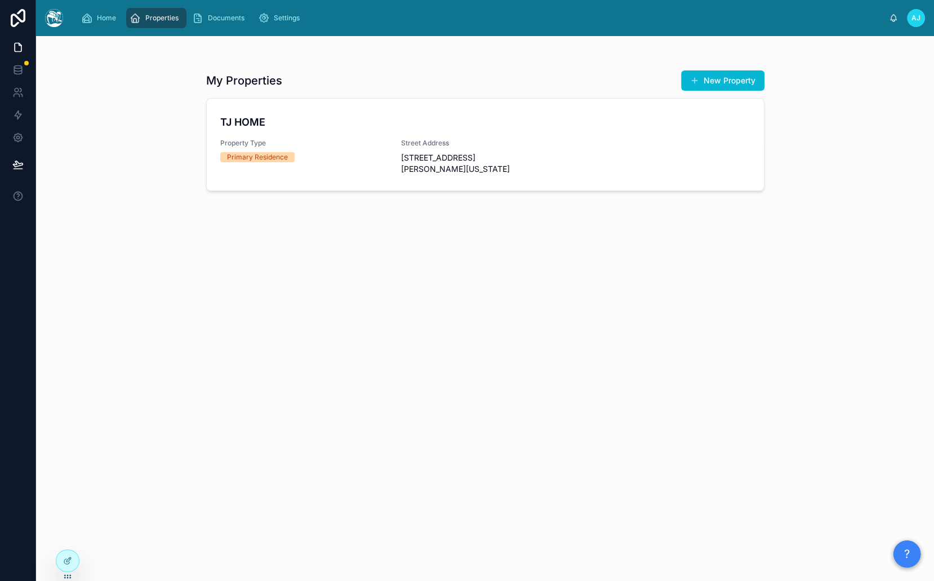
click at [259, 119] on h4 "TJ HOME" at bounding box center [485, 121] width 530 height 15
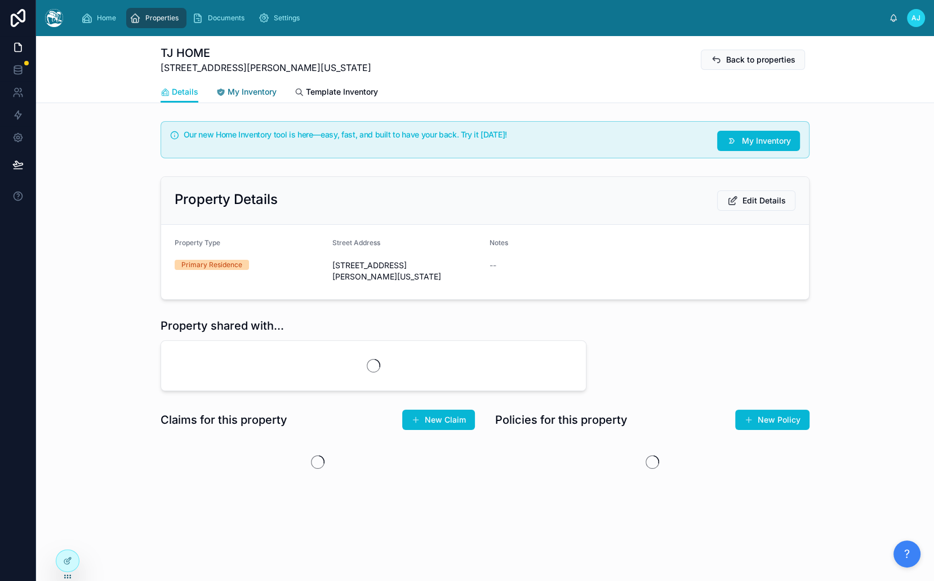
click at [229, 84] on link "My Inventory" at bounding box center [246, 93] width 60 height 23
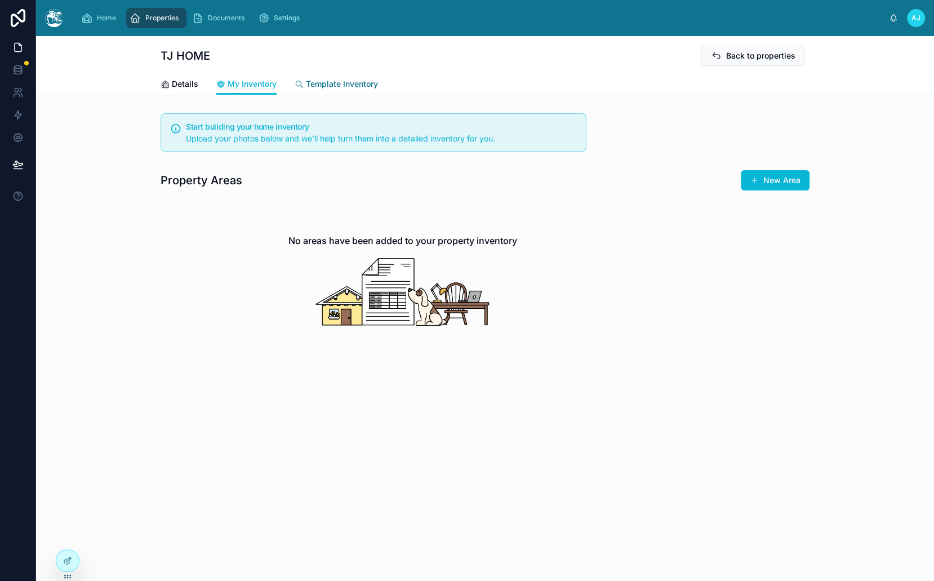
click at [364, 81] on span "Template Inventory" at bounding box center [342, 83] width 72 height 11
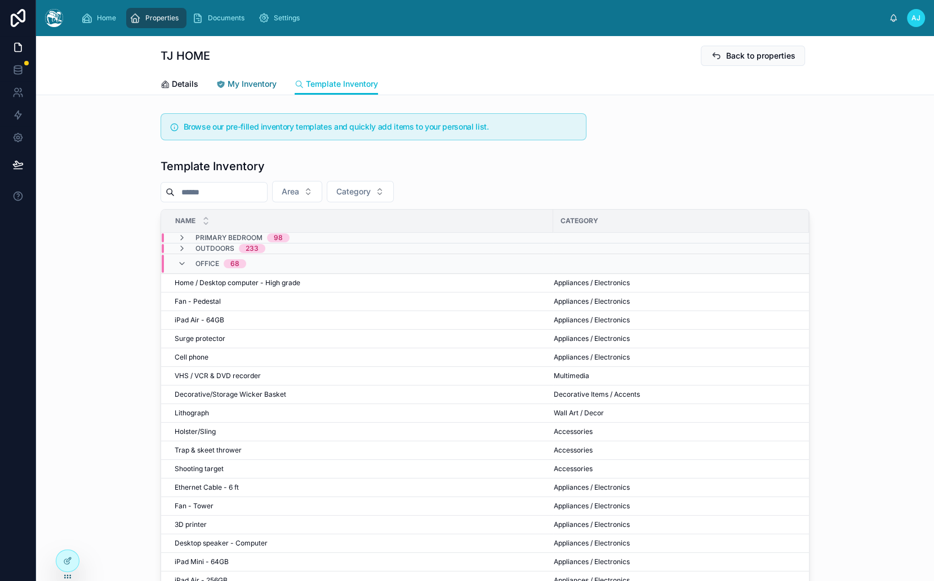
click at [252, 81] on span "My Inventory" at bounding box center [252, 83] width 49 height 11
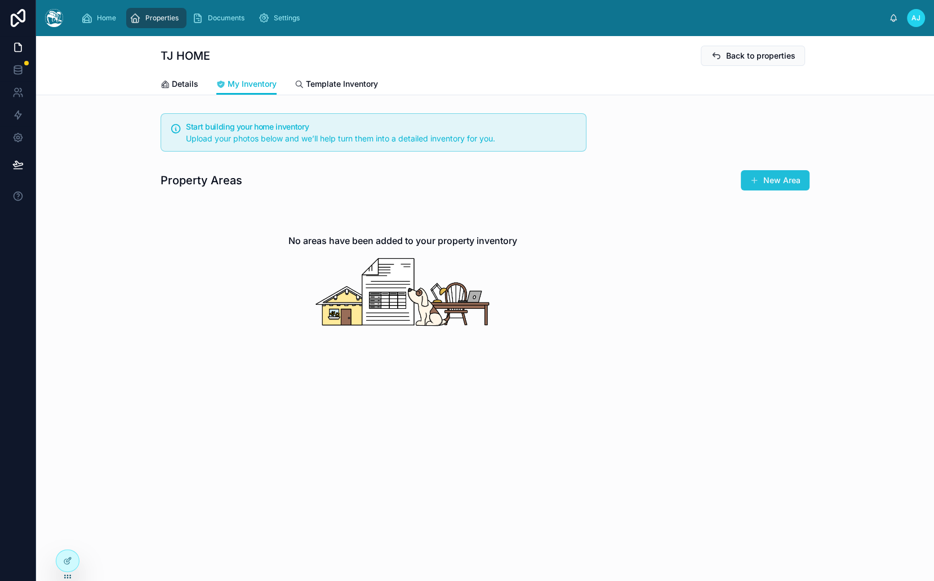
click at [773, 181] on button "New Area" at bounding box center [775, 180] width 69 height 20
click at [399, 134] on span "Upload your photos below and we’ll help turn them into a detailed inventory for…" at bounding box center [340, 139] width 309 height 10
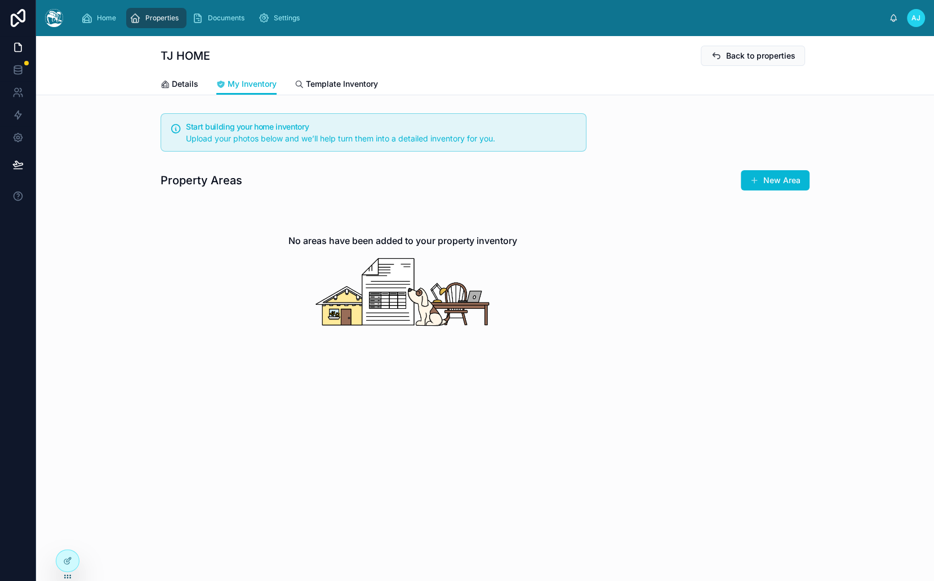
click at [398, 142] on div "Upload your photos below and we’ll help turn them into a detailed inventory for…" at bounding box center [381, 138] width 391 height 11
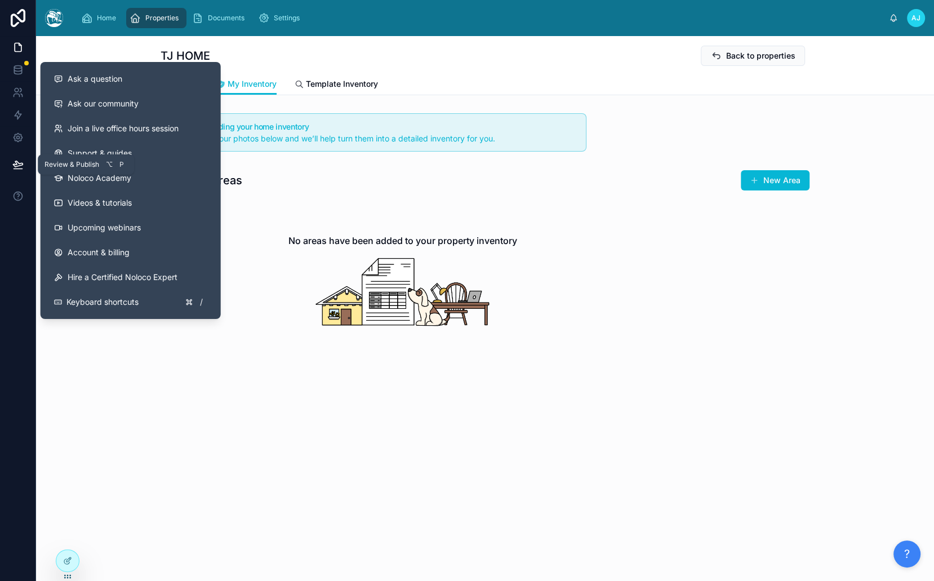
click at [23, 163] on icon at bounding box center [17, 164] width 11 height 11
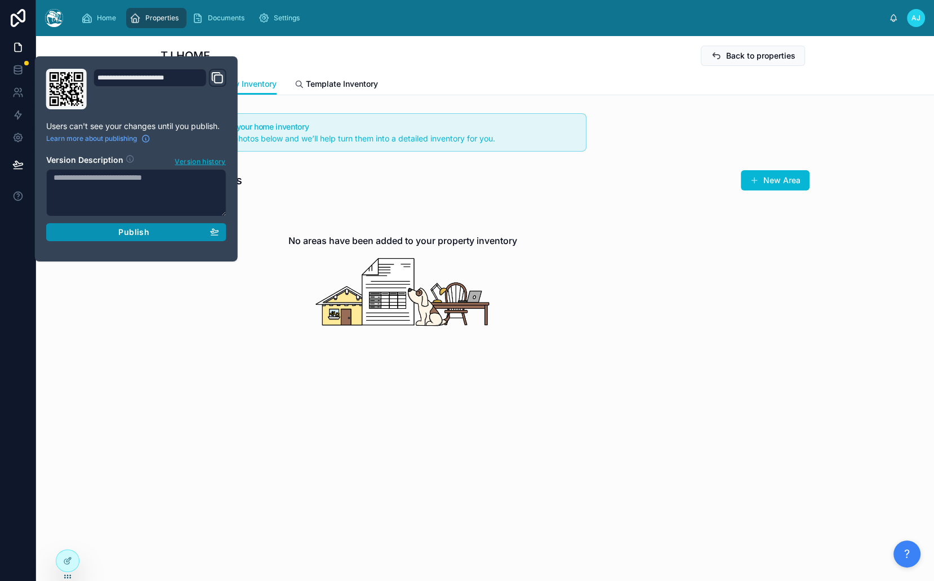
click at [92, 234] on div "Publish" at bounding box center [137, 232] width 166 height 10
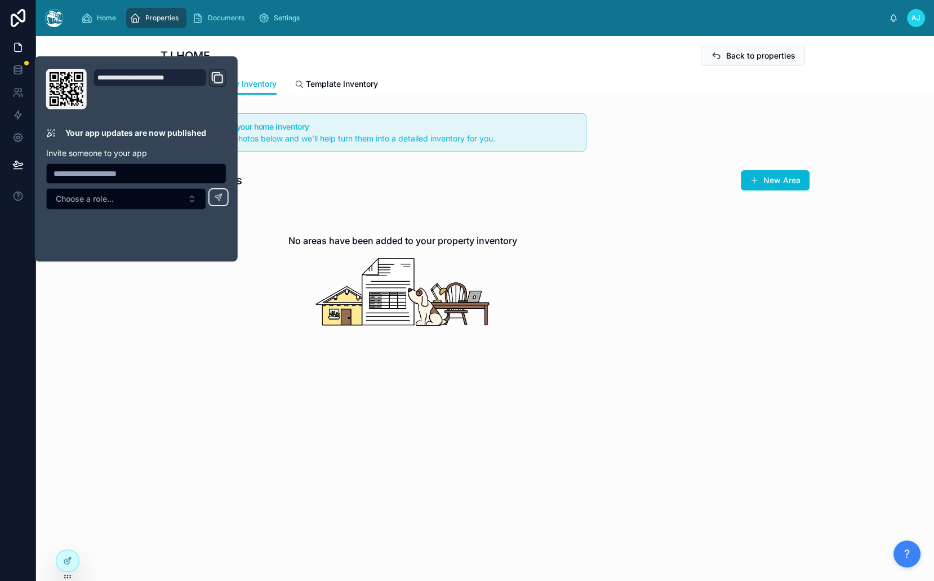
click at [913, 19] on span "AJ" at bounding box center [916, 18] width 9 height 9
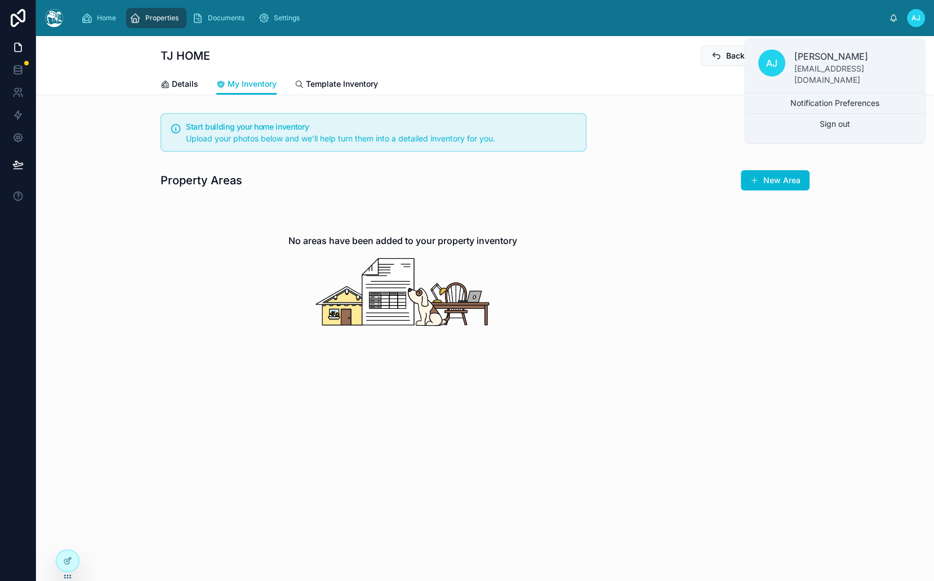
click at [565, 107] on div "TJ HOME Back to properties My Inventory Details My Inventory Template Inventory…" at bounding box center [485, 242] width 898 height 413
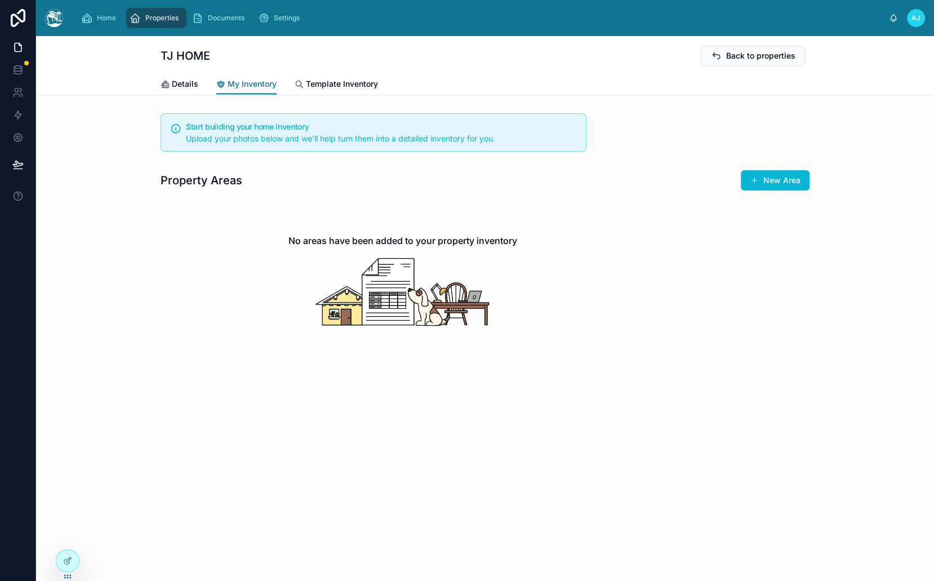
click at [242, 87] on span "My Inventory" at bounding box center [252, 83] width 49 height 11
drag, startPoint x: 216, startPoint y: 202, endPoint x: 312, endPoint y: 345, distance: 173.0
click at [307, 337] on div "Property Areas New Area No areas have been added to your property inventory" at bounding box center [485, 267] width 649 height 194
click at [313, 346] on div "No areas have been added to your property inventory" at bounding box center [403, 281] width 485 height 166
click at [24, 61] on link at bounding box center [18, 70] width 36 height 23
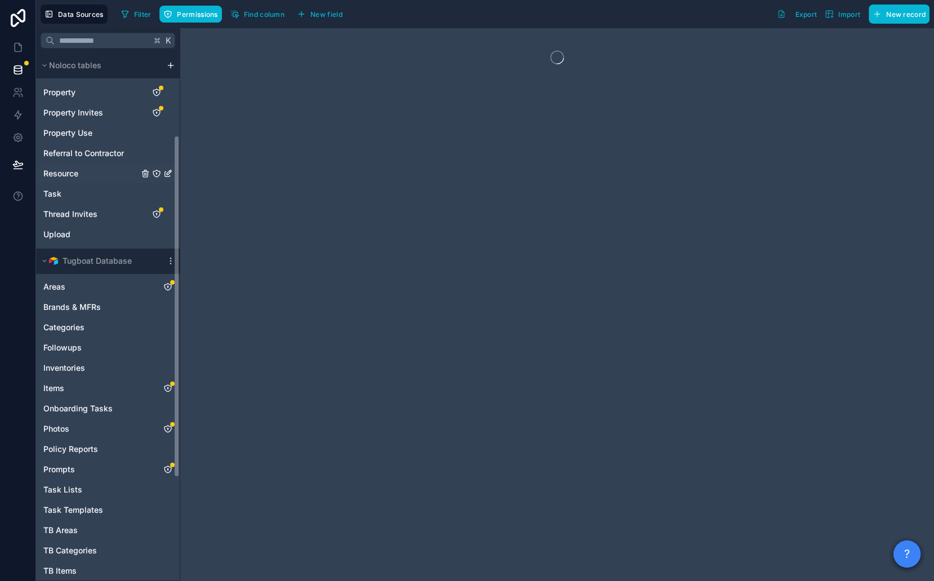
scroll to position [286, 0]
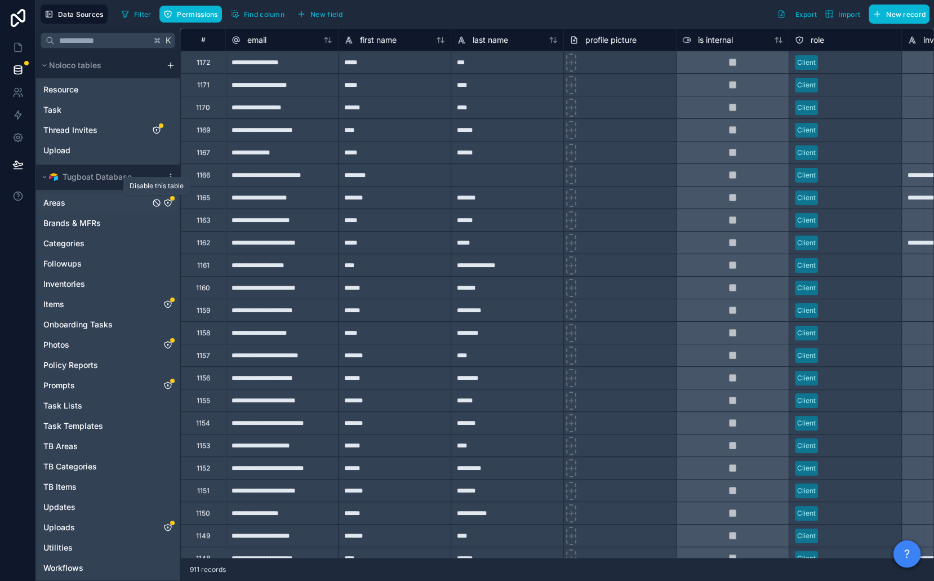
click at [167, 200] on icon "Areas" at bounding box center [167, 202] width 9 height 9
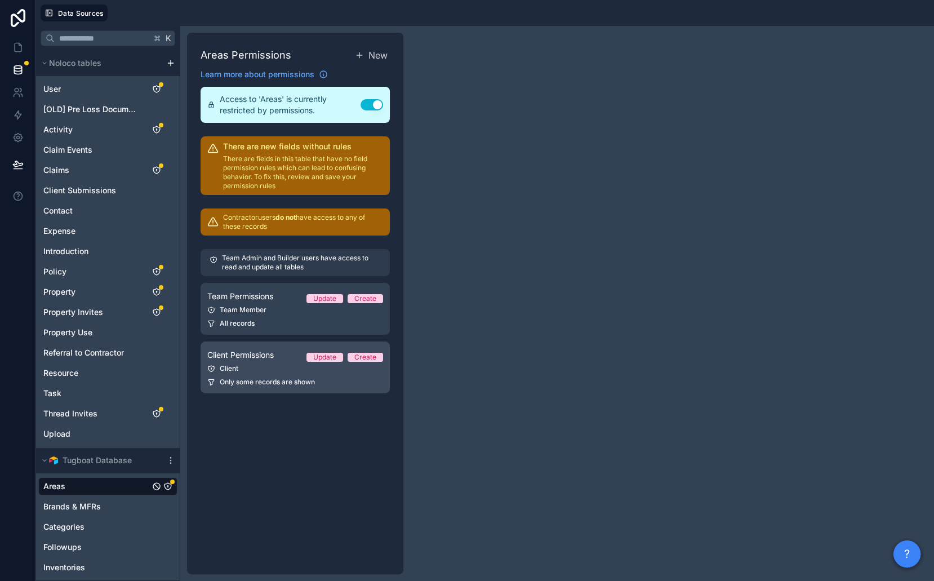
click at [332, 381] on div "Only some records are shown" at bounding box center [295, 382] width 176 height 9
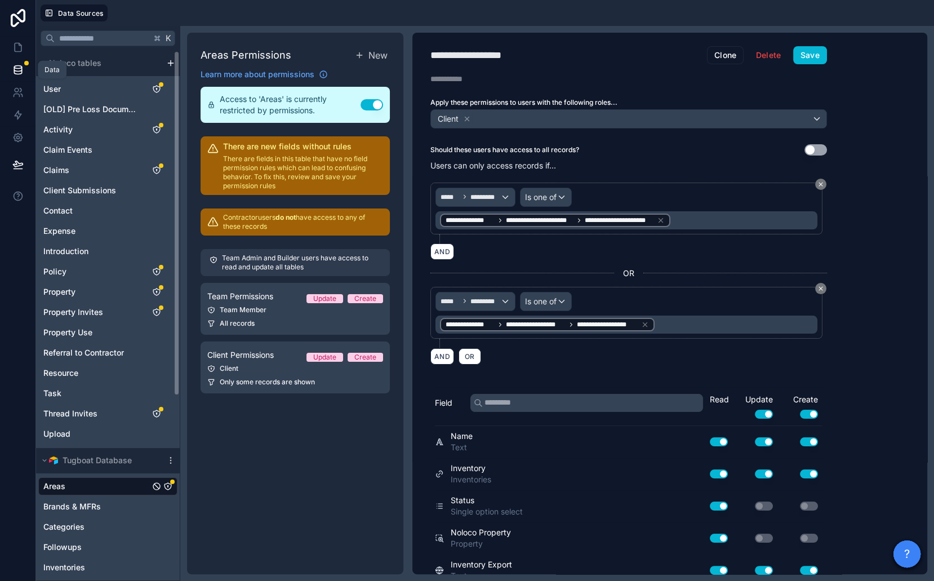
click at [23, 66] on icon at bounding box center [17, 69] width 11 height 11
click at [57, 85] on span "User" at bounding box center [51, 88] width 17 height 11
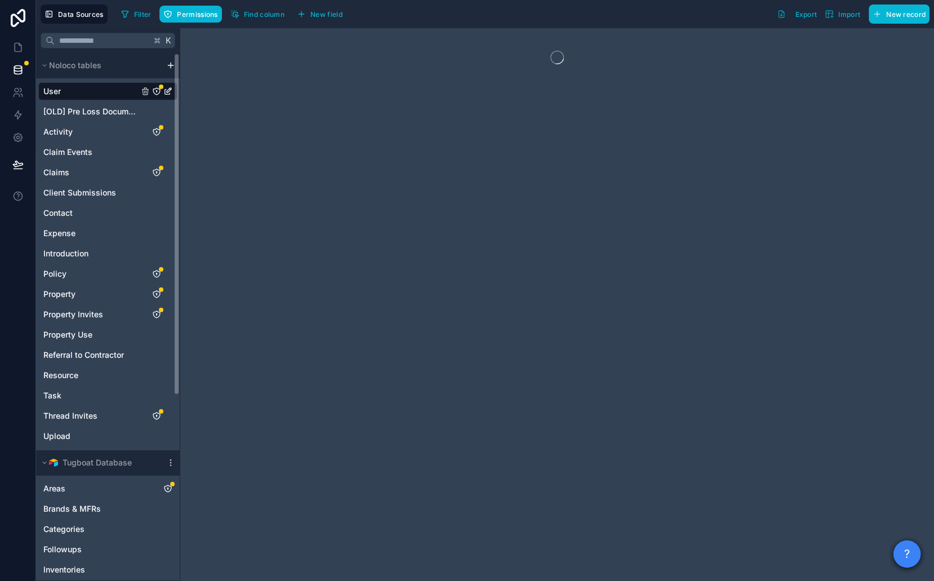
click at [157, 93] on icon "User" at bounding box center [156, 91] width 9 height 9
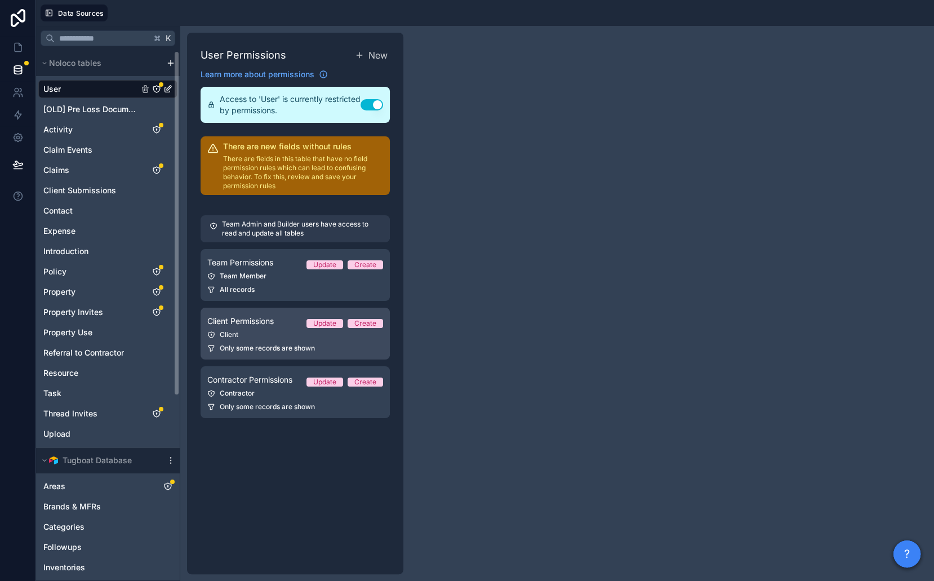
click at [254, 319] on span "Client Permissions" at bounding box center [240, 321] width 66 height 11
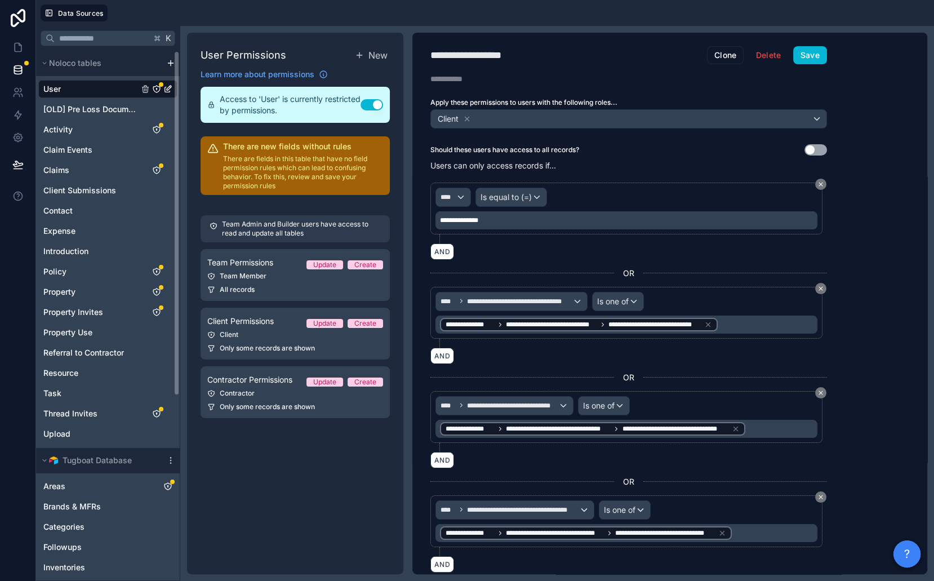
click at [107, 88] on div "User" at bounding box center [107, 89] width 139 height 18
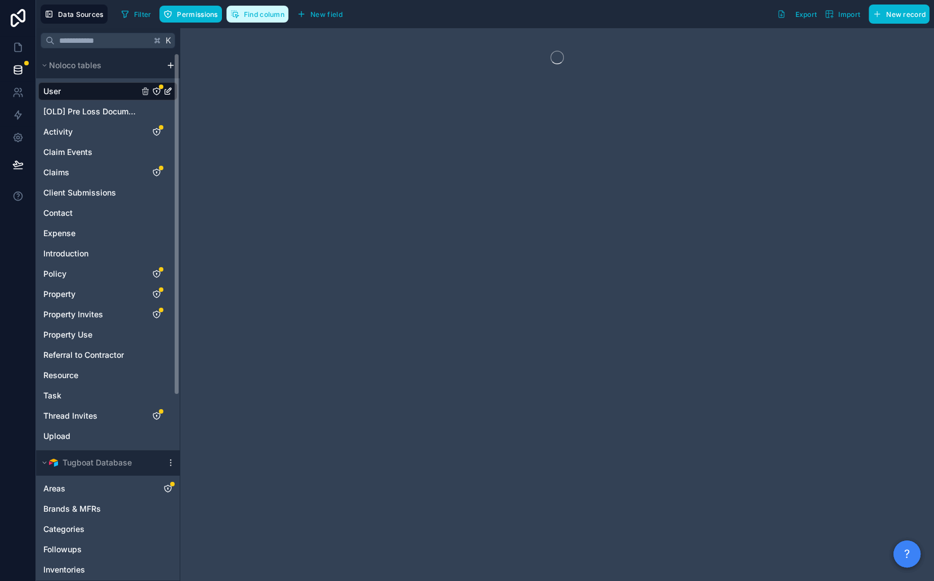
click at [234, 15] on icon "button" at bounding box center [234, 14] width 9 height 9
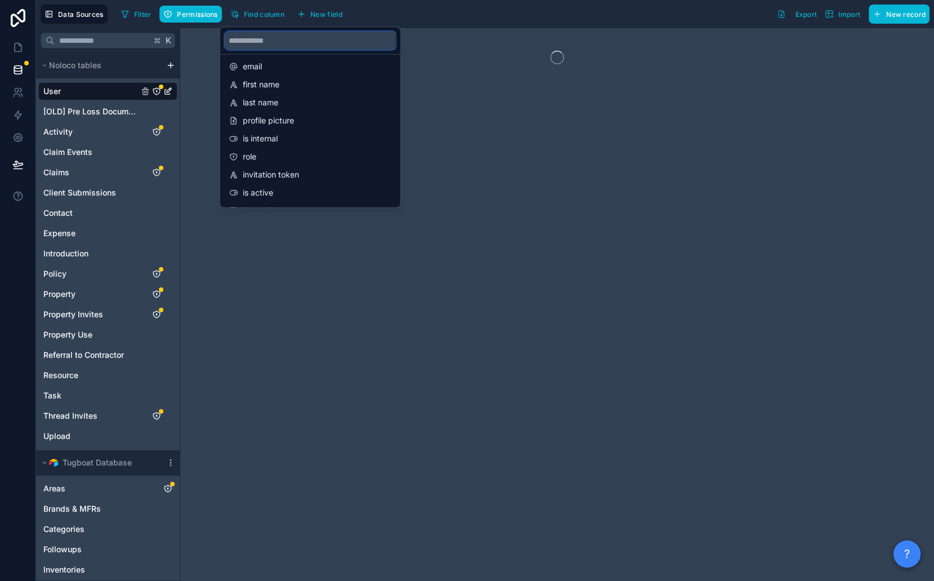
click at [276, 45] on input "scrollable content" at bounding box center [310, 41] width 171 height 18
type input "*"
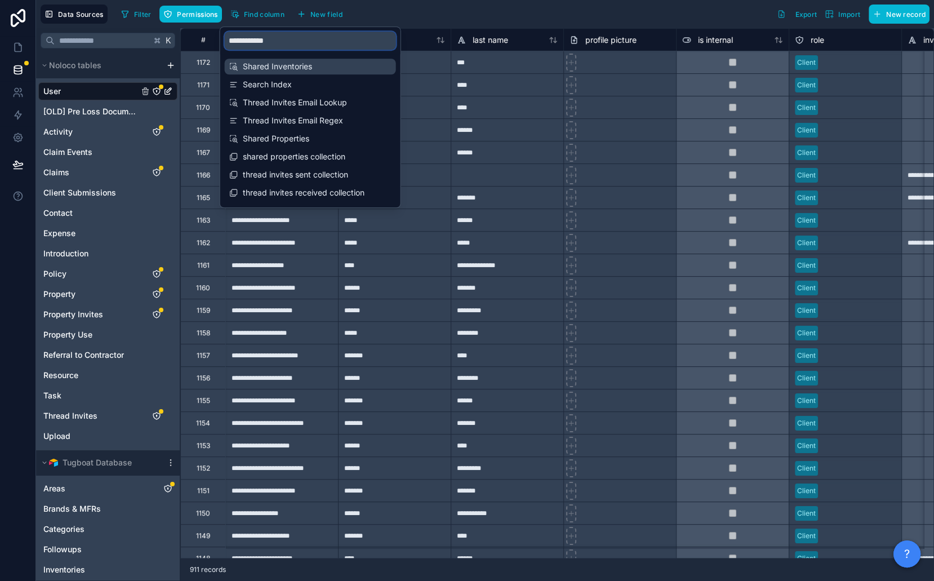
type input "**********"
drag, startPoint x: 281, startPoint y: 68, endPoint x: 230, endPoint y: 46, distance: 55.1
click at [281, 68] on span "Shared Inventories" at bounding box center [311, 66] width 136 height 11
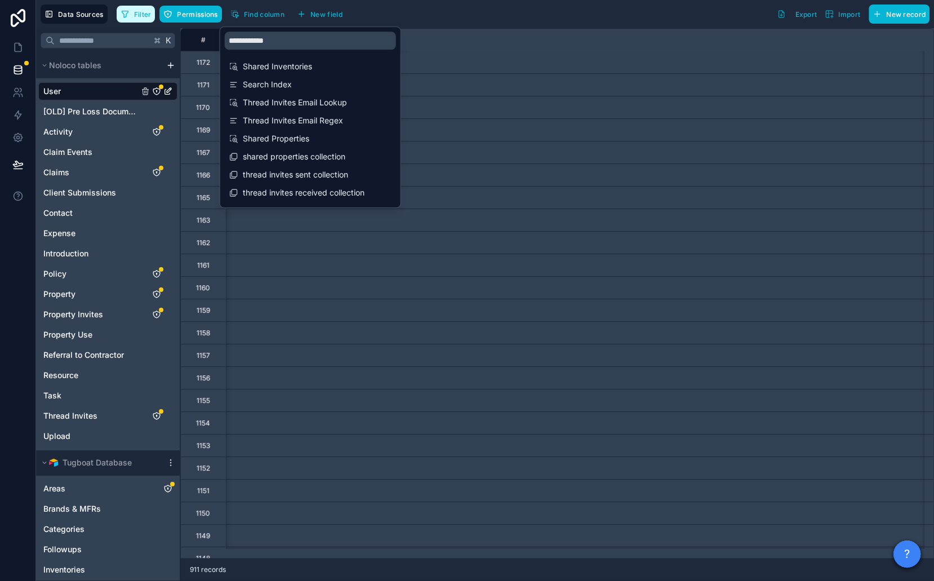
click at [128, 15] on icon "button" at bounding box center [125, 14] width 9 height 9
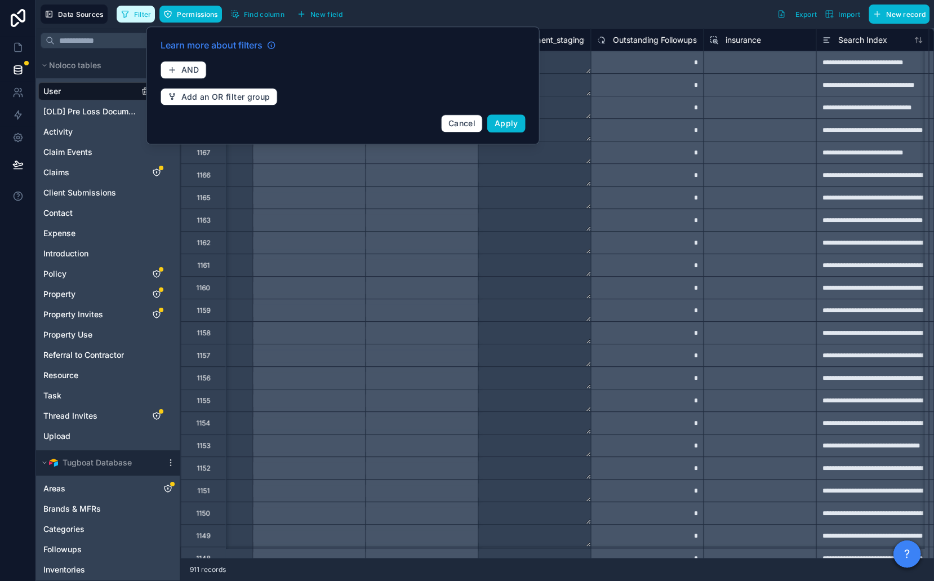
scroll to position [0, 6086]
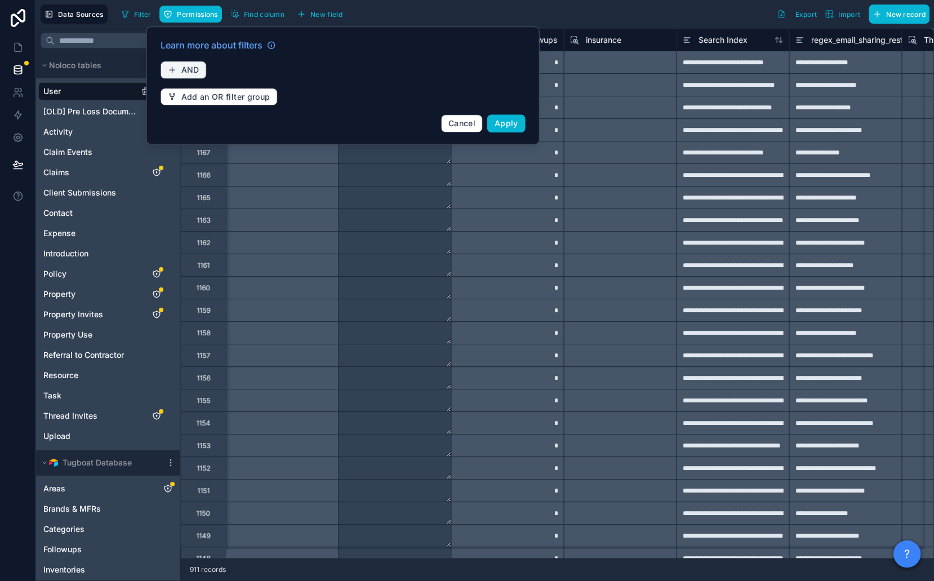
click at [180, 63] on button "AND" at bounding box center [184, 70] width 46 height 18
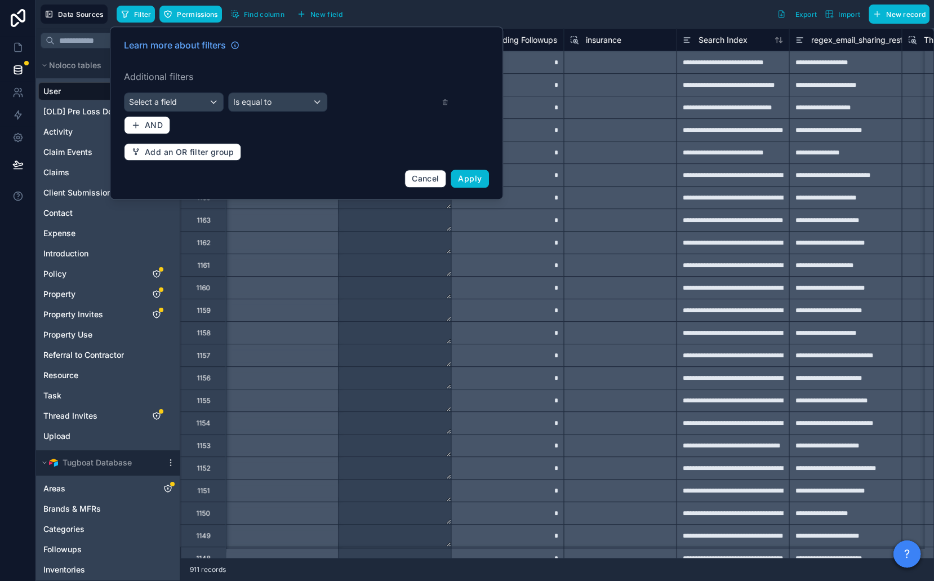
click at [197, 116] on div "Learn more about filters Additional filters Select a field Is equal to AND Add …" at bounding box center [306, 113] width 379 height 163
click at [191, 94] on div "Select a field" at bounding box center [174, 102] width 99 height 18
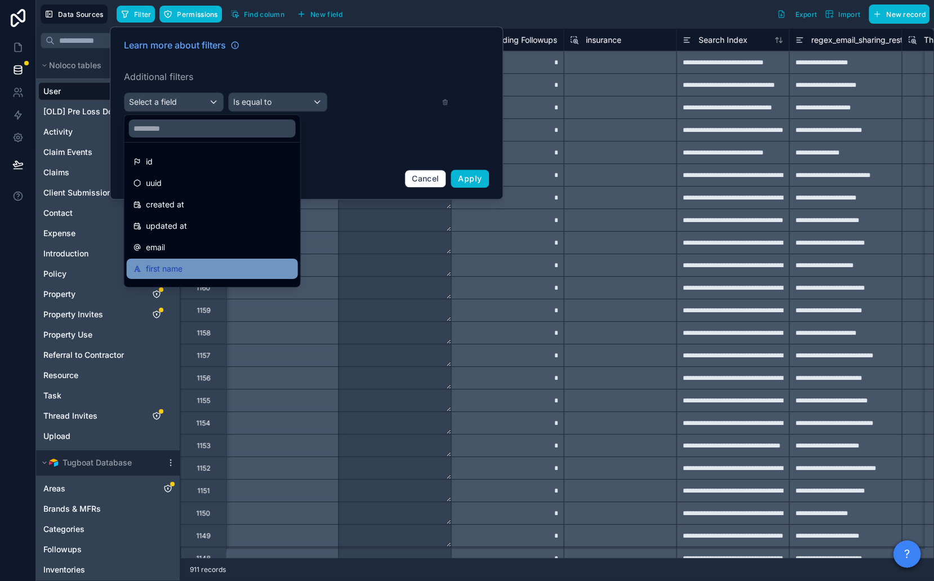
click at [207, 269] on div "first name" at bounding box center [213, 269] width 158 height 14
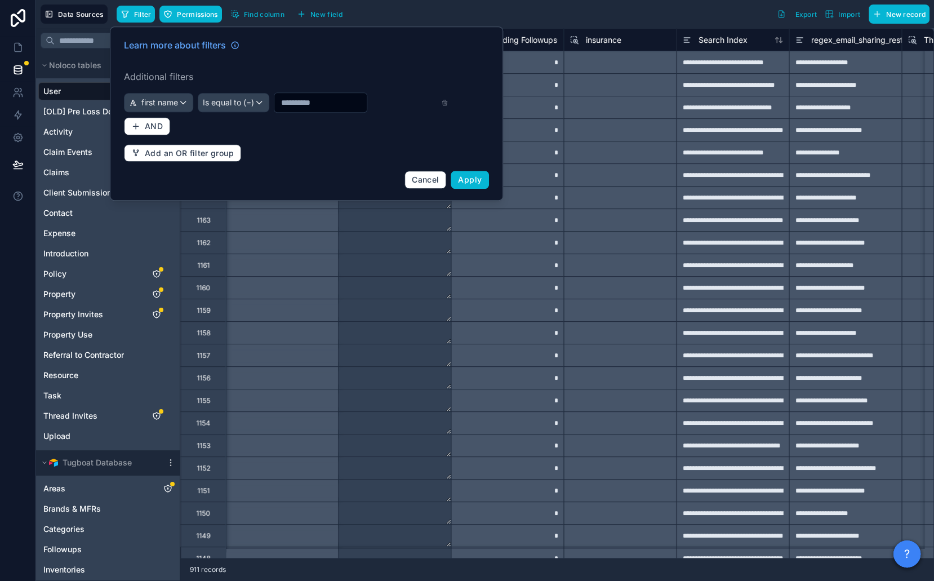
click at [298, 95] on input "text" at bounding box center [320, 103] width 92 height 16
type input "*****"
click at [478, 178] on span "Apply" at bounding box center [470, 180] width 24 height 10
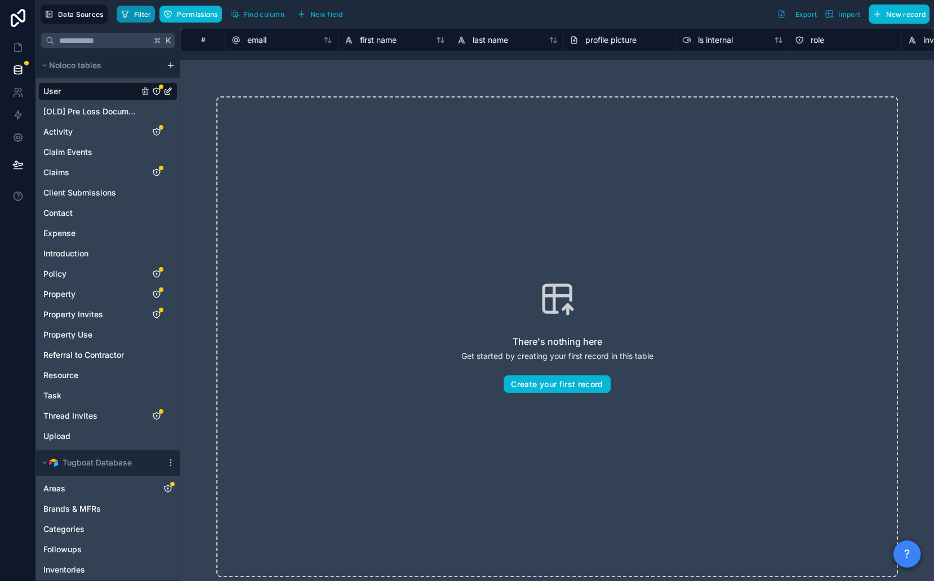
click at [143, 8] on button "Filter" at bounding box center [136, 14] width 39 height 17
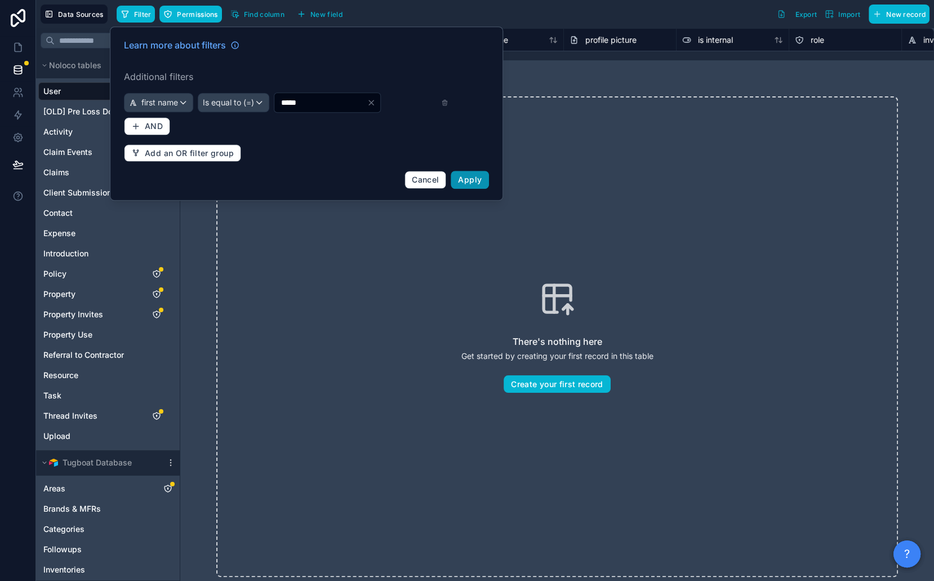
click at [473, 179] on span "Apply" at bounding box center [470, 180] width 24 height 10
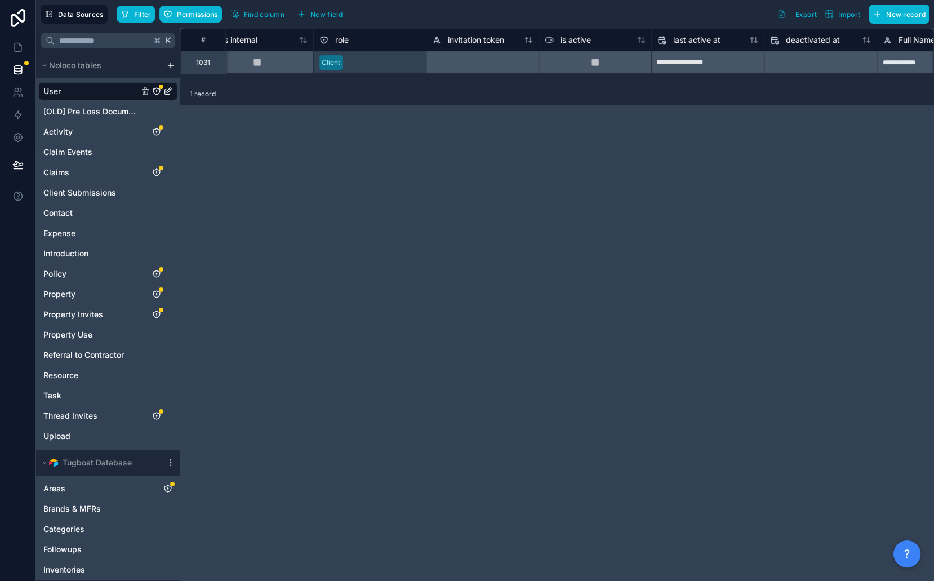
scroll to position [0, 779]
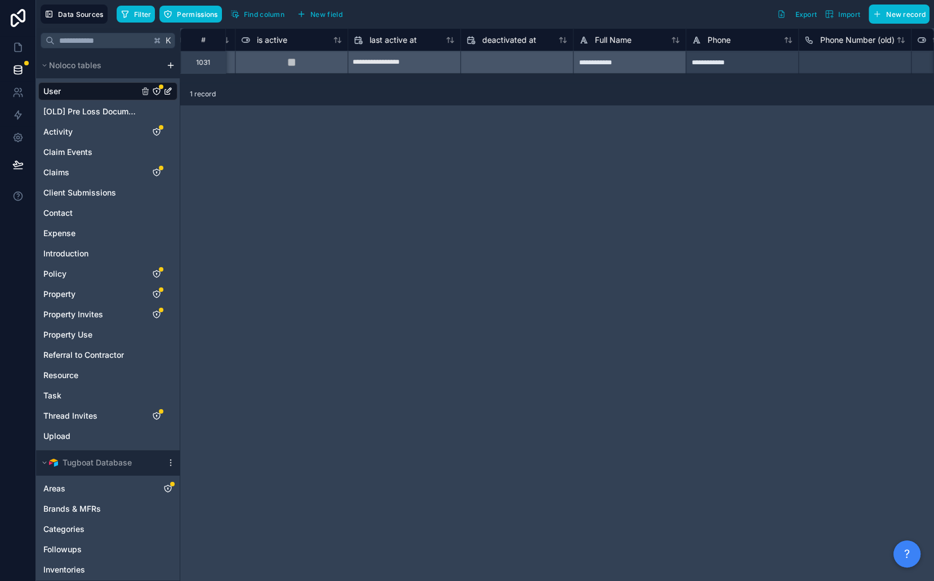
click at [251, 23] on div "Data Sources Filter Permissions Find column New field Export Import New record" at bounding box center [485, 14] width 898 height 28
click at [249, 12] on span "Find column" at bounding box center [264, 14] width 41 height 8
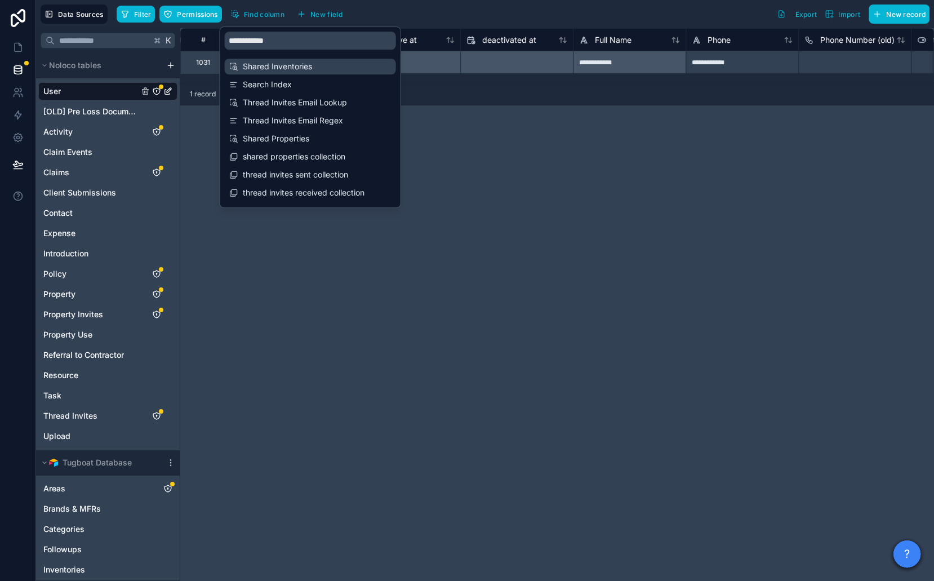
click at [294, 72] on span "Shared Inventories" at bounding box center [311, 66] width 136 height 11
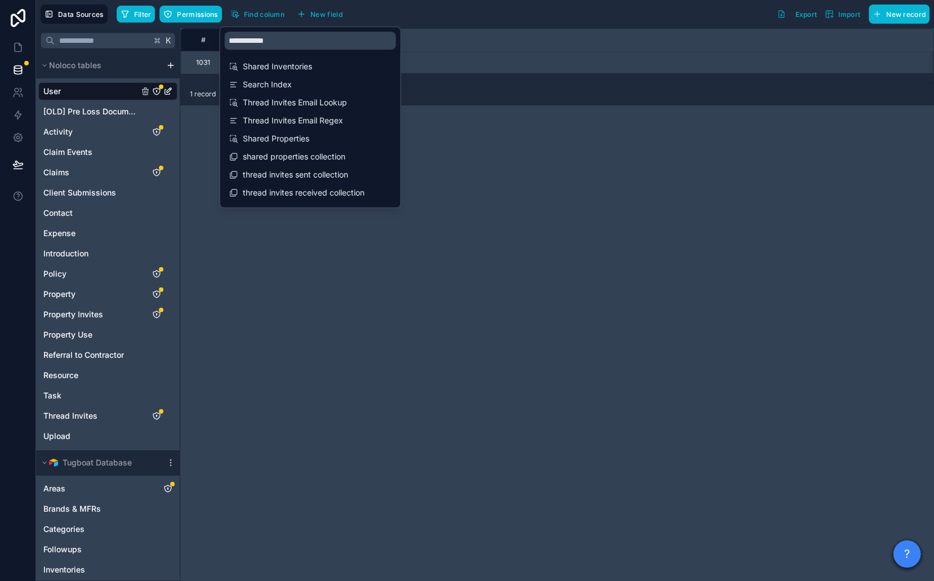
click at [567, 274] on div "**********" at bounding box center [557, 304] width 754 height 553
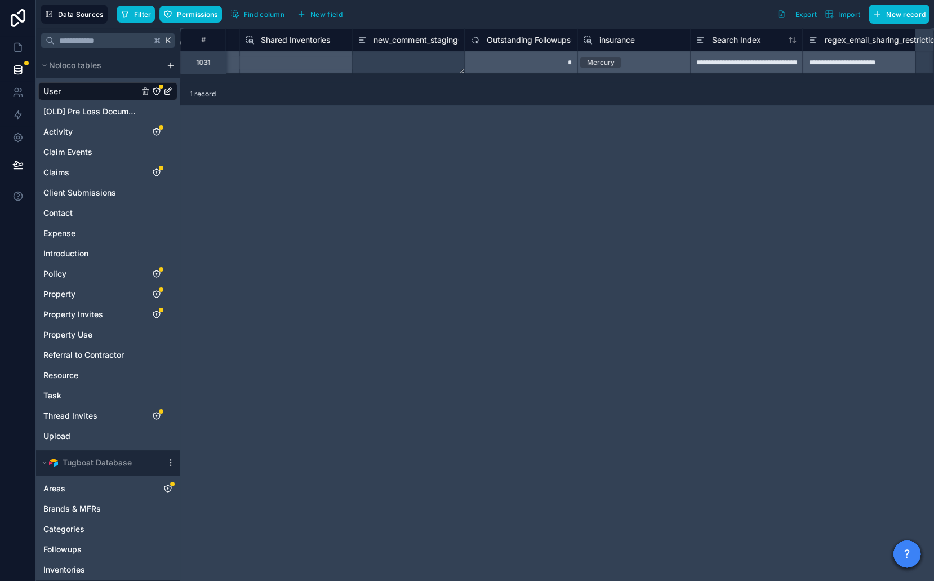
scroll to position [0, 6086]
click at [289, 42] on span "Shared Inventories" at bounding box center [281, 39] width 69 height 11
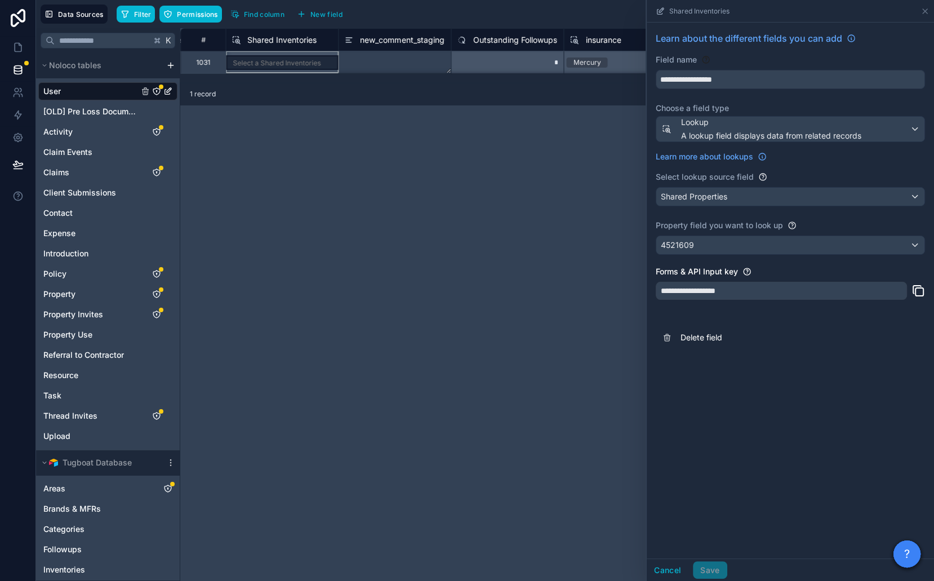
click at [424, 171] on div "**********" at bounding box center [557, 304] width 754 height 553
click at [314, 82] on div "Delete row" at bounding box center [319, 83] width 57 height 12
click at [663, 567] on button "Cancel" at bounding box center [668, 570] width 42 height 18
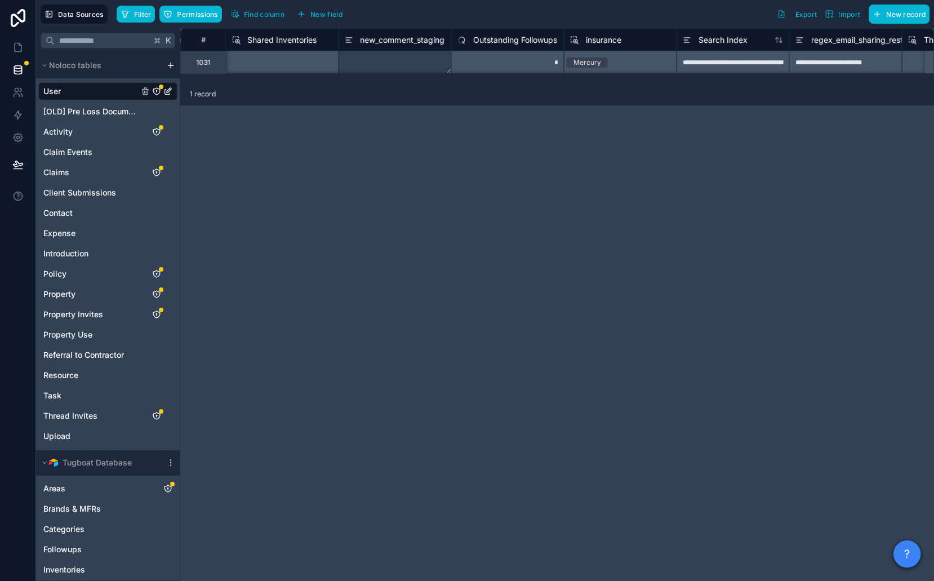
click at [290, 37] on span "Shared Inventories" at bounding box center [281, 39] width 69 height 11
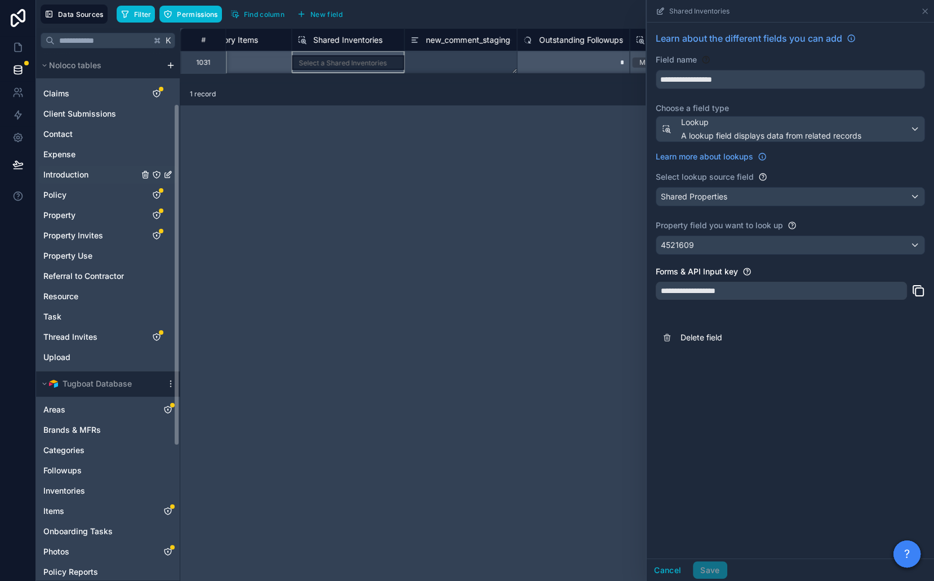
scroll to position [262, 0]
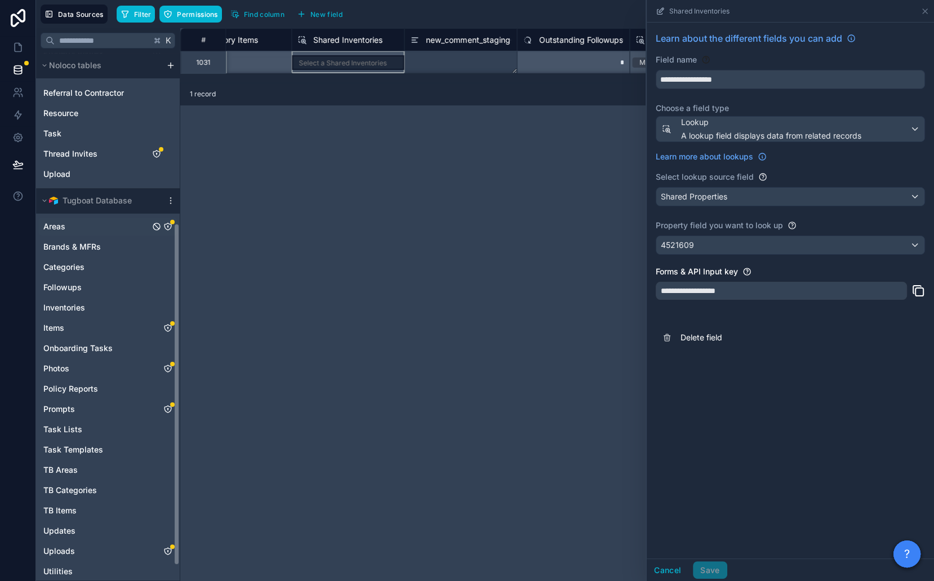
click at [100, 228] on div "Areas" at bounding box center [107, 227] width 139 height 18
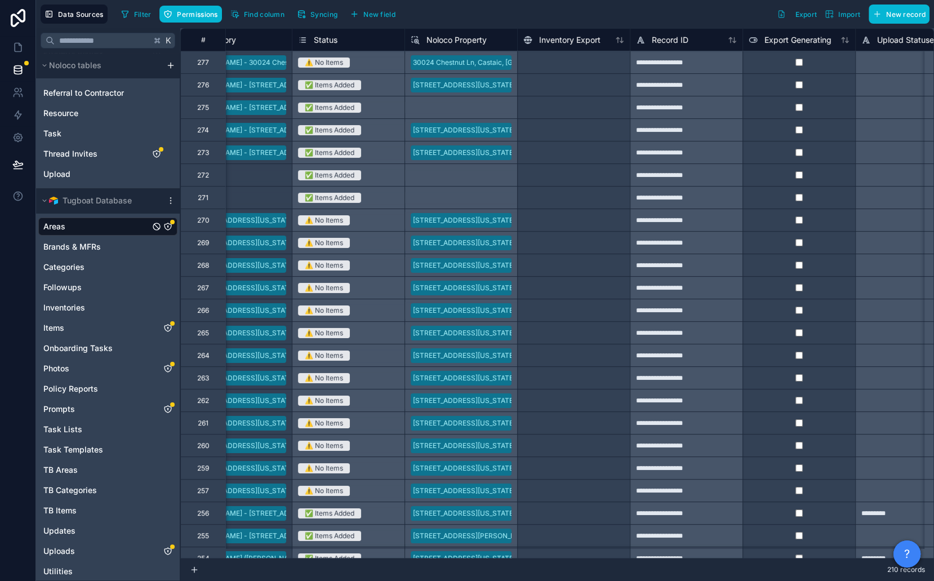
scroll to position [0, 26]
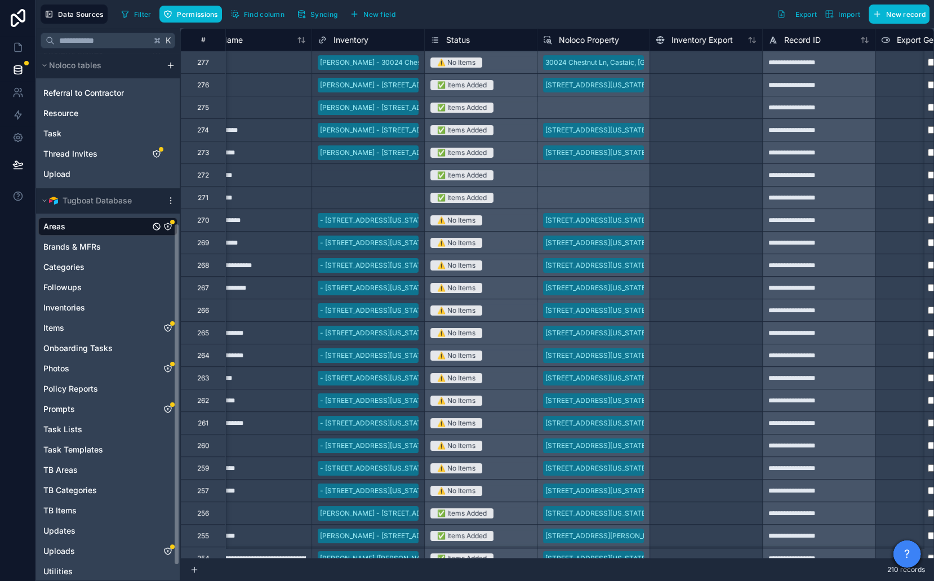
click at [166, 223] on icon "Areas" at bounding box center [168, 226] width 7 height 7
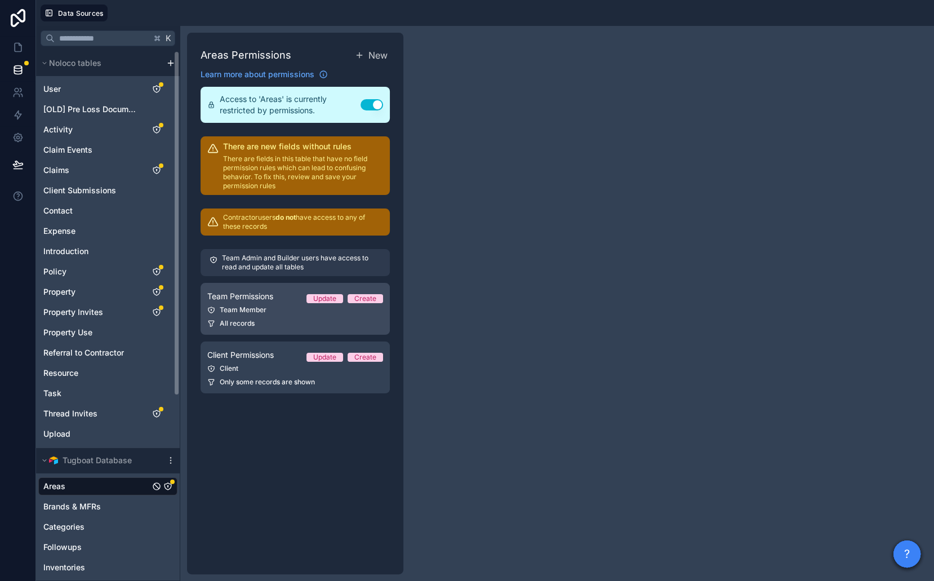
click at [300, 322] on div "All records" at bounding box center [295, 323] width 176 height 9
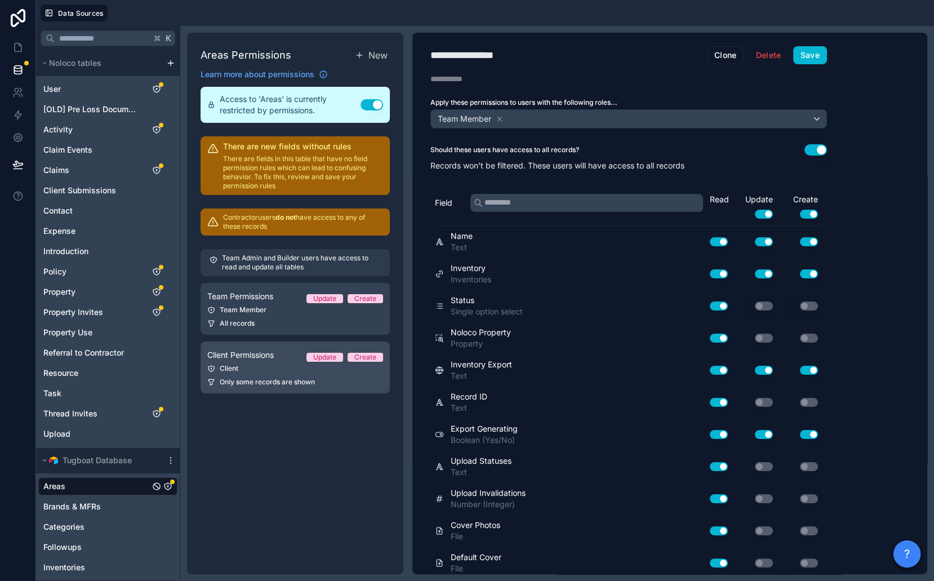
click at [265, 371] on div "Client" at bounding box center [295, 368] width 176 height 9
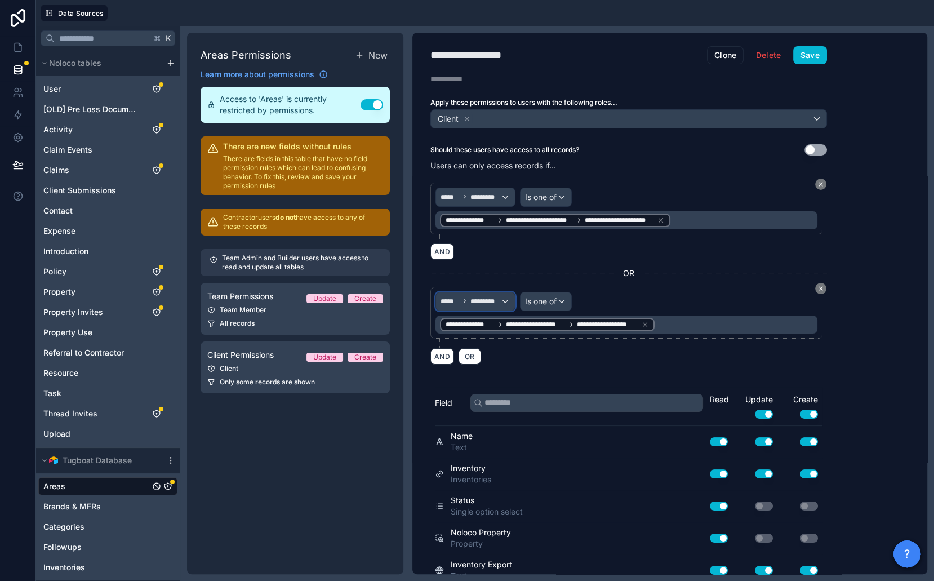
click at [484, 305] on div "***** *********" at bounding box center [475, 301] width 79 height 18
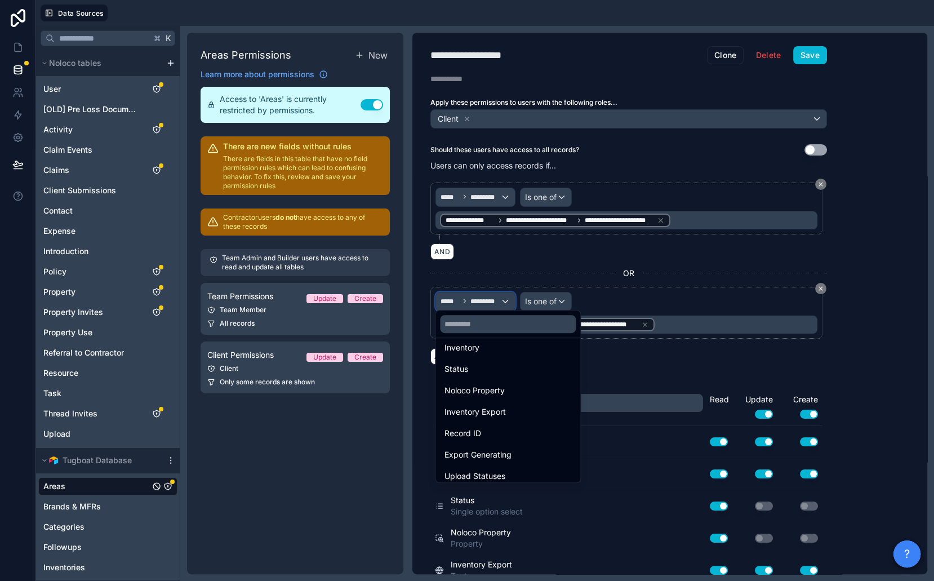
scroll to position [128, 0]
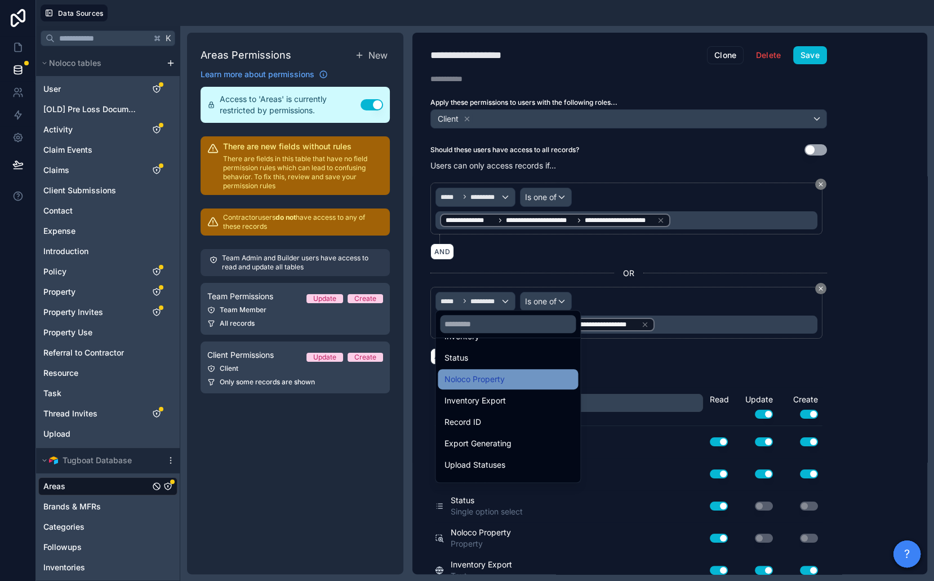
click at [488, 377] on span "Noloco Property" at bounding box center [475, 379] width 60 height 14
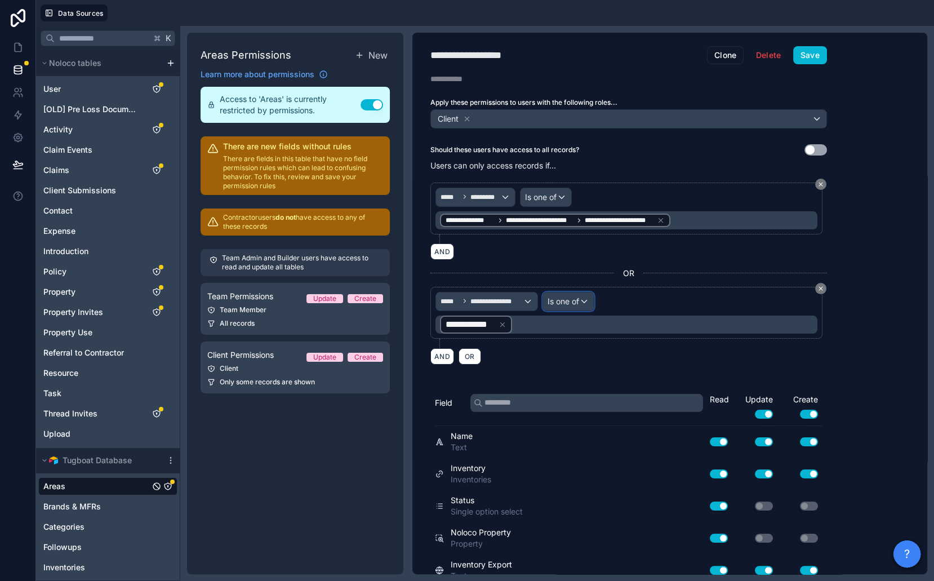
click at [568, 296] on span "Is one of" at bounding box center [564, 301] width 32 height 11
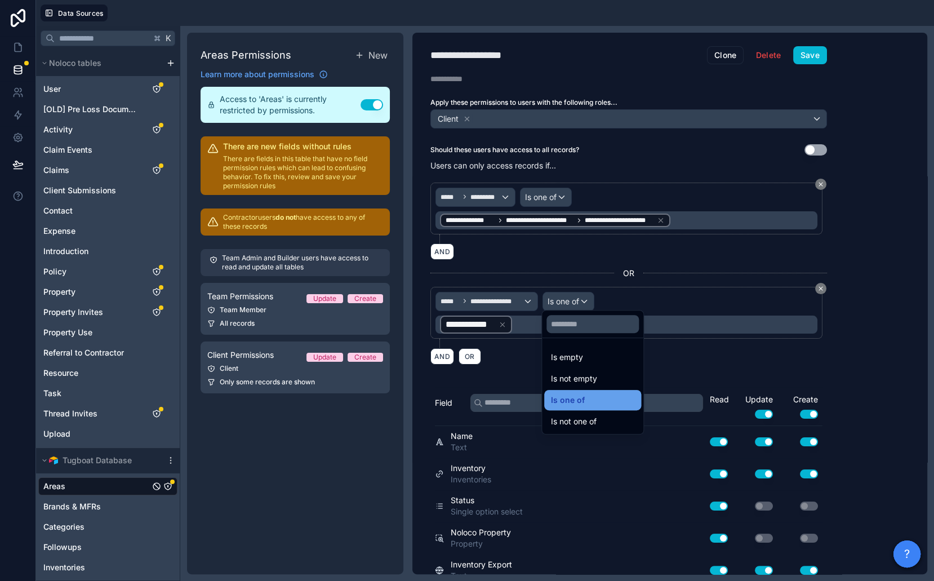
click at [575, 396] on span "Is one of" at bounding box center [568, 400] width 34 height 14
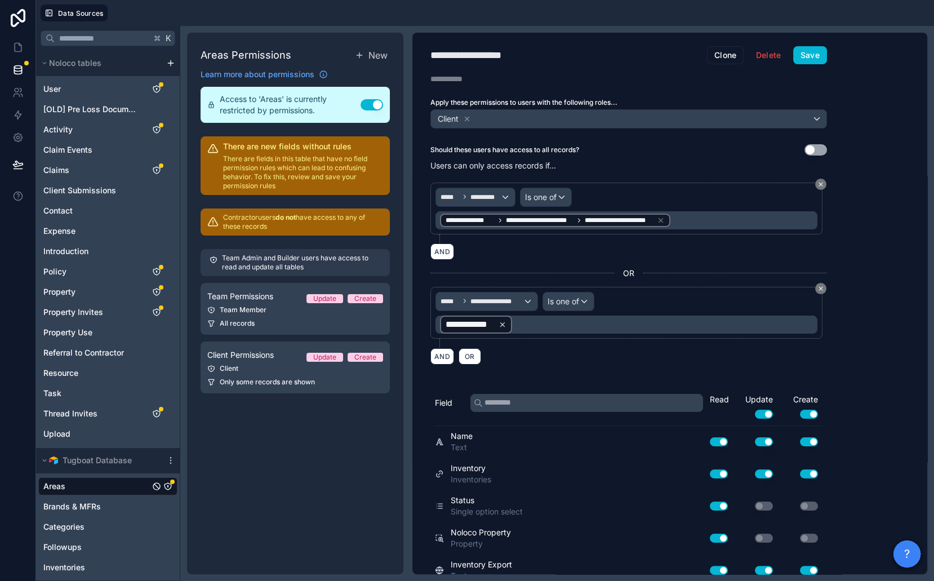
click at [499, 321] on icon at bounding box center [503, 325] width 8 height 8
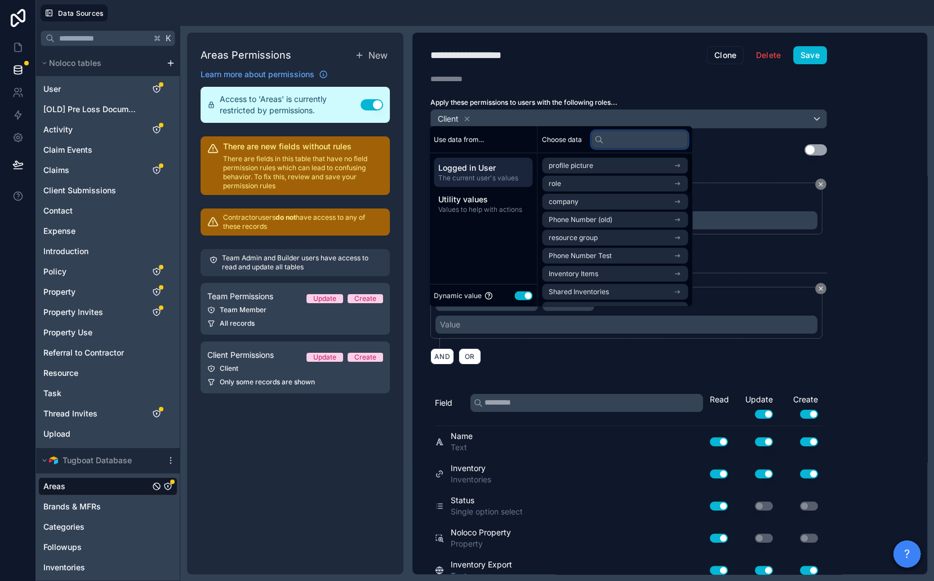
click at [623, 140] on input "text" at bounding box center [639, 139] width 97 height 18
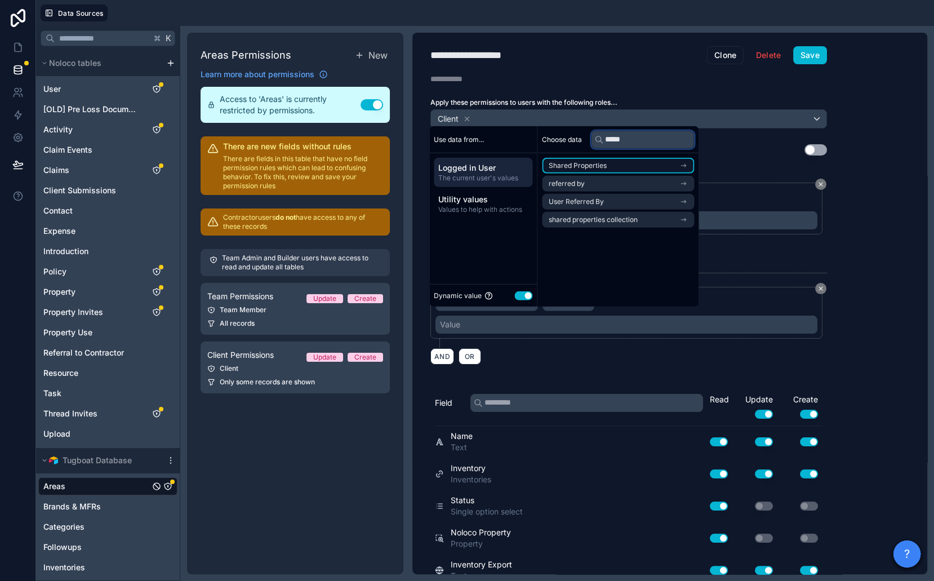
type input "*****"
click at [617, 167] on li "Shared Properties" at bounding box center [618, 166] width 152 height 16
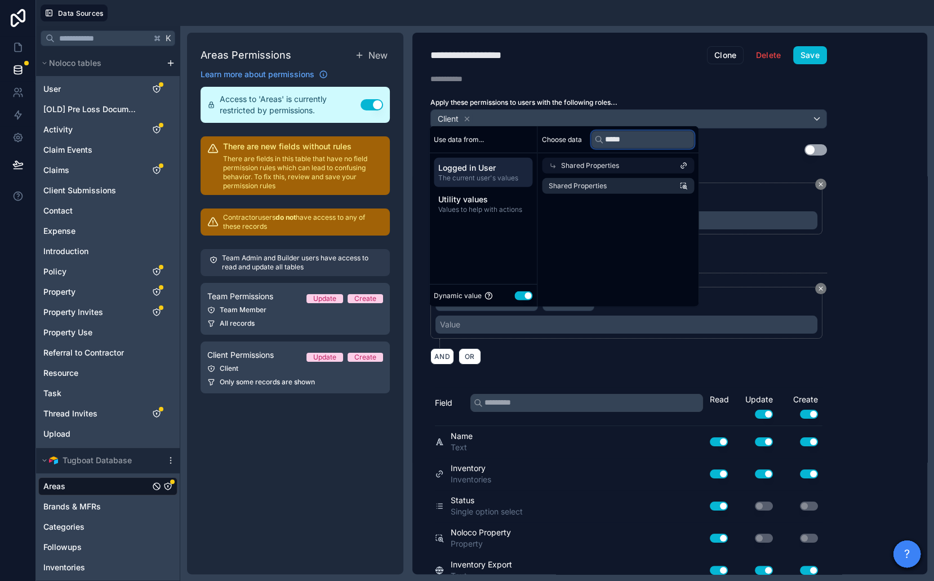
click at [627, 138] on input "*****" at bounding box center [642, 139] width 103 height 18
click at [628, 189] on li "Shared Properties" at bounding box center [618, 186] width 152 height 16
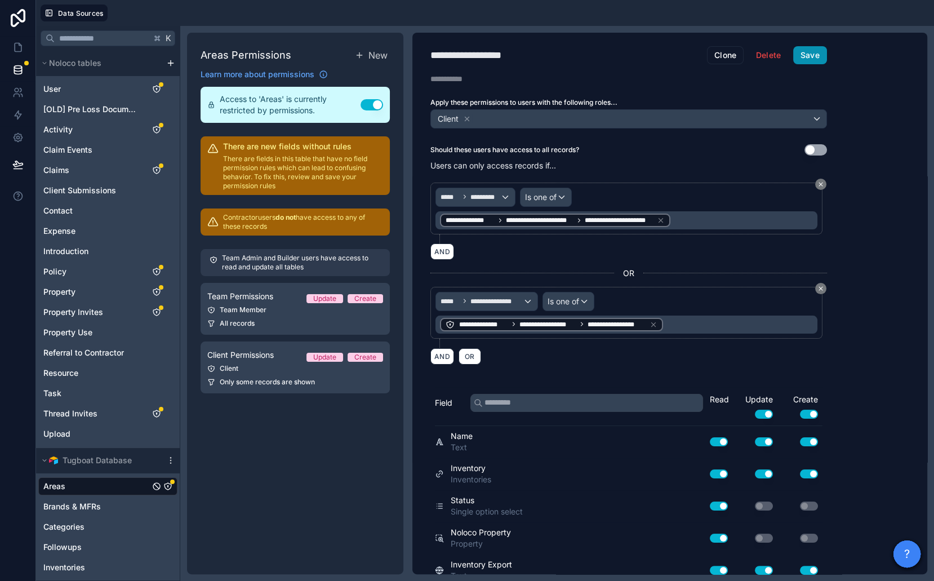
click at [804, 56] on button "Save" at bounding box center [810, 55] width 34 height 18
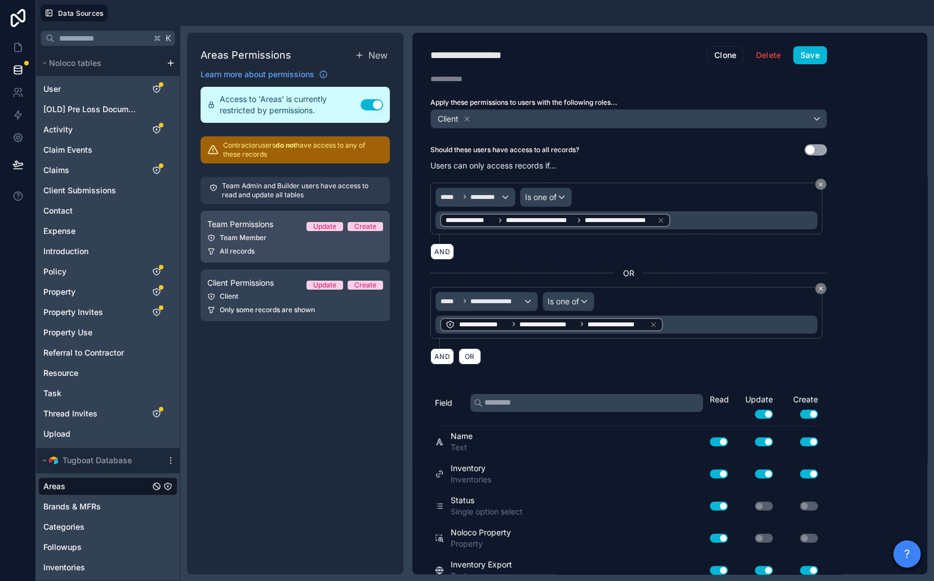
click at [247, 225] on span "Team Permissions" at bounding box center [240, 224] width 66 height 11
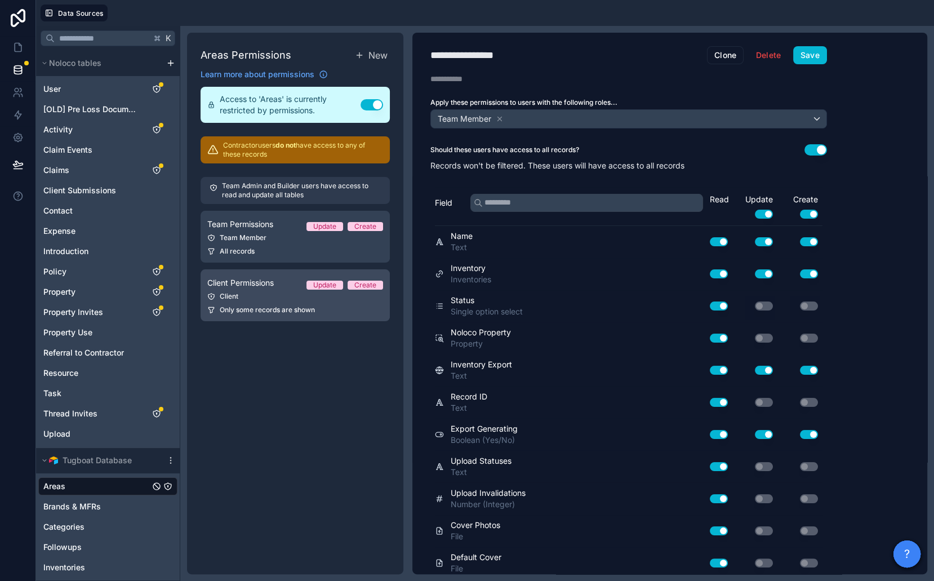
click at [261, 298] on div "Client" at bounding box center [295, 296] width 176 height 9
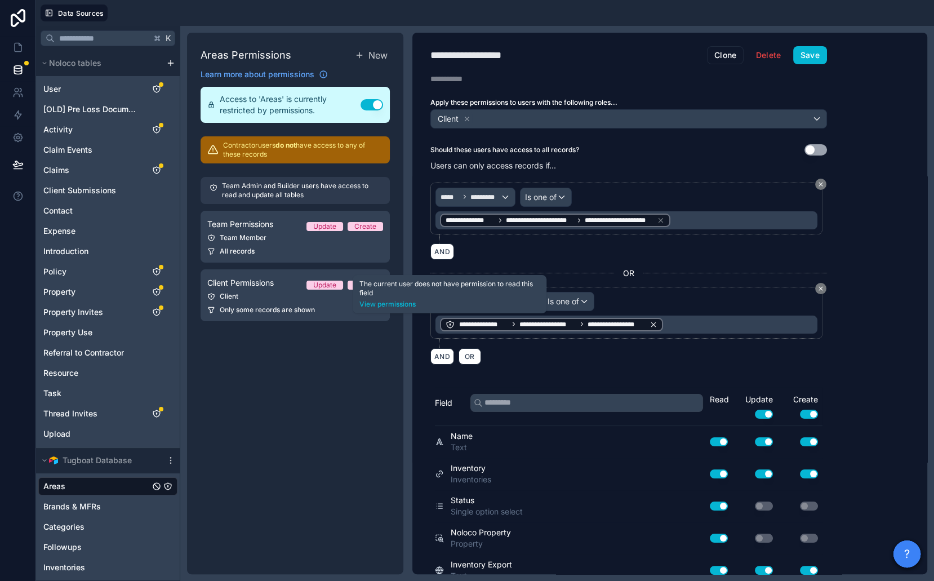
click at [451, 321] on icon at bounding box center [450, 324] width 7 height 7
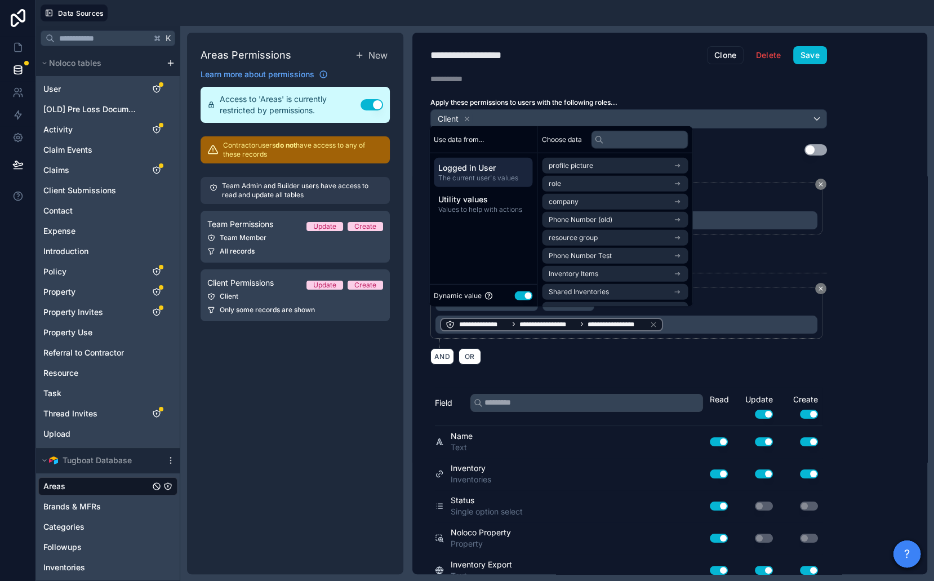
click at [289, 428] on div "Areas Permissions New Learn more about permissions Access to 'Areas' is current…" at bounding box center [295, 304] width 216 height 542
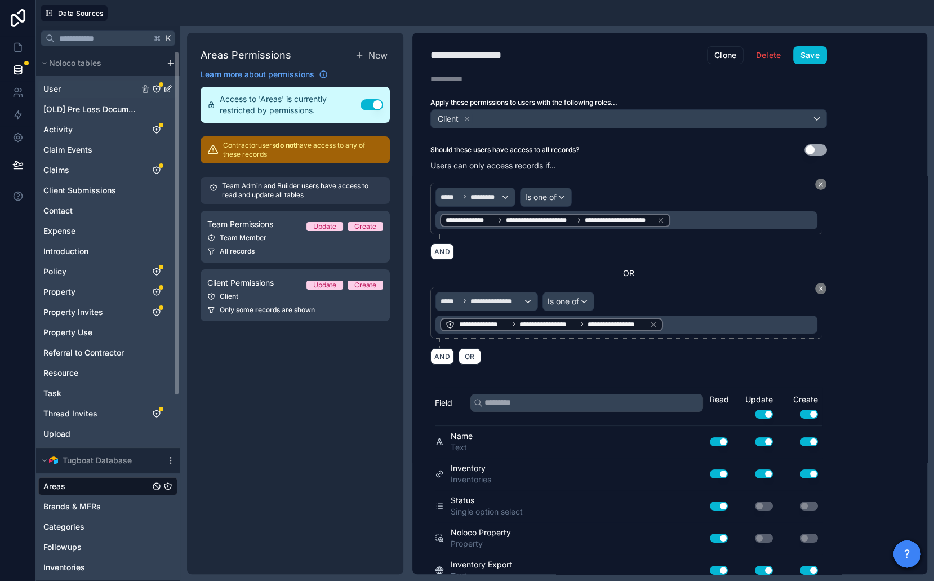
click at [156, 88] on icon "User" at bounding box center [156, 89] width 9 height 9
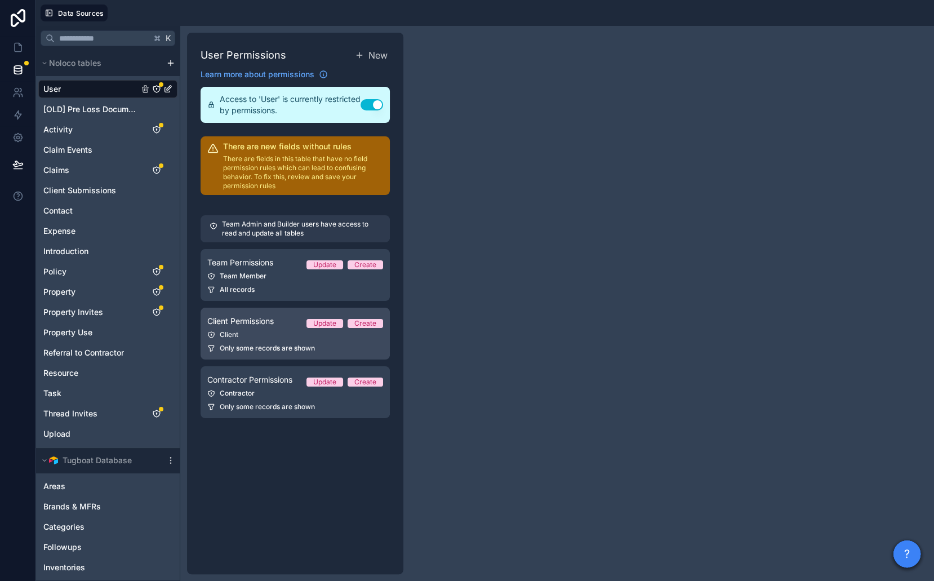
click at [256, 324] on span "Client Permissions" at bounding box center [240, 321] width 66 height 11
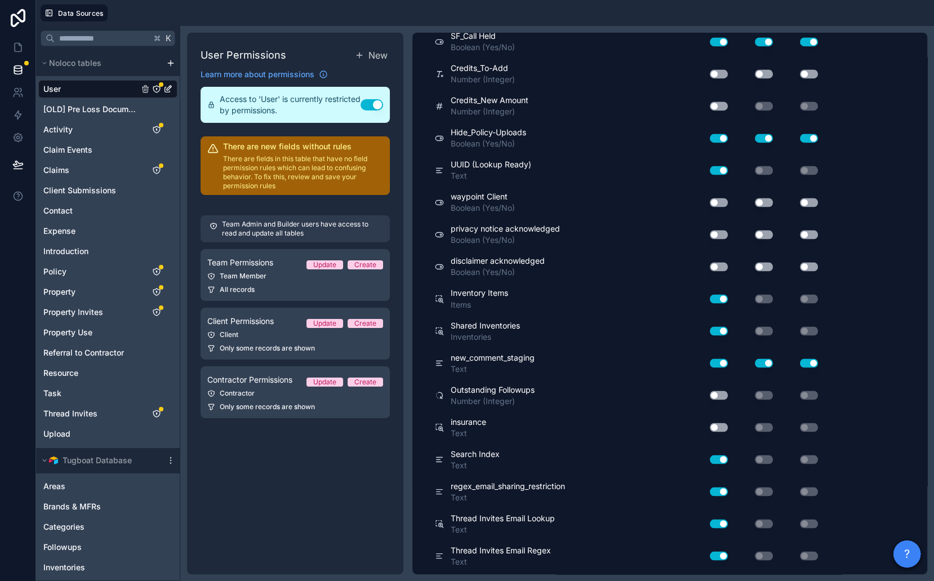
scroll to position [2188, 0]
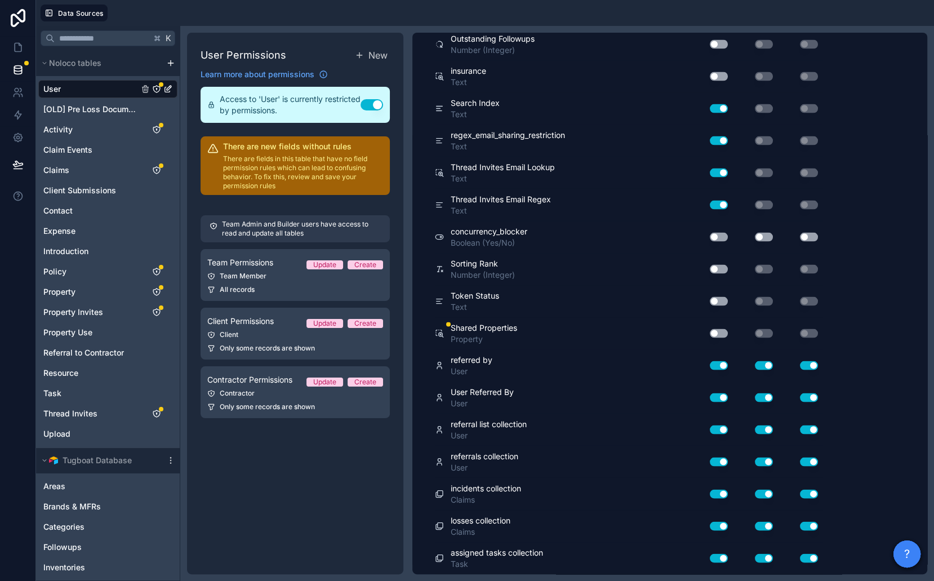
click at [716, 329] on button "Use setting" at bounding box center [719, 333] width 18 height 9
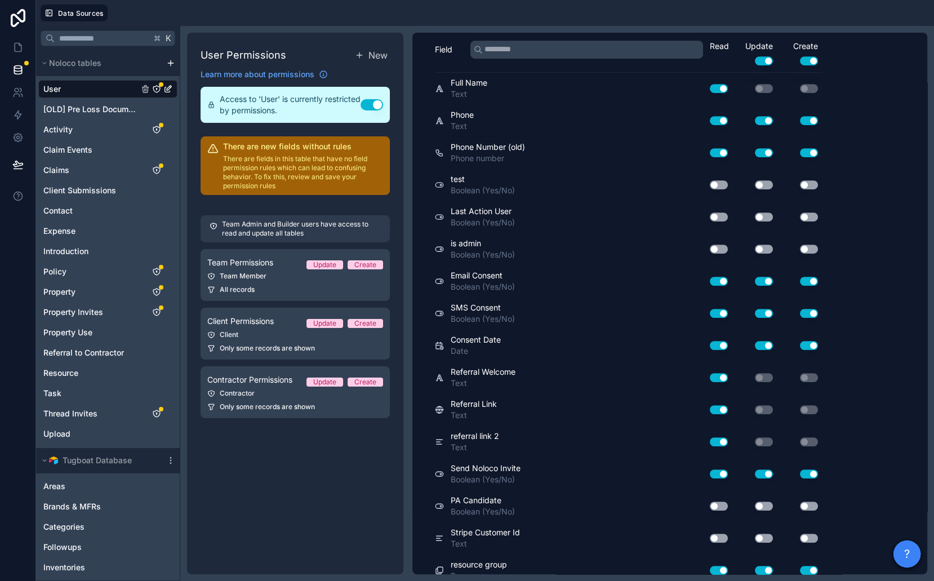
scroll to position [0, 0]
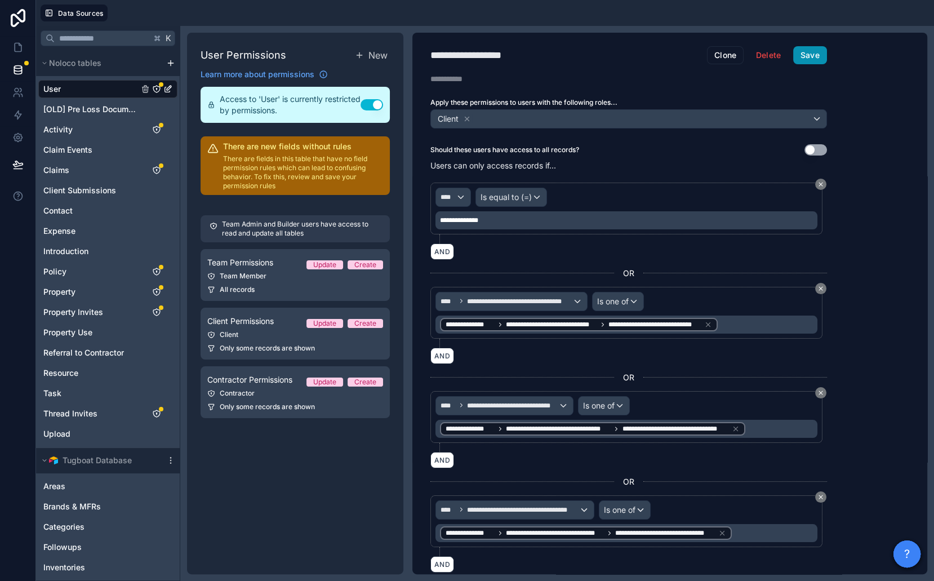
click at [809, 52] on button "Save" at bounding box center [810, 55] width 34 height 18
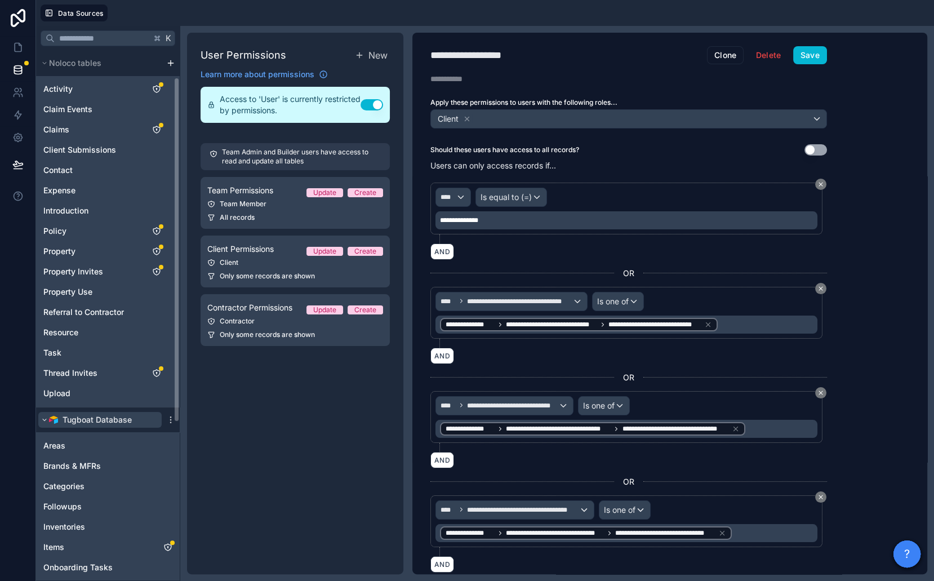
scroll to position [59, 0]
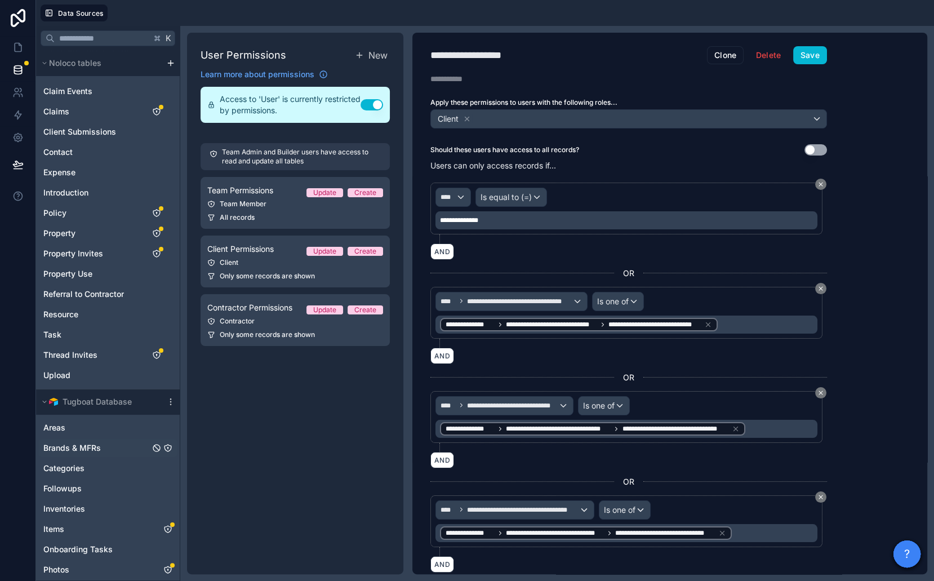
click at [168, 445] on icon "Brands & MFRs" at bounding box center [167, 447] width 9 height 9
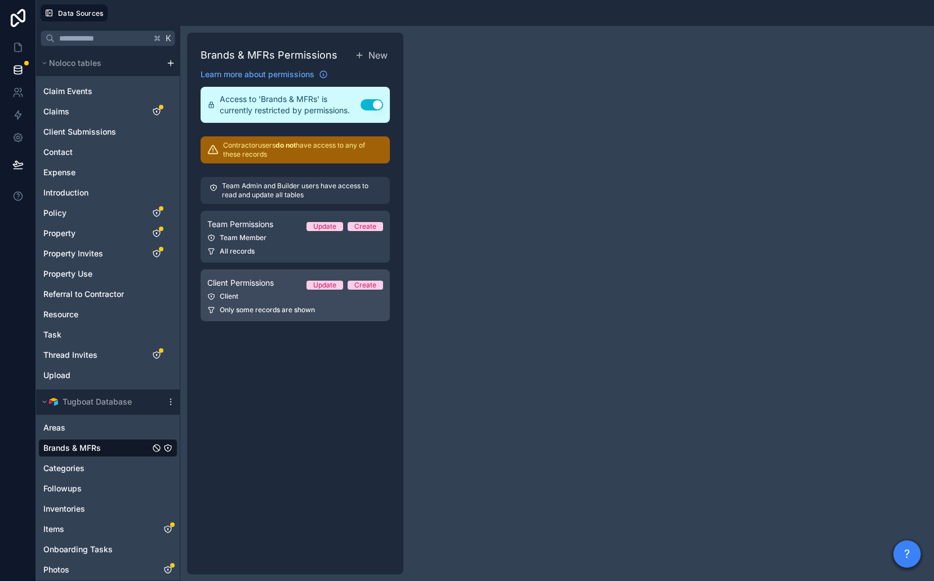
click at [246, 309] on span "Only some records are shown" at bounding box center [267, 309] width 95 height 9
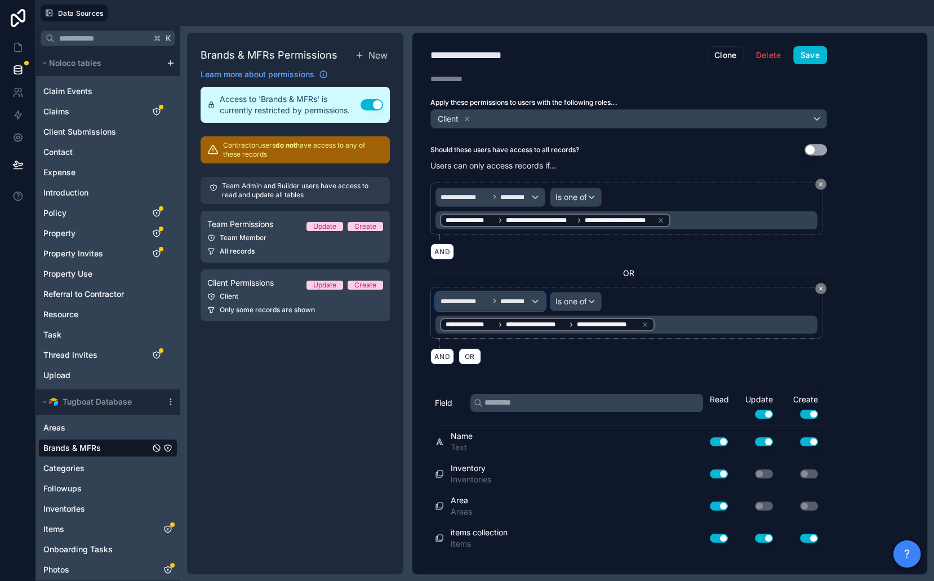
click at [503, 301] on div "**********" at bounding box center [490, 301] width 109 height 18
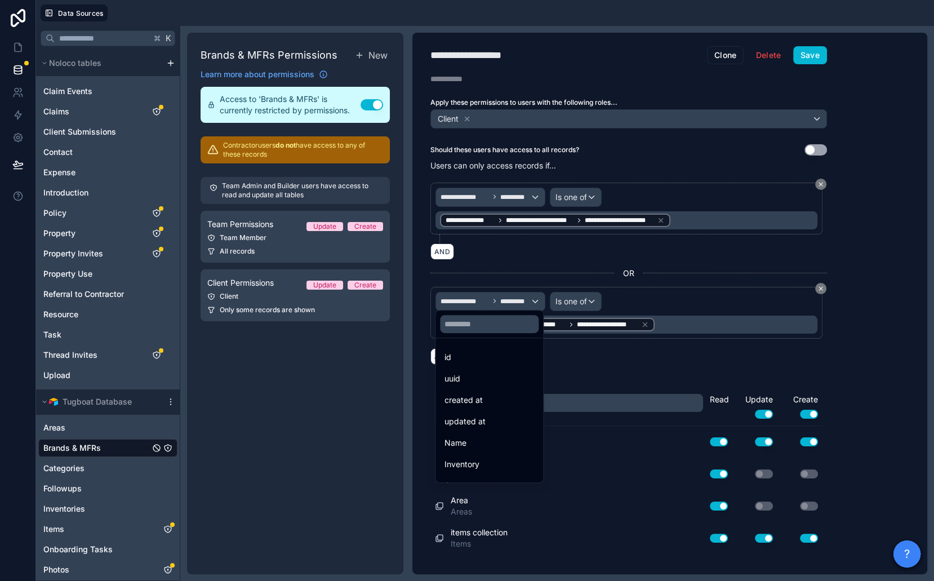
click at [339, 381] on div at bounding box center [467, 290] width 934 height 581
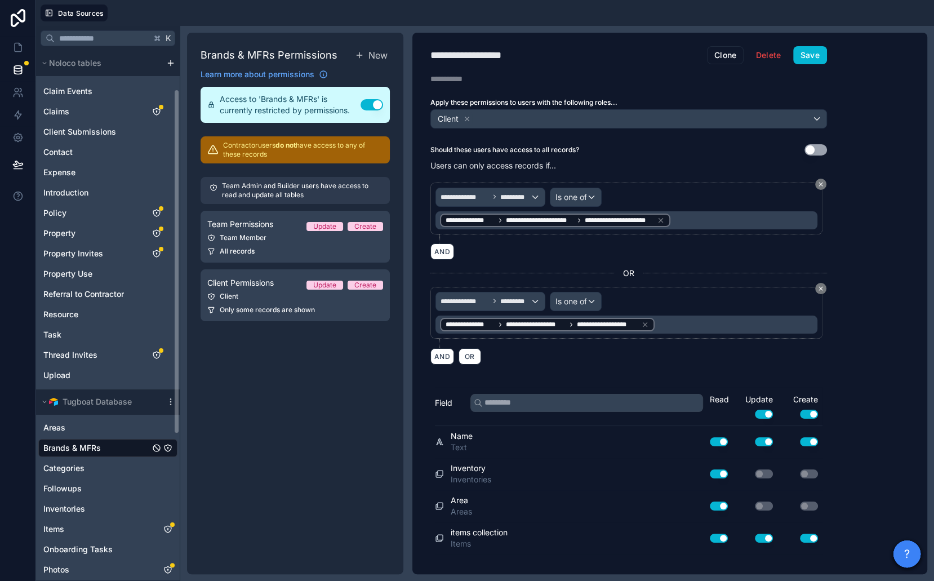
click at [96, 444] on span "Brands & MFRs" at bounding box center [71, 447] width 57 height 11
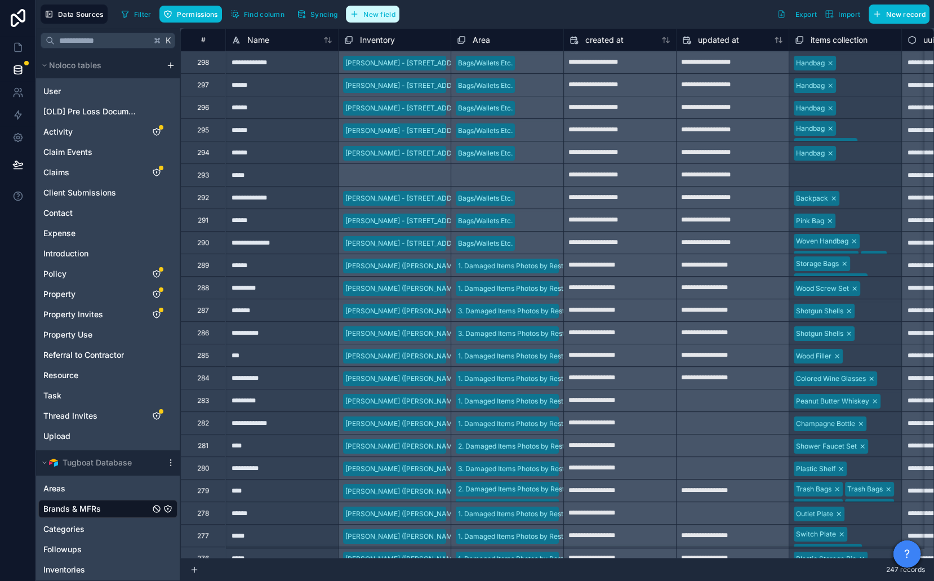
click at [377, 14] on span "New field" at bounding box center [379, 14] width 32 height 8
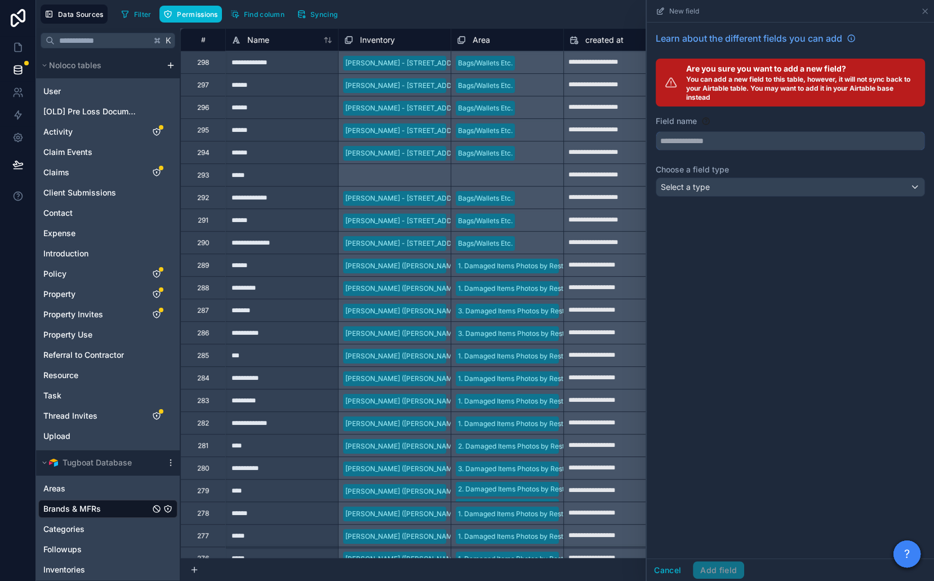
click at [698, 144] on input "text" at bounding box center [790, 141] width 268 height 18
type input "****"
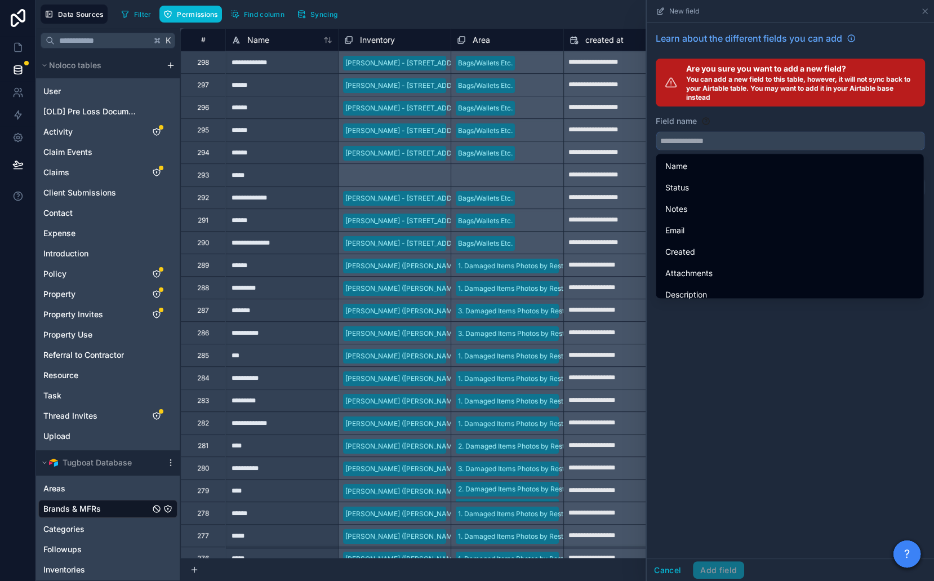
click at [701, 133] on input "text" at bounding box center [790, 141] width 268 height 18
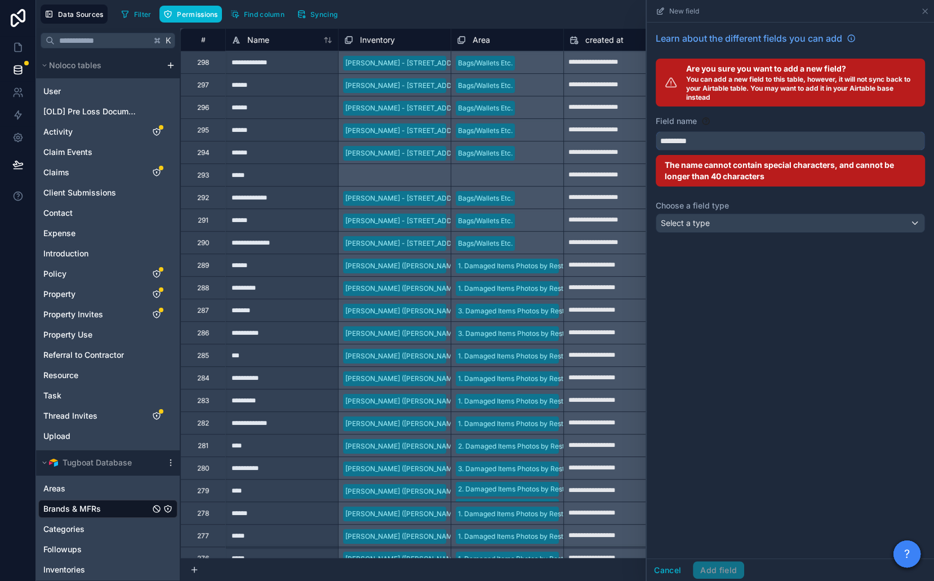
click at [656, 131] on button "********" at bounding box center [790, 140] width 269 height 19
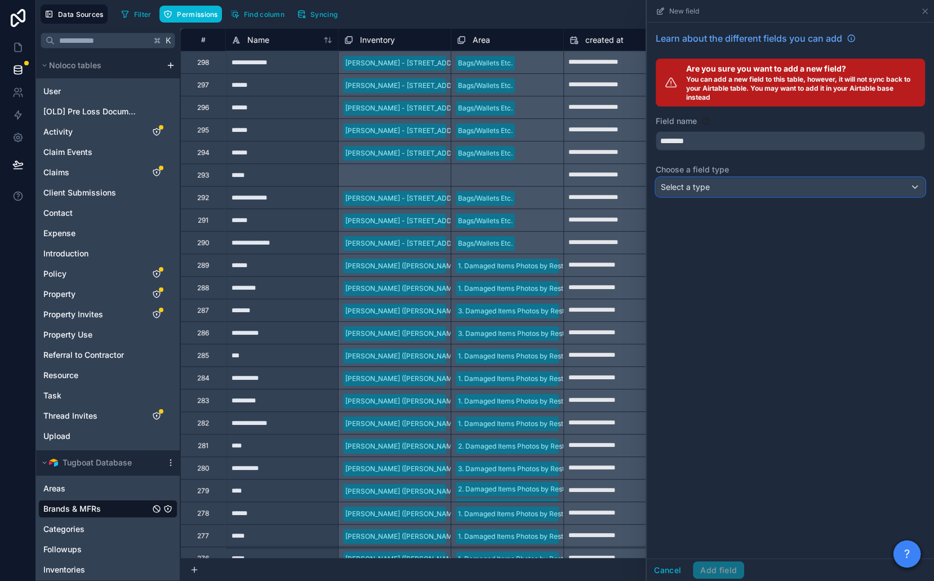
click at [714, 181] on div "Select a type" at bounding box center [790, 187] width 268 height 18
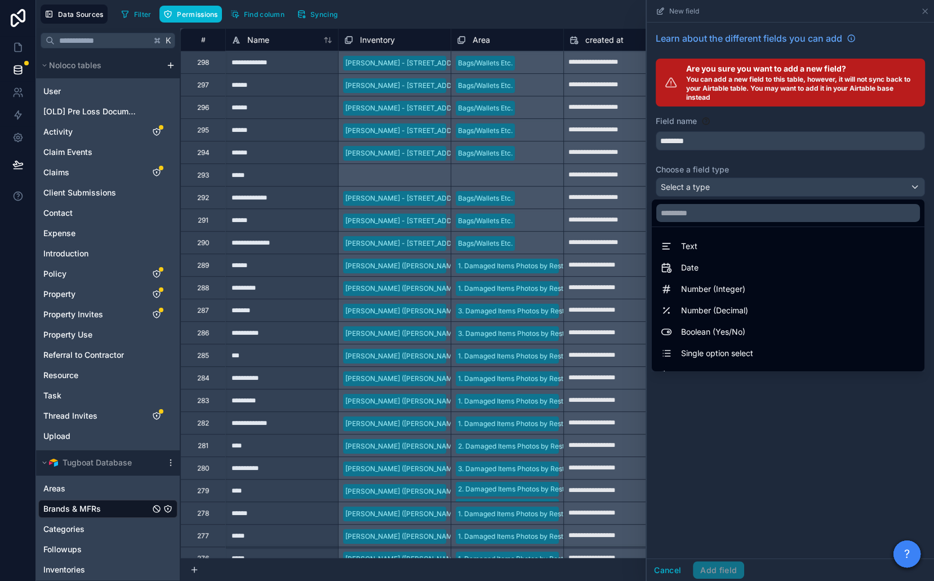
click at [706, 143] on div at bounding box center [790, 290] width 287 height 581
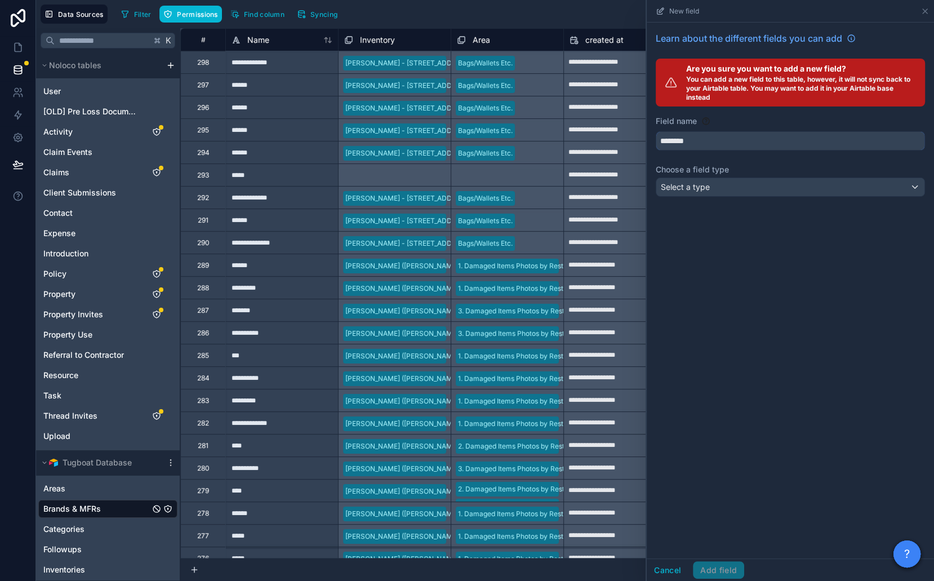
click at [706, 143] on input "********" at bounding box center [790, 141] width 268 height 18
click at [656, 131] on button "********" at bounding box center [790, 140] width 269 height 19
type input "**********"
click at [721, 196] on div "**********" at bounding box center [790, 117] width 287 height 188
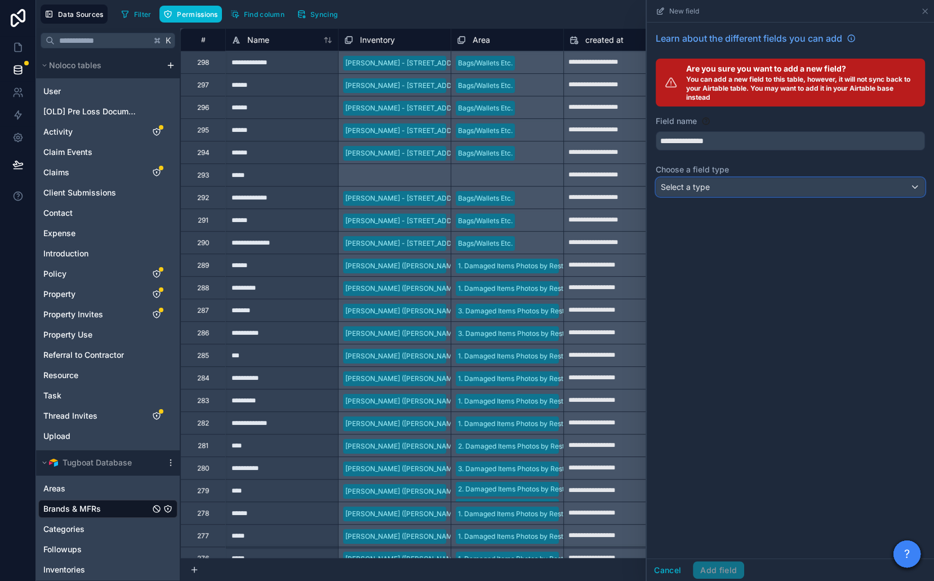
click at [721, 192] on div "Select a type" at bounding box center [790, 187] width 268 height 18
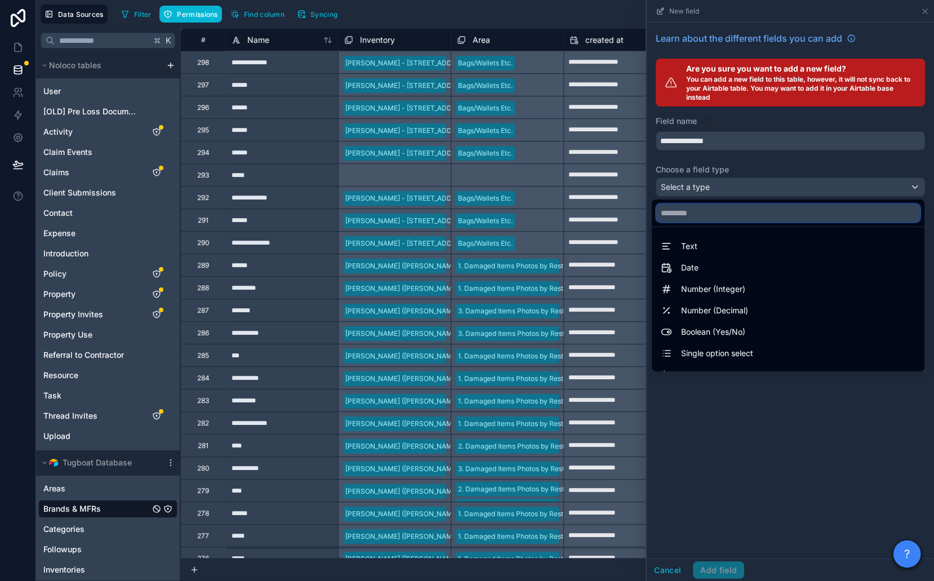
click at [721, 214] on input "text" at bounding box center [788, 213] width 264 height 18
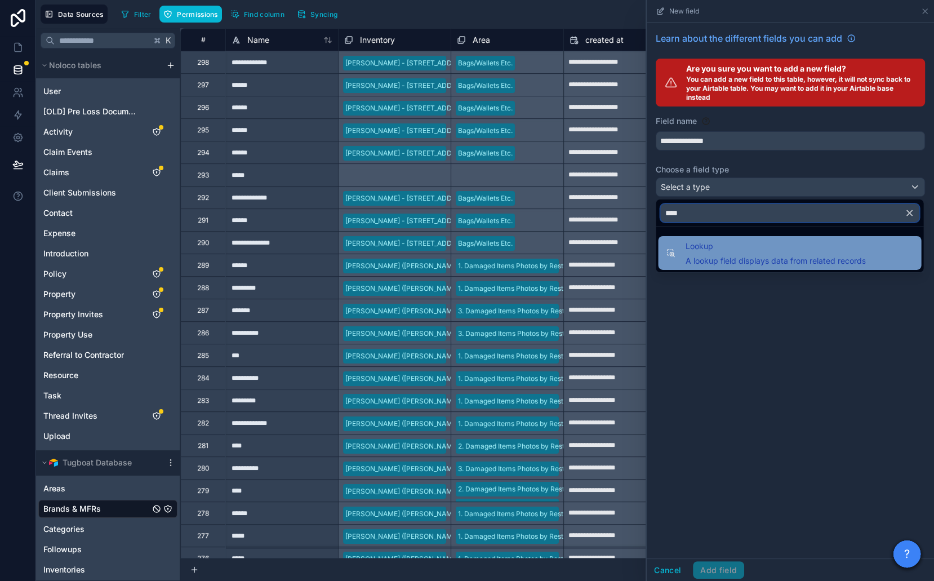
type input "****"
click at [735, 242] on span "Lookup" at bounding box center [775, 246] width 180 height 14
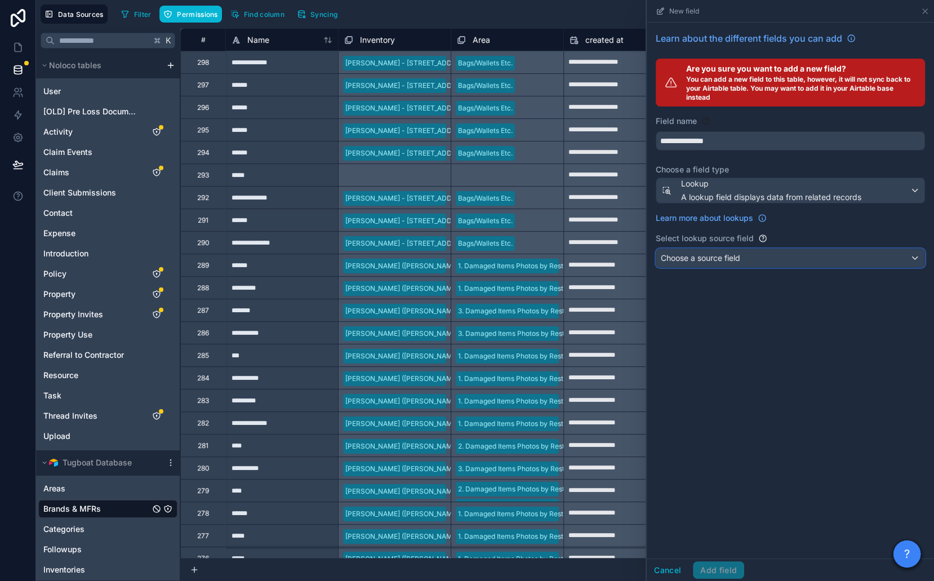
click at [732, 251] on div "Choose a source field" at bounding box center [790, 258] width 268 height 18
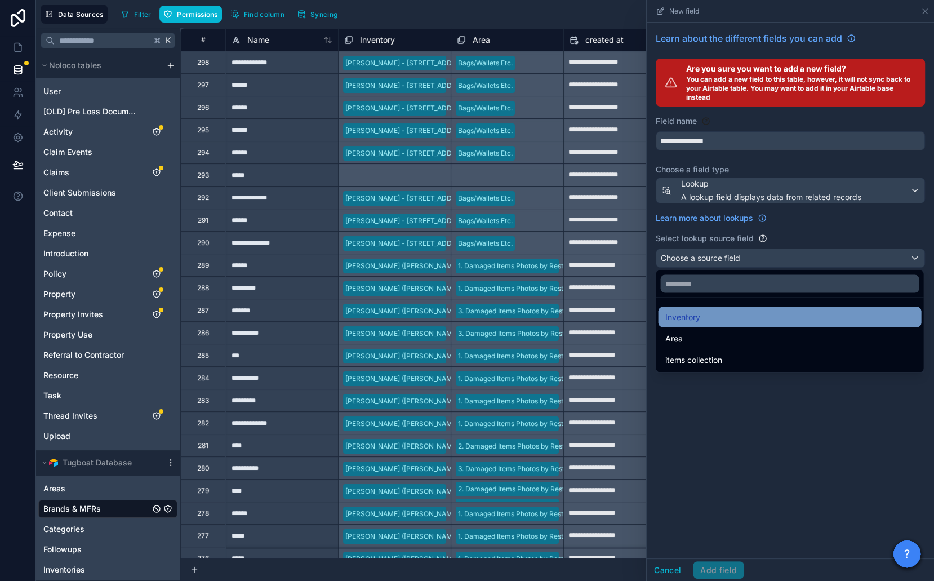
click at [702, 318] on div "Inventory" at bounding box center [790, 317] width 250 height 14
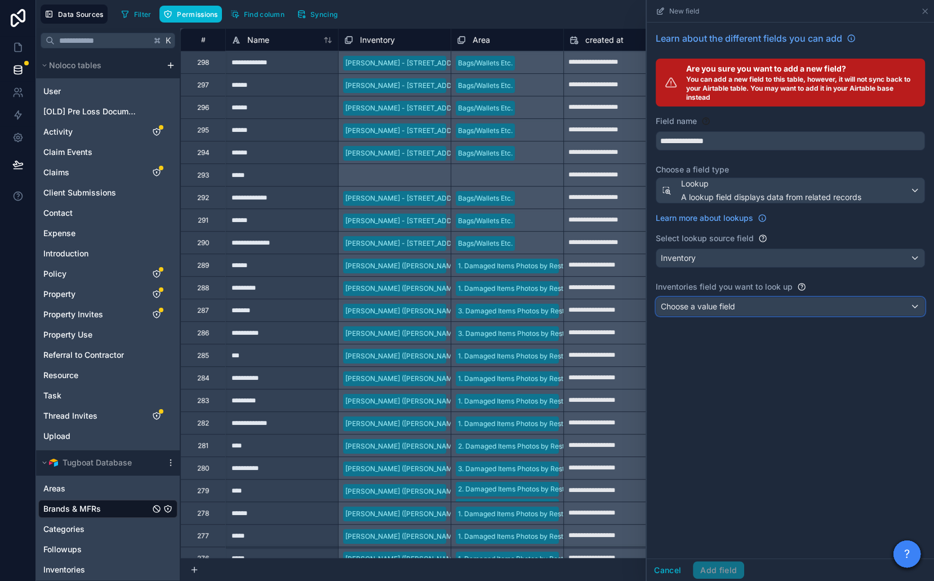
click at [704, 308] on span "Choose a value field" at bounding box center [698, 306] width 74 height 10
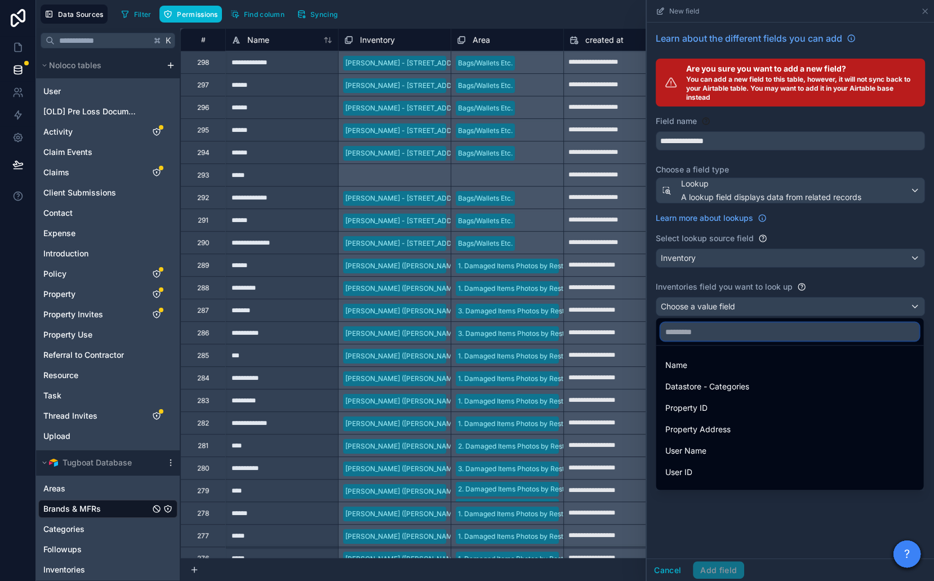
click at [707, 332] on input "text" at bounding box center [789, 331] width 259 height 18
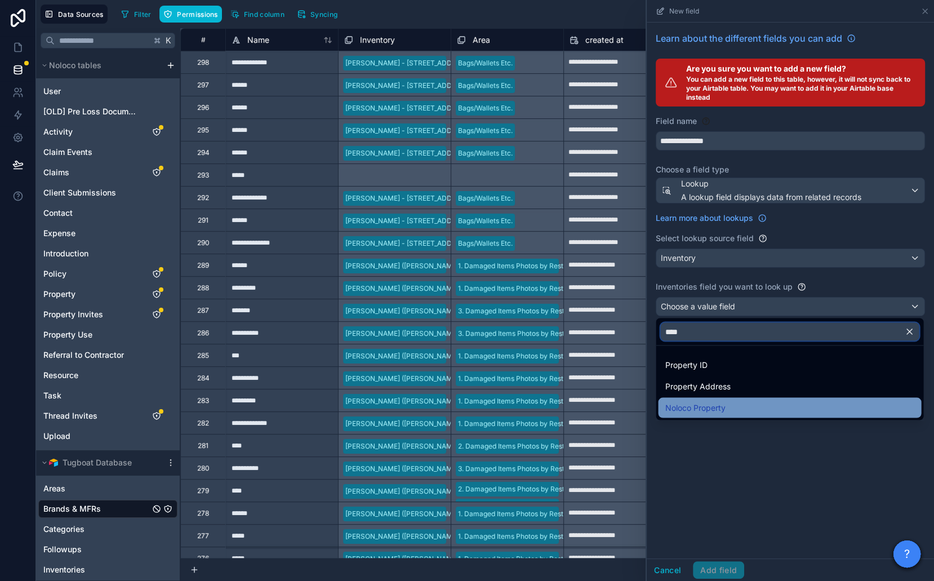
type input "****"
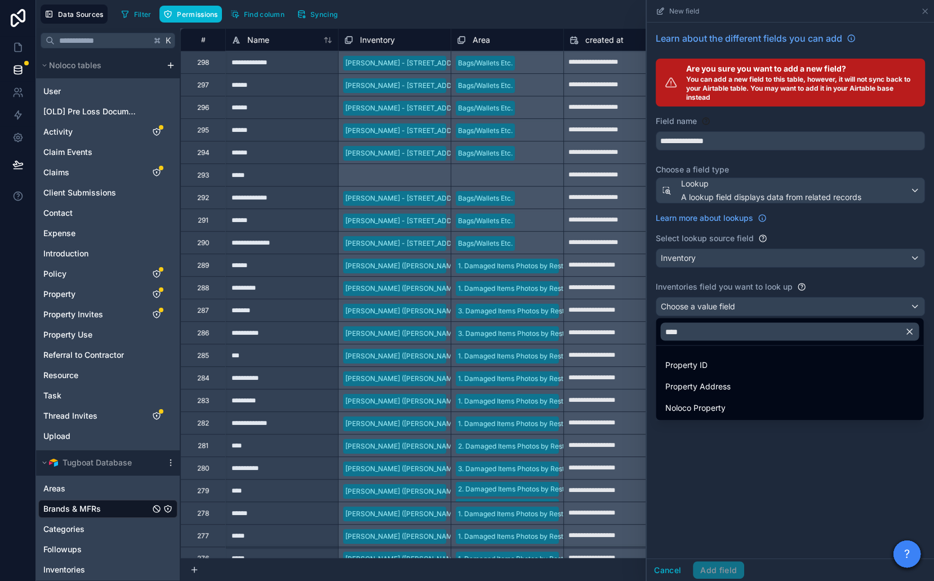
drag, startPoint x: 709, startPoint y: 409, endPoint x: 709, endPoint y: 474, distance: 65.4
click at [709, 409] on span "Noloco Property" at bounding box center [695, 408] width 60 height 14
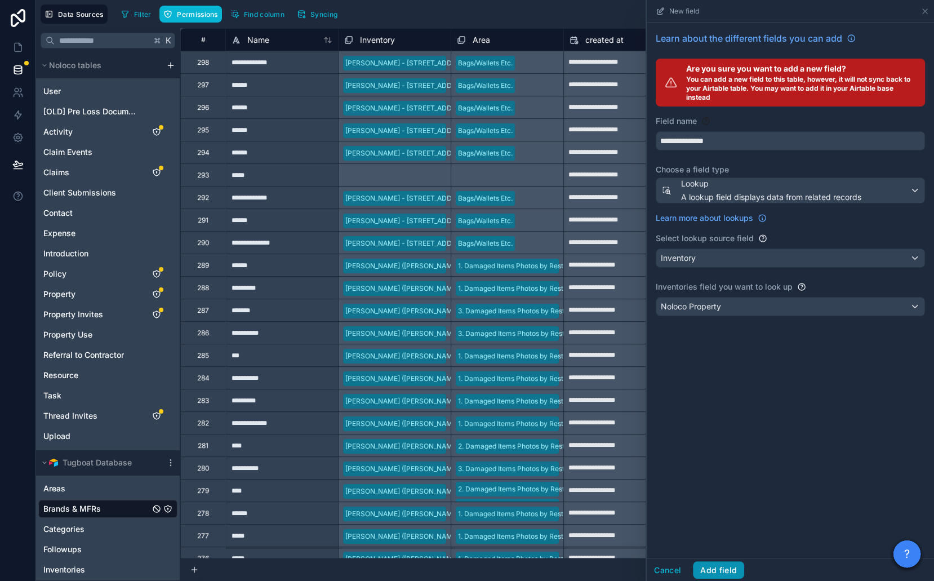
click at [716, 567] on button "Add field" at bounding box center [718, 570] width 51 height 18
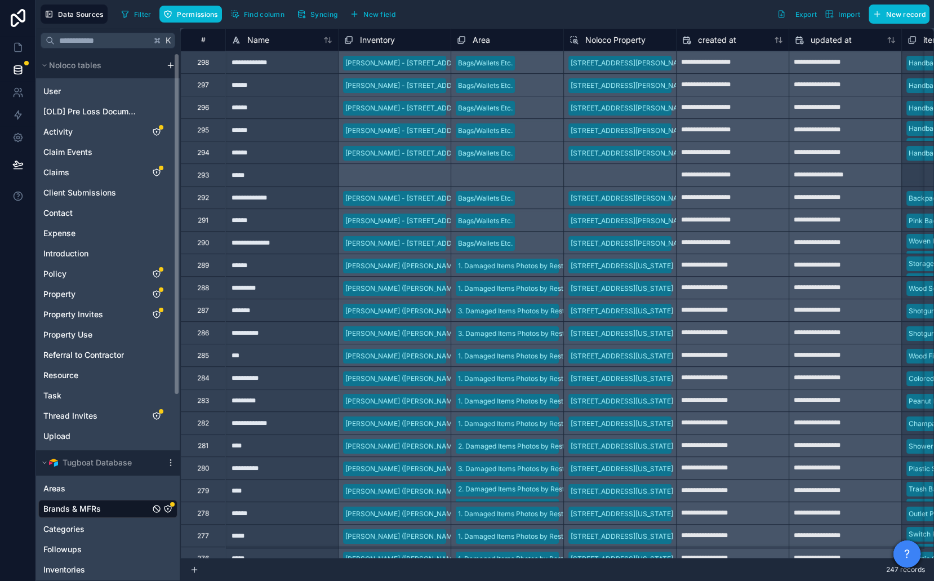
click at [172, 507] on icon "Brands & MFRs" at bounding box center [167, 508] width 9 height 9
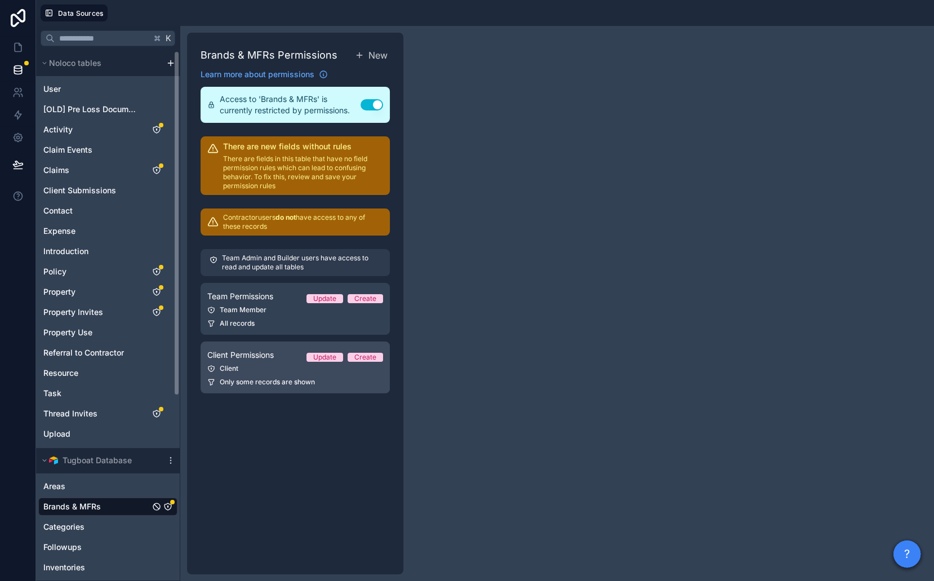
click at [287, 341] on link "Client Permissions Update Create Client Only some records are shown" at bounding box center [295, 367] width 189 height 52
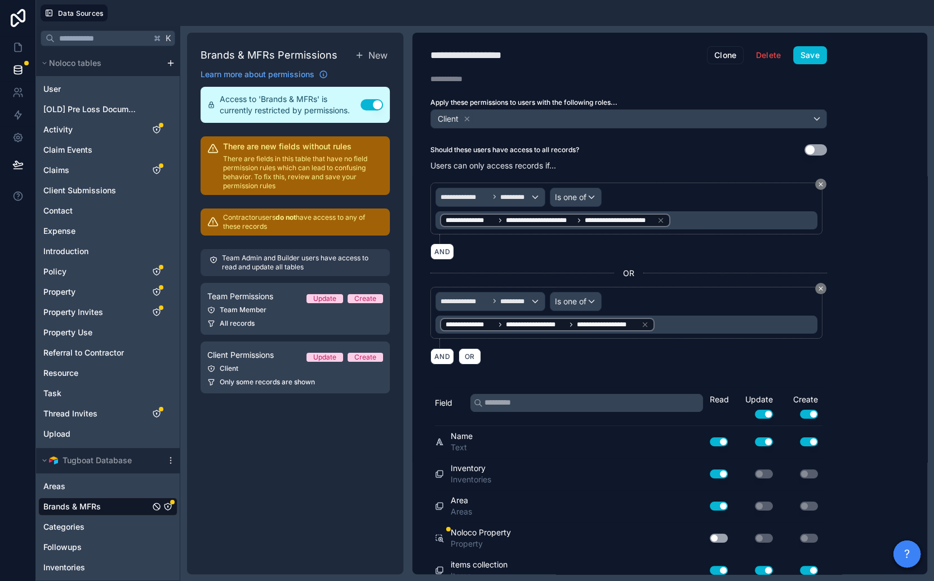
scroll to position [5, 0]
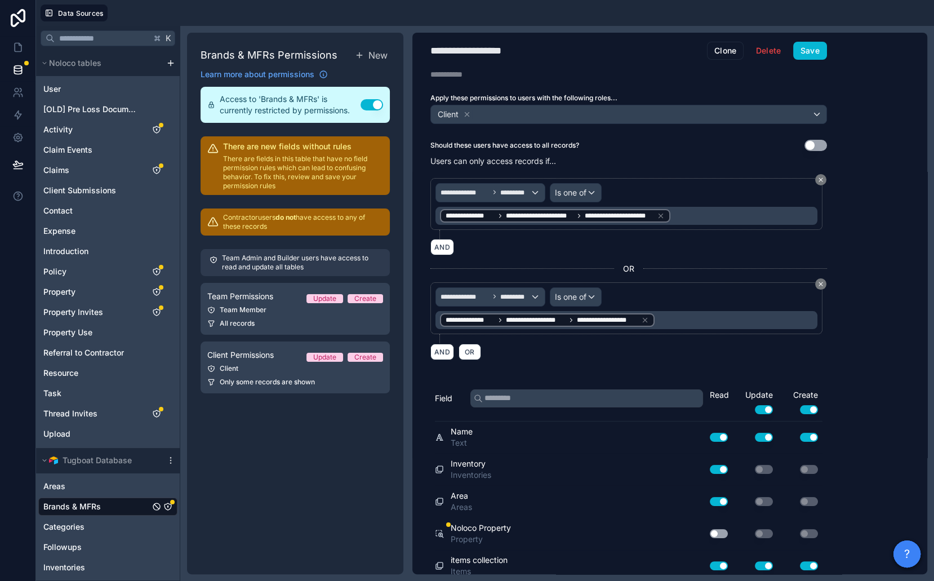
click at [721, 529] on button "Use setting" at bounding box center [719, 533] width 18 height 9
click at [809, 46] on button "Save" at bounding box center [810, 51] width 34 height 18
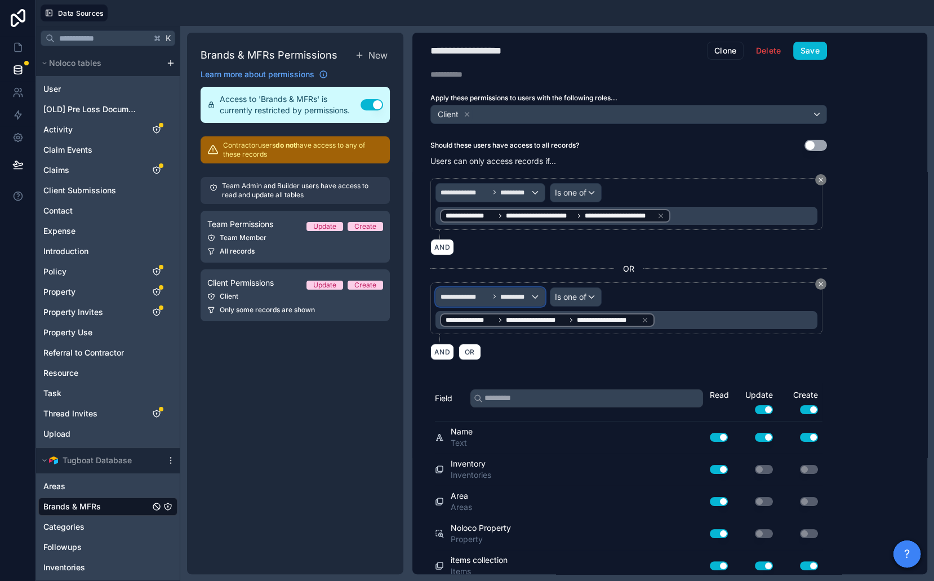
click at [503, 294] on span "*********" at bounding box center [515, 296] width 30 height 9
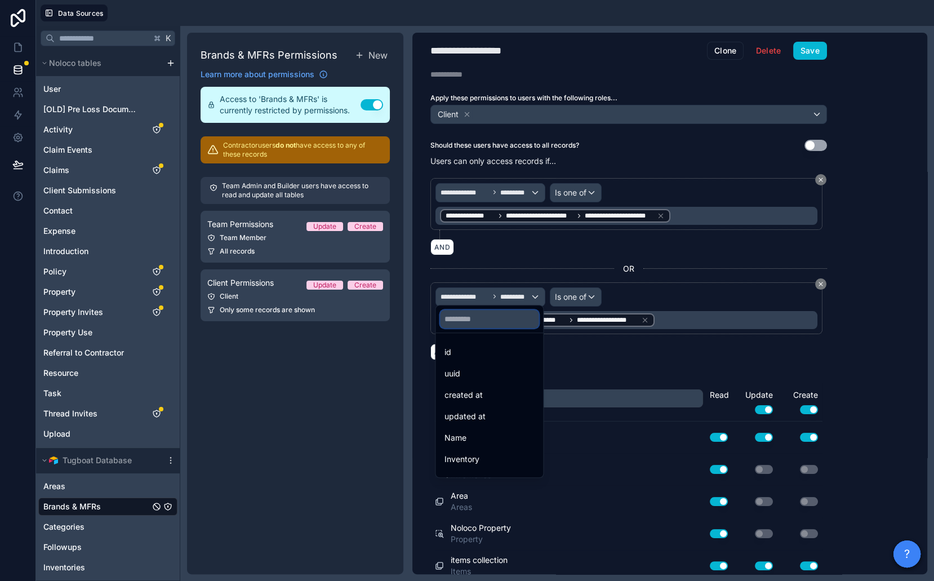
click at [494, 314] on input "text" at bounding box center [489, 319] width 99 height 18
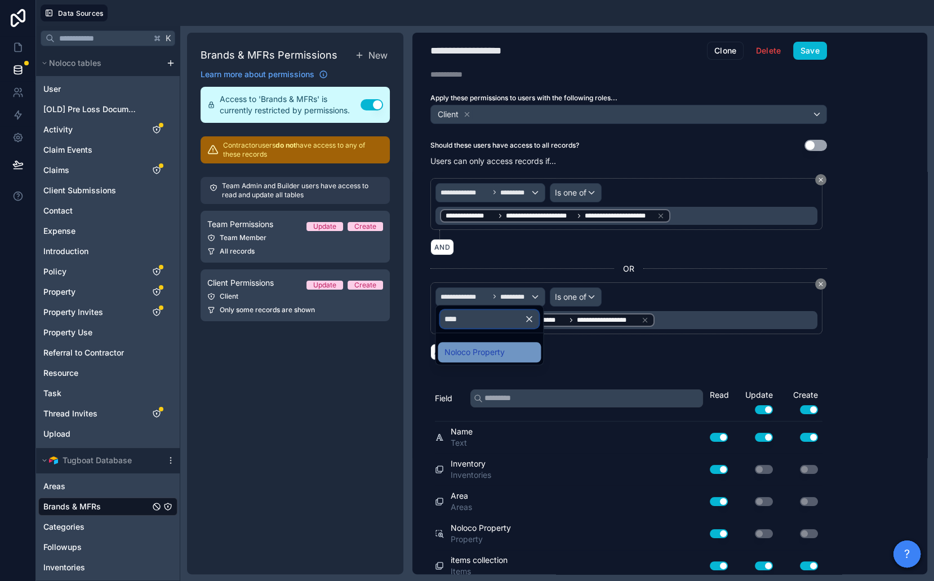
type input "****"
click at [497, 352] on span "Noloco Property" at bounding box center [475, 352] width 60 height 14
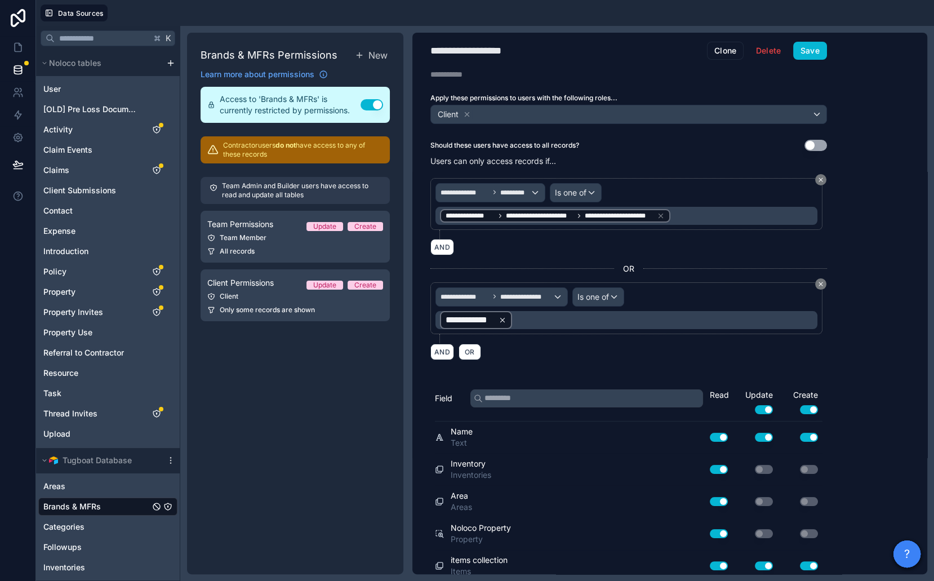
click at [505, 316] on icon at bounding box center [503, 320] width 8 height 8
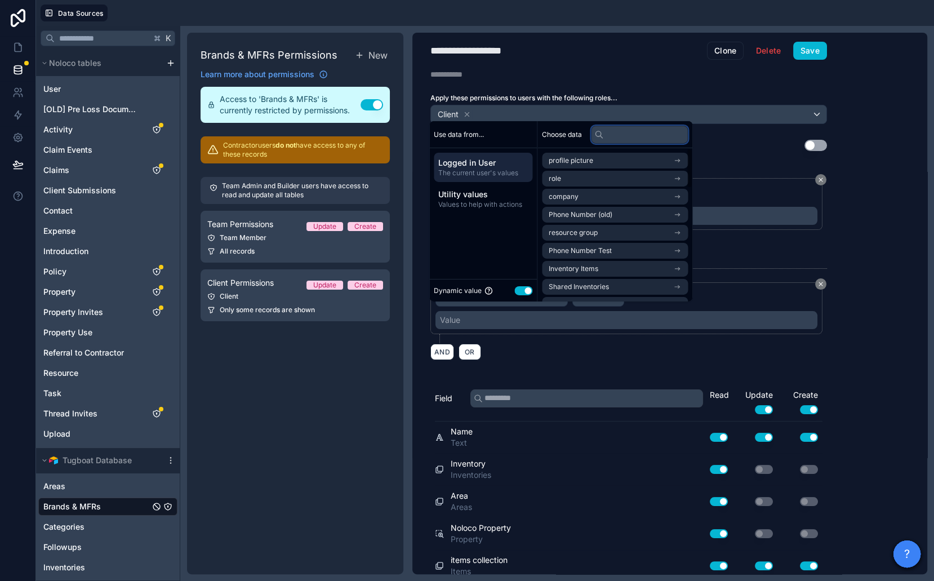
click at [632, 136] on input "text" at bounding box center [639, 134] width 97 height 18
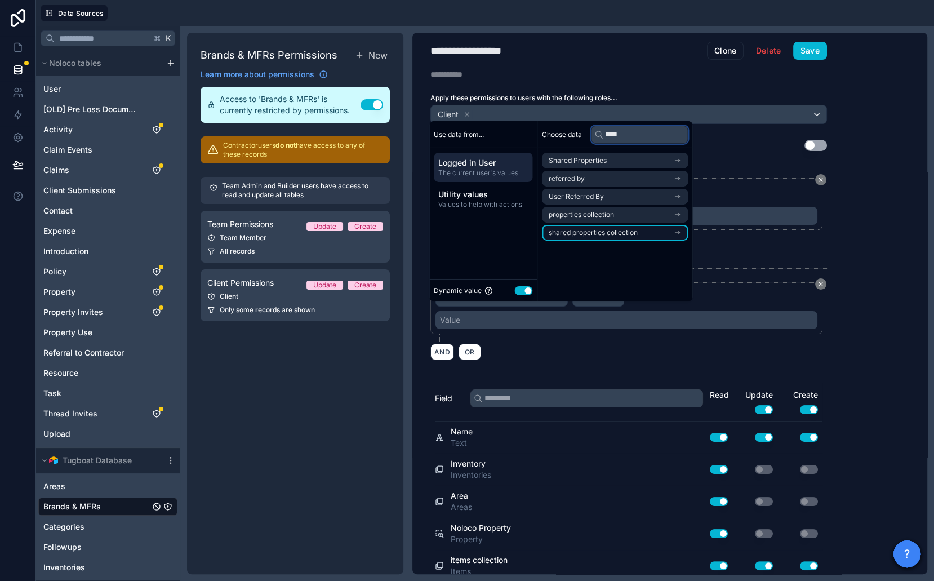
type input "****"
click at [613, 232] on span "shared properties collection" at bounding box center [593, 232] width 89 height 9
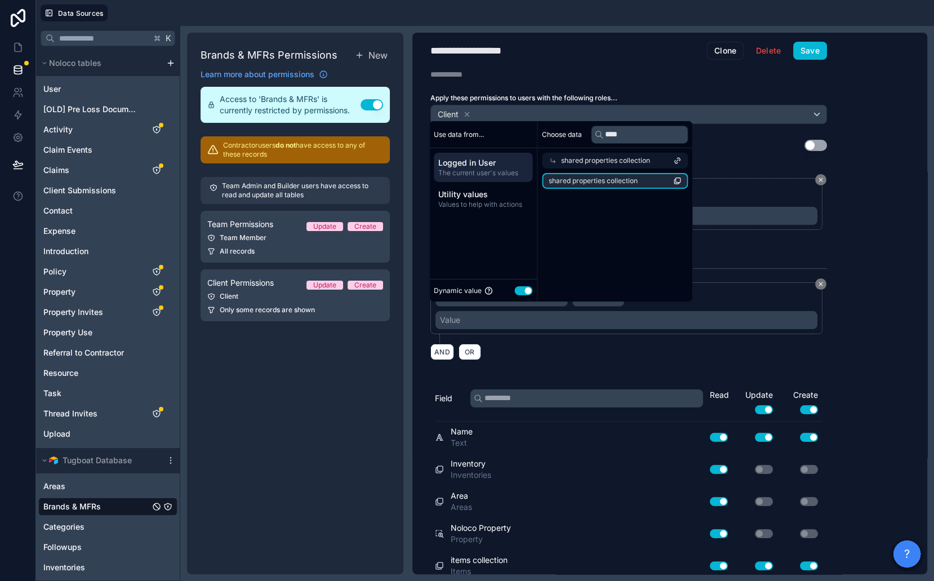
drag, startPoint x: 607, startPoint y: 181, endPoint x: 672, endPoint y: 145, distance: 74.4
click at [607, 181] on span "shared properties collection" at bounding box center [593, 180] width 89 height 9
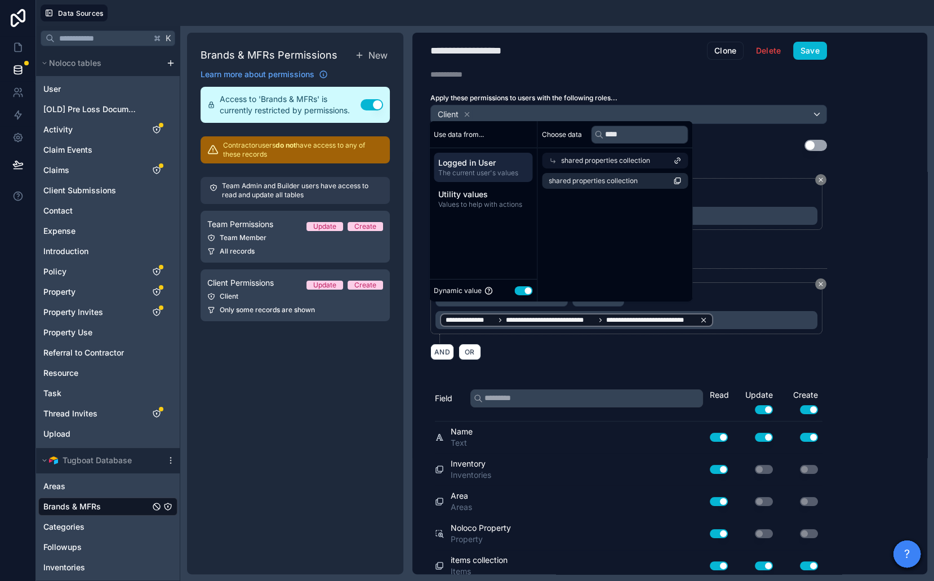
click at [704, 318] on icon at bounding box center [704, 320] width 4 height 4
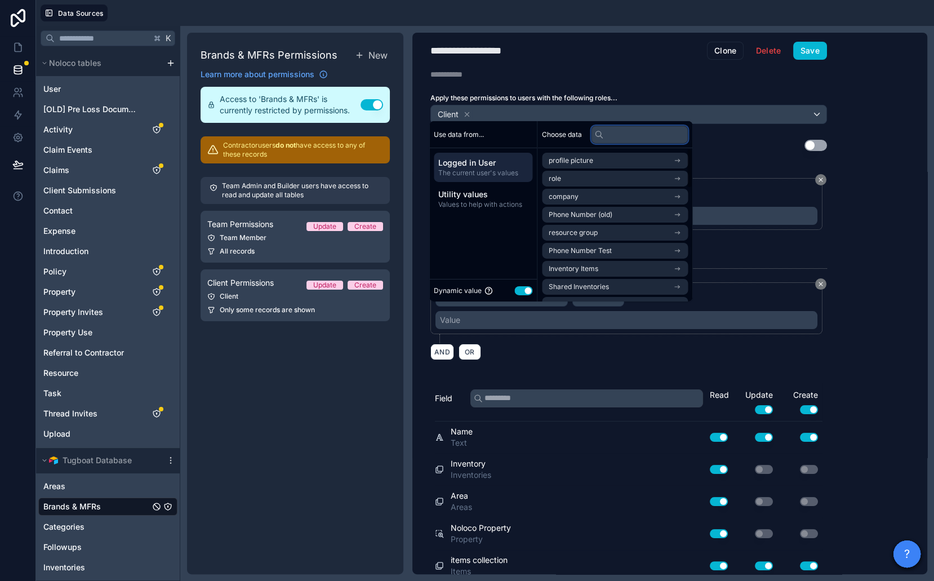
click at [629, 140] on input "text" at bounding box center [639, 134] width 97 height 18
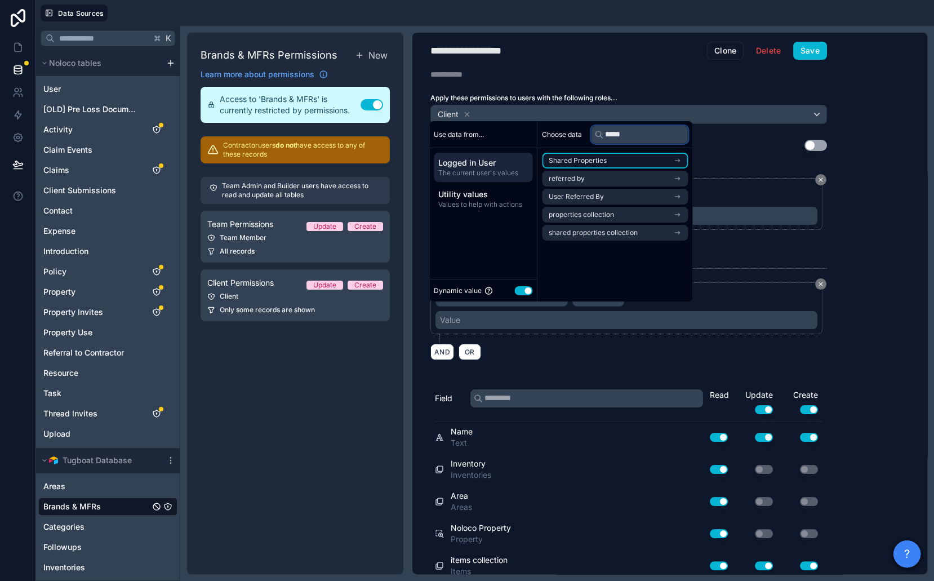
type input "*****"
click at [613, 156] on li "Shared Properties" at bounding box center [615, 161] width 146 height 16
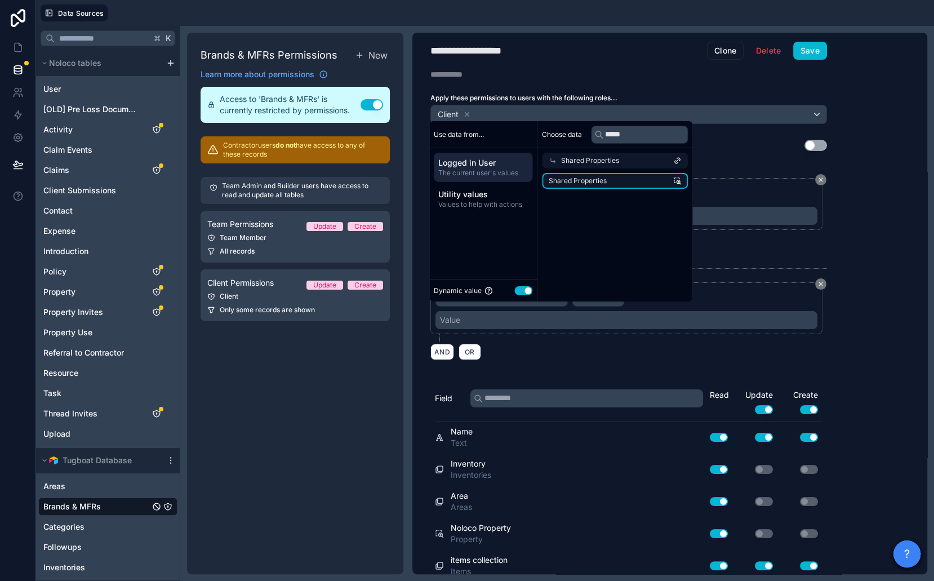
click at [613, 176] on li "Shared Properties" at bounding box center [615, 181] width 146 height 16
drag, startPoint x: 810, startPoint y: 50, endPoint x: 804, endPoint y: 60, distance: 11.9
click at [810, 50] on button "Save" at bounding box center [810, 51] width 34 height 18
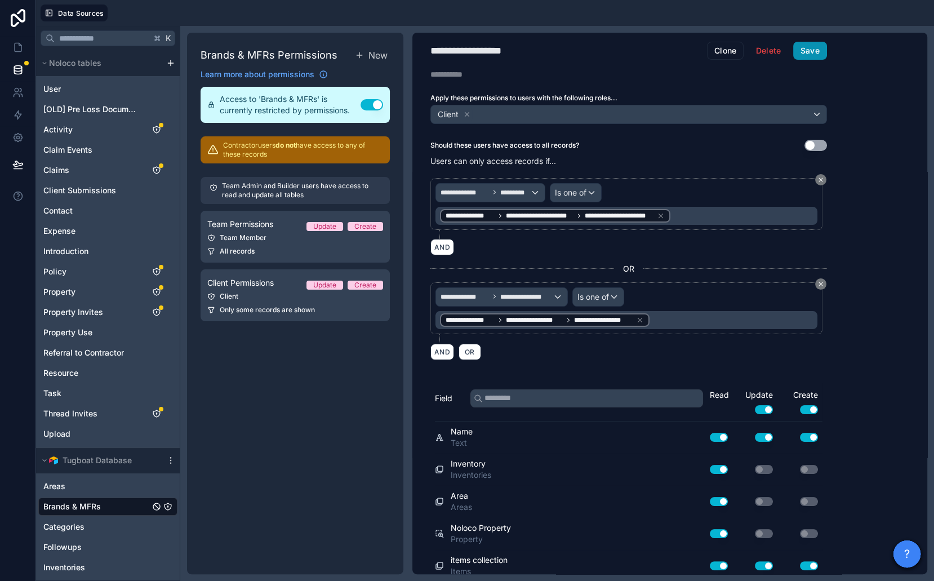
click at [809, 43] on button "Save" at bounding box center [810, 51] width 34 height 18
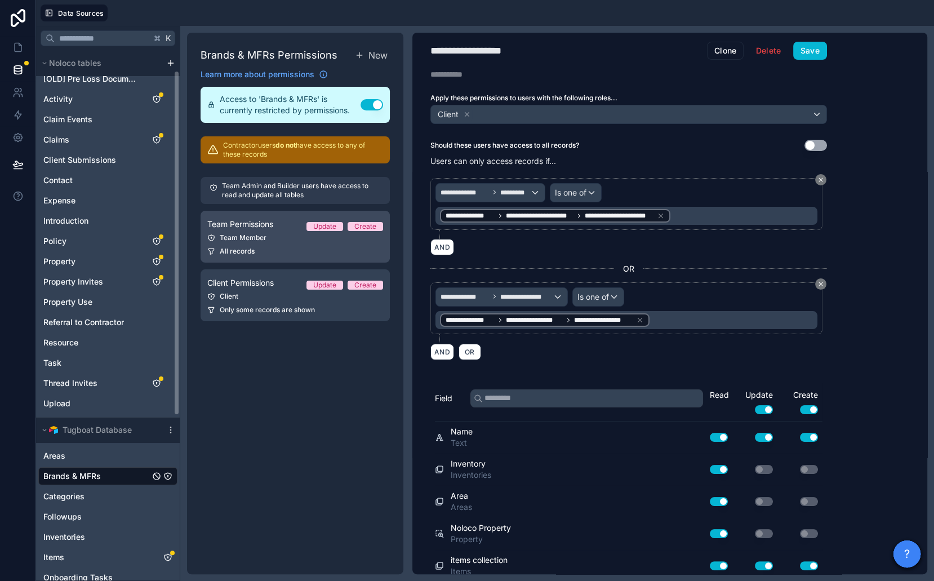
click at [299, 230] on link "Team Permissions Update Create Team Member All records" at bounding box center [295, 237] width 189 height 52
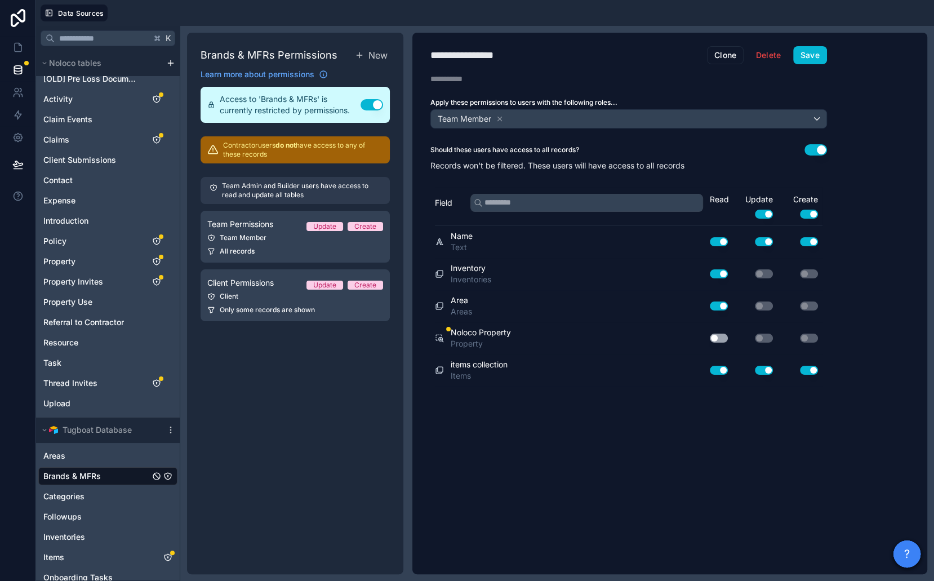
click at [721, 334] on button "Use setting" at bounding box center [719, 338] width 18 height 9
click at [821, 54] on button "Save" at bounding box center [810, 55] width 34 height 18
click at [169, 493] on icon "Categories" at bounding box center [167, 496] width 9 height 9
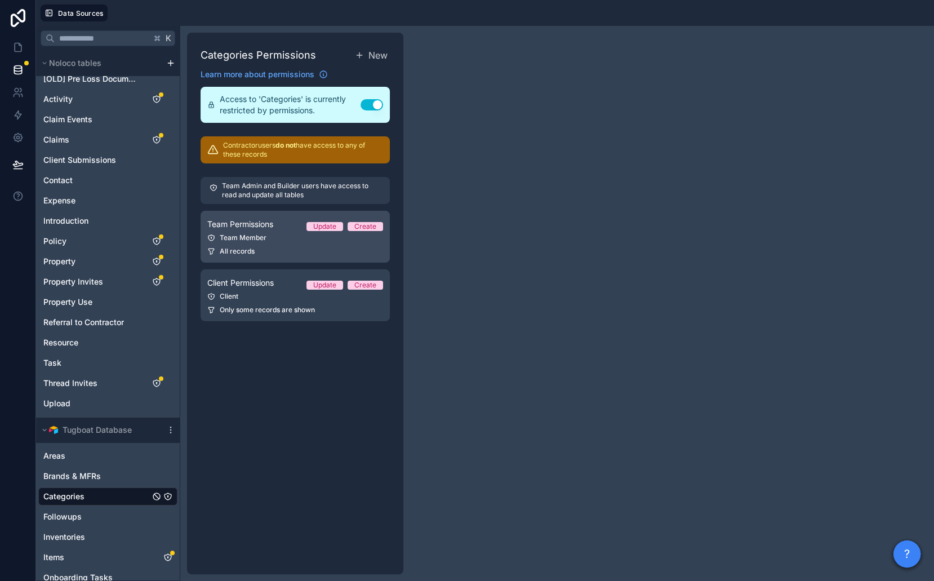
click at [291, 237] on div "Team Member" at bounding box center [295, 237] width 176 height 9
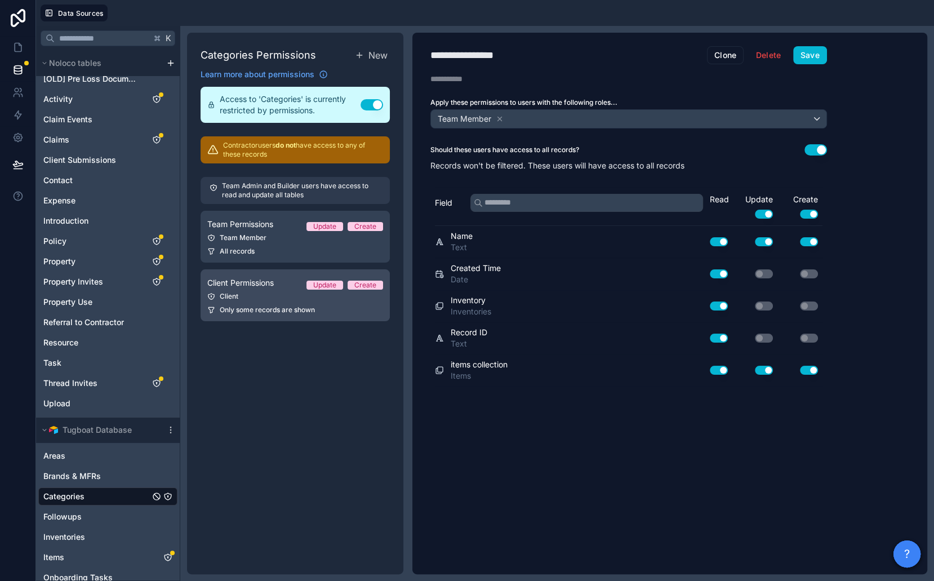
click at [269, 295] on div "Client" at bounding box center [295, 296] width 176 height 9
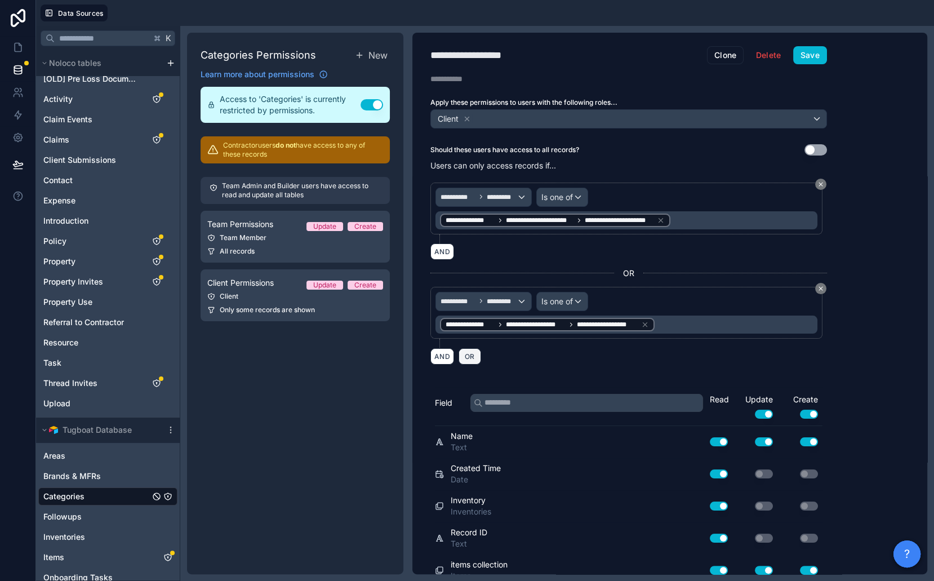
click at [471, 353] on span "OR" at bounding box center [470, 356] width 15 height 8
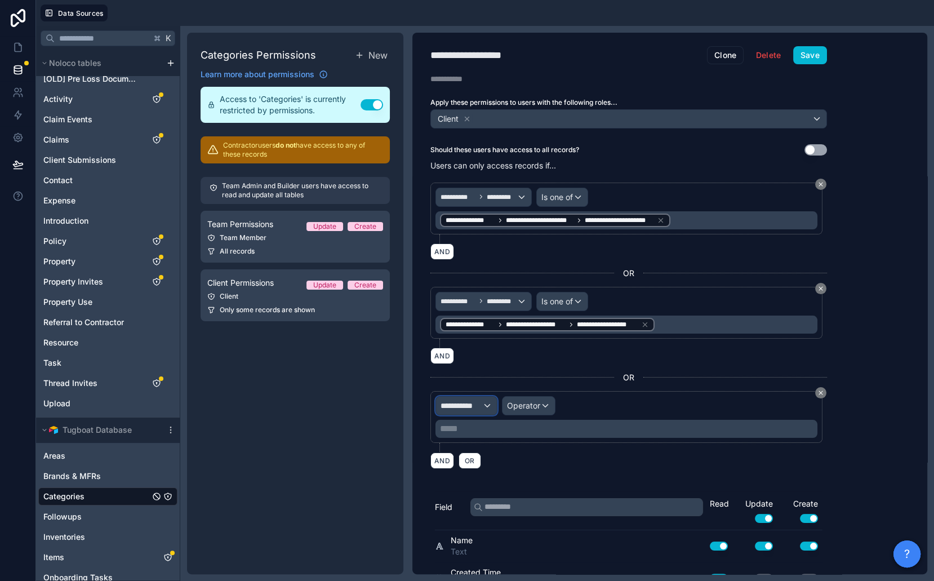
click at [465, 400] on span "**********" at bounding box center [462, 405] width 42 height 11
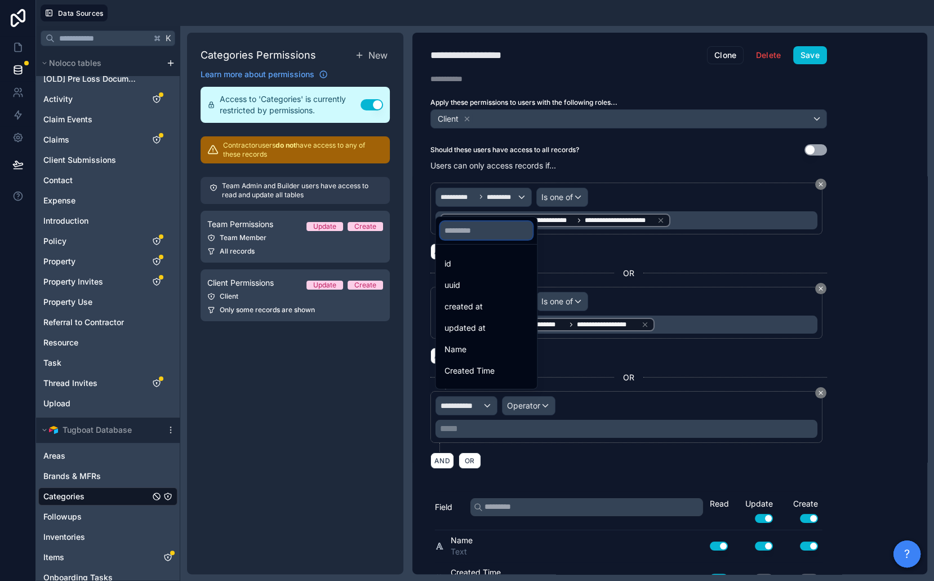
click at [498, 229] on input "text" at bounding box center [486, 230] width 92 height 18
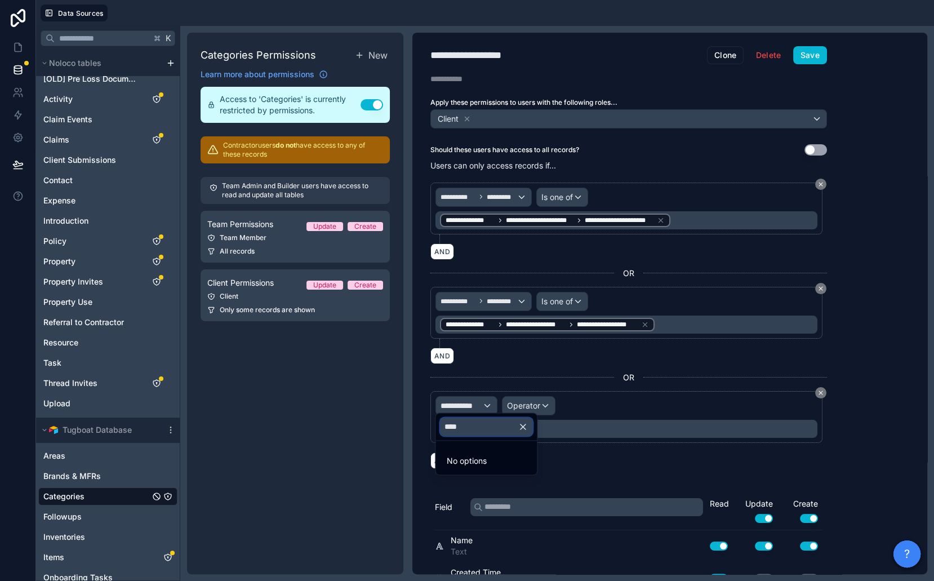
type input "****"
click at [101, 494] on div at bounding box center [467, 290] width 934 height 581
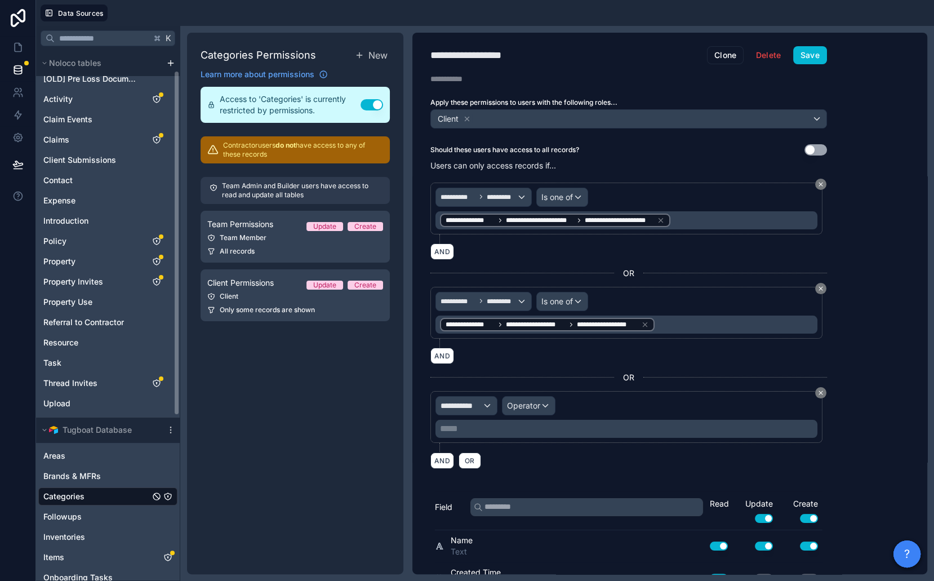
click at [101, 494] on div "Categories" at bounding box center [107, 496] width 139 height 18
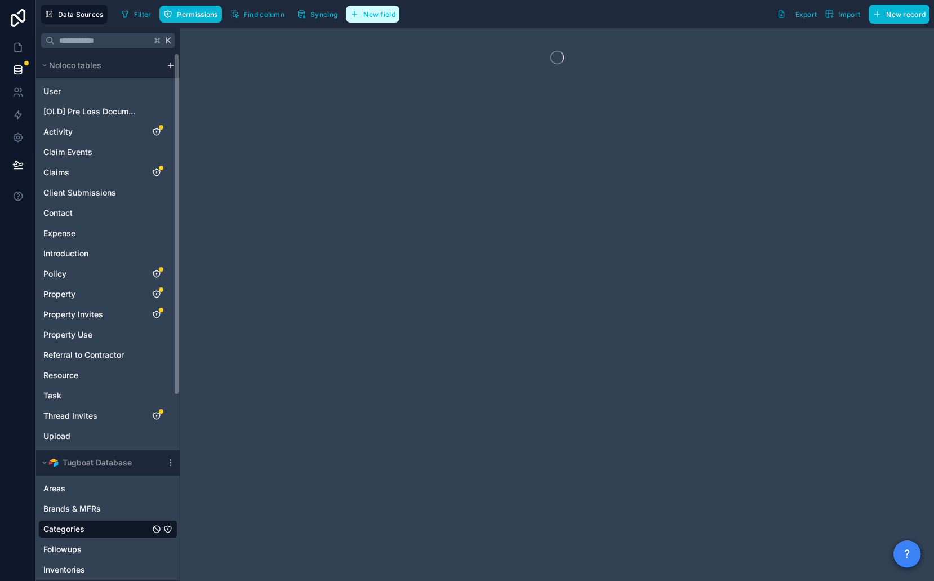
click at [373, 17] on span "New field" at bounding box center [379, 14] width 32 height 8
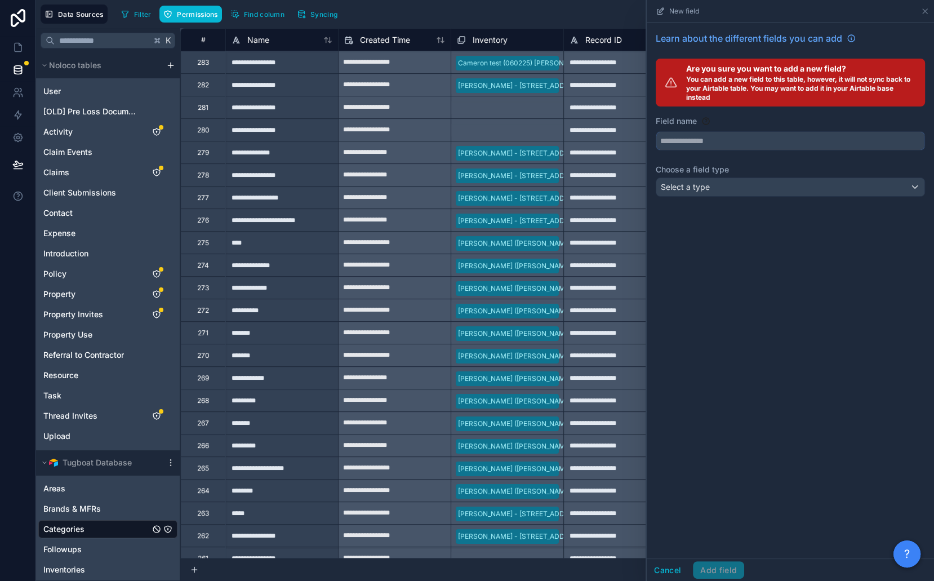
click at [687, 141] on input "text" at bounding box center [790, 141] width 268 height 18
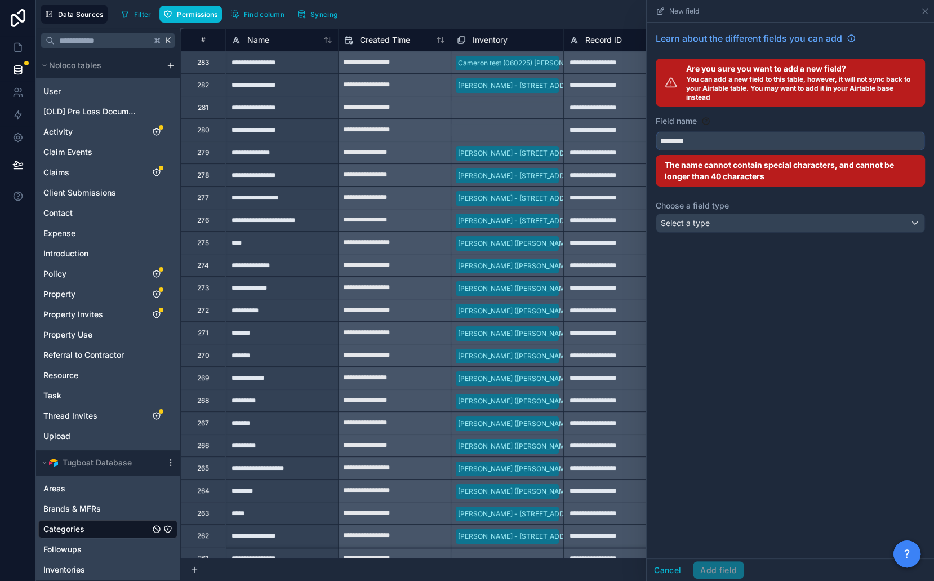
click at [656, 131] on button "********" at bounding box center [790, 140] width 269 height 19
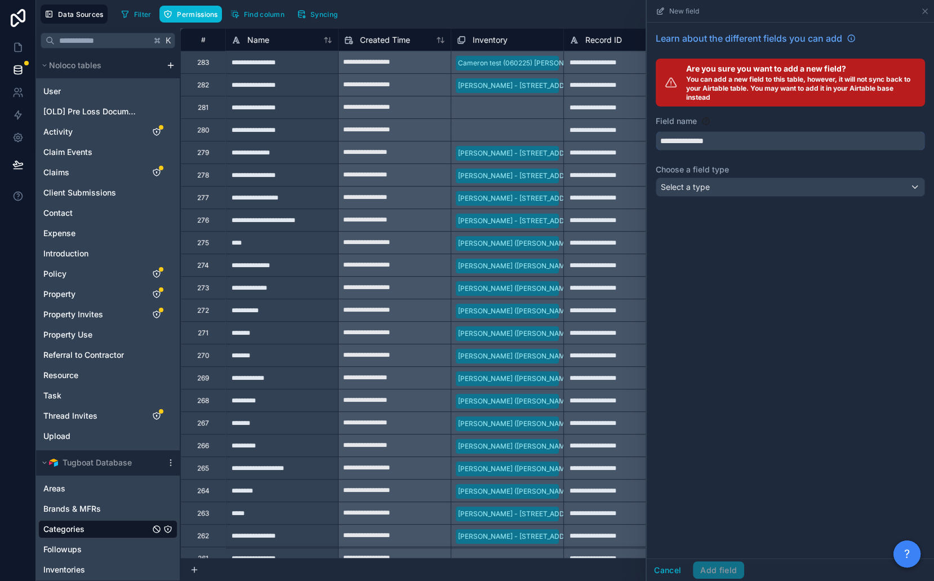
type input "**********"
click at [707, 184] on span "Select a type" at bounding box center [685, 187] width 49 height 10
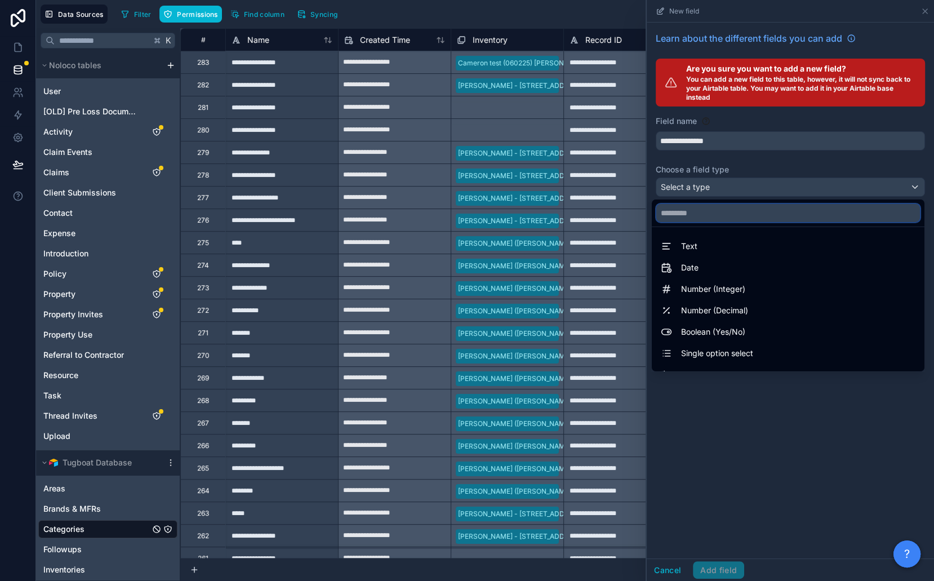
click at [719, 209] on input "text" at bounding box center [788, 213] width 264 height 18
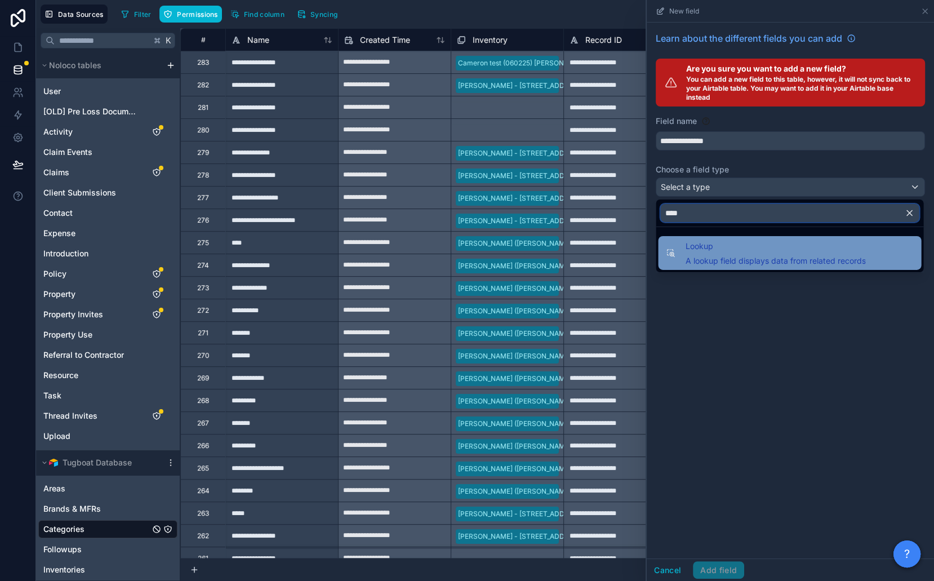
type input "****"
click at [711, 245] on span "Lookup" at bounding box center [775, 246] width 180 height 14
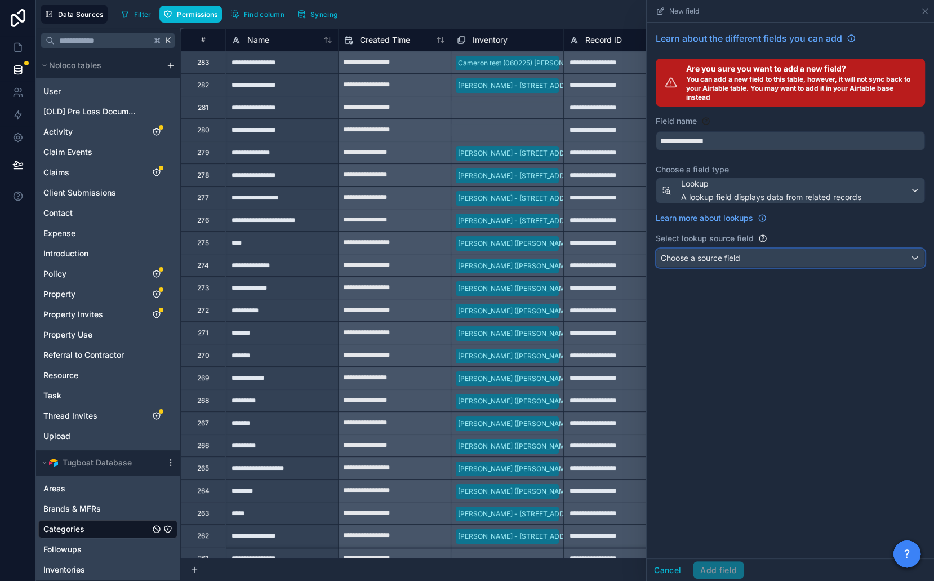
click at [711, 253] on span "Choose a source field" at bounding box center [700, 258] width 79 height 10
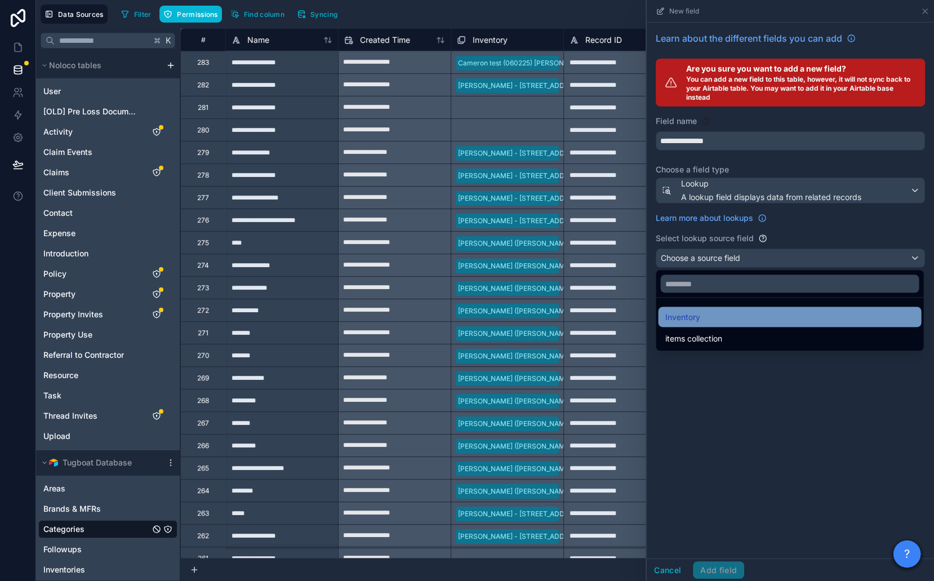
click at [712, 312] on div "Inventory" at bounding box center [790, 317] width 250 height 14
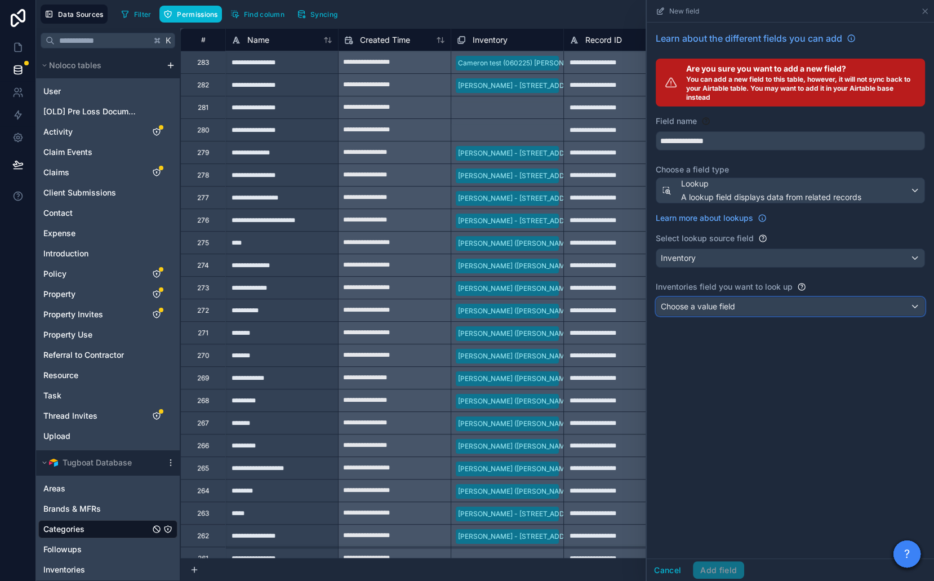
click at [712, 304] on span "Choose a value field" at bounding box center [698, 306] width 74 height 10
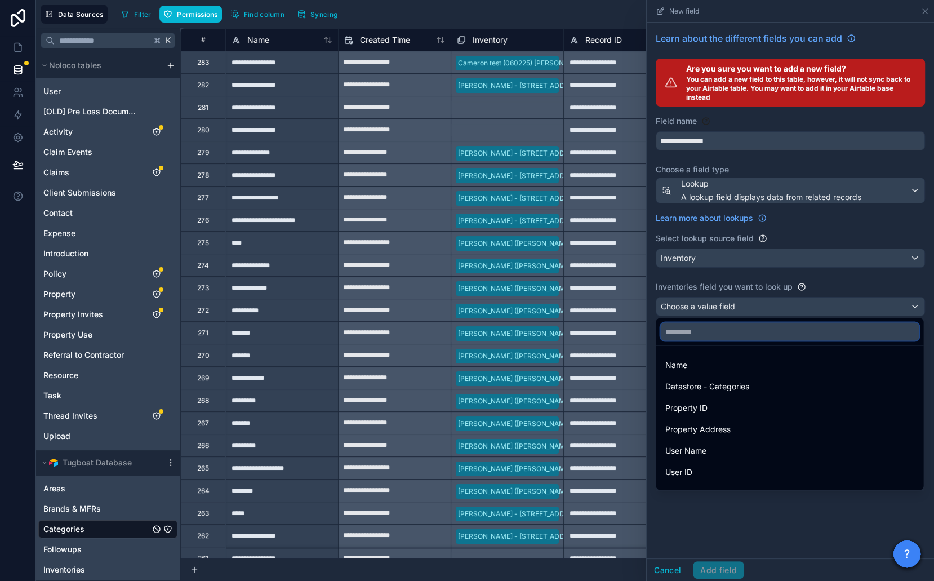
click at [712, 327] on input "text" at bounding box center [789, 331] width 259 height 18
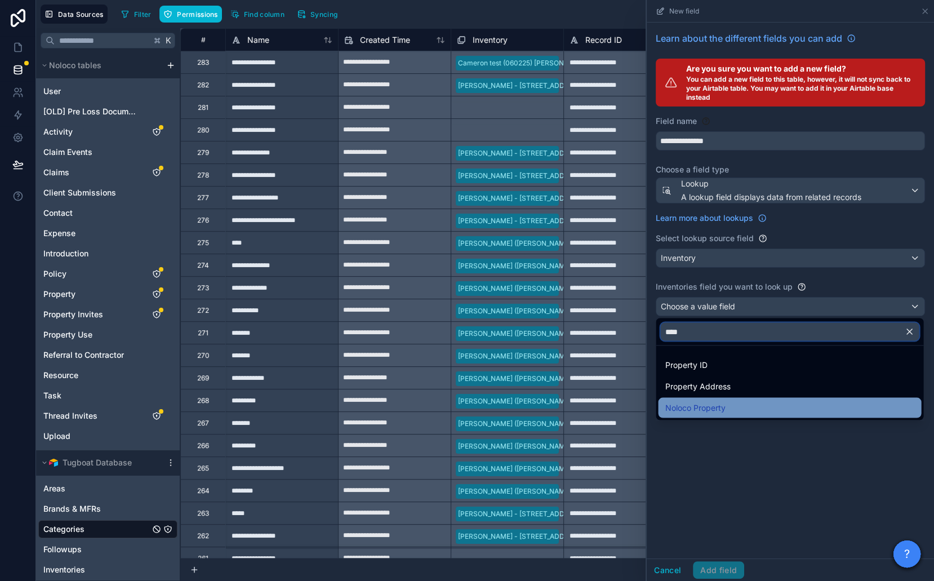
type input "****"
click at [713, 400] on div "Noloco Property" at bounding box center [789, 407] width 263 height 20
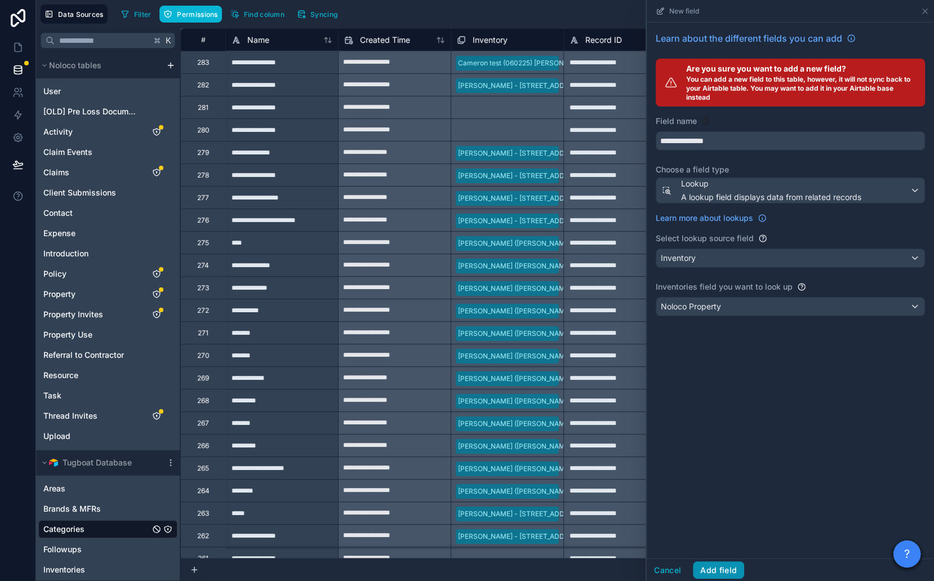
click at [718, 572] on button "Add field" at bounding box center [718, 570] width 51 height 18
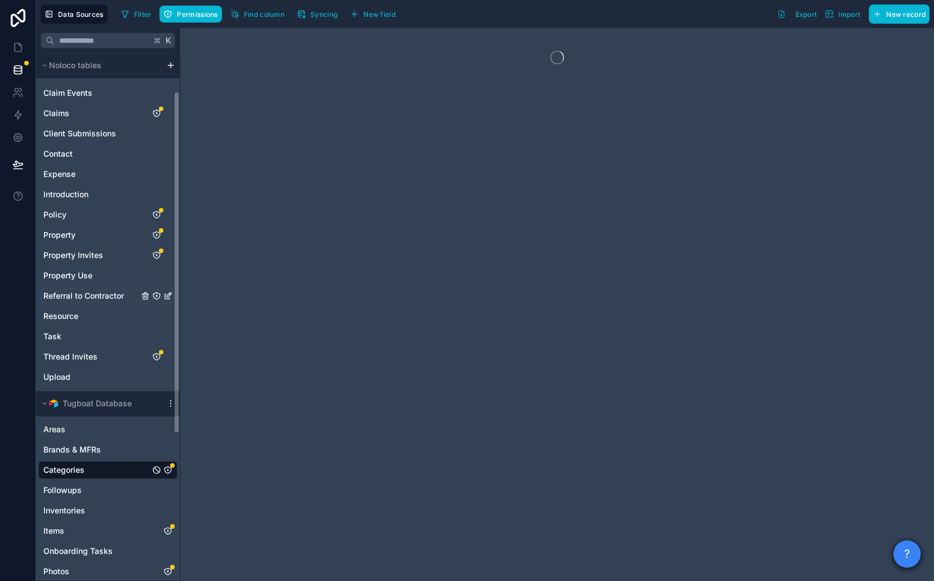
scroll to position [248, 0]
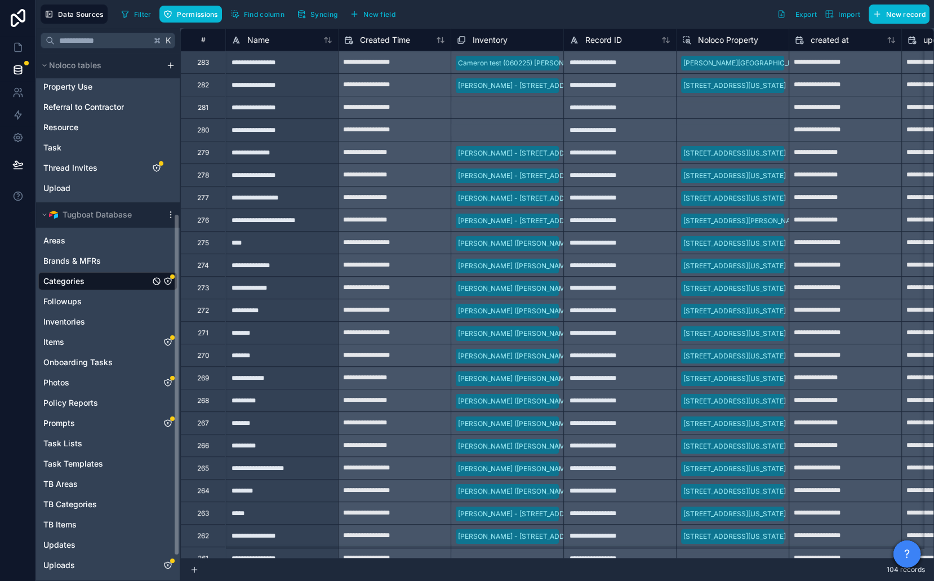
click at [166, 283] on icon "Categories" at bounding box center [167, 281] width 9 height 9
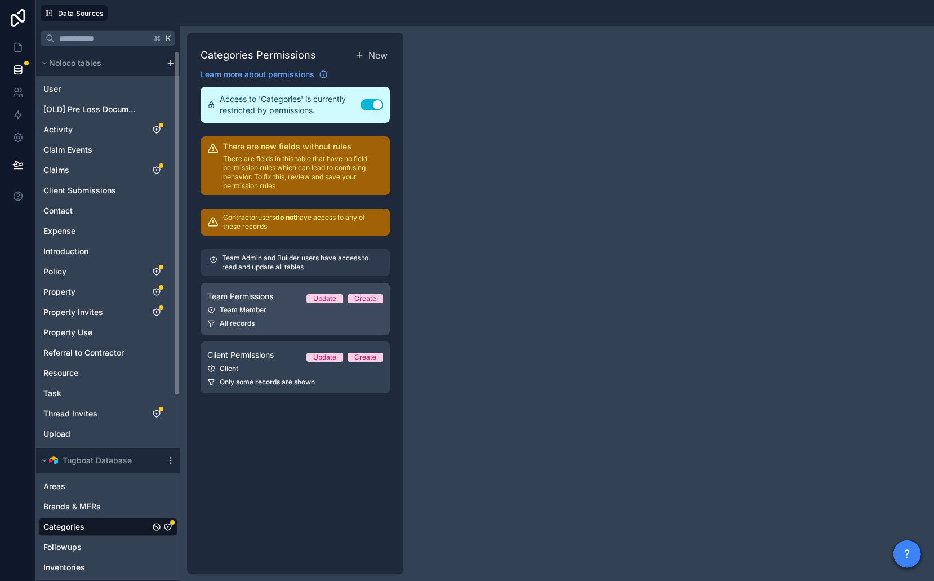
click at [252, 323] on span "All records" at bounding box center [237, 323] width 35 height 9
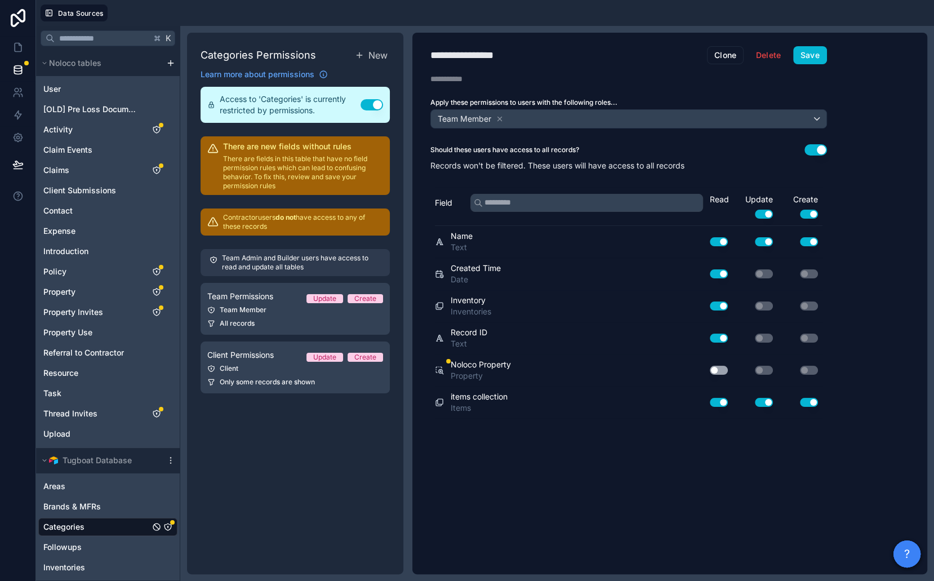
click at [719, 361] on div "Use setting" at bounding box center [715, 370] width 36 height 18
click at [718, 366] on button "Use setting" at bounding box center [719, 370] width 18 height 9
click at [799, 60] on button "Save" at bounding box center [810, 55] width 34 height 18
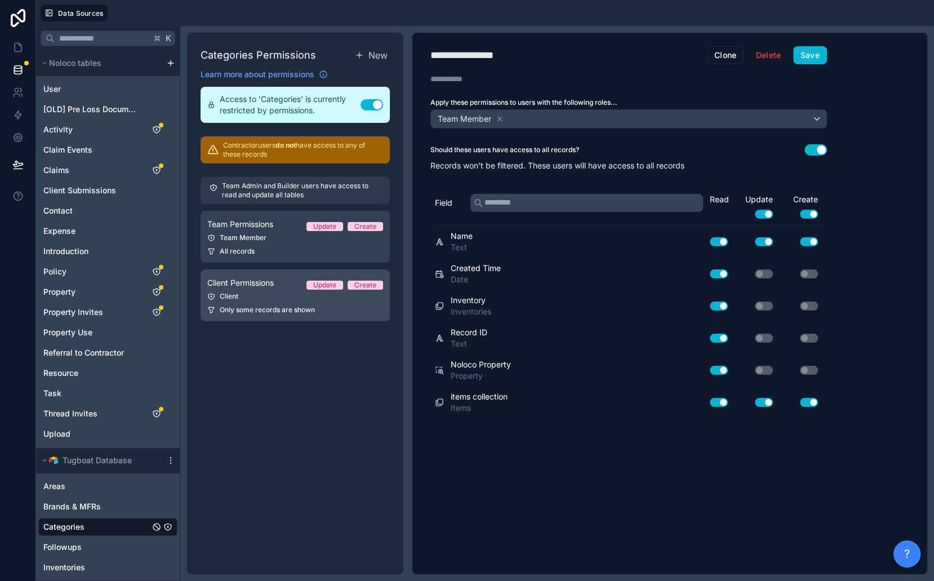
click at [282, 296] on div "Client" at bounding box center [295, 296] width 176 height 9
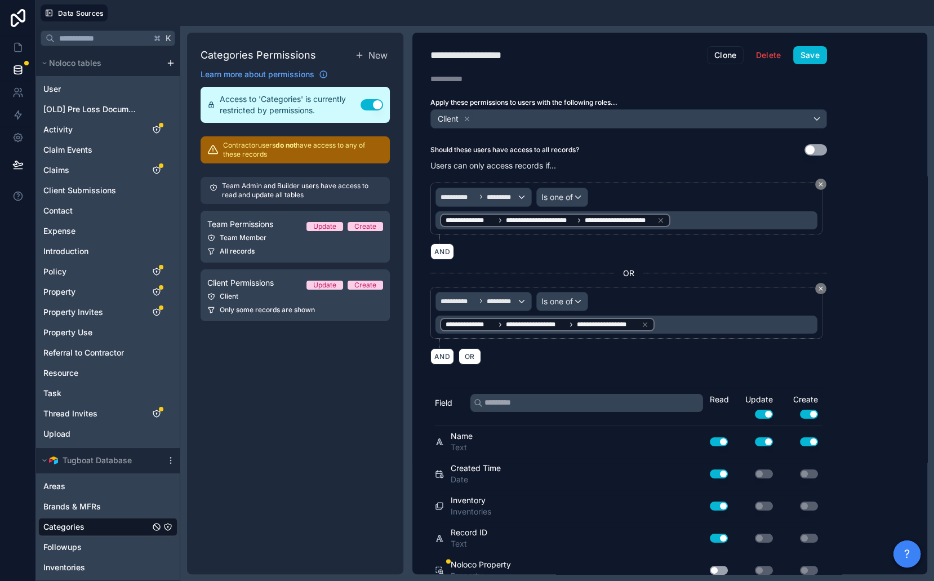
scroll to position [37, 0]
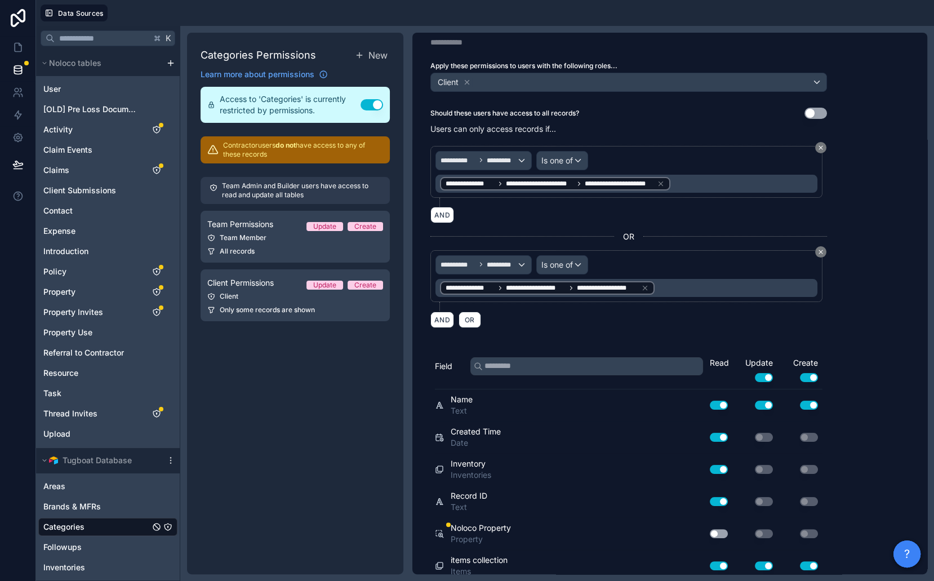
click at [722, 529] on button "Use setting" at bounding box center [719, 533] width 18 height 9
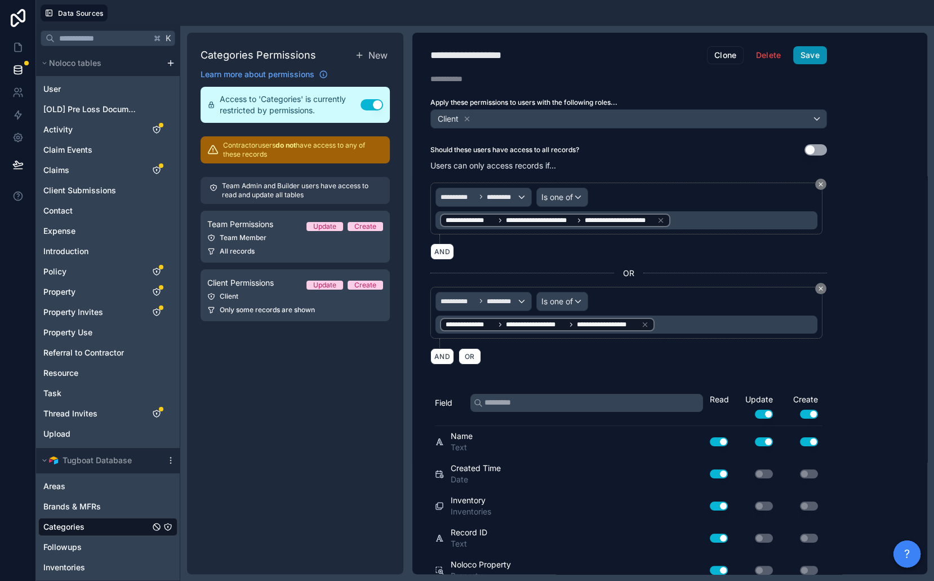
click at [805, 50] on button "Save" at bounding box center [810, 55] width 34 height 18
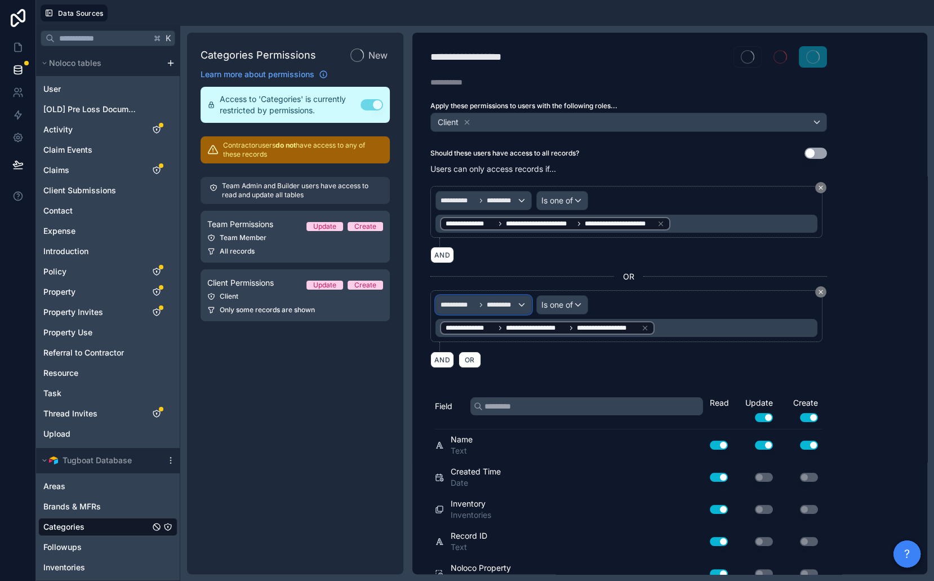
click at [500, 300] on span "*********" at bounding box center [502, 304] width 30 height 9
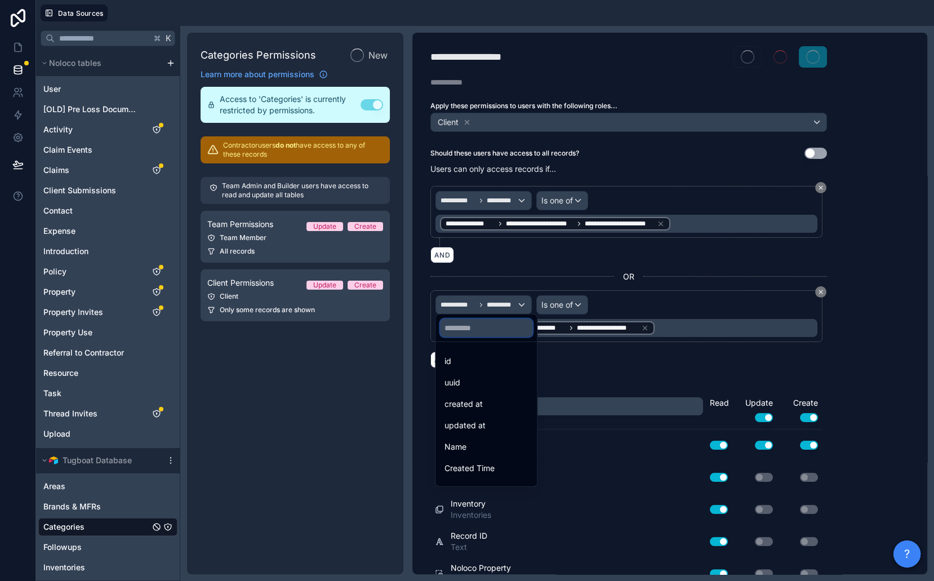
click at [495, 325] on input "text" at bounding box center [486, 328] width 92 height 18
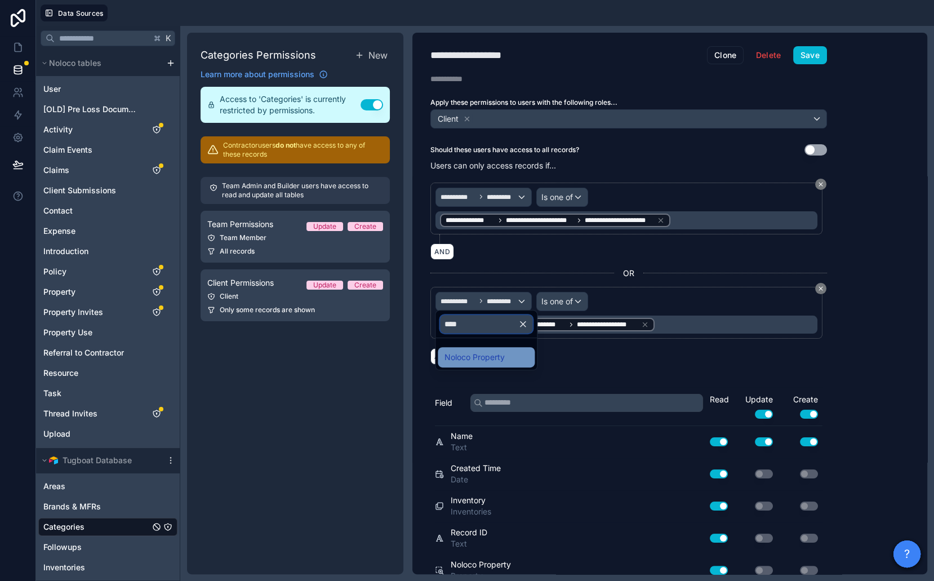
type input "****"
click at [491, 353] on span "Noloco Property" at bounding box center [475, 358] width 60 height 14
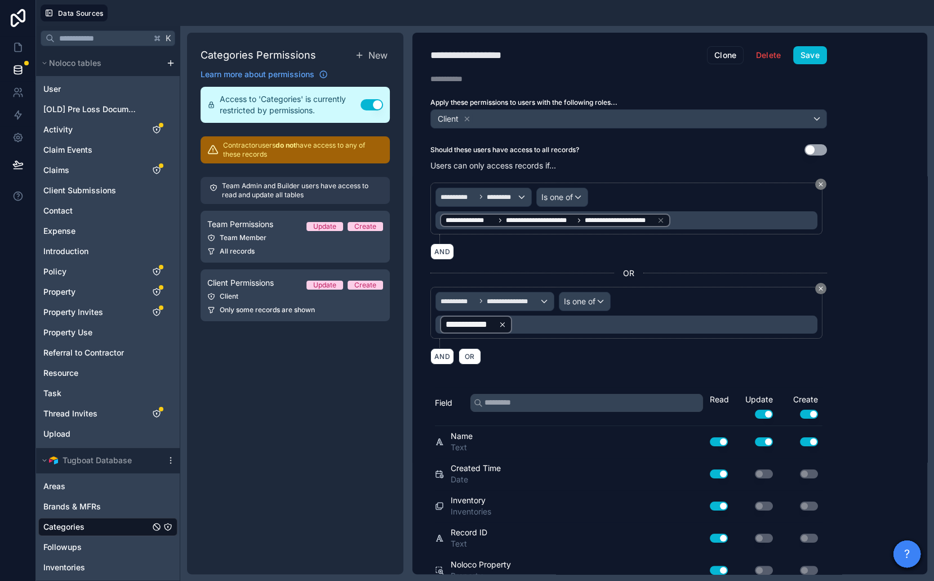
click at [504, 321] on icon at bounding box center [503, 325] width 8 height 8
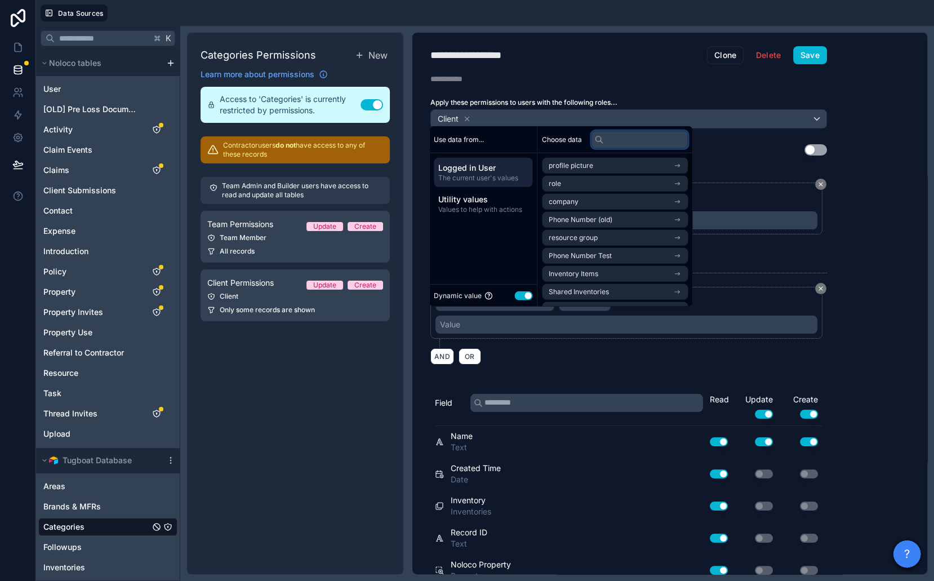
click at [633, 141] on input "text" at bounding box center [639, 139] width 97 height 18
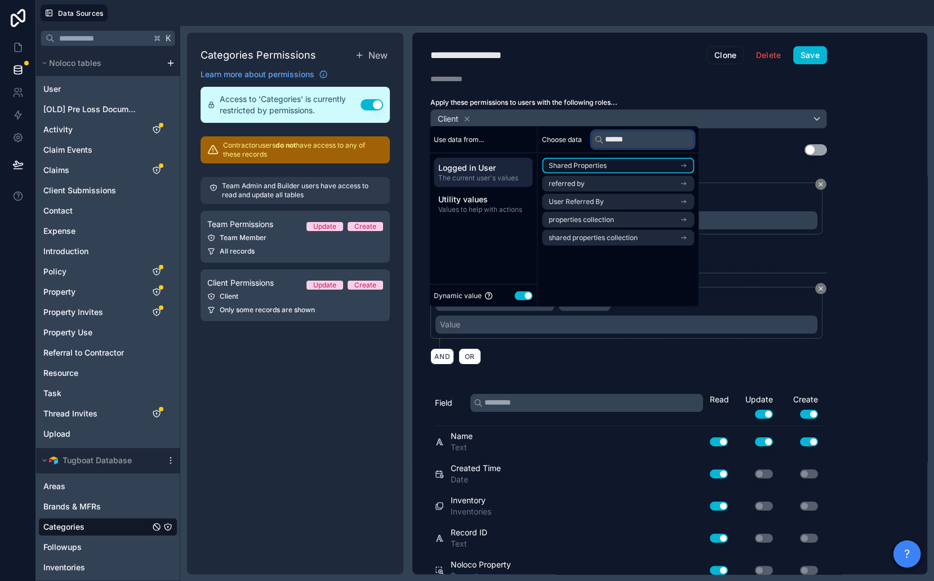
type input "******"
click at [629, 166] on li "Shared Properties" at bounding box center [618, 166] width 152 height 16
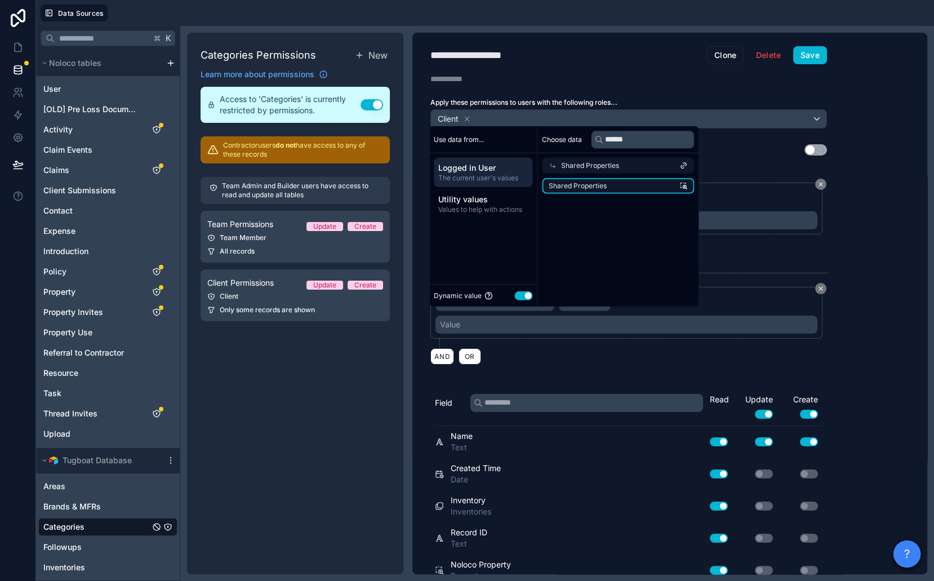
click at [616, 189] on li "Shared Properties" at bounding box center [618, 186] width 152 height 16
click at [811, 56] on button "Save" at bounding box center [810, 55] width 34 height 18
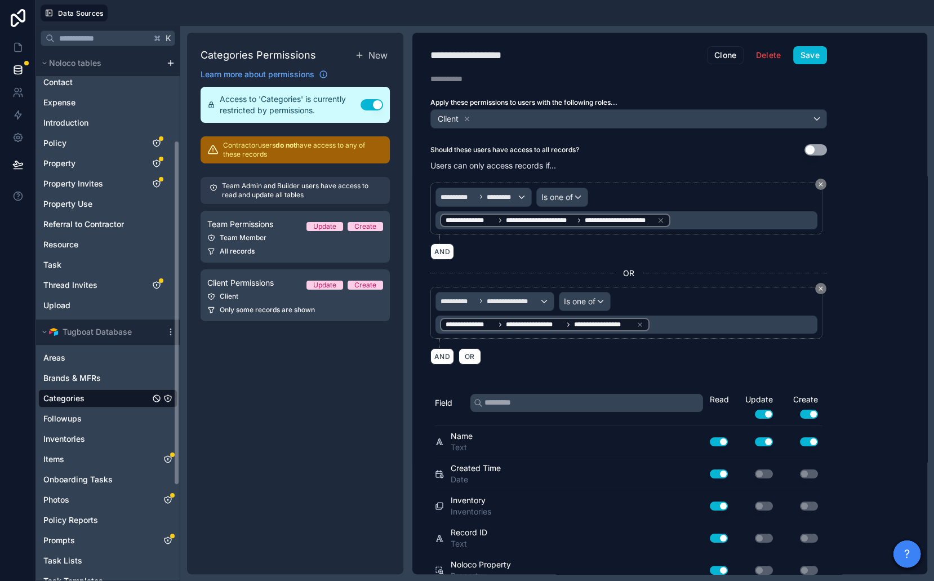
scroll to position [137, 0]
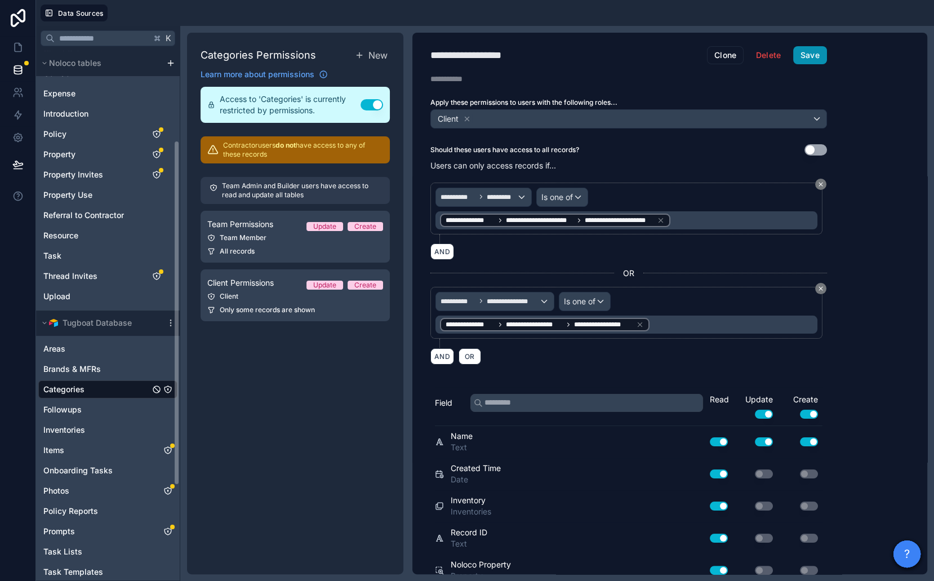
click at [809, 46] on button "Save" at bounding box center [810, 55] width 34 height 18
click at [171, 450] on icon "Items" at bounding box center [167, 450] width 9 height 9
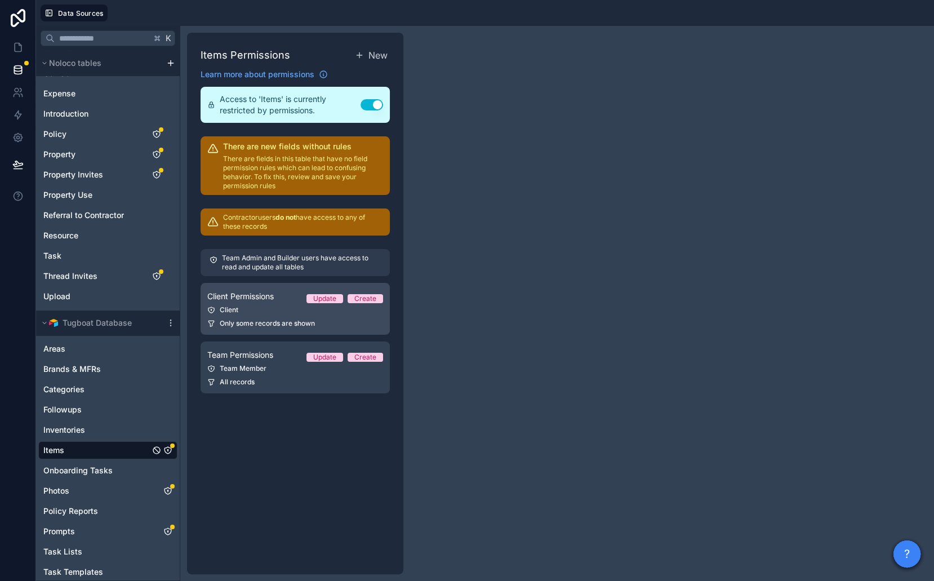
click at [258, 313] on link "Client Permissions Update Create Client Only some records are shown" at bounding box center [295, 309] width 189 height 52
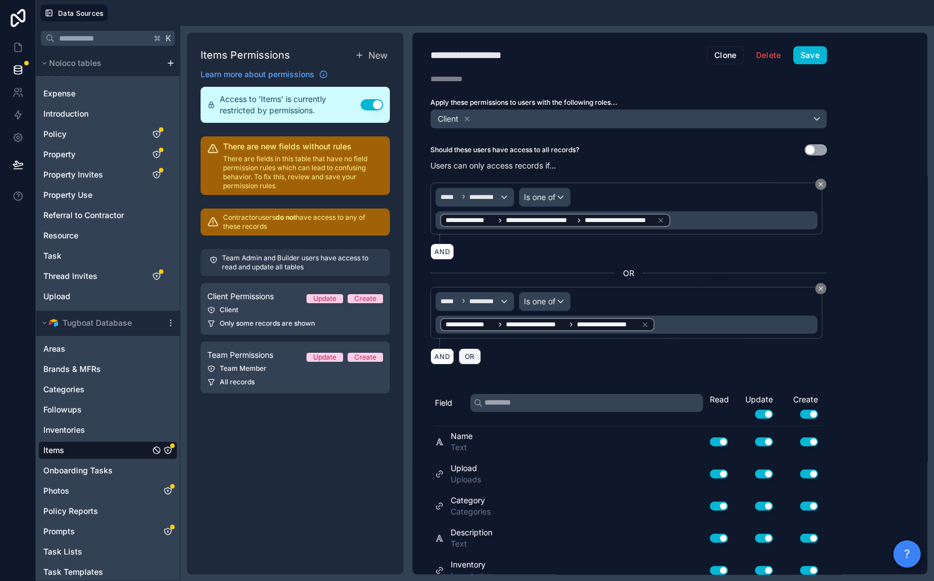
click at [472, 352] on span "OR" at bounding box center [470, 356] width 15 height 8
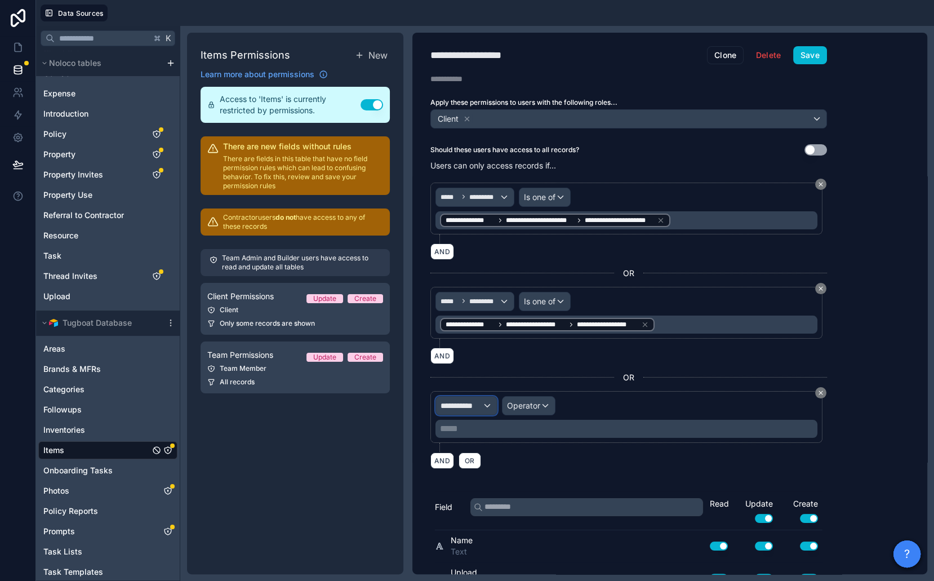
click at [470, 397] on div "**********" at bounding box center [466, 406] width 61 height 18
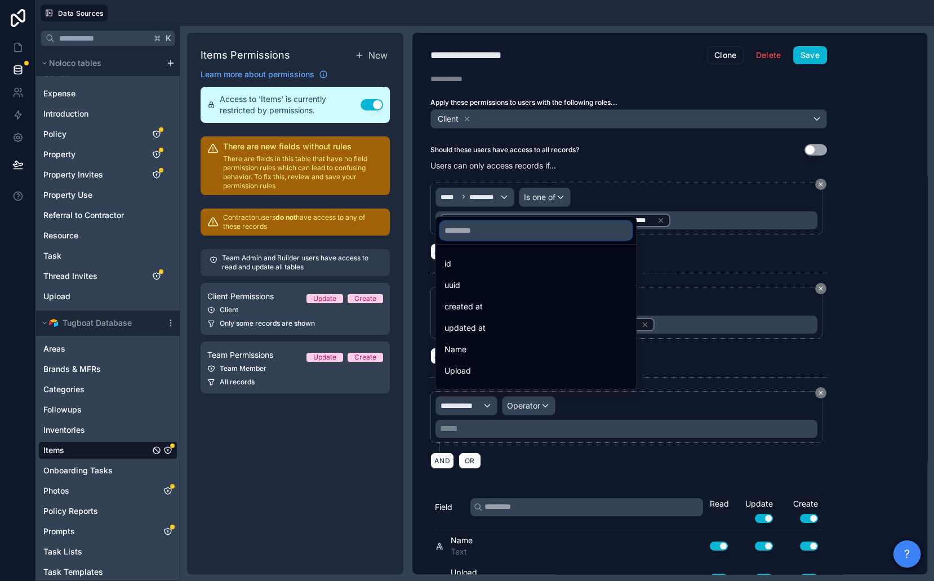
click at [473, 234] on input "text" at bounding box center [536, 230] width 192 height 18
type input "****"
click at [99, 454] on div at bounding box center [467, 290] width 934 height 581
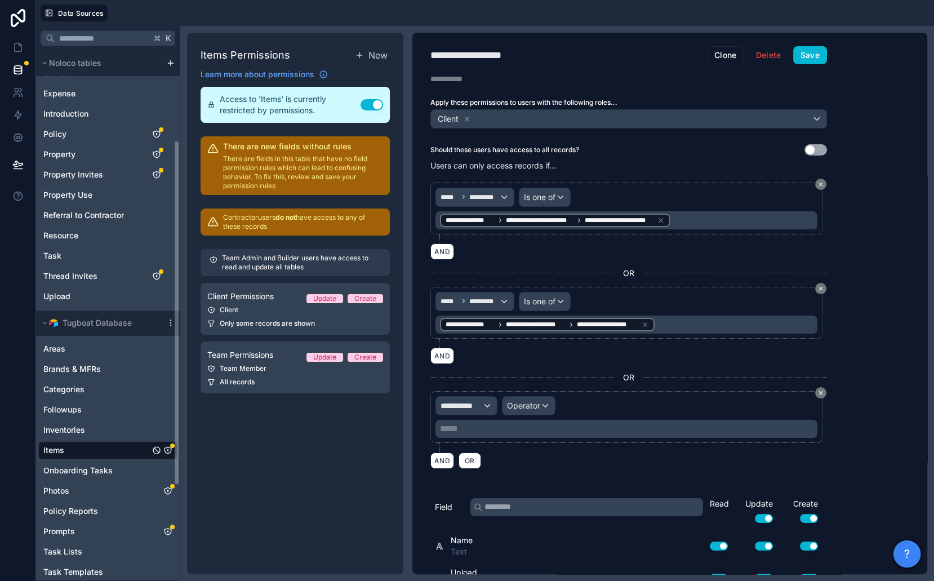
click at [99, 454] on div "Items" at bounding box center [107, 450] width 139 height 18
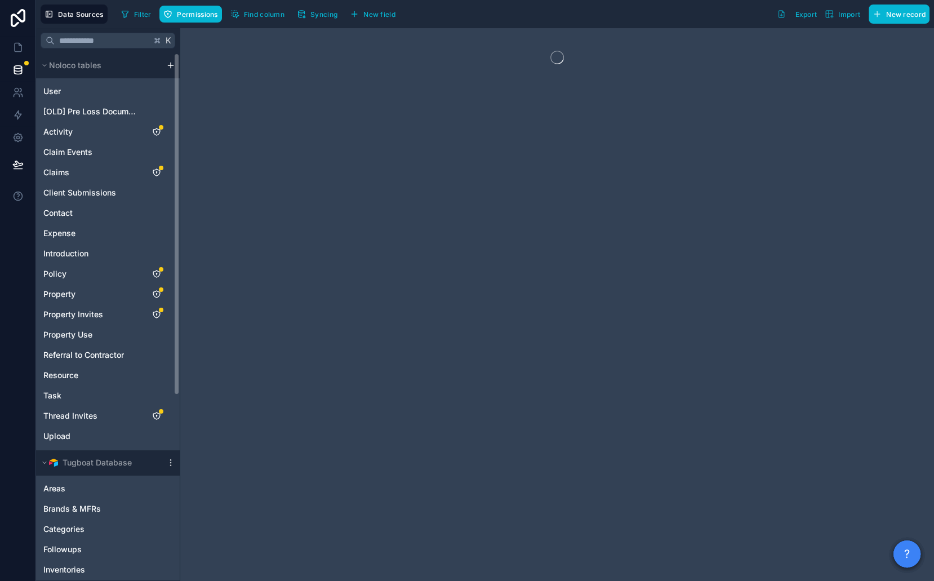
click at [391, 24] on div "Data Sources Filter Permissions Find column Syncing New field Export Import New…" at bounding box center [485, 14] width 898 height 28
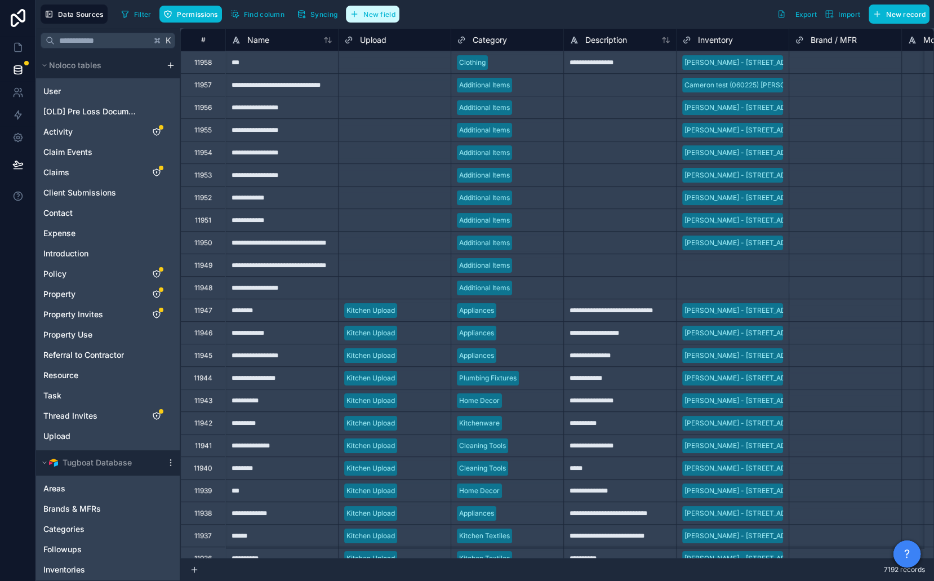
click at [388, 15] on span "New field" at bounding box center [379, 14] width 32 height 8
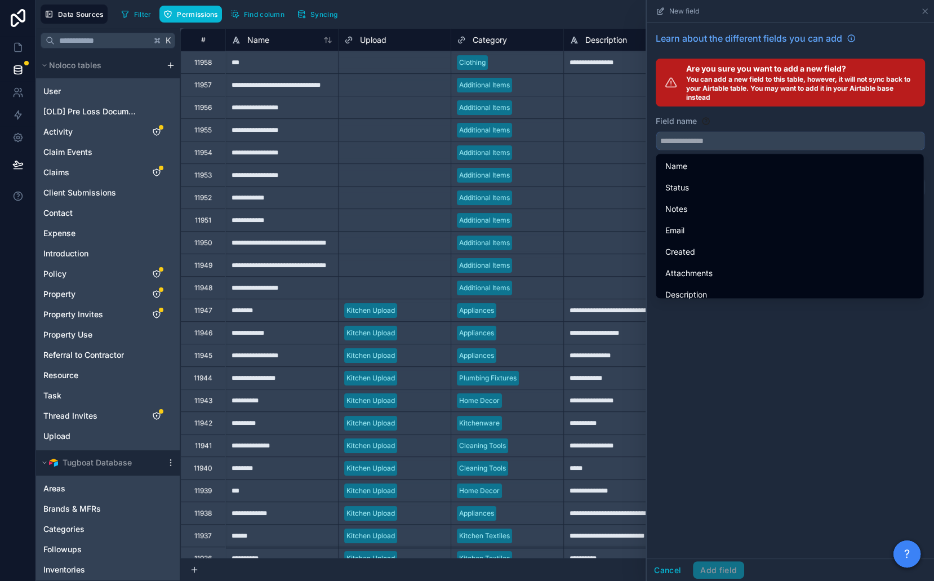
click at [683, 145] on input "text" at bounding box center [790, 141] width 268 height 18
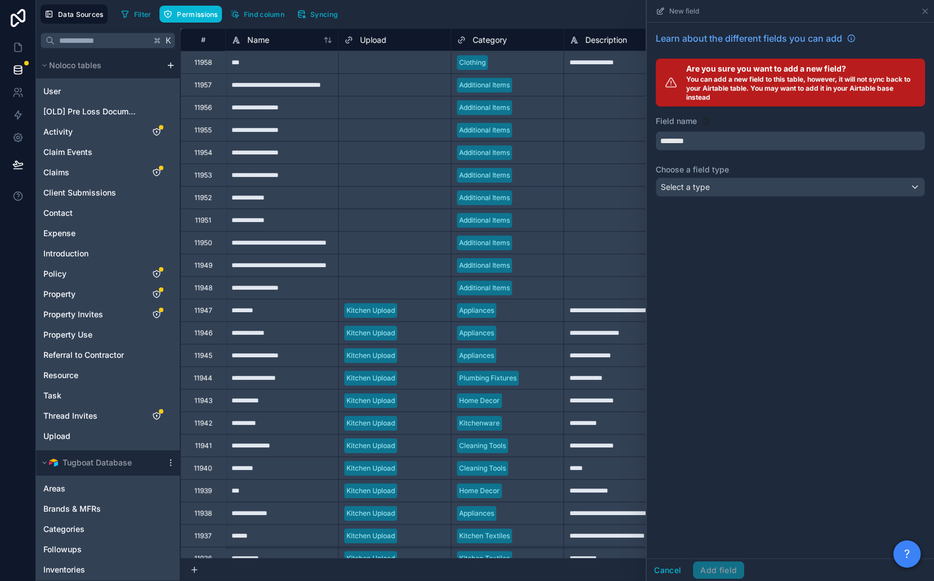
click at [656, 131] on button "********" at bounding box center [790, 140] width 269 height 19
type input "**********"
click at [700, 184] on span "Select a type" at bounding box center [685, 187] width 49 height 10
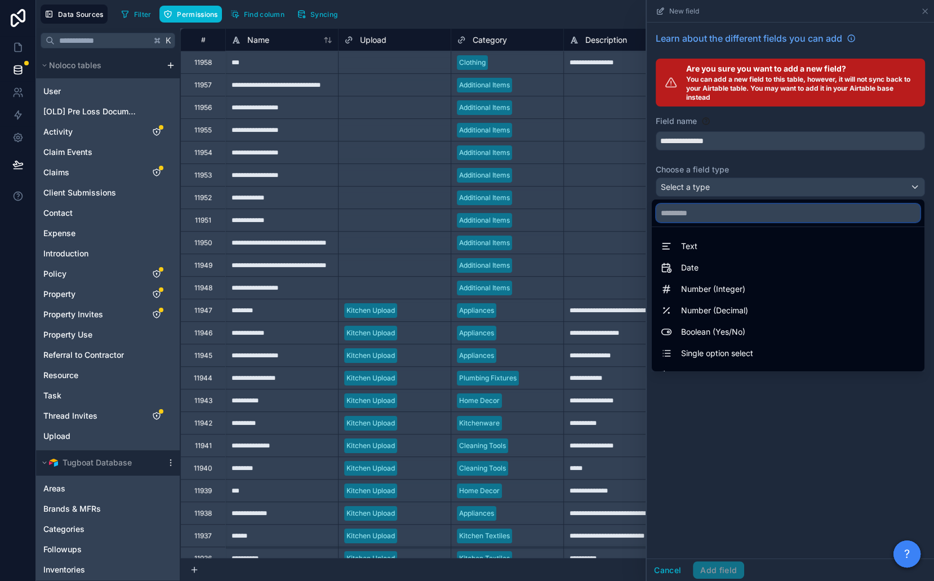
click at [701, 213] on input "text" at bounding box center [788, 213] width 264 height 18
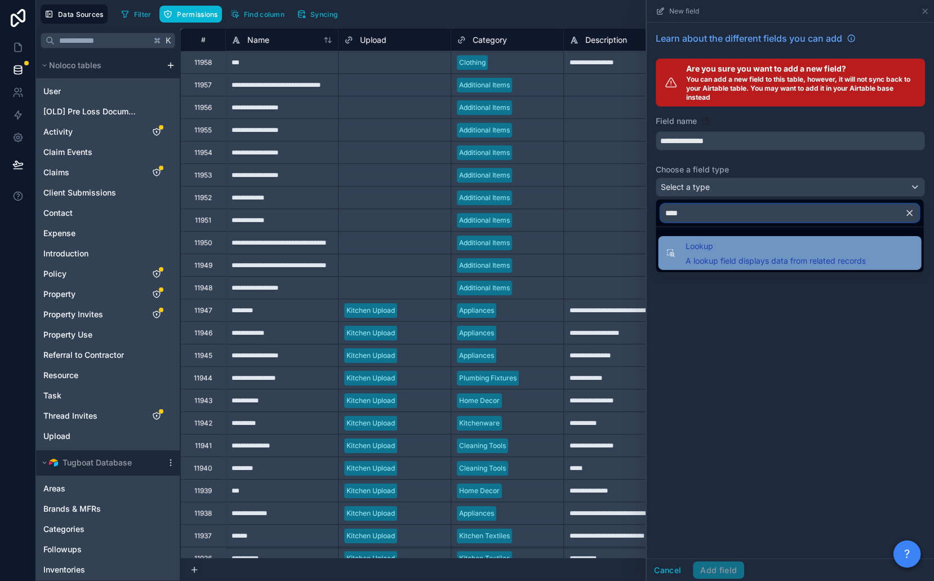
type input "****"
click at [710, 245] on span "Lookup" at bounding box center [775, 246] width 180 height 14
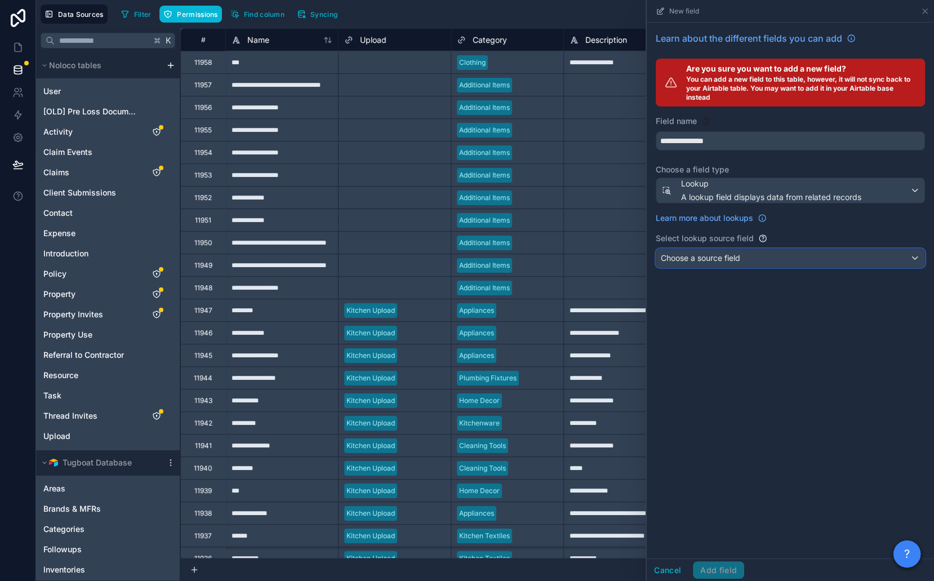
click at [710, 252] on span "Choose a source field" at bounding box center [700, 257] width 79 height 11
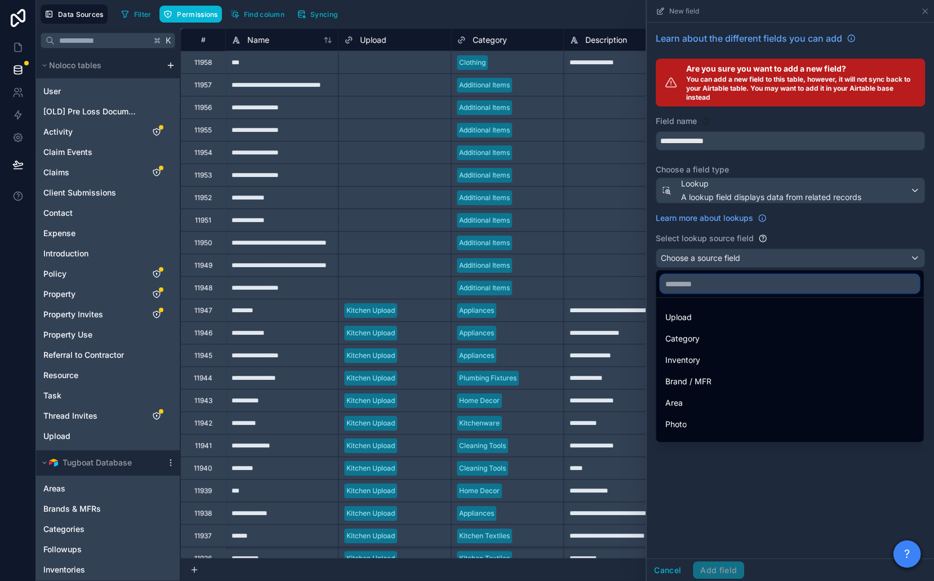
click at [711, 279] on input "text" at bounding box center [789, 283] width 259 height 18
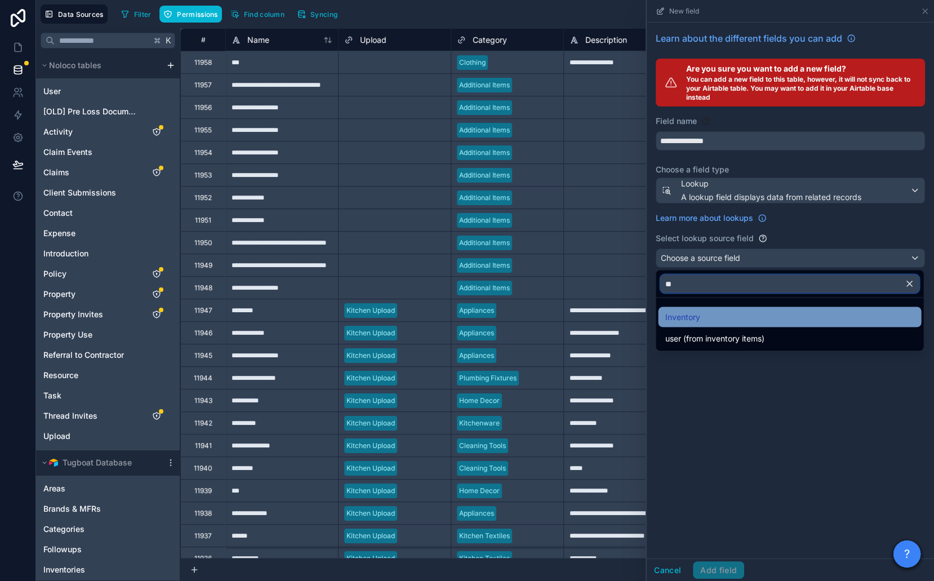
type input "**"
click at [721, 308] on div "Inventory" at bounding box center [789, 317] width 263 height 20
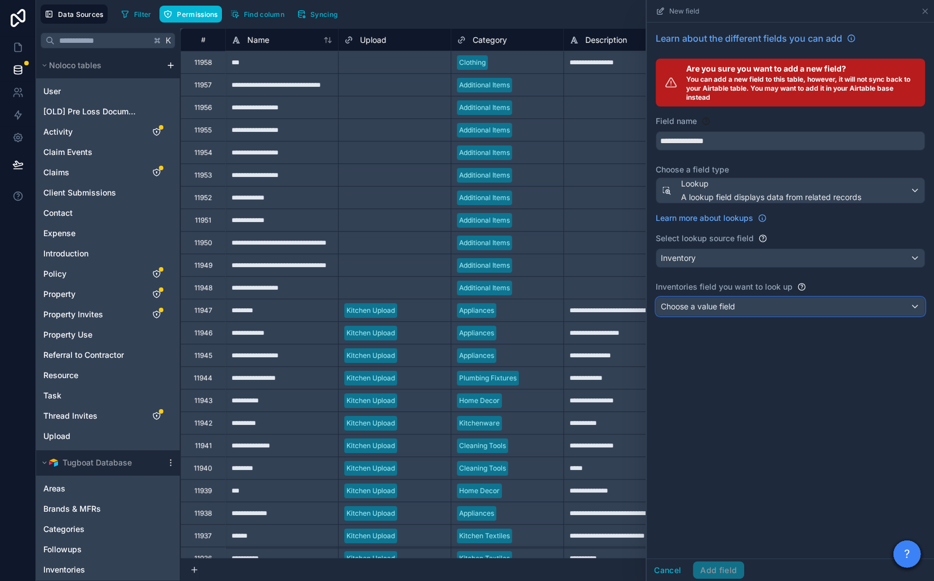
click at [721, 304] on span "Choose a value field" at bounding box center [698, 306] width 74 height 10
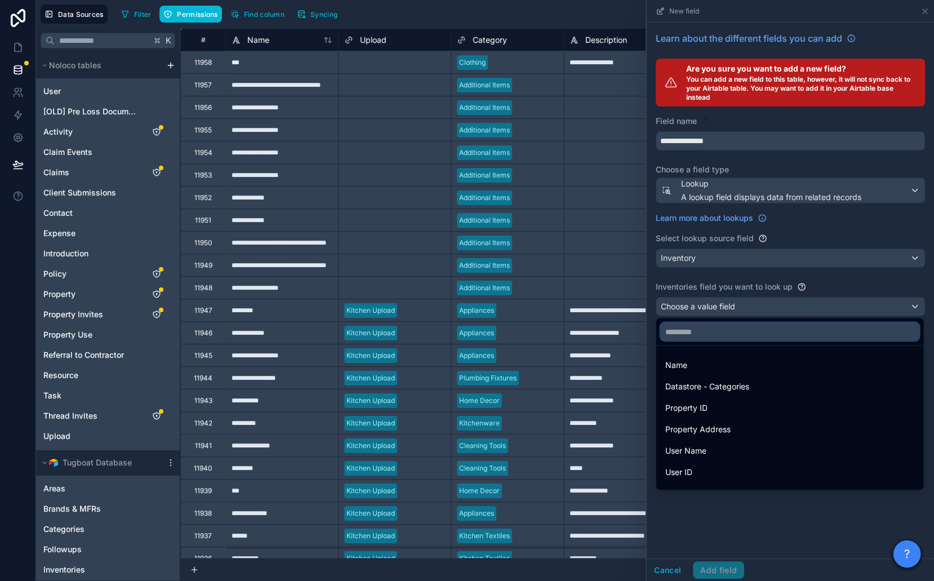
click at [722, 330] on input "text" at bounding box center [789, 331] width 259 height 18
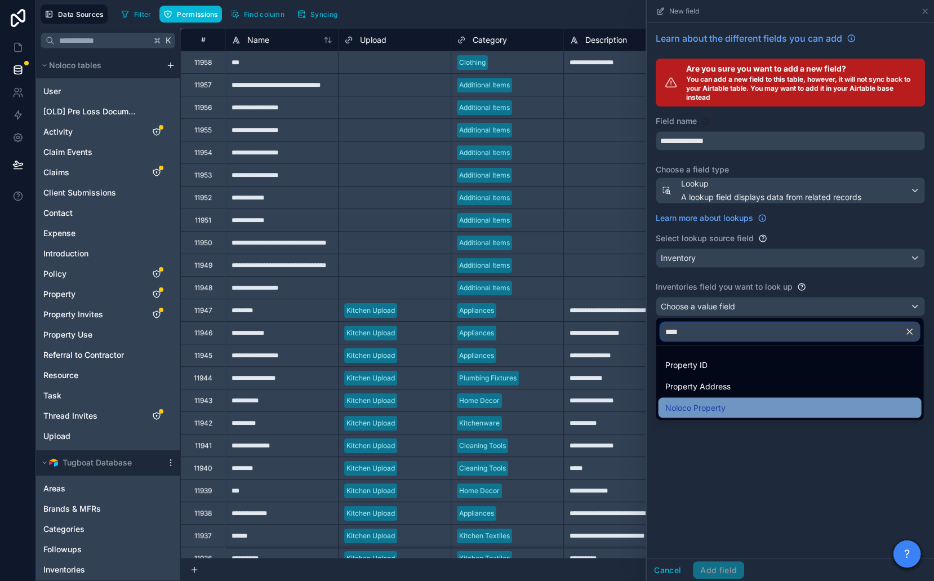
type input "****"
click at [715, 401] on span "Noloco Property" at bounding box center [695, 408] width 60 height 14
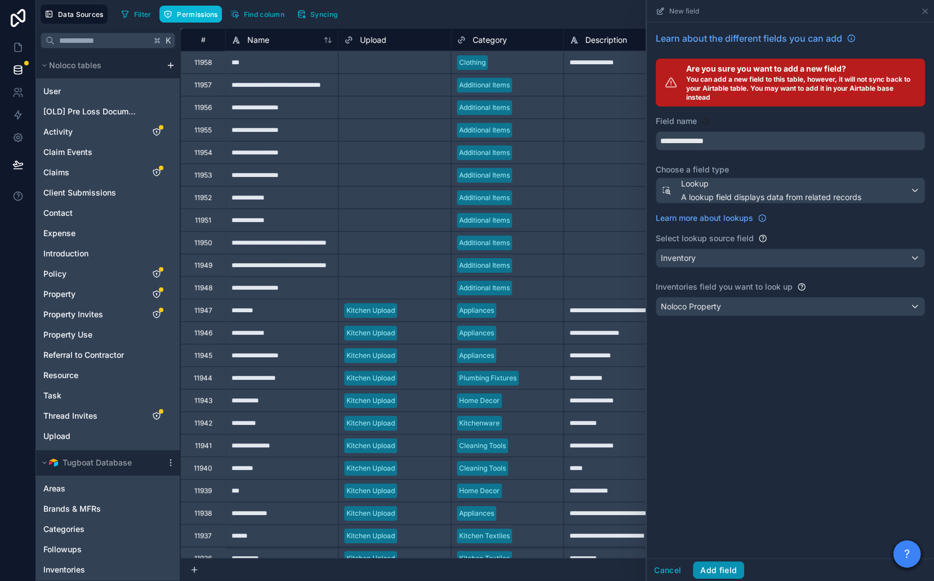
click at [720, 567] on button "Add field" at bounding box center [718, 570] width 51 height 18
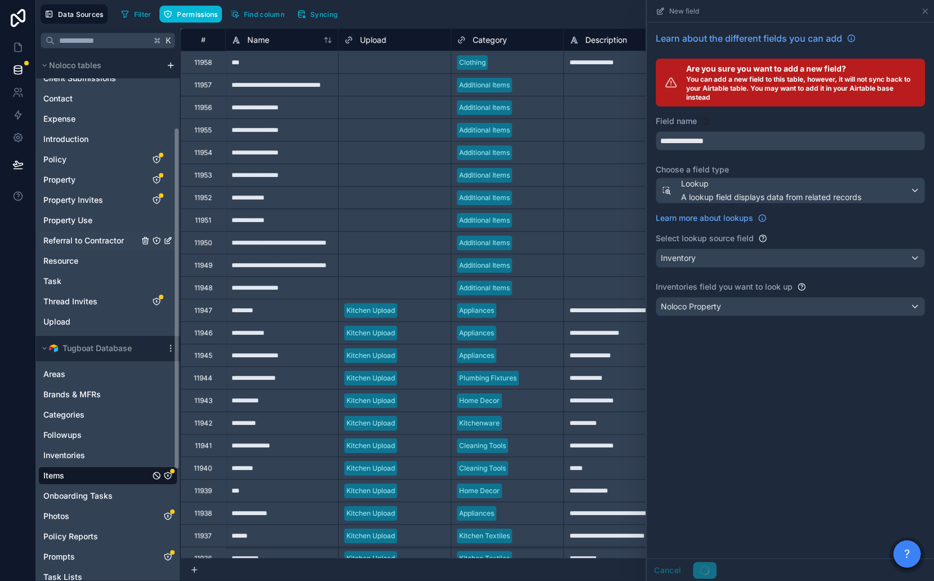
scroll to position [286, 0]
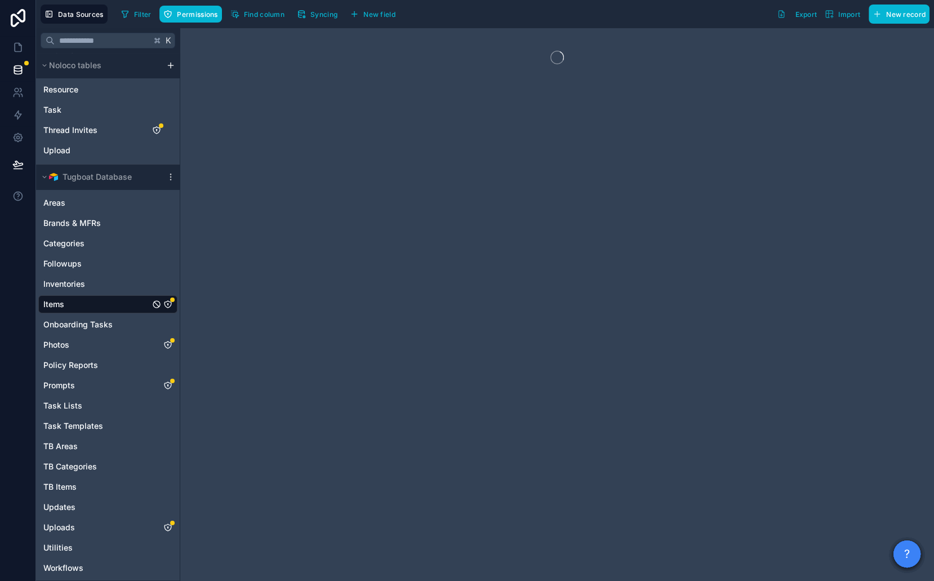
click at [169, 303] on icon "Items" at bounding box center [167, 304] width 9 height 9
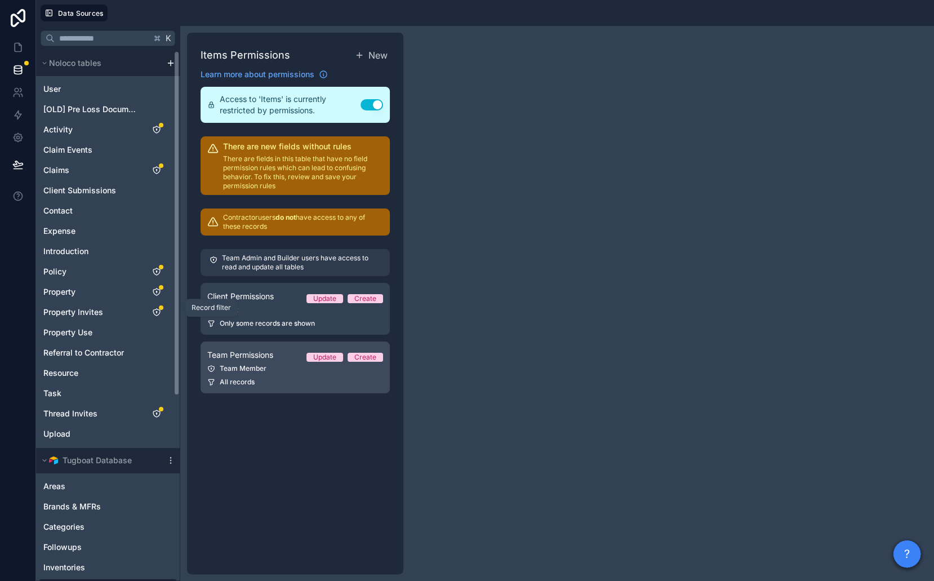
click at [250, 348] on div "Team Permissions Update Create" at bounding box center [295, 355] width 176 height 14
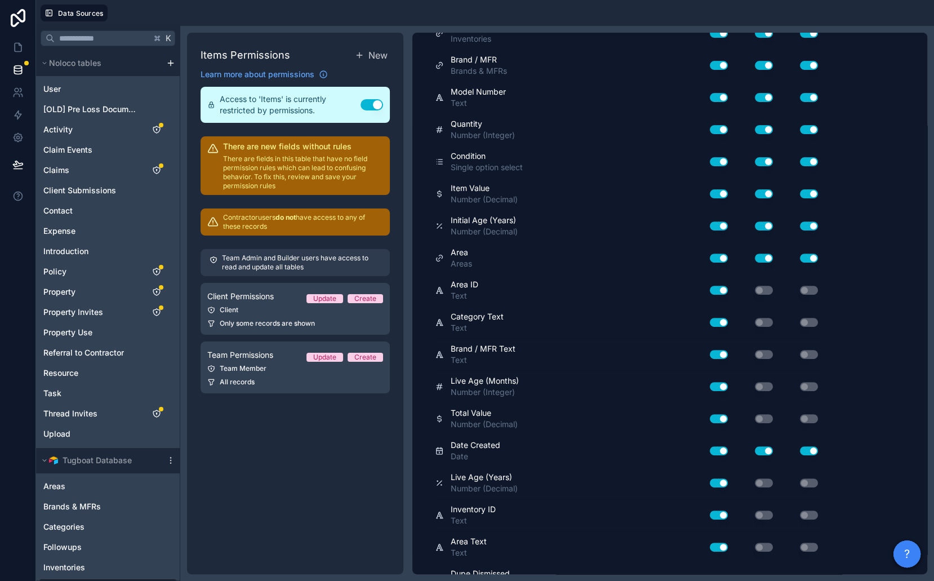
scroll to position [764, 0]
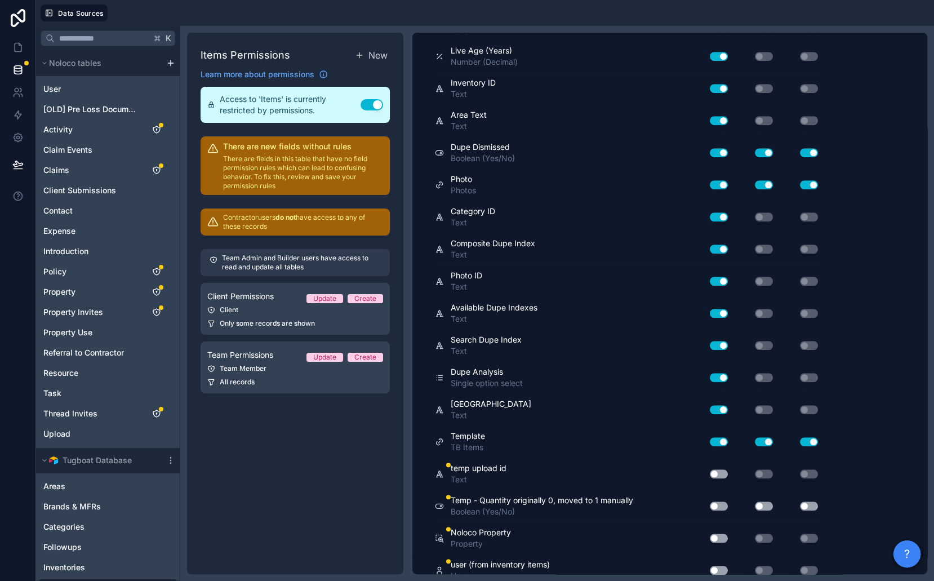
click at [717, 534] on button "Use setting" at bounding box center [719, 538] width 18 height 9
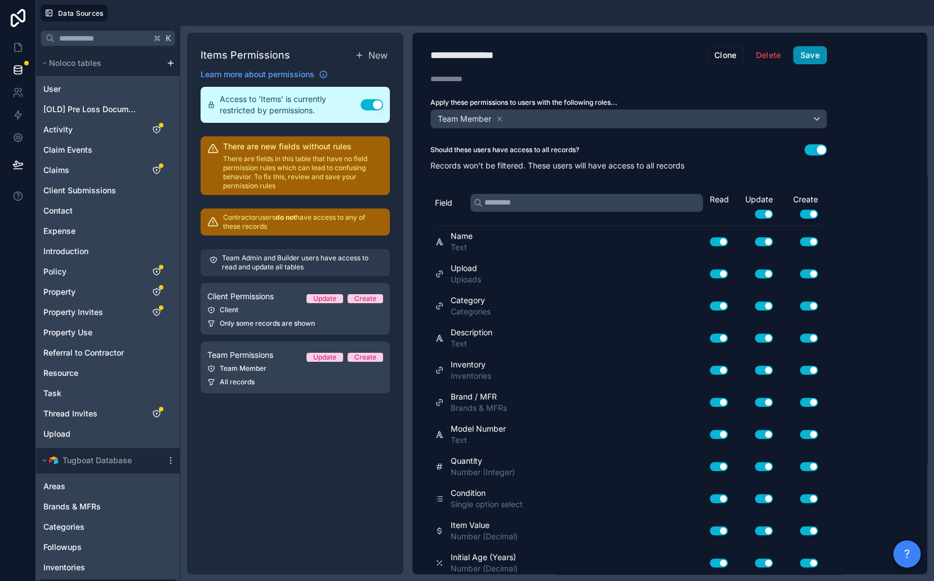
click at [817, 56] on button "Save" at bounding box center [810, 55] width 34 height 18
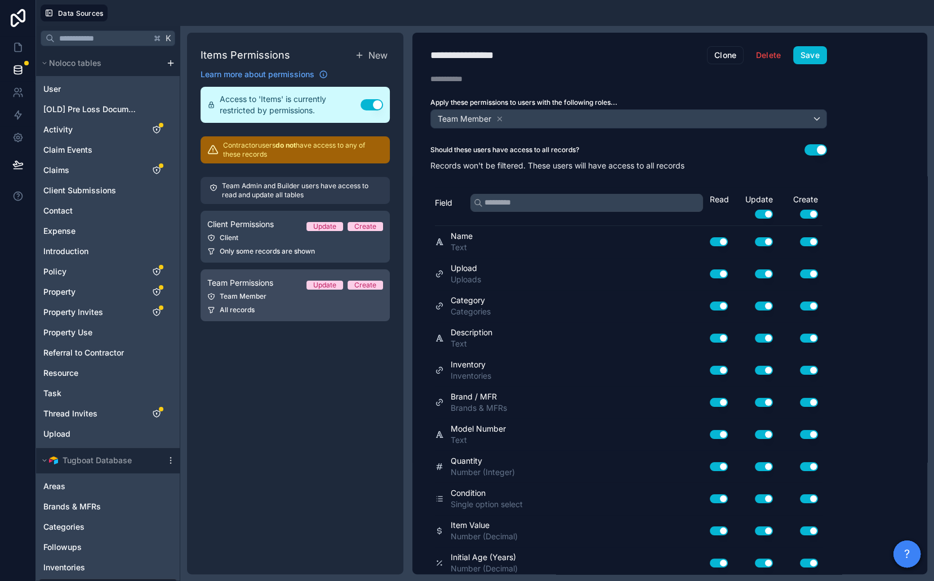
click at [272, 304] on link "Team Permissions Update Create Team Member All records" at bounding box center [295, 295] width 189 height 52
click at [272, 278] on span "Team Permissions" at bounding box center [240, 282] width 66 height 11
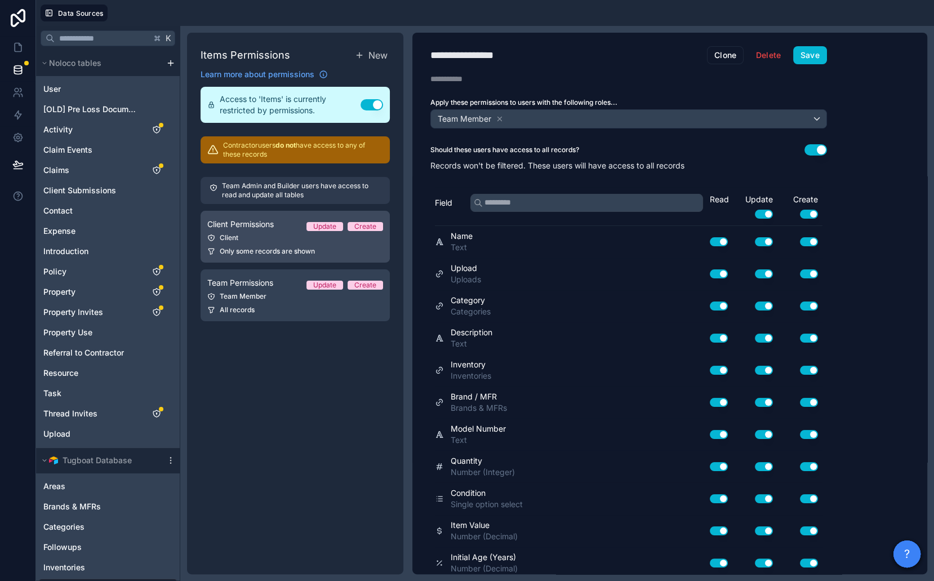
click at [267, 242] on link "Client Permissions Update Create Client Only some records are shown" at bounding box center [295, 237] width 189 height 52
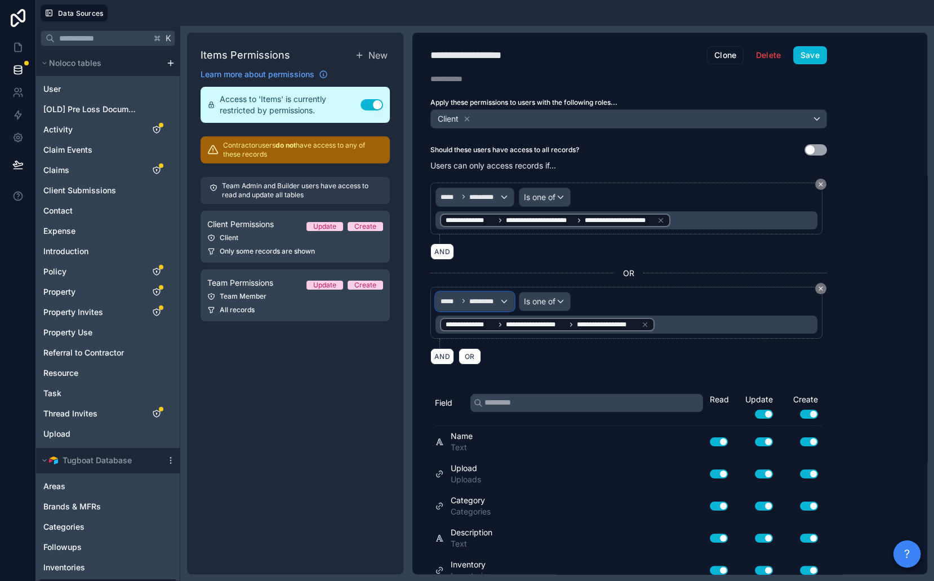
click at [477, 298] on span "*********" at bounding box center [484, 301] width 30 height 9
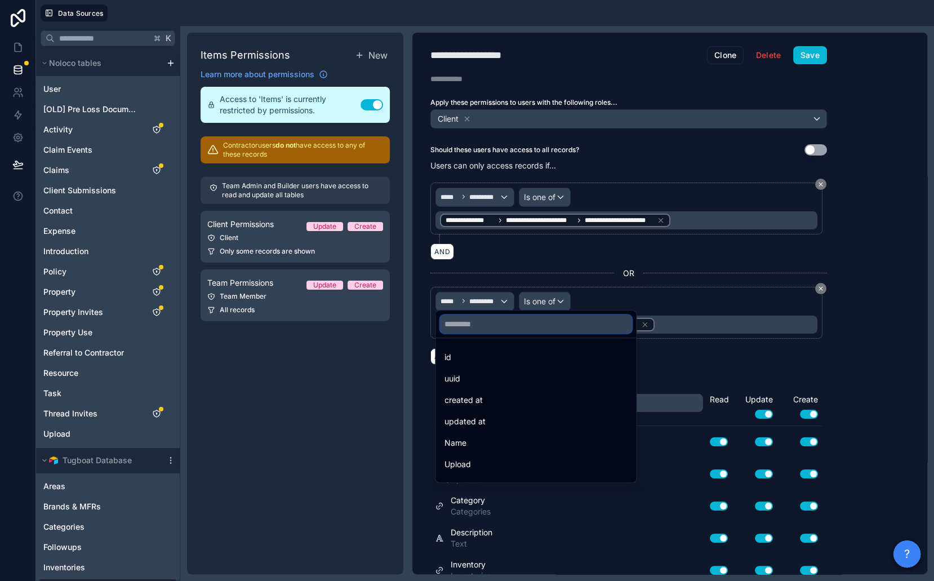
click at [480, 315] on input "text" at bounding box center [536, 324] width 192 height 18
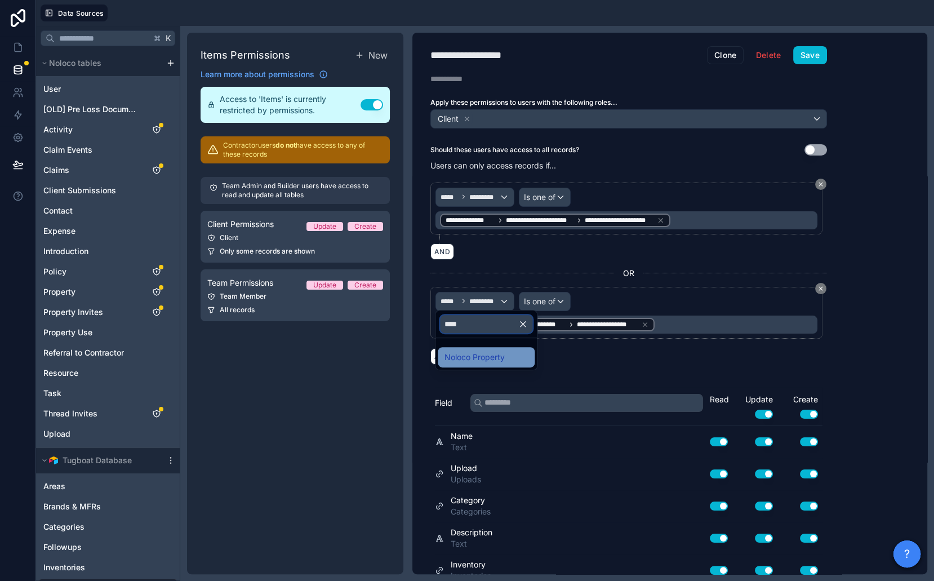
type input "****"
drag, startPoint x: 489, startPoint y: 349, endPoint x: 492, endPoint y: 341, distance: 8.9
click at [489, 349] on div "Noloco Property" at bounding box center [486, 357] width 97 height 20
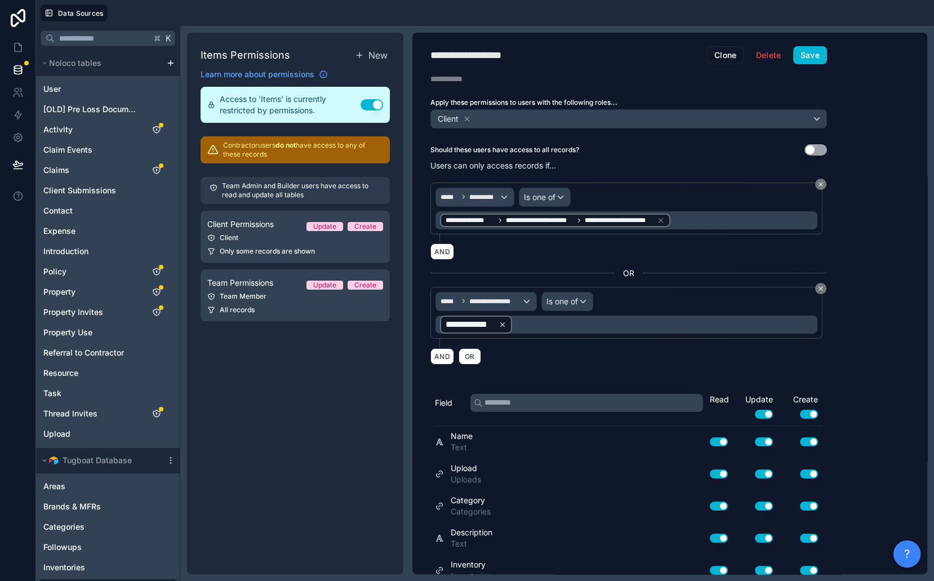
click at [503, 322] on icon at bounding box center [502, 324] width 4 height 4
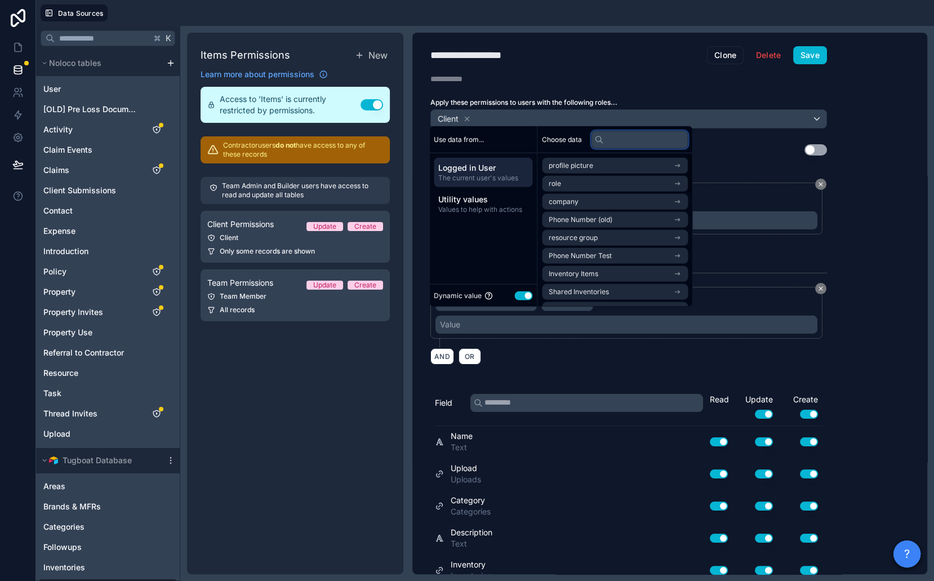
click at [628, 143] on input "text" at bounding box center [639, 139] width 97 height 18
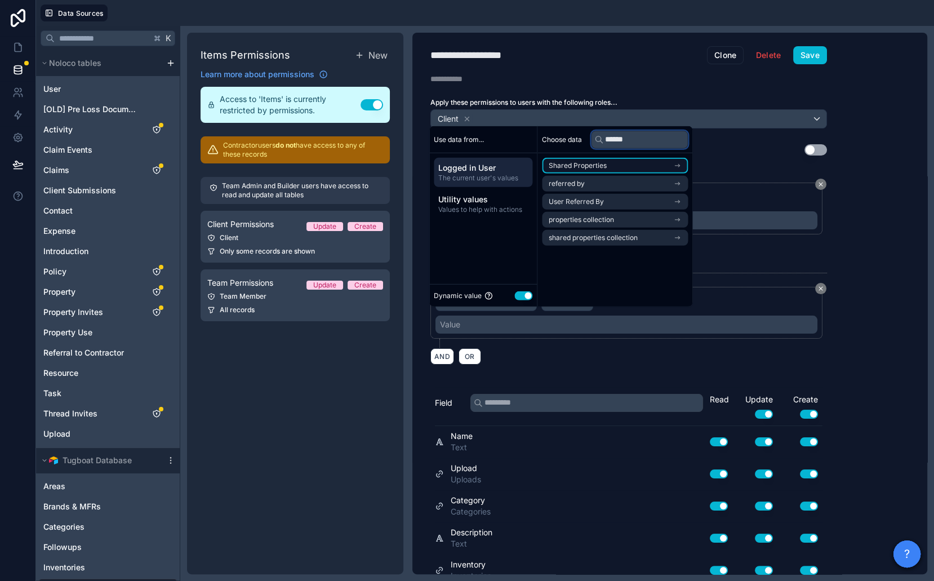
type input "******"
click at [623, 160] on li "Shared Properties" at bounding box center [615, 166] width 146 height 16
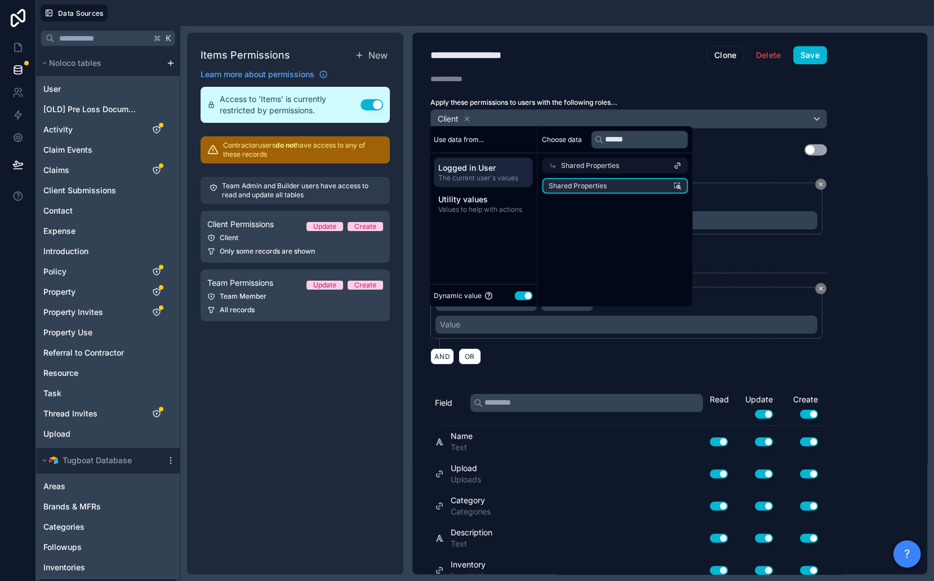
drag, startPoint x: 624, startPoint y: 187, endPoint x: 724, endPoint y: 114, distance: 123.5
click at [624, 187] on li "Shared Properties" at bounding box center [615, 186] width 146 height 16
click at [815, 50] on button "Save" at bounding box center [810, 55] width 34 height 18
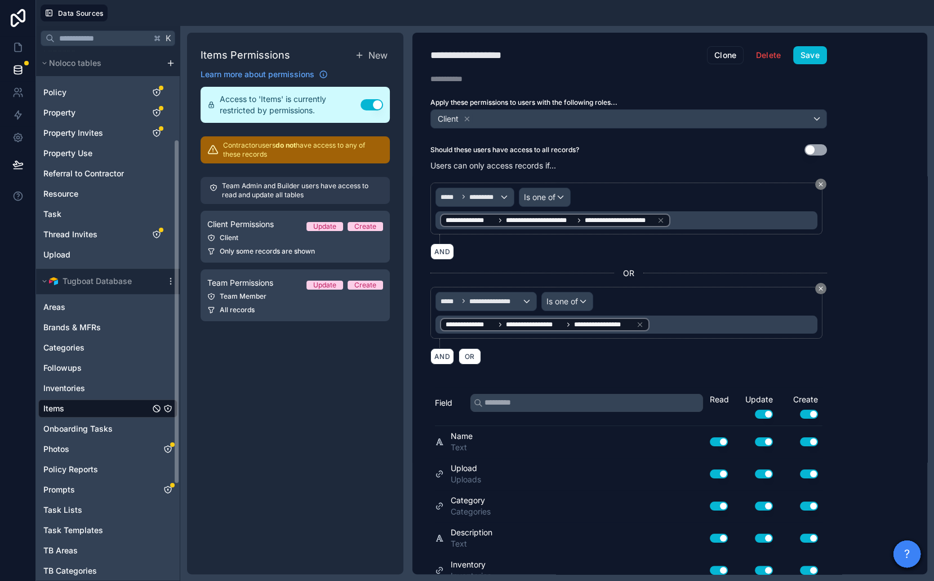
scroll to position [270, 0]
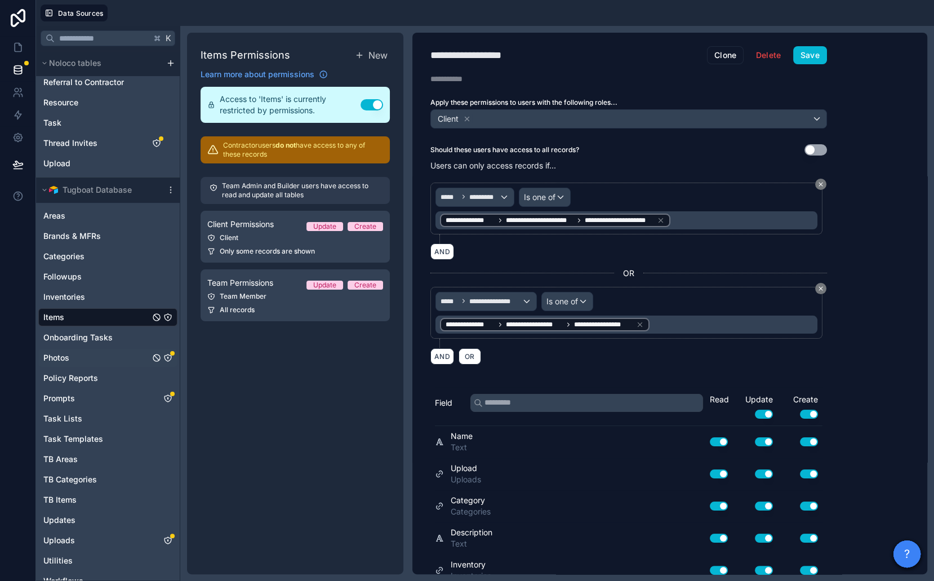
click at [167, 354] on icon "Photos" at bounding box center [168, 357] width 7 height 7
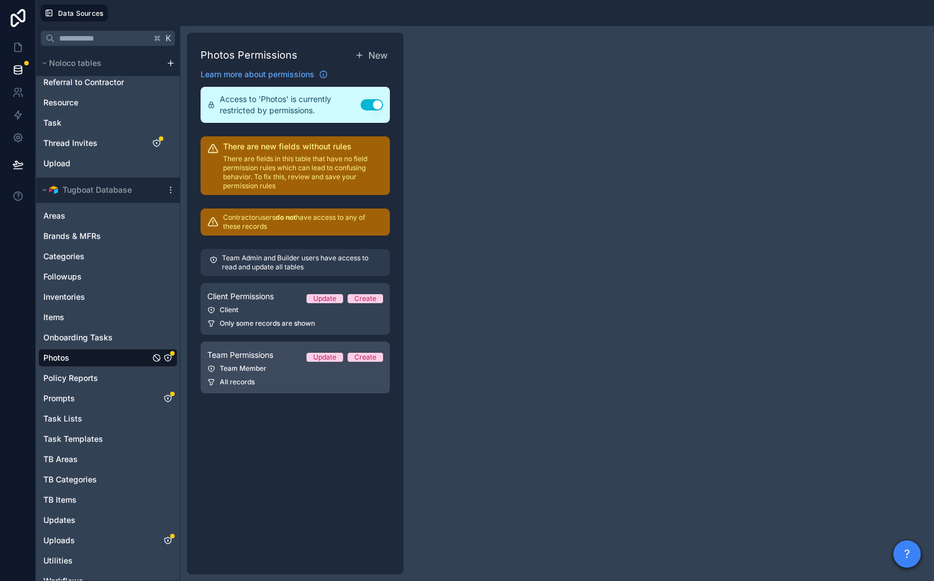
click at [258, 367] on div "Team Member" at bounding box center [295, 368] width 176 height 9
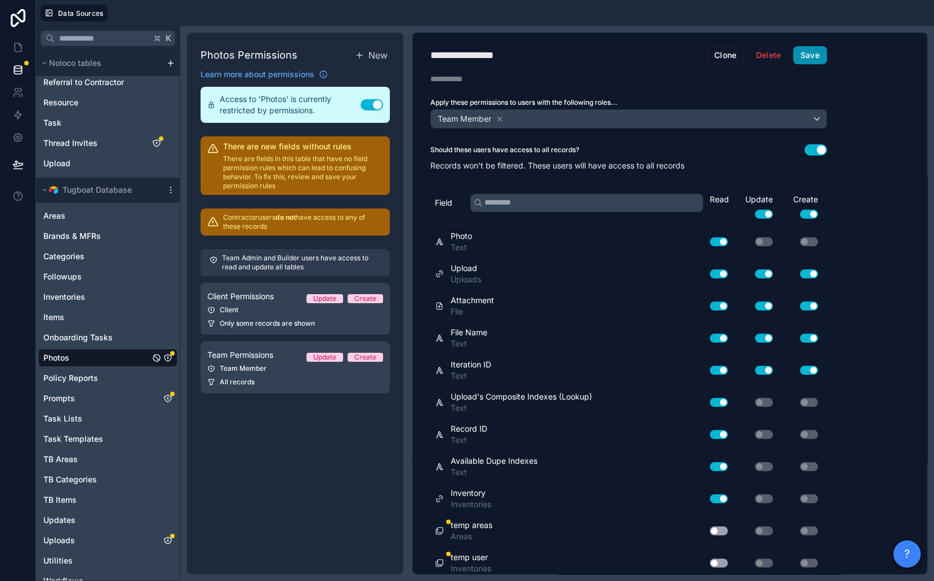
click at [808, 60] on button "Save" at bounding box center [810, 55] width 34 height 18
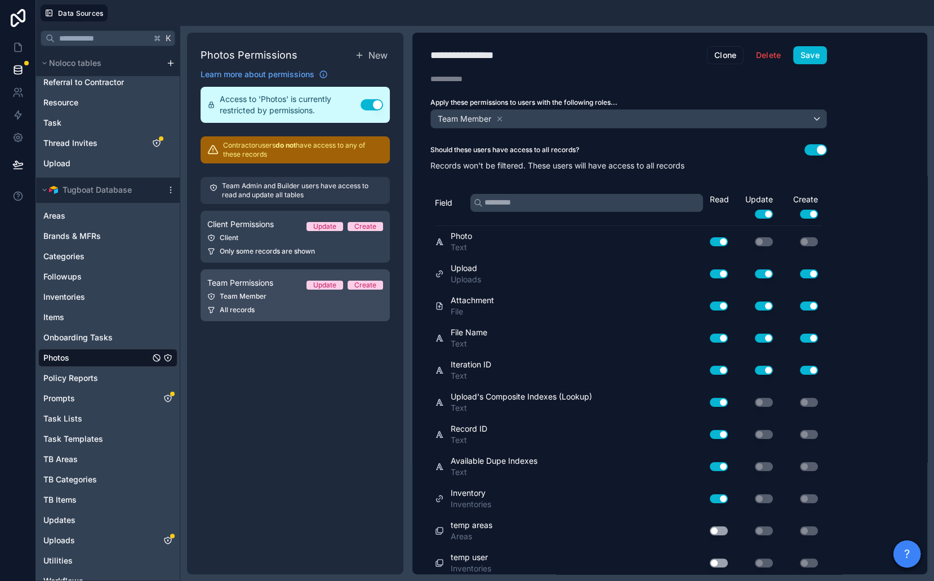
click at [250, 301] on link "Team Permissions Update Create Team Member All records" at bounding box center [295, 295] width 189 height 52
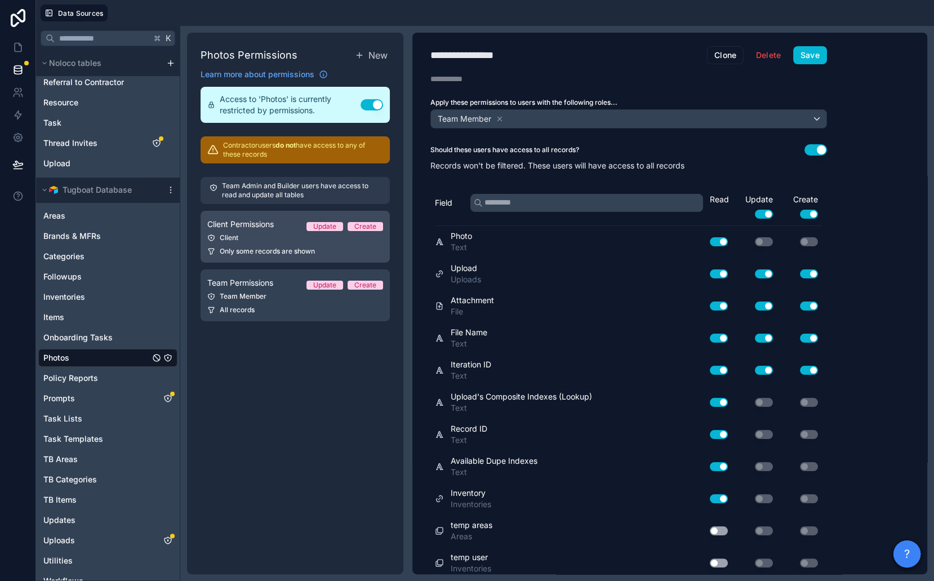
click at [250, 245] on link "Client Permissions Update Create Client Only some records are shown" at bounding box center [295, 237] width 189 height 52
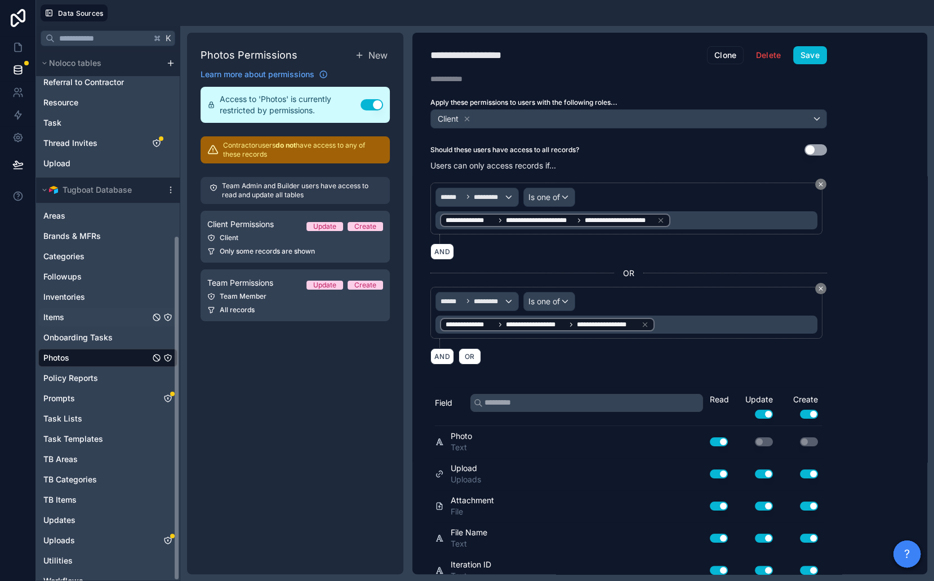
scroll to position [283, 0]
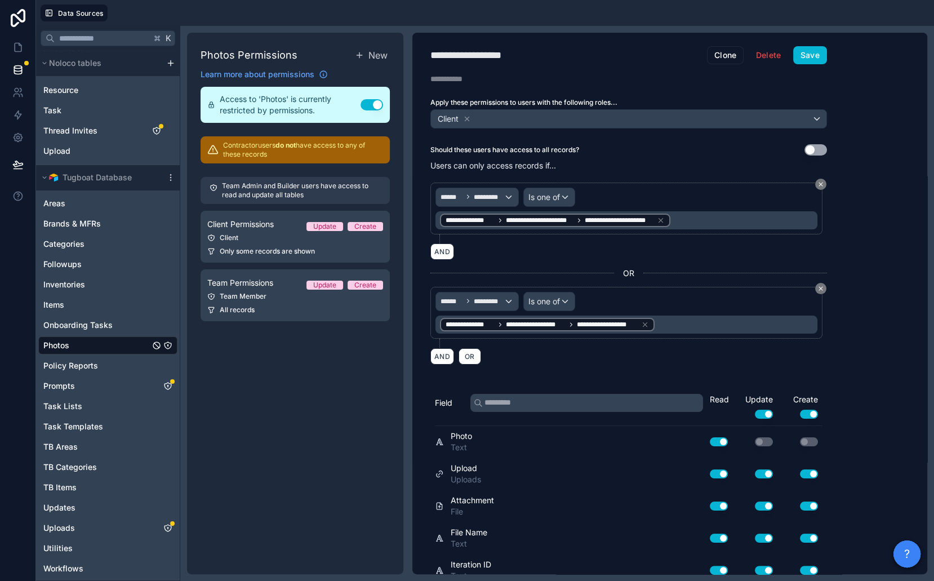
click at [95, 341] on div "Photos" at bounding box center [107, 345] width 139 height 18
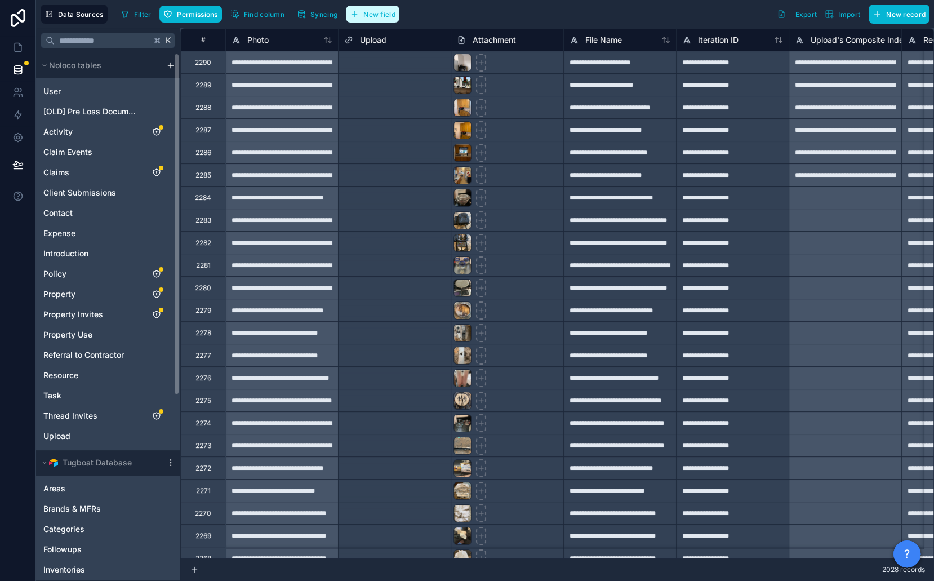
click at [367, 15] on span "New field" at bounding box center [379, 14] width 32 height 8
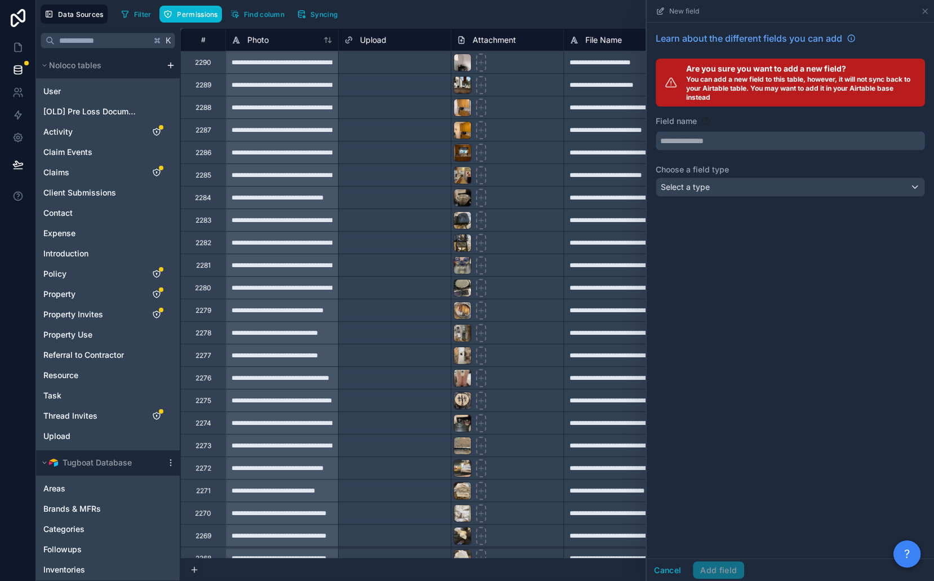
click at [687, 145] on input "text" at bounding box center [790, 141] width 268 height 18
type input "******"
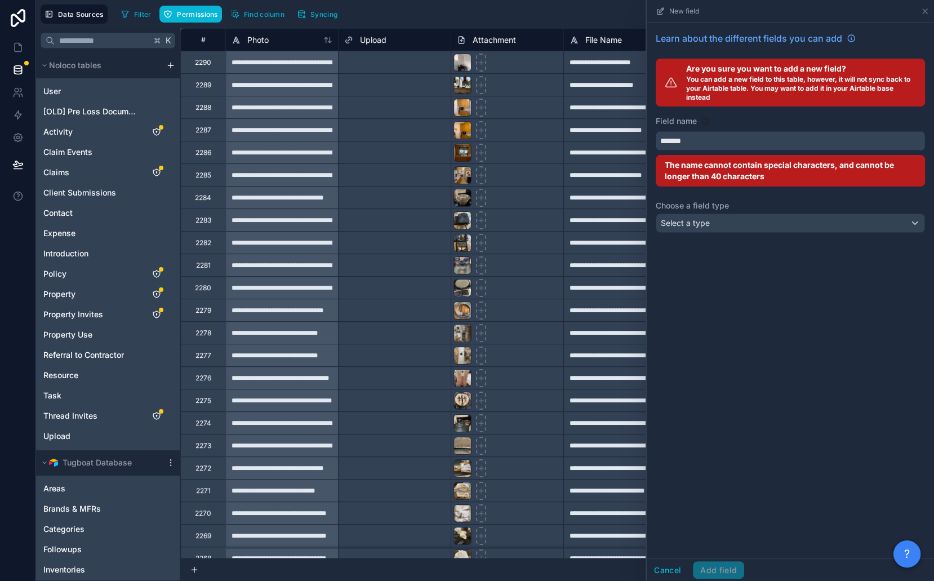
click at [656, 131] on button "******" at bounding box center [790, 140] width 269 height 19
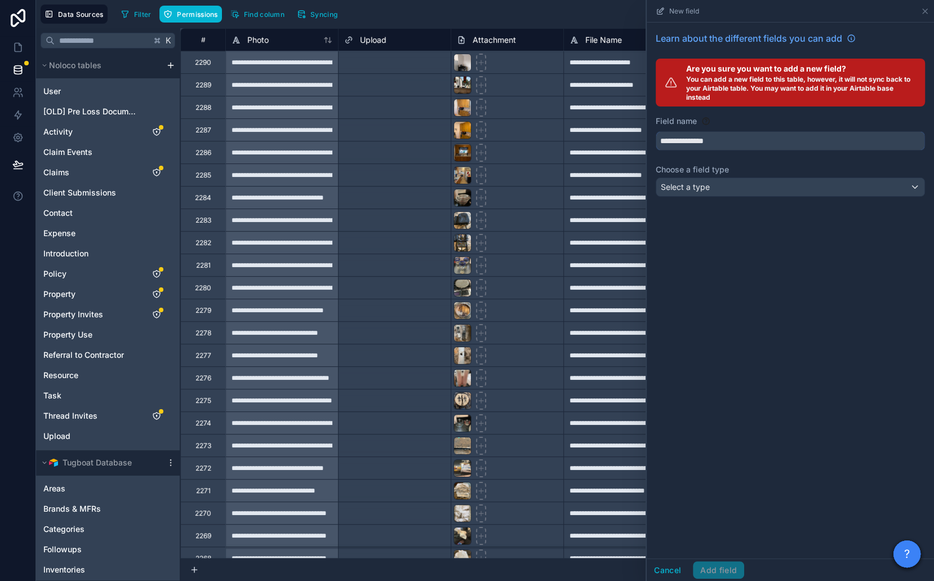
type input "**********"
click at [712, 184] on div "Select a type" at bounding box center [790, 187] width 268 height 18
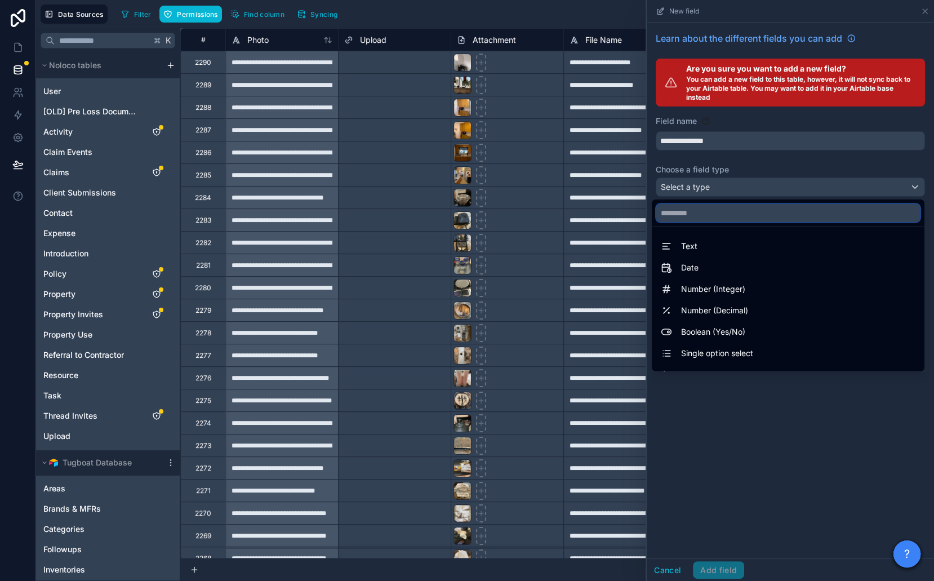
click at [715, 210] on input "text" at bounding box center [788, 213] width 264 height 18
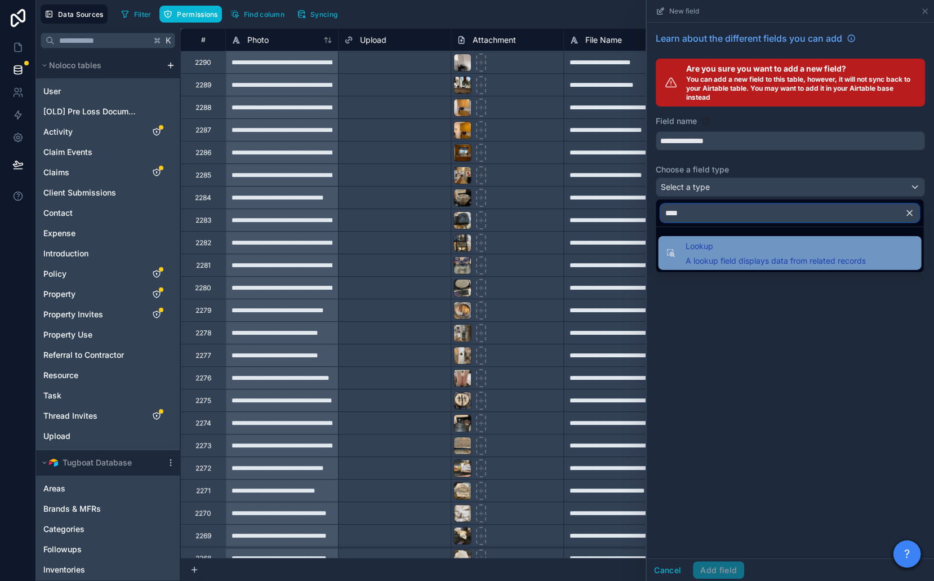
type input "****"
click at [722, 242] on span "Lookup" at bounding box center [775, 246] width 180 height 14
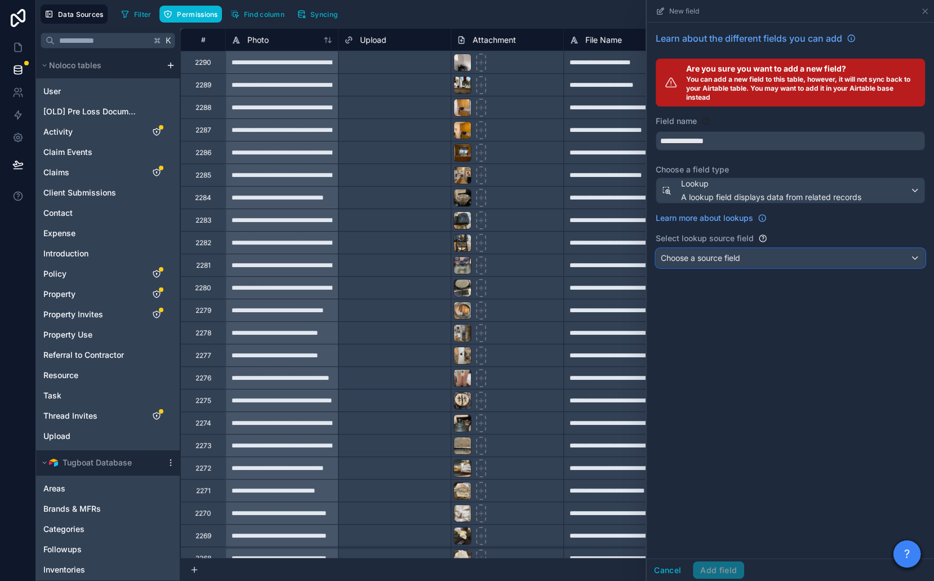
click at [725, 252] on span "Choose a source field" at bounding box center [700, 257] width 79 height 11
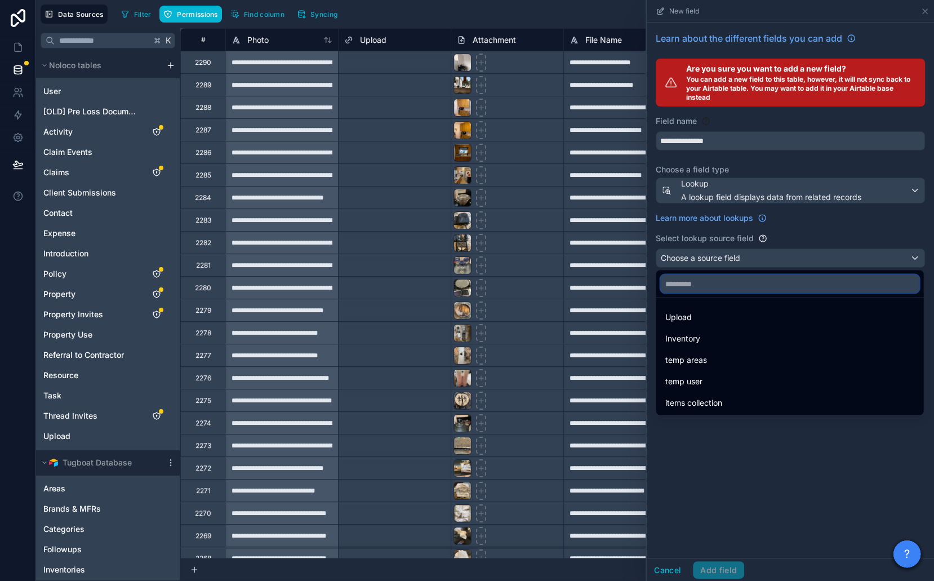
click at [726, 282] on input "text" at bounding box center [789, 283] width 259 height 18
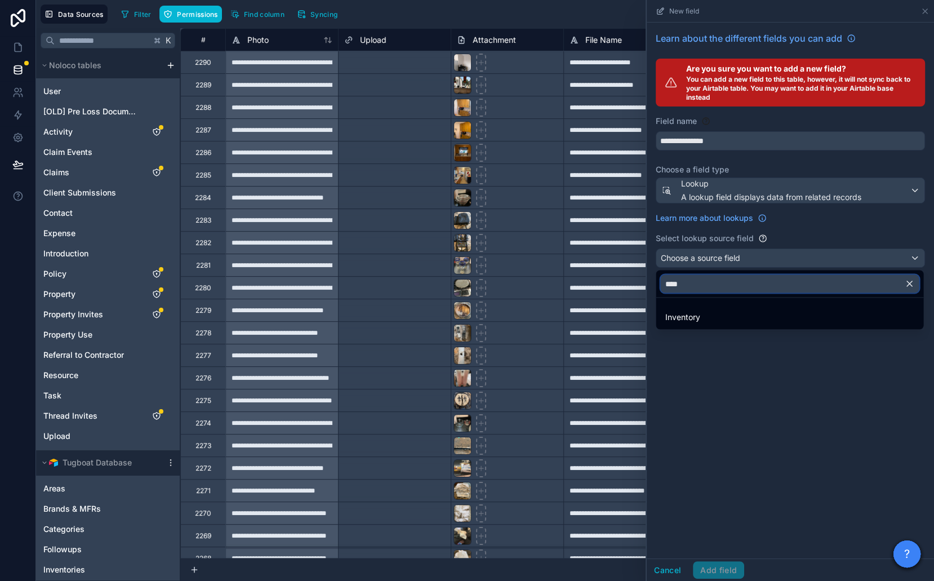
type input "****"
click at [728, 304] on ul "Inventory" at bounding box center [790, 314] width 268 height 32
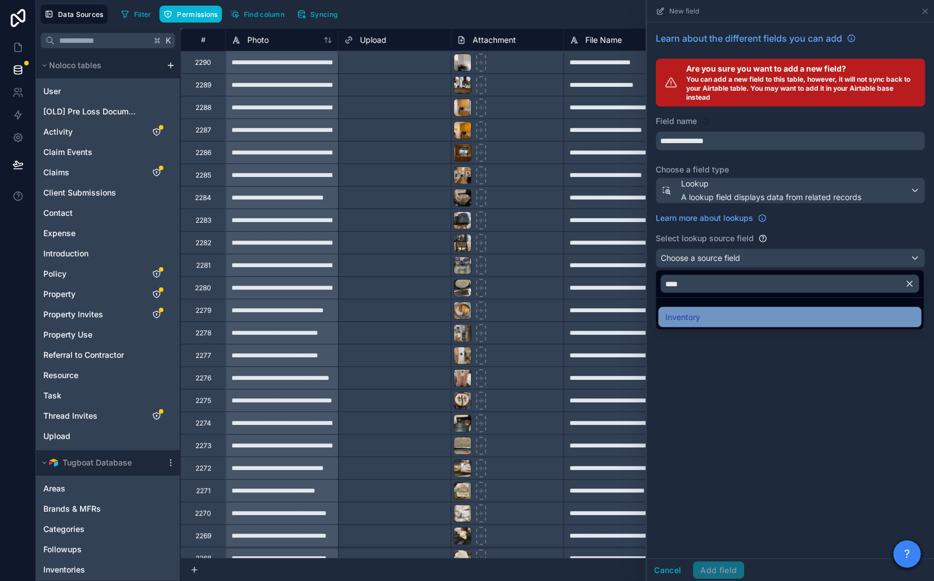
click at [730, 313] on div "Inventory" at bounding box center [790, 317] width 250 height 14
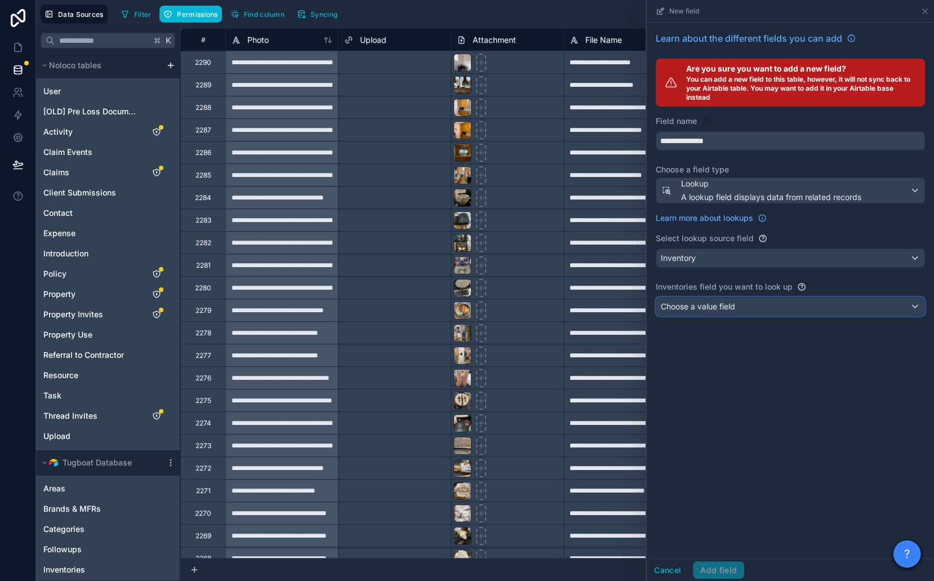
click at [726, 304] on span "Choose a value field" at bounding box center [698, 306] width 74 height 10
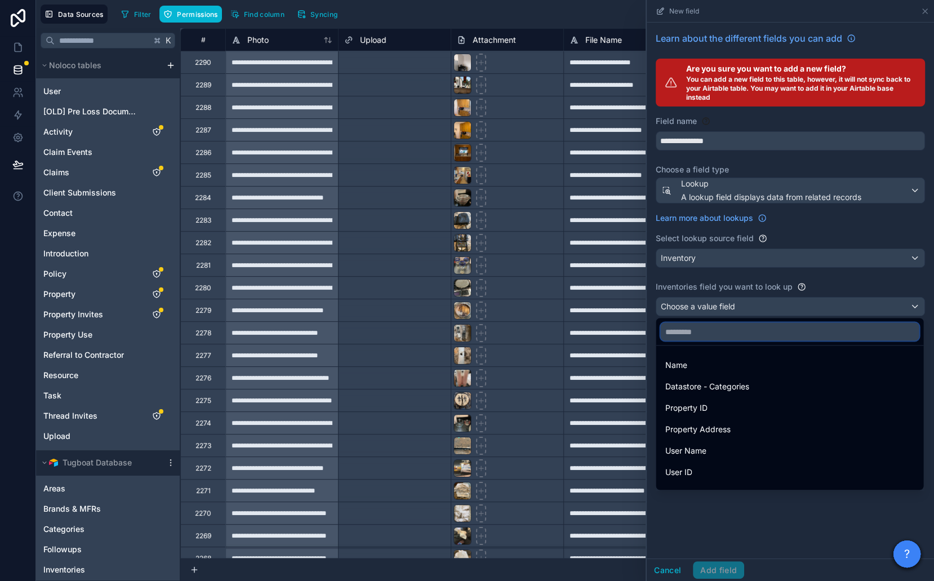
click at [729, 326] on input "text" at bounding box center [789, 331] width 259 height 18
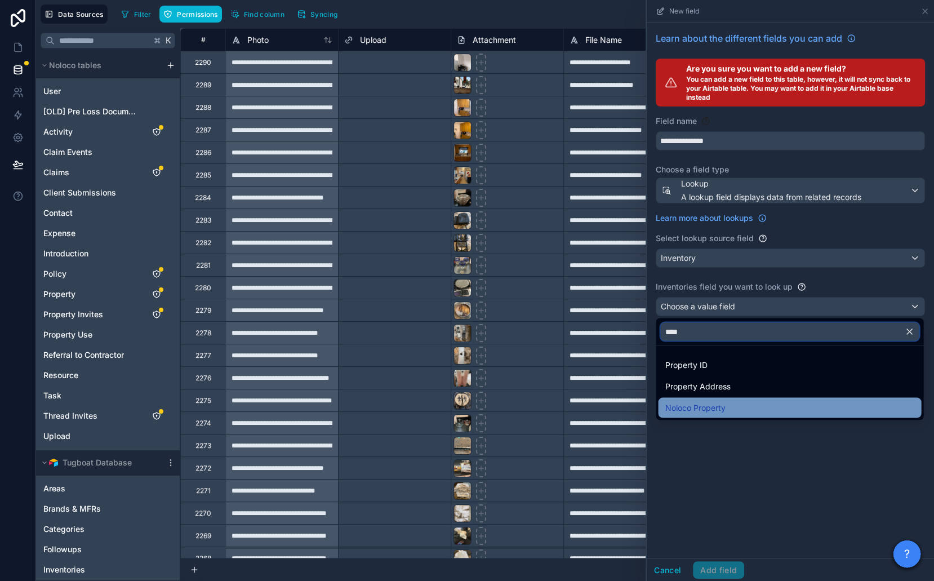
type input "****"
click at [732, 405] on div "Noloco Property" at bounding box center [790, 408] width 250 height 14
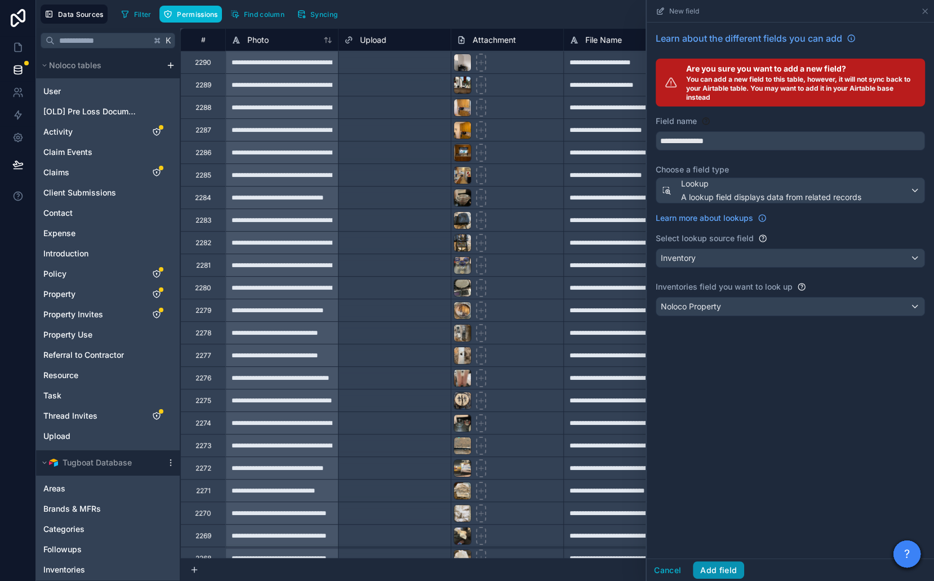
click at [716, 576] on button "Add field" at bounding box center [718, 570] width 51 height 18
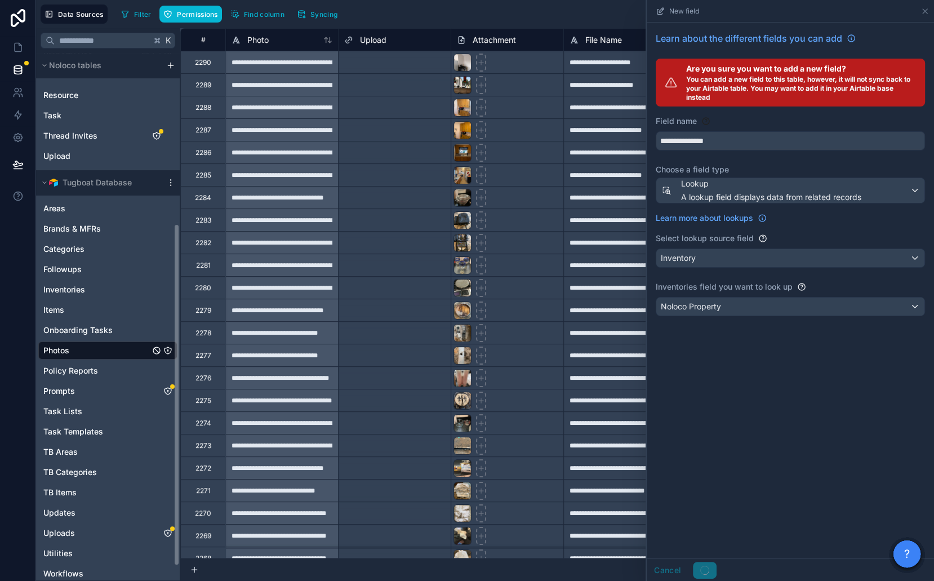
scroll to position [286, 0]
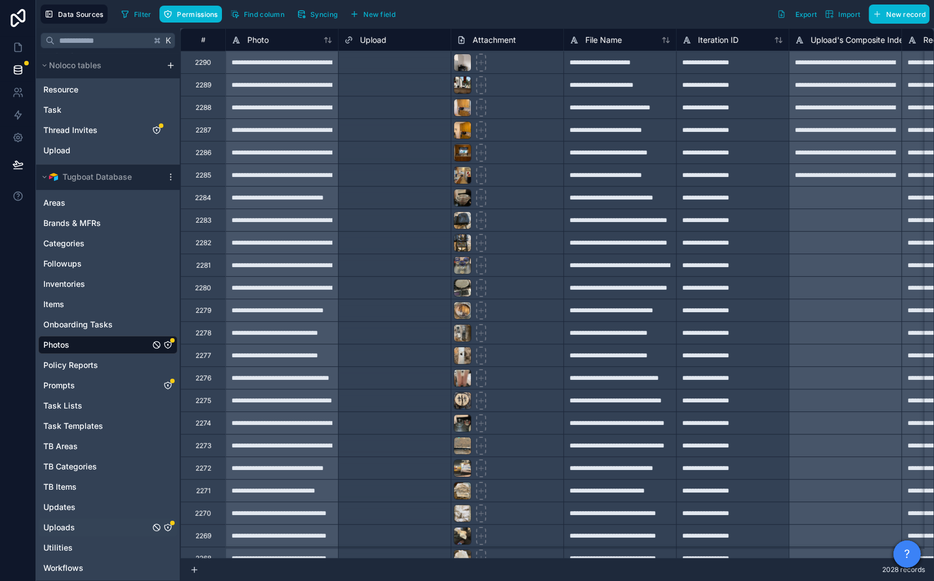
click at [169, 525] on icon "Uploads" at bounding box center [167, 527] width 9 height 9
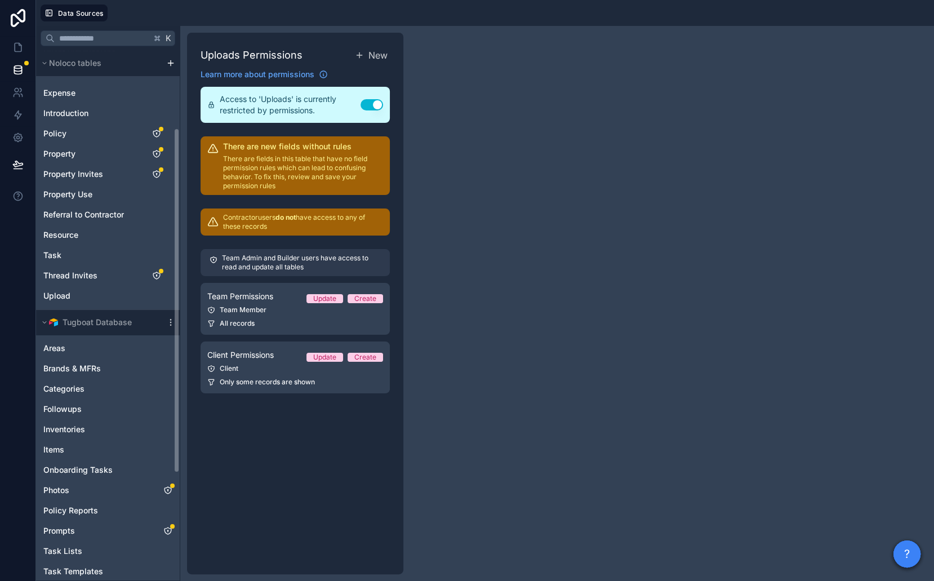
scroll to position [283, 0]
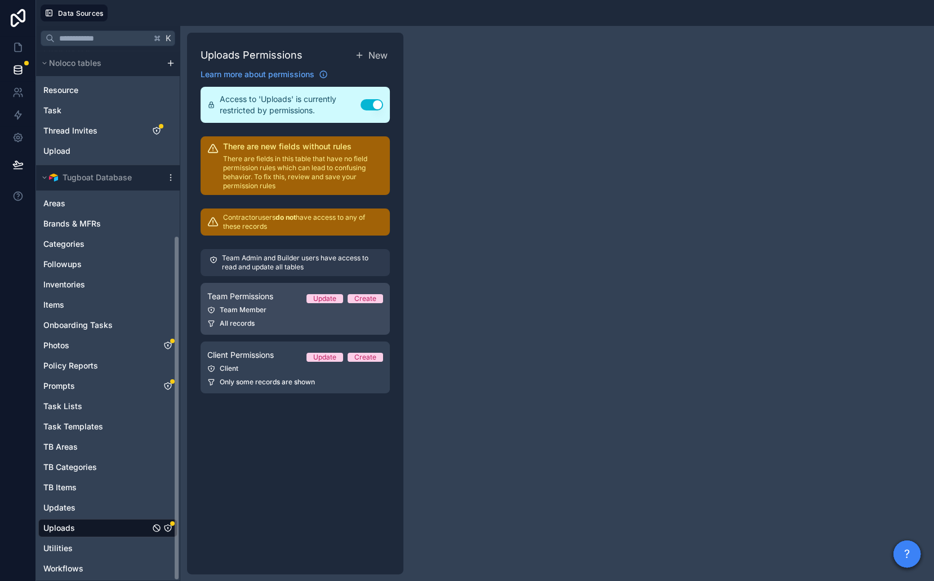
click at [256, 312] on div "Team Member" at bounding box center [295, 309] width 176 height 9
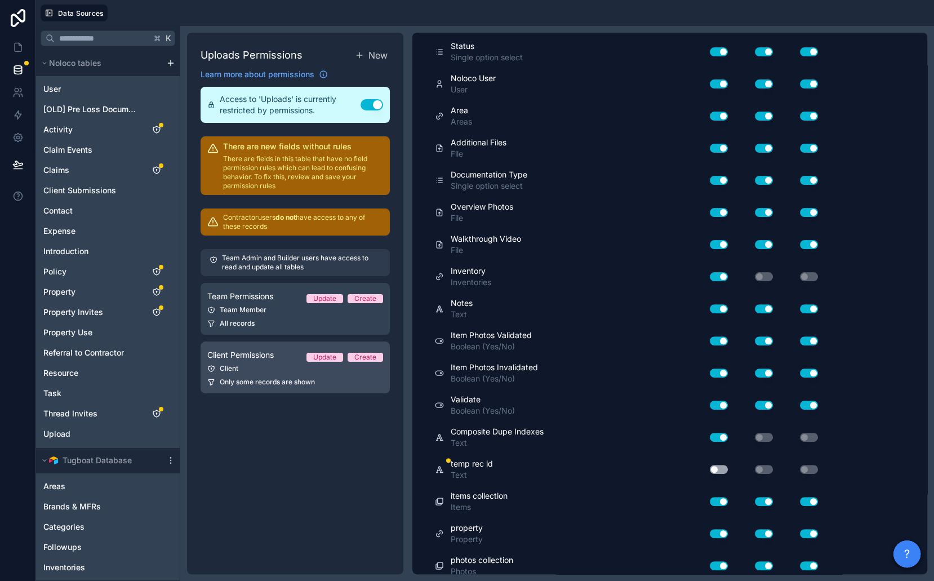
click at [306, 378] on span "Only some records are shown" at bounding box center [267, 382] width 95 height 9
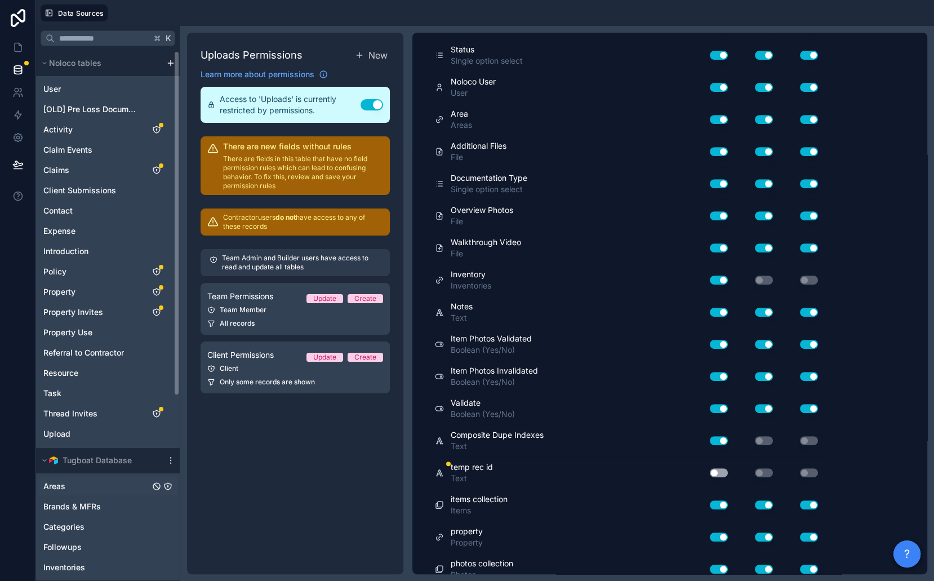
scroll to position [283, 0]
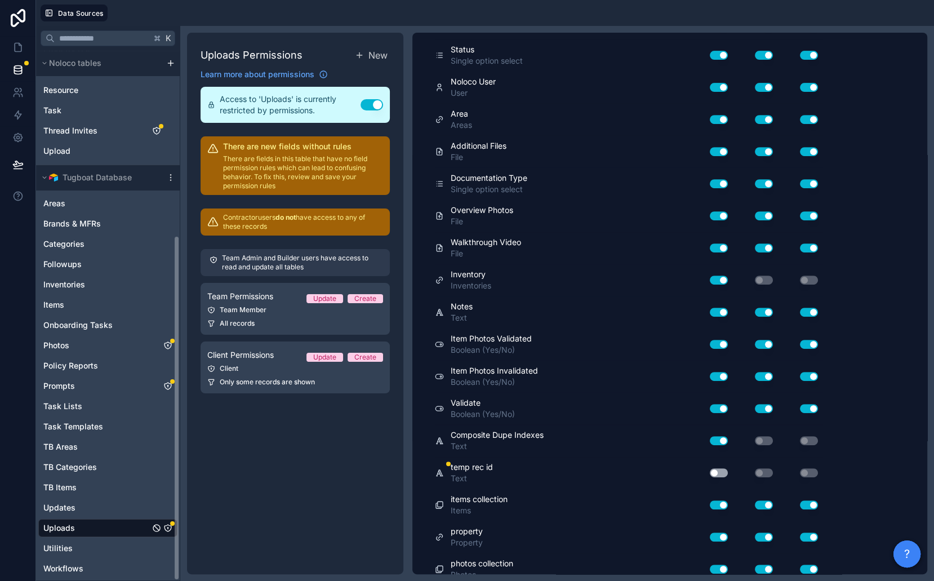
click at [91, 522] on div "Uploads" at bounding box center [107, 528] width 139 height 18
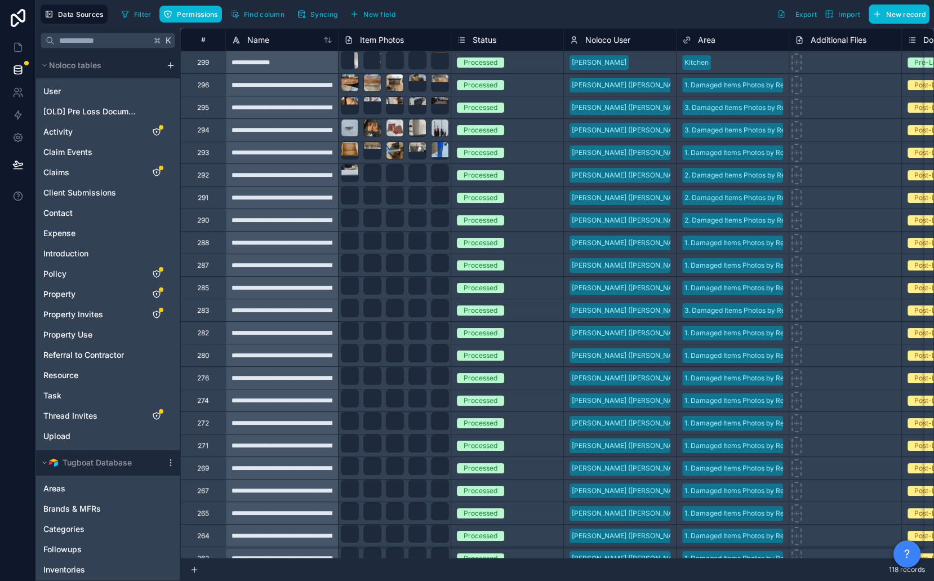
scroll to position [0, 712]
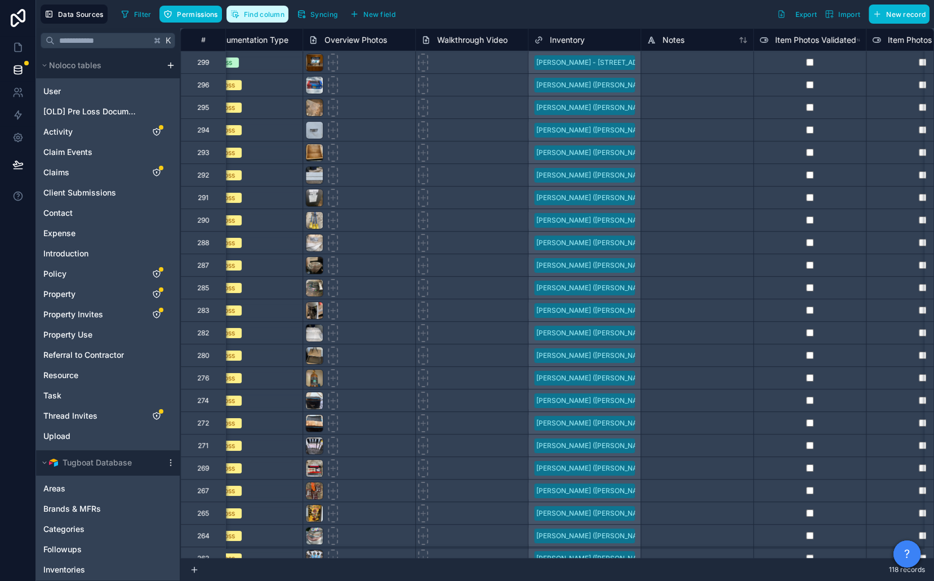
click at [268, 10] on span "Find column" at bounding box center [264, 14] width 41 height 8
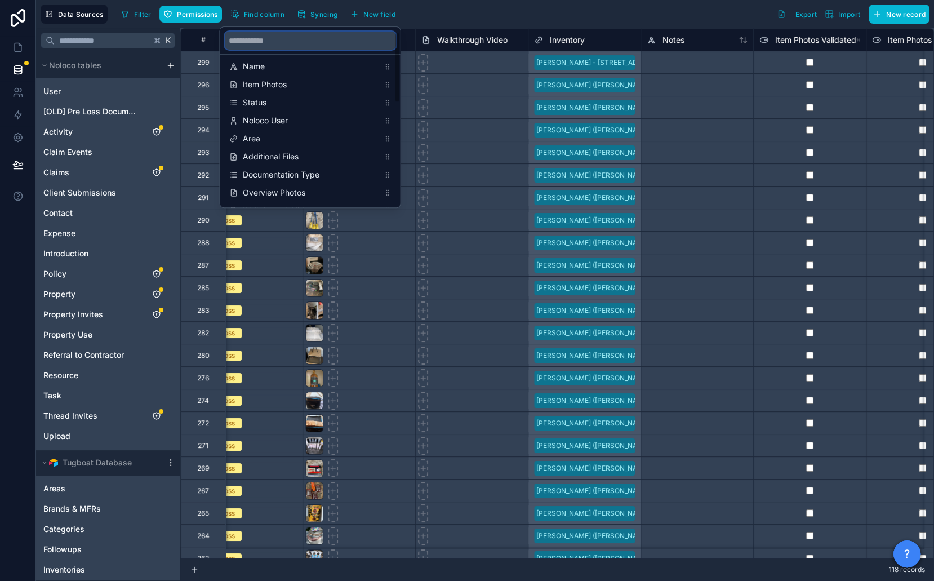
click at [289, 41] on input "scrollable content" at bounding box center [310, 41] width 171 height 18
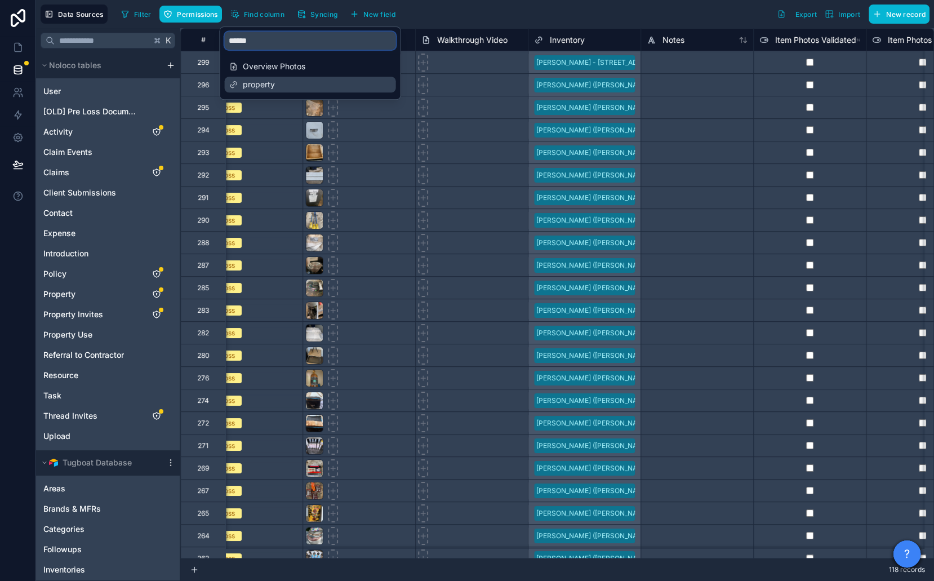
type input "******"
click at [294, 83] on span "property" at bounding box center [311, 84] width 136 height 11
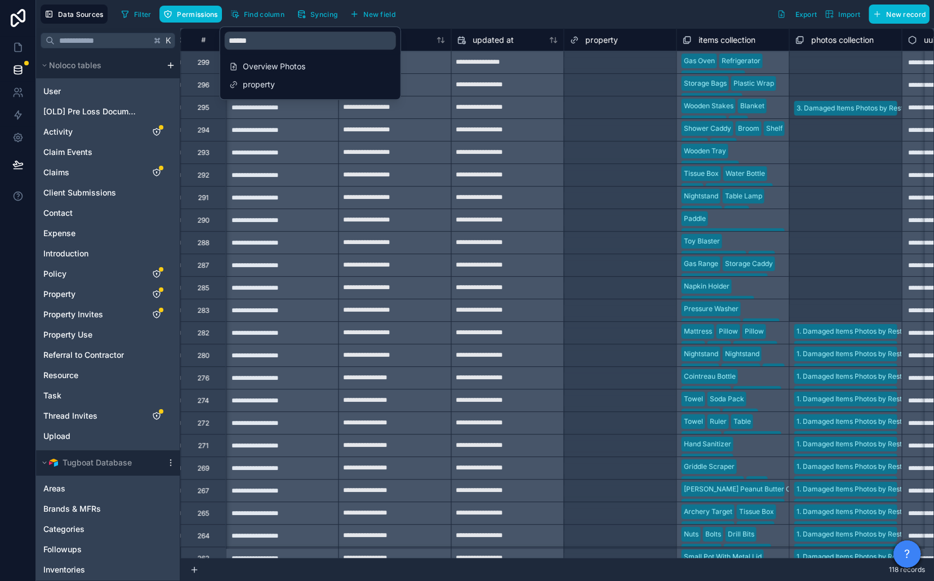
scroll to position [0, 1780]
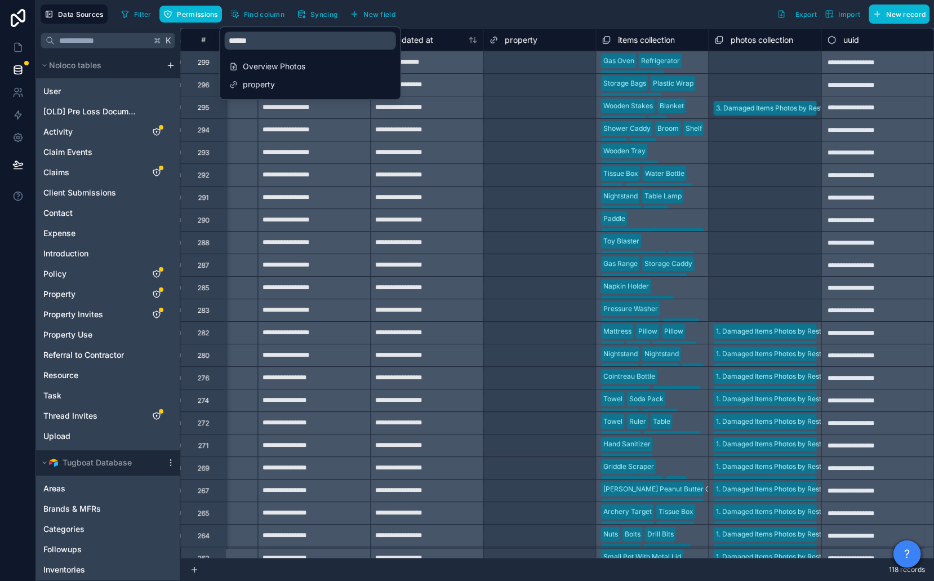
click at [518, 40] on span "property" at bounding box center [521, 39] width 32 height 11
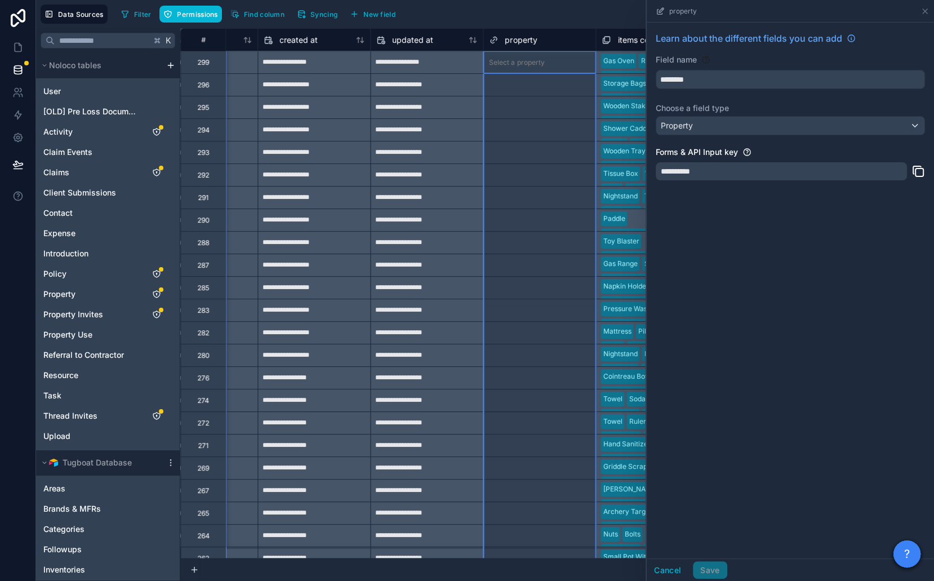
click at [696, 169] on div "**********" at bounding box center [781, 171] width 251 height 18
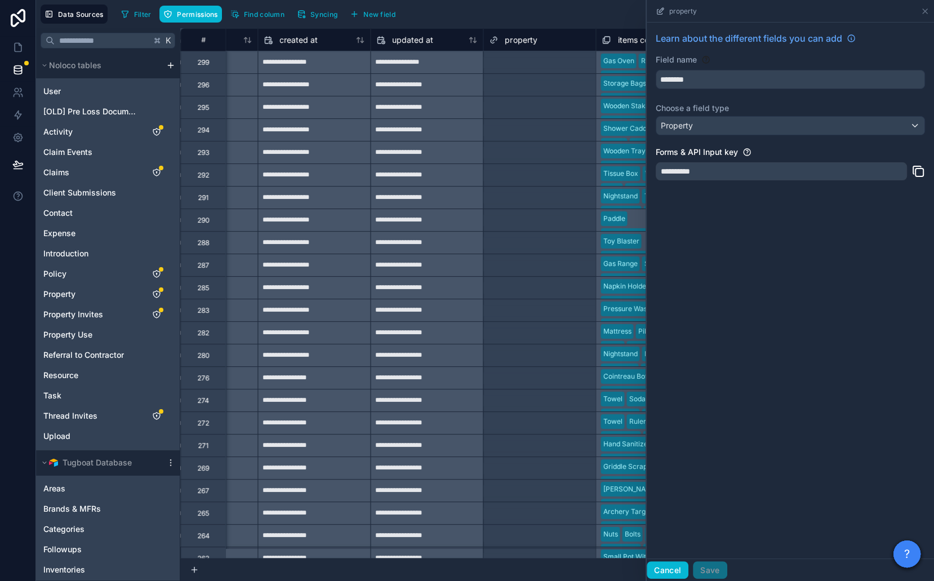
click at [665, 564] on button "Cancel" at bounding box center [668, 570] width 42 height 18
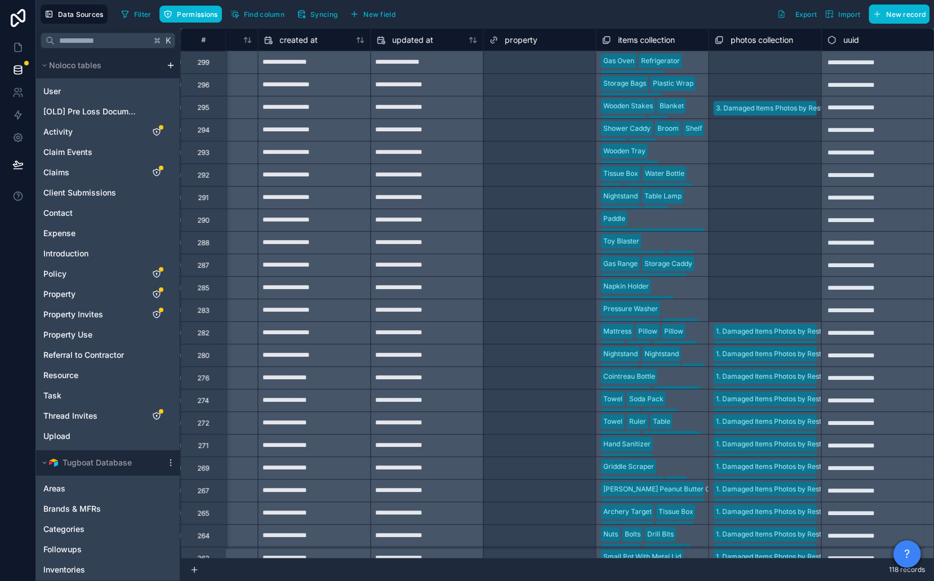
click at [483, 184] on div "Select a property" at bounding box center [539, 175] width 112 height 22
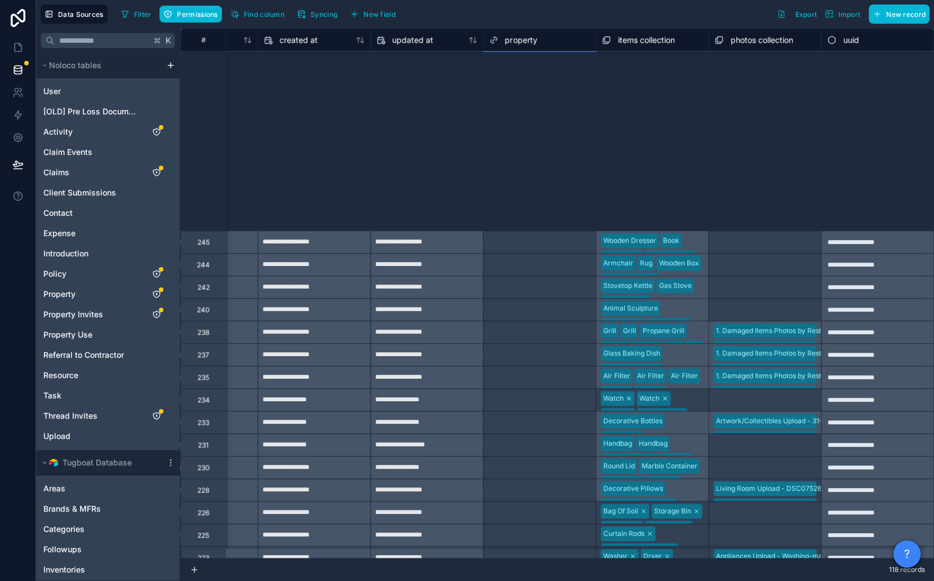
scroll to position [1170, 1780]
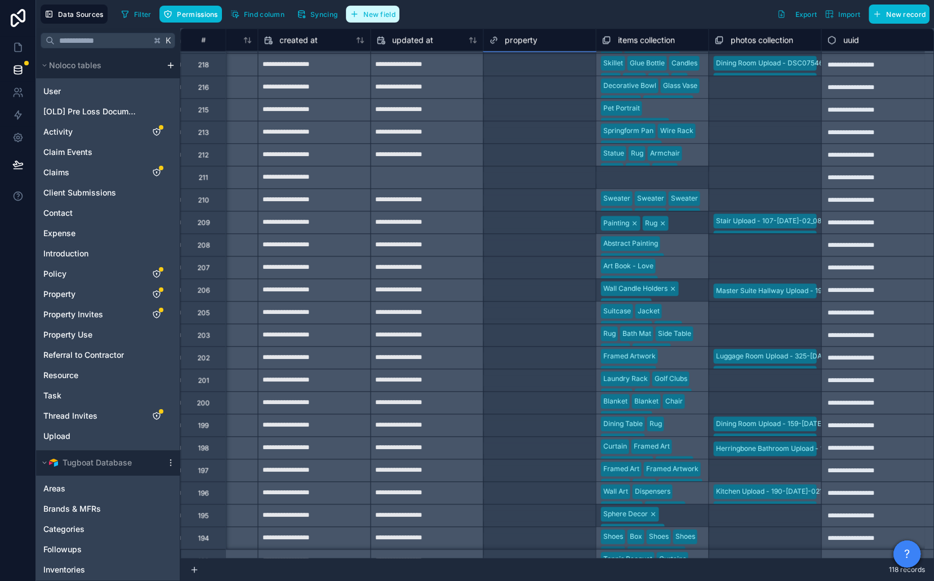
drag, startPoint x: 381, startPoint y: 14, endPoint x: 558, endPoint y: 74, distance: 187.5
click at [381, 14] on span "New field" at bounding box center [379, 14] width 32 height 8
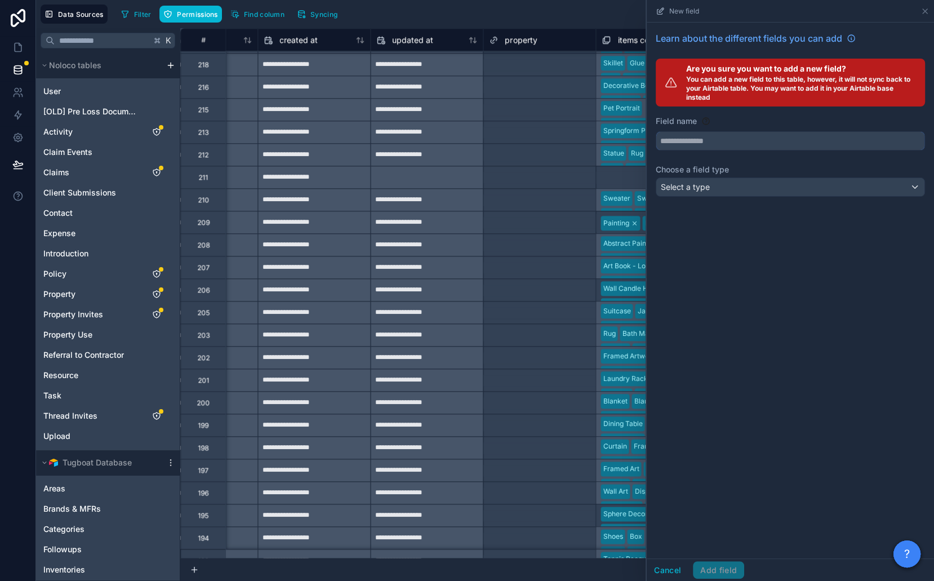
click at [707, 141] on input "text" at bounding box center [790, 141] width 268 height 18
click at [656, 131] on button "******" at bounding box center [790, 140] width 269 height 19
type input "**********"
click at [737, 194] on div "Select a type" at bounding box center [790, 187] width 268 height 18
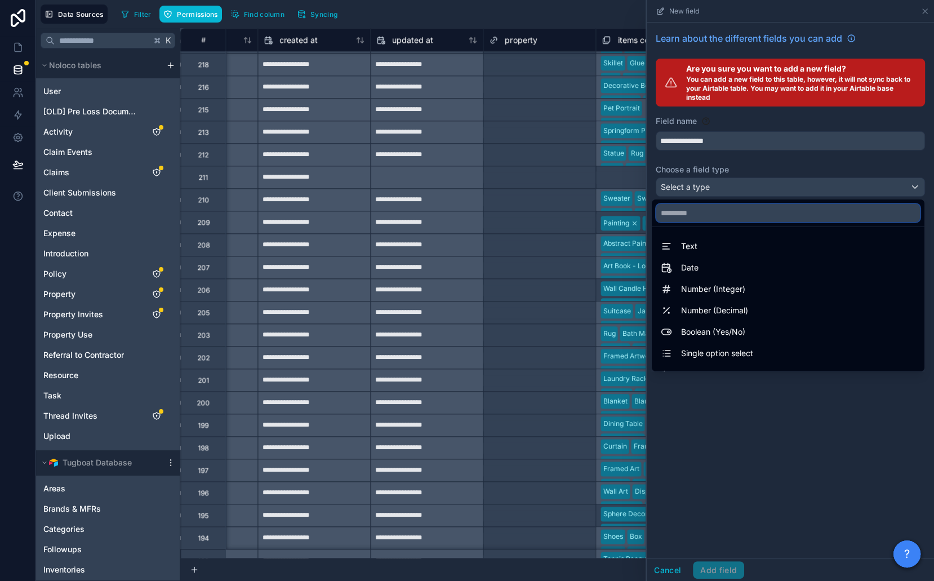
click at [728, 216] on input "text" at bounding box center [788, 213] width 264 height 18
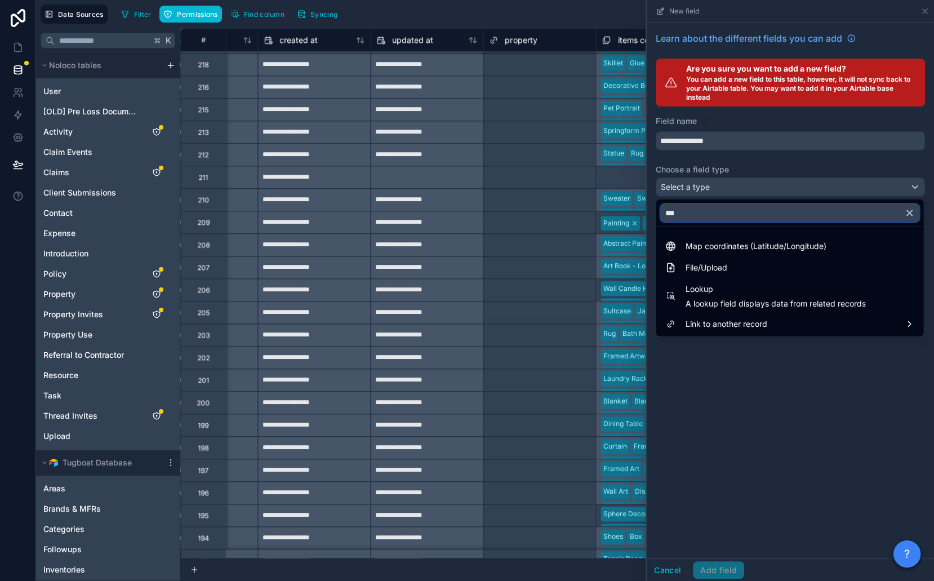
type input "****"
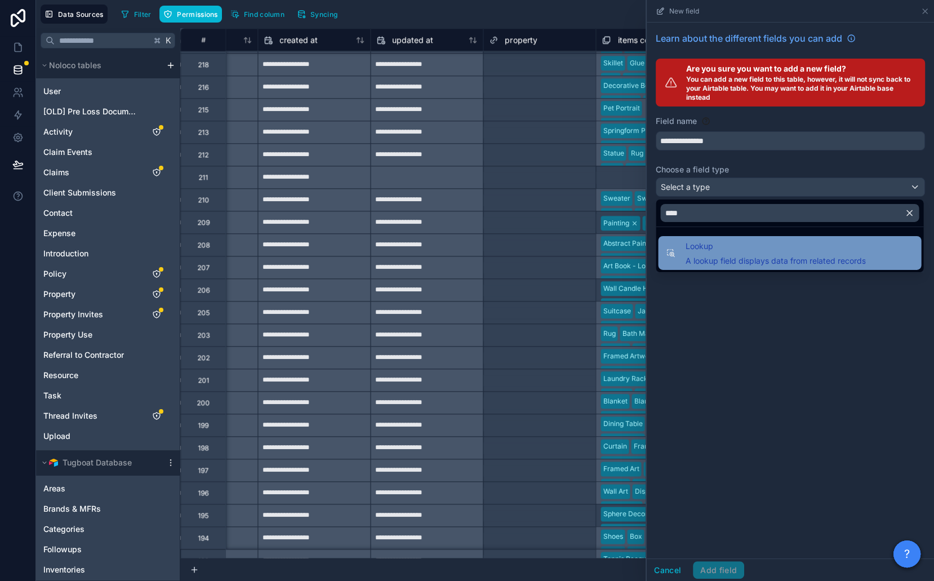
click at [719, 255] on span "A lookup field displays data from related records" at bounding box center [775, 260] width 180 height 11
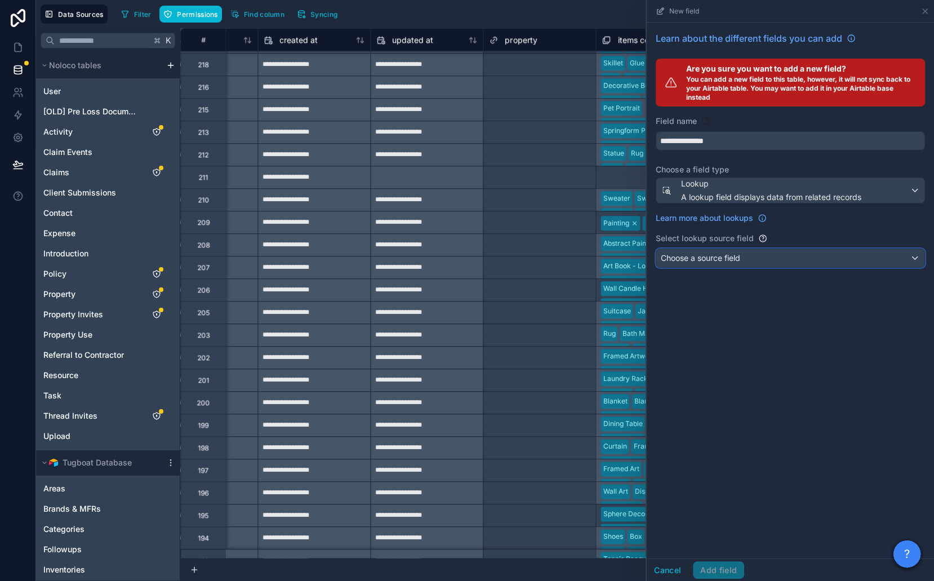
click at [711, 249] on button "Choose a source field" at bounding box center [790, 258] width 269 height 19
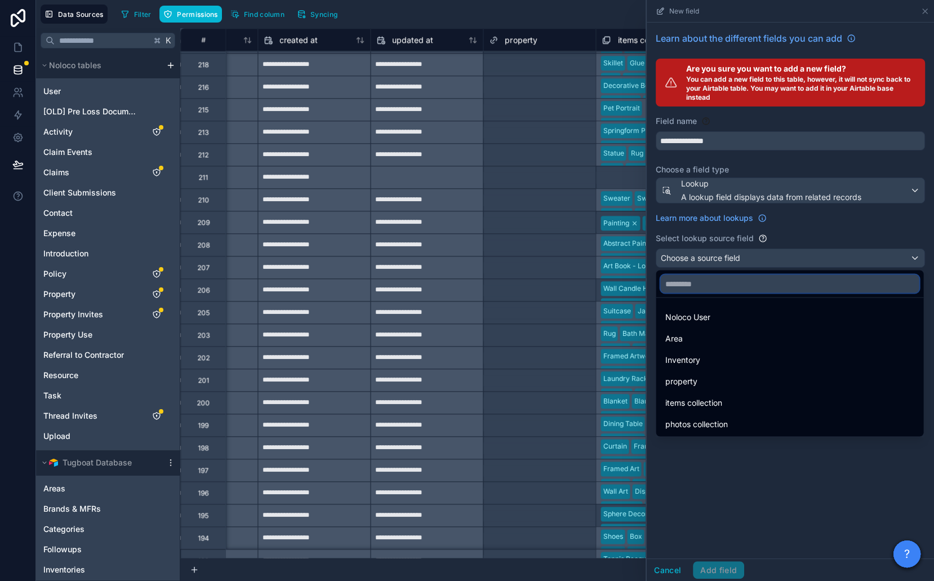
click at [713, 281] on input "text" at bounding box center [789, 283] width 259 height 18
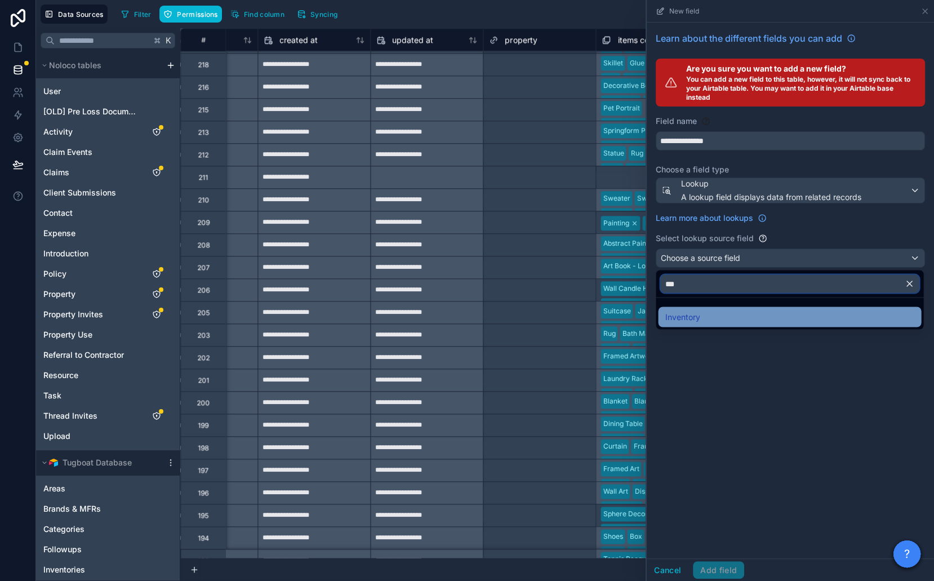
type input "***"
click at [713, 314] on div "Inventory" at bounding box center [790, 317] width 250 height 14
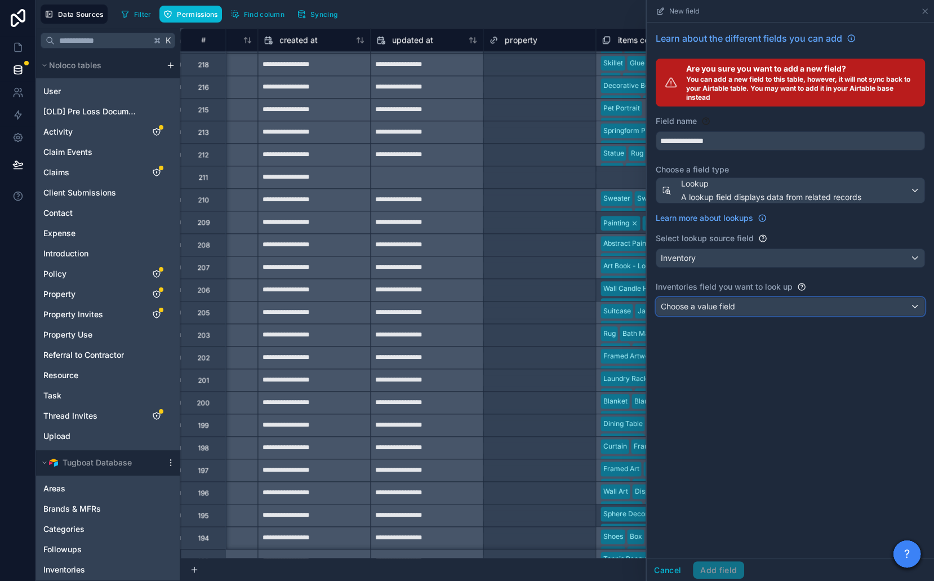
click at [712, 305] on span "Choose a value field" at bounding box center [698, 306] width 74 height 10
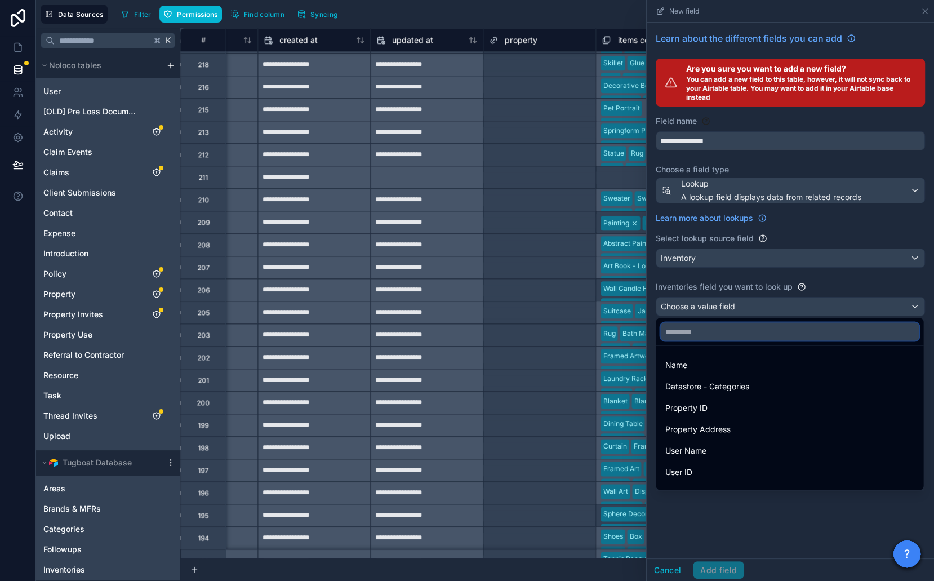
click at [713, 328] on input "text" at bounding box center [789, 331] width 259 height 18
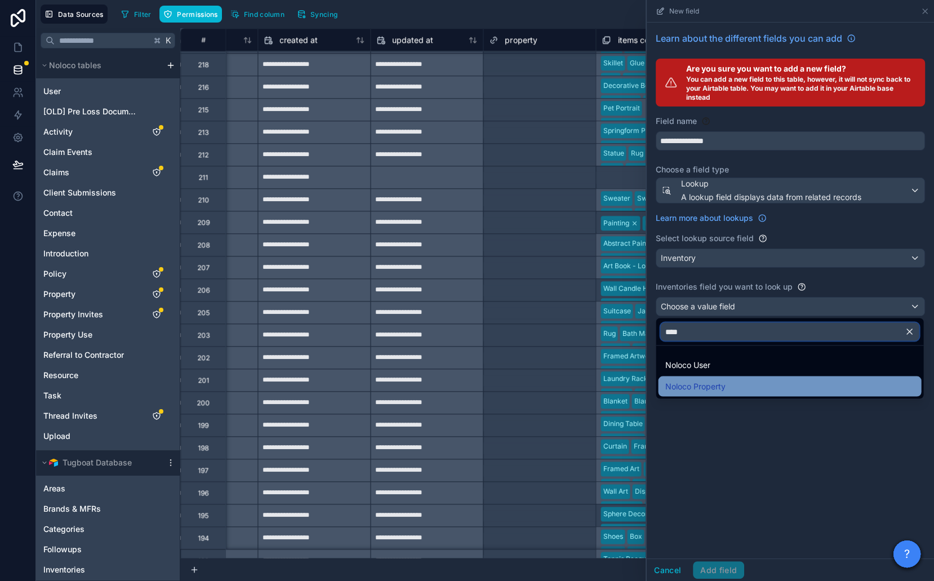
type input "****"
click at [713, 384] on span "Noloco Property" at bounding box center [695, 386] width 60 height 14
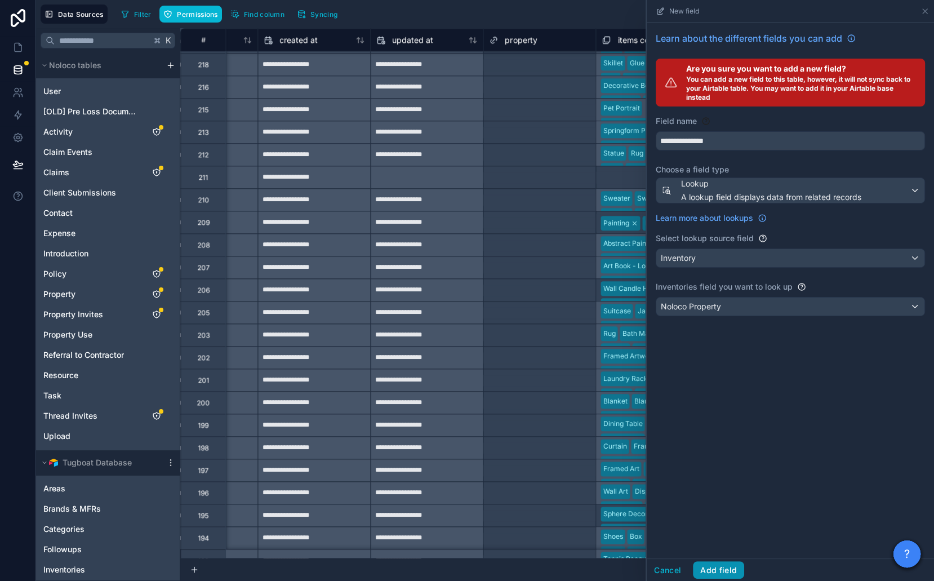
click at [717, 564] on button "Add field" at bounding box center [718, 570] width 51 height 18
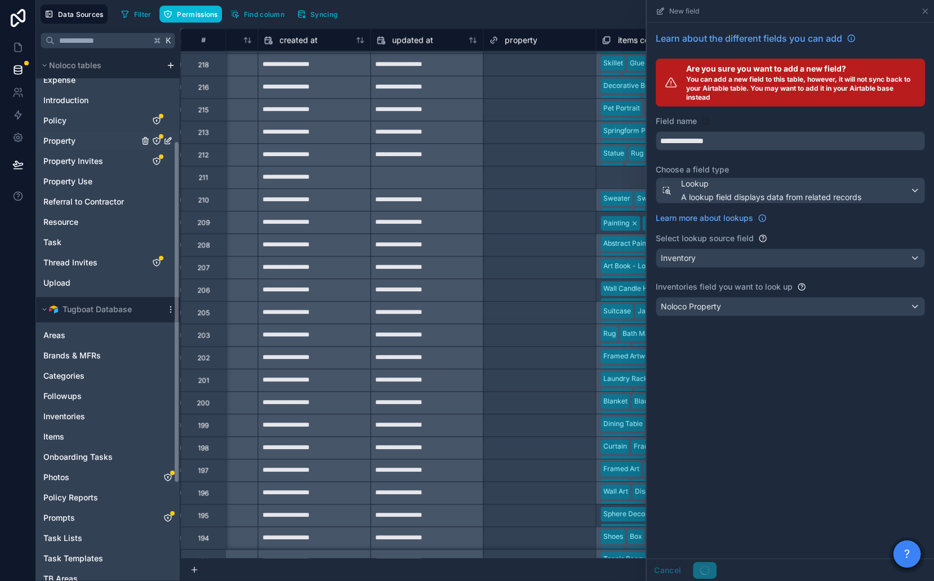
scroll to position [286, 0]
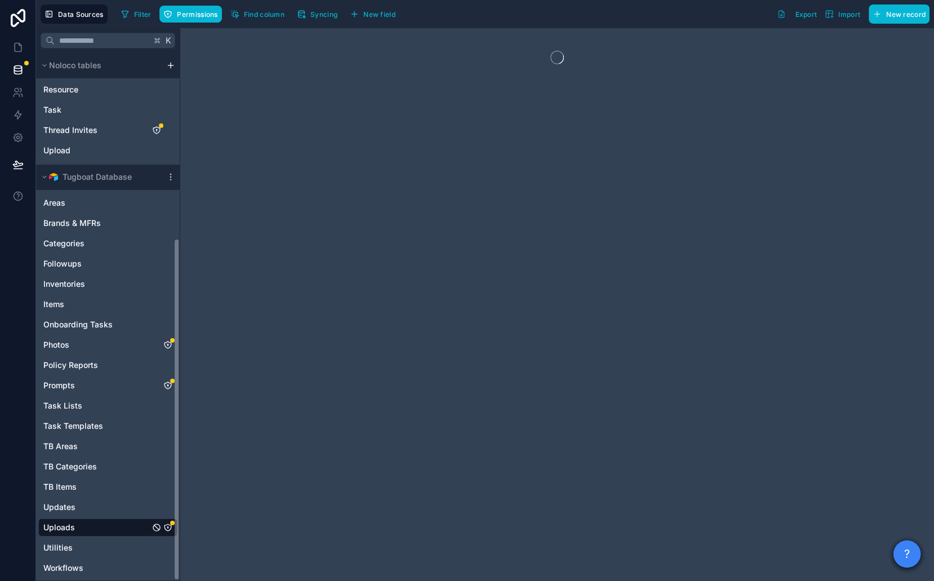
click at [167, 529] on icon "Uploads" at bounding box center [168, 527] width 7 height 7
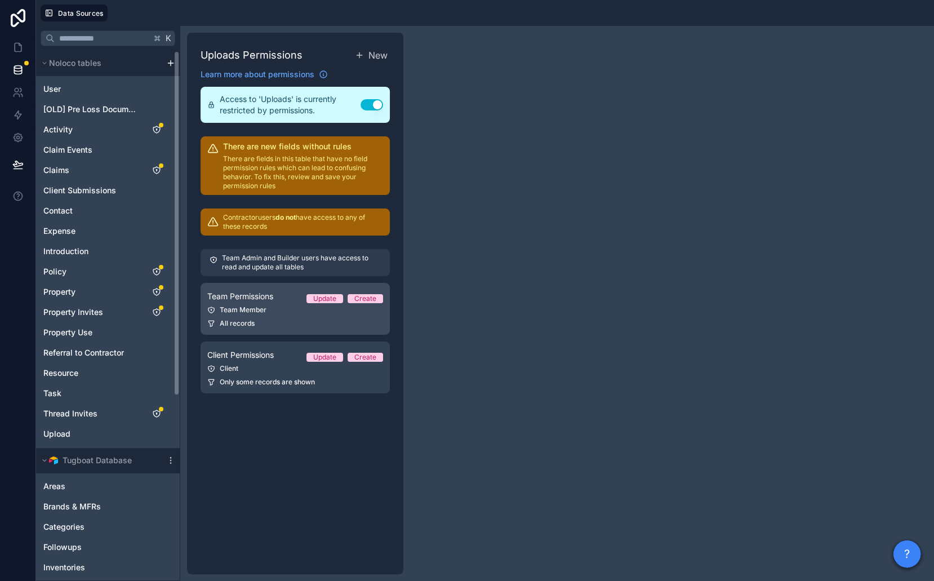
click at [286, 293] on div "Team Permissions Update Create" at bounding box center [295, 297] width 176 height 14
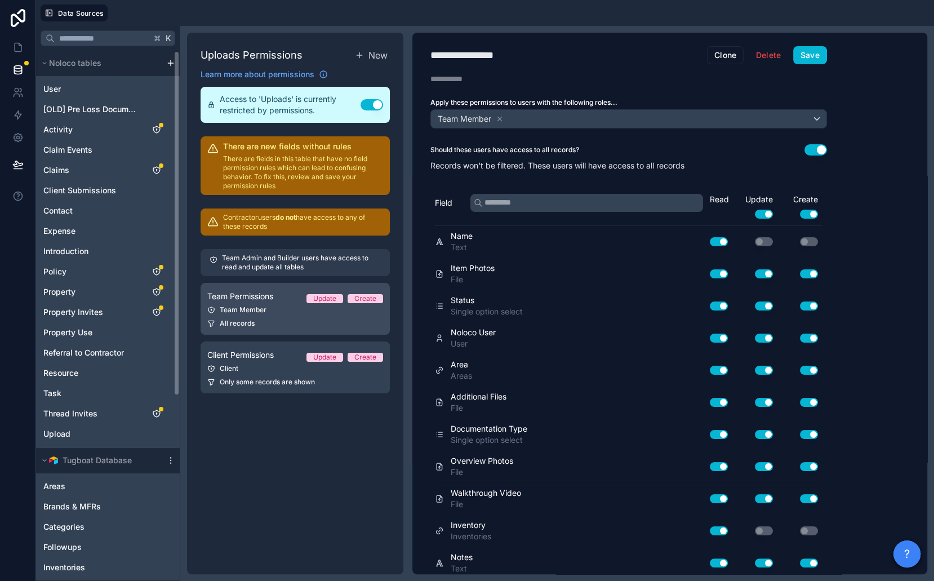
scroll to position [286, 0]
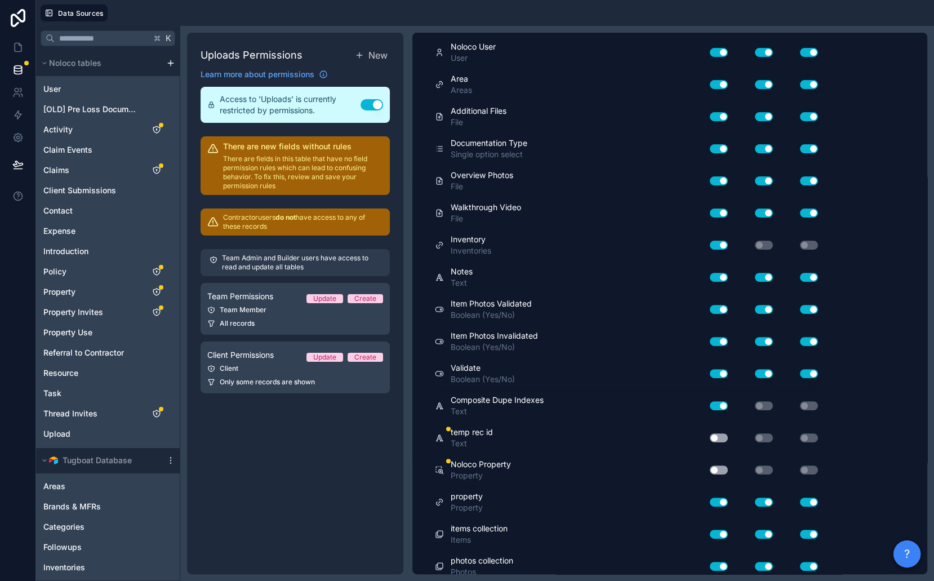
click at [726, 465] on button "Use setting" at bounding box center [719, 469] width 18 height 9
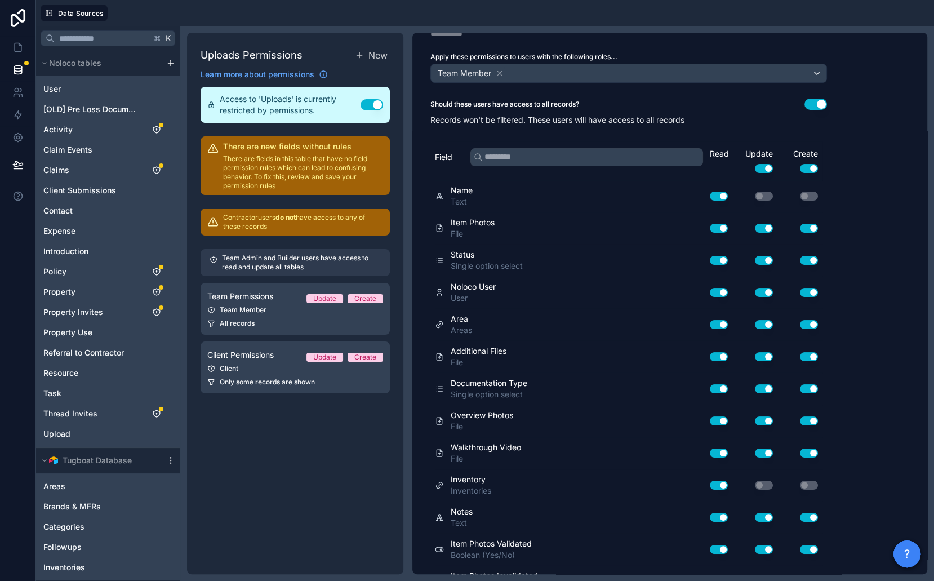
scroll to position [0, 0]
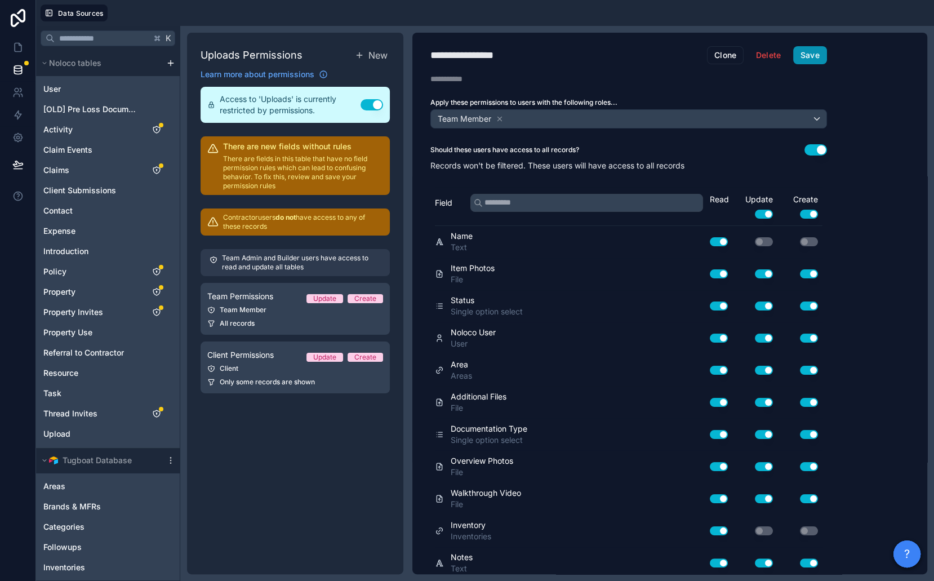
click at [819, 54] on button "Save" at bounding box center [810, 55] width 34 height 18
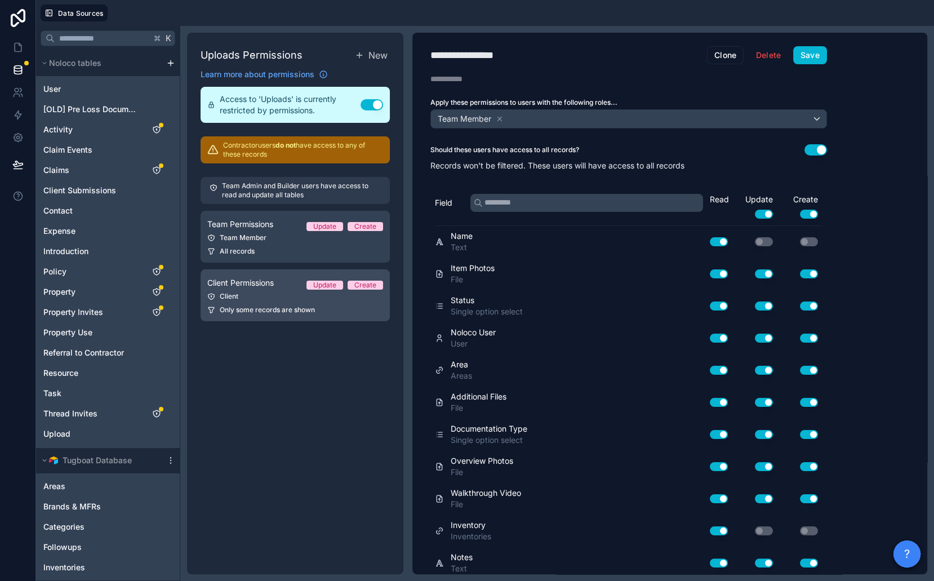
click at [256, 308] on span "Only some records are shown" at bounding box center [267, 309] width 95 height 9
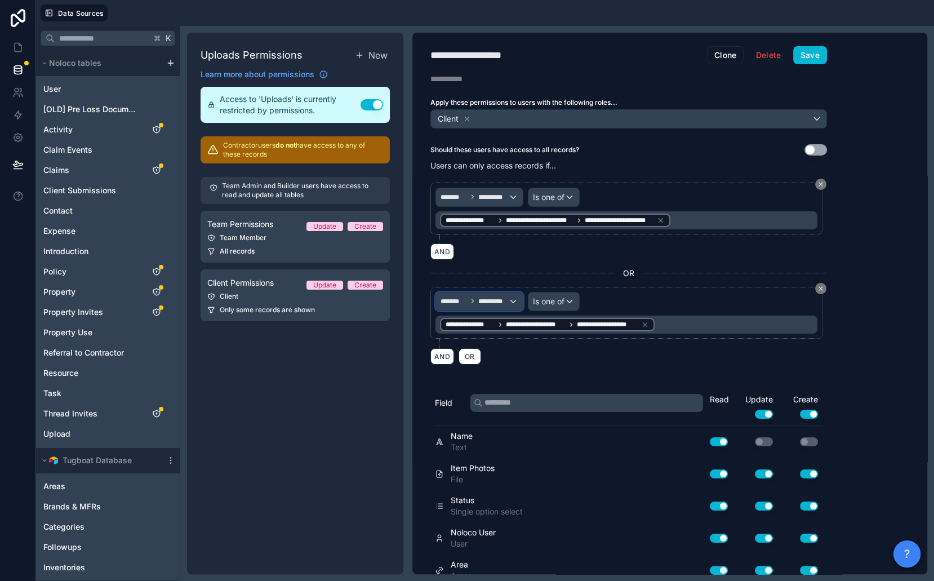
click at [478, 297] on span "*********" at bounding box center [493, 301] width 30 height 9
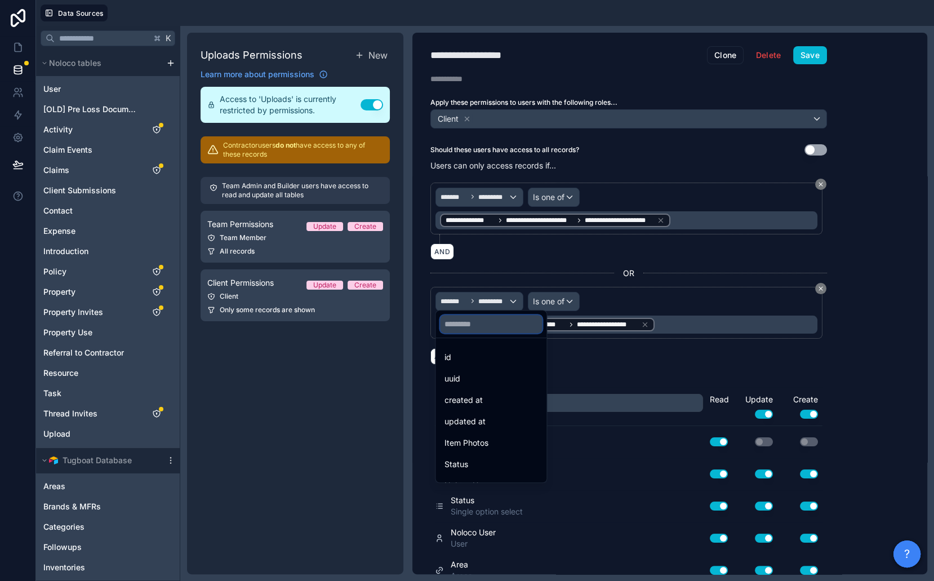
click at [478, 327] on input "text" at bounding box center [491, 324] width 102 height 18
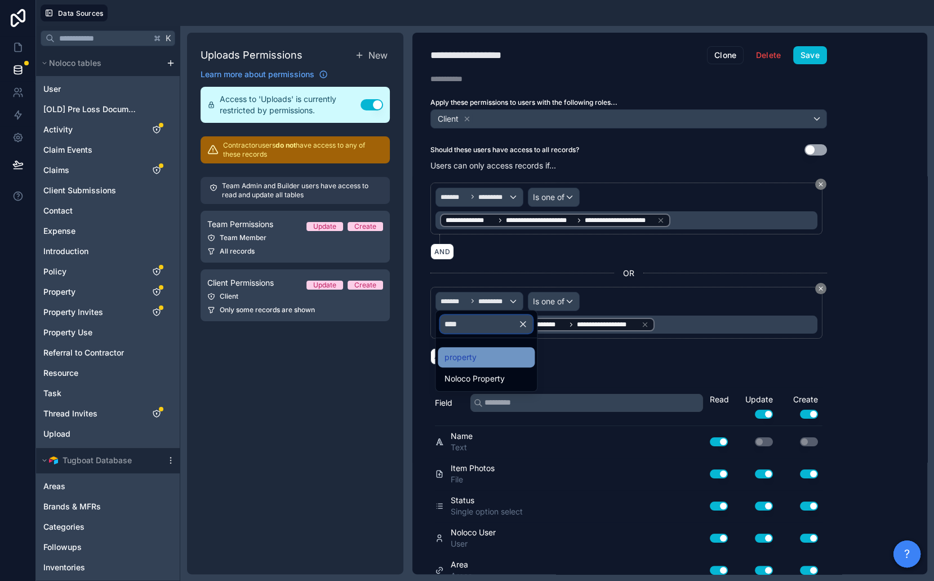
type input "****"
click at [487, 356] on div "property" at bounding box center [486, 358] width 83 height 14
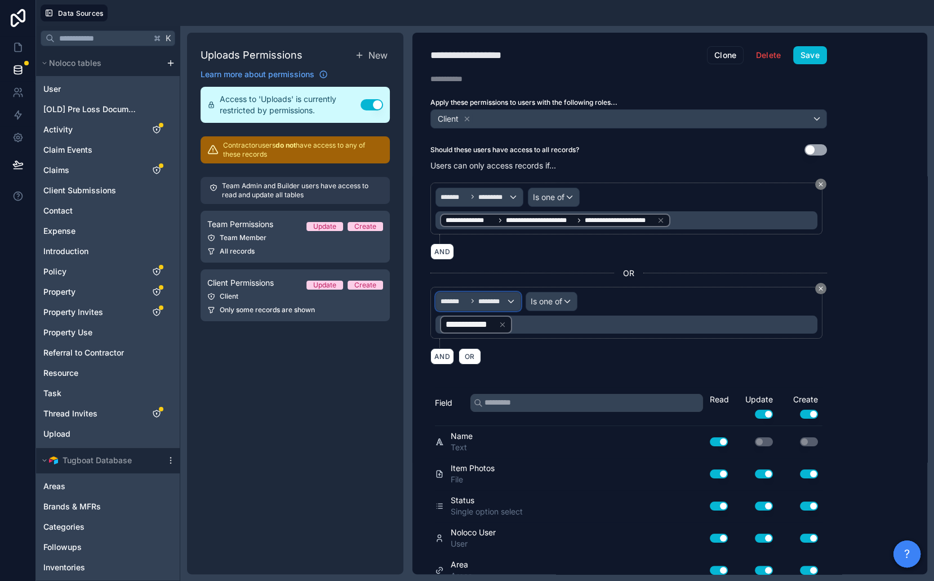
click at [481, 301] on span "********" at bounding box center [492, 301] width 28 height 9
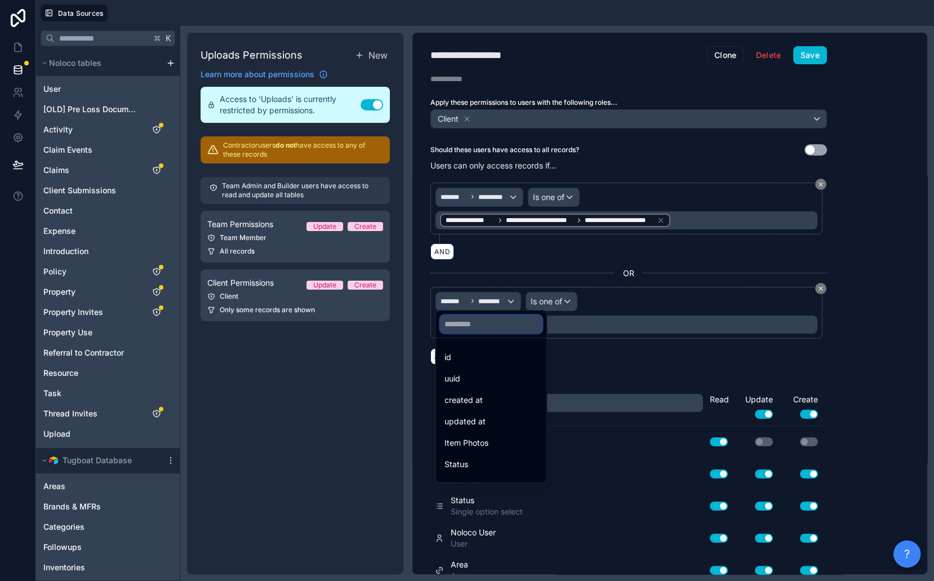
click at [481, 323] on input "text" at bounding box center [491, 324] width 102 height 18
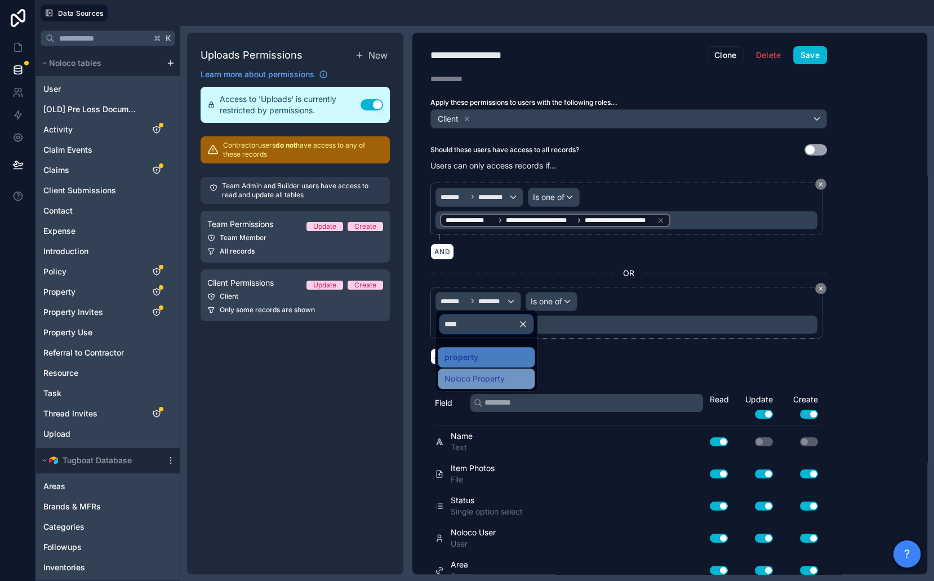
type input "****"
click at [483, 370] on div "Noloco Property" at bounding box center [486, 379] width 97 height 20
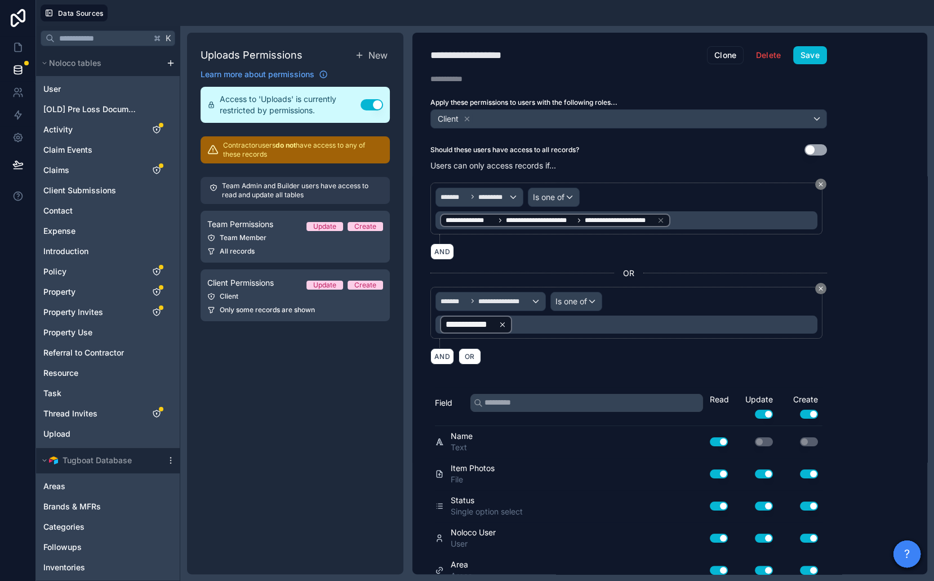
click at [498, 322] on div "**********" at bounding box center [476, 325] width 61 height 14
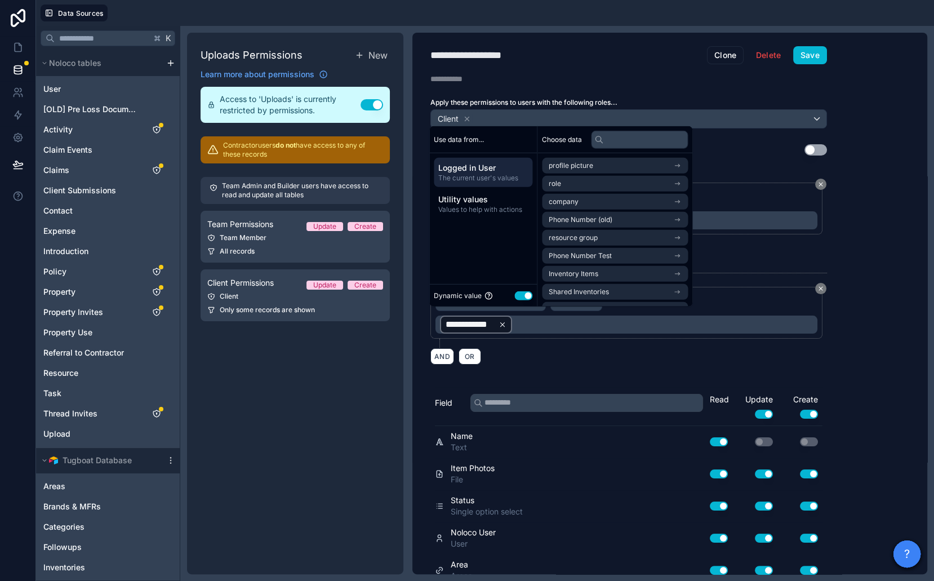
click at [501, 322] on icon at bounding box center [503, 325] width 8 height 8
click at [616, 138] on input "text" at bounding box center [639, 139] width 97 height 18
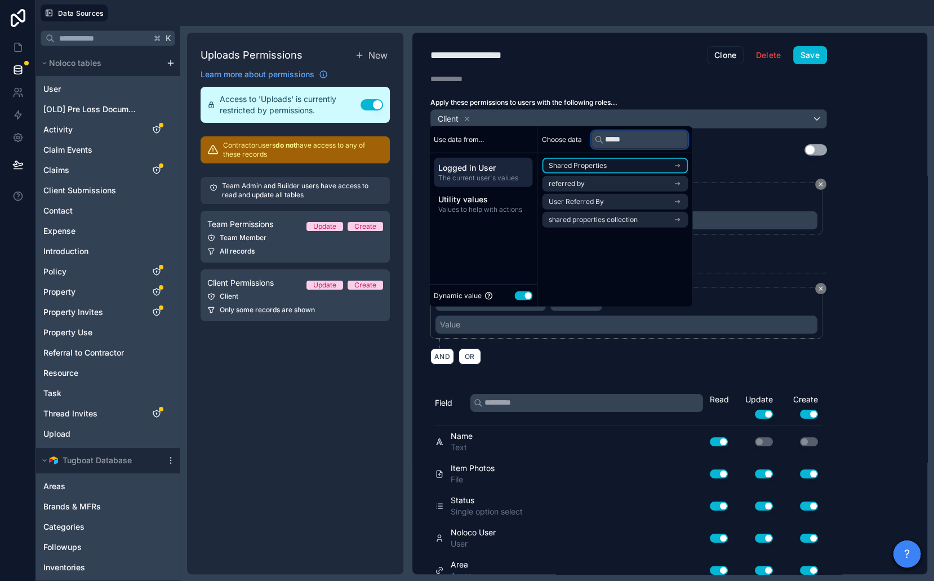
type input "*****"
click at [625, 171] on li "Shared Properties" at bounding box center [615, 166] width 146 height 16
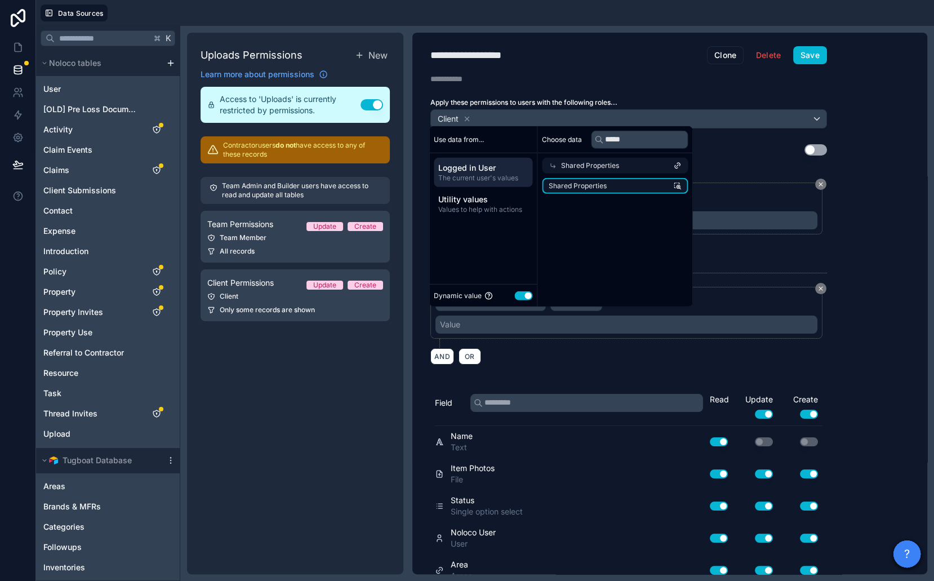
click at [625, 187] on li "Shared Properties" at bounding box center [615, 186] width 146 height 16
click at [805, 53] on button "Save" at bounding box center [810, 55] width 34 height 18
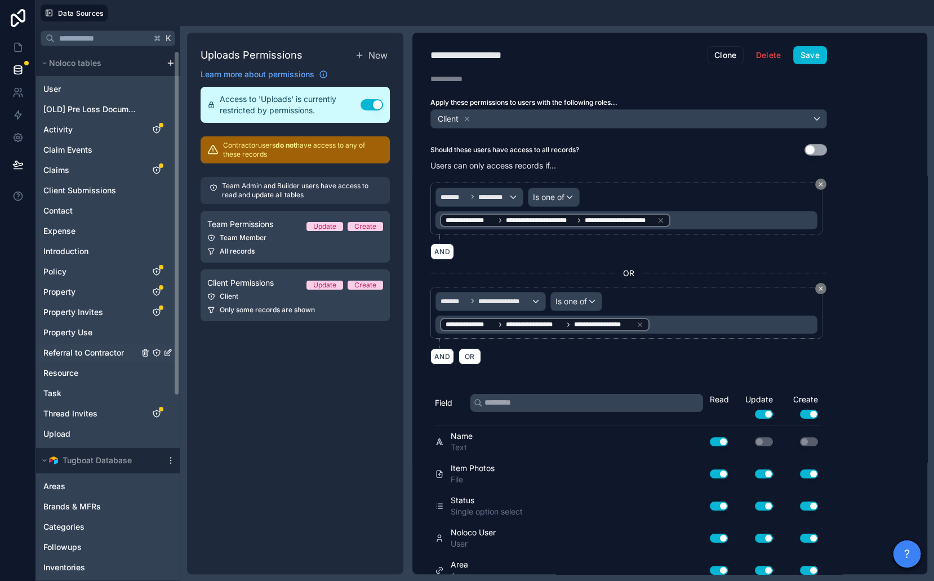
scroll to position [283, 0]
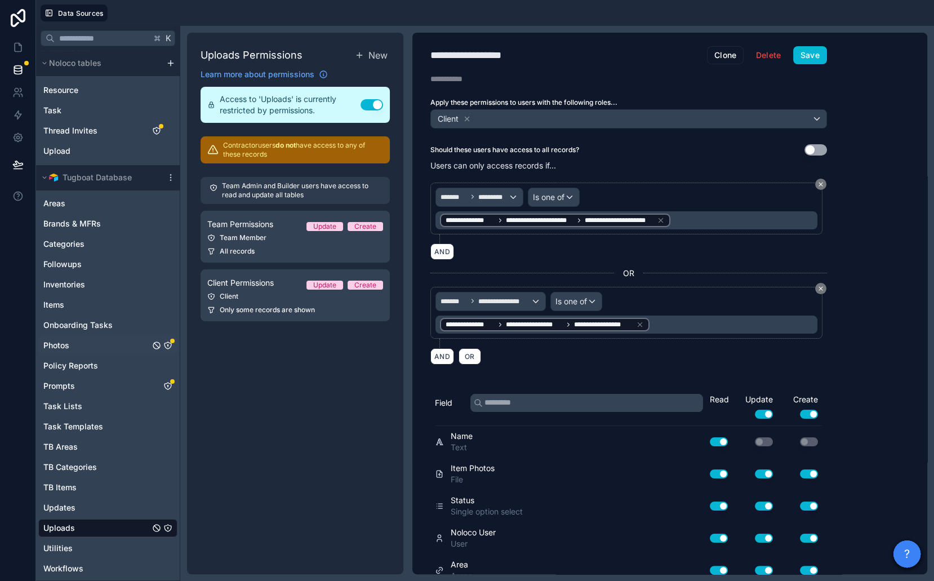
click at [167, 341] on icon "Photos" at bounding box center [167, 345] width 9 height 9
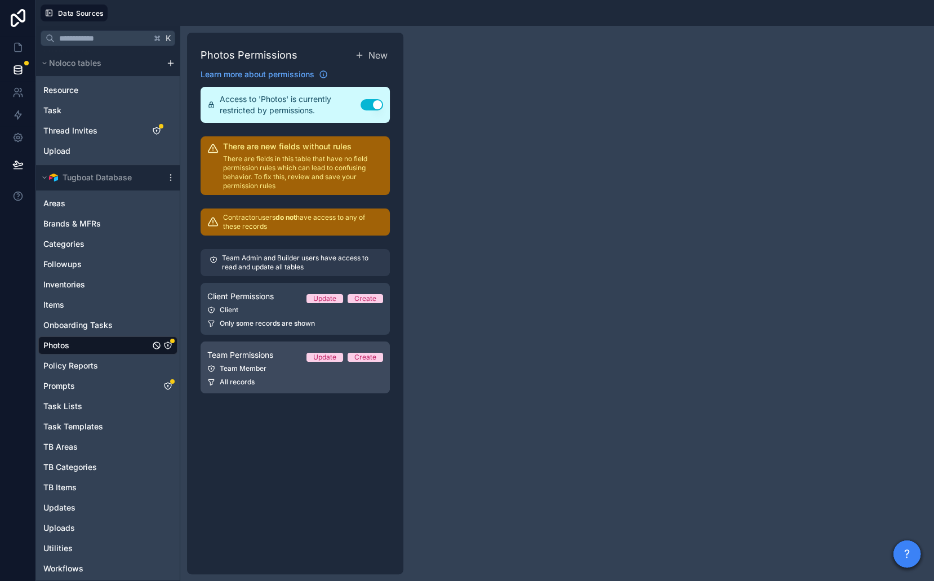
click at [263, 356] on span "Team Permissions" at bounding box center [240, 354] width 66 height 11
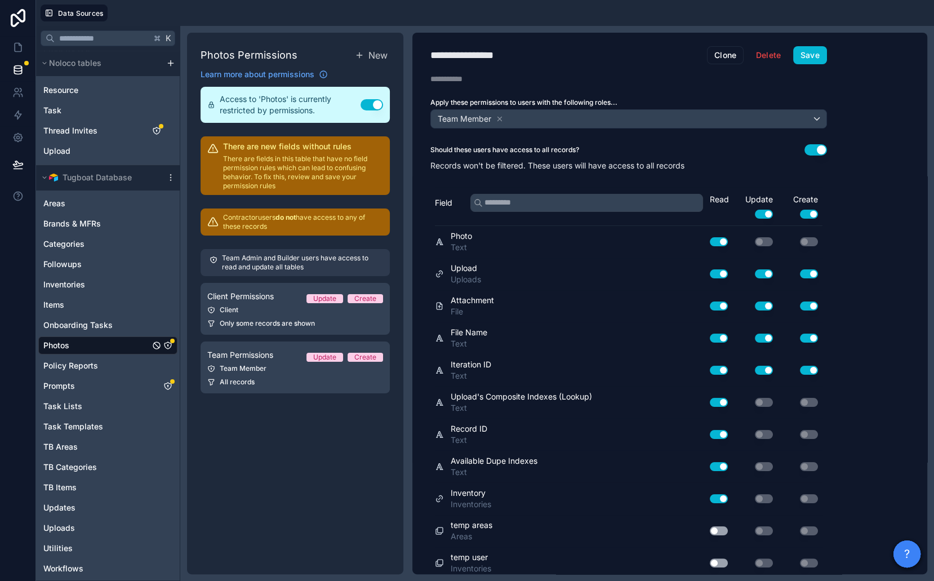
scroll to position [95, 0]
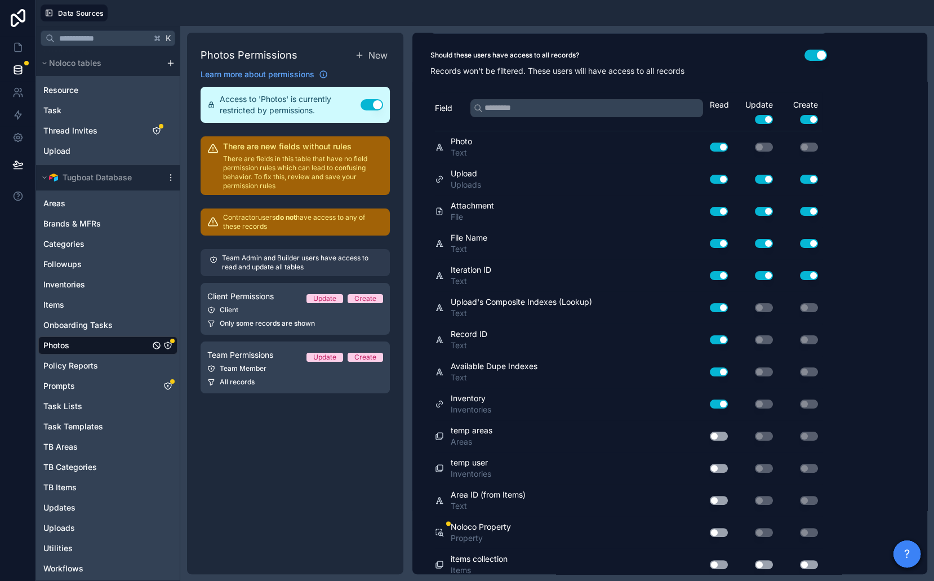
click at [723, 528] on button "Use setting" at bounding box center [719, 532] width 18 height 9
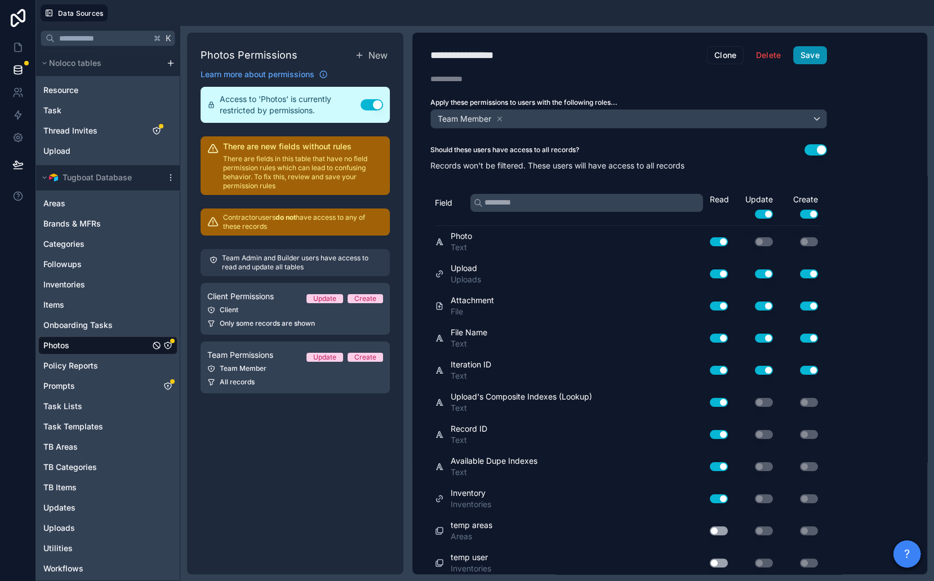
click at [808, 54] on button "Save" at bounding box center [810, 55] width 34 height 18
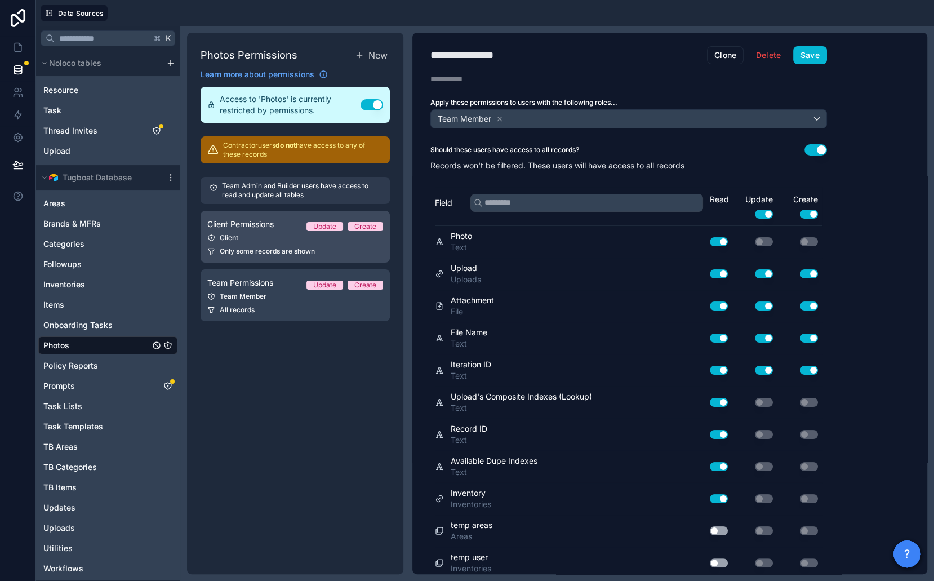
click at [265, 252] on span "Only some records are shown" at bounding box center [267, 251] width 95 height 9
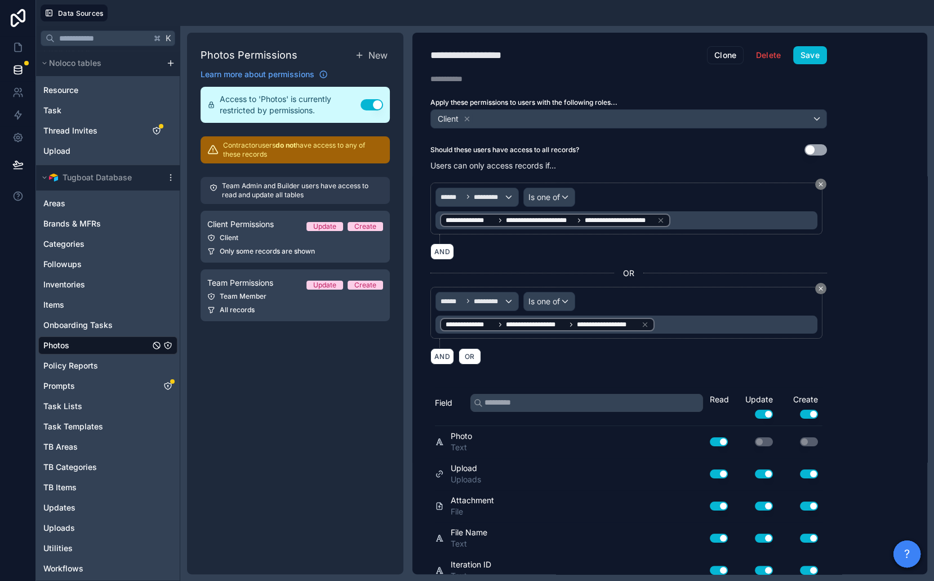
scroll to position [291, 0]
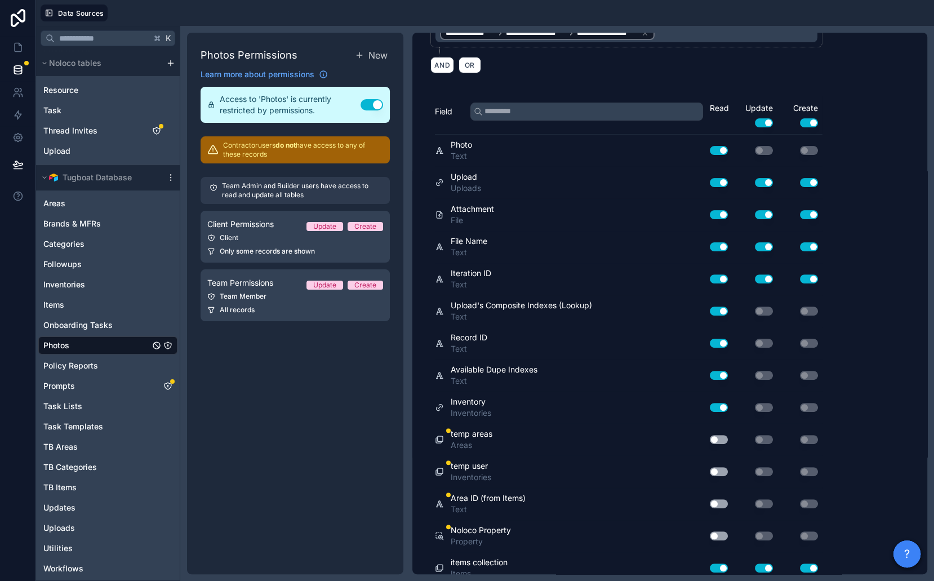
click at [723, 531] on button "Use setting" at bounding box center [719, 535] width 18 height 9
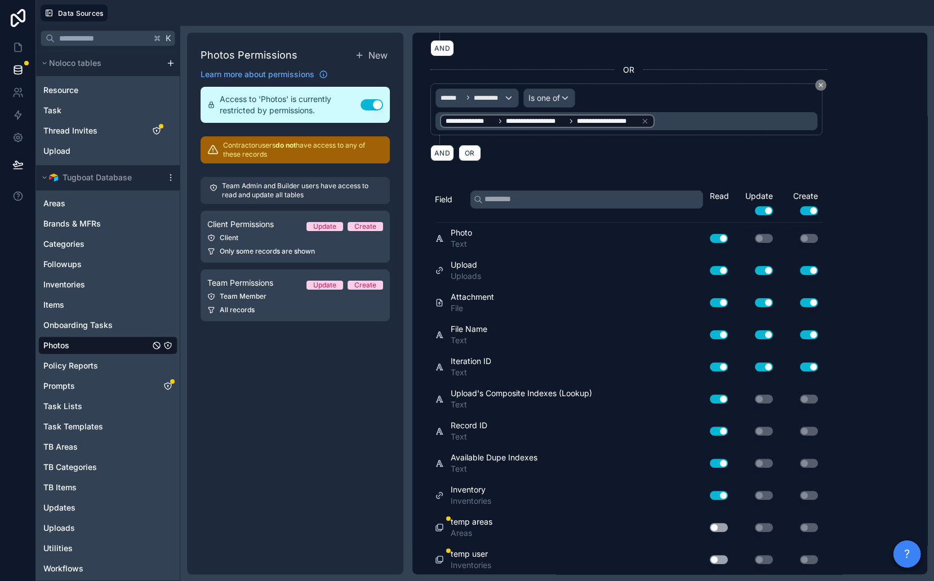
scroll to position [0, 0]
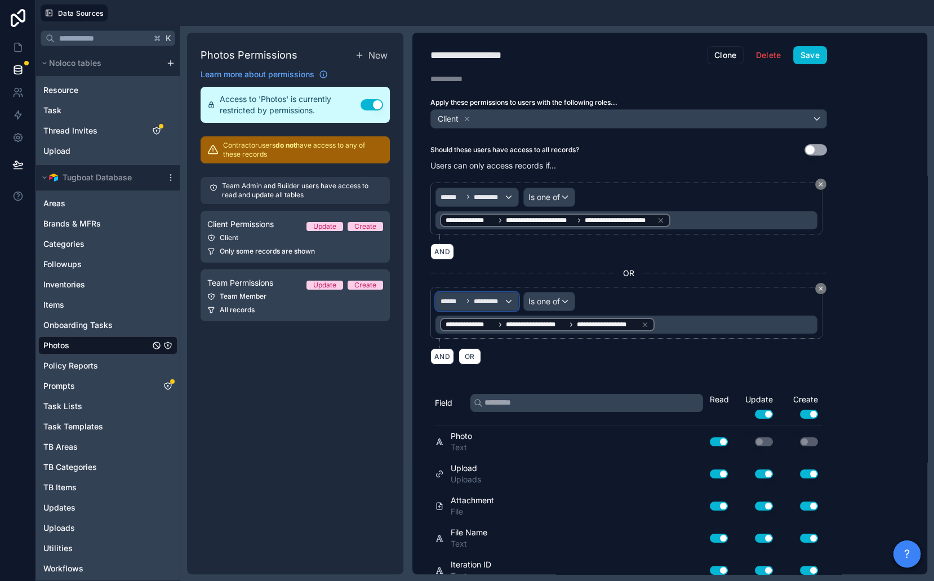
click at [490, 292] on div "****** *********" at bounding box center [477, 301] width 82 height 18
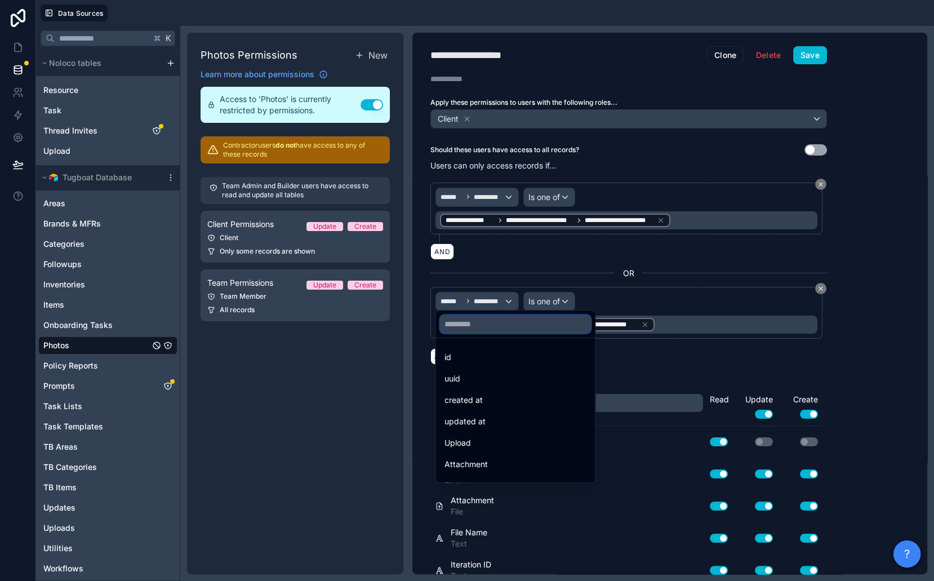
click at [485, 323] on input "text" at bounding box center [515, 324] width 150 height 18
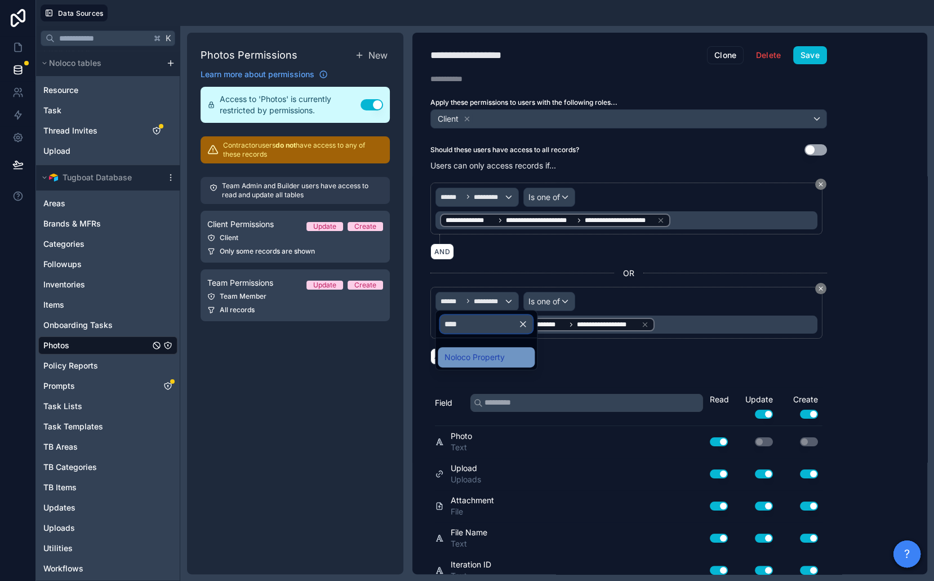
type input "****"
click at [493, 351] on span "Noloco Property" at bounding box center [475, 358] width 60 height 14
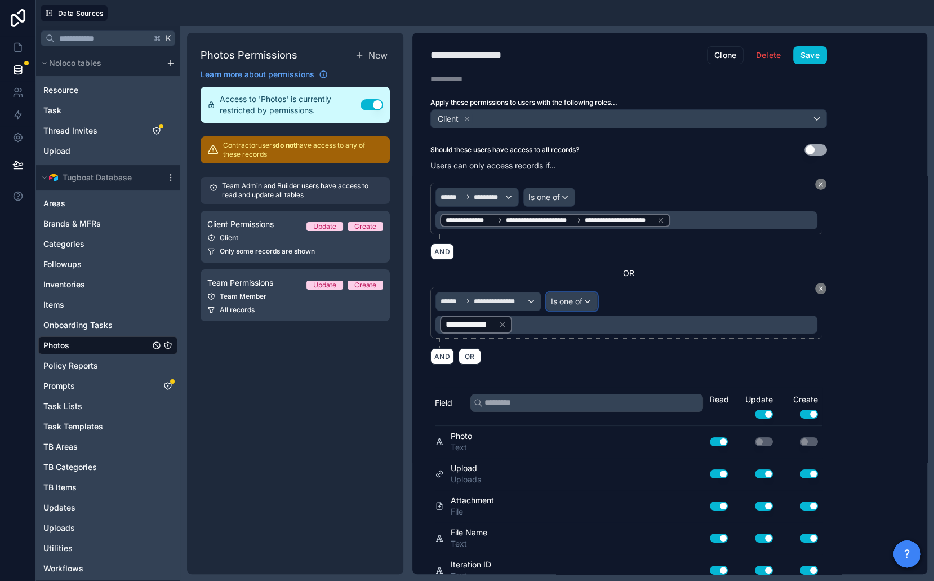
click at [556, 292] on div "Is one of" at bounding box center [572, 301] width 51 height 18
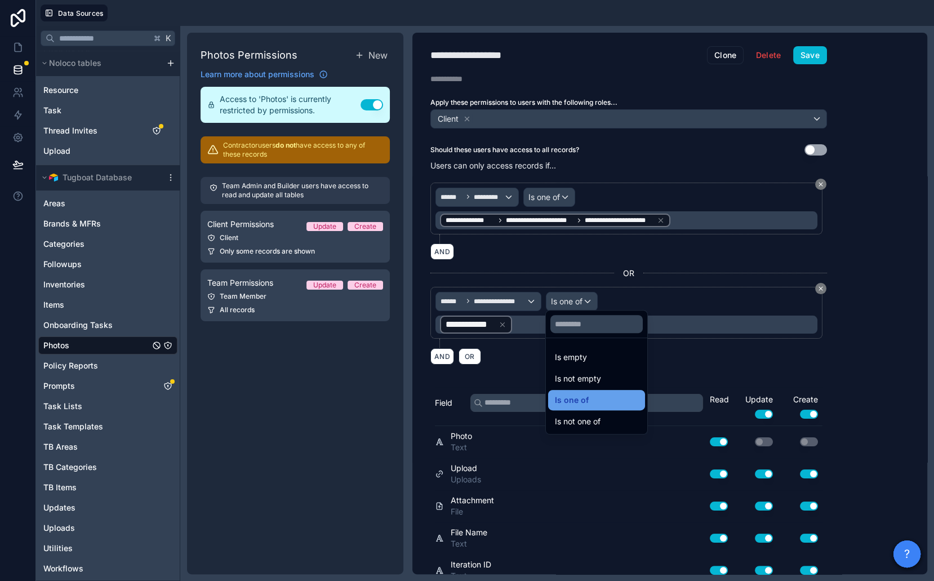
click at [570, 401] on span "Is one of" at bounding box center [572, 400] width 34 height 14
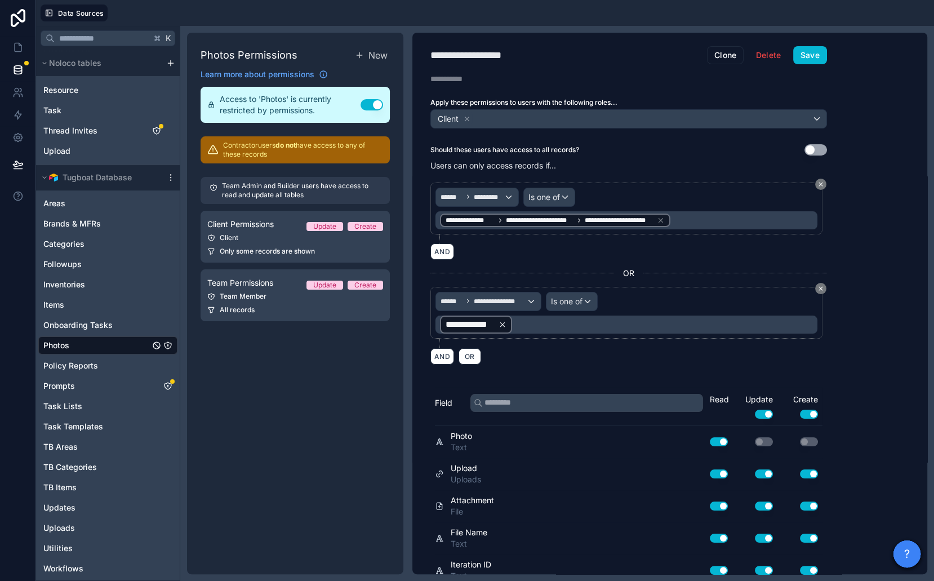
click at [502, 321] on icon at bounding box center [503, 325] width 8 height 8
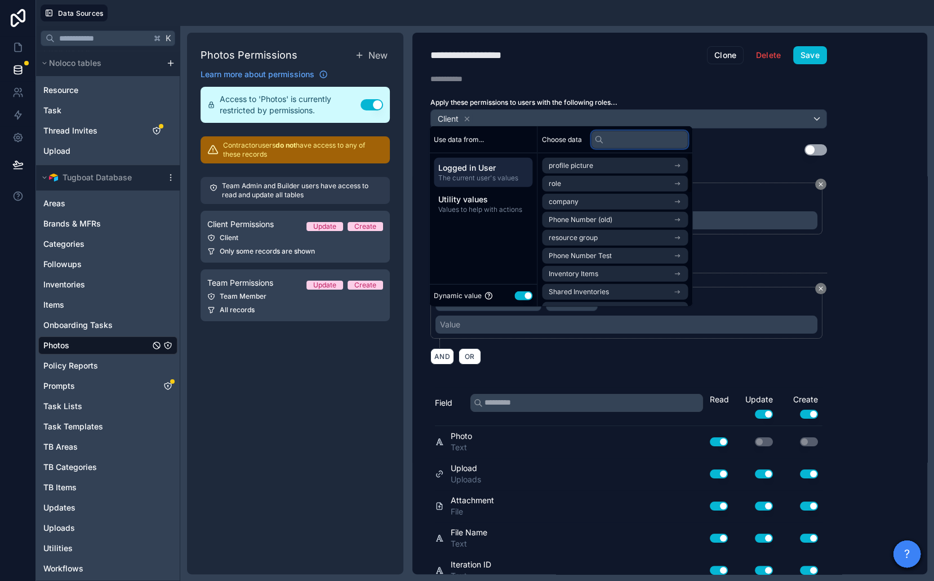
click at [637, 135] on input "text" at bounding box center [639, 139] width 97 height 18
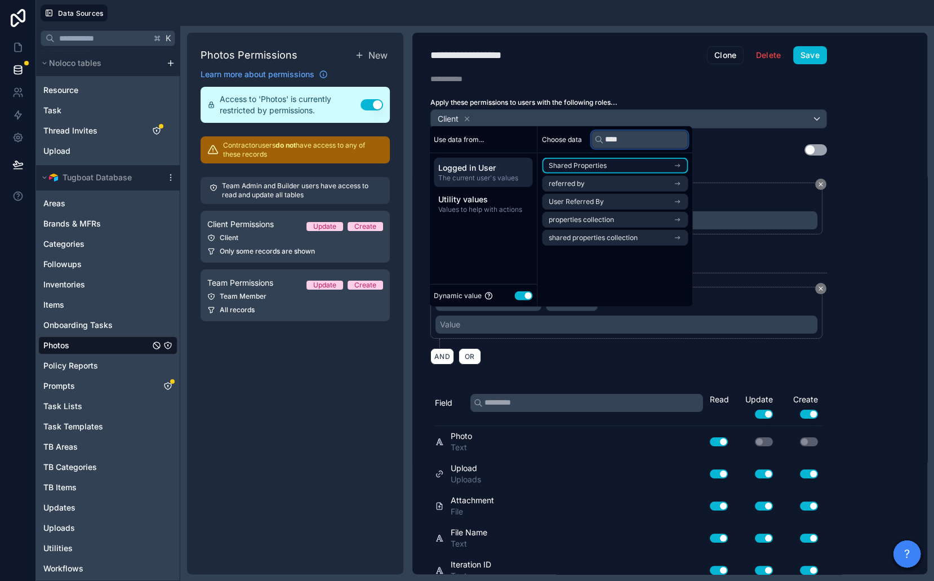
type input "****"
click at [637, 162] on li "Shared Properties" at bounding box center [615, 166] width 146 height 16
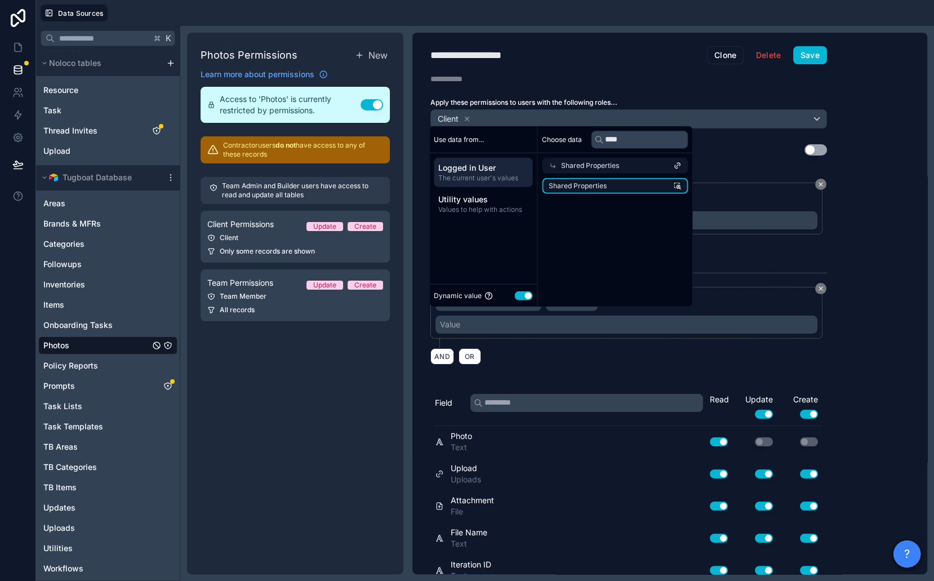
click at [637, 184] on li "Shared Properties" at bounding box center [615, 186] width 146 height 16
click at [802, 55] on button "Save" at bounding box center [810, 55] width 34 height 18
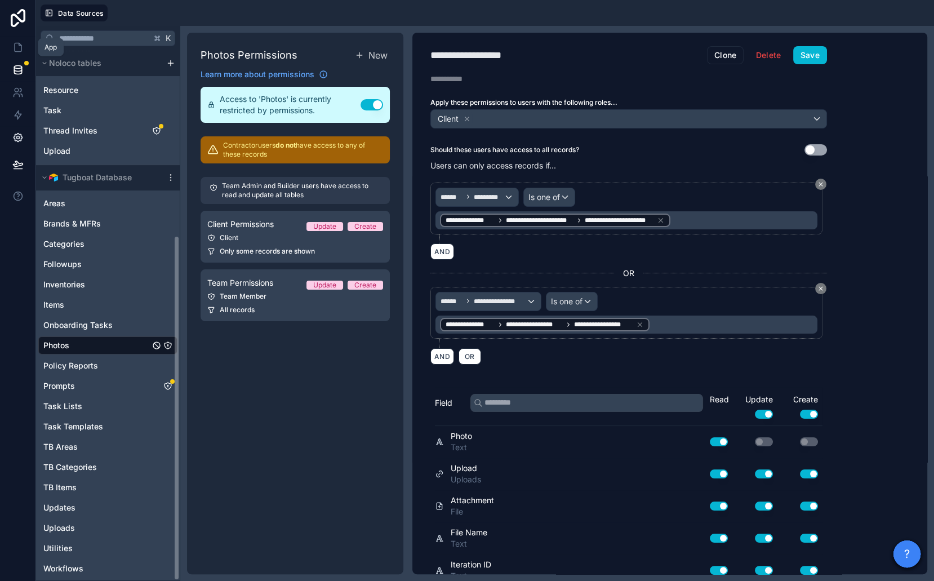
drag, startPoint x: 25, startPoint y: 48, endPoint x: 25, endPoint y: 140, distance: 92.4
click at [25, 48] on link at bounding box center [18, 47] width 36 height 23
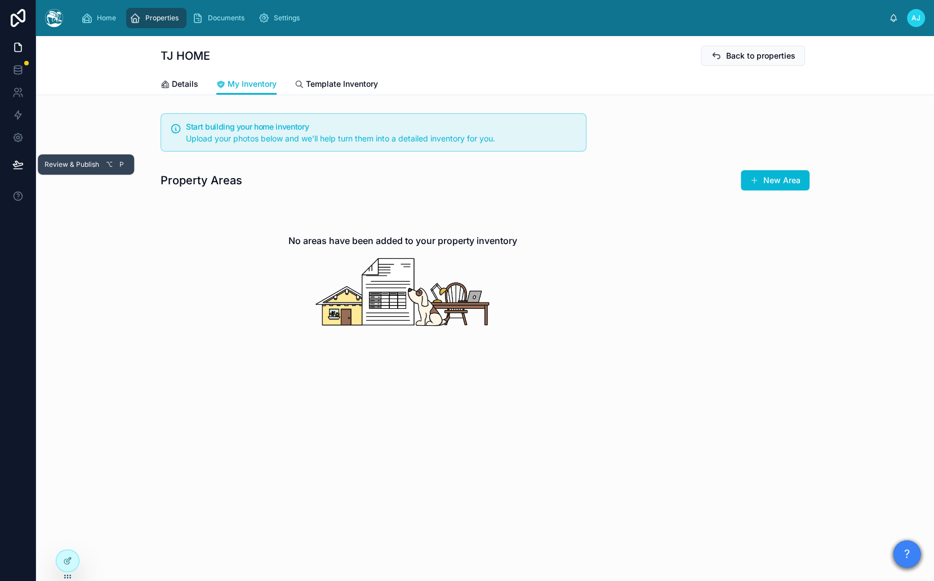
click at [23, 168] on icon at bounding box center [17, 164] width 11 height 11
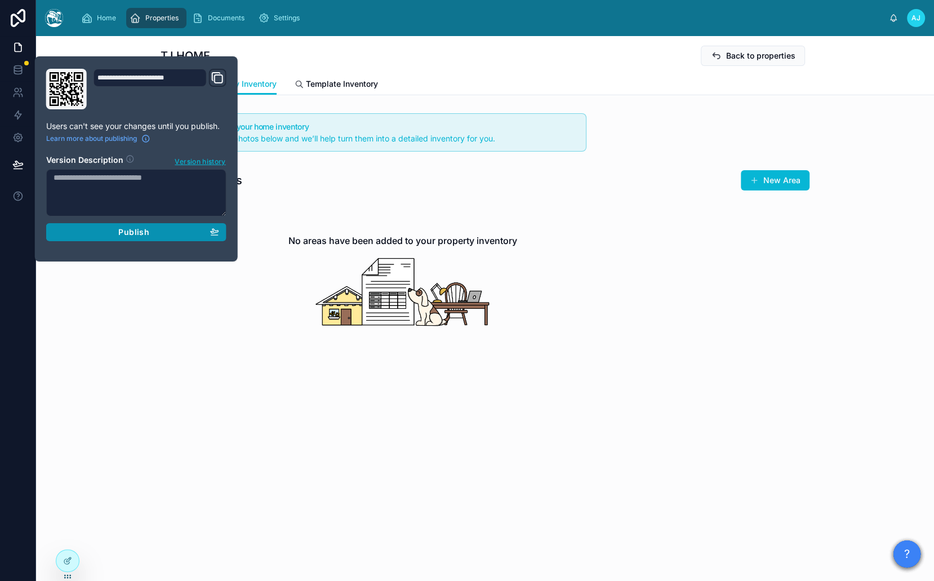
click at [124, 231] on span "Publish" at bounding box center [133, 232] width 30 height 10
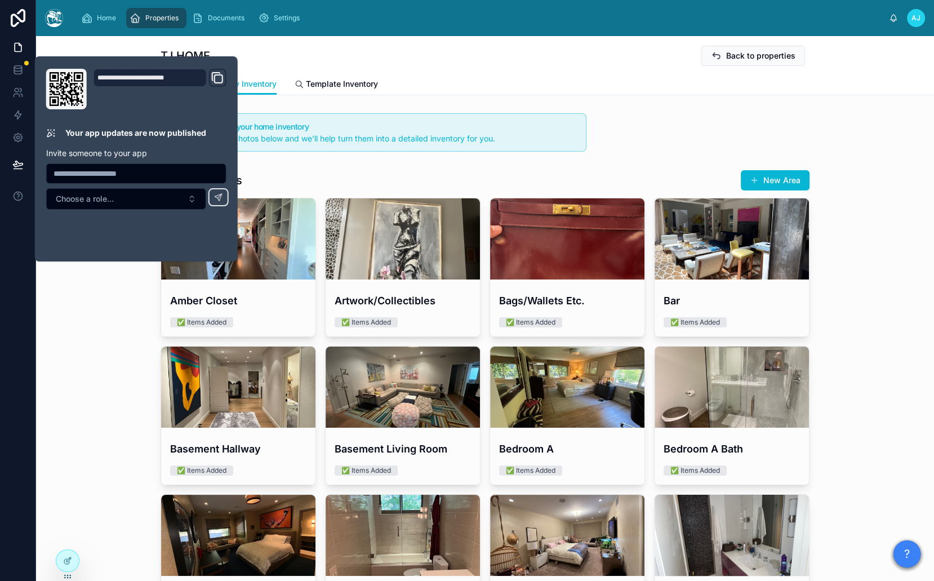
click at [610, 46] on div "TJ HOME Back to properties" at bounding box center [485, 55] width 649 height 21
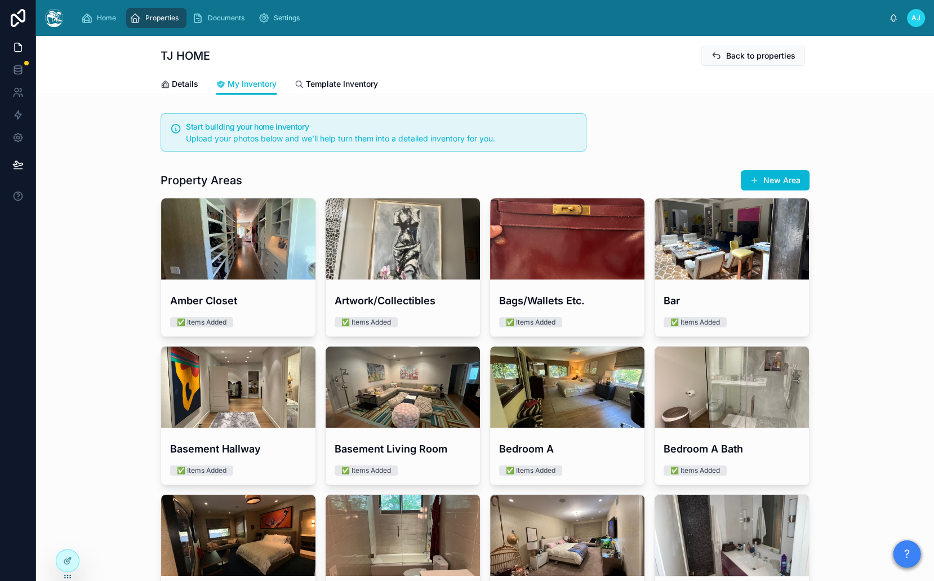
click at [915, 27] on div "Home Properties Documents Settings AJ Amber Jaffe" at bounding box center [485, 18] width 898 height 36
click at [915, 23] on div "AJ" at bounding box center [916, 18] width 18 height 18
click at [737, 54] on span "Back to properties" at bounding box center [760, 55] width 69 height 11
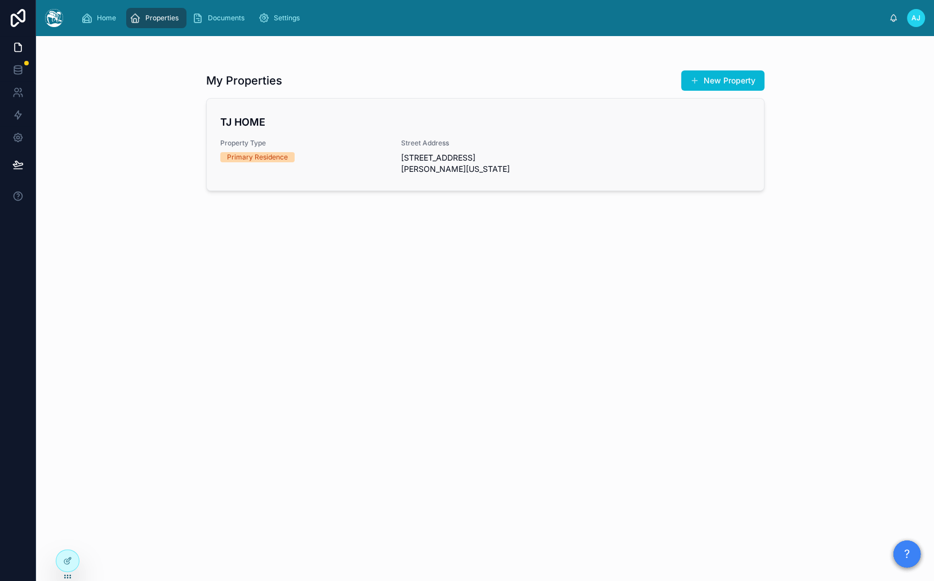
click at [270, 141] on span "Property Type" at bounding box center [304, 143] width 168 height 9
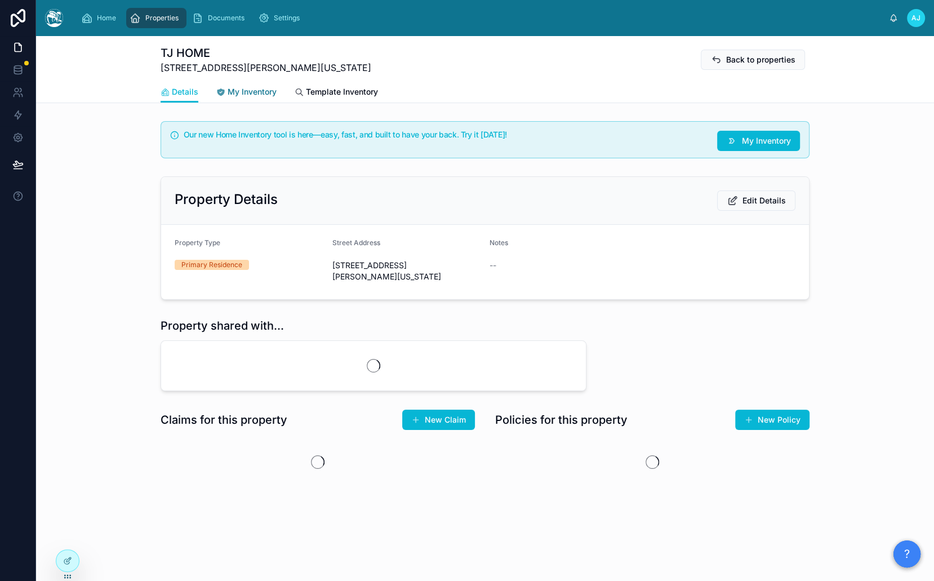
click at [236, 92] on span "My Inventory" at bounding box center [252, 91] width 49 height 11
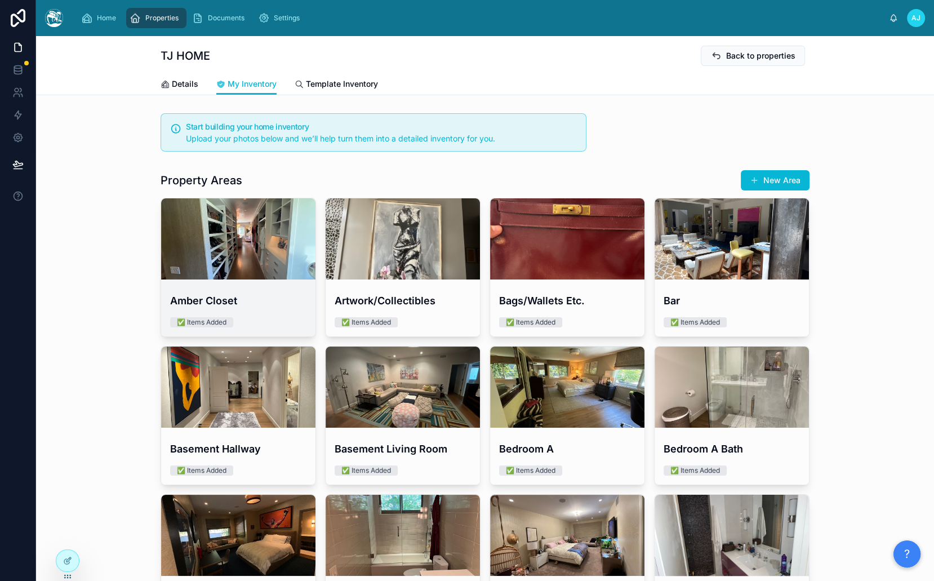
click at [245, 216] on div at bounding box center [238, 238] width 154 height 81
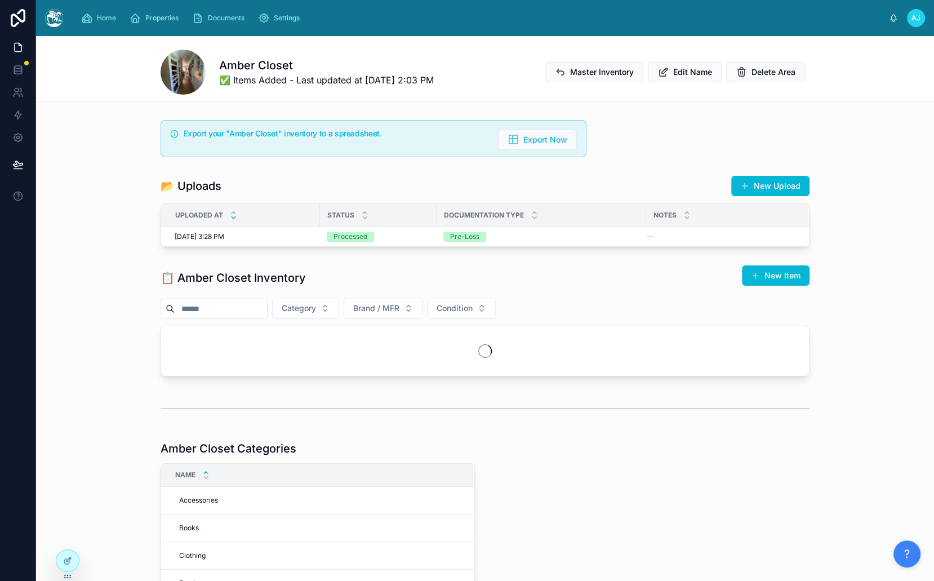
scroll to position [24, 0]
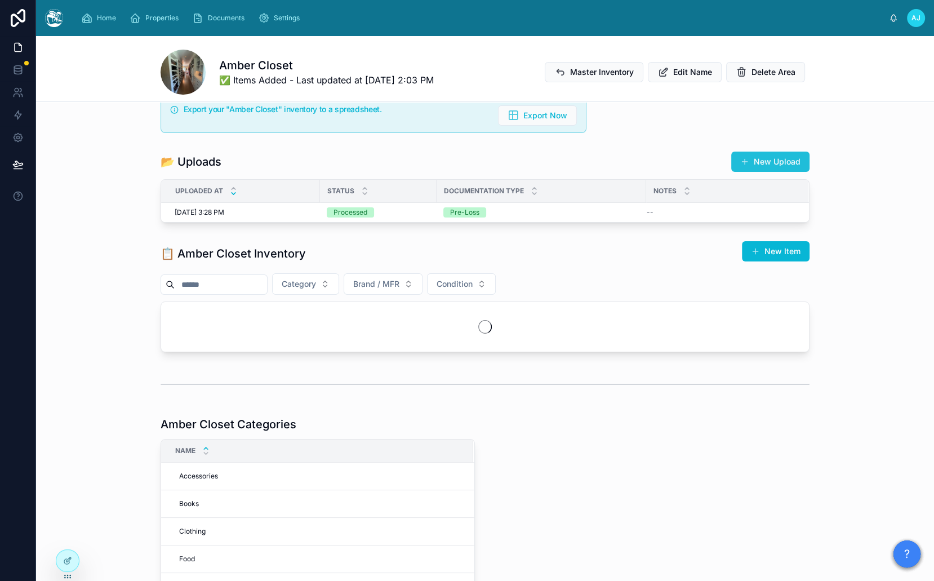
click at [742, 155] on button "New Upload" at bounding box center [770, 162] width 78 height 20
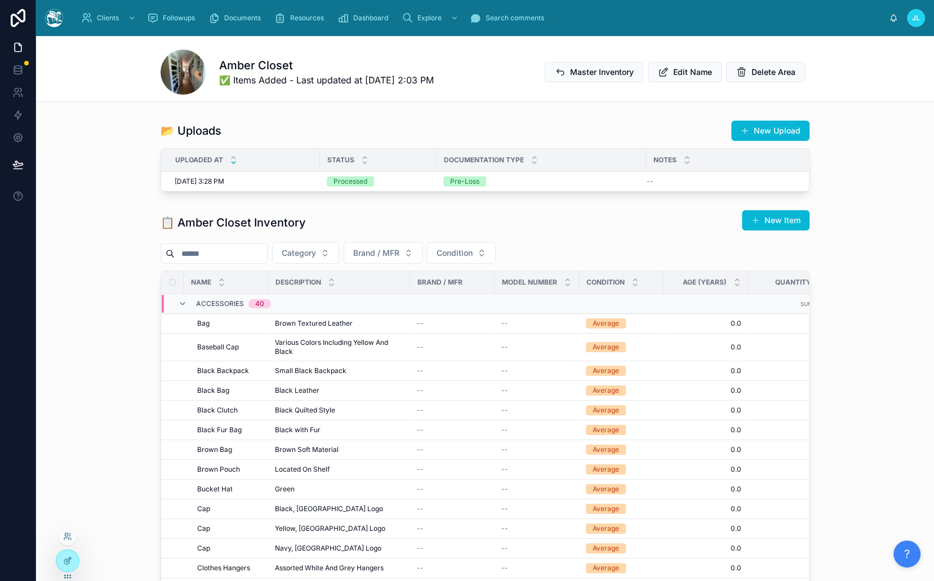
click at [68, 531] on div at bounding box center [68, 536] width 18 height 18
drag, startPoint x: 68, startPoint y: 534, endPoint x: 78, endPoint y: 530, distance: 11.2
click at [0, 0] on icon at bounding box center [0, 0] width 0 height 0
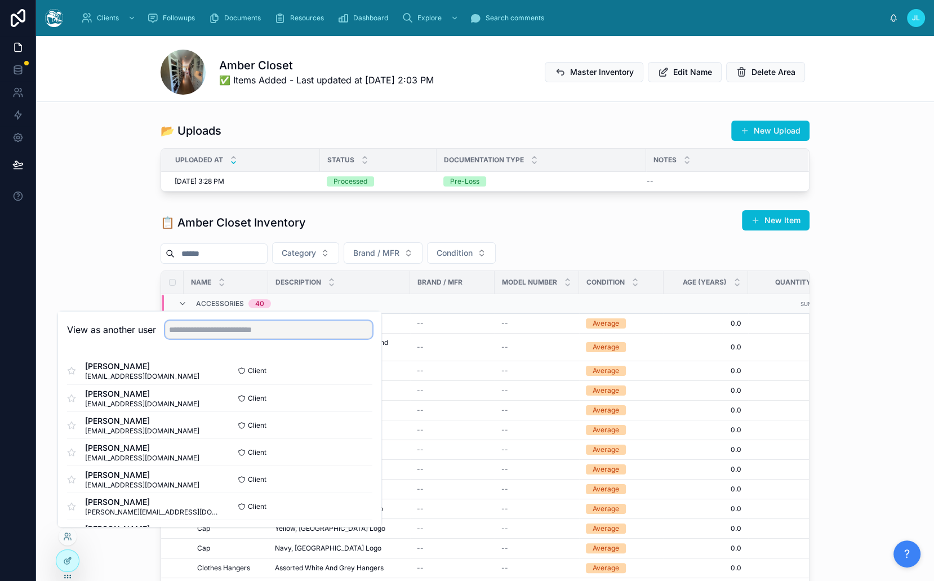
click at [209, 324] on input "text" at bounding box center [268, 329] width 207 height 18
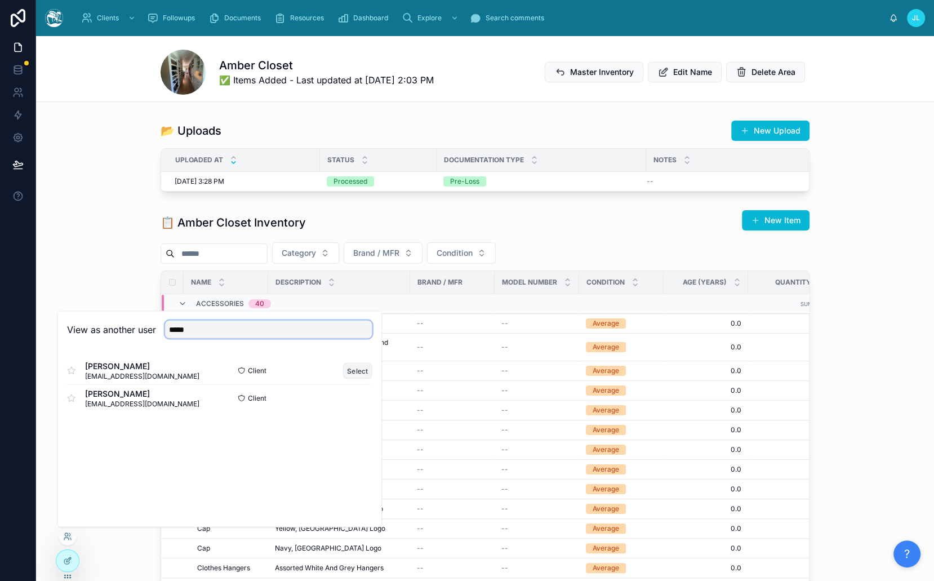
type input "*****"
click at [357, 365] on button "Select" at bounding box center [357, 370] width 29 height 16
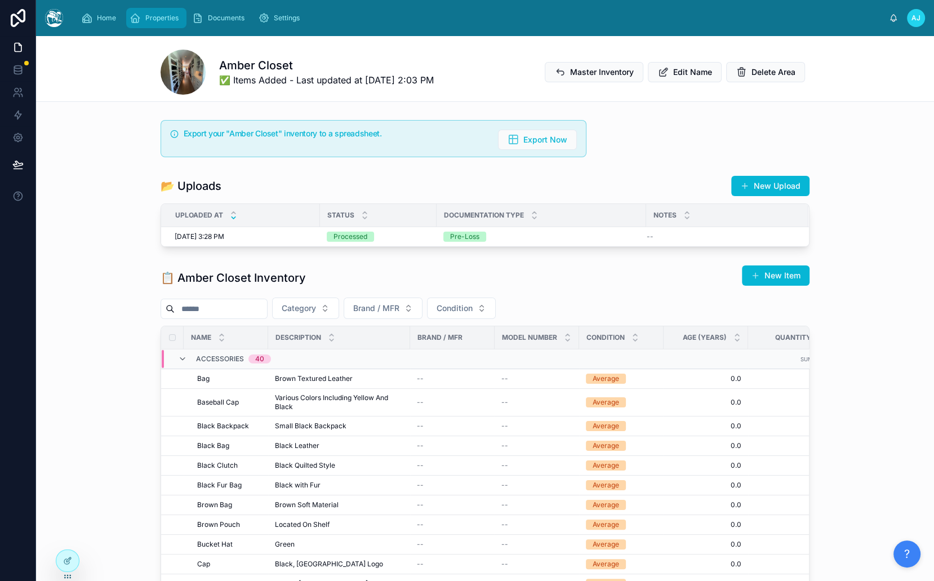
click at [170, 23] on div "Properties" at bounding box center [157, 18] width 54 height 18
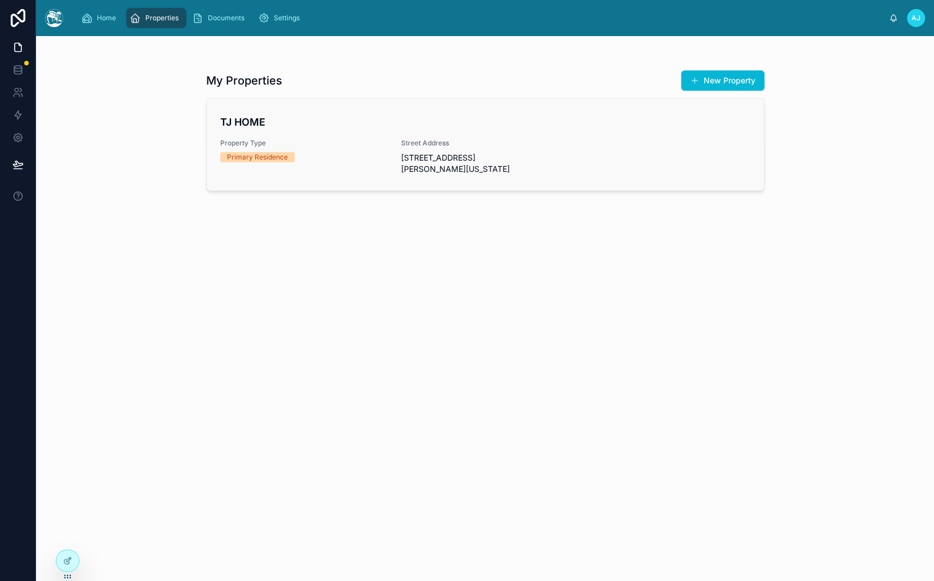
click at [278, 133] on div "TJ HOME Property Type Primary Residence Street Address [STREET_ADDRESS][PERSON_…" at bounding box center [485, 144] width 530 height 60
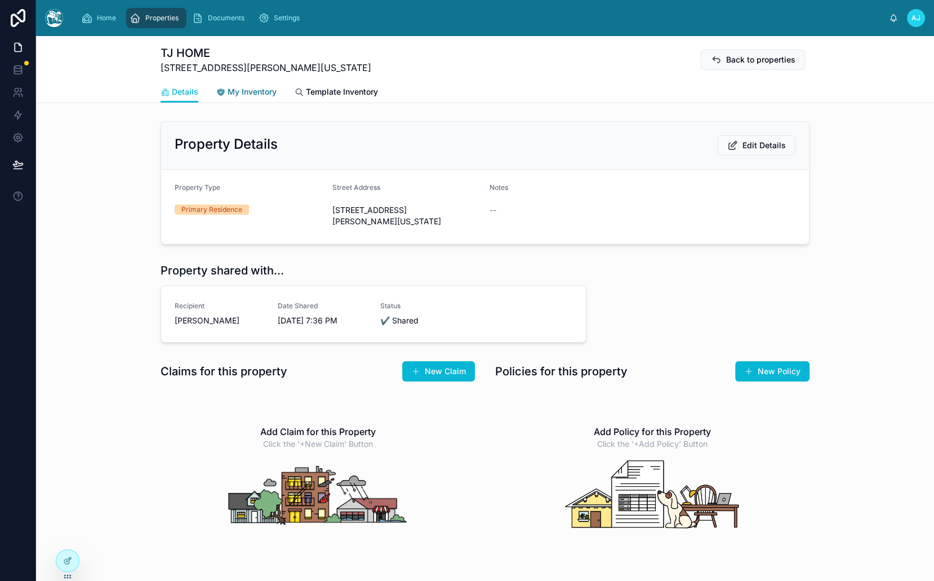
click at [258, 96] on span "My Inventory" at bounding box center [252, 91] width 49 height 11
